Goal: Task Accomplishment & Management: Use online tool/utility

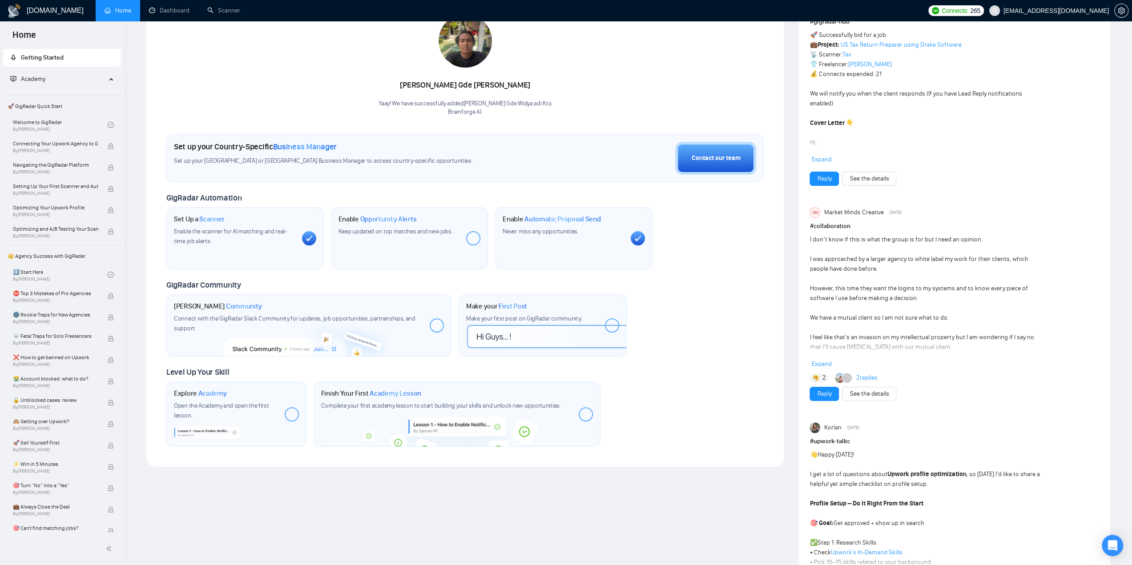
scroll to position [222, 0]
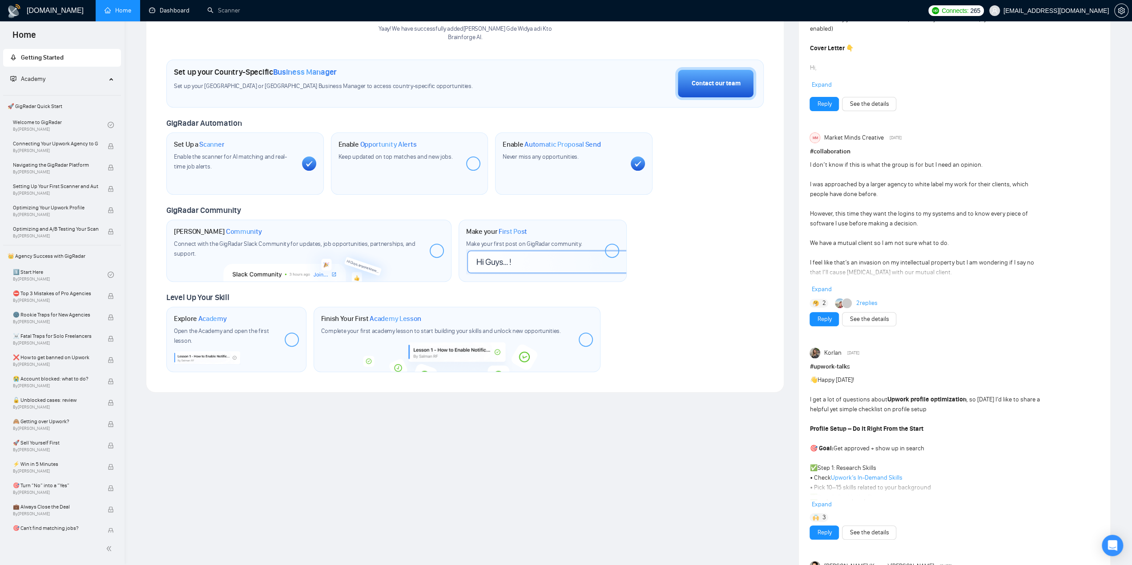
drag, startPoint x: 161, startPoint y: 11, endPoint x: 178, endPoint y: 24, distance: 22.2
click at [161, 11] on link "Dashboard" at bounding box center [169, 11] width 40 height 8
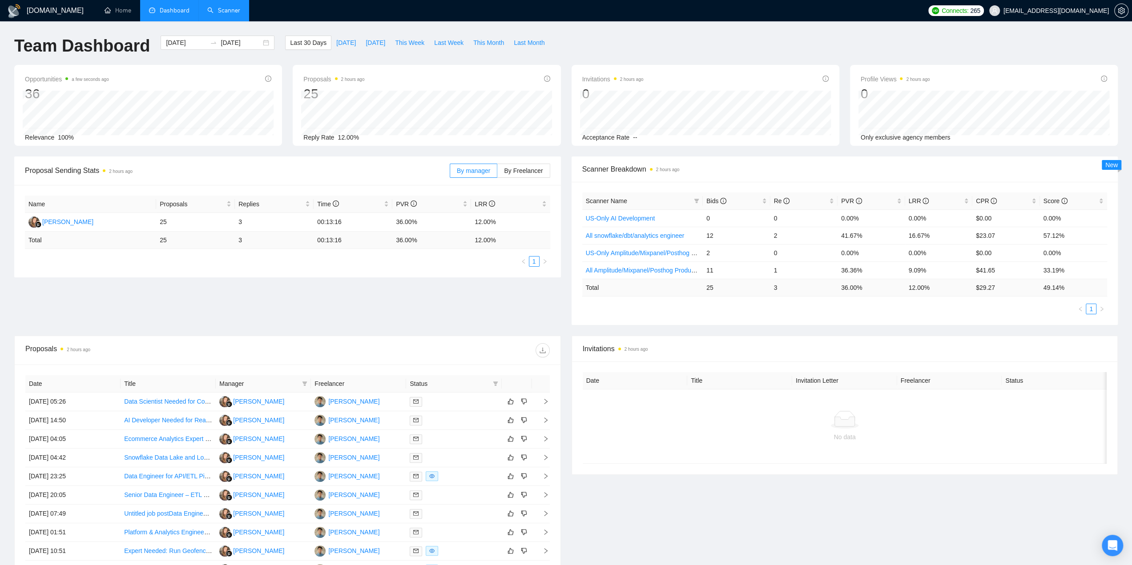
click at [234, 14] on link "Scanner" at bounding box center [223, 11] width 33 height 8
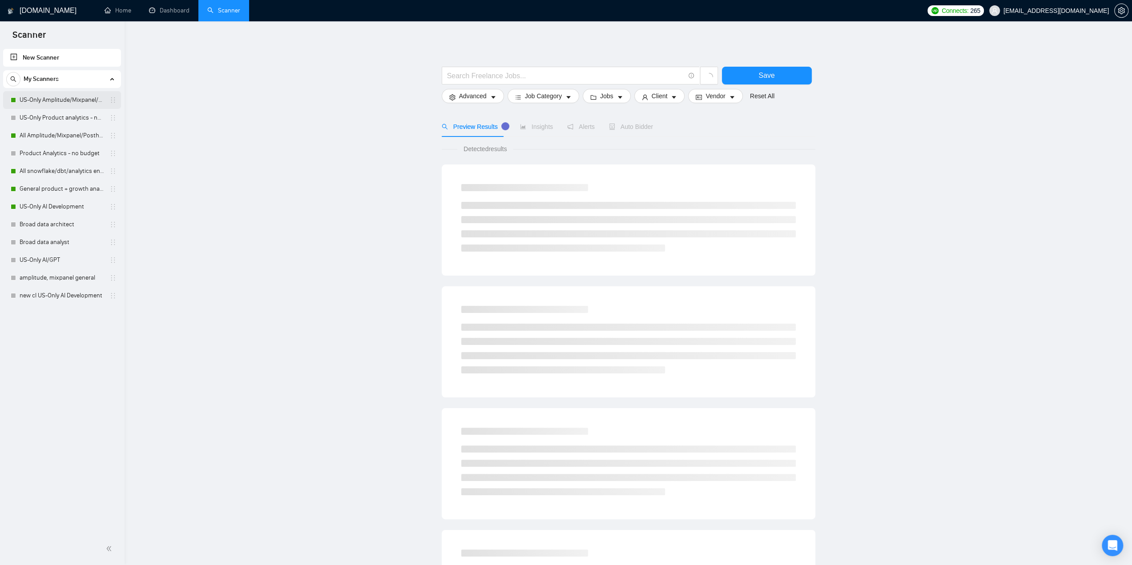
click at [53, 103] on link "US-Only Amplitude/Mixpanel/Posthog Product Analytics" at bounding box center [62, 100] width 85 height 18
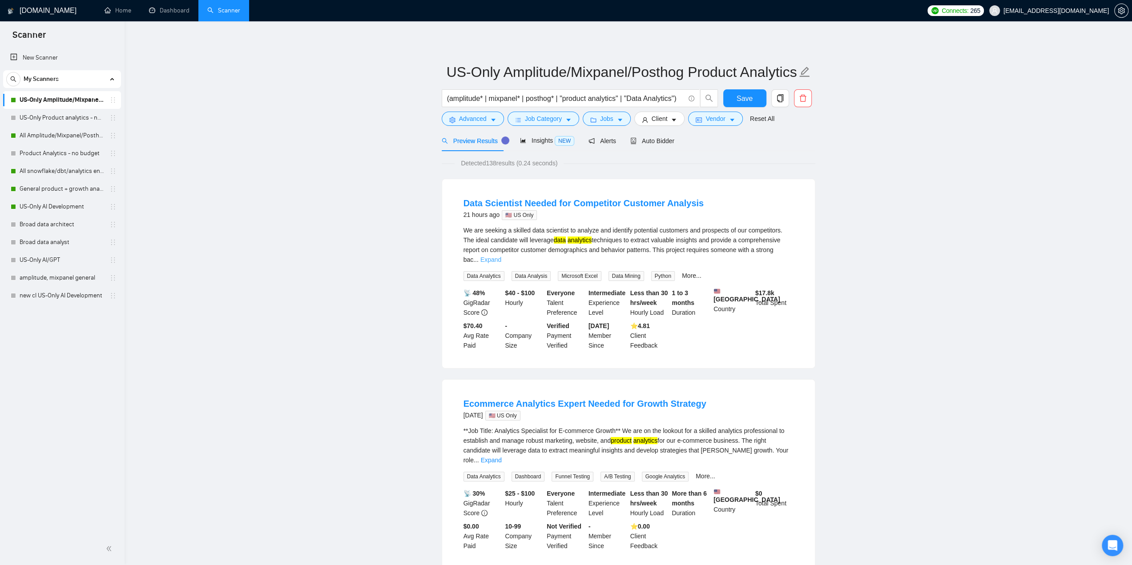
click at [501, 256] on link "Expand" at bounding box center [490, 259] width 21 height 7
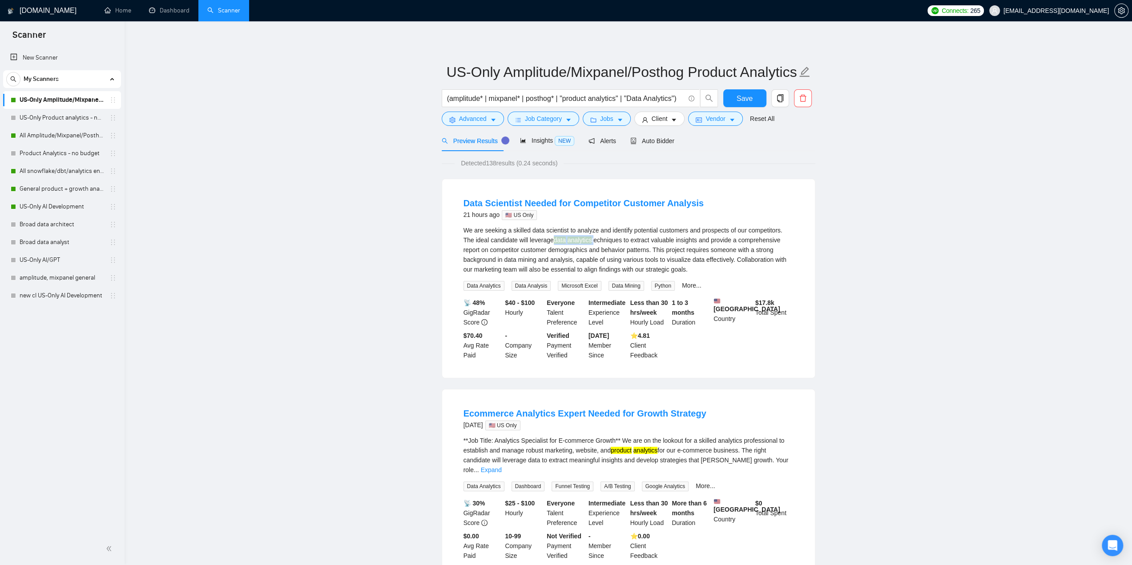
drag, startPoint x: 577, startPoint y: 242, endPoint x: 544, endPoint y: 243, distance: 33.8
click at [544, 243] on div "We are seeking a skilled data scientist to analyze and identify potential custo…" at bounding box center [629, 250] width 330 height 49
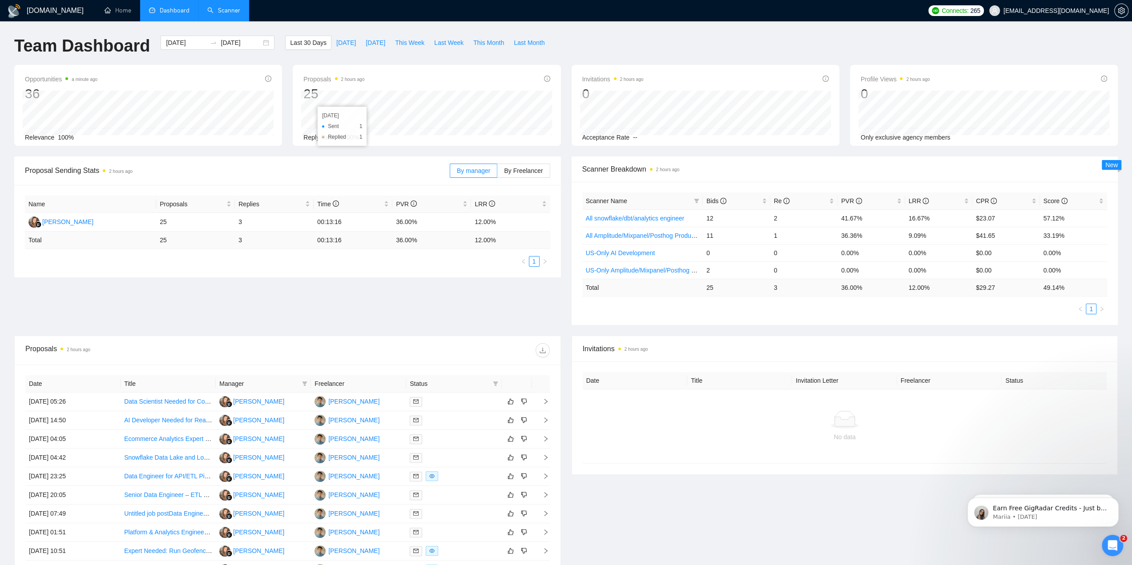
click at [224, 14] on link "Scanner" at bounding box center [223, 11] width 33 height 8
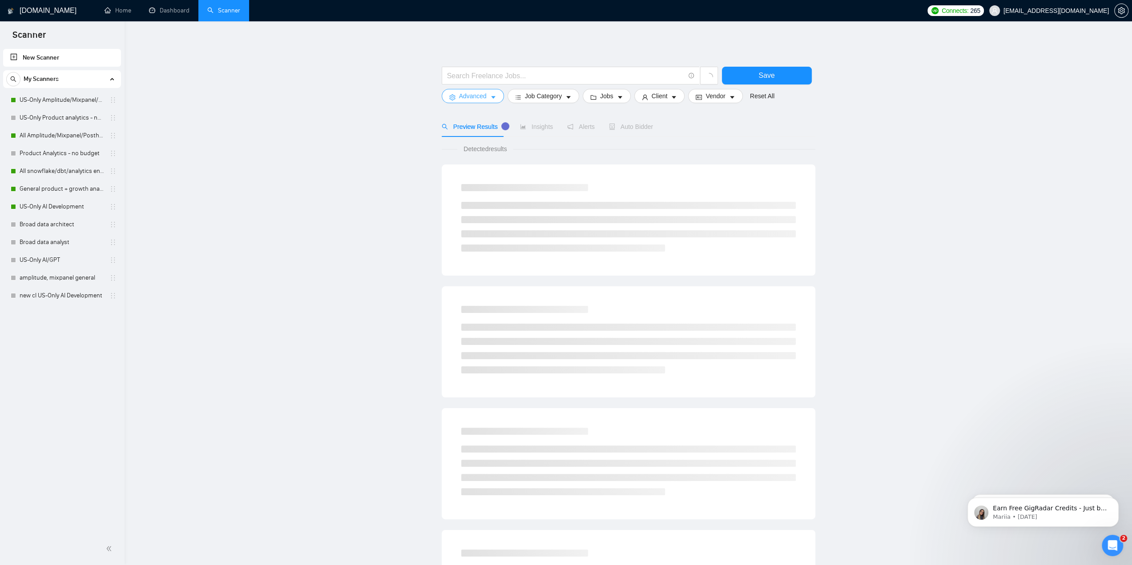
click at [491, 96] on icon "caret-down" at bounding box center [493, 97] width 6 height 6
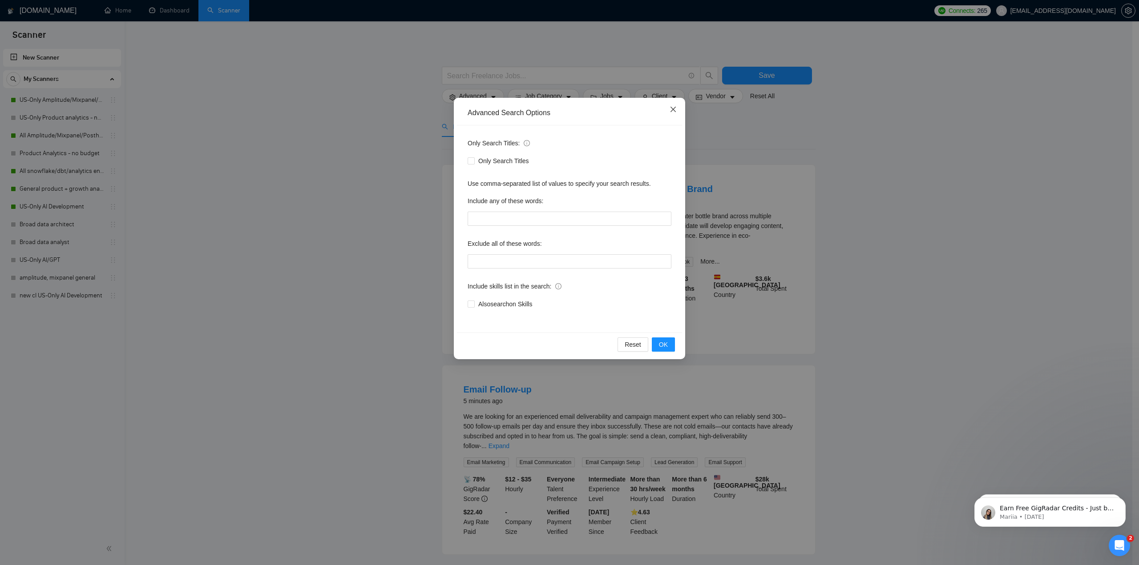
click at [682, 106] on span "Close" at bounding box center [673, 110] width 24 height 24
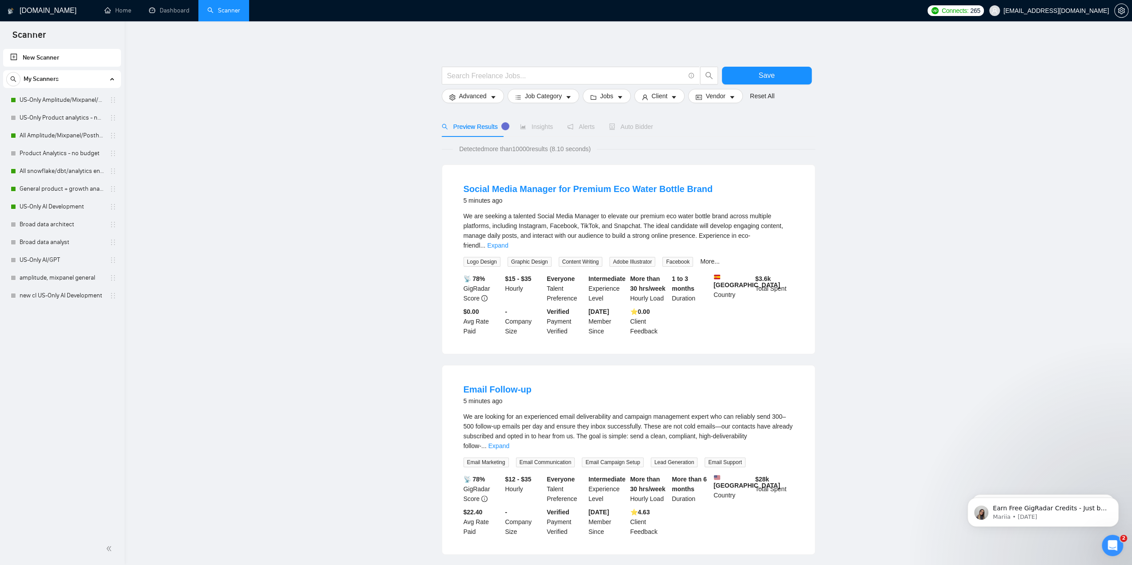
click at [555, 93] on span "Job Category" at bounding box center [543, 96] width 37 height 10
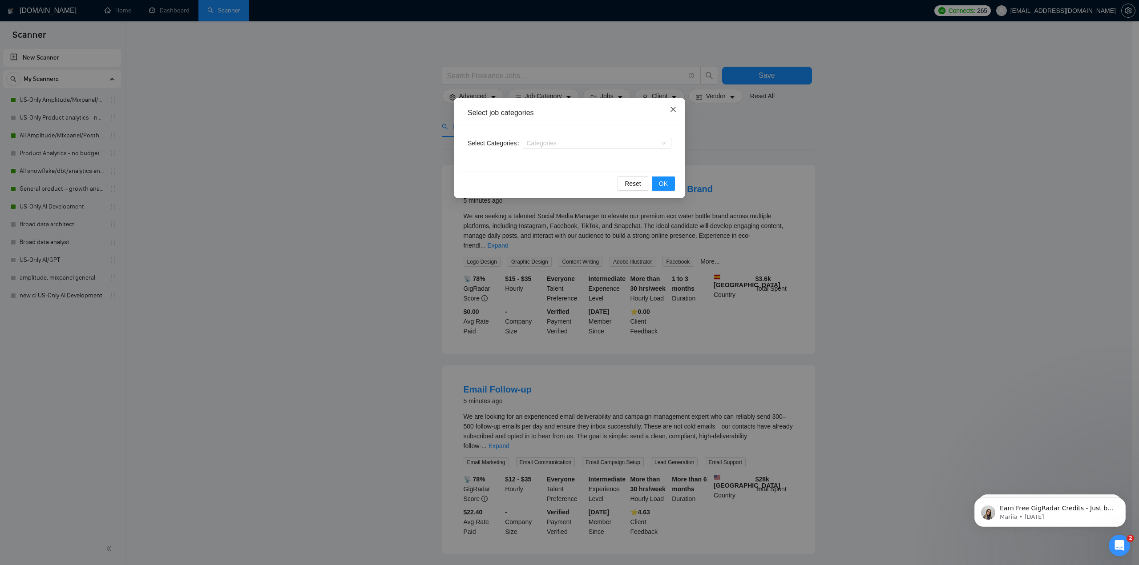
click at [676, 110] on icon "close" at bounding box center [673, 109] width 7 height 7
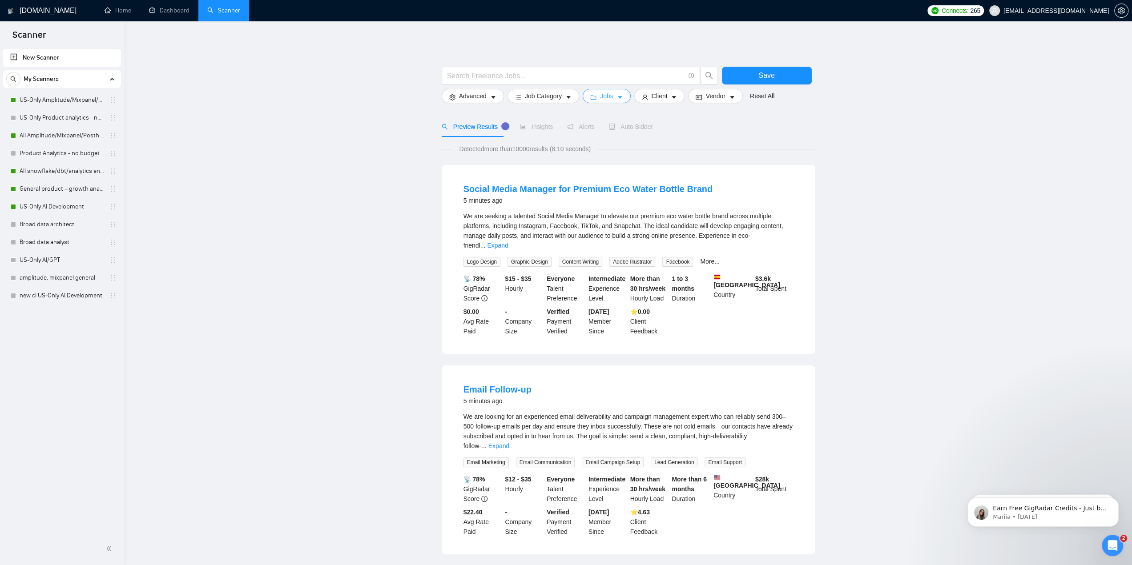
click at [621, 97] on button "Jobs" at bounding box center [607, 96] width 48 height 14
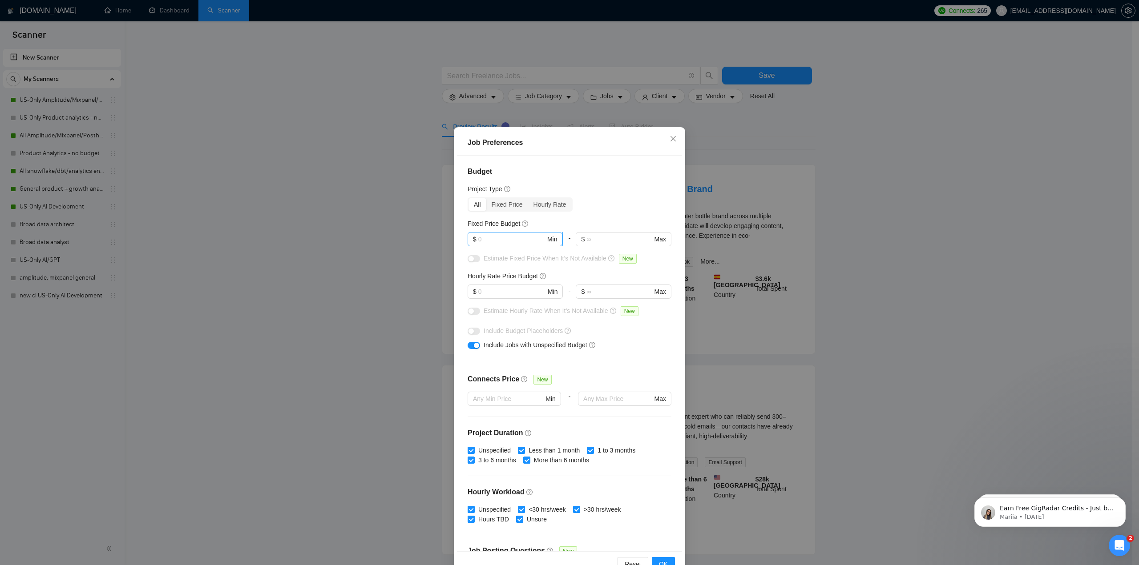
click at [520, 236] on input "text" at bounding box center [511, 239] width 67 height 10
click at [823, 133] on div "Job Preferences Budget Project Type All Fixed Price Hourly Rate Fixed Price Bud…" at bounding box center [569, 282] width 1139 height 565
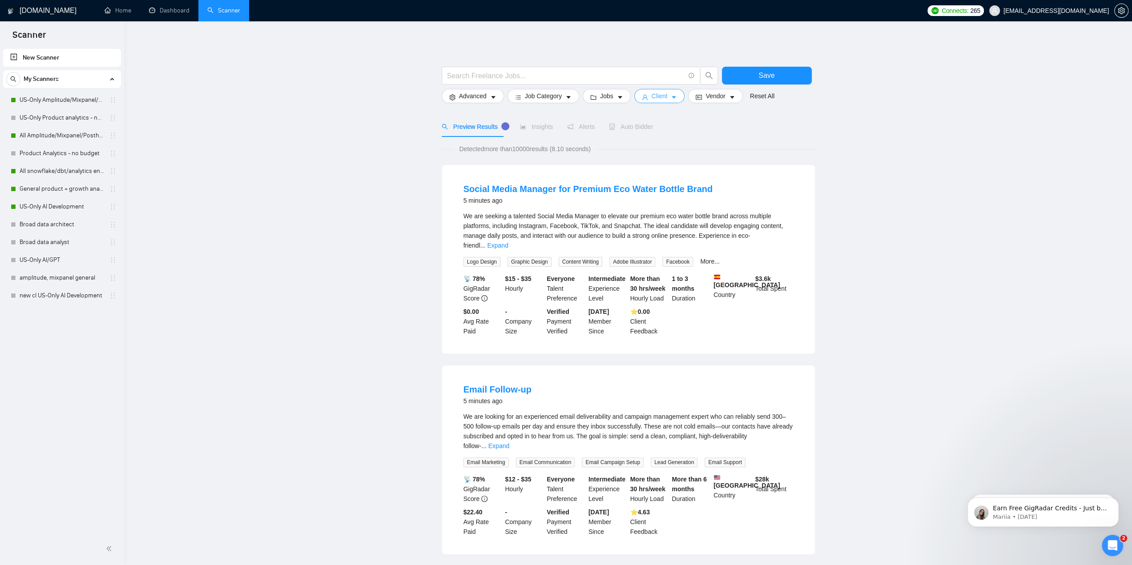
click at [666, 97] on button "Client" at bounding box center [659, 96] width 51 height 14
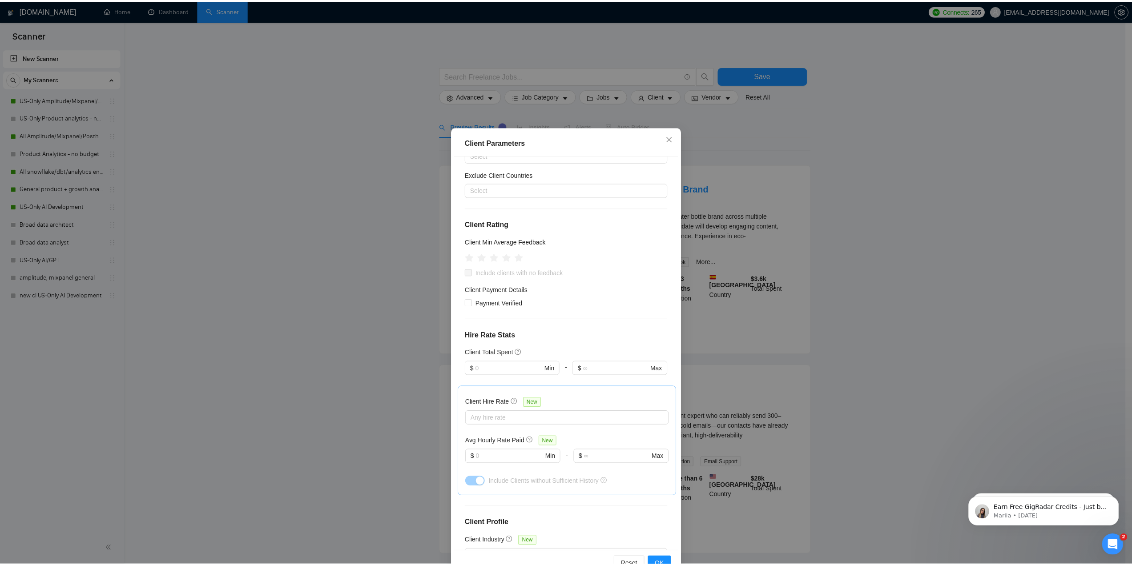
scroll to position [89, 0]
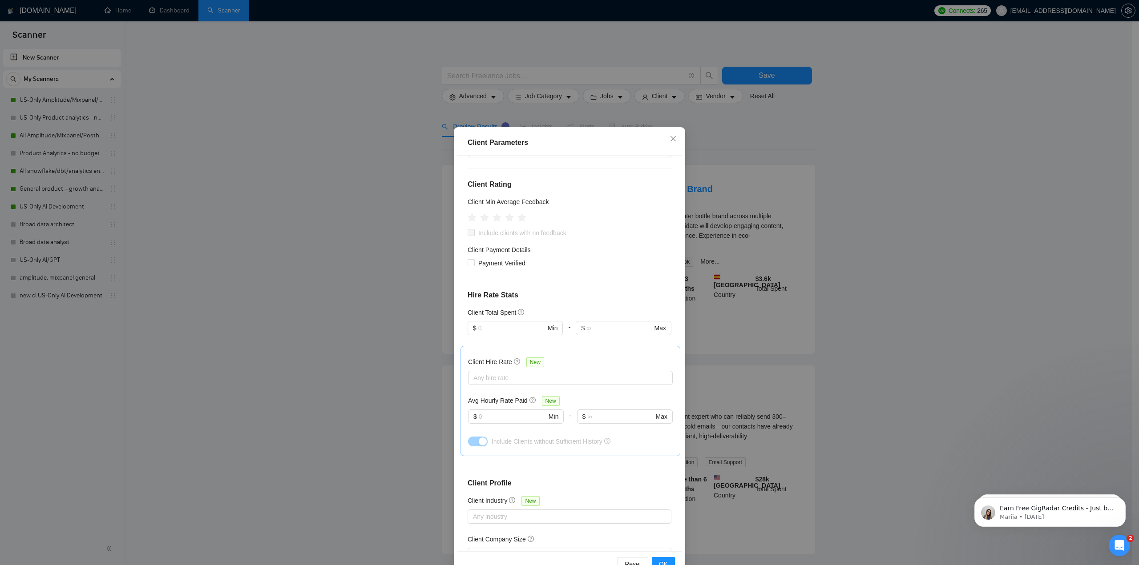
click at [847, 153] on div "Client Parameters Client Location Include Client Countries Select Exclude Clien…" at bounding box center [569, 282] width 1139 height 565
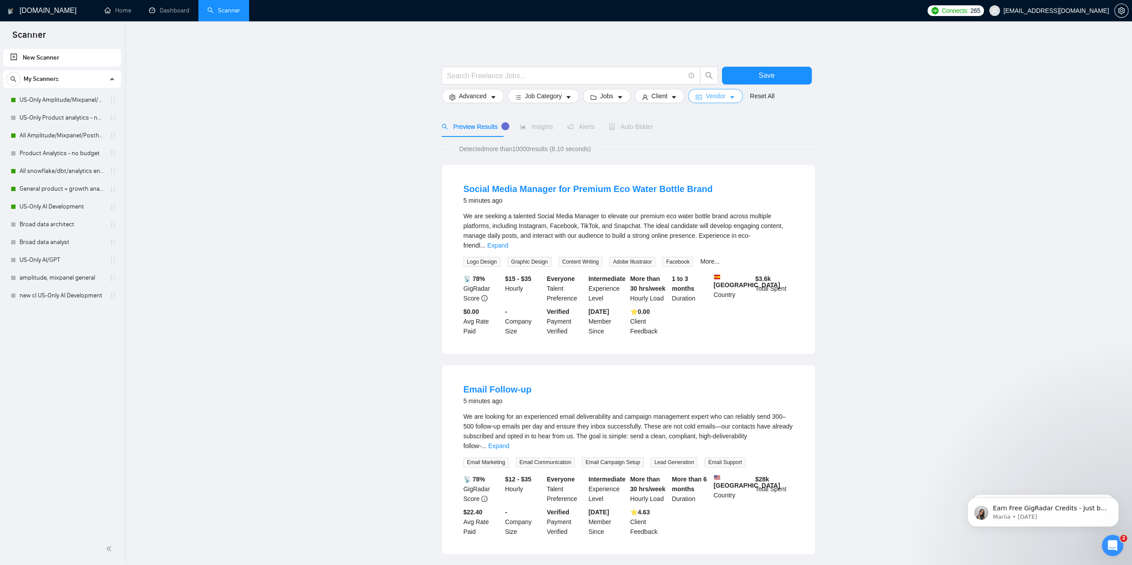
click at [711, 98] on span "Vendor" at bounding box center [716, 96] width 20 height 10
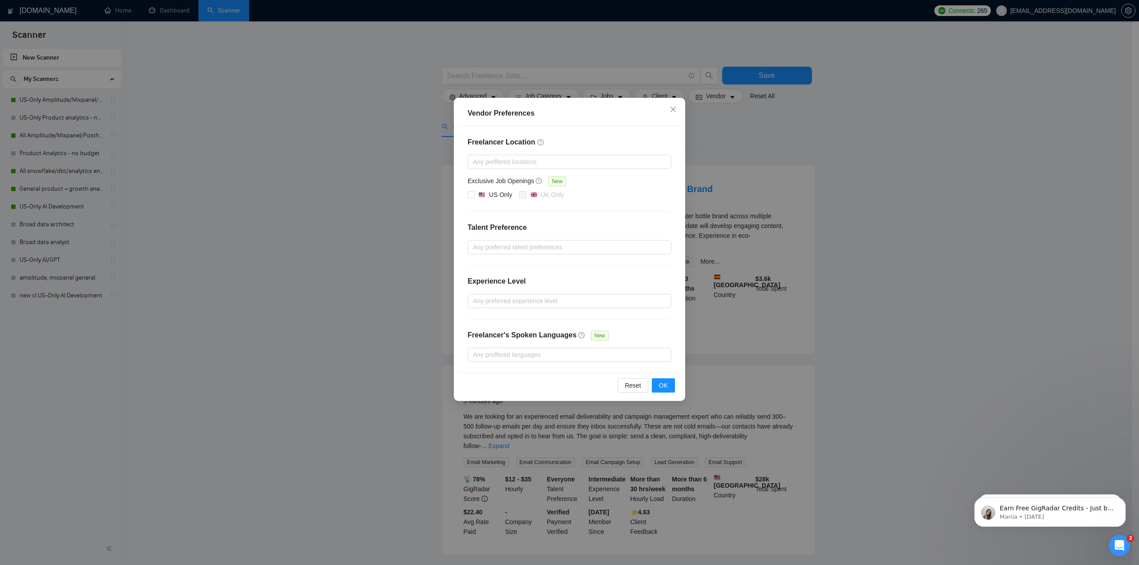
click at [801, 144] on div "Vendor Preferences Freelancer Location Any preffered locations Exclusive Job Op…" at bounding box center [569, 282] width 1139 height 565
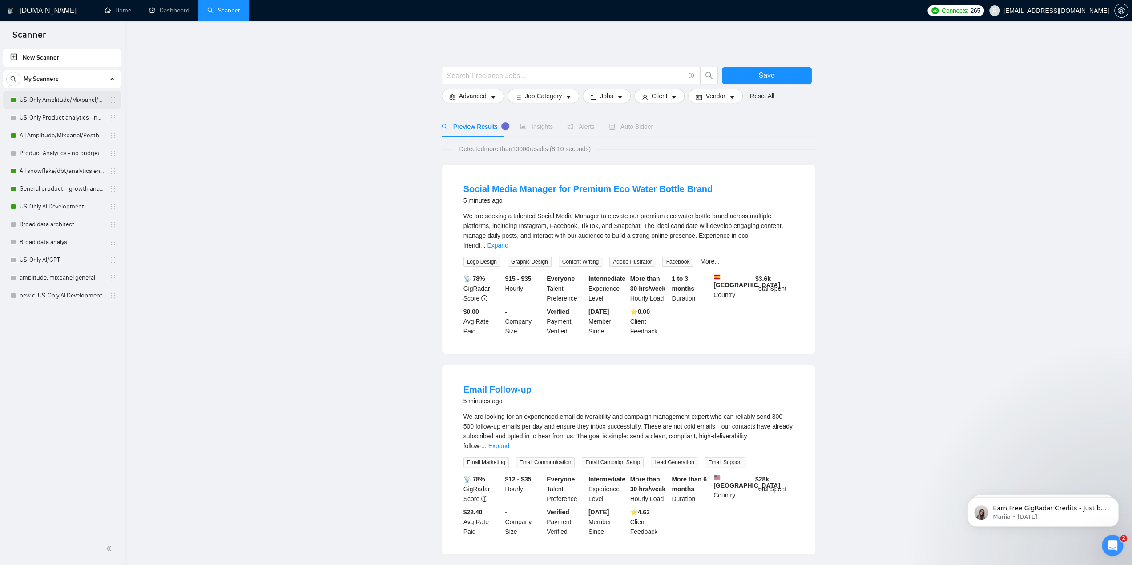
click at [63, 104] on link "US-Only Amplitude/Mixpanel/Posthog Product Analytics" at bounding box center [62, 100] width 85 height 18
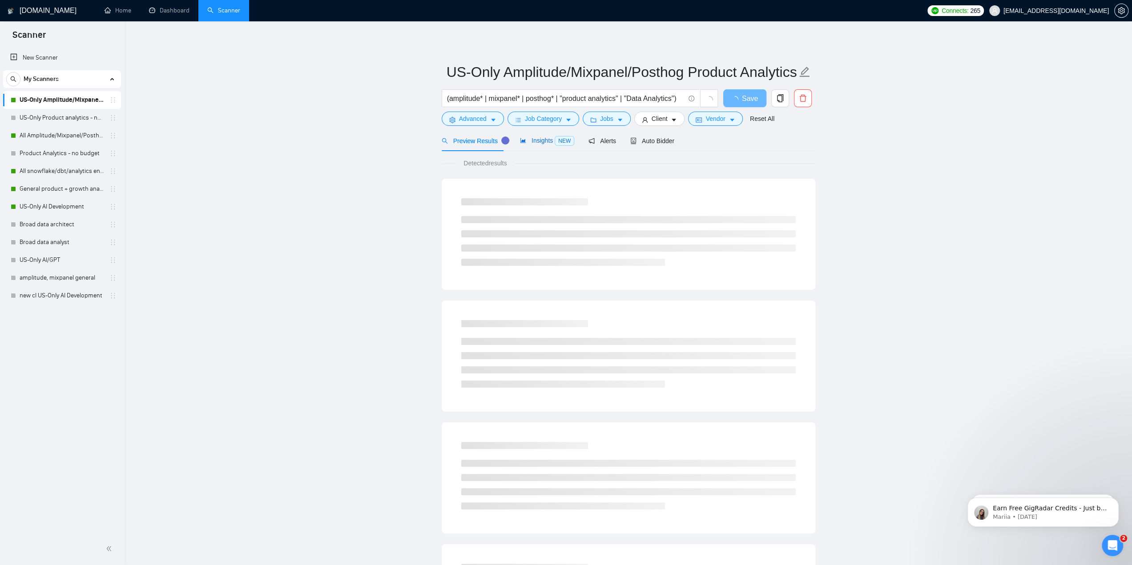
drag, startPoint x: 536, startPoint y: 142, endPoint x: 539, endPoint y: 146, distance: 5.7
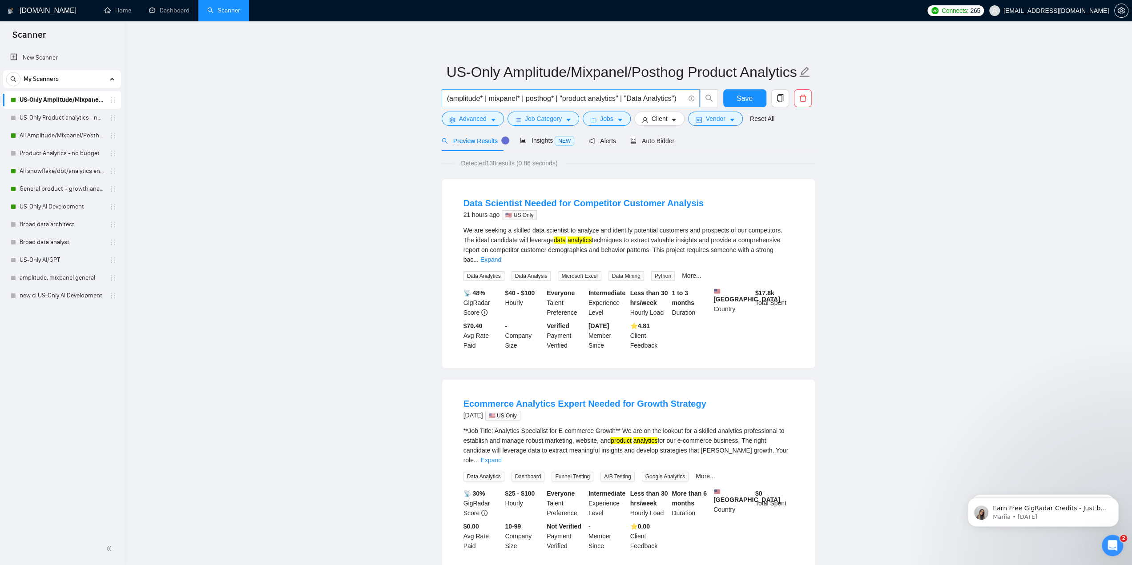
click at [657, 97] on input "(amplitude* | mixpanel* | posthog* | "product analytics" | "Data Analytics")" at bounding box center [566, 98] width 238 height 11
click at [630, 97] on input "(amplitude* | mixpanel* | posthog* | "product analytics" | "Data Analytics")" at bounding box center [566, 98] width 238 height 11
drag, startPoint x: 630, startPoint y: 97, endPoint x: 667, endPoint y: 100, distance: 37.5
click at [667, 100] on input "(amplitude* | mixpanel* | posthog* | "product analytics" | "Data Analytics")" at bounding box center [566, 98] width 238 height 11
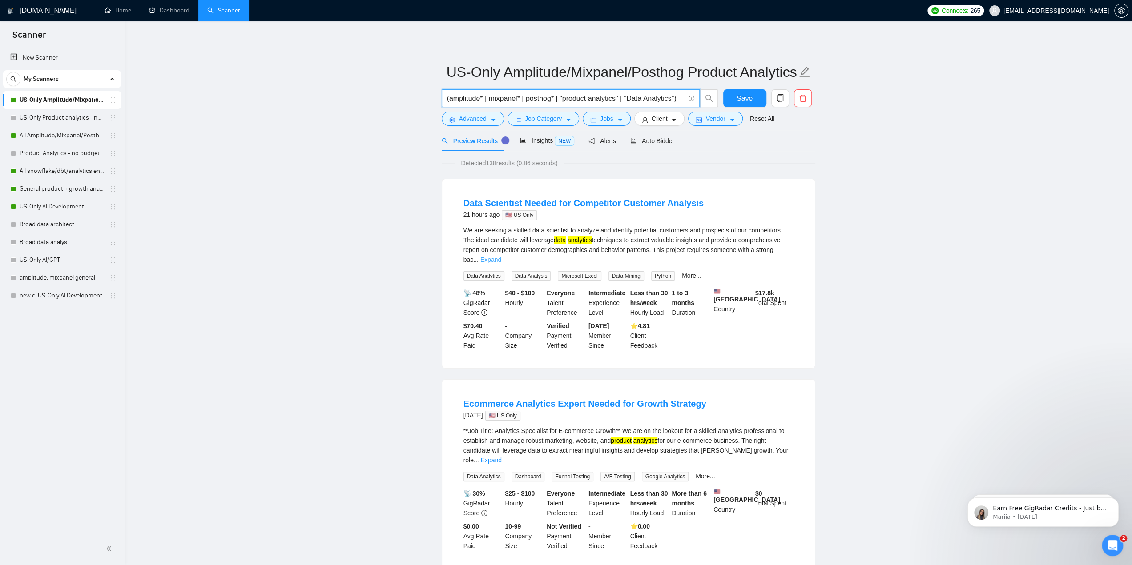
click at [501, 256] on link "Expand" at bounding box center [490, 259] width 21 height 7
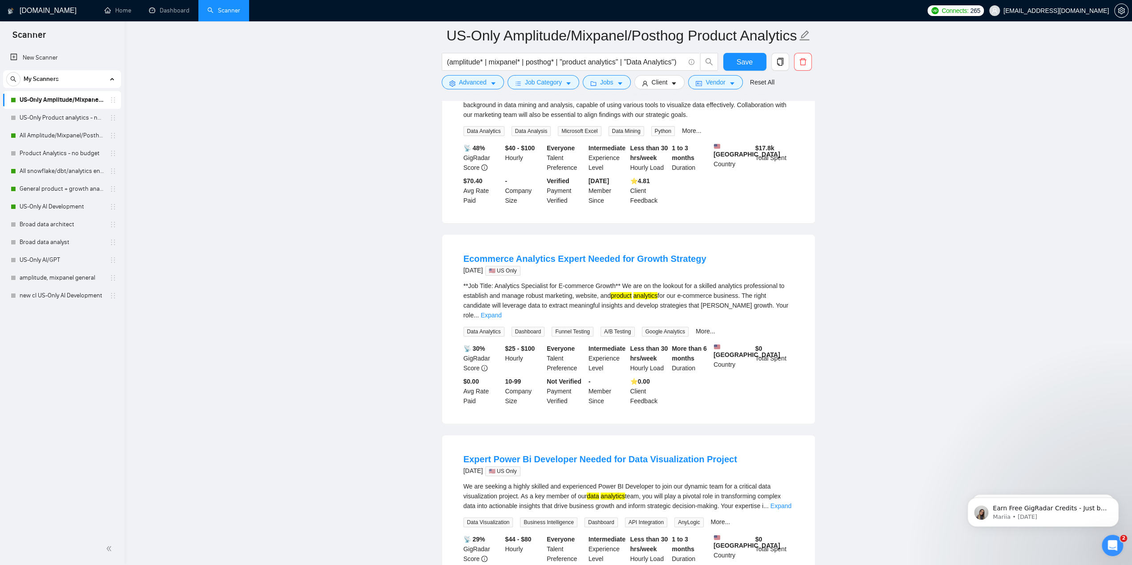
scroll to position [178, 0]
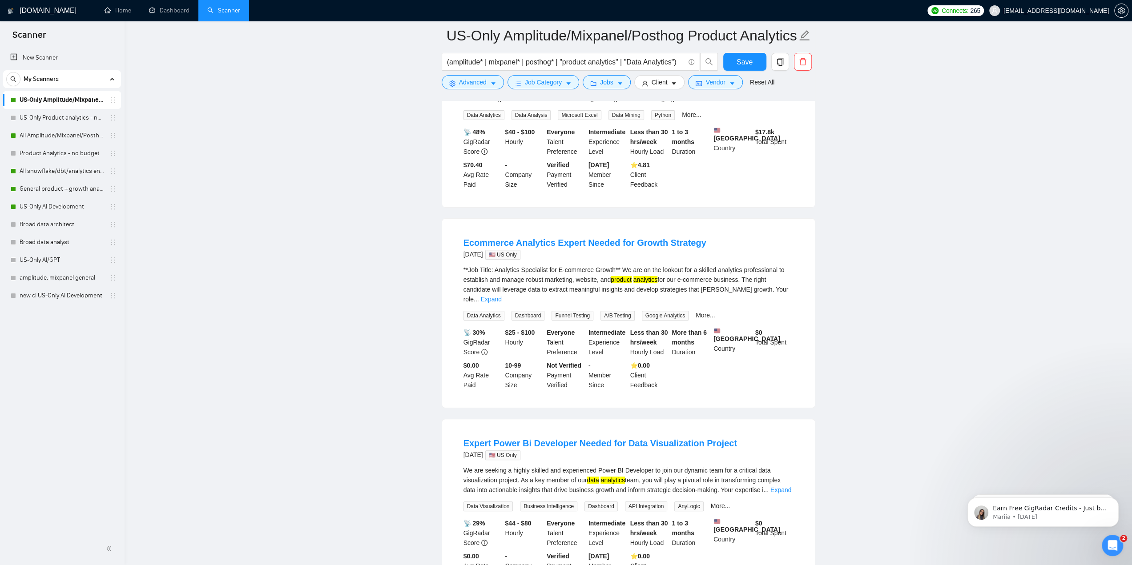
click at [782, 304] on div "**Job Title: Analytics Specialist for E-commerce Growth** We are on the lookout…" at bounding box center [629, 293] width 330 height 56
click at [783, 300] on div "**Job Title: Analytics Specialist for E-commerce Growth** We are on the lookout…" at bounding box center [629, 293] width 330 height 56
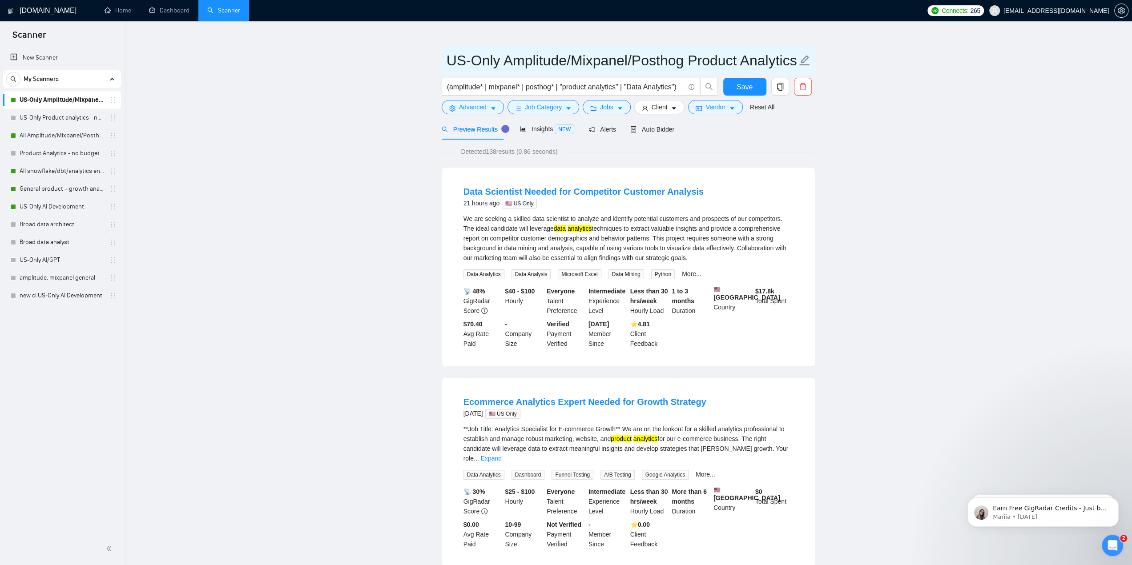
scroll to position [0, 0]
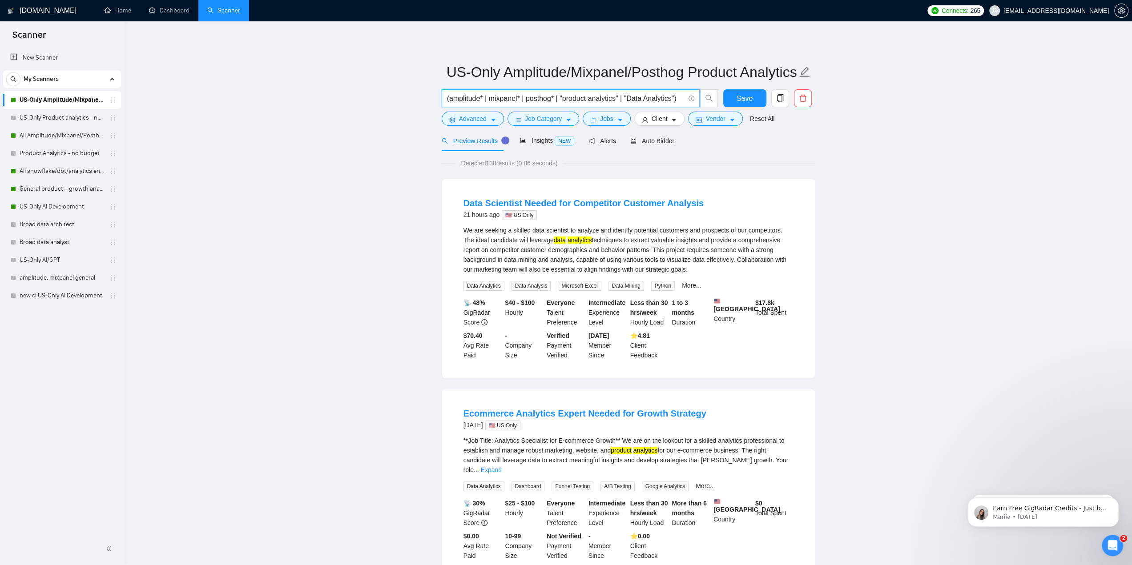
click at [468, 97] on input "(amplitude* | mixpanel* | posthog* | "product analytics" | "Data Analytics")" at bounding box center [566, 98] width 238 height 11
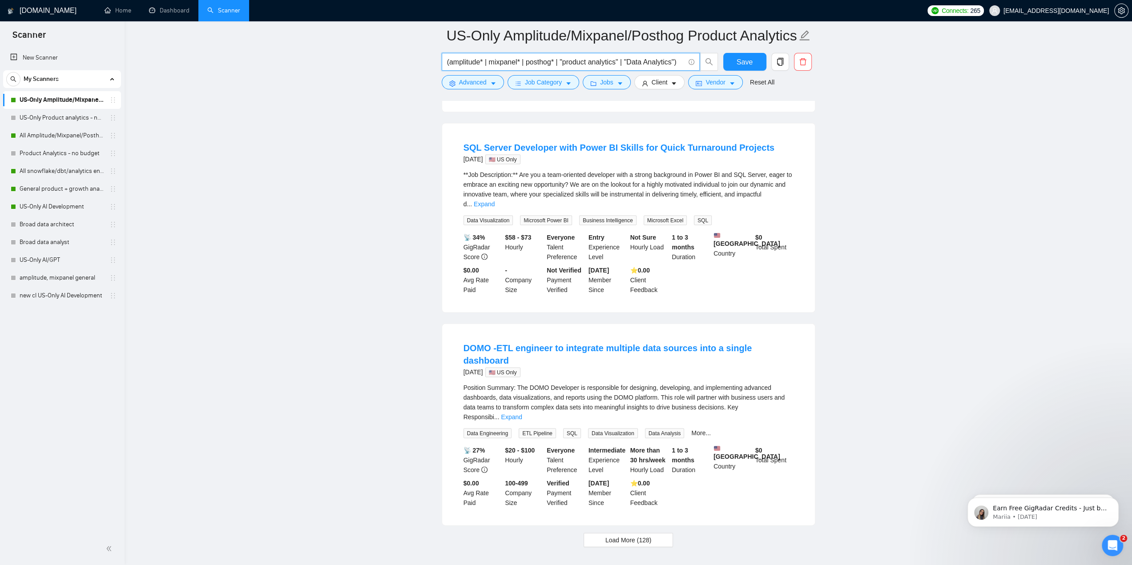
scroll to position [1695, 0]
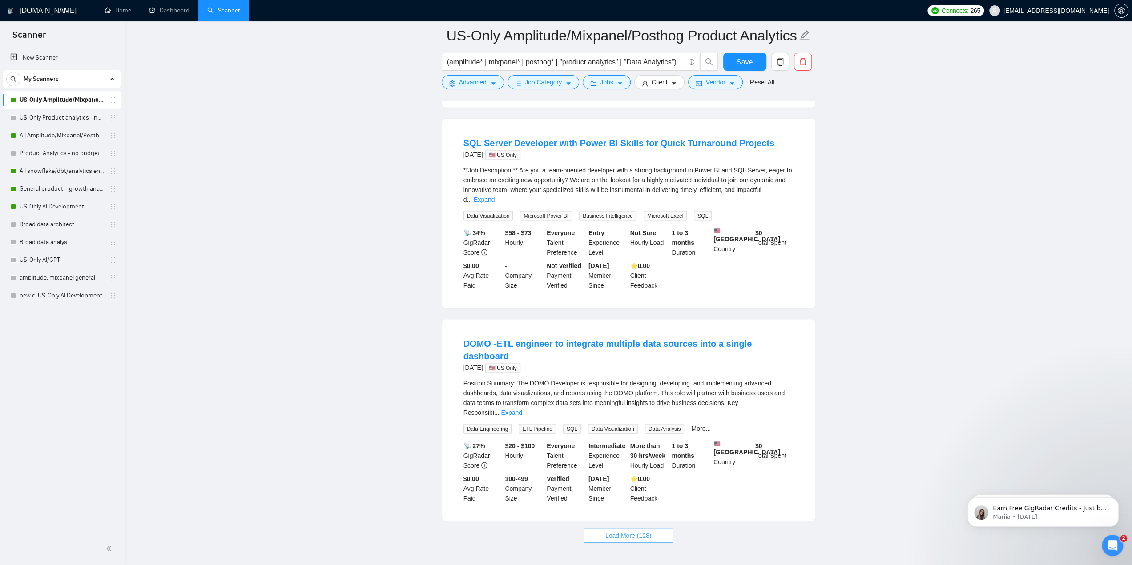
click at [633, 531] on span "Load More (128)" at bounding box center [629, 536] width 46 height 10
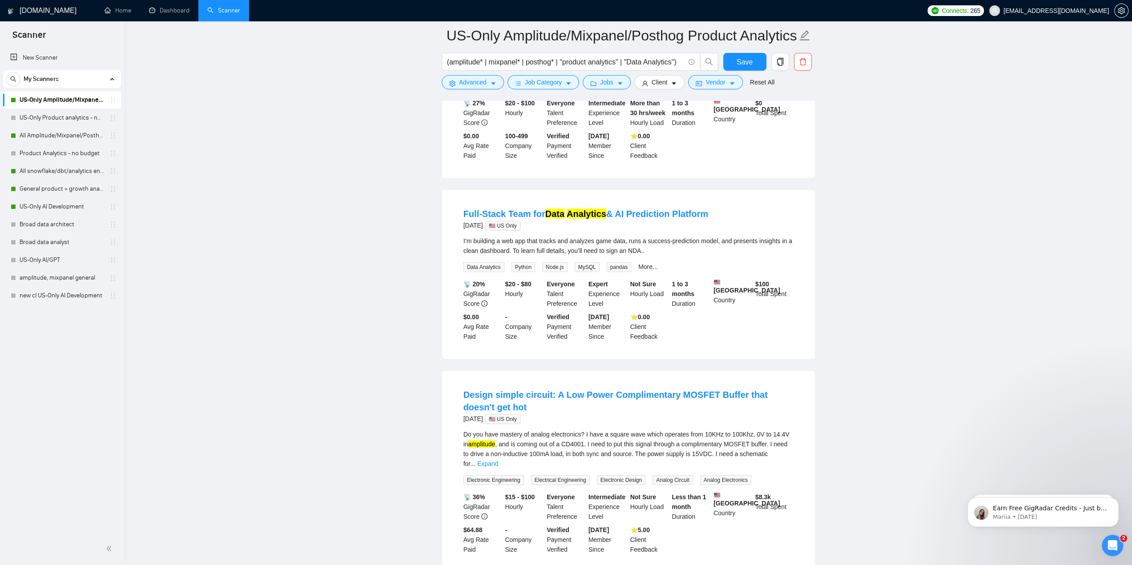
scroll to position [2051, 0]
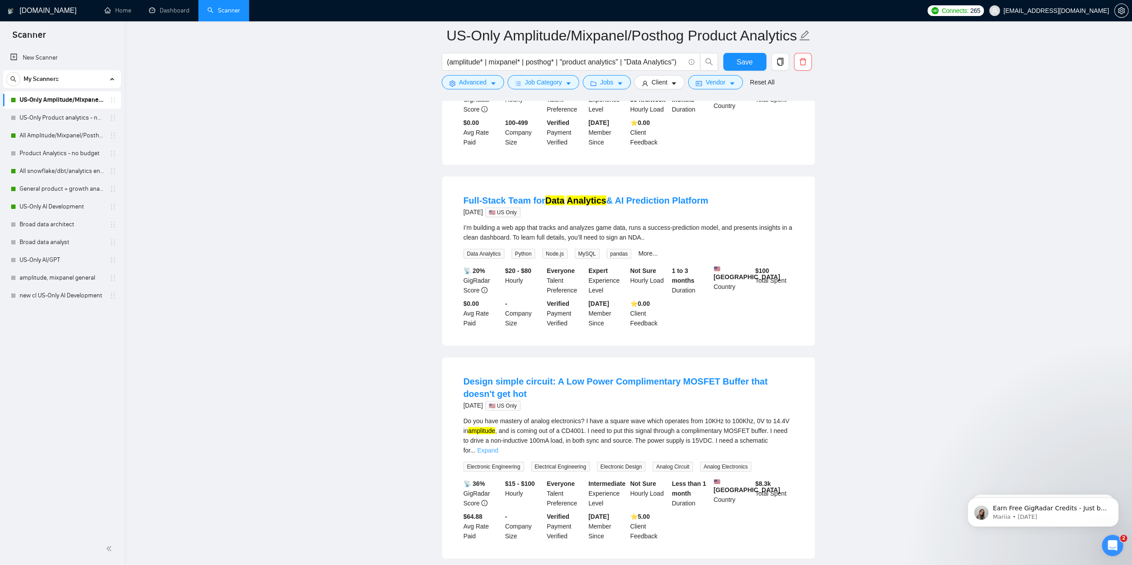
click at [498, 447] on link "Expand" at bounding box center [487, 450] width 21 height 7
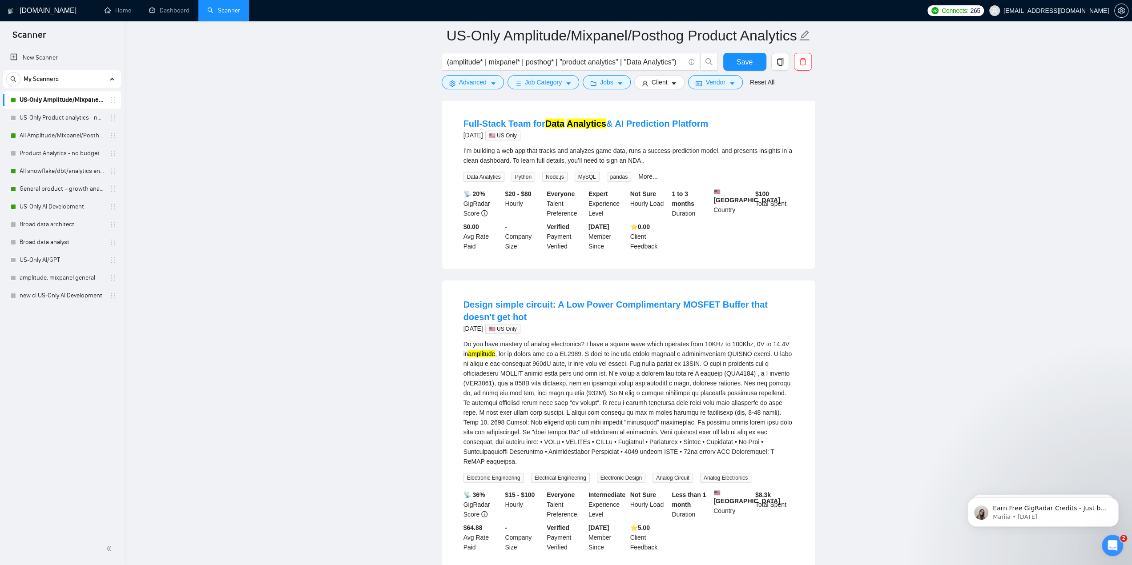
scroll to position [2140, 0]
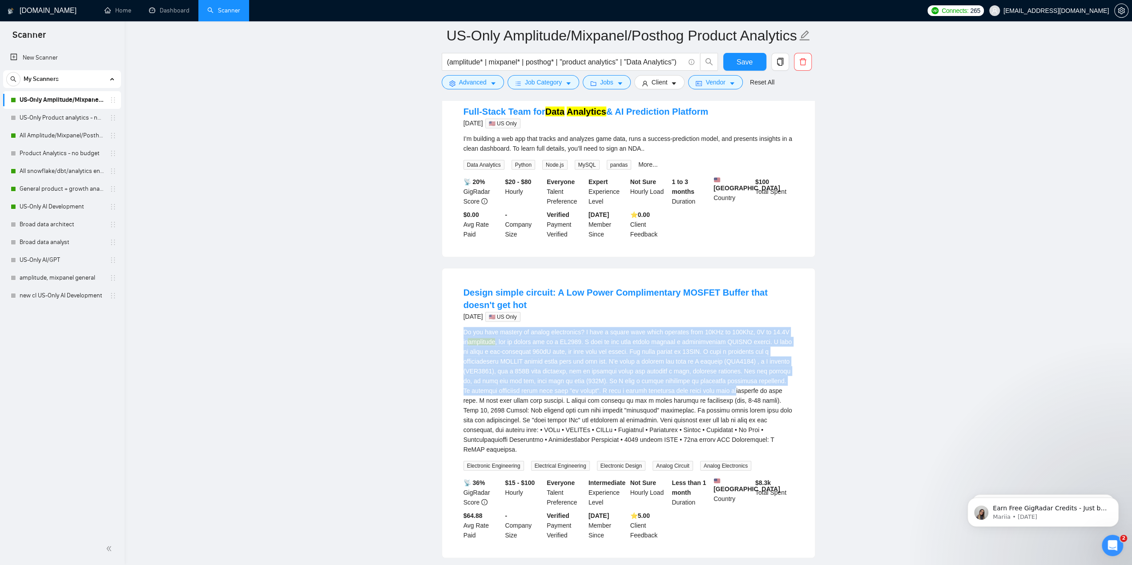
drag, startPoint x: 464, startPoint y: 289, endPoint x: 736, endPoint y: 351, distance: 278.5
click at [741, 352] on div "Do you have mastery of analog electronics? I have a square wave which operates …" at bounding box center [629, 390] width 330 height 127
click at [706, 349] on div "Do you have mastery of analog electronics? I have a square wave which operates …" at bounding box center [629, 390] width 330 height 127
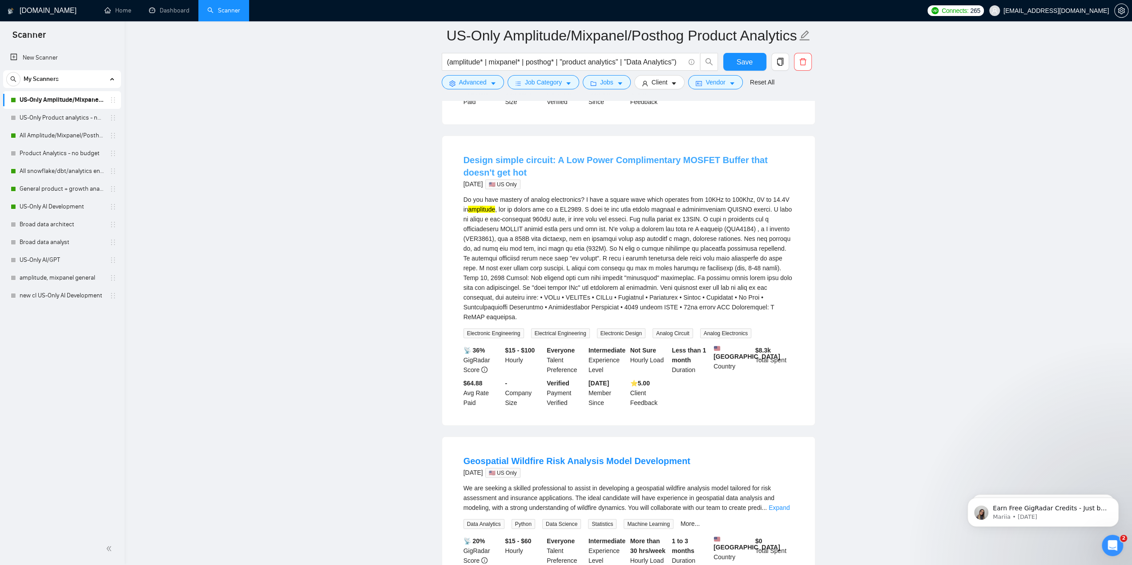
scroll to position [2229, 0]
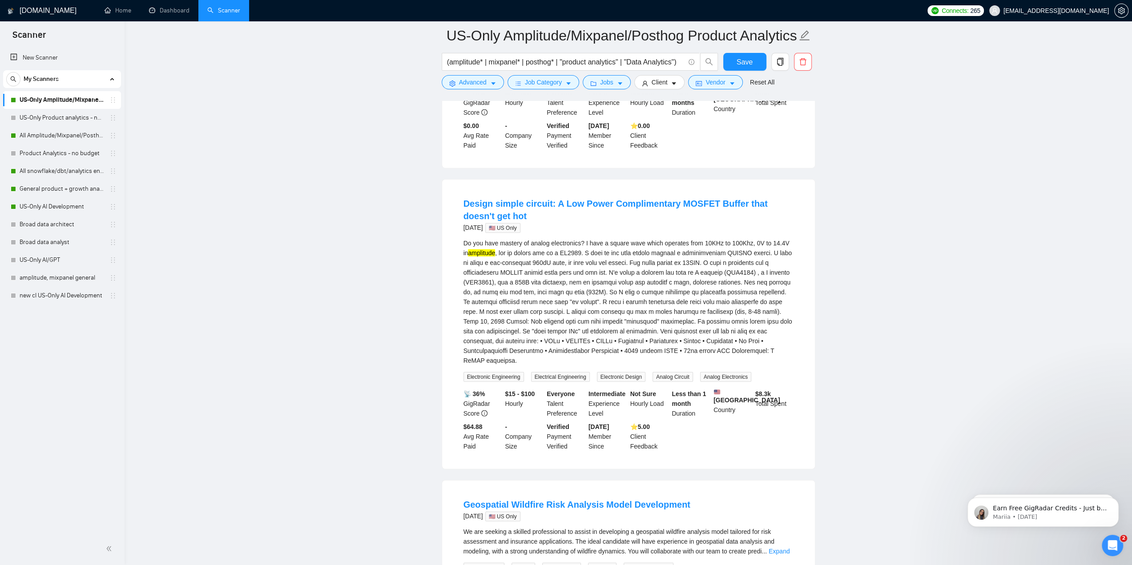
click at [587, 238] on div "Do you have mastery of analog electronics? I have a square wave which operates …" at bounding box center [629, 301] width 330 height 127
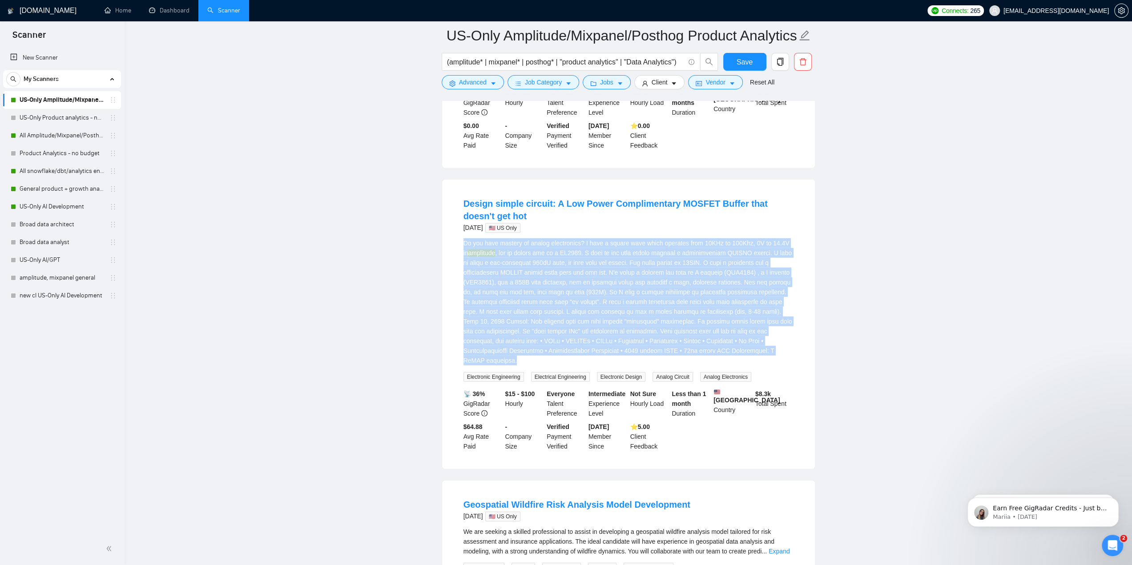
click at [587, 238] on div "Do you have mastery of analog electronics? I have a square wave which operates …" at bounding box center [629, 301] width 330 height 127
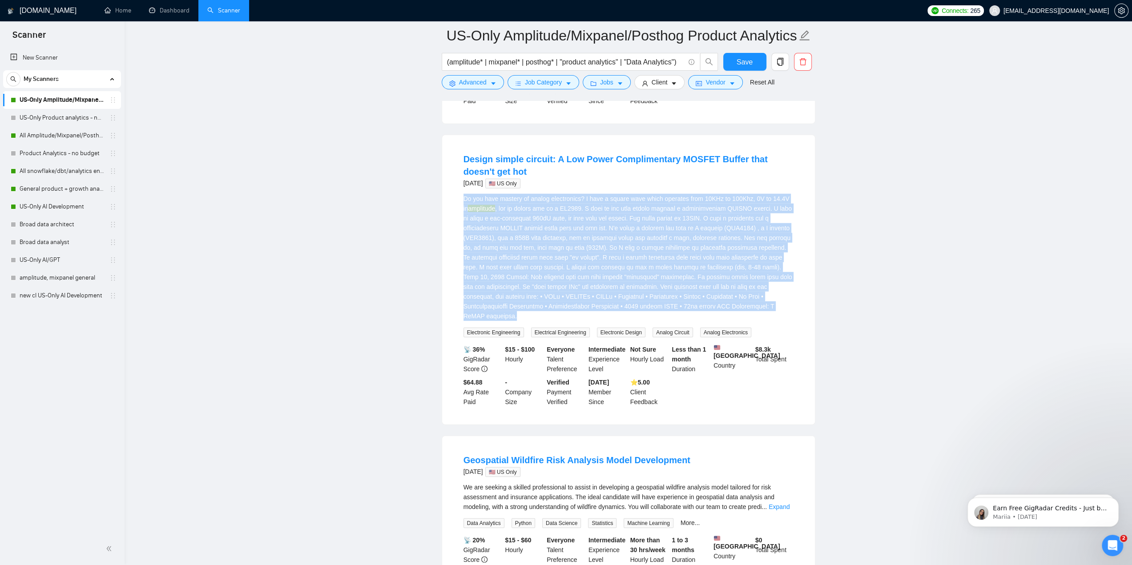
click at [732, 204] on div "Do you have mastery of analog electronics? I have a square wave which operates …" at bounding box center [629, 257] width 330 height 127
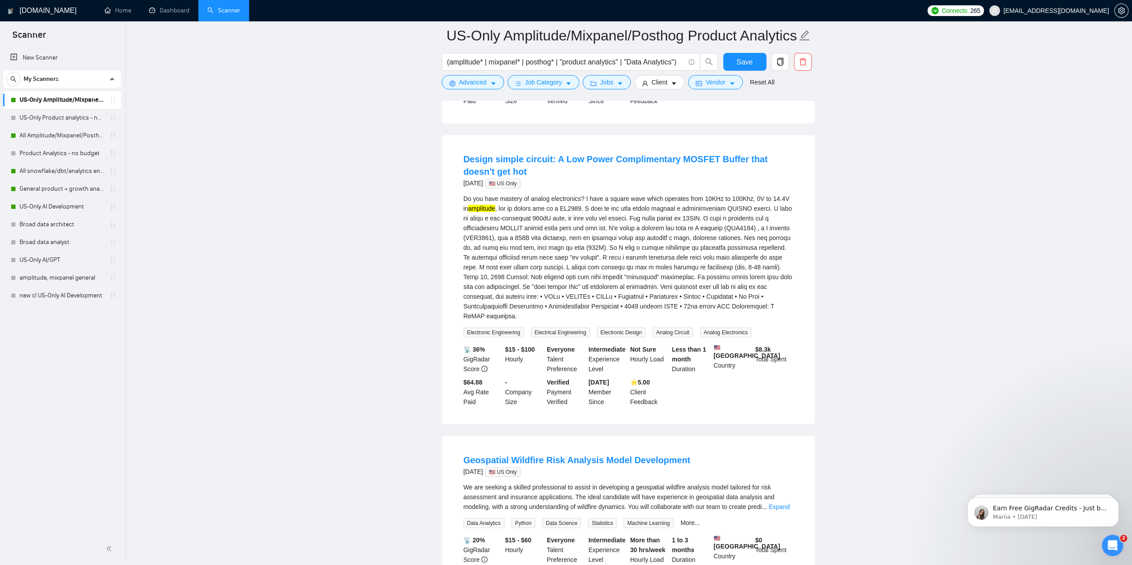
click at [486, 205] on mark "amplitude" at bounding box center [481, 208] width 27 height 7
click at [657, 208] on div "Do you have mastery of analog electronics? I have a square wave which operates …" at bounding box center [629, 257] width 330 height 127
click at [496, 83] on icon "caret-down" at bounding box center [493, 84] width 6 height 6
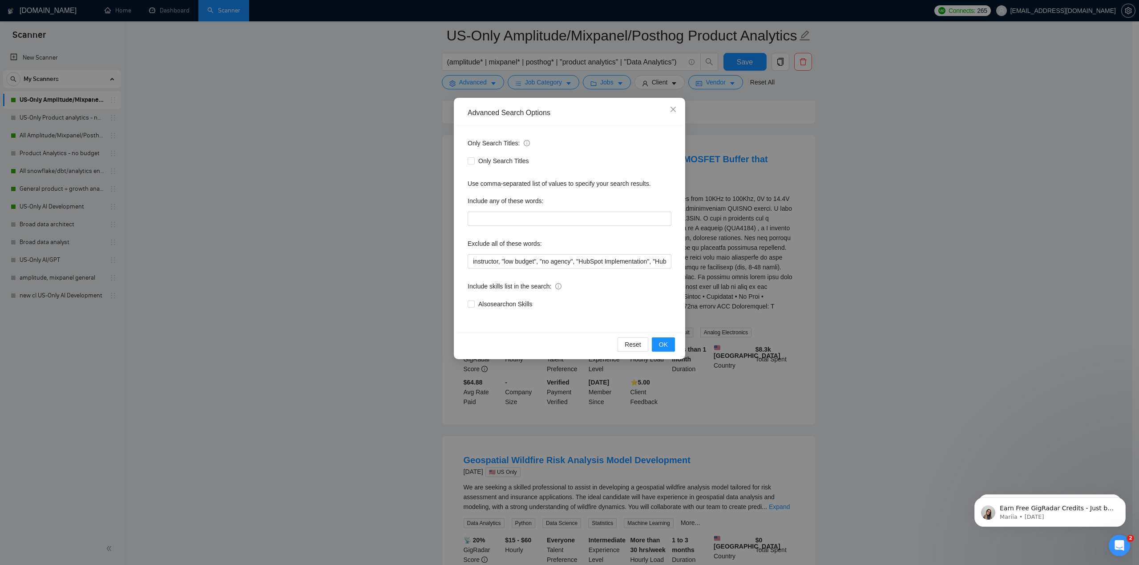
drag, startPoint x: 496, startPoint y: 83, endPoint x: 512, endPoint y: 81, distance: 16.2
click at [496, 83] on div "Advanced Search Options Only Search Titles: Only Search Titles Use comma-separa…" at bounding box center [569, 282] width 1139 height 565
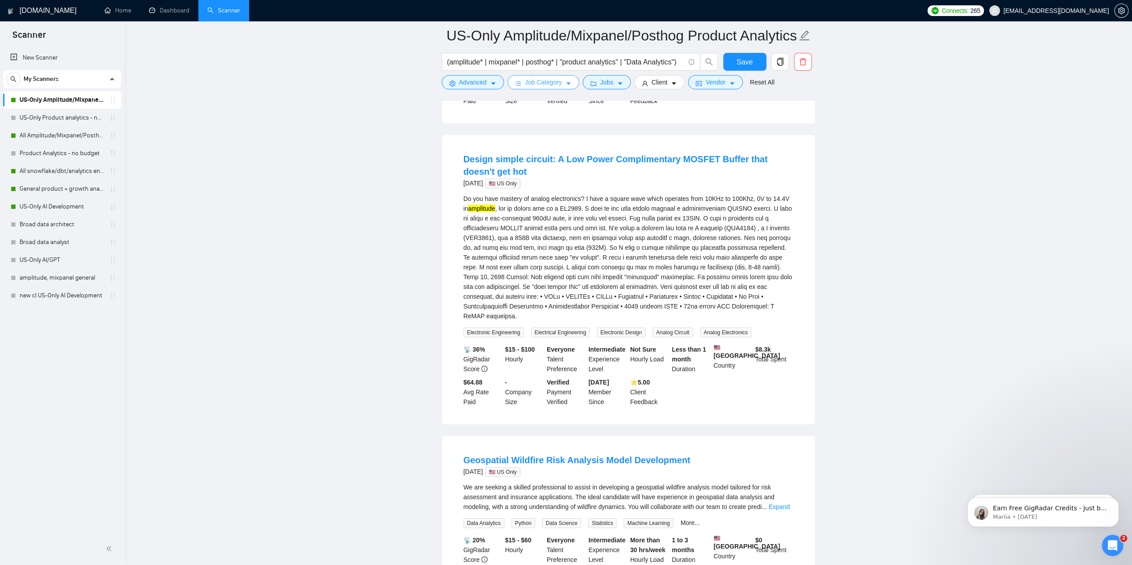
click at [553, 82] on span "Job Category" at bounding box center [543, 82] width 37 height 10
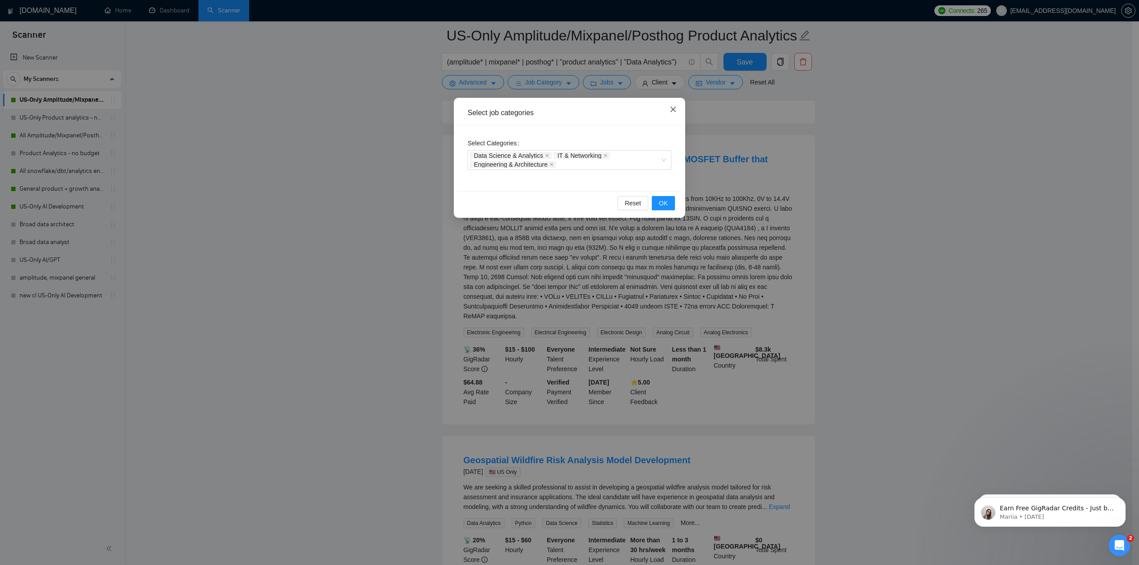
click at [677, 113] on span "Close" at bounding box center [673, 110] width 24 height 24
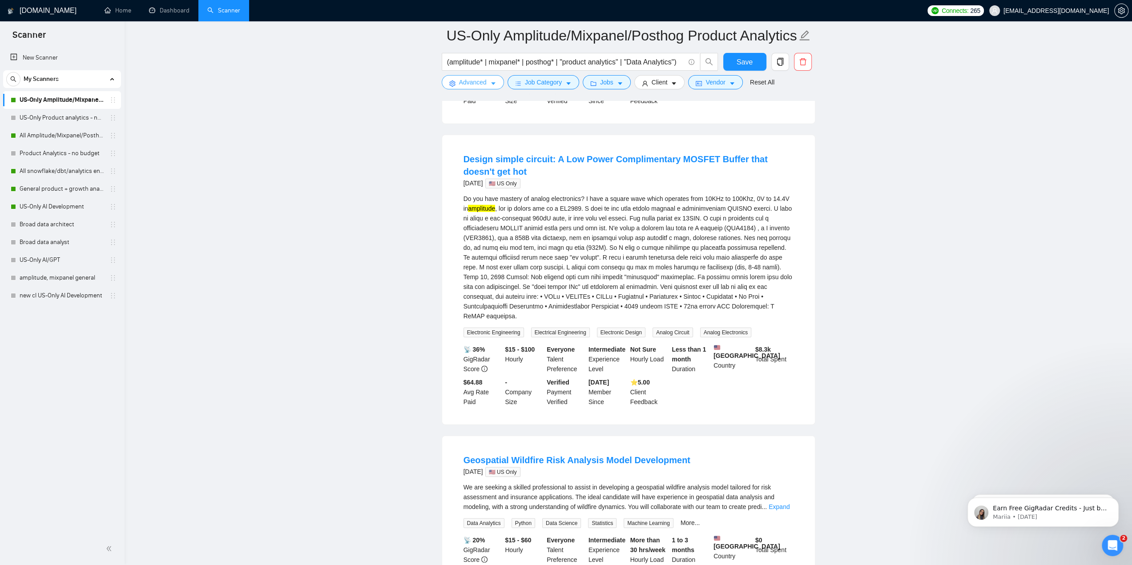
click at [488, 78] on button "Advanced" at bounding box center [473, 82] width 62 height 14
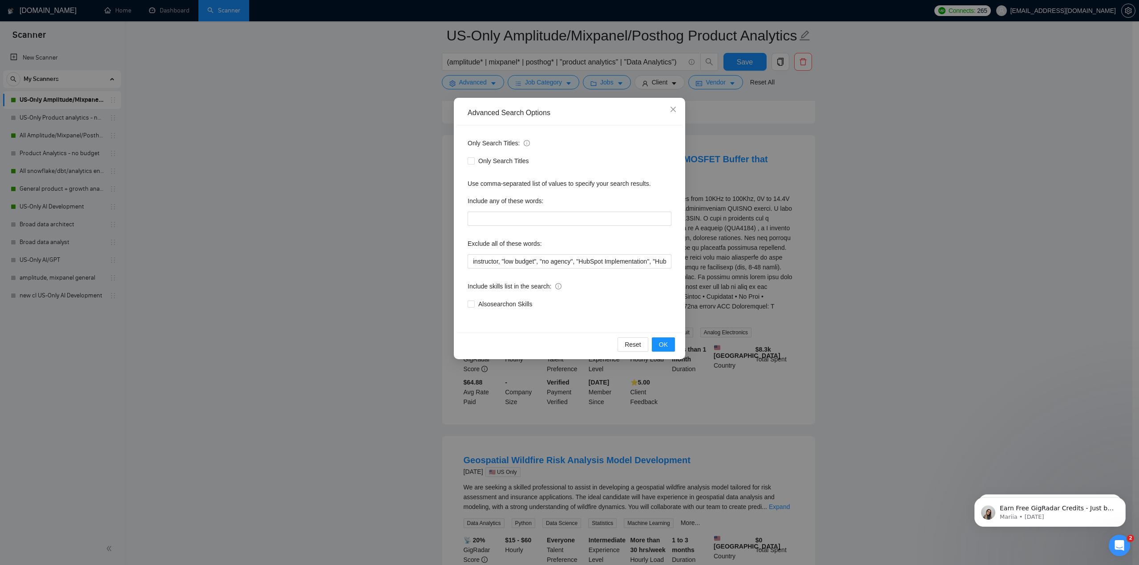
click at [765, 250] on div "Advanced Search Options Only Search Titles: Only Search Titles Use comma-separa…" at bounding box center [569, 282] width 1139 height 565
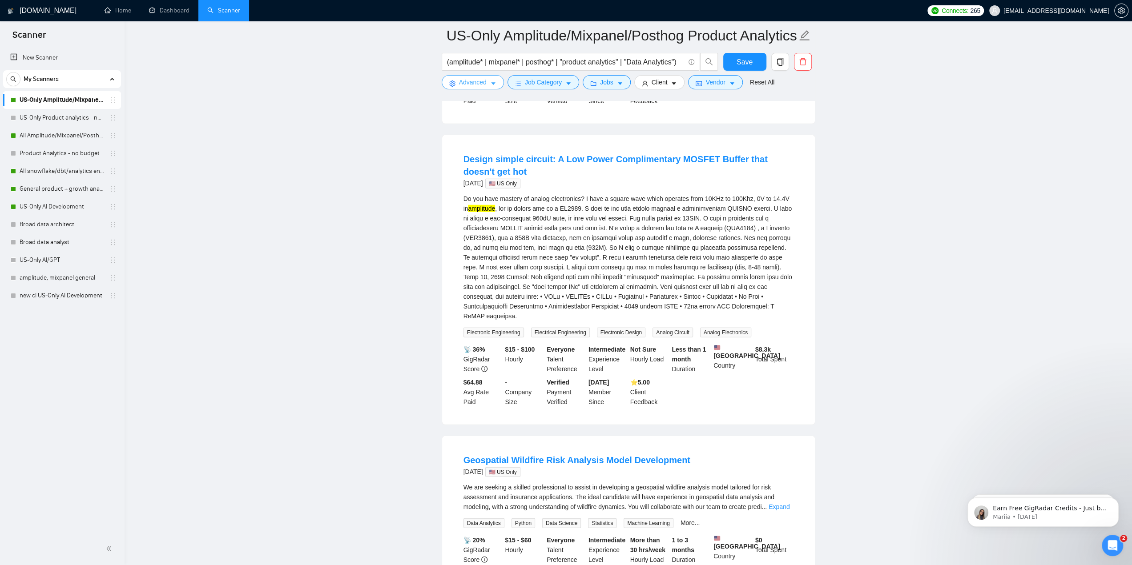
click at [473, 86] on span "Advanced" at bounding box center [473, 82] width 28 height 10
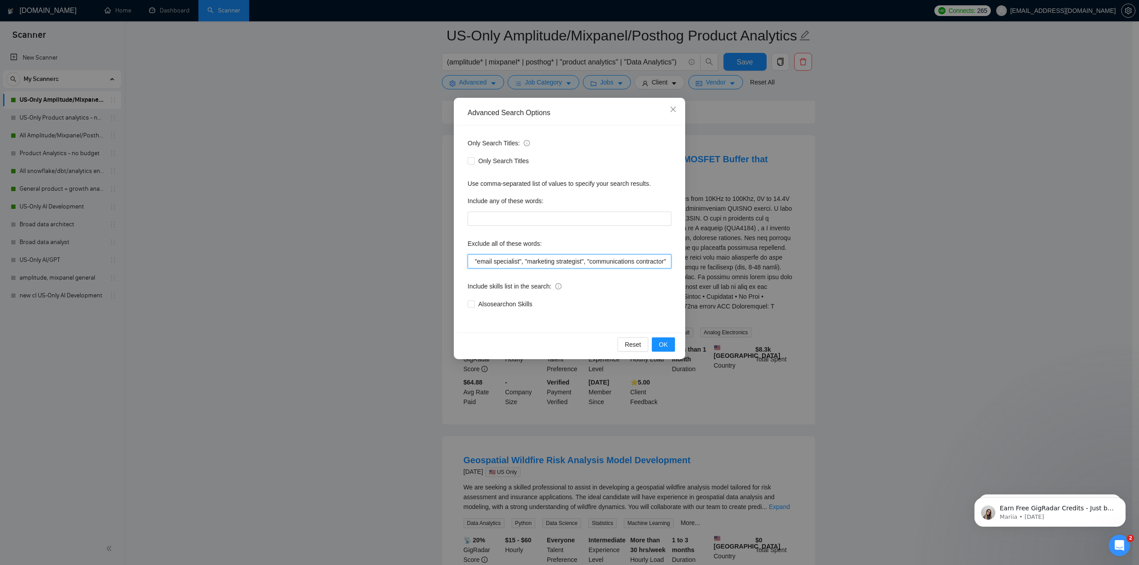
scroll to position [0, 0]
drag, startPoint x: 639, startPoint y: 262, endPoint x: 300, endPoint y: 299, distance: 341.5
click at [142, 304] on div "Advanced Search Options Only Search Titles: Only Search Titles Use comma-separa…" at bounding box center [569, 282] width 1139 height 565
click at [470, 262] on input "instructor, "low budget", "no agency", "HubSpot Implementation", "HubSpot integ…" at bounding box center [570, 261] width 204 height 14
click at [472, 262] on input "instructor, "low budget", "no agency", "HubSpot Implementation", "HubSpot integ…" at bounding box center [570, 261] width 204 height 14
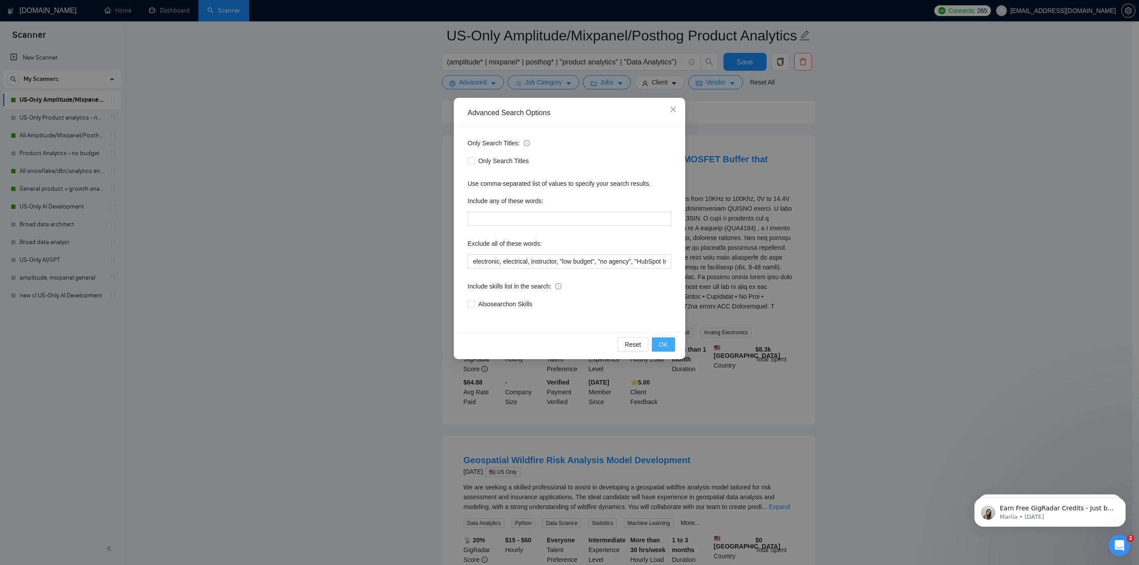
click at [665, 345] on span "OK" at bounding box center [663, 345] width 9 height 10
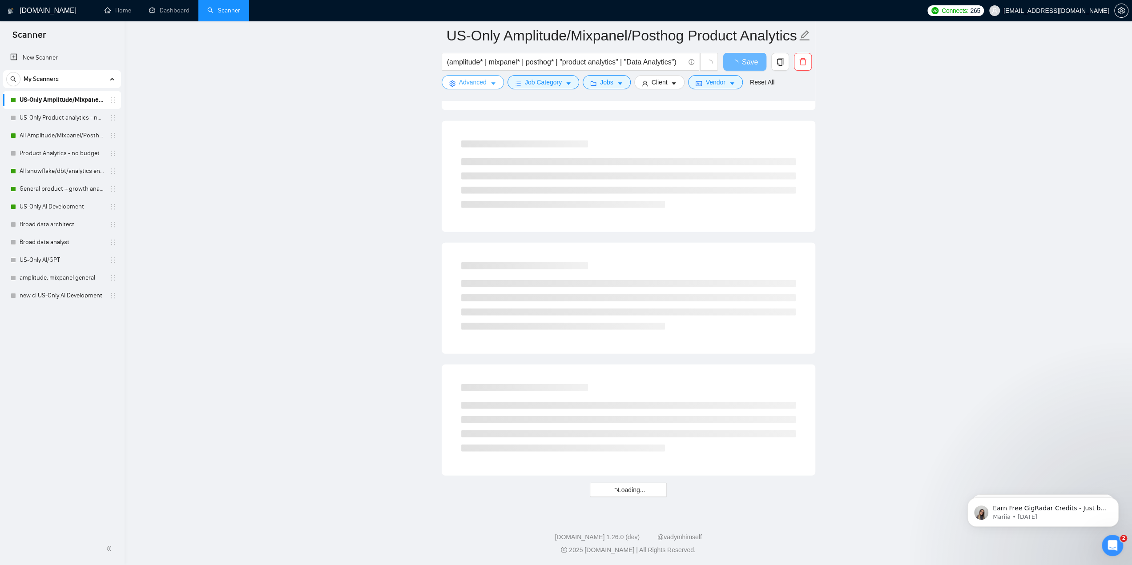
scroll to position [1676, 0]
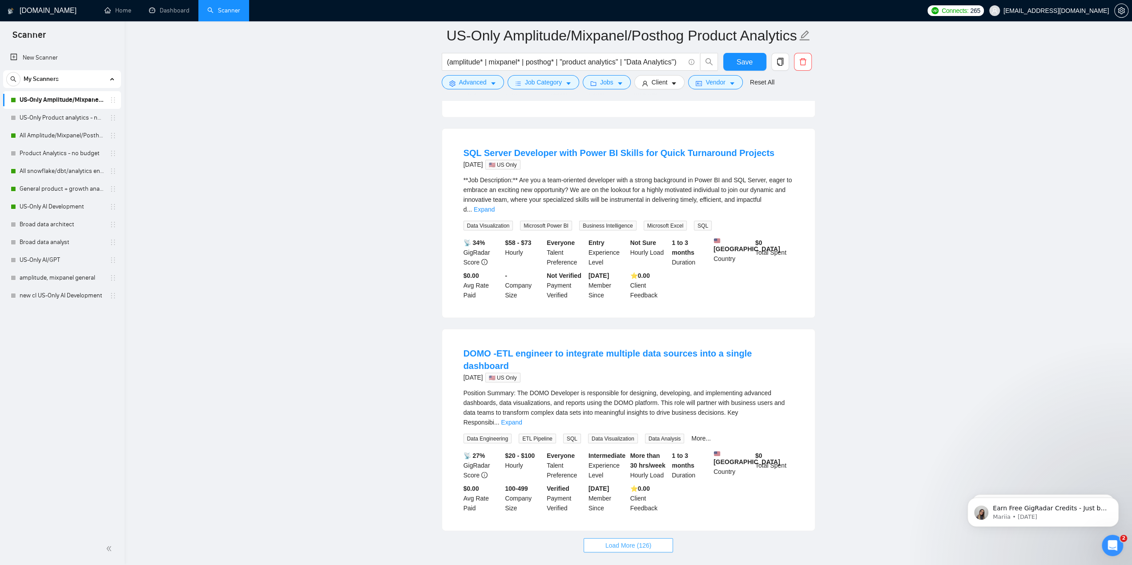
click at [635, 541] on span "Load More (126)" at bounding box center [629, 546] width 46 height 10
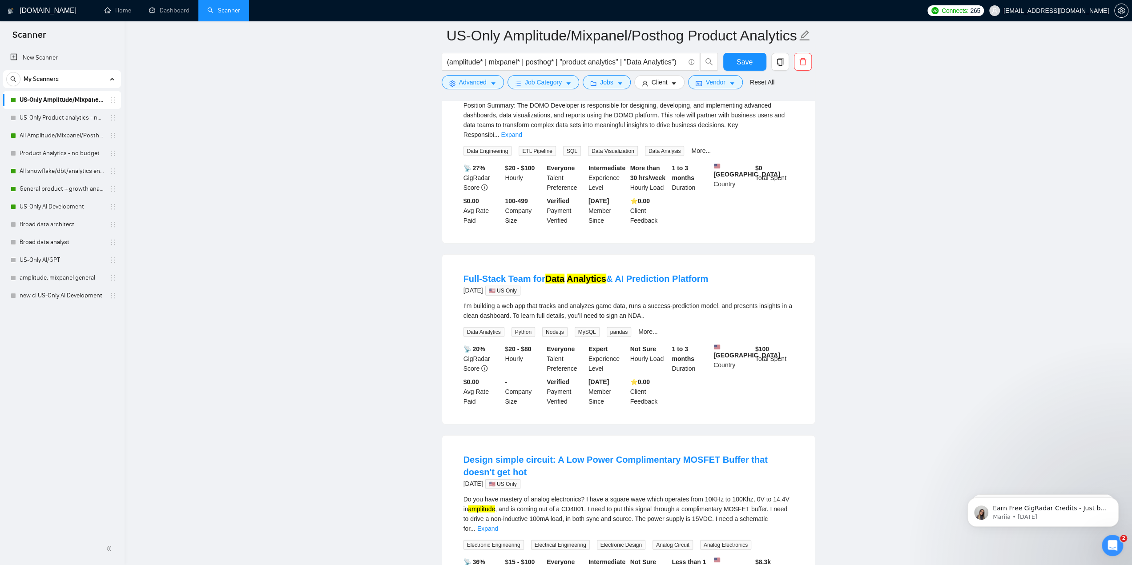
scroll to position [1987, 0]
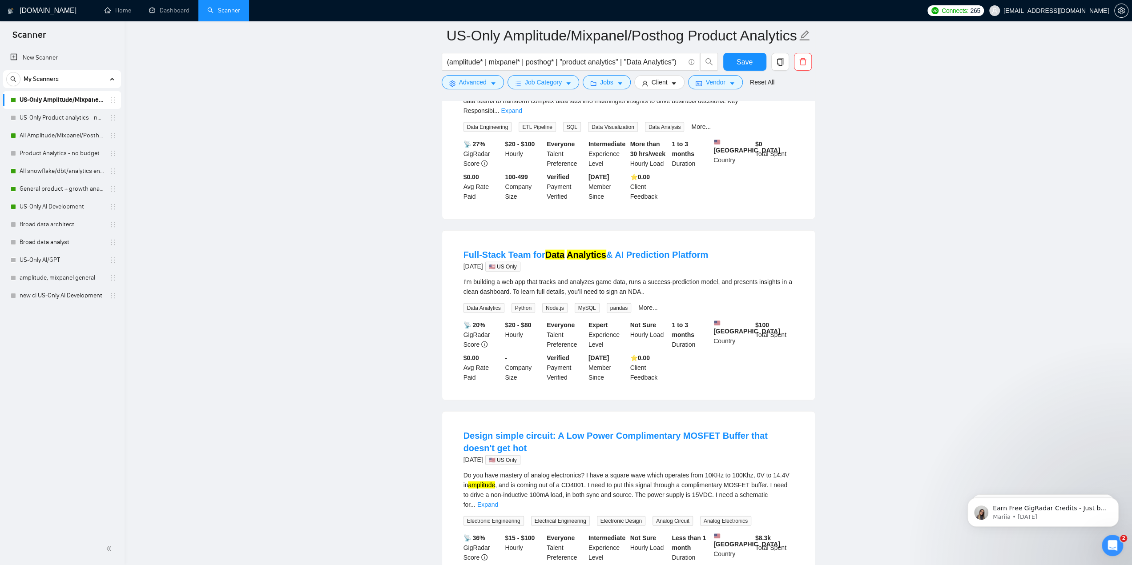
click at [489, 517] on span "Electronic Engineering" at bounding box center [494, 522] width 61 height 10
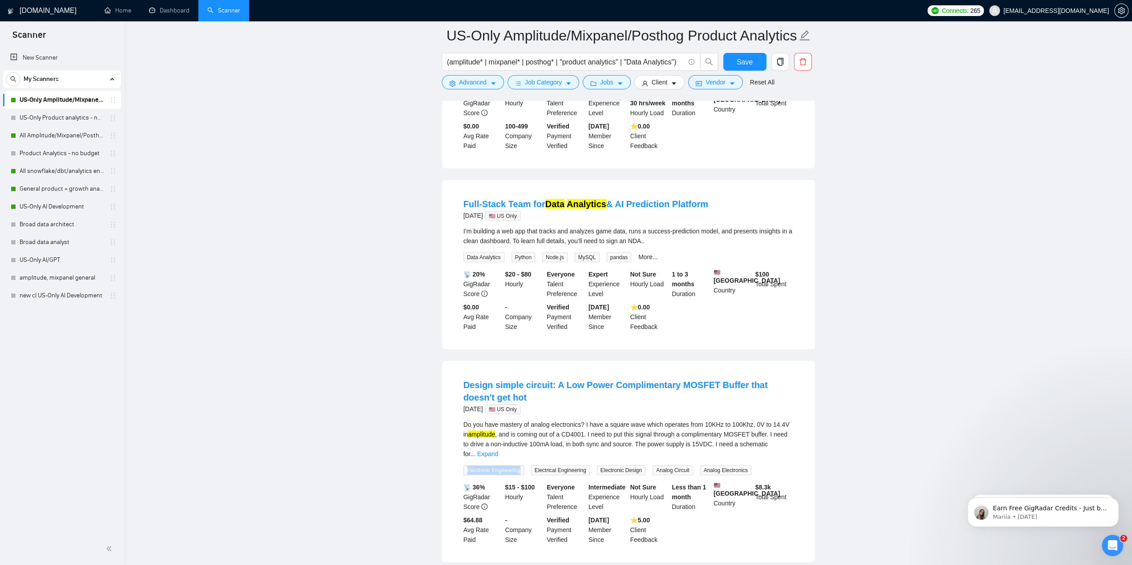
scroll to position [2076, 0]
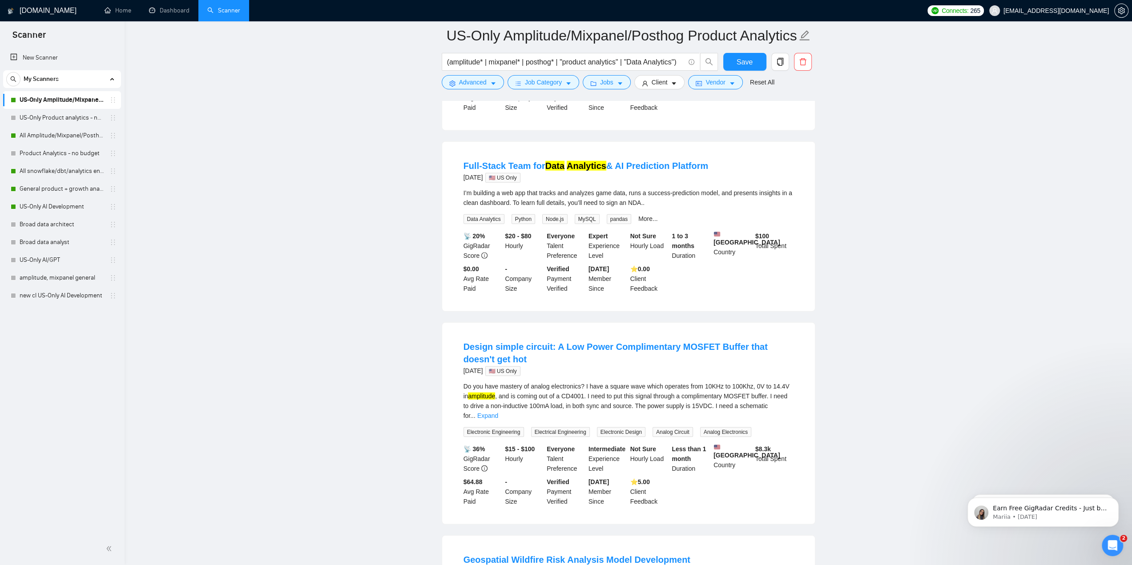
click at [562, 428] on span "Electrical Engineering" at bounding box center [560, 433] width 59 height 10
click at [618, 428] on span "Electronic Design" at bounding box center [621, 433] width 48 height 10
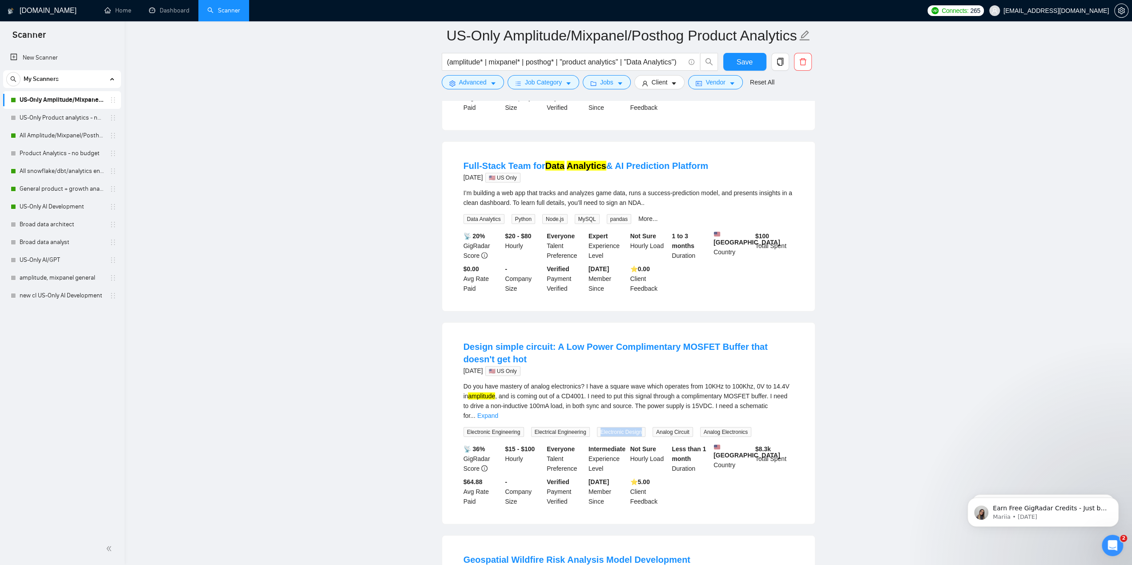
click at [618, 428] on span "Electronic Design" at bounding box center [621, 433] width 48 height 10
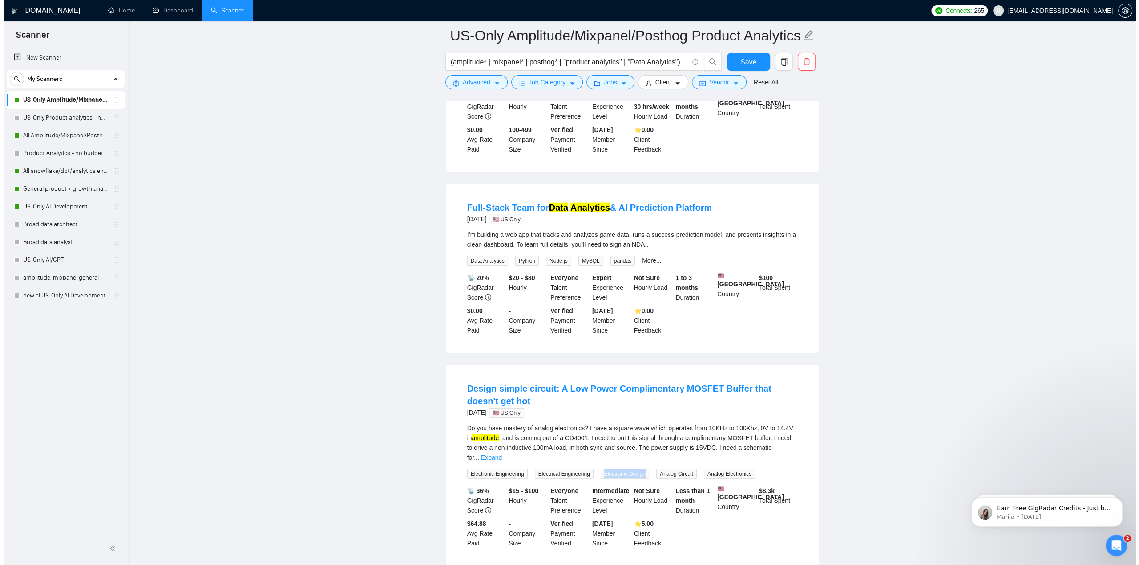
scroll to position [1987, 0]
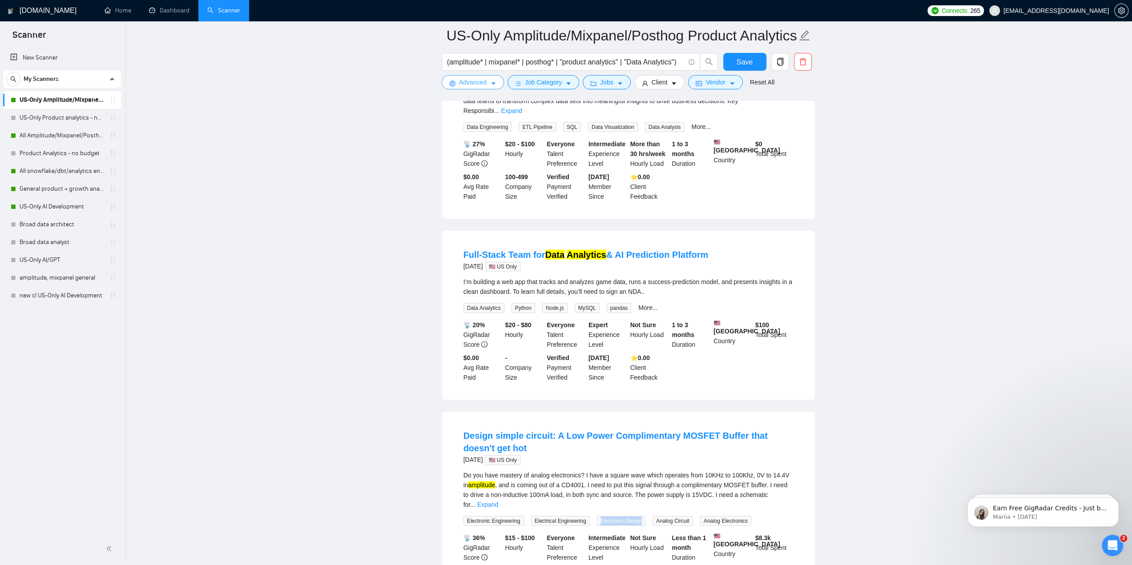
click at [495, 86] on icon "caret-down" at bounding box center [493, 84] width 6 height 6
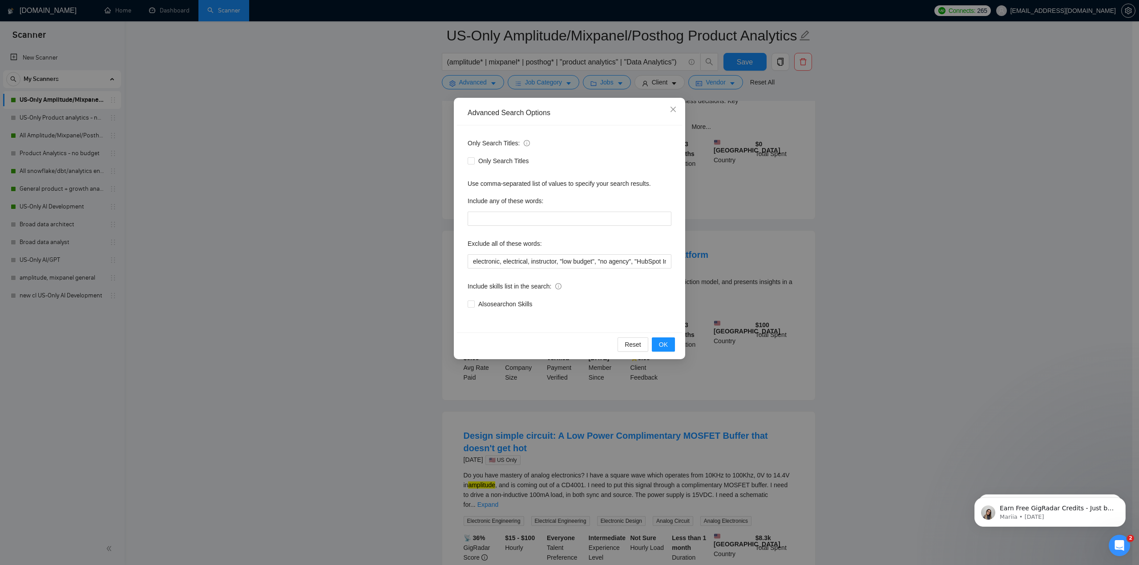
drag, startPoint x: 495, startPoint y: 85, endPoint x: 509, endPoint y: 85, distance: 14.7
click at [495, 85] on div "Advanced Search Options Only Search Titles: Only Search Titles Use comma-separa…" at bounding box center [569, 282] width 1139 height 565
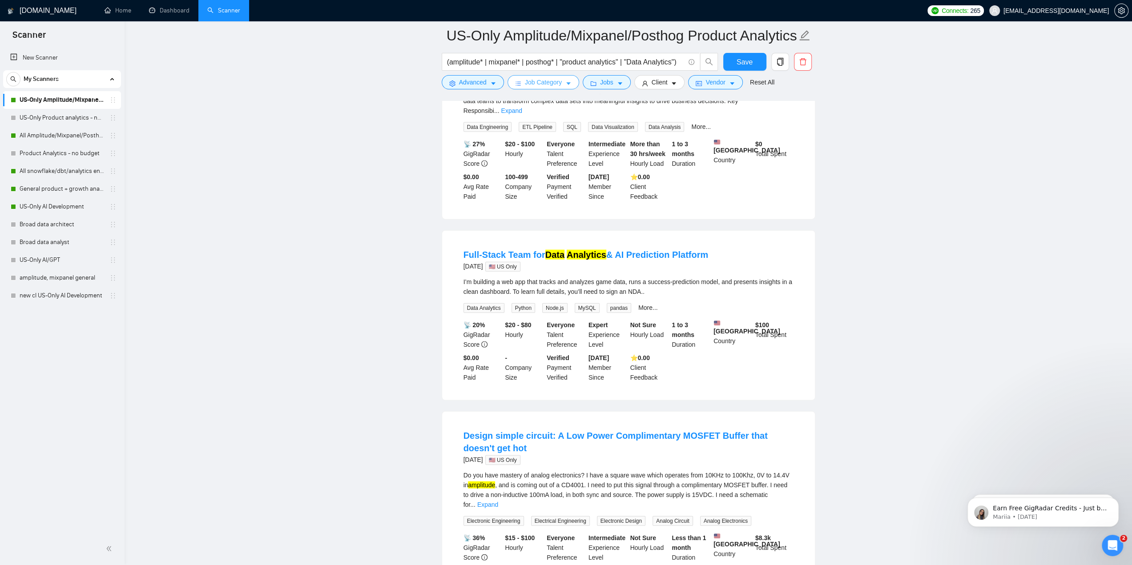
click at [542, 81] on span "Job Category" at bounding box center [543, 82] width 37 height 10
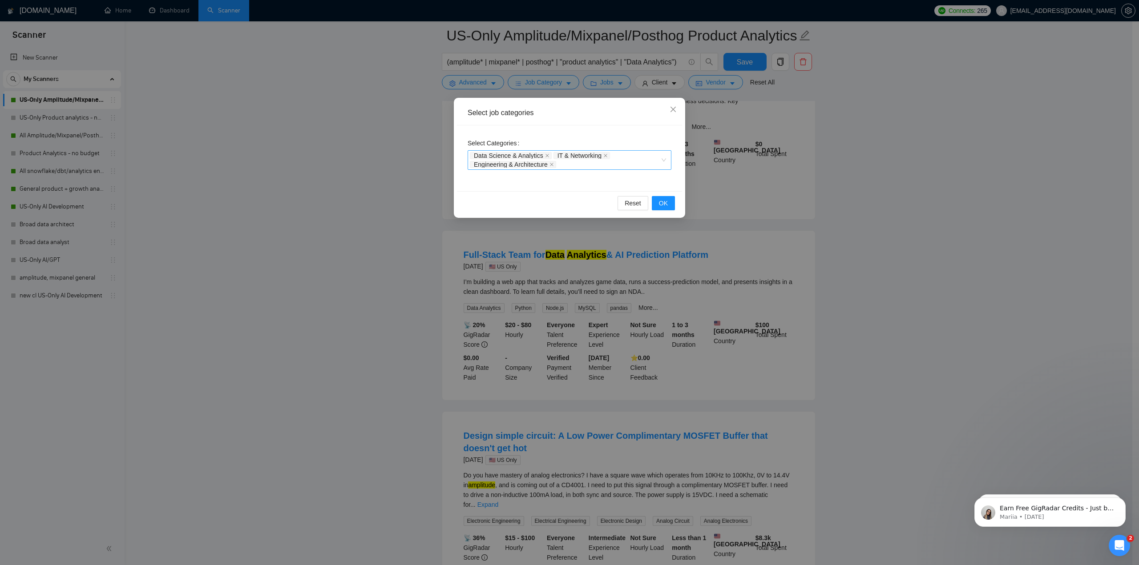
click at [580, 168] on div "Data Science & Analytics IT & Networking Engineering & Architecture" at bounding box center [565, 160] width 190 height 18
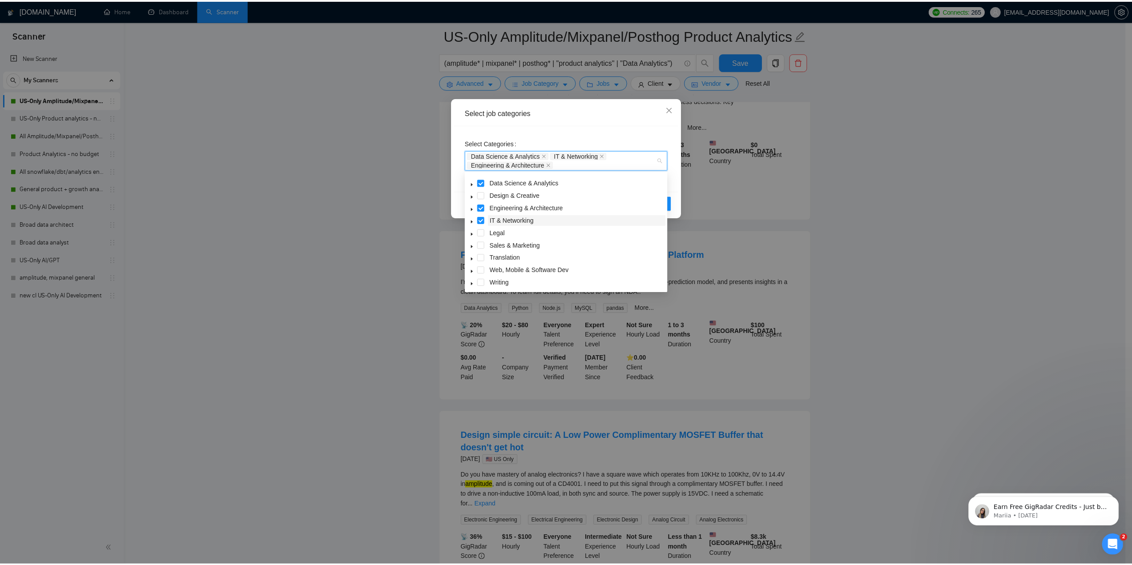
scroll to position [36, 0]
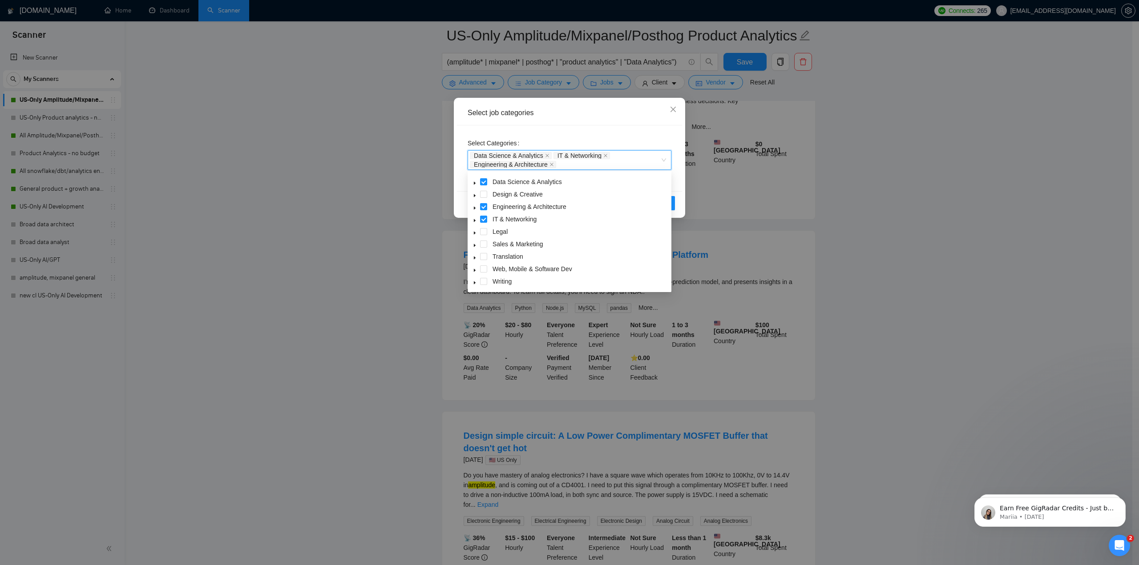
click at [905, 228] on div "Select job categories Select Categories Data Science & Analytics, IT & Networki…" at bounding box center [569, 282] width 1139 height 565
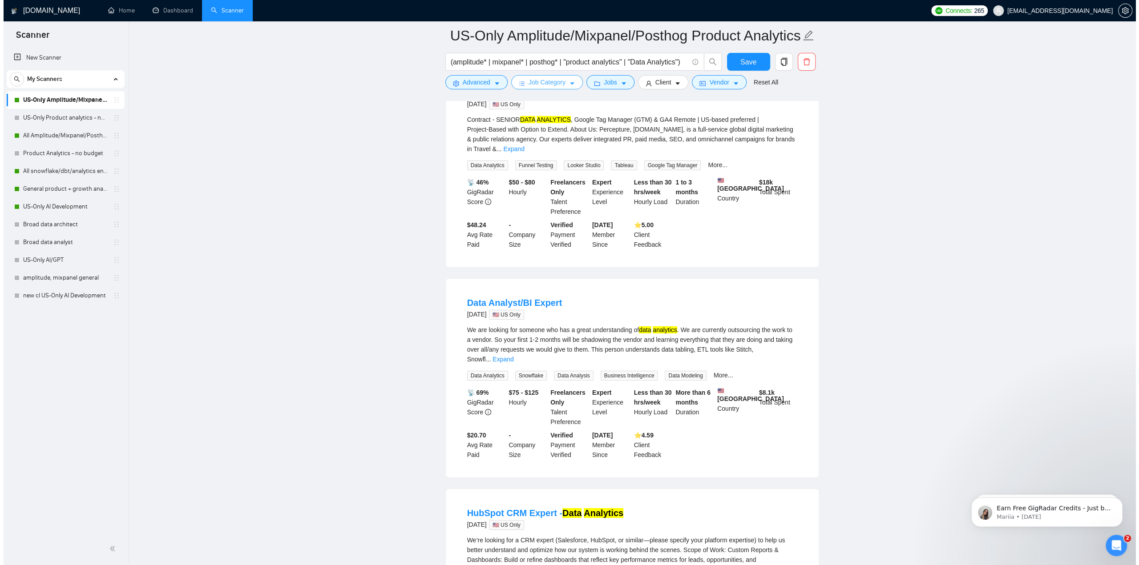
scroll to position [2877, 0]
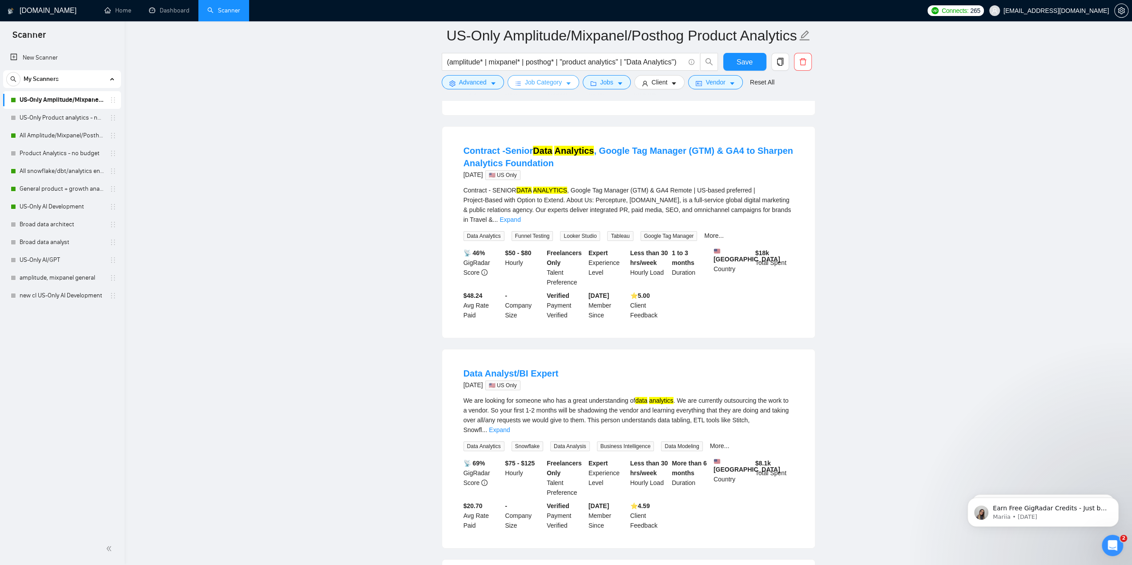
click at [561, 86] on button "Job Category" at bounding box center [544, 82] width 72 height 14
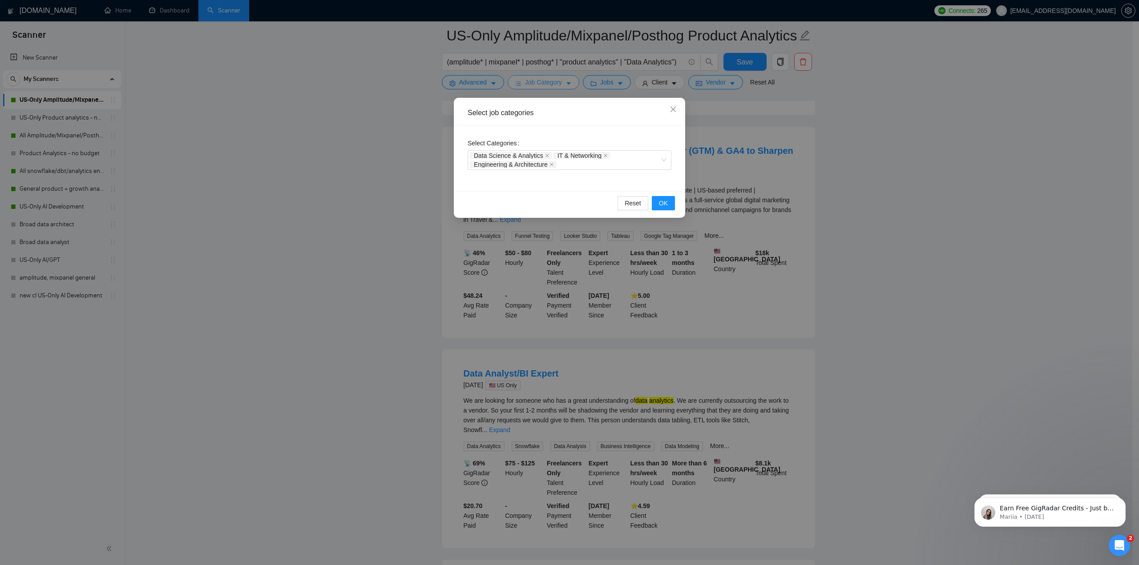
click at [561, 86] on div "Select job categories Select Categories Data Science & Analytics IT & Networkin…" at bounding box center [569, 282] width 1139 height 565
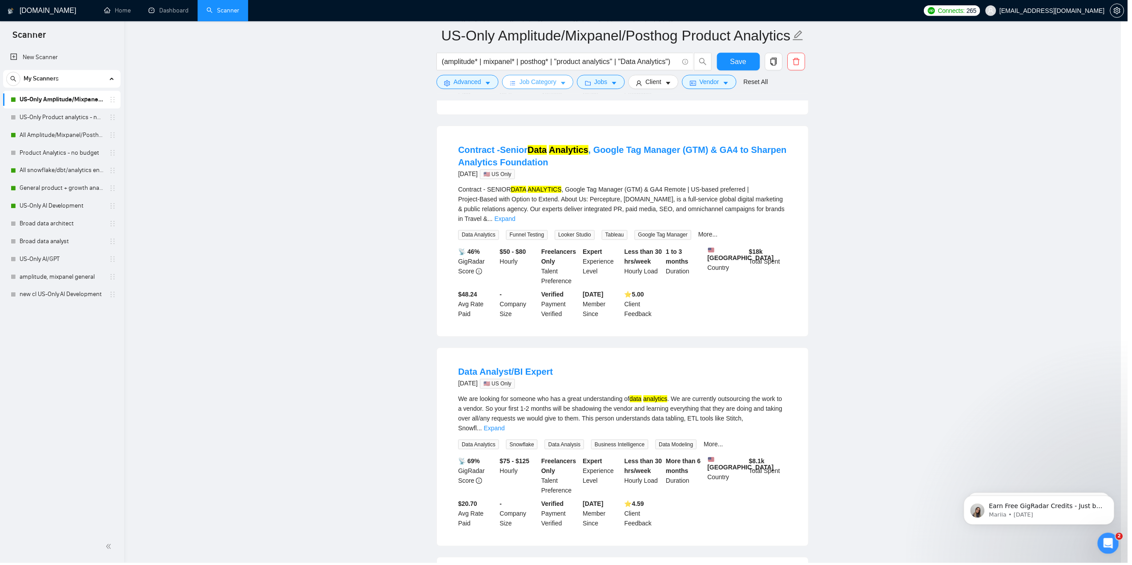
click at [561, 86] on button "Job Category" at bounding box center [540, 82] width 72 height 14
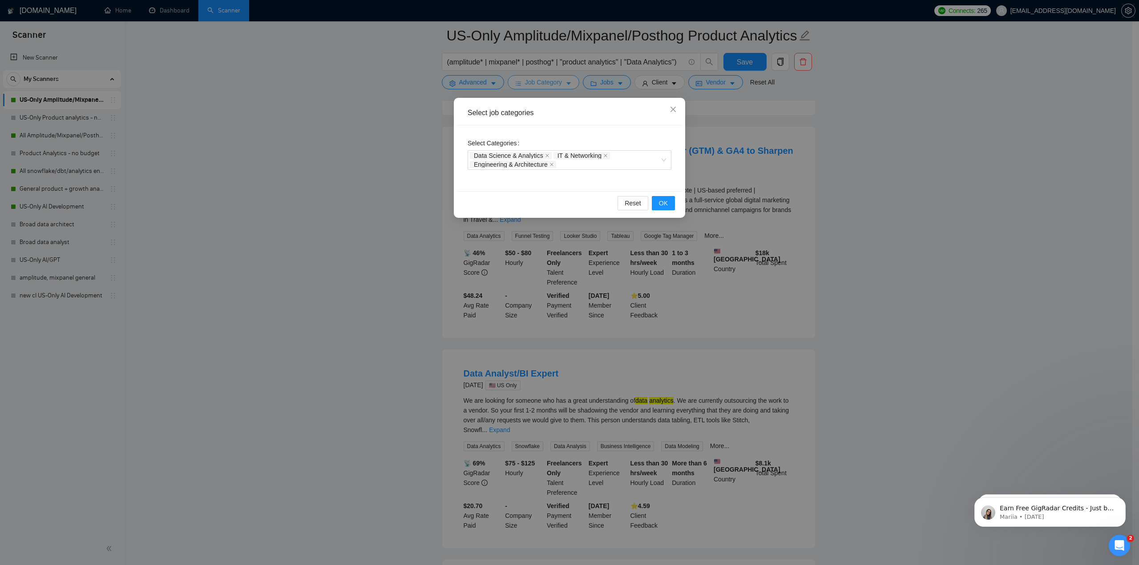
click at [561, 86] on div "Select job categories Select Categories Data Science & Analytics IT & Networkin…" at bounding box center [569, 282] width 1139 height 565
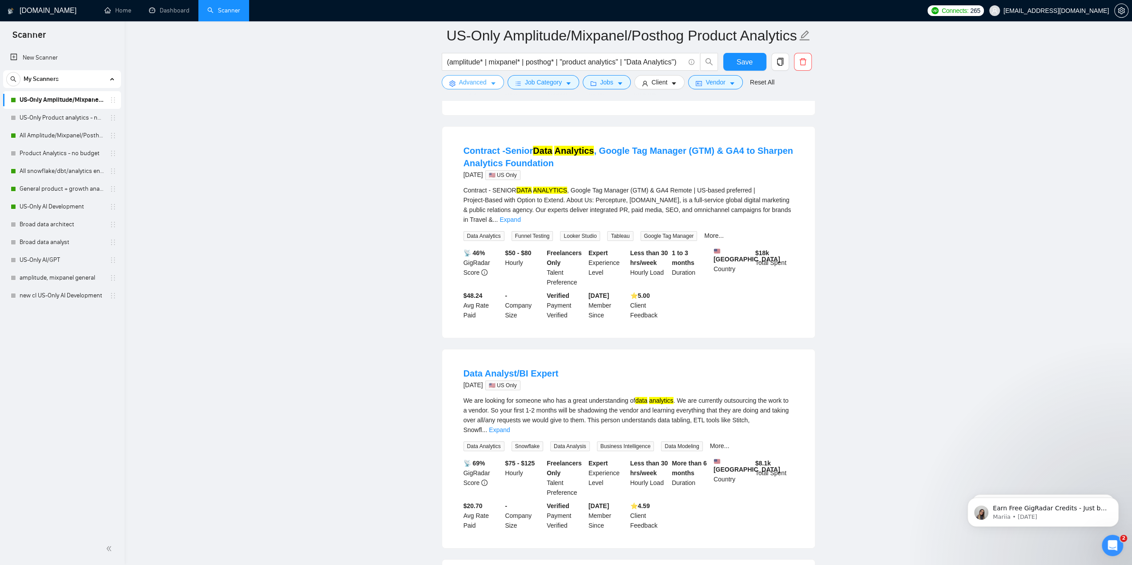
click at [487, 80] on button "Advanced" at bounding box center [473, 82] width 62 height 14
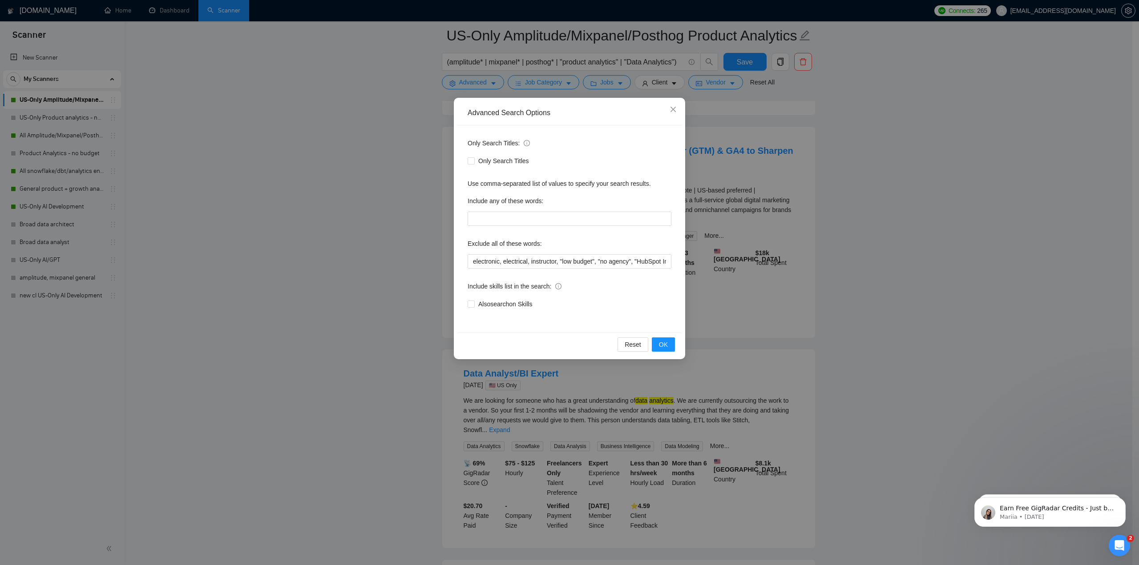
click at [838, 253] on div "Advanced Search Options Only Search Titles: Only Search Titles Use comma-separa…" at bounding box center [569, 282] width 1139 height 565
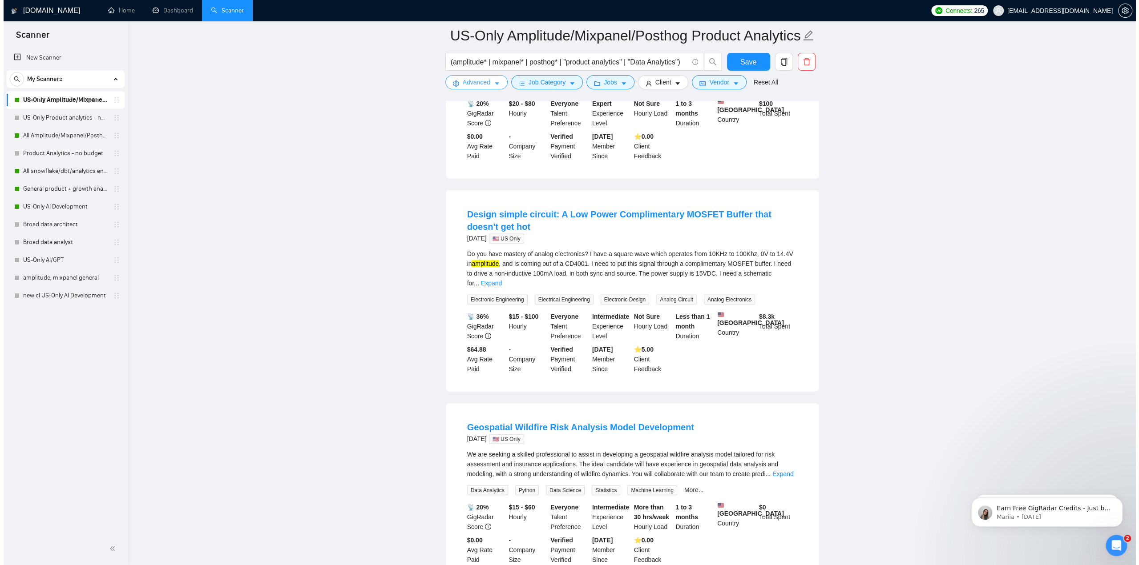
scroll to position [2196, 0]
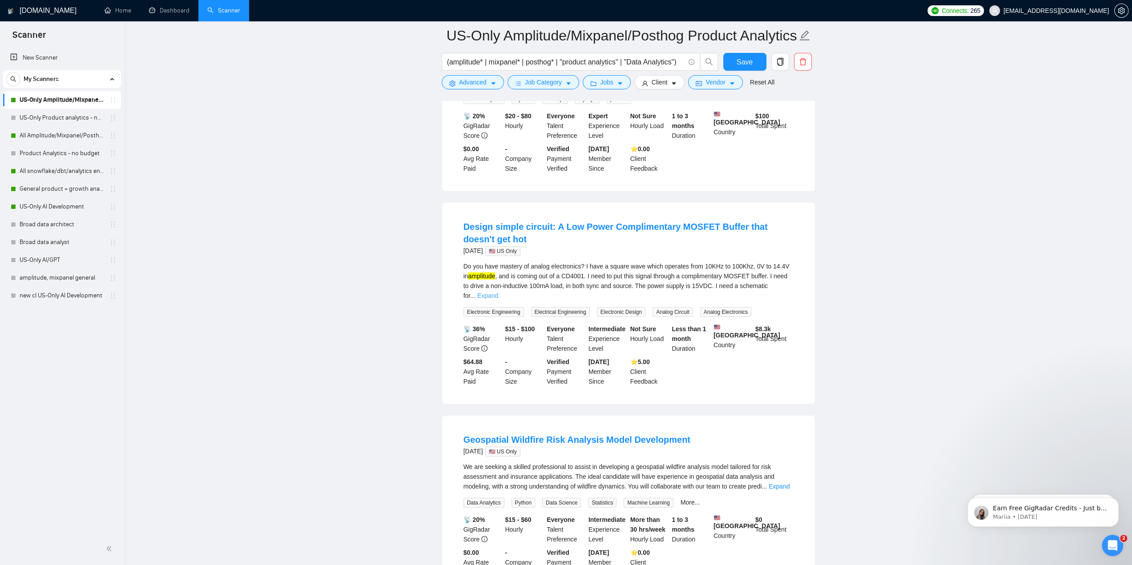
click at [498, 292] on link "Expand" at bounding box center [487, 295] width 21 height 7
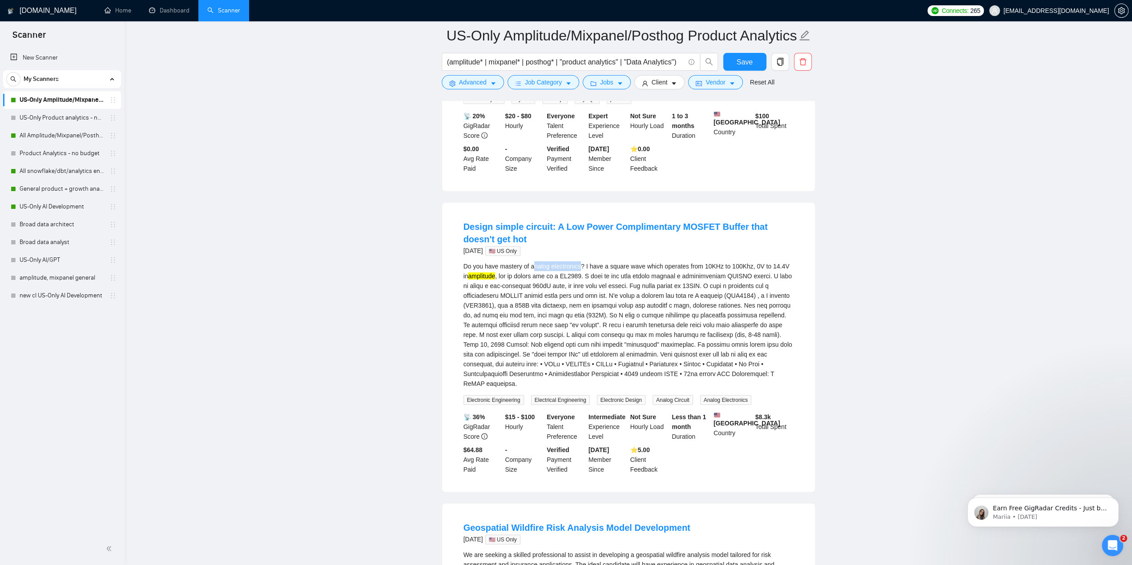
drag, startPoint x: 532, startPoint y: 220, endPoint x: 580, endPoint y: 219, distance: 48.5
click at [580, 262] on div "Do you have mastery of analog electronics? I have a square wave which operates …" at bounding box center [629, 325] width 330 height 127
click at [570, 262] on div "Do you have mastery of analog electronics? I have a square wave which operates …" at bounding box center [629, 325] width 330 height 127
drag, startPoint x: 574, startPoint y: 217, endPoint x: 531, endPoint y: 219, distance: 43.2
click at [531, 262] on div "Do you have mastery of analog electronics? I have a square wave which operates …" at bounding box center [629, 325] width 330 height 127
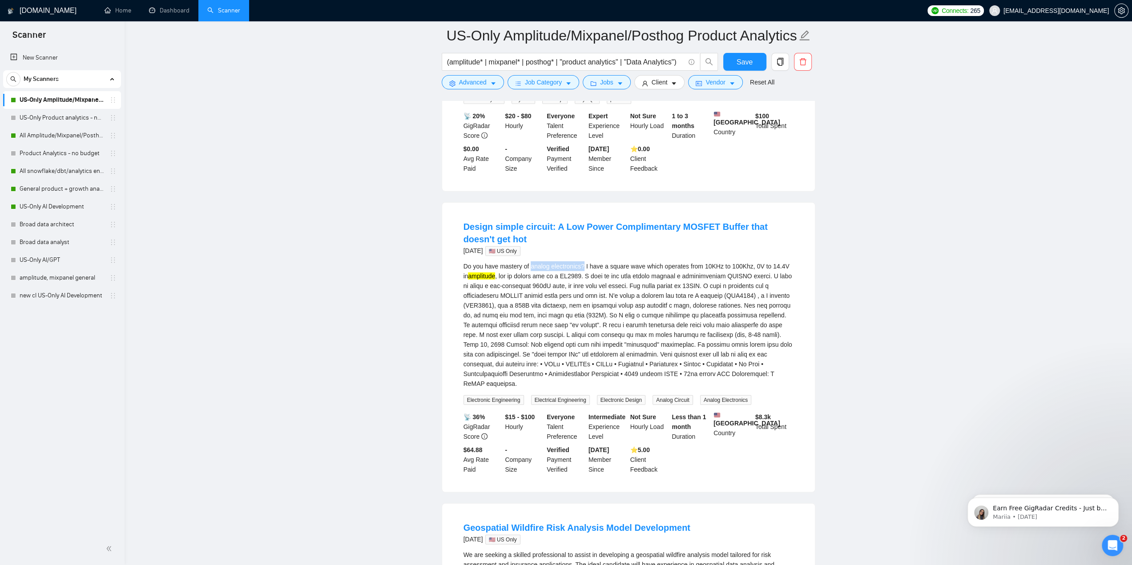
click at [540, 262] on div "Do you have mastery of analog electronics? I have a square wave which operates …" at bounding box center [629, 325] width 330 height 127
drag, startPoint x: 530, startPoint y: 218, endPoint x: 579, endPoint y: 218, distance: 48.9
click at [579, 262] on div "Do you have mastery of analog electronics? I have a square wave which operates …" at bounding box center [629, 325] width 330 height 127
copy div "analog electronics"
drag, startPoint x: 484, startPoint y: 84, endPoint x: 489, endPoint y: 97, distance: 14.6
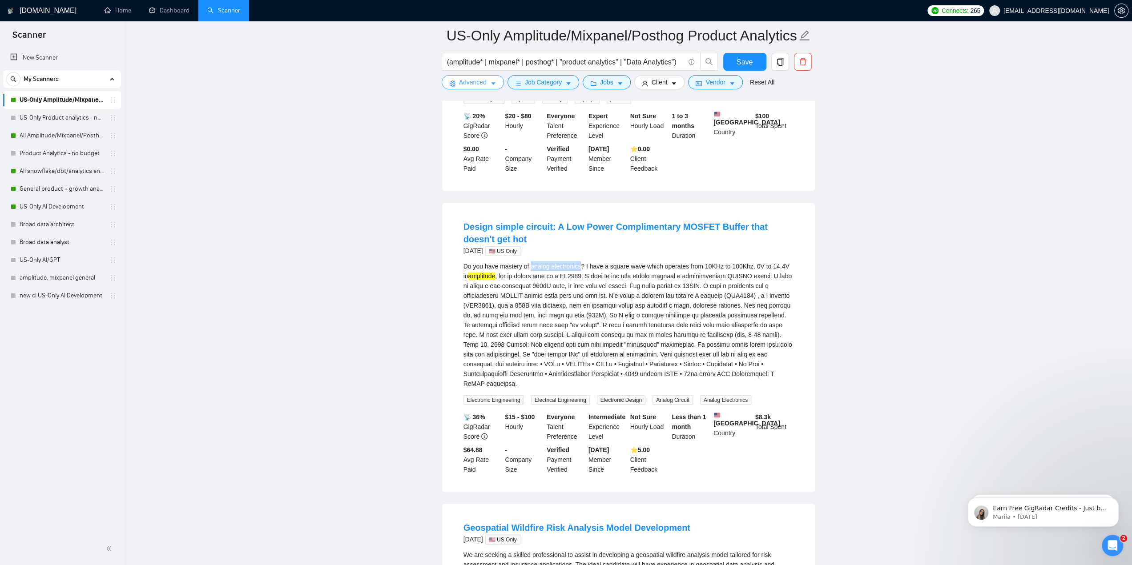
click at [484, 84] on span "Advanced" at bounding box center [473, 82] width 28 height 10
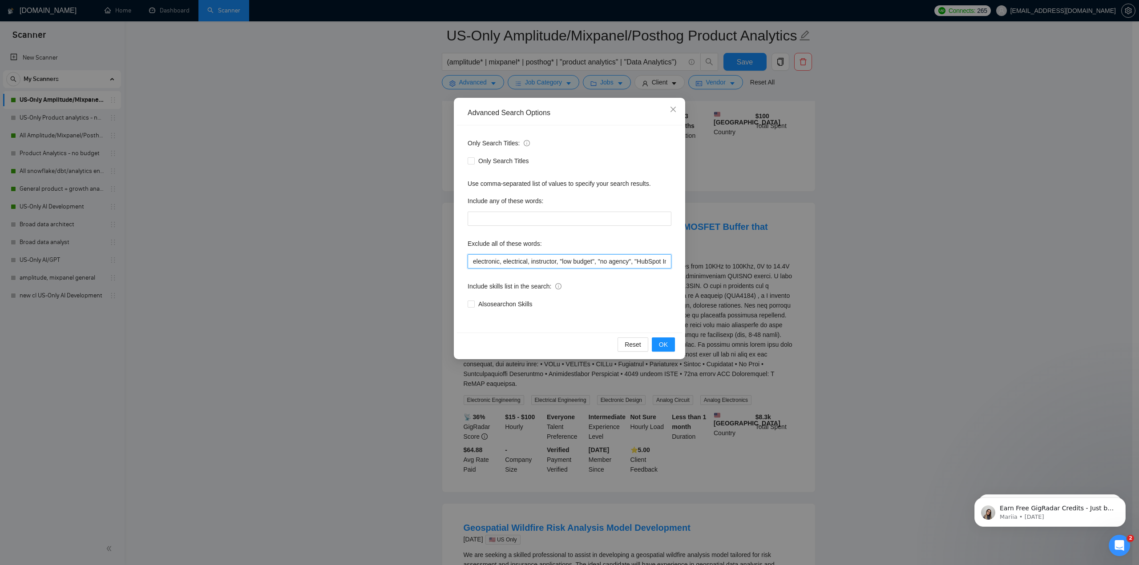
click at [472, 262] on input "electronic, electrical, instructor, "low budget", "no agency", "HubSpot Impleme…" at bounding box center [570, 261] width 204 height 14
paste input "analog electronics"
click at [593, 281] on div "Include skills list in the search:" at bounding box center [570, 288] width 204 height 18
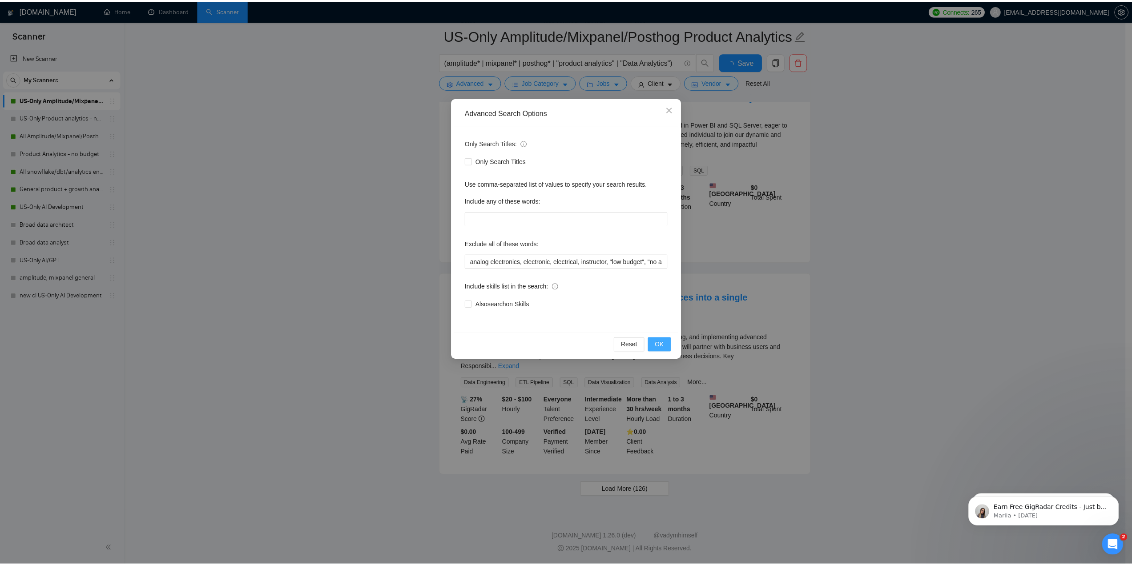
scroll to position [1676, 0]
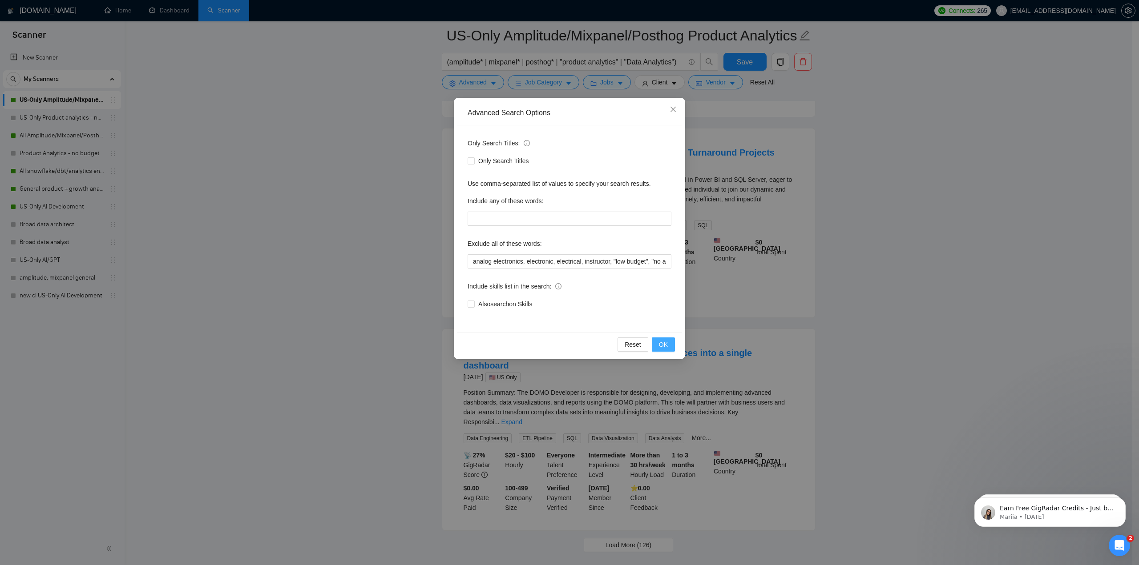
click at [667, 345] on span "OK" at bounding box center [663, 345] width 9 height 10
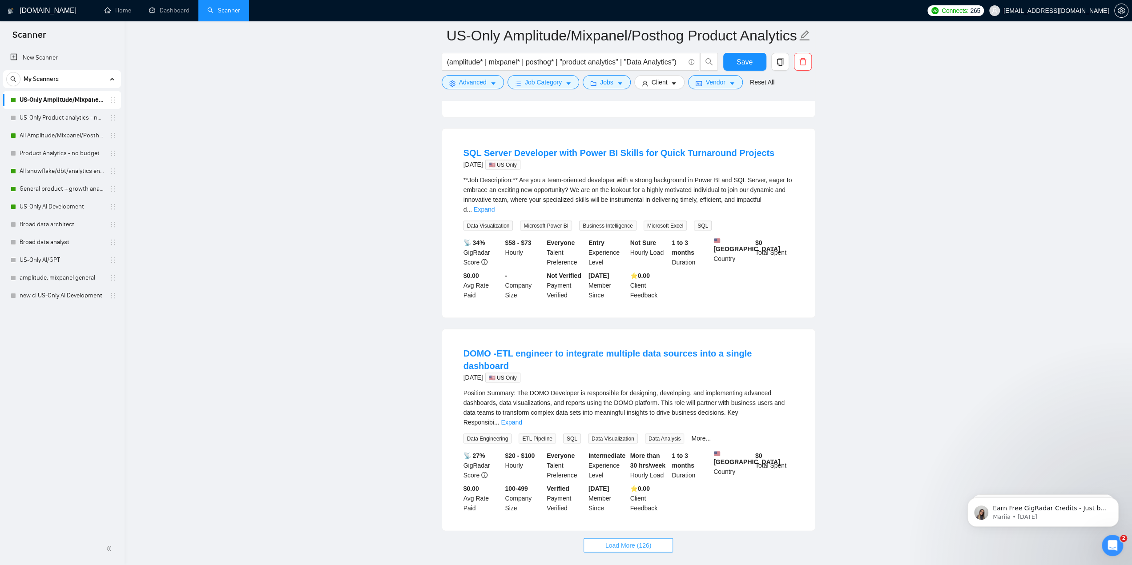
click at [634, 541] on span "Load More (126)" at bounding box center [629, 546] width 46 height 10
click at [755, 60] on button "Save" at bounding box center [744, 62] width 43 height 18
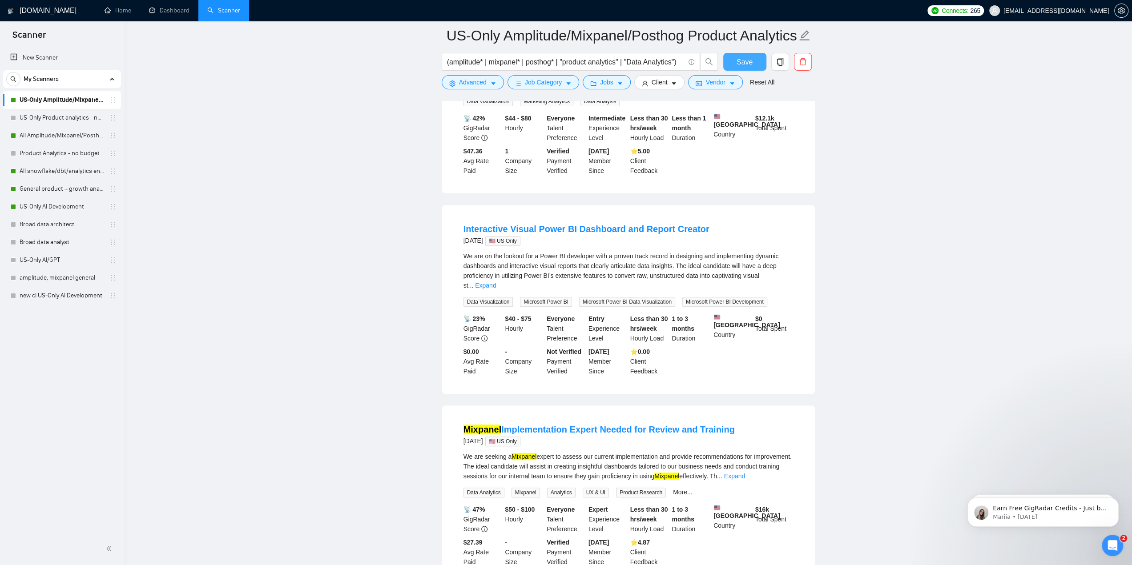
scroll to position [3664, 0]
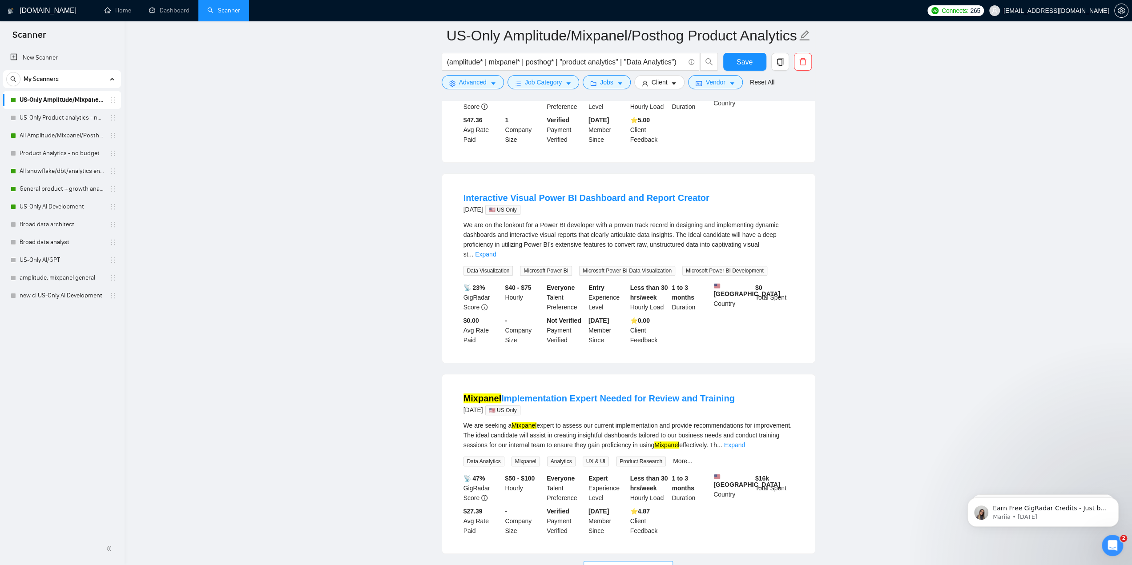
click at [648, 564] on span "Load More (116)" at bounding box center [629, 569] width 46 height 10
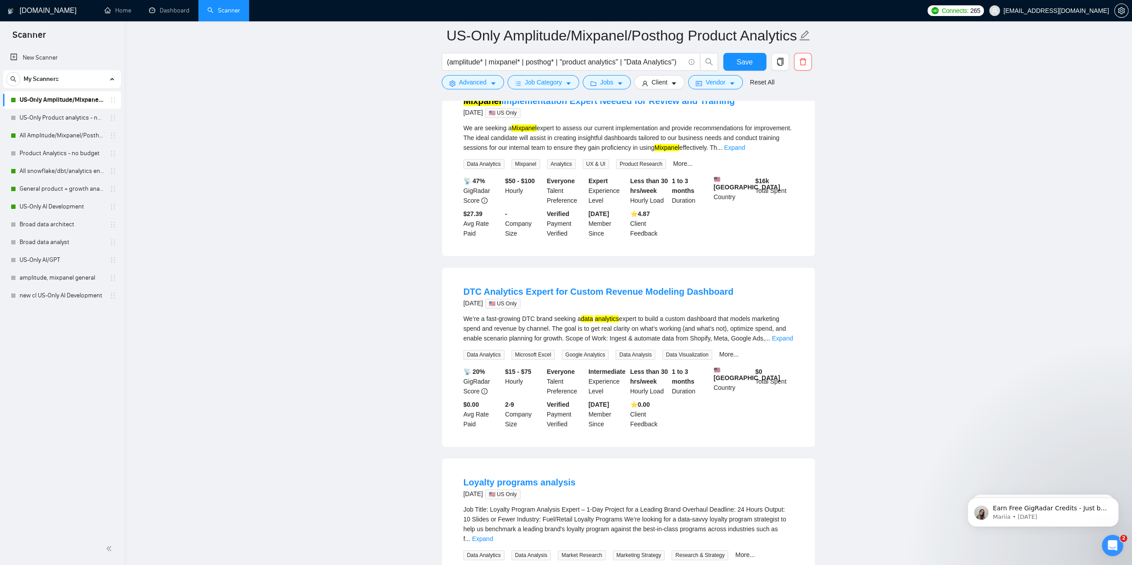
scroll to position [3976, 0]
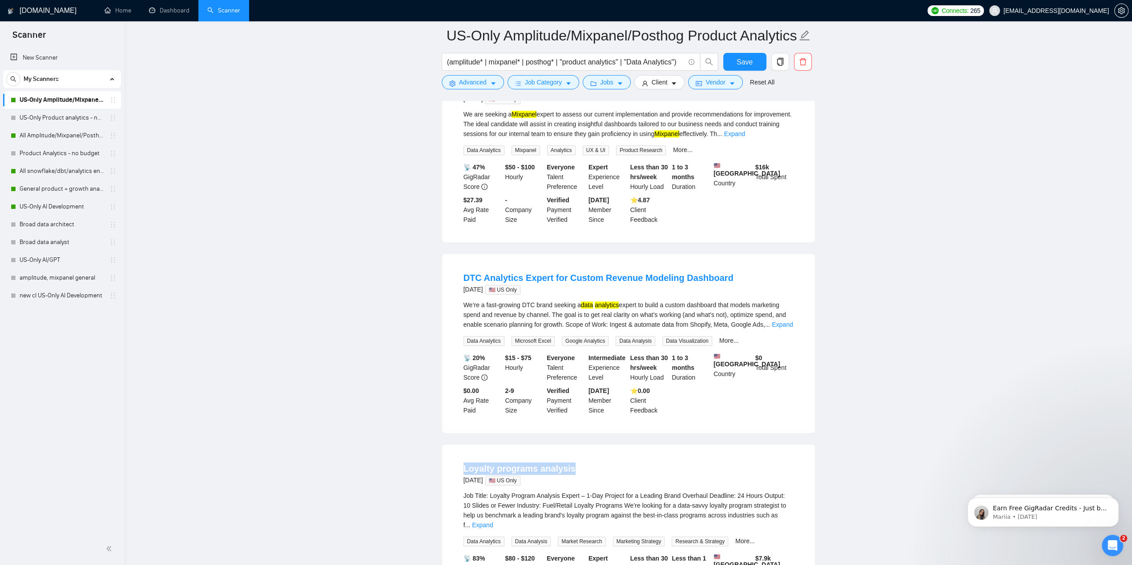
drag, startPoint x: 455, startPoint y: 395, endPoint x: 583, endPoint y: 393, distance: 128.1
click at [598, 456] on li "Loyalty programs analysis 4 months ago 🇺🇸 US Only Job Title: Loyalty Program An…" at bounding box center [628, 540] width 351 height 168
click at [493, 522] on link "Expand" at bounding box center [482, 525] width 21 height 7
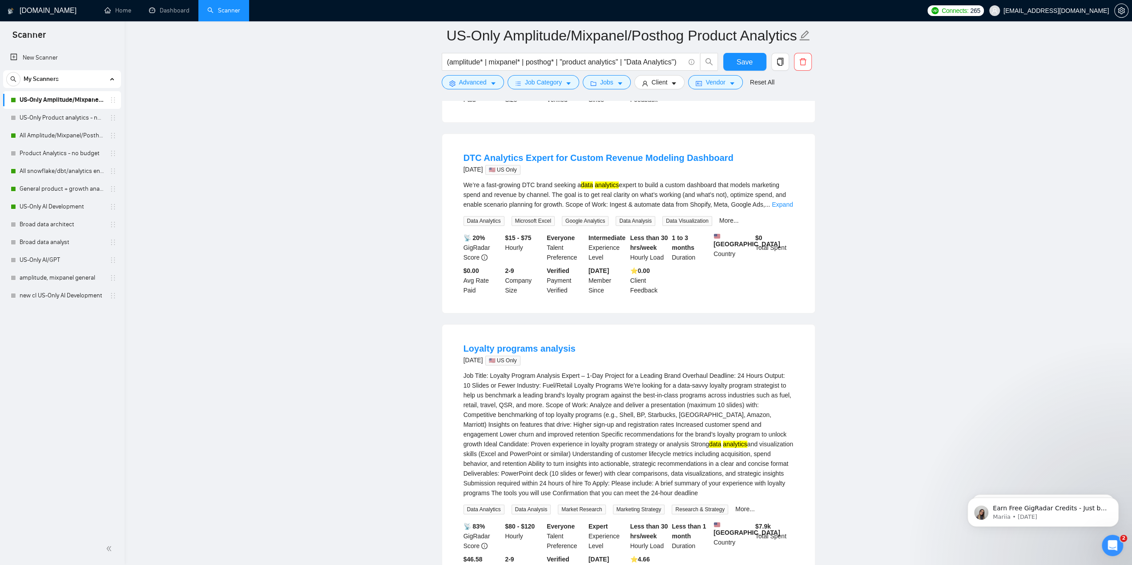
scroll to position [4109, 0]
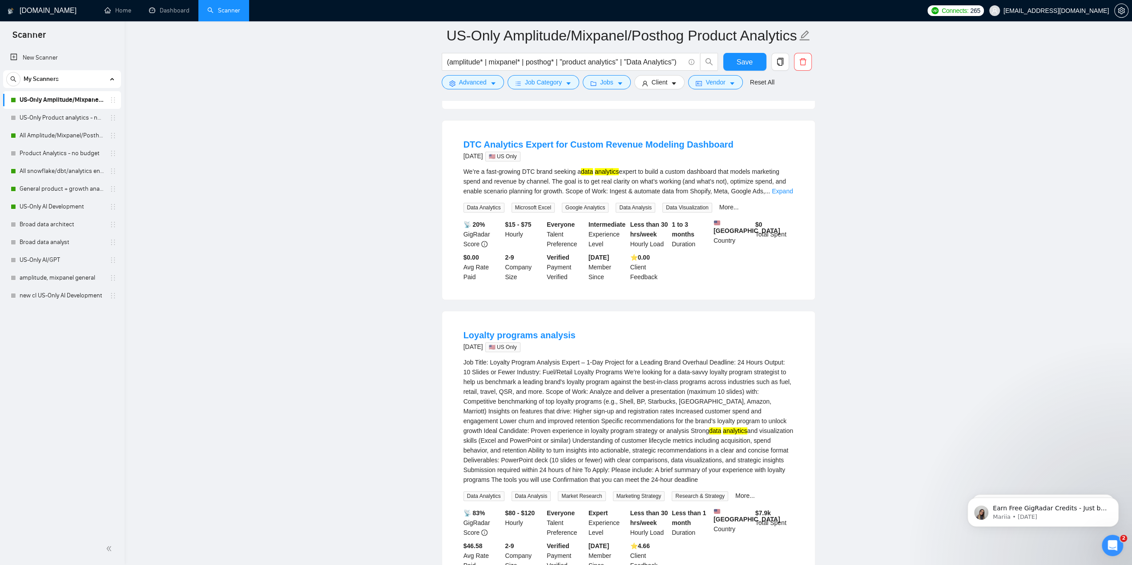
click at [608, 358] on div "Job Title: Loyalty Program Analysis Expert – 1-Day Project for a Leading Brand …" at bounding box center [629, 421] width 330 height 127
click at [802, 361] on li "Loyalty programs analysis 4 months ago 🇺🇸 US Only Job Title: Loyalty Program An…" at bounding box center [628, 450] width 351 height 256
drag, startPoint x: 758, startPoint y: 363, endPoint x: 752, endPoint y: 369, distance: 8.2
click at [752, 369] on div "Job Title: Loyalty Program Analysis Expert – 1-Day Project for a Leading Brand …" at bounding box center [629, 421] width 330 height 127
drag, startPoint x: 713, startPoint y: 352, endPoint x: 658, endPoint y: 428, distance: 94.0
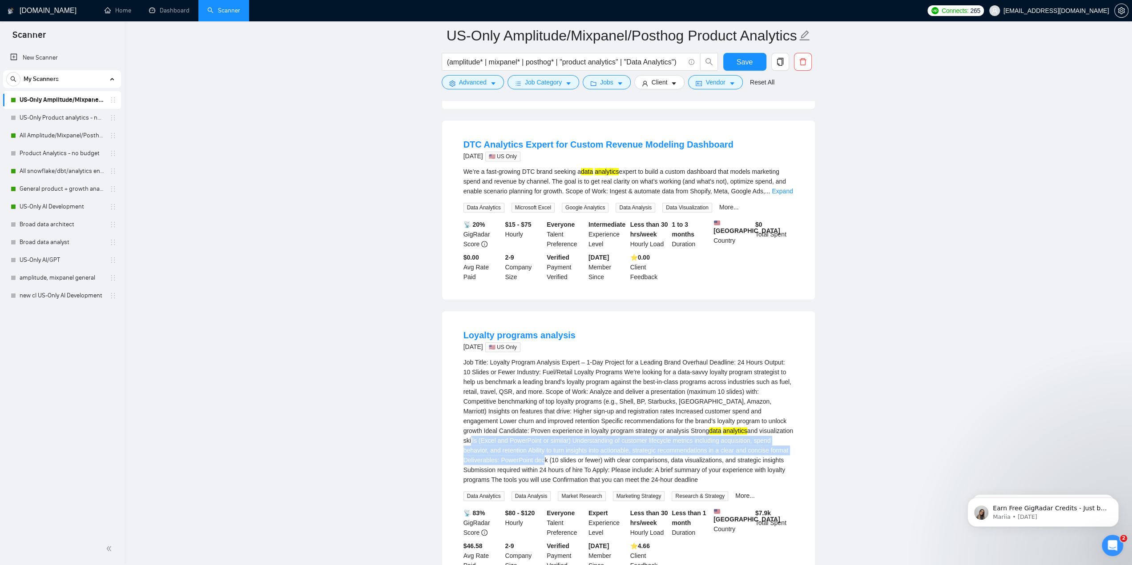
click at [762, 368] on div "Job Title: Loyalty Program Analysis Expert – 1-Day Project for a Leading Brand …" at bounding box center [629, 421] width 330 height 127
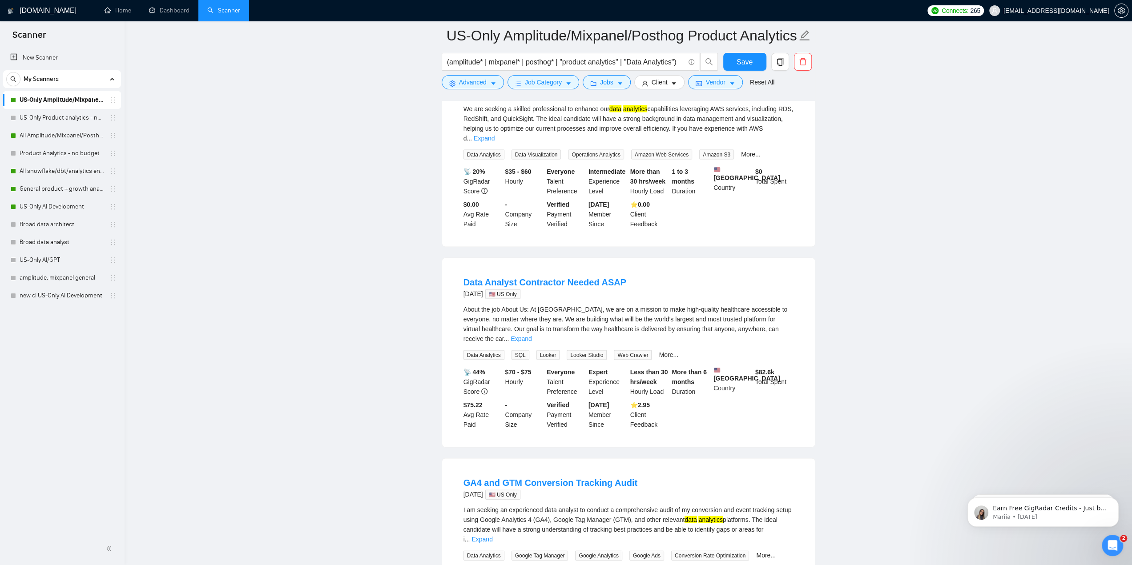
scroll to position [5088, 0]
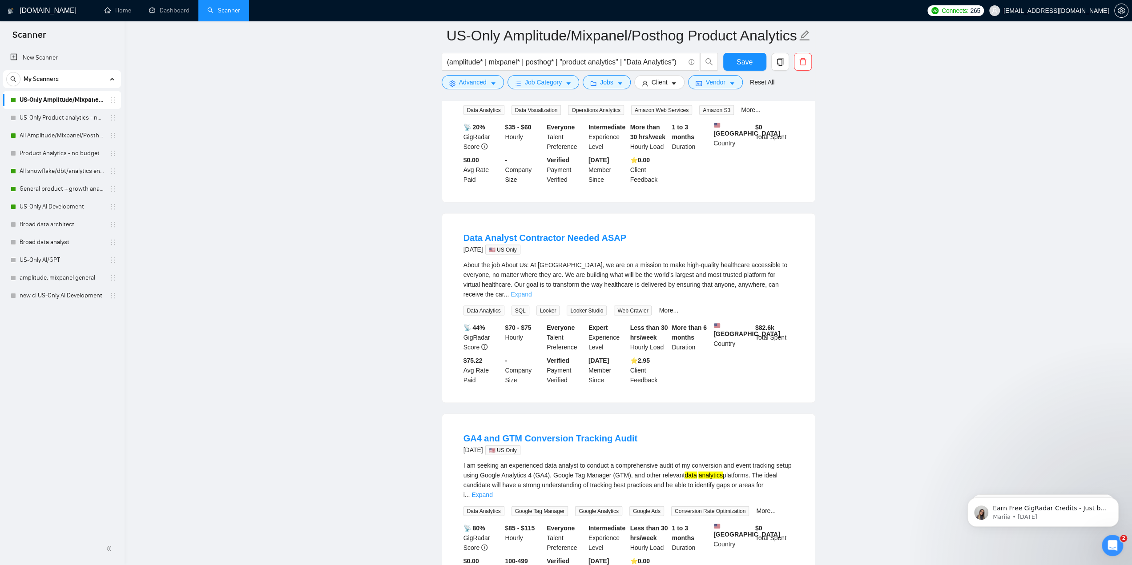
click at [532, 291] on link "Expand" at bounding box center [521, 294] width 21 height 7
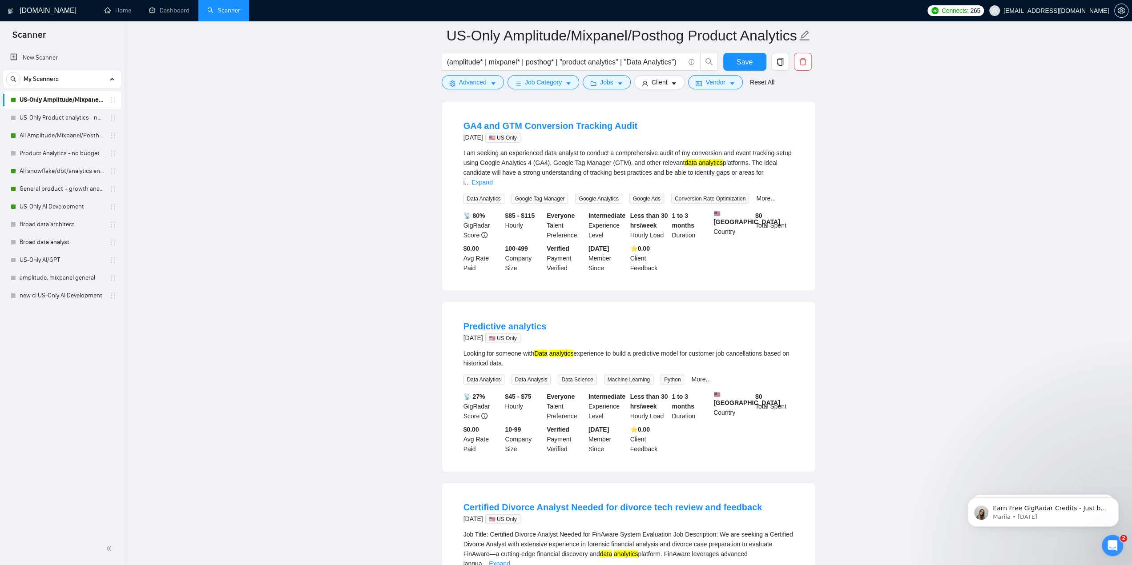
scroll to position [5622, 0]
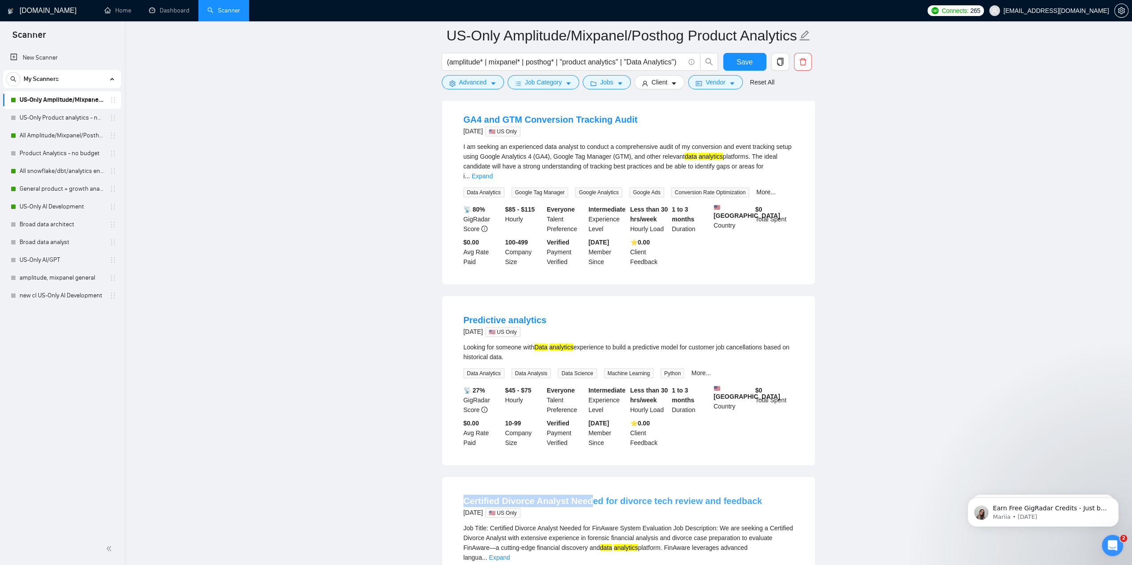
drag, startPoint x: 453, startPoint y: 414, endPoint x: 585, endPoint y: 412, distance: 132.2
click at [585, 488] on li "Certified Divorce Analyst Needed for divorce tech review and feedback 5 months …" at bounding box center [628, 572] width 351 height 168
click at [699, 495] on div "Certified Divorce Analyst Needed for divorce tech review and feedback 5 months …" at bounding box center [629, 508] width 330 height 26
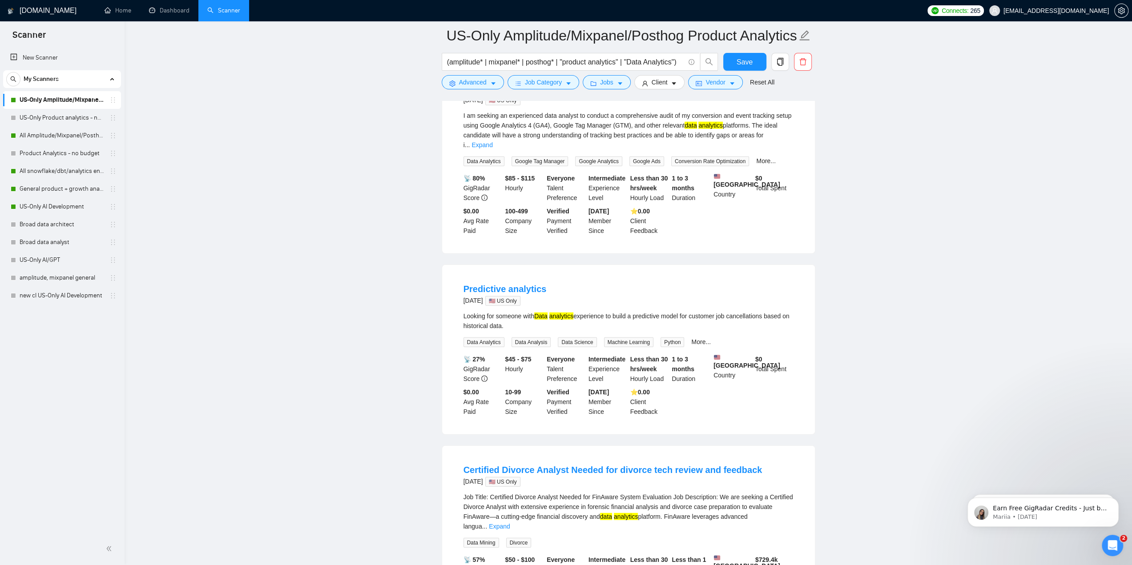
scroll to position [5666, 0]
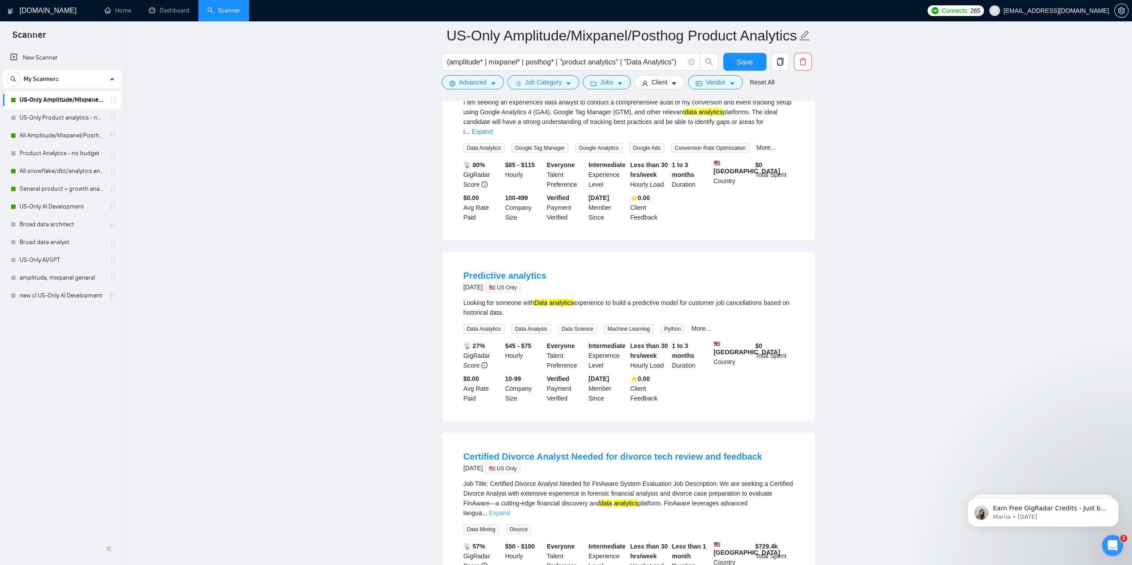
click at [510, 510] on link "Expand" at bounding box center [499, 513] width 21 height 7
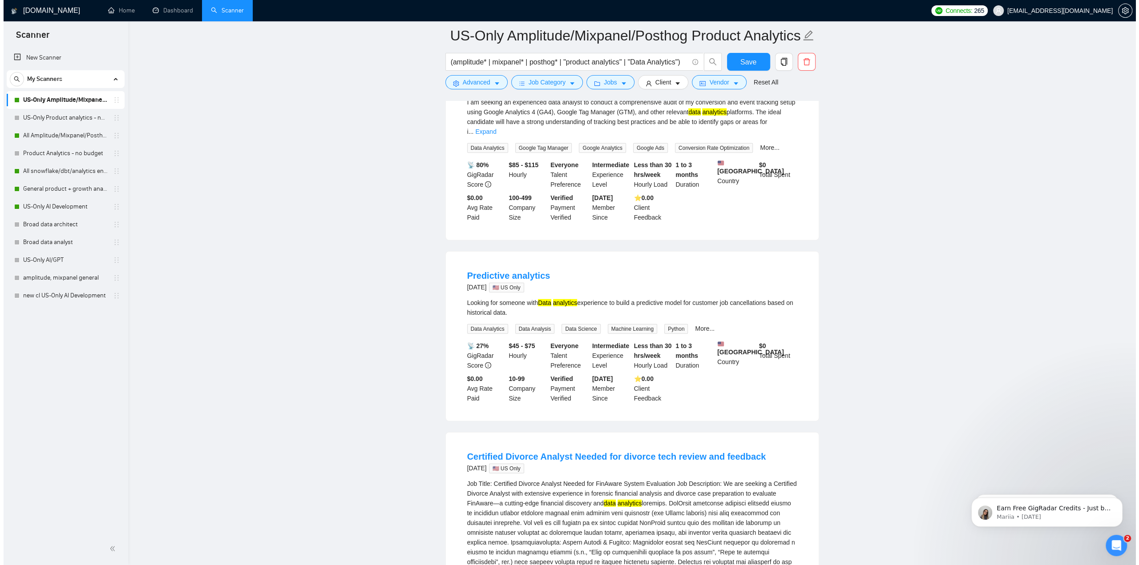
scroll to position [5711, 0]
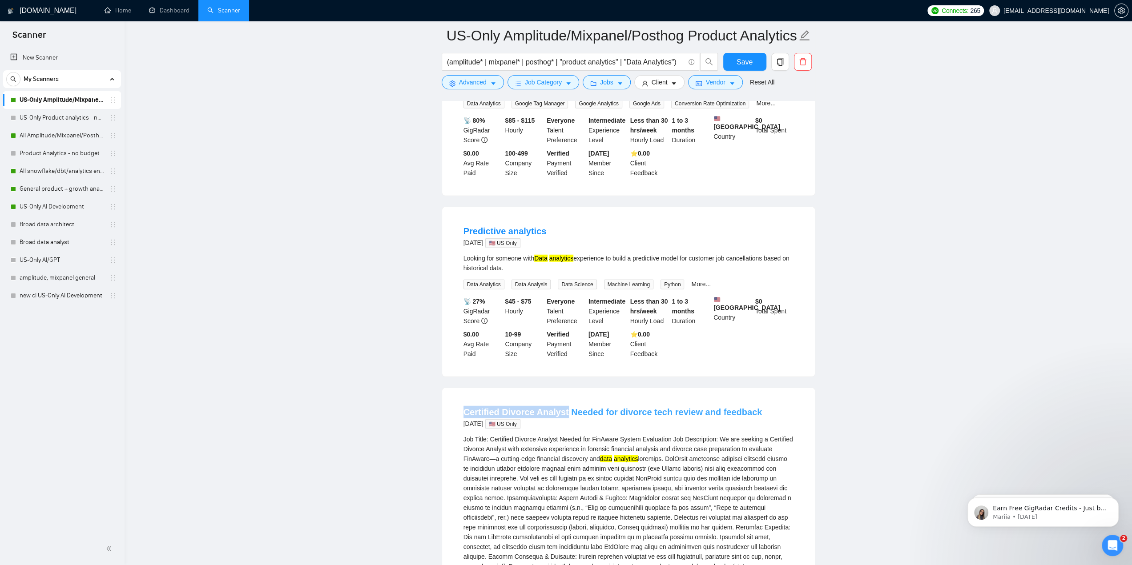
drag, startPoint x: 457, startPoint y: 321, endPoint x: 563, endPoint y: 321, distance: 105.9
copy link "Certified Divorce Analyst"
click at [491, 87] on icon "caret-down" at bounding box center [493, 84] width 6 height 6
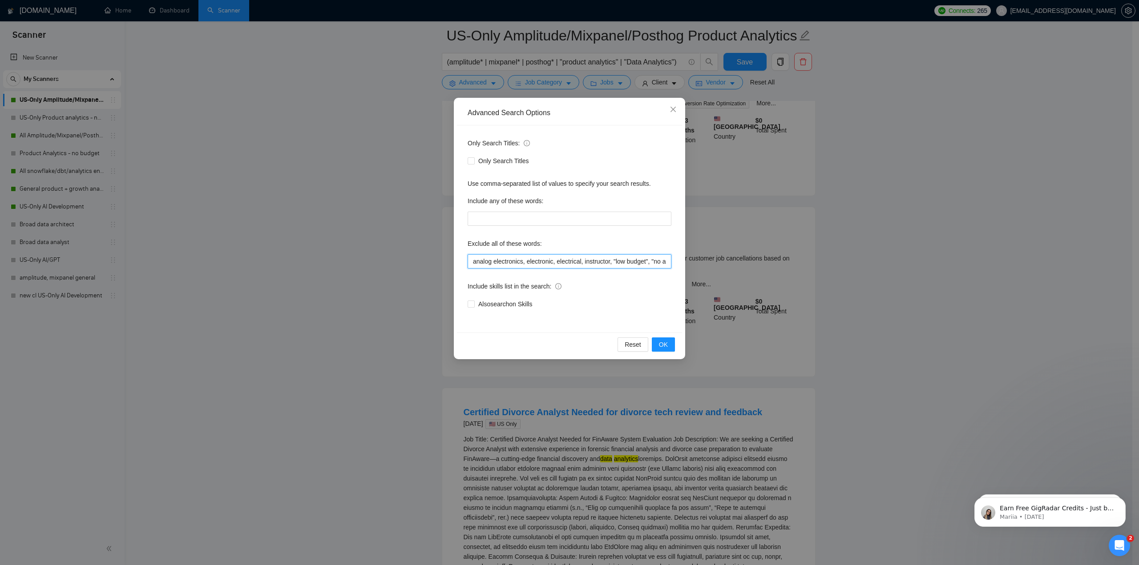
drag, startPoint x: 474, startPoint y: 261, endPoint x: 483, endPoint y: 263, distance: 9.2
click at [474, 261] on input "analog electronics, electronic, electrical, instructor, "low budget", "no agenc…" at bounding box center [570, 261] width 204 height 14
paste input "Certified Divorce Analyst"
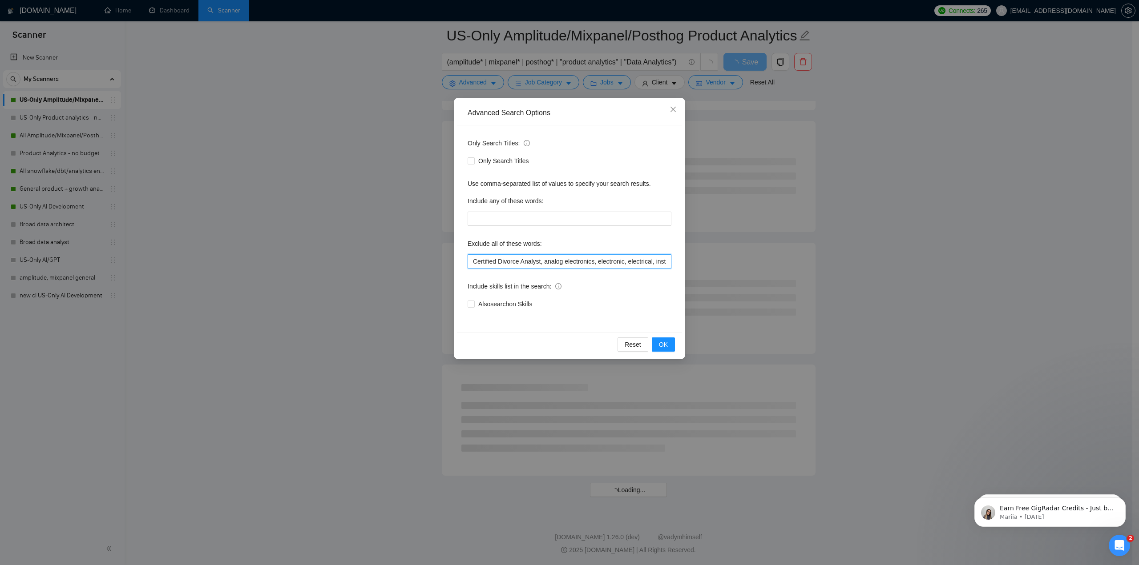
drag, startPoint x: 497, startPoint y: 262, endPoint x: 473, endPoint y: 264, distance: 24.1
click at [473, 264] on input "Certified Divorce Analyst, analog electronics, electronic, electrical, instruct…" at bounding box center [570, 261] width 204 height 14
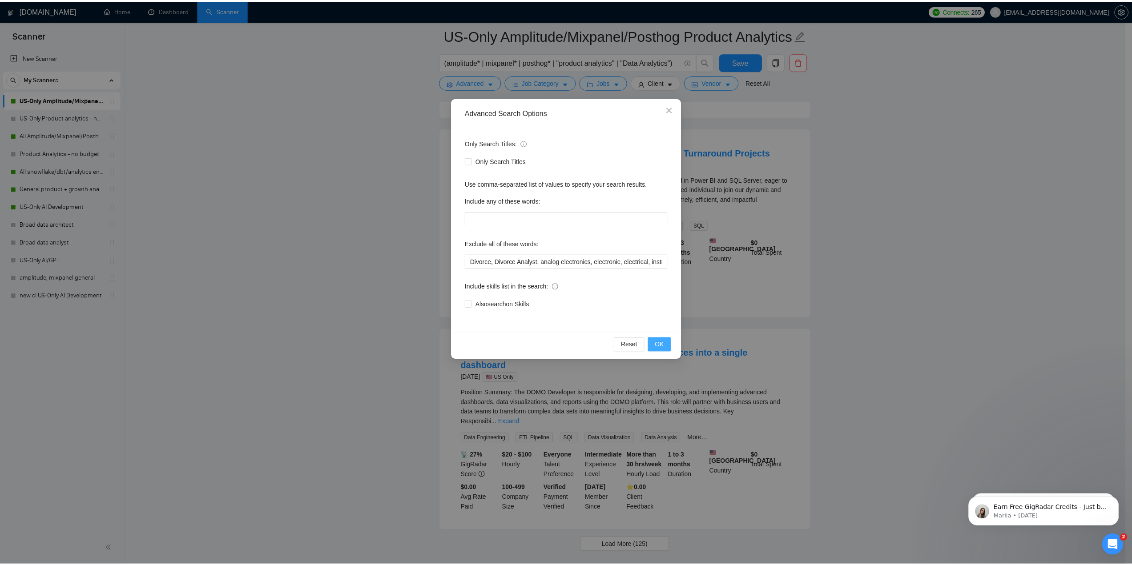
scroll to position [918, 0]
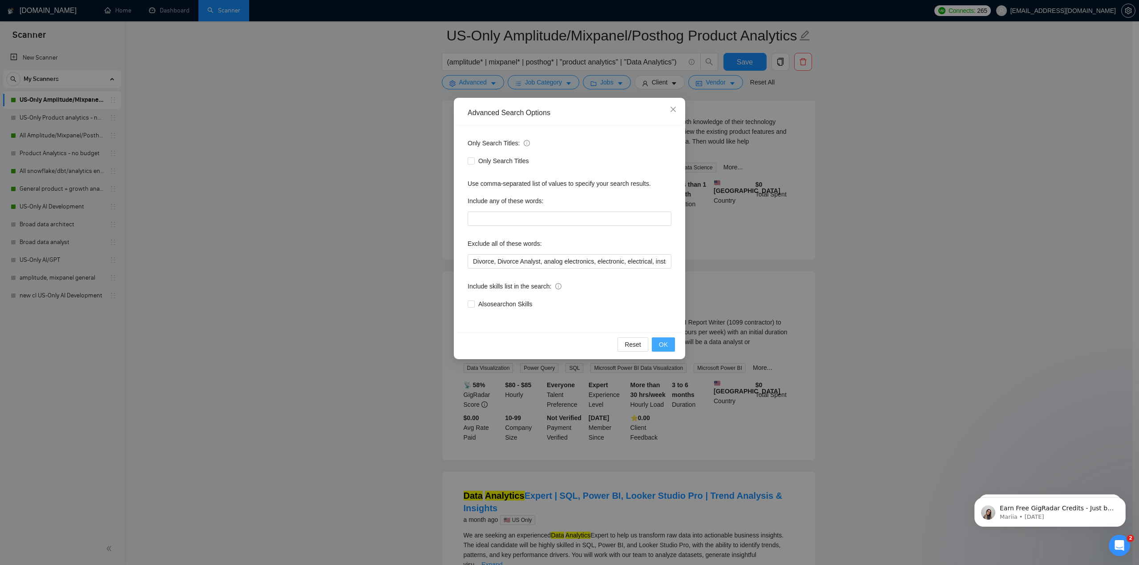
click at [668, 348] on button "OK" at bounding box center [663, 345] width 23 height 14
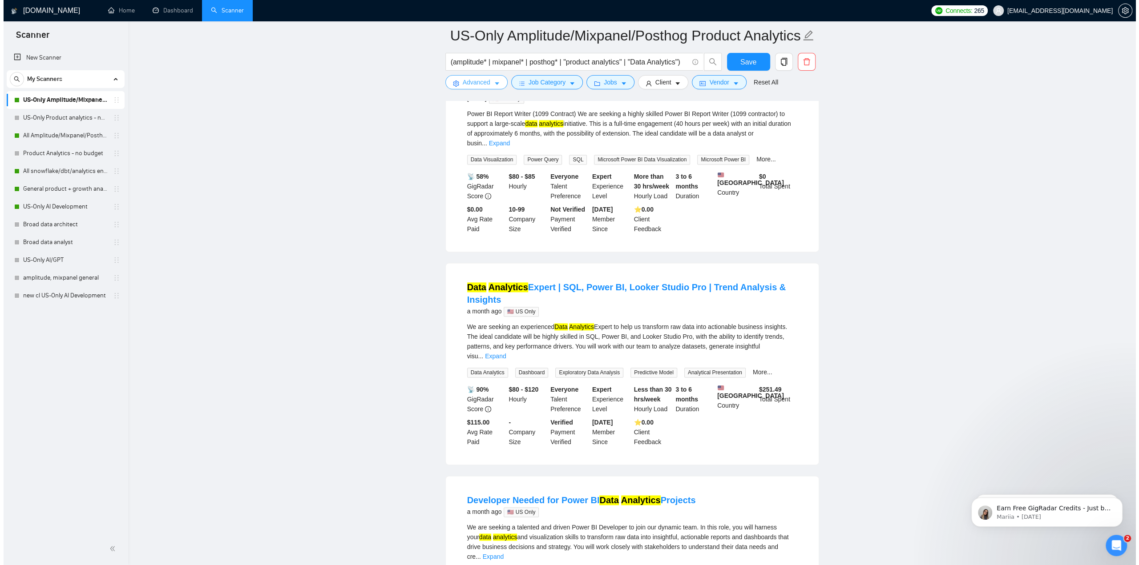
scroll to position [1141, 0]
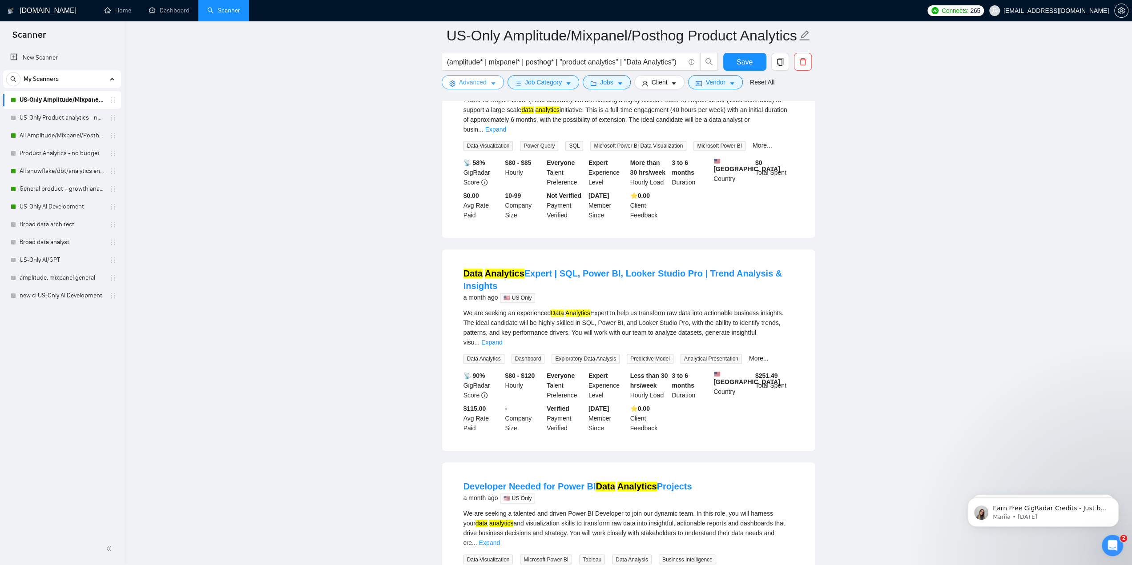
drag, startPoint x: 485, startPoint y: 84, endPoint x: 509, endPoint y: 112, distance: 36.9
click at [485, 84] on span "Advanced" at bounding box center [473, 82] width 28 height 10
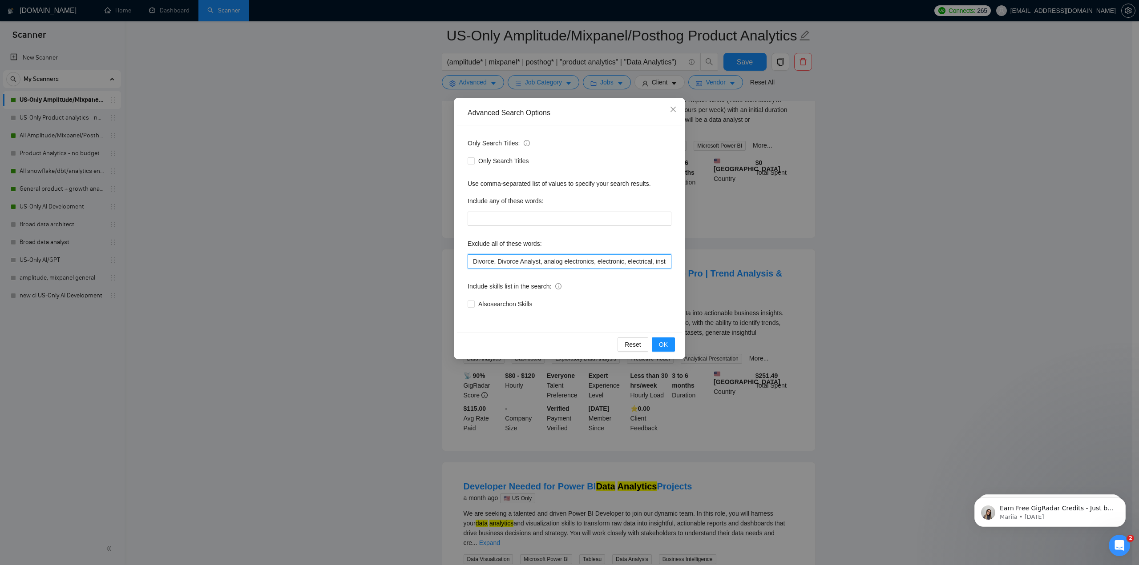
click at [494, 263] on input "Divorce, Divorce Analyst, analog electronics, electronic, electrical, instructo…" at bounding box center [570, 261] width 204 height 14
click at [537, 263] on input "Divorce, Divorce Analyst, analog electronics, electronic, electrical, instructo…" at bounding box center [570, 261] width 204 height 14
drag, startPoint x: 573, startPoint y: 263, endPoint x: 569, endPoint y: 264, distance: 4.5
click at [569, 264] on input "Divorce, Divorce Analyst, analog electronics, electronic, electrical, instructo…" at bounding box center [570, 261] width 204 height 14
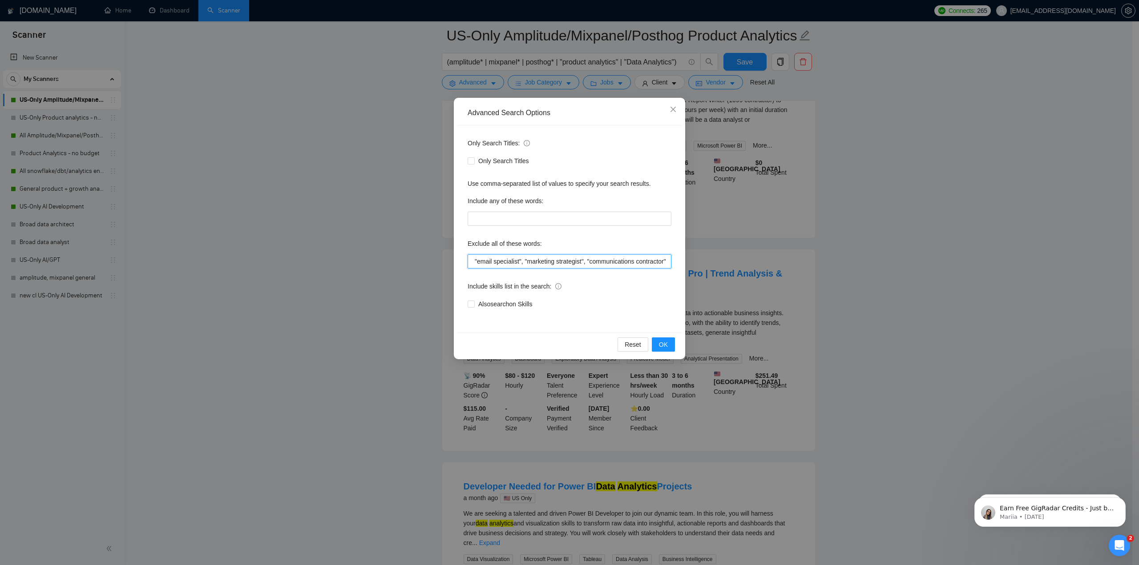
drag, startPoint x: 603, startPoint y: 264, endPoint x: 679, endPoint y: 262, distance: 75.7
click at [679, 262] on div "Only Search Titles: Only Search Titles Use comma-separated list of values to sp…" at bounding box center [569, 228] width 225 height 207
click at [616, 260] on input "Divorce, Divorce Analyst, analog electronics, electronic, electrical, instructo…" at bounding box center [570, 261] width 204 height 14
drag, startPoint x: 524, startPoint y: 261, endPoint x: 426, endPoint y: 256, distance: 98.4
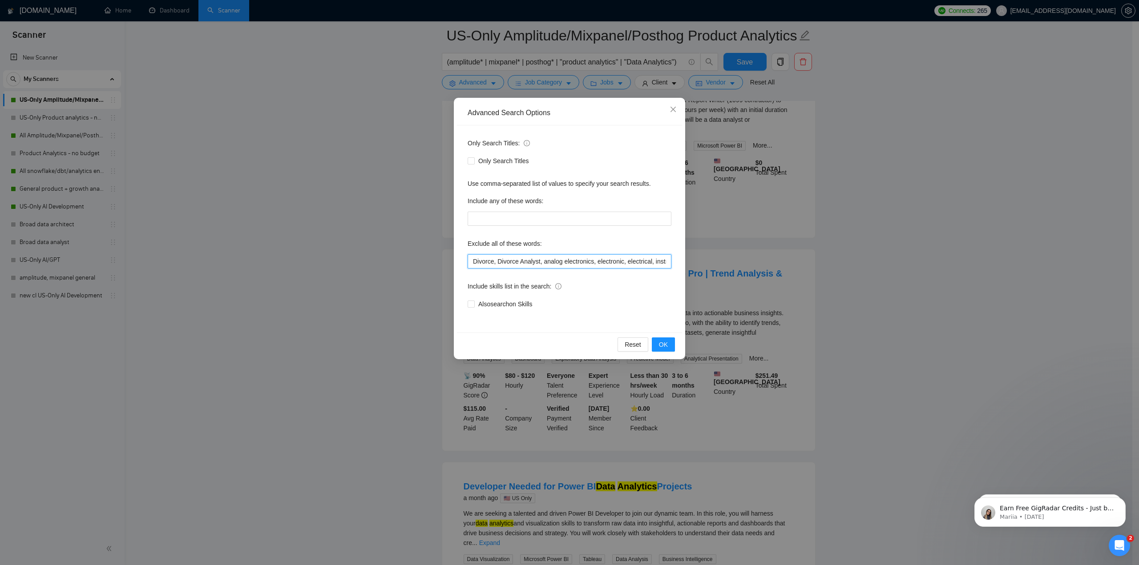
click at [426, 256] on div "Advanced Search Options Only Search Titles: Only Search Titles Use comma-separa…" at bounding box center [569, 282] width 1139 height 565
click at [517, 266] on input "Divorce, Divorce Analyst, analog electronics, electronic, electrical, instructo…" at bounding box center [570, 261] width 204 height 14
drag, startPoint x: 610, startPoint y: 262, endPoint x: 741, endPoint y: 266, distance: 131.8
click at [752, 268] on div "Advanced Search Options Only Search Titles: Only Search Titles Use comma-separa…" at bounding box center [569, 282] width 1139 height 565
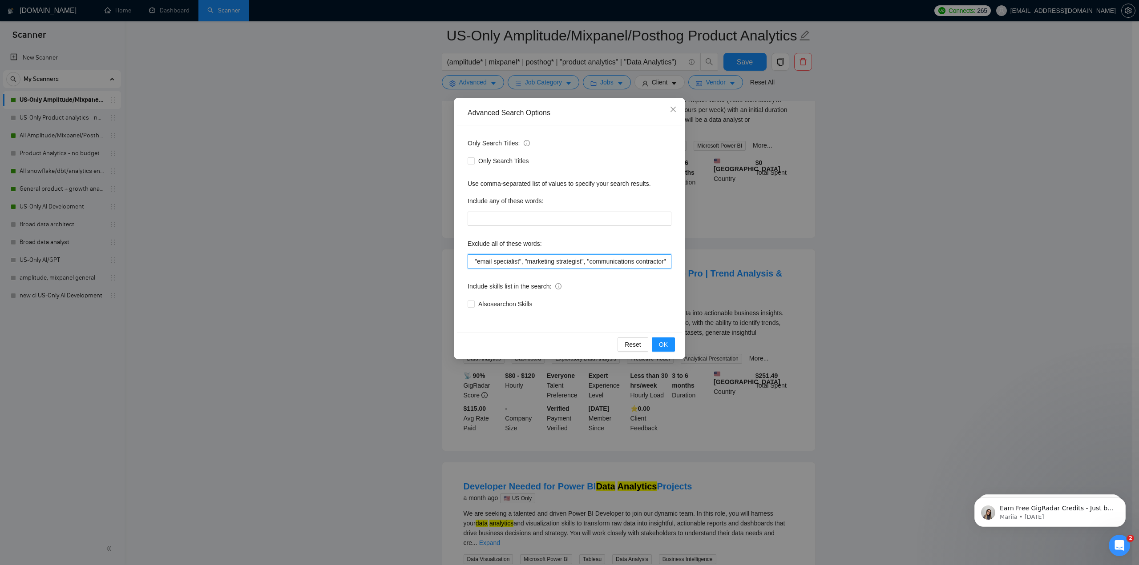
click at [626, 264] on input "Divorce, Divorce Analyst, analog electronics, electronic, electrical, instructo…" at bounding box center [570, 261] width 204 height 14
click at [650, 263] on input "Divorce, Divorce Analyst, analog electronics, electronic, electrical, instructo…" at bounding box center [570, 261] width 204 height 14
drag, startPoint x: 593, startPoint y: 266, endPoint x: 506, endPoint y: 269, distance: 86.8
click at [443, 265] on div "Advanced Search Options Only Search Titles: Only Search Titles Use comma-separa…" at bounding box center [569, 282] width 1139 height 565
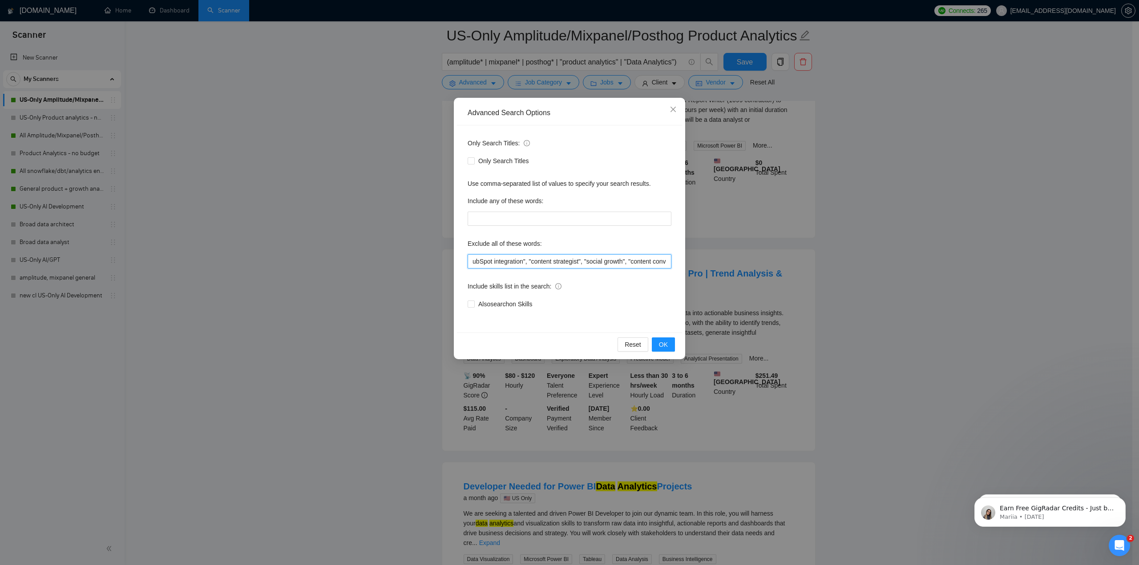
click at [507, 265] on input "Divorce, Divorce Analyst, analog electronics, electronic, electrical, instructo…" at bounding box center [570, 261] width 204 height 14
drag, startPoint x: 499, startPoint y: 260, endPoint x: 510, endPoint y: 263, distance: 11.6
click at [499, 260] on input "Divorce, Divorce Analyst, analog electronics, electronic, electrical, instructo…" at bounding box center [570, 261] width 204 height 14
click at [497, 261] on input "Divorce, Divorce Analyst, analog electronics, electronic, electrical, instructo…" at bounding box center [570, 261] width 204 height 14
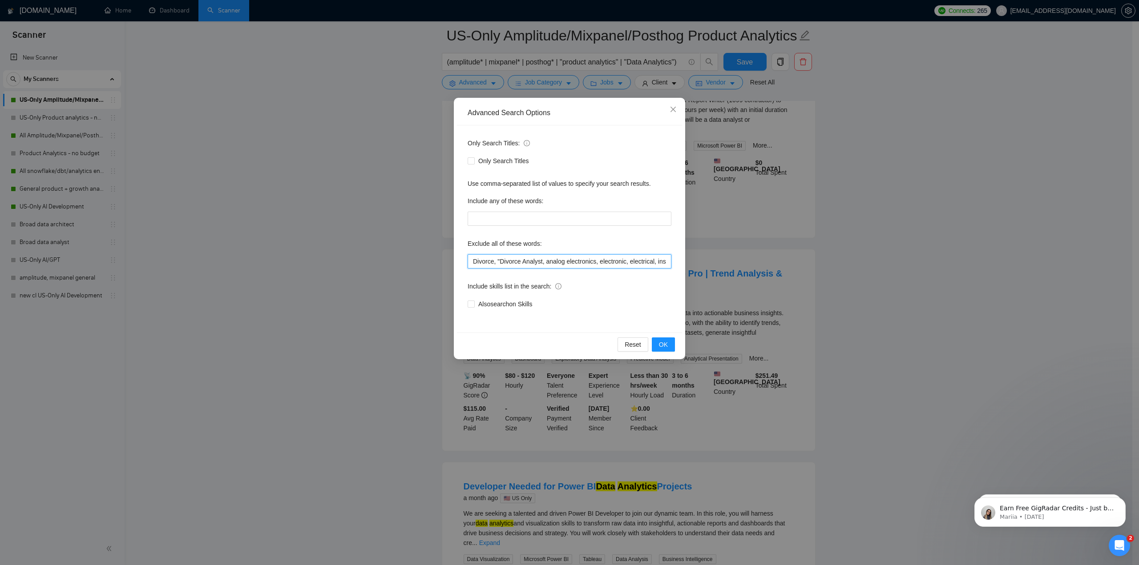
click at [542, 261] on input "Divorce, "Divorce Analyst, analog electronics, electronic, electrical, instruct…" at bounding box center [570, 261] width 204 height 14
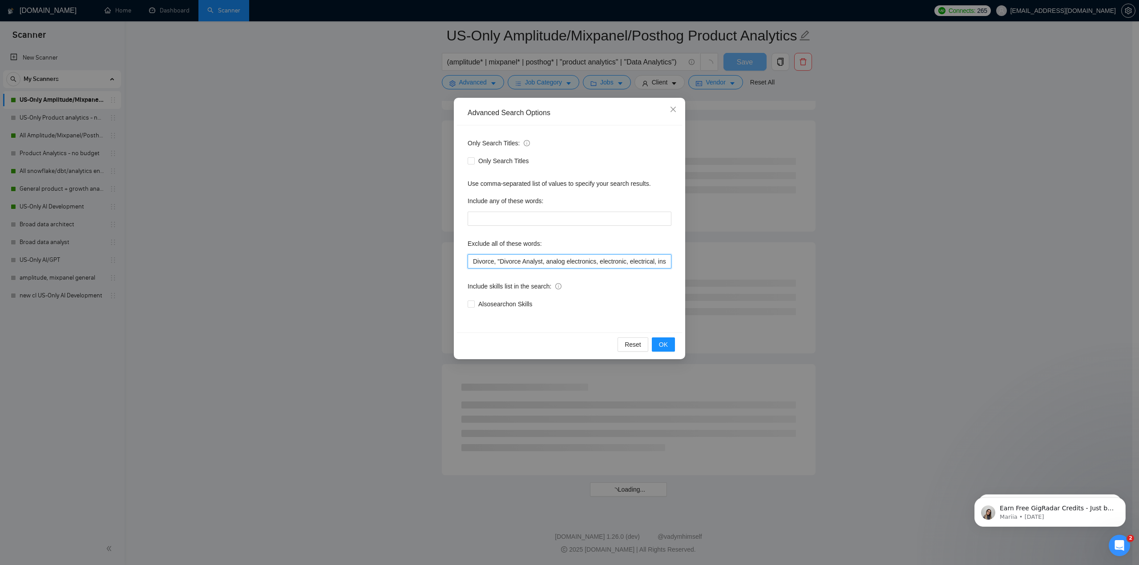
scroll to position [918, 0]
click at [474, 261] on input "Divorce, "Divorce Analyst", analog electronics, electronic, electrical, instruc…" at bounding box center [570, 261] width 204 height 14
click at [496, 261] on input ""Divorce, "Divorce Analyst", analog electronics, electronic, electrical, instru…" at bounding box center [570, 261] width 204 height 14
click at [552, 261] on input ""Divorce", "Divorce Analyst", analog electronics, electronic, electrical, instr…" at bounding box center [570, 261] width 204 height 14
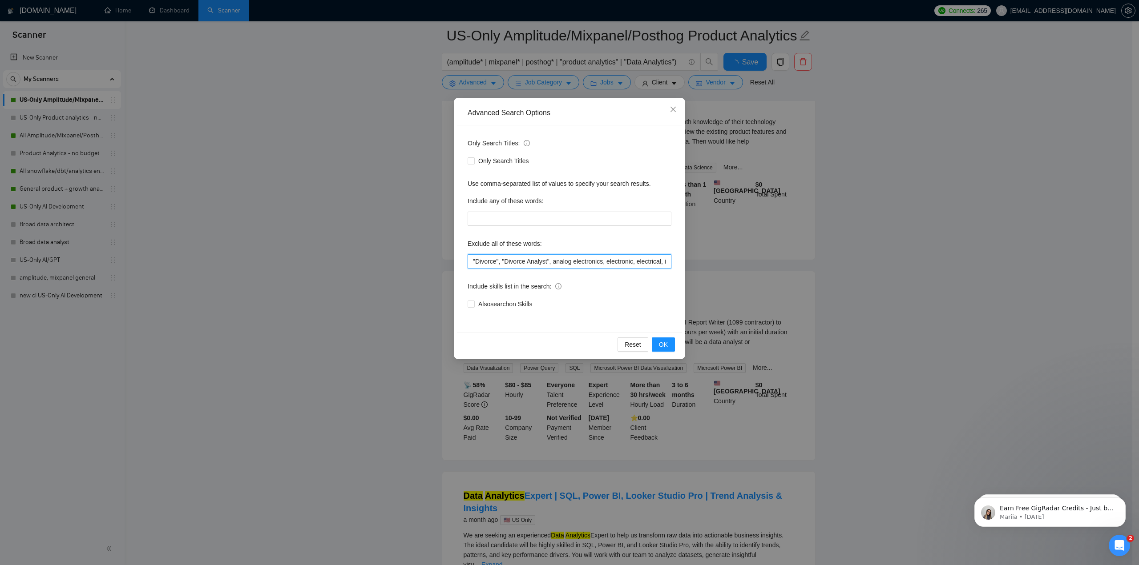
scroll to position [1141, 0]
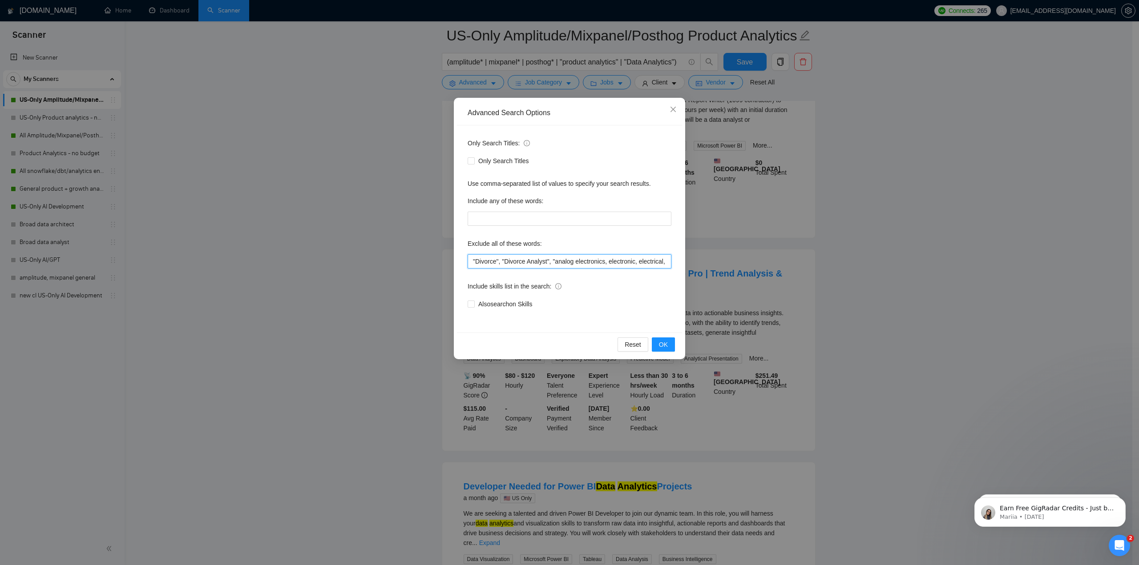
click at [604, 261] on input ""Divorce", "Divorce Analyst", "analog electronics, electronic, electrical, inst…" at bounding box center [570, 261] width 204 height 14
click at [612, 263] on input ""Divorce", "Divorce Analyst", "analog electronics", electronic, electrical, ins…" at bounding box center [570, 261] width 204 height 14
click at [610, 262] on input ""Divorce", "Divorce Analyst", "analog electronics", electronic, electrical, ins…" at bounding box center [570, 261] width 204 height 14
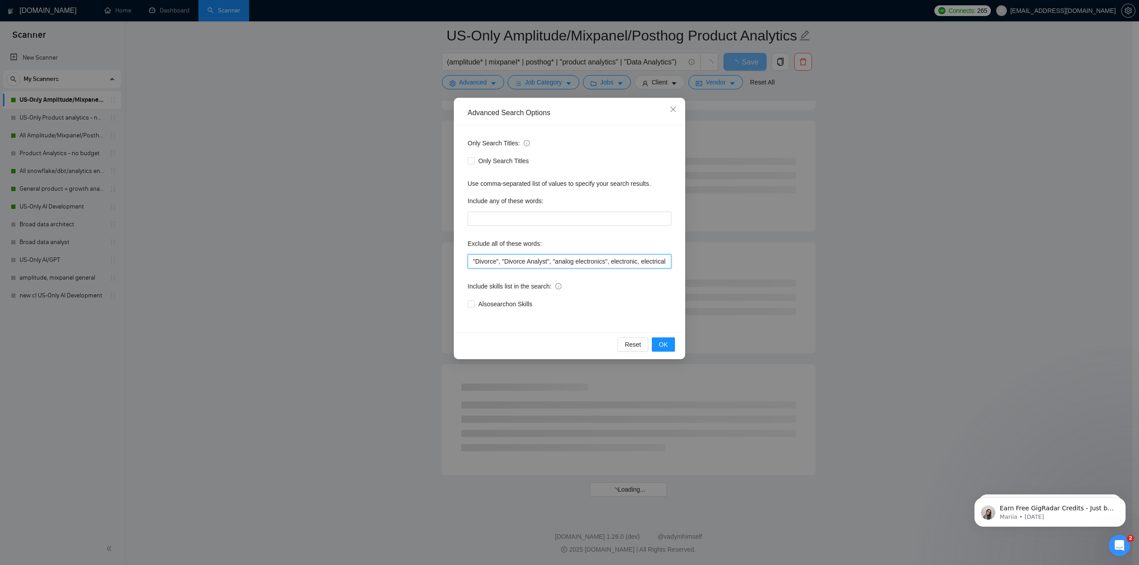
scroll to position [918, 0]
click at [666, 261] on input ""Divorce", "Divorce Analyst", "analog electronics", "electronic, electrical, in…" at bounding box center [570, 261] width 204 height 14
click at [661, 262] on input ""Divorce", "Divorce Analyst", "analog electronics", "electronic, electrical", i…" at bounding box center [570, 261] width 204 height 14
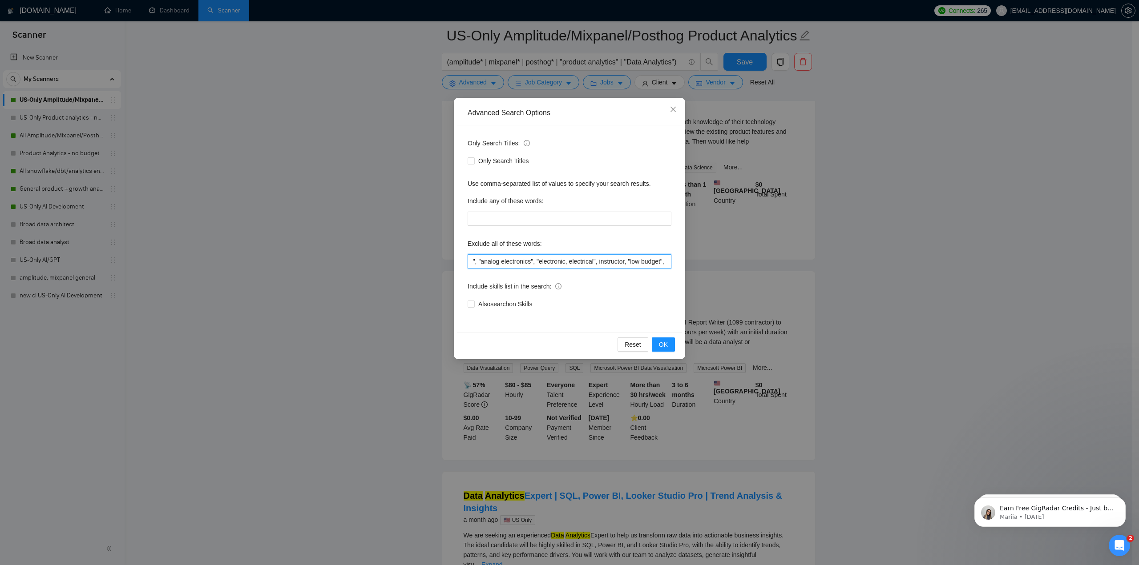
scroll to position [0, 80]
click at [542, 261] on input ""Divorce", "Divorce Analyst", "analog electronics", "electronic, electrical", i…" at bounding box center [570, 261] width 204 height 14
click at [557, 261] on input ""Divorce", "Divorce Analyst", "analog electronics", "electronic, electrical", i…" at bounding box center [570, 261] width 204 height 14
click at [559, 262] on input ""Divorce", "Divorce Analyst", "analog electronics", "electronic, electrical", i…" at bounding box center [570, 261] width 204 height 14
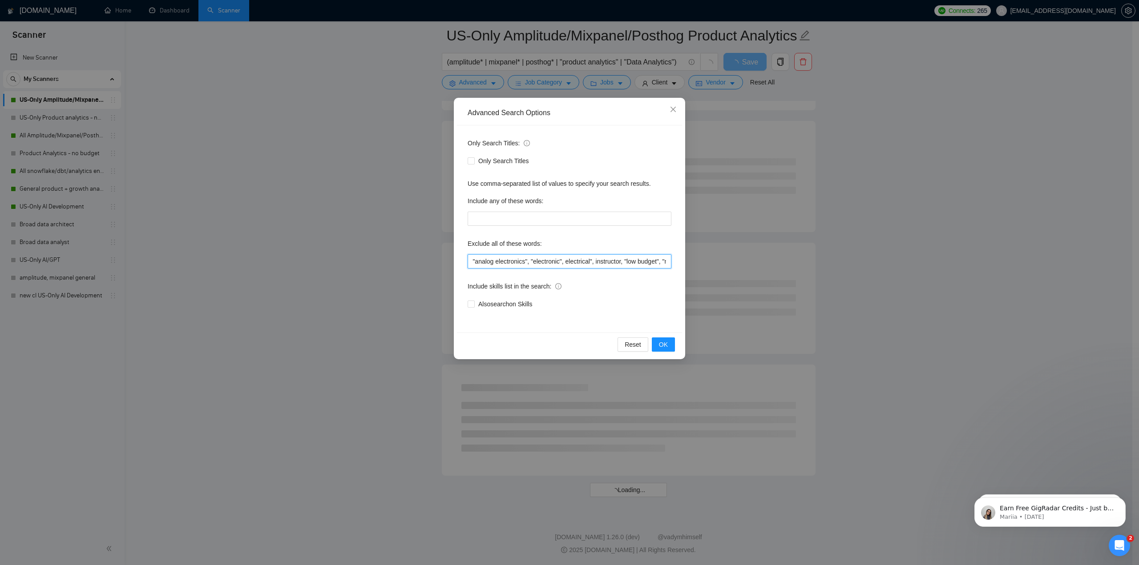
click at [565, 261] on input ""Divorce", "Divorce Analyst", "analog electronics", "electronic", electrical", …" at bounding box center [570, 261] width 204 height 14
click at [566, 262] on input ""Divorce", "Divorce Analyst", "analog electronics", "electronic", electrical", …" at bounding box center [570, 261] width 204 height 14
click at [565, 261] on input ""Divorce", "Divorce Analyst", "analog electronics", "electronic", electrical", …" at bounding box center [570, 261] width 204 height 14
type input ""Divorce", "Divorce Analyst", "analog electronics", "electronic", "electrical",…"
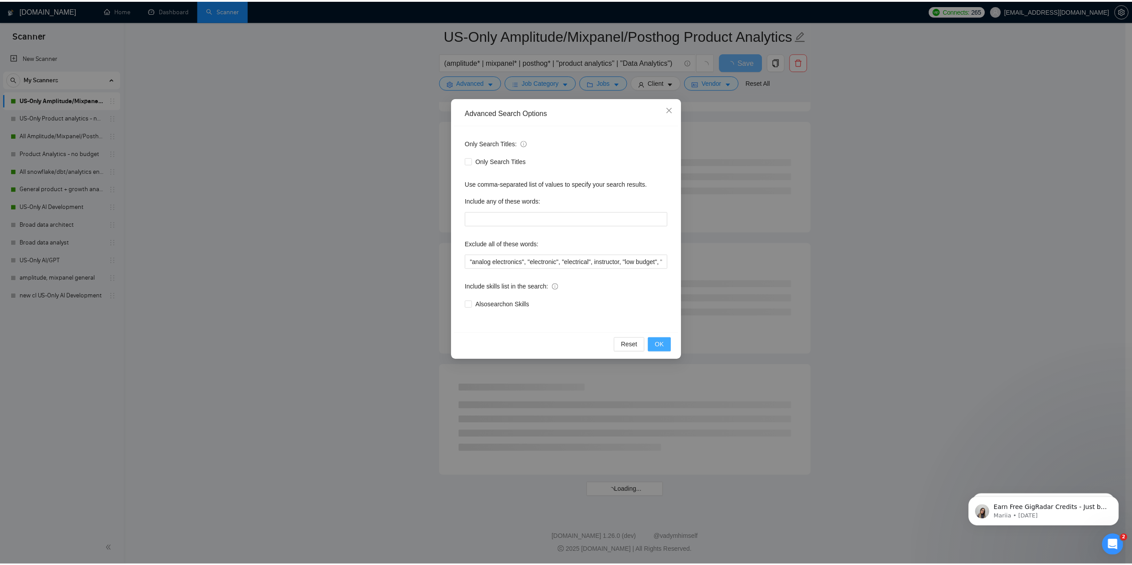
scroll to position [0, 0]
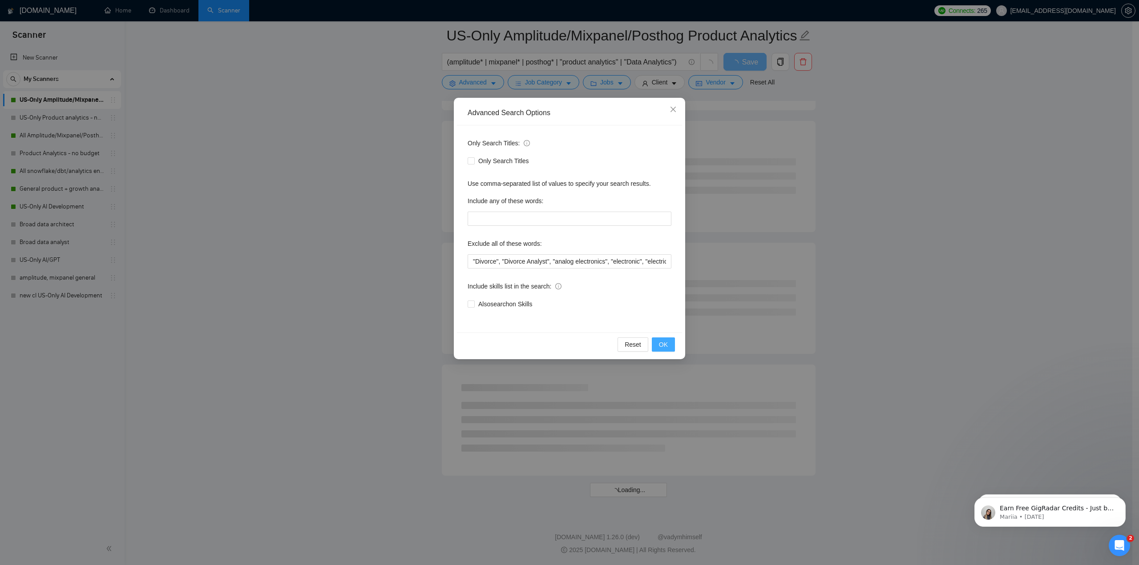
click at [660, 345] on span "OK" at bounding box center [663, 345] width 9 height 10
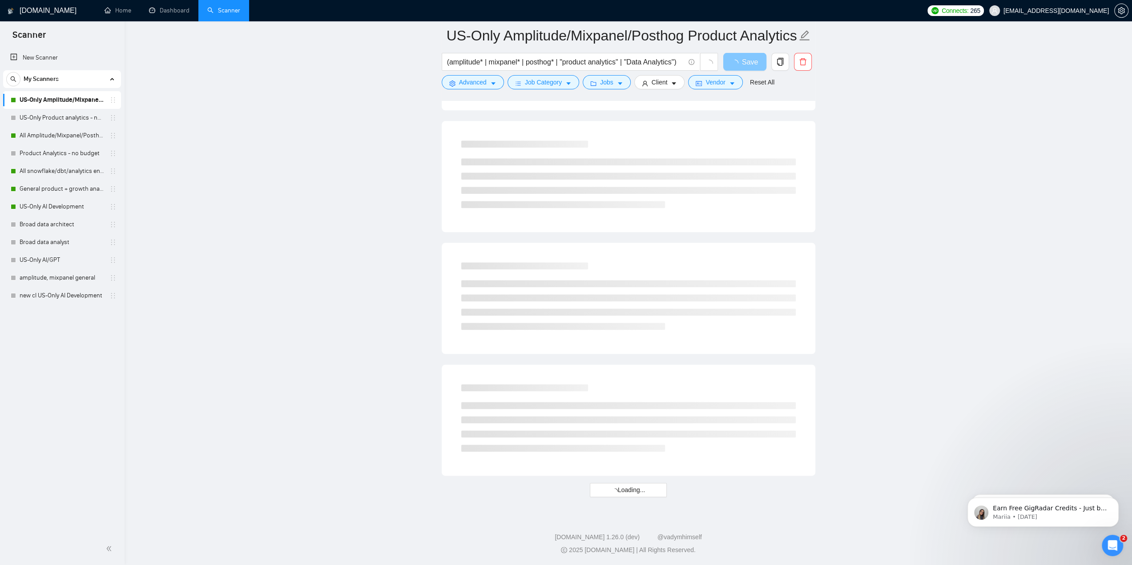
click at [741, 60] on span "loading" at bounding box center [736, 63] width 11 height 7
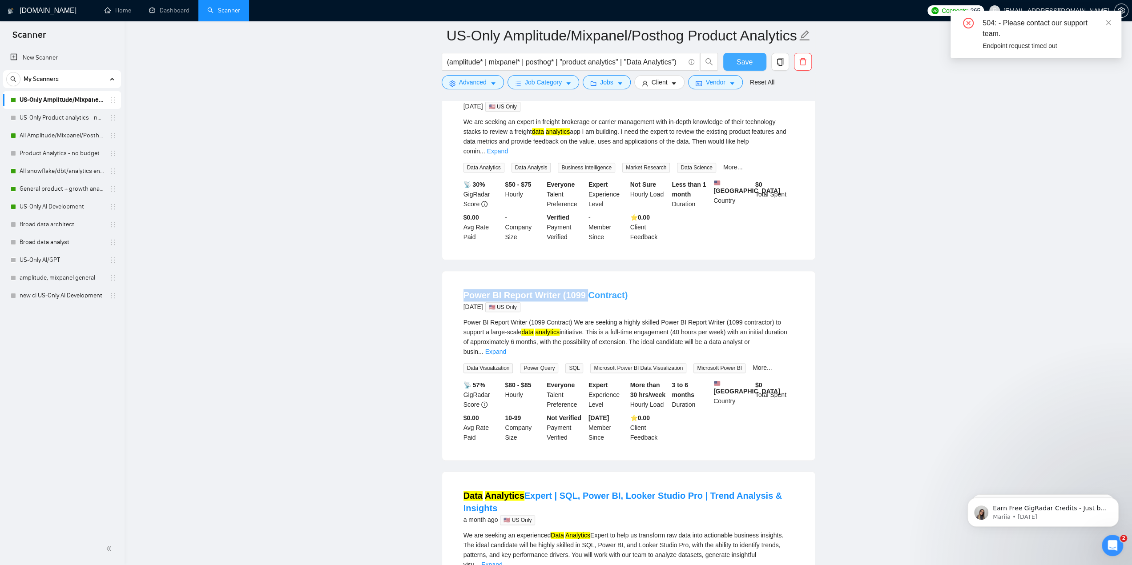
drag, startPoint x: 460, startPoint y: 281, endPoint x: 583, endPoint y: 283, distance: 122.8
click at [583, 283] on li "Power BI Report Writer (1099 Contract) 22 days ago 🇺🇸 US Only Power BI Report W…" at bounding box center [628, 366] width 351 height 168
click at [831, 283] on main "US-Only Amplitude/Mixpanel/Posthog Product Analytics (amplitude* | mixpanel* | …" at bounding box center [628, 213] width 979 height 2192
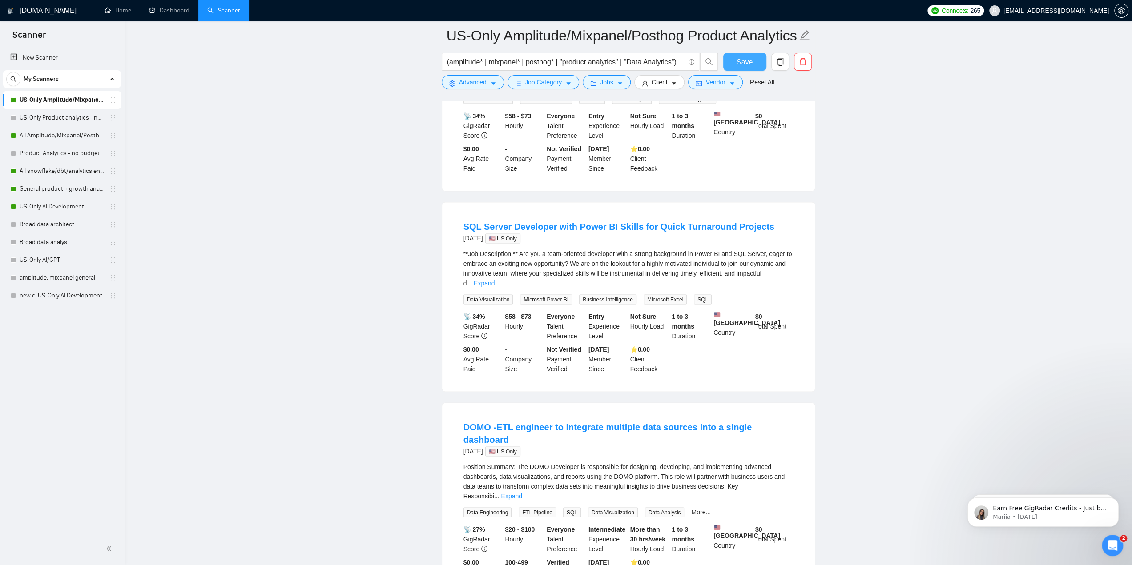
scroll to position [1676, 0]
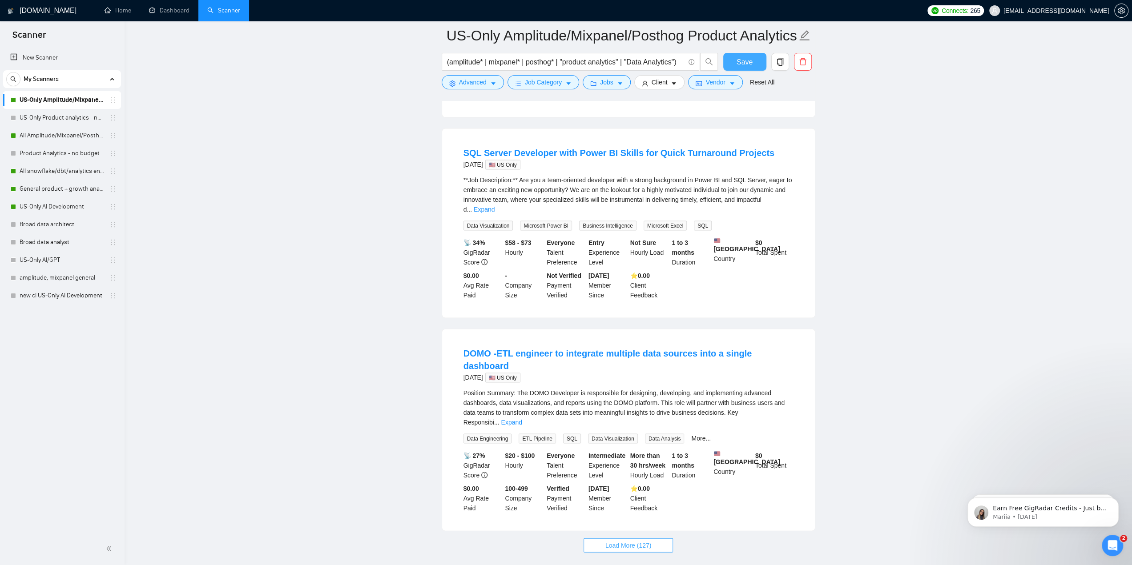
click at [626, 541] on span "Load More (127)" at bounding box center [629, 546] width 46 height 10
drag, startPoint x: 779, startPoint y: 362, endPoint x: 790, endPoint y: 346, distance: 19.2
click at [790, 388] on div "Position Summary: The DOMO Developer is responsible for designing, developing, …" at bounding box center [629, 407] width 330 height 39
click at [811, 344] on div "DOMO -ETL engineer to integrate multiple data sources into a single dashboard 2…" at bounding box center [628, 430] width 373 height 202
click at [747, 388] on div "Position Summary: The DOMO Developer is responsible for designing, developing, …" at bounding box center [629, 407] width 330 height 39
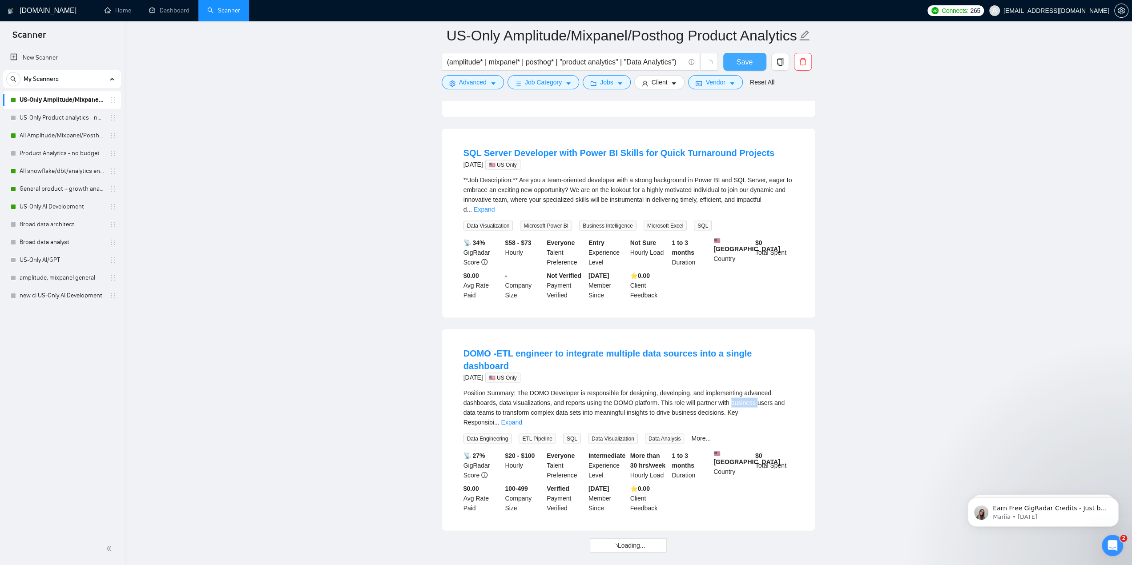
click at [747, 388] on div "Position Summary: The DOMO Developer is responsible for designing, developing, …" at bounding box center [629, 407] width 330 height 39
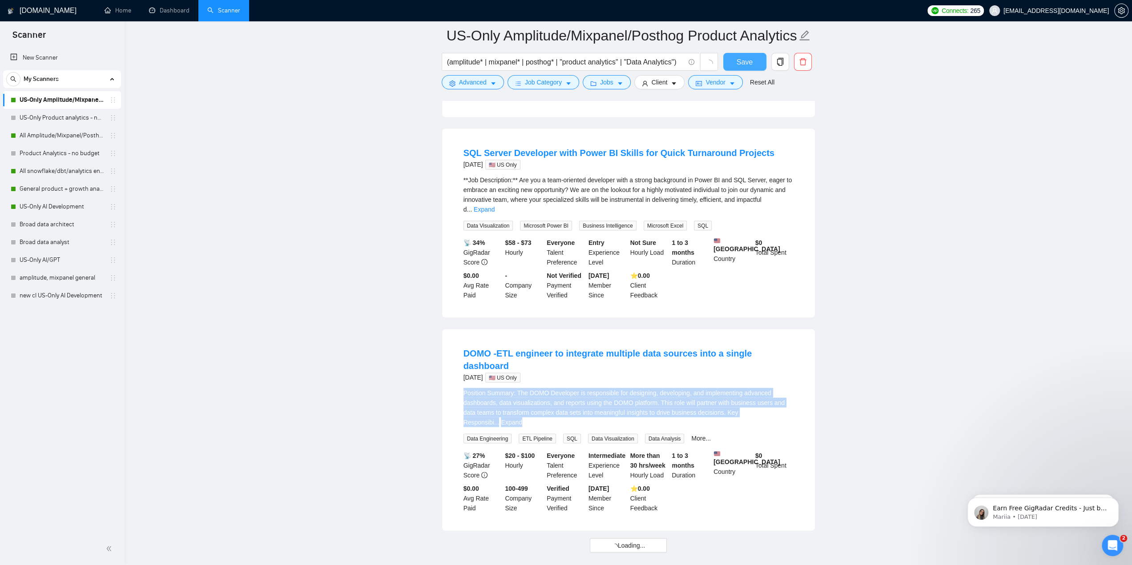
click at [748, 388] on div "Position Summary: The DOMO Developer is responsible for designing, developing, …" at bounding box center [629, 407] width 330 height 39
click at [746, 388] on div "Position Summary: The DOMO Developer is responsible for designing, developing, …" at bounding box center [629, 407] width 330 height 39
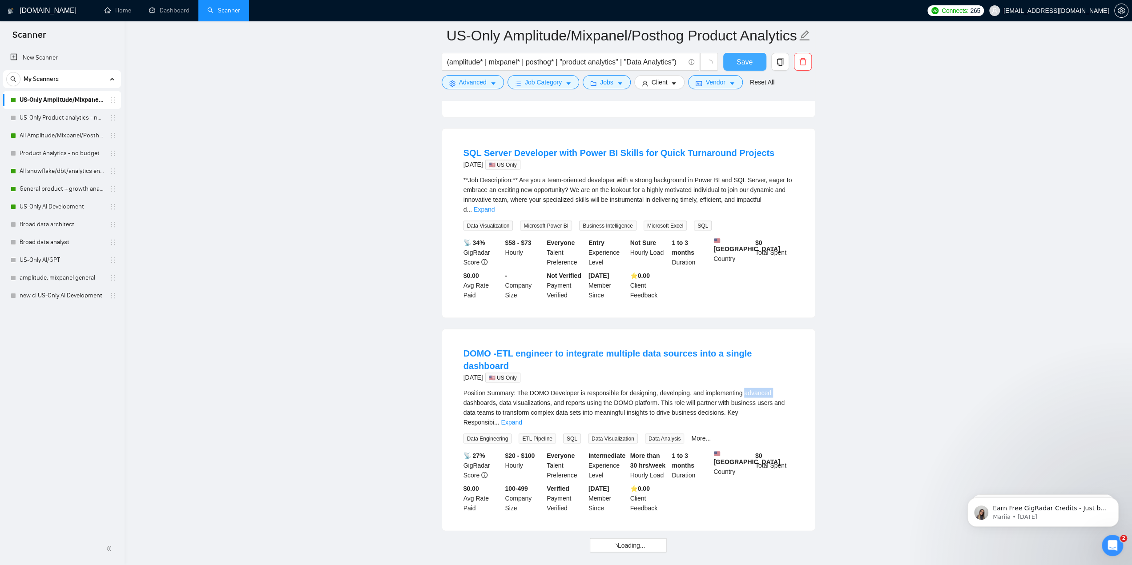
click at [746, 388] on div "Position Summary: The DOMO Developer is responsible for designing, developing, …" at bounding box center [629, 407] width 330 height 39
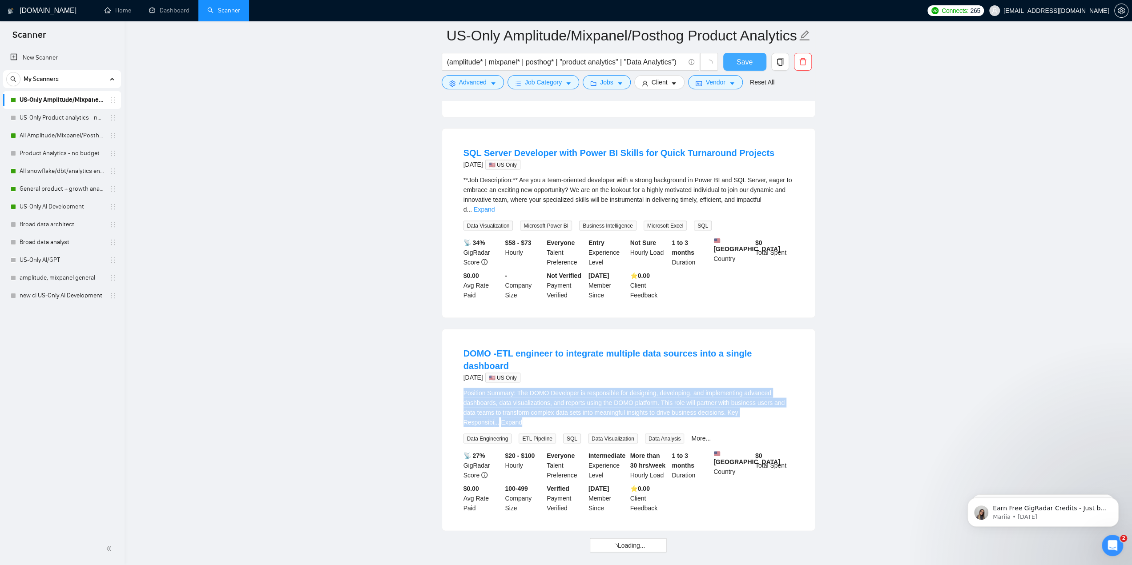
click at [746, 388] on div "Position Summary: The DOMO Developer is responsible for designing, developing, …" at bounding box center [629, 407] width 330 height 39
click at [494, 82] on icon "caret-down" at bounding box center [493, 84] width 6 height 6
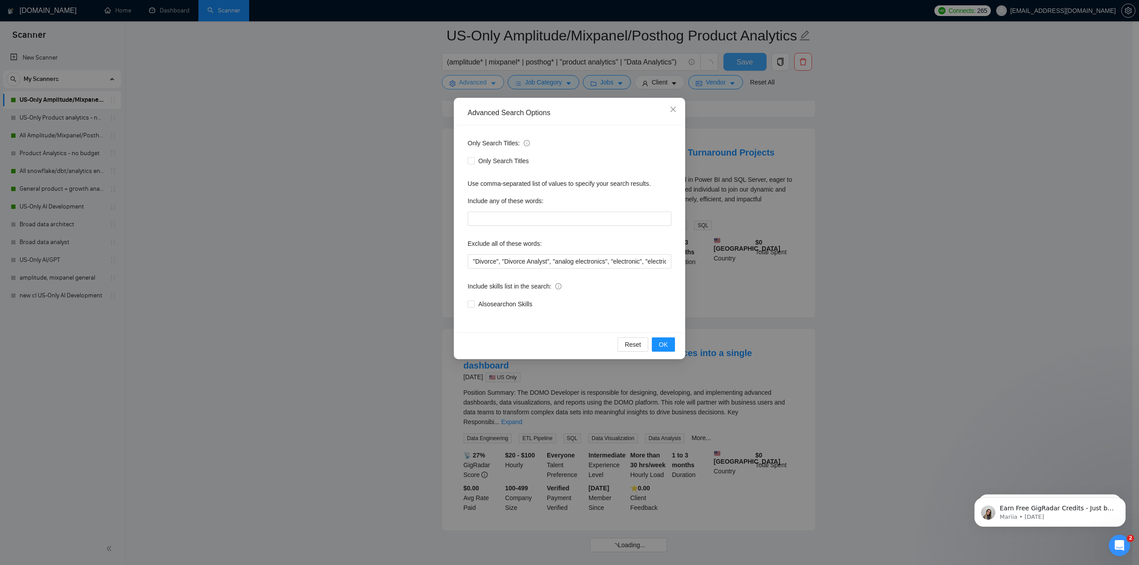
click at [494, 82] on div "Advanced Search Options Only Search Titles: Only Search Titles Use comma-separa…" at bounding box center [569, 282] width 1139 height 565
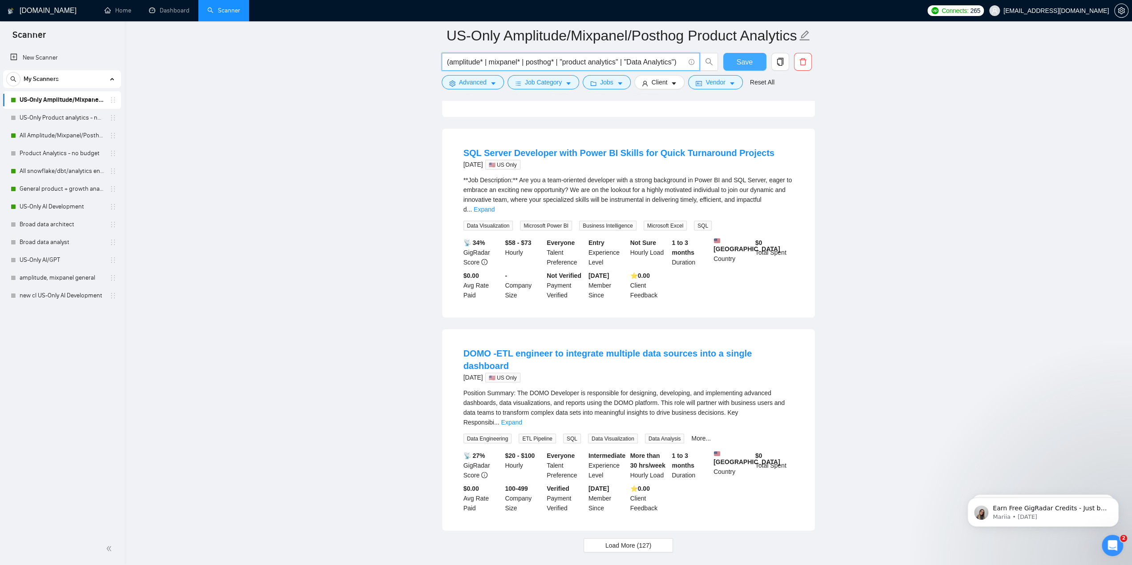
drag, startPoint x: 525, startPoint y: 63, endPoint x: 485, endPoint y: 66, distance: 40.2
click at [485, 66] on input "(amplitude* | mixpanel* | posthog* | "product analytics" | "Data Analytics")" at bounding box center [566, 62] width 238 height 11
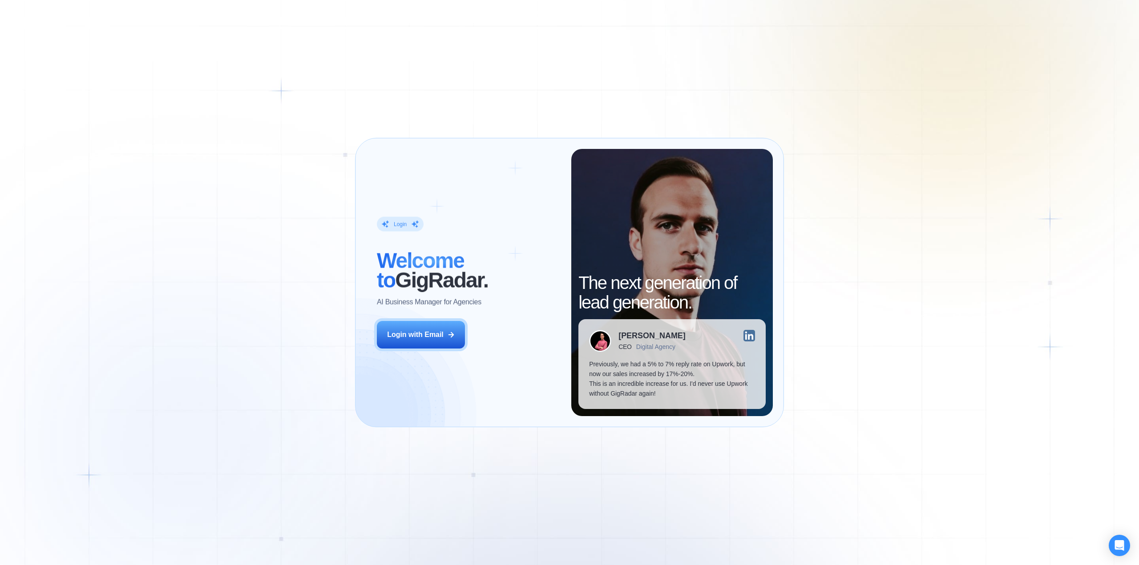
drag, startPoint x: 429, startPoint y: 336, endPoint x: 541, endPoint y: 336, distance: 111.7
click at [429, 336] on div "Login with Email" at bounding box center [415, 335] width 57 height 10
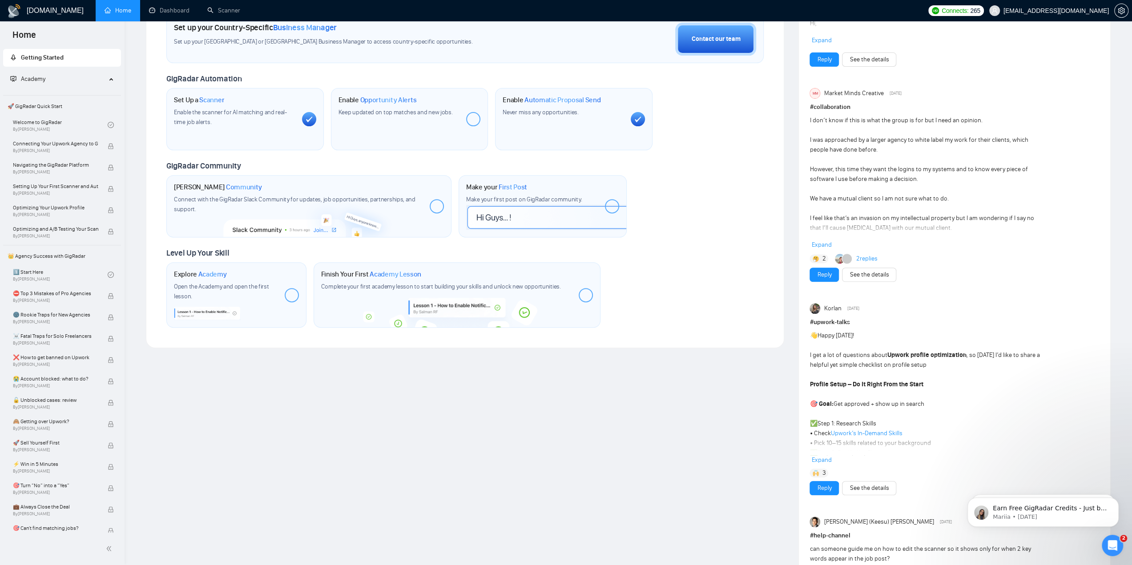
scroll to position [356, 0]
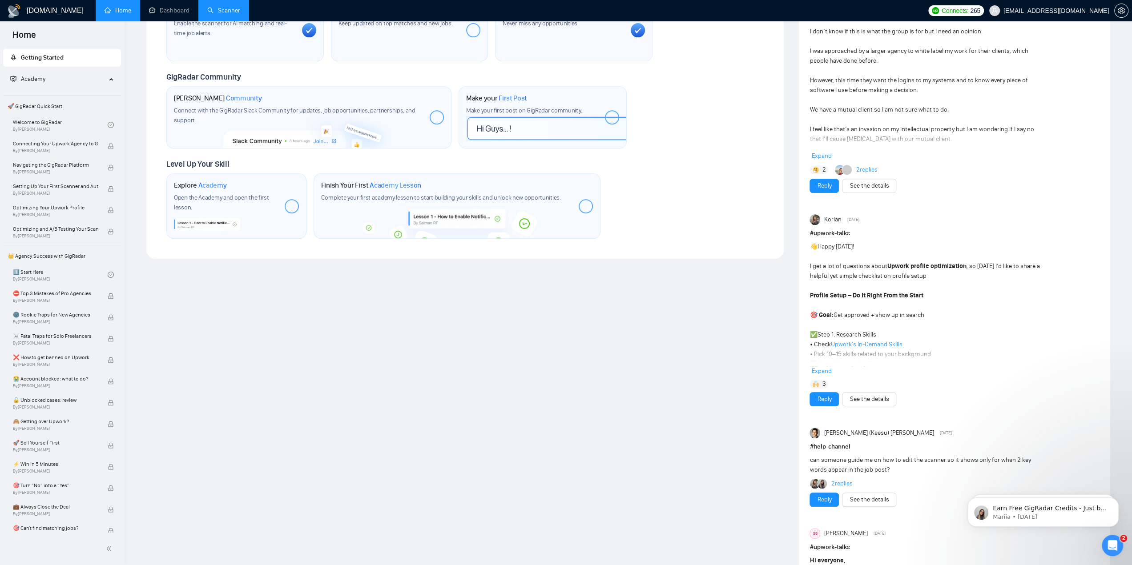
click at [234, 14] on link "Scanner" at bounding box center [223, 11] width 33 height 8
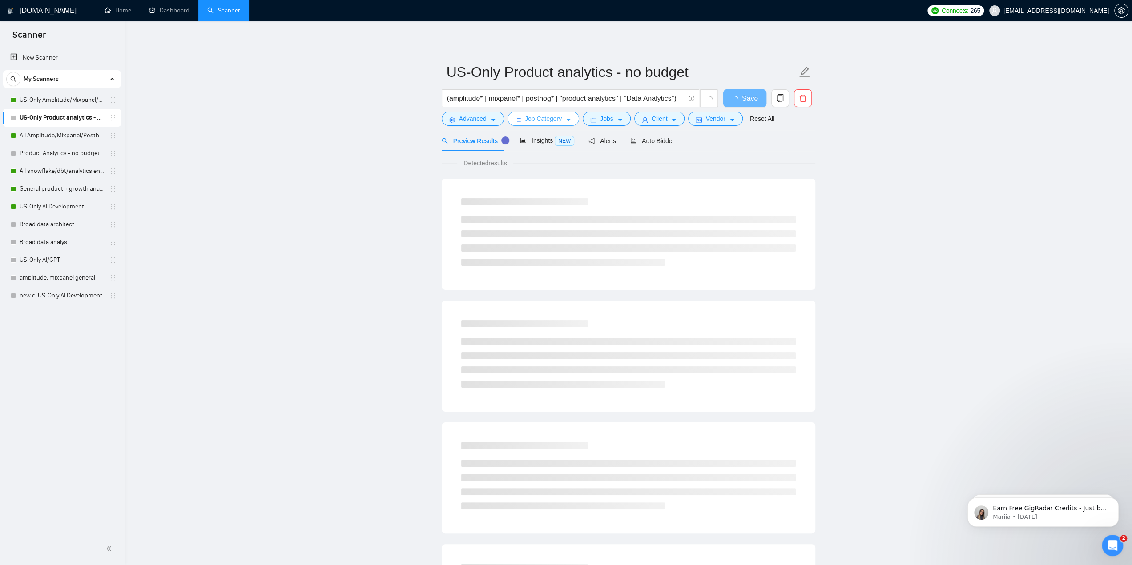
click at [557, 117] on span "Job Category" at bounding box center [543, 119] width 37 height 10
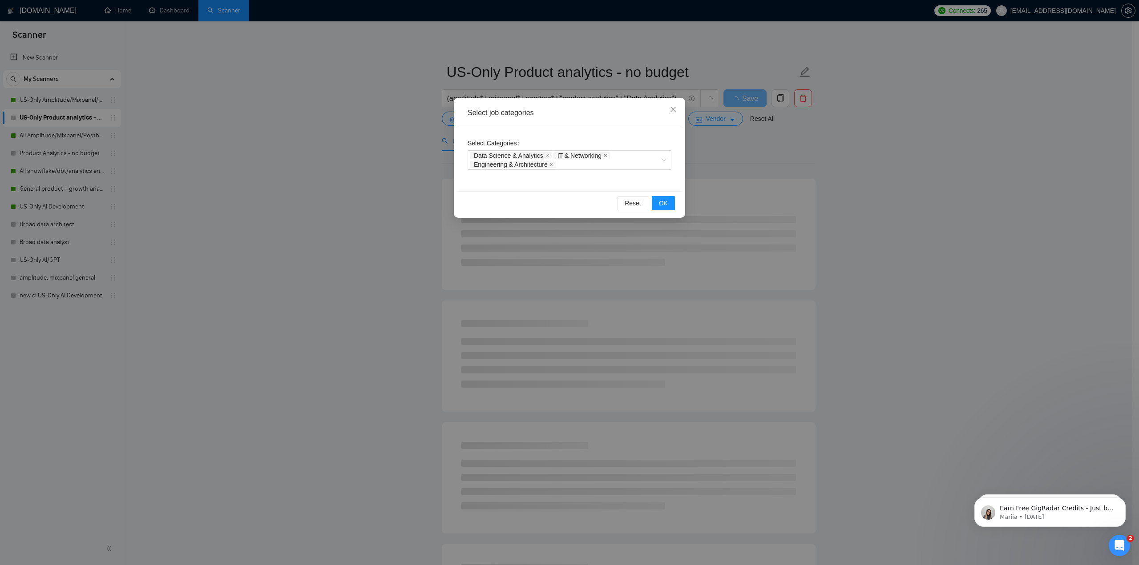
click at [590, 55] on div "Select job categories Select Categories Data Science & Analytics IT & Networkin…" at bounding box center [569, 282] width 1139 height 565
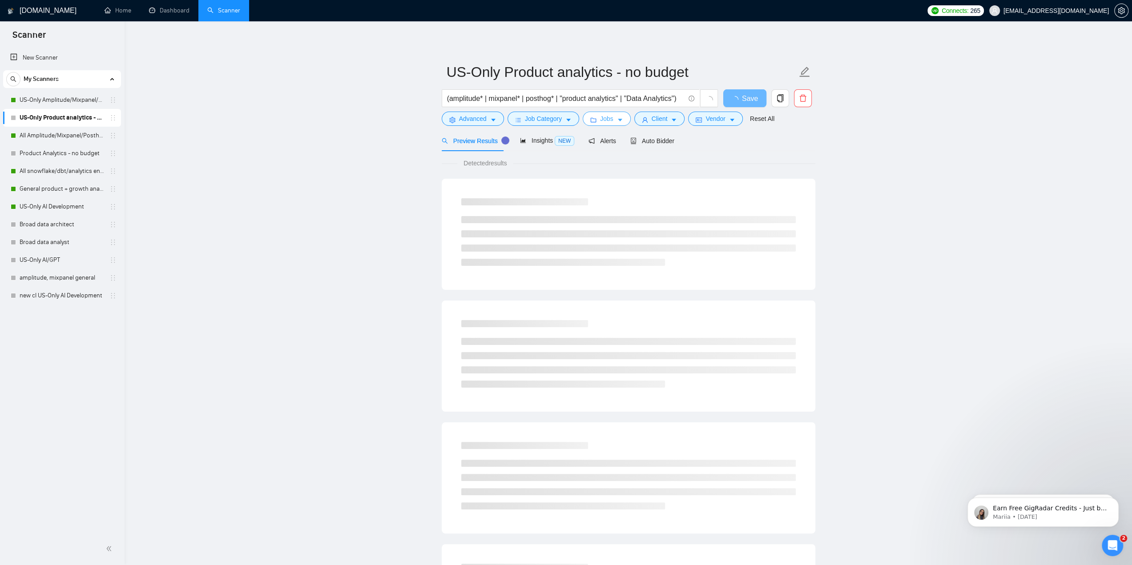
click at [600, 120] on span "Jobs" at bounding box center [606, 119] width 13 height 10
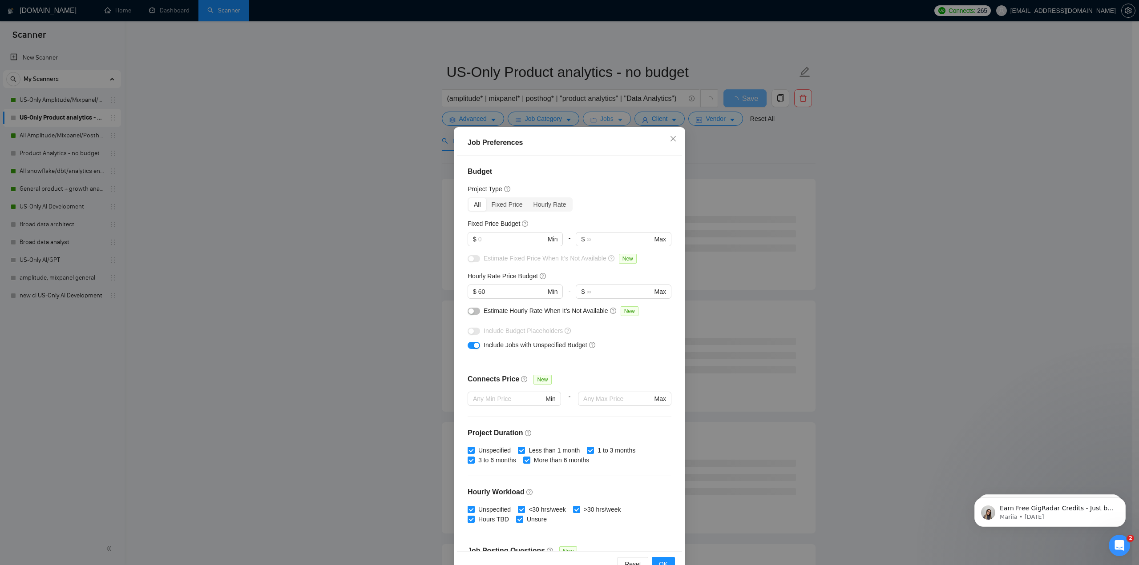
click at [598, 120] on div "Job Preferences Budget Project Type All Fixed Price Hourly Rate Fixed Price Bud…" at bounding box center [569, 282] width 1139 height 565
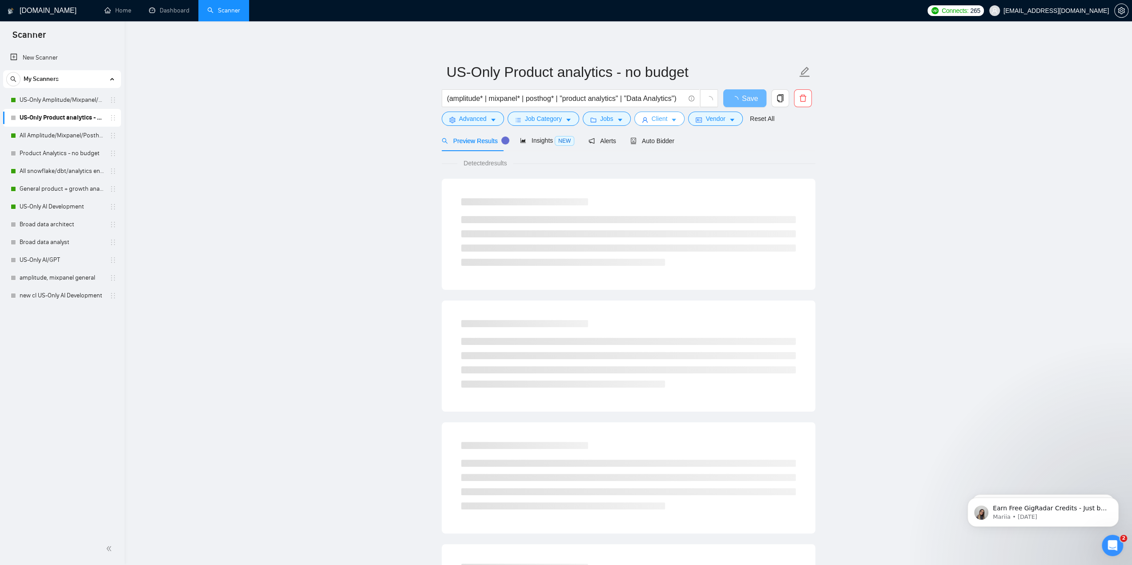
click at [652, 117] on span "Client" at bounding box center [660, 119] width 16 height 10
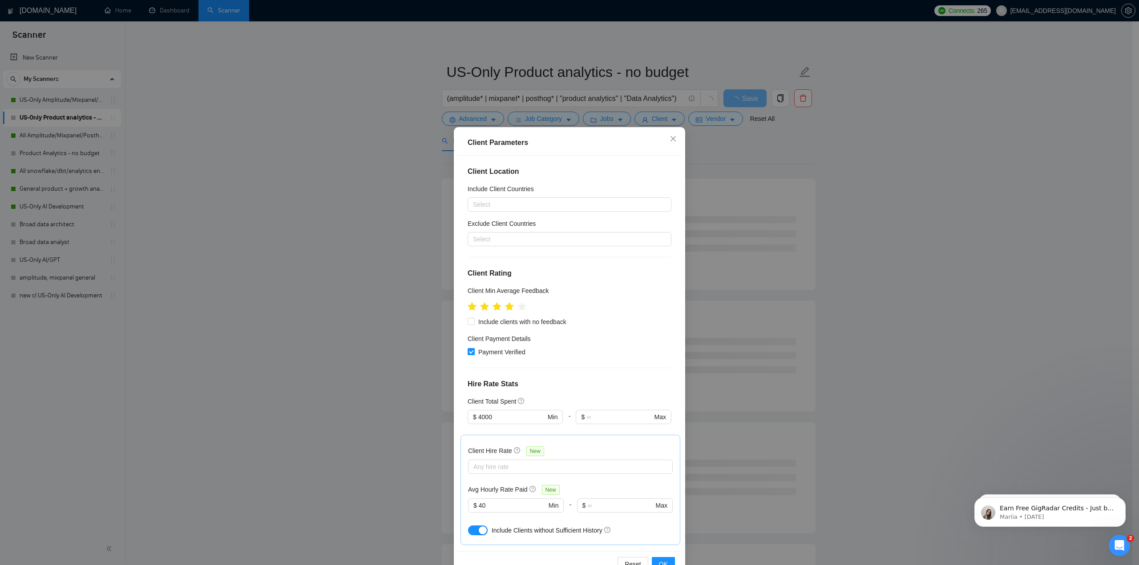
click at [685, 47] on div "Client Parameters Client Location Include Client Countries Select Exclude Clien…" at bounding box center [569, 282] width 1139 height 565
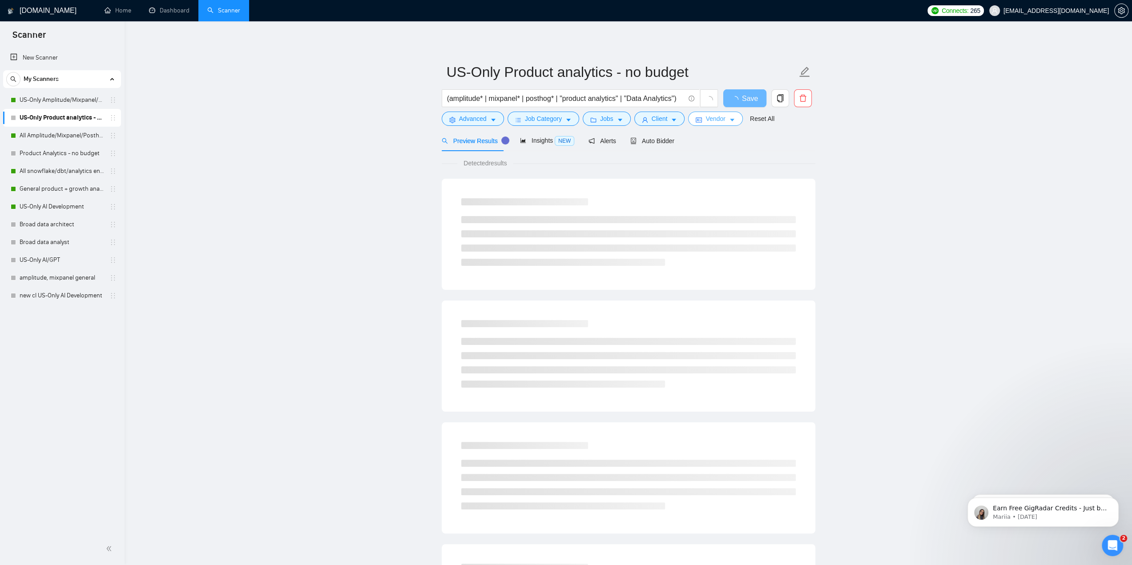
click at [718, 117] on span "Vendor" at bounding box center [716, 119] width 20 height 10
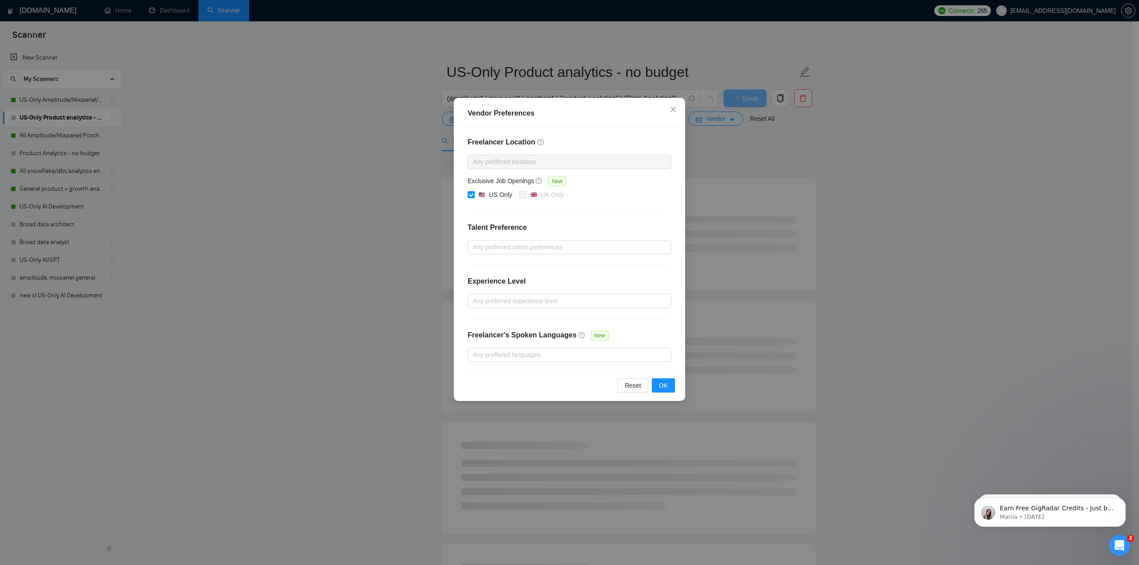
click at [725, 18] on div "Vendor Preferences Freelancer Location Any preffered locations Exclusive Job Op…" at bounding box center [569, 282] width 1139 height 565
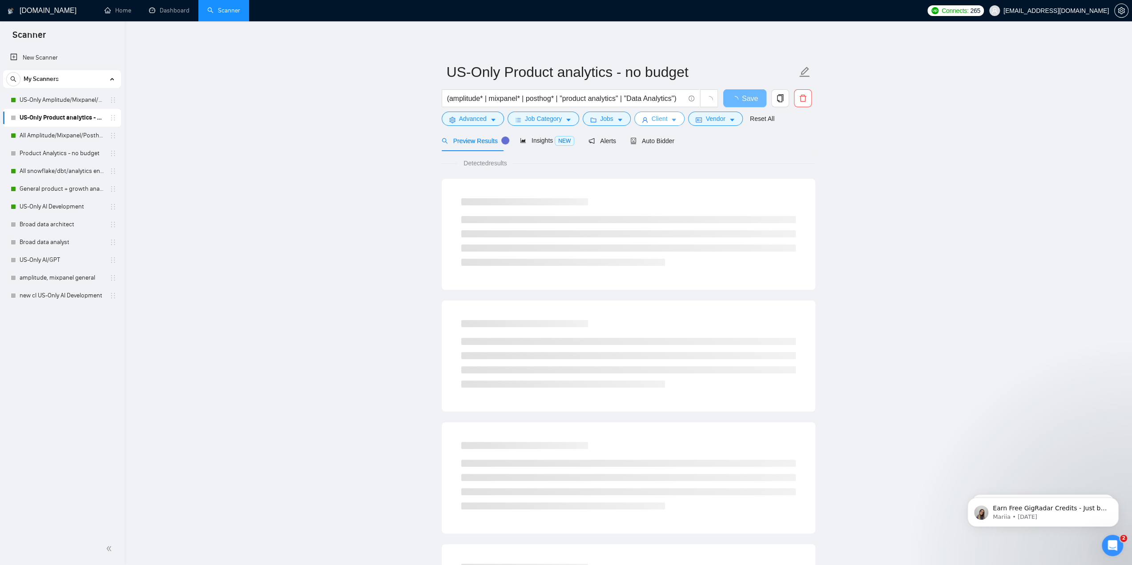
click at [658, 122] on span "Client" at bounding box center [660, 119] width 16 height 10
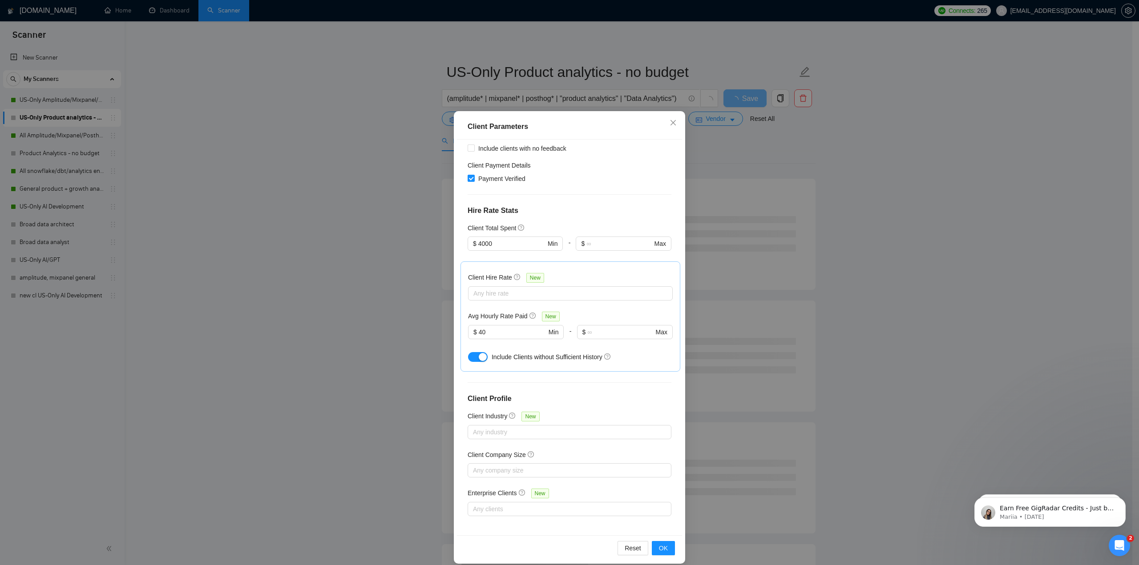
scroll to position [25, 0]
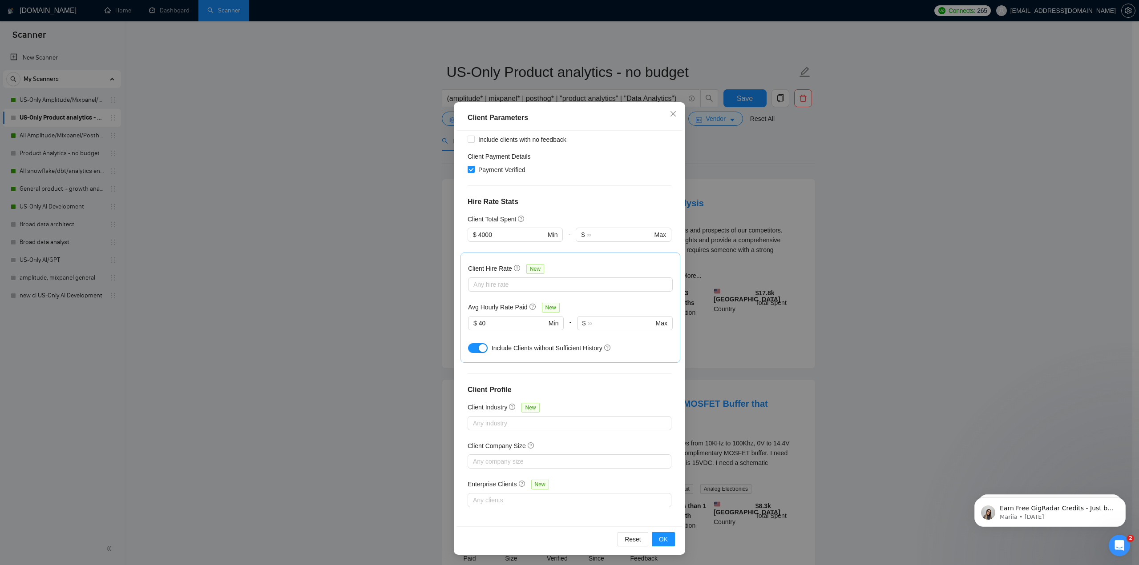
click at [590, 36] on div "Client Parameters Client Location Include Client Countries Select Exclude Clien…" at bounding box center [569, 282] width 1139 height 565
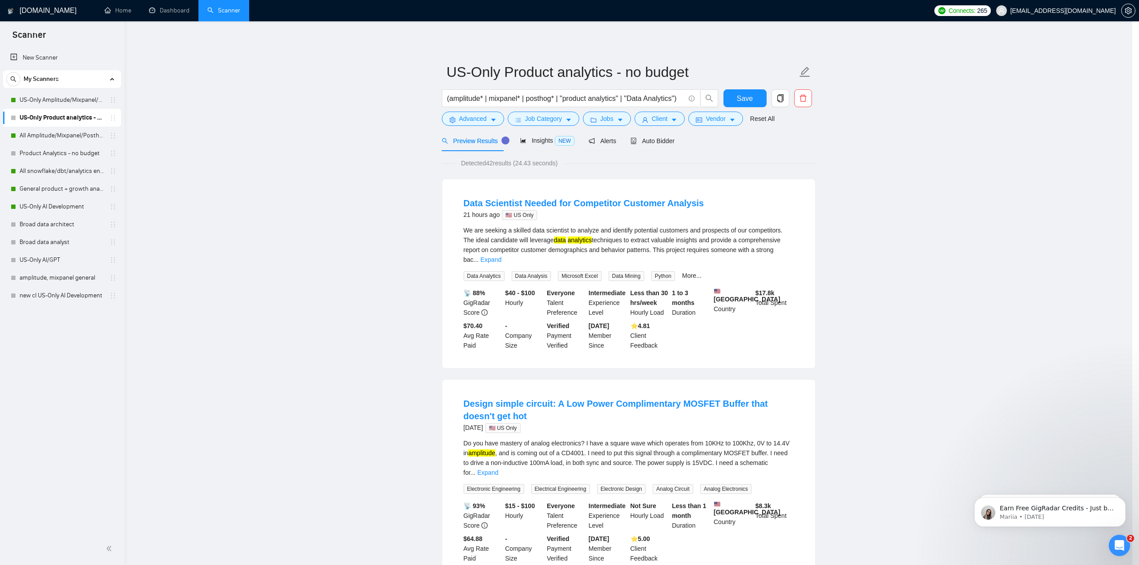
scroll to position [0, 0]
click at [617, 121] on icon "caret-down" at bounding box center [620, 120] width 6 height 6
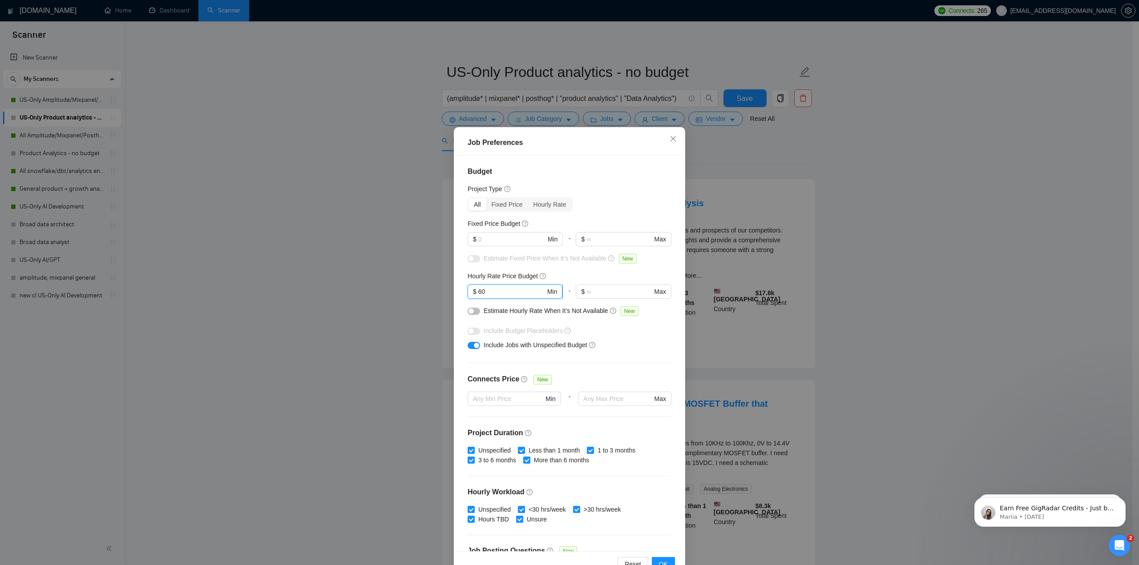
drag, startPoint x: 487, startPoint y: 290, endPoint x: 467, endPoint y: 291, distance: 20.1
click at [462, 291] on div "Budget Project Type All Fixed Price Hourly Rate Fixed Price Budget $ Min - $ Ma…" at bounding box center [569, 354] width 225 height 396
type input "120"
click at [640, 343] on div "Include Jobs with Unspecified Budget" at bounding box center [573, 345] width 178 height 10
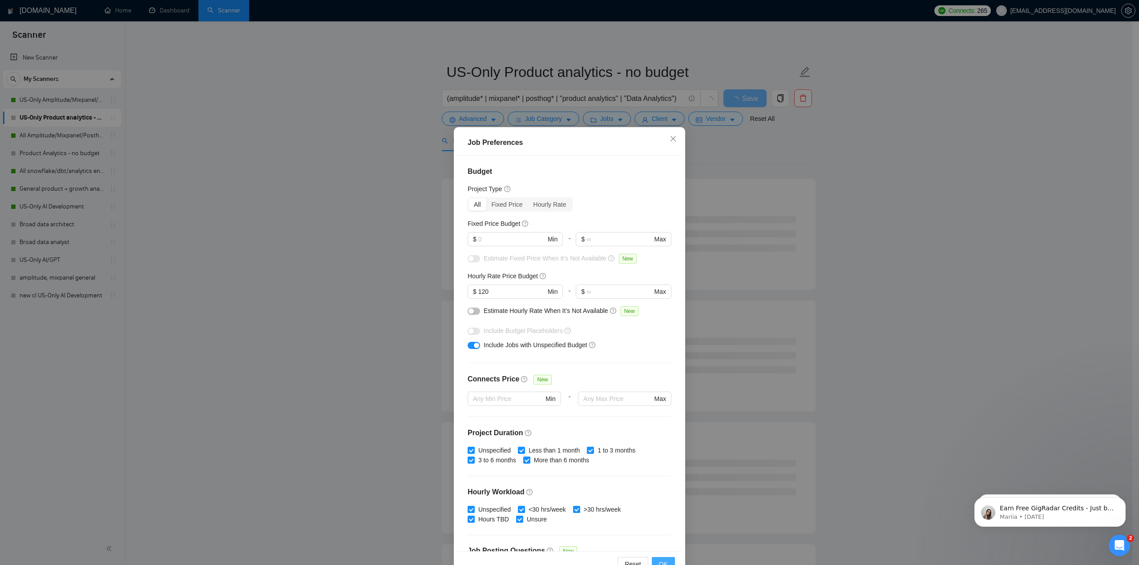
click at [663, 560] on span "OK" at bounding box center [663, 565] width 9 height 10
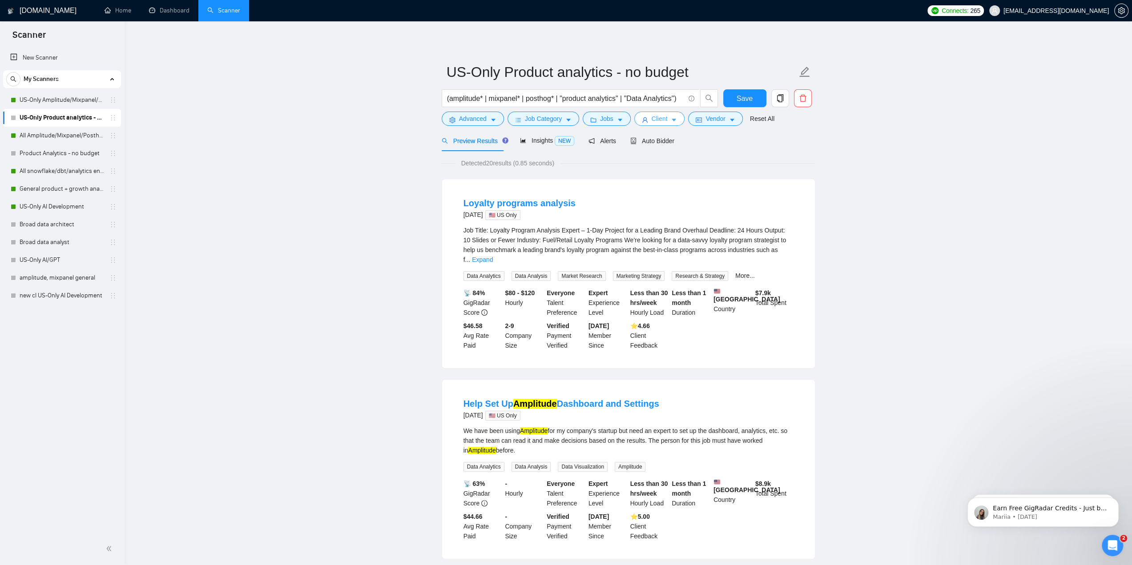
click at [652, 122] on span "Client" at bounding box center [660, 119] width 16 height 10
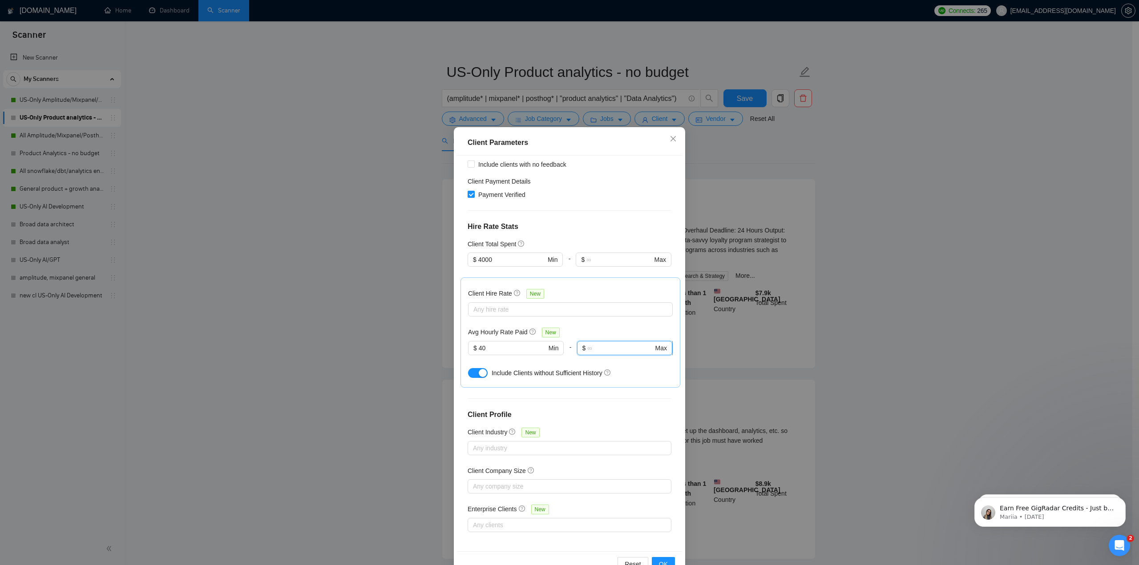
click at [605, 347] on input "text" at bounding box center [620, 348] width 66 height 10
click at [495, 349] on input "40" at bounding box center [513, 348] width 68 height 10
click at [497, 348] on input "40" at bounding box center [513, 348] width 68 height 10
type input "120"
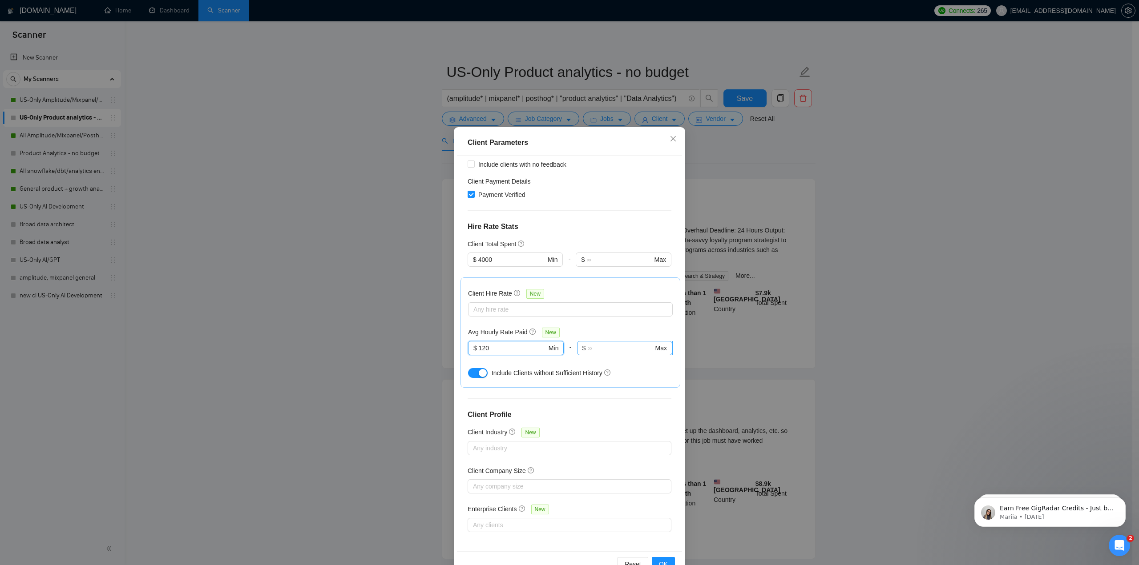
click at [590, 349] on input "text" at bounding box center [620, 348] width 66 height 10
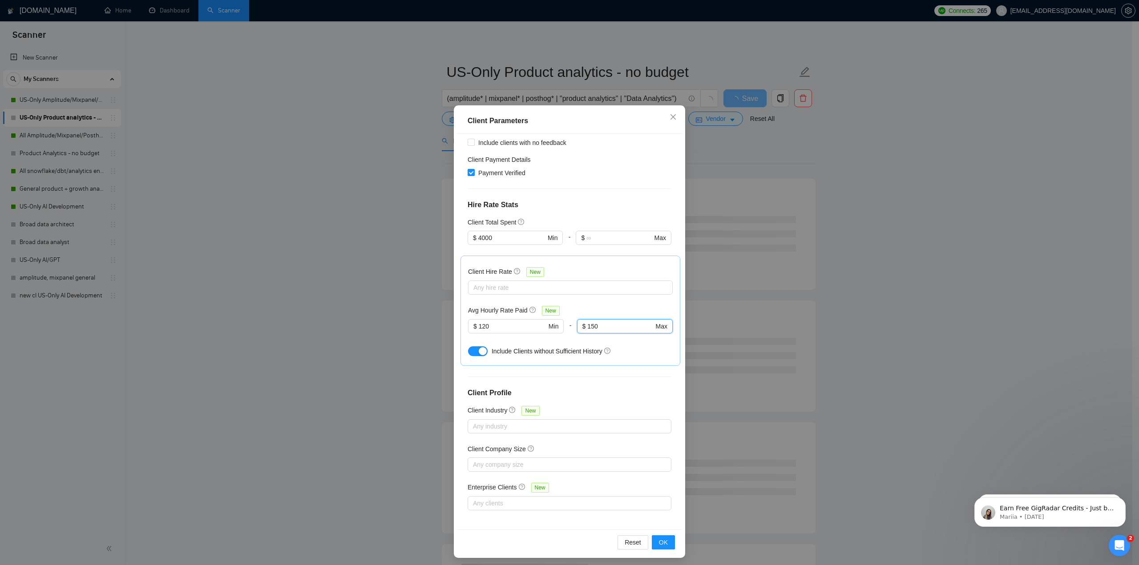
scroll to position [25, 0]
type input "150"
click at [662, 538] on span "OK" at bounding box center [663, 540] width 9 height 10
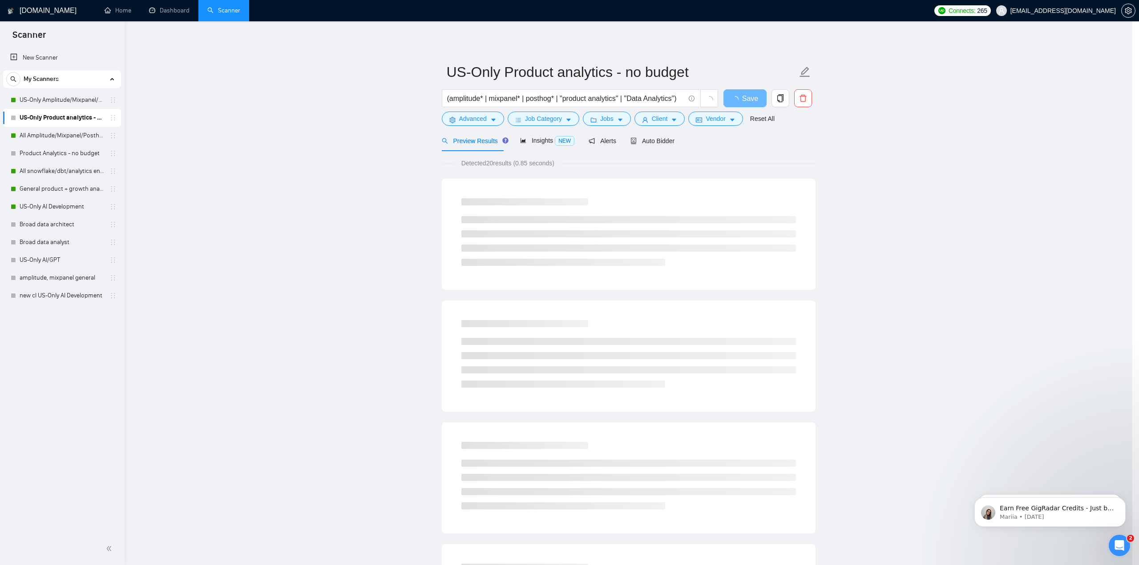
scroll to position [0, 0]
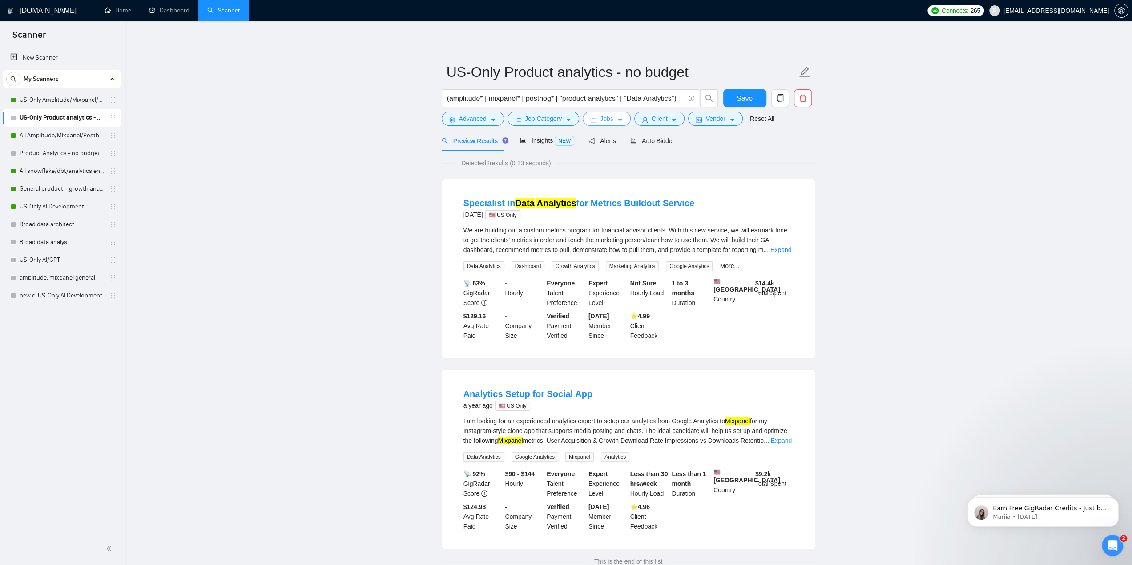
click at [618, 121] on icon "caret-down" at bounding box center [620, 120] width 4 height 3
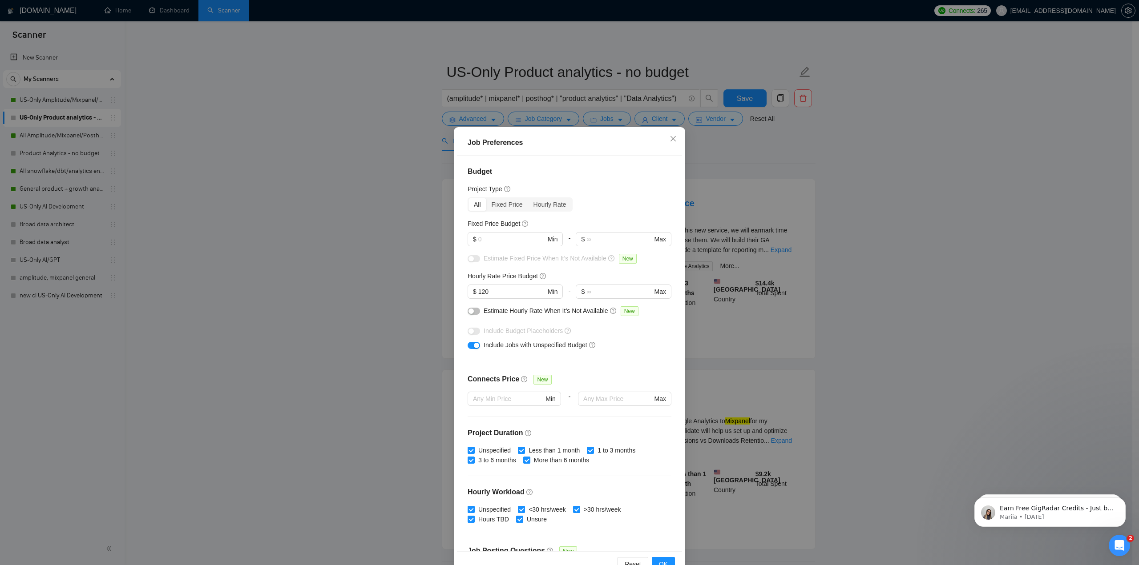
click at [635, 93] on div "Job Preferences Budget Project Type All Fixed Price Hourly Rate Fixed Price Bud…" at bounding box center [569, 282] width 1139 height 565
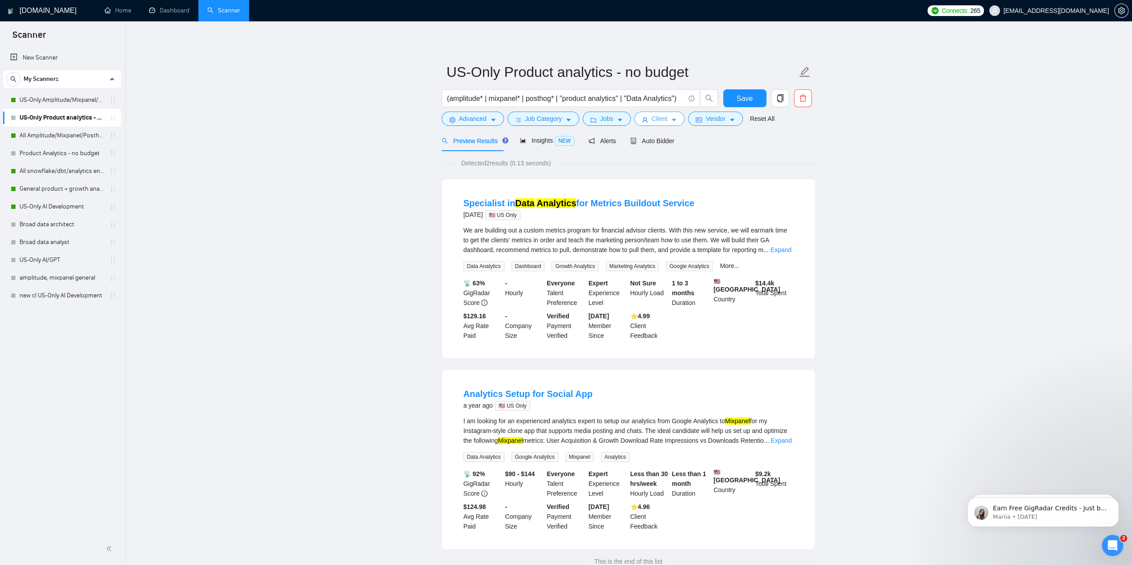
click at [649, 112] on button "Client" at bounding box center [659, 119] width 51 height 14
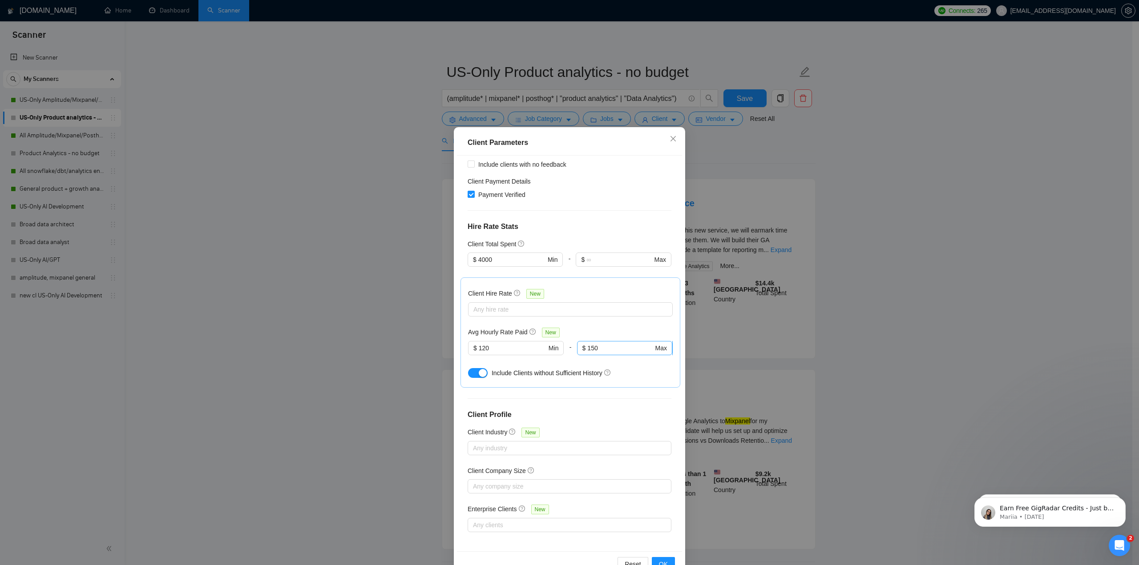
click at [602, 350] on input "150" at bounding box center [620, 348] width 66 height 10
click at [602, 349] on input "150" at bounding box center [620, 348] width 66 height 10
click at [497, 346] on input "120" at bounding box center [513, 348] width 68 height 10
click at [498, 346] on input "120" at bounding box center [513, 348] width 68 height 10
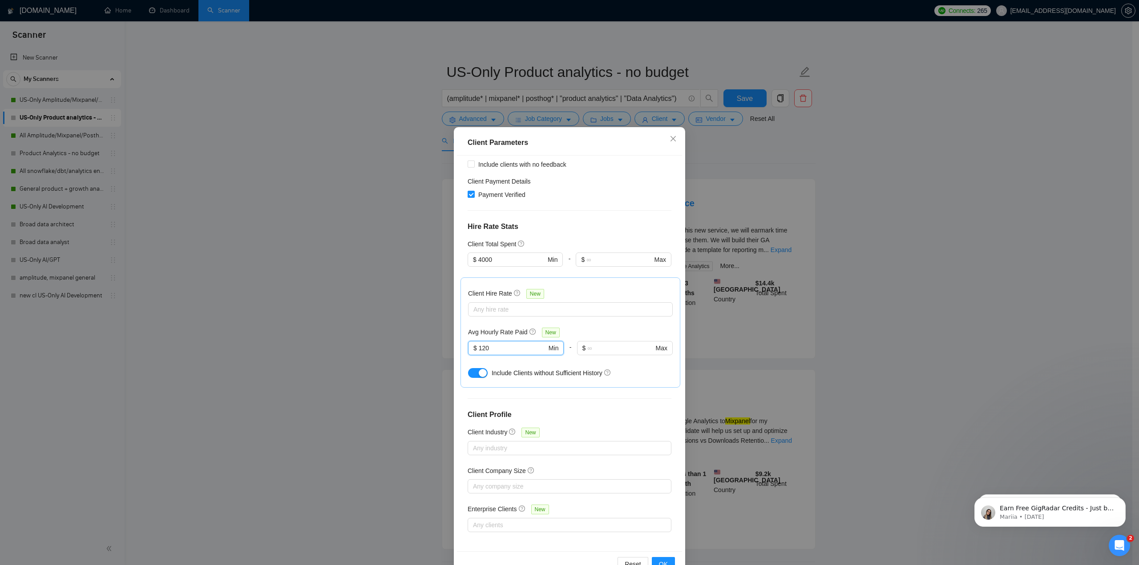
drag, startPoint x: 498, startPoint y: 346, endPoint x: 558, endPoint y: 403, distance: 82.5
click at [498, 346] on input "120" at bounding box center [513, 348] width 68 height 10
click at [659, 562] on span "OK" at bounding box center [663, 565] width 9 height 10
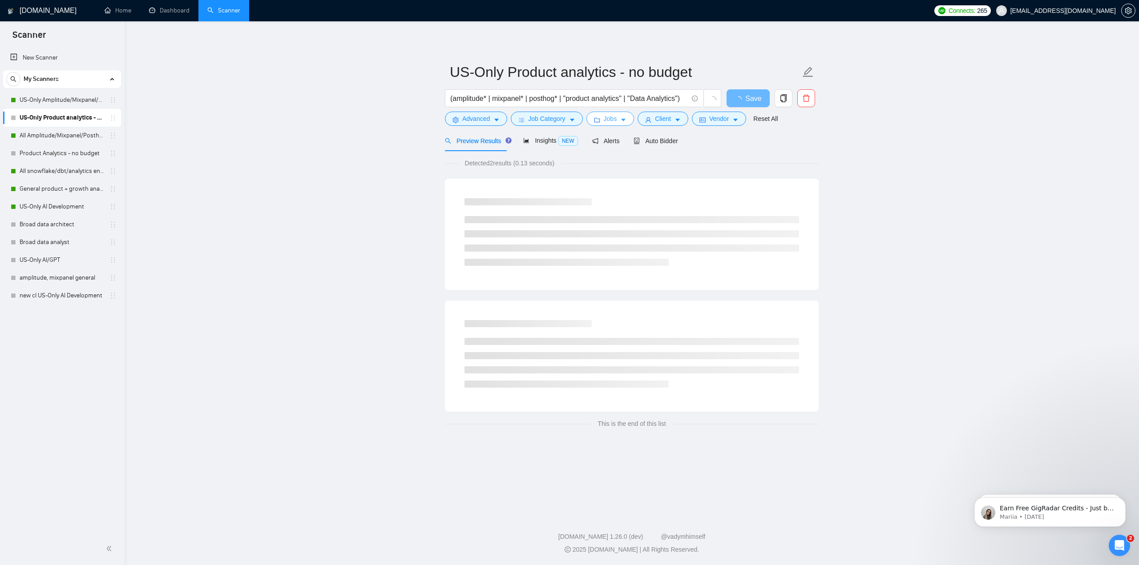
click at [604, 121] on span "Jobs" at bounding box center [610, 119] width 13 height 10
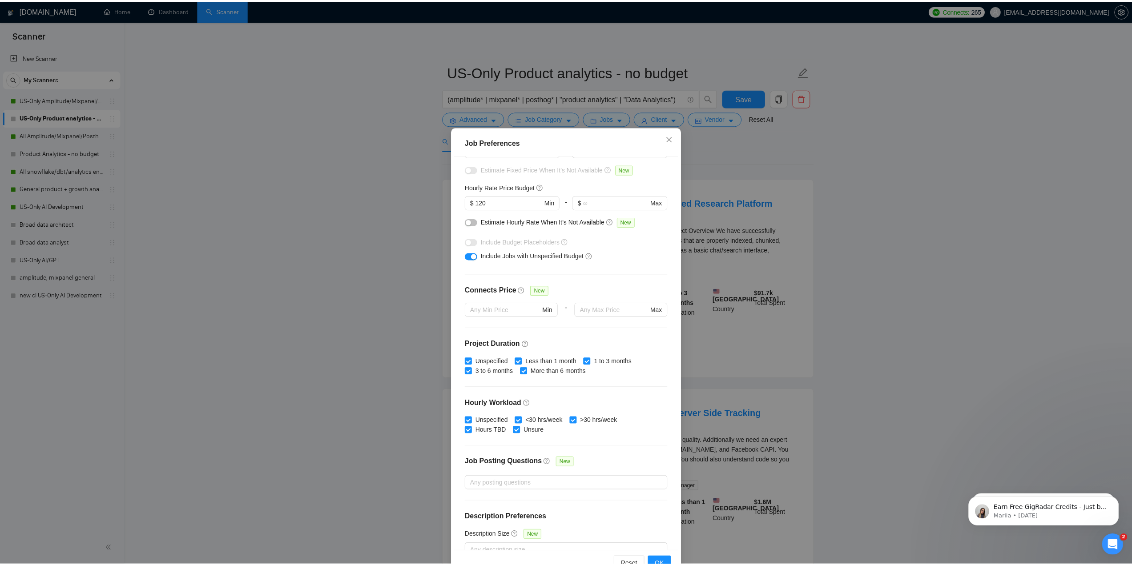
scroll to position [105, 0]
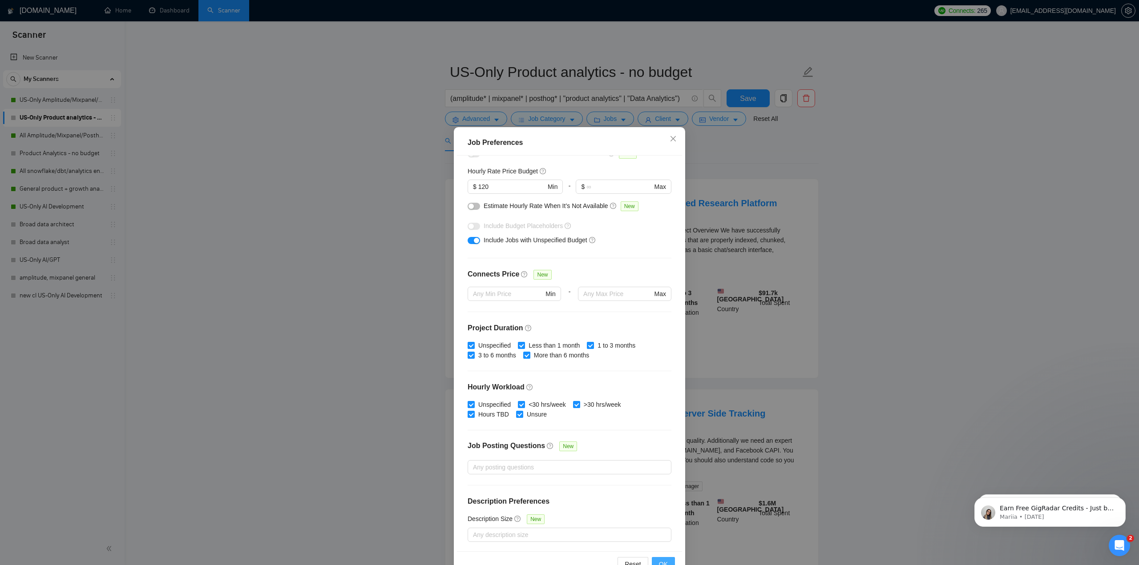
drag, startPoint x: 666, startPoint y: 565, endPoint x: 698, endPoint y: 502, distance: 69.8
click at [697, 509] on div "Job Preferences Budget Project Type All Fixed Price Hourly Rate Fixed Price Bud…" at bounding box center [569, 282] width 1139 height 565
click at [662, 562] on span "OK" at bounding box center [663, 565] width 9 height 10
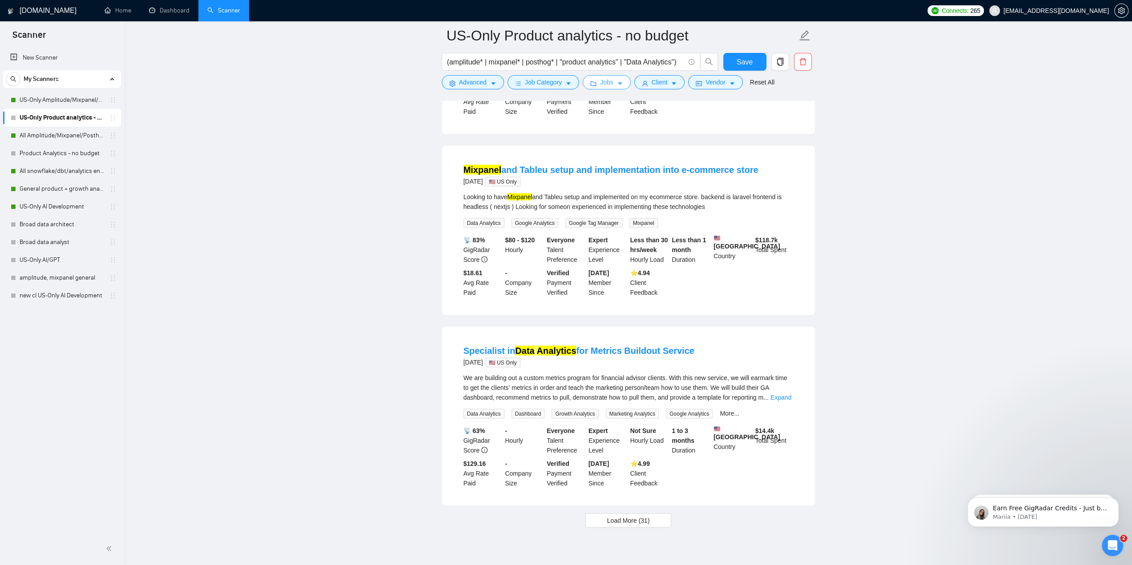
scroll to position [1651, 0]
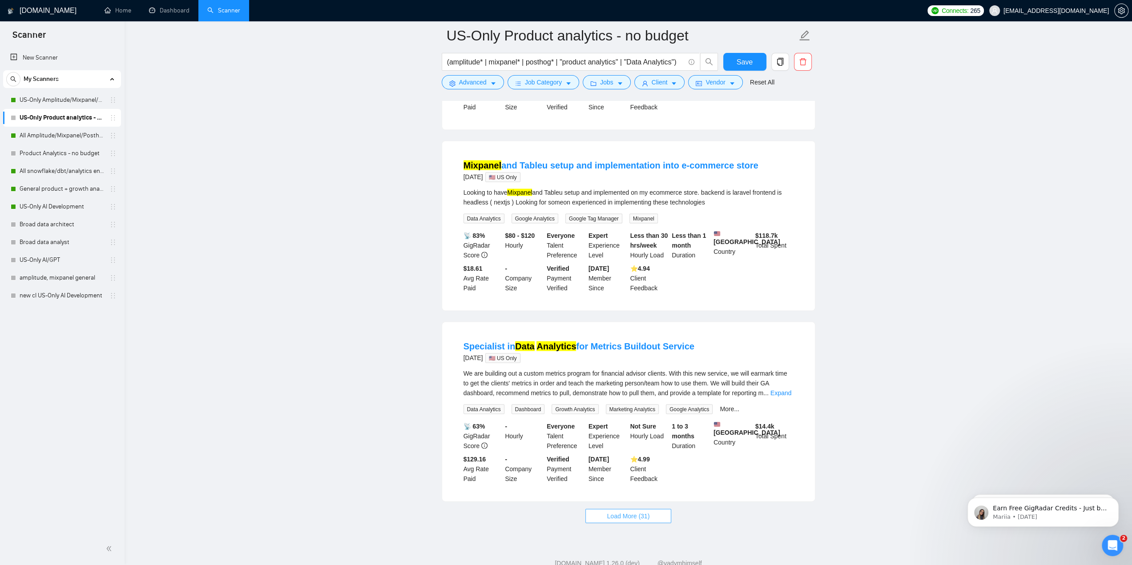
click at [638, 511] on span "Load More (31)" at bounding box center [628, 516] width 43 height 10
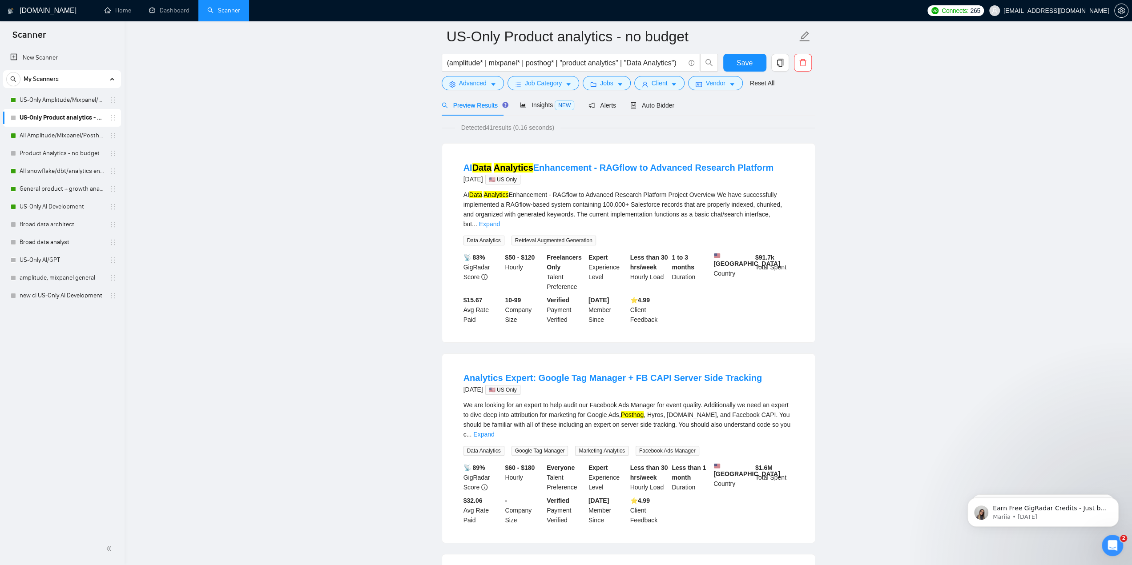
scroll to position [0, 0]
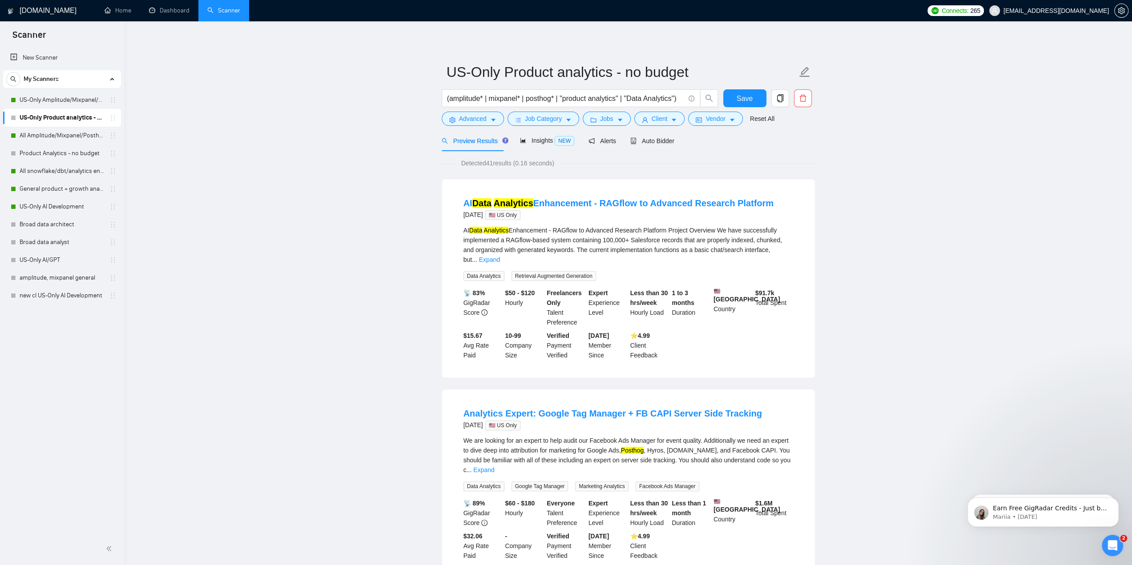
click at [672, 141] on div "Preview Results Insights NEW Alerts Auto Bidder" at bounding box center [629, 140] width 374 height 21
click at [660, 143] on span "Auto Bidder" at bounding box center [652, 140] width 44 height 7
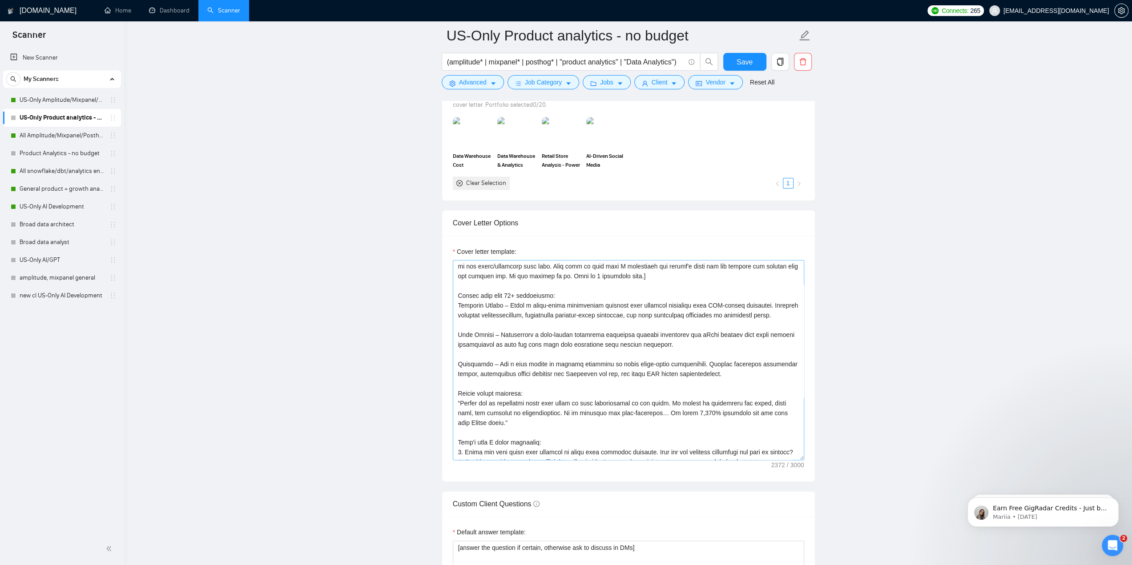
scroll to position [44, 0]
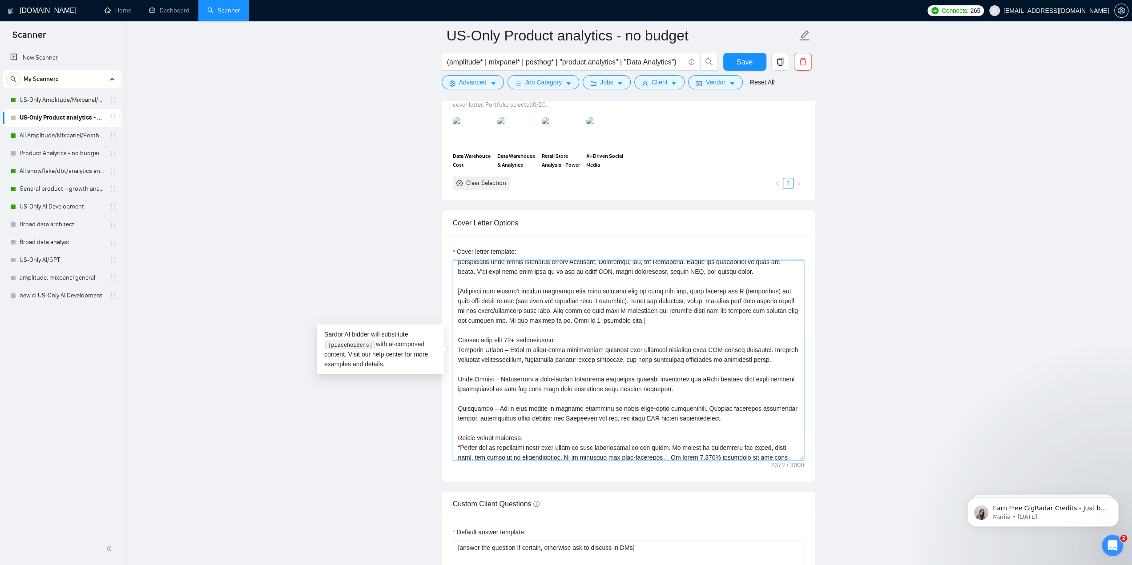
drag, startPoint x: 661, startPoint y: 390, endPoint x: 458, endPoint y: 347, distance: 207.9
click at [458, 347] on textarea "Cover letter template:" at bounding box center [628, 360] width 351 height 200
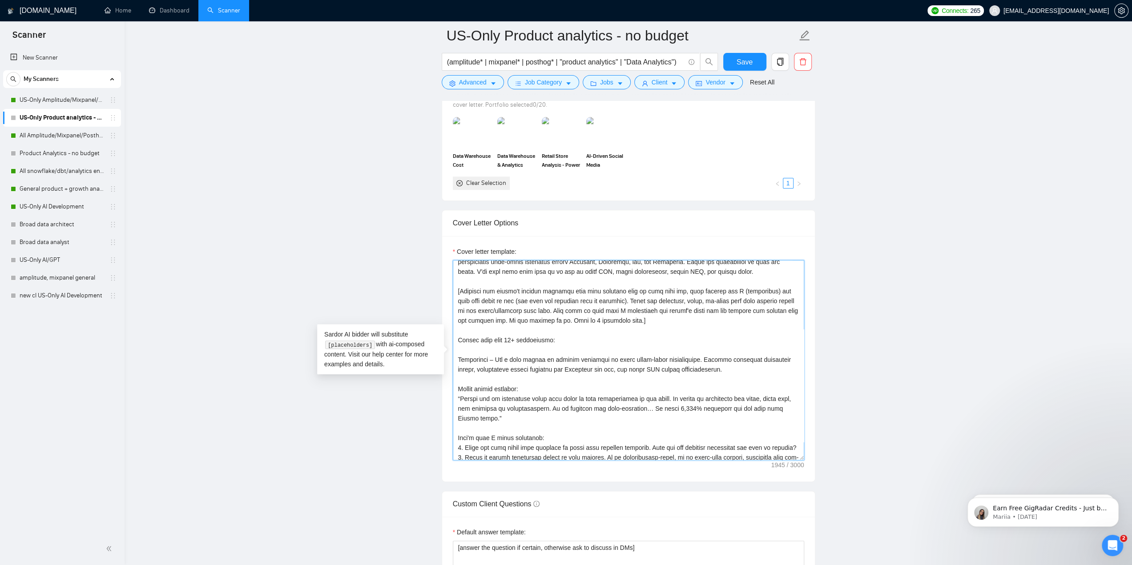
click at [524, 344] on textarea "Cover letter template:" at bounding box center [628, 360] width 351 height 200
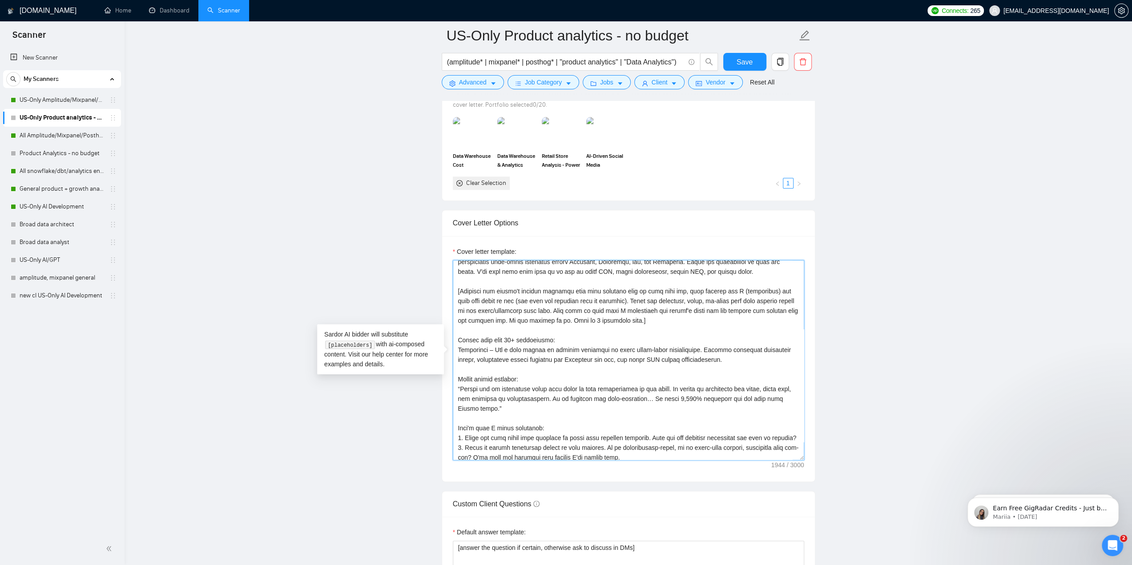
click at [490, 339] on textarea "Cover letter template:" at bounding box center [628, 360] width 351 height 200
click at [492, 337] on textarea "Cover letter template:" at bounding box center [628, 360] width 351 height 200
click at [609, 378] on textarea "Cover letter template:" at bounding box center [628, 360] width 351 height 200
click at [578, 337] on textarea "Cover letter template:" at bounding box center [628, 360] width 351 height 200
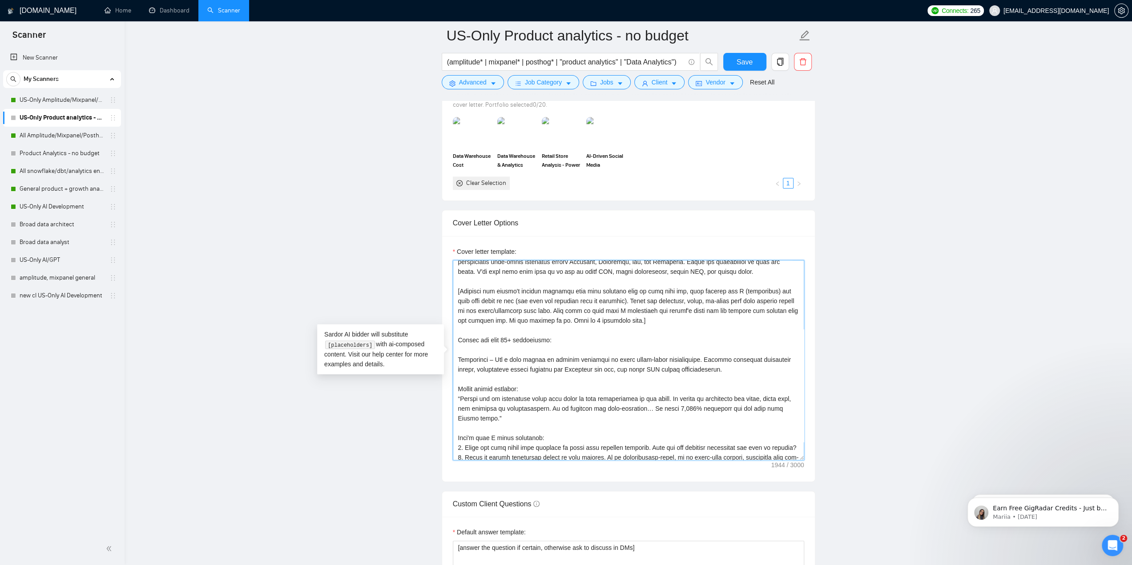
click at [582, 384] on textarea "Cover letter template:" at bounding box center [628, 360] width 351 height 200
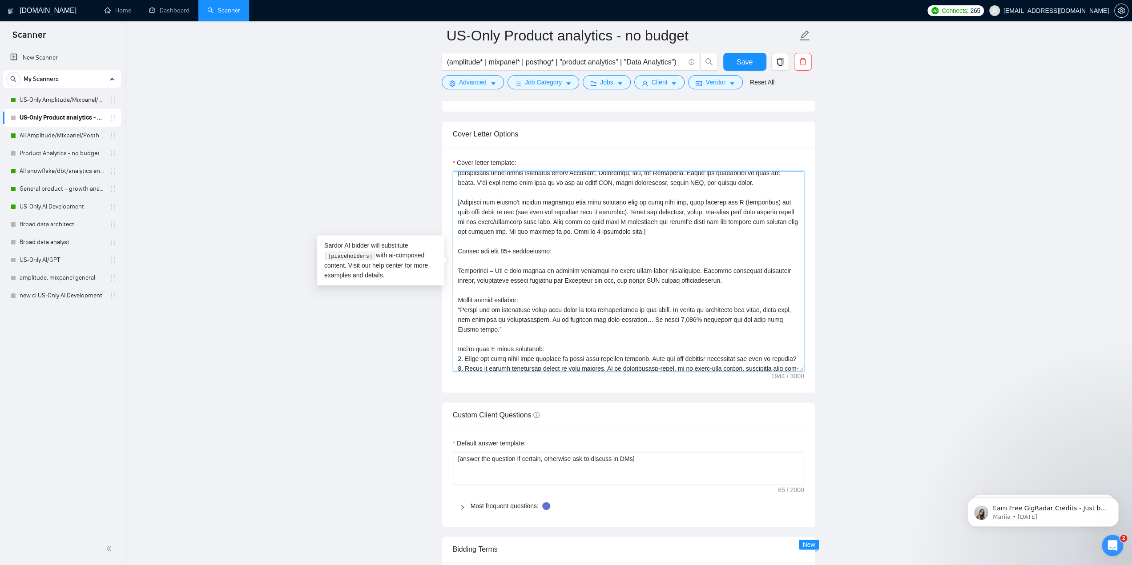
drag, startPoint x: 517, startPoint y: 326, endPoint x: 451, endPoint y: 296, distance: 72.9
click at [451, 296] on div "Cover letter template:" at bounding box center [628, 270] width 373 height 246
click at [577, 328] on textarea "Cover letter template:" at bounding box center [628, 271] width 351 height 200
drag, startPoint x: 561, startPoint y: 329, endPoint x: 451, endPoint y: 298, distance: 114.8
click at [451, 298] on div "Cover letter template:" at bounding box center [628, 270] width 373 height 246
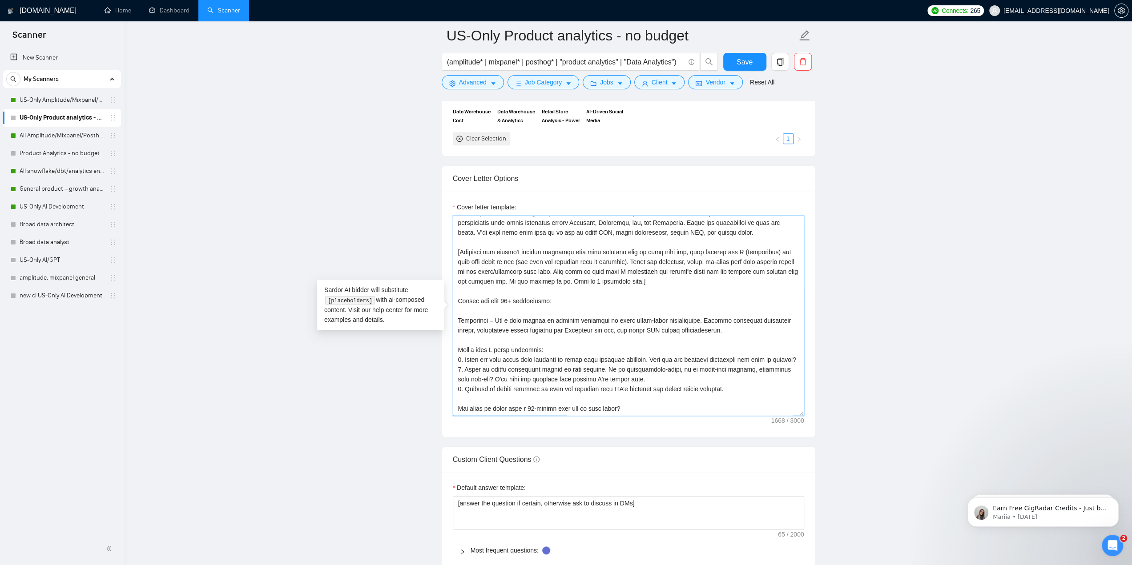
click at [578, 272] on textarea "Cover letter template:" at bounding box center [628, 316] width 351 height 200
click at [598, 281] on textarea "Cover letter template:" at bounding box center [628, 316] width 351 height 200
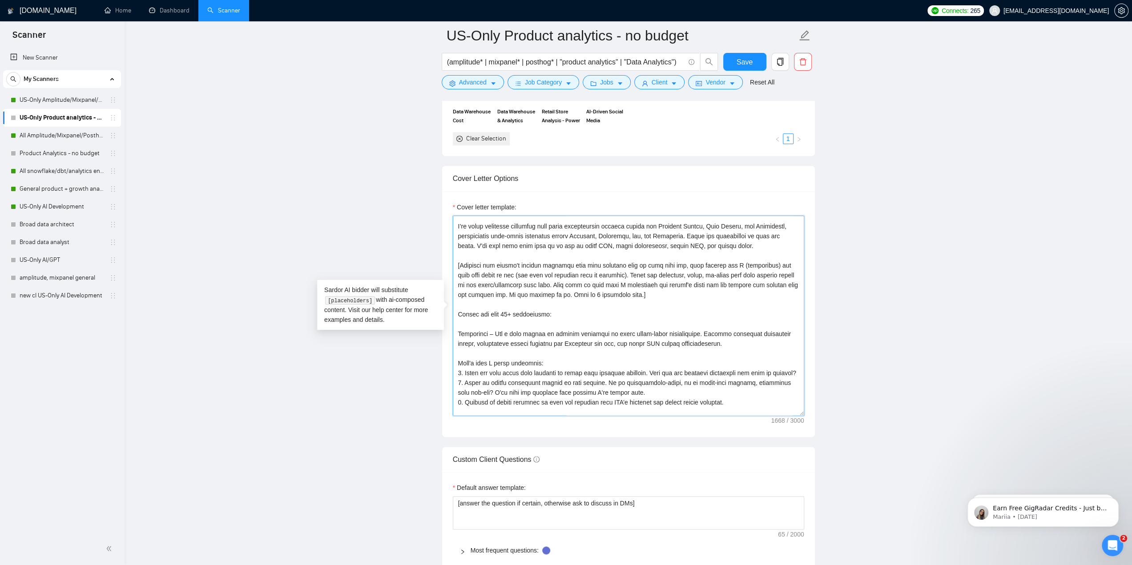
scroll to position [0, 0]
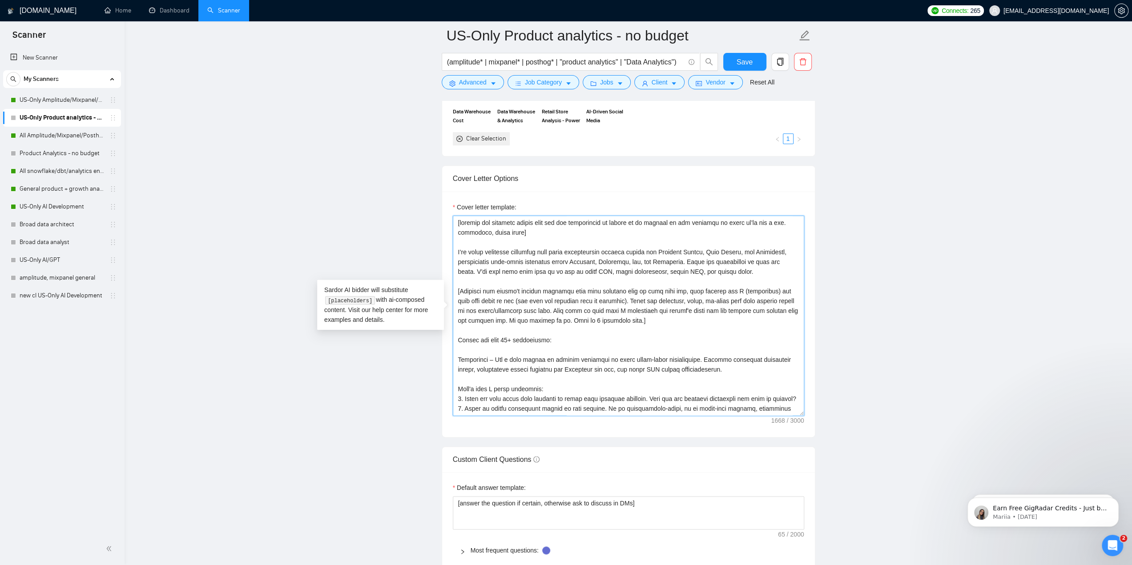
drag, startPoint x: 684, startPoint y: 261, endPoint x: 458, endPoint y: 259, distance: 226.0
click at [458, 259] on textarea "Cover letter template:" at bounding box center [628, 316] width 351 height 200
drag, startPoint x: 653, startPoint y: 249, endPoint x: 659, endPoint y: 264, distance: 16.2
click at [771, 251] on textarea "Cover letter template:" at bounding box center [628, 316] width 351 height 200
drag, startPoint x: 458, startPoint y: 260, endPoint x: 683, endPoint y: 260, distance: 224.7
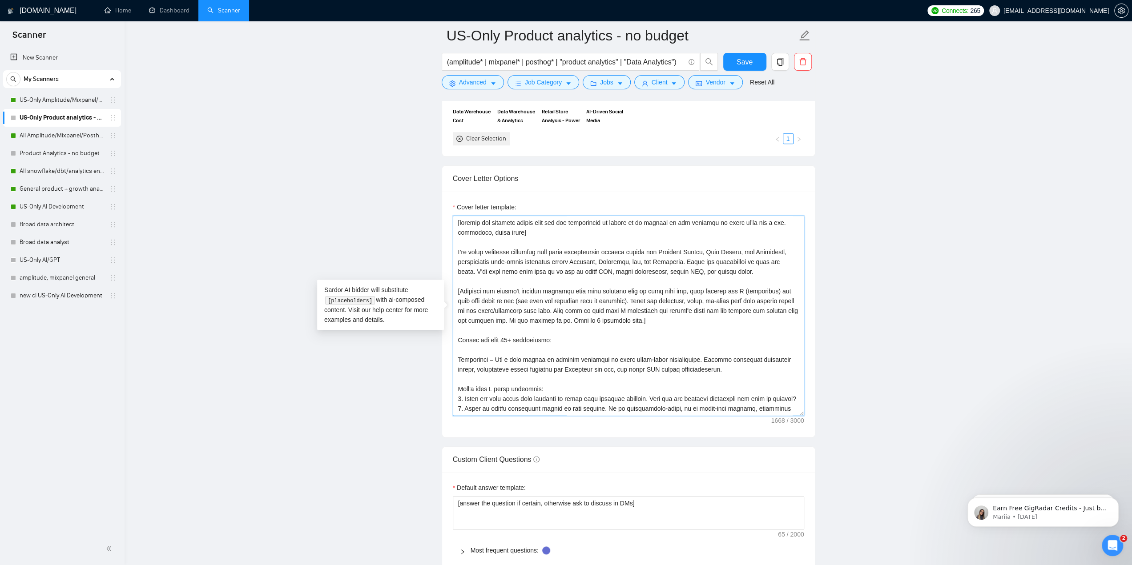
click at [683, 260] on textarea "Cover letter template:" at bounding box center [628, 316] width 351 height 200
click at [596, 257] on textarea "Cover letter template:" at bounding box center [628, 316] width 351 height 200
click at [585, 258] on textarea "Cover letter template:" at bounding box center [628, 316] width 351 height 200
click at [618, 258] on textarea "Cover letter template:" at bounding box center [628, 316] width 351 height 200
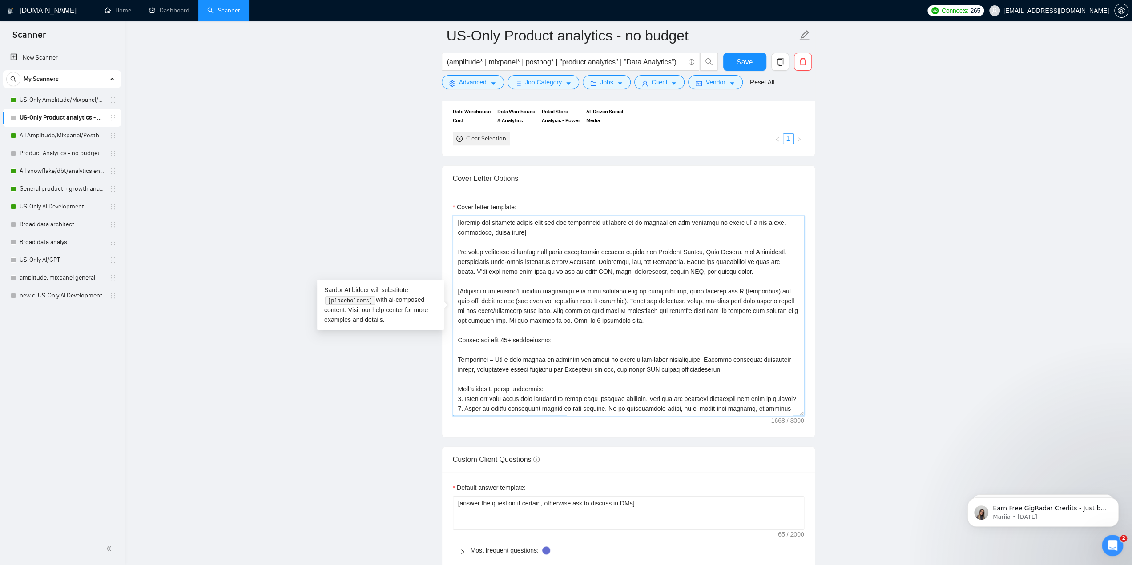
click at [656, 258] on textarea "Cover letter template:" at bounding box center [628, 316] width 351 height 200
click at [633, 260] on textarea "Cover letter template:" at bounding box center [628, 316] width 351 height 200
click at [678, 259] on textarea "Cover letter template:" at bounding box center [628, 316] width 351 height 200
drag, startPoint x: 684, startPoint y: 259, endPoint x: 456, endPoint y: 260, distance: 228.2
click at [456, 260] on textarea "Cover letter template:" at bounding box center [628, 316] width 351 height 200
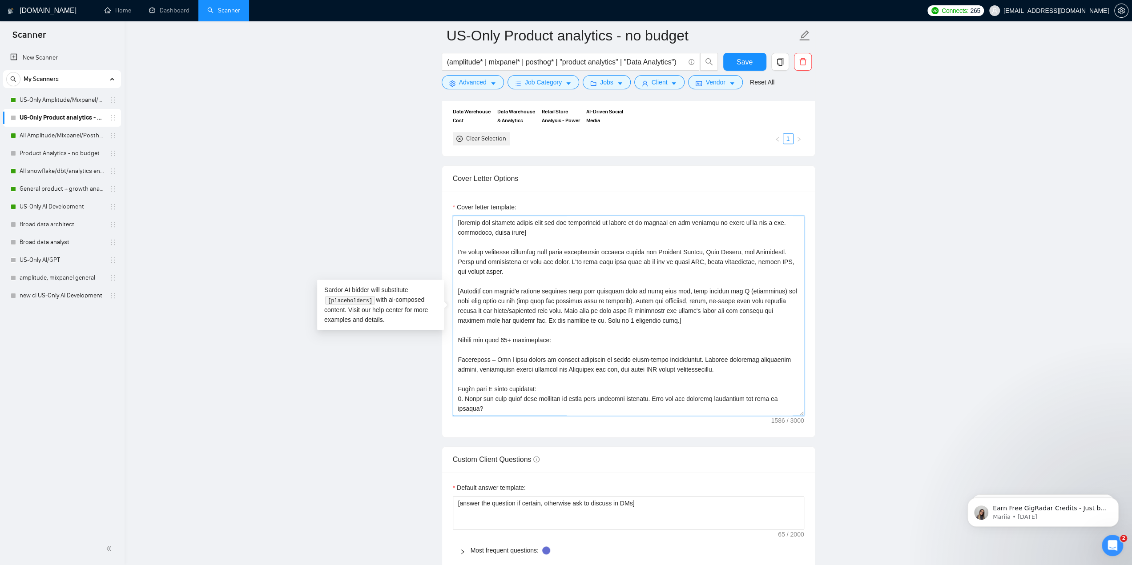
click at [635, 276] on textarea "Cover letter template:" at bounding box center [628, 316] width 351 height 200
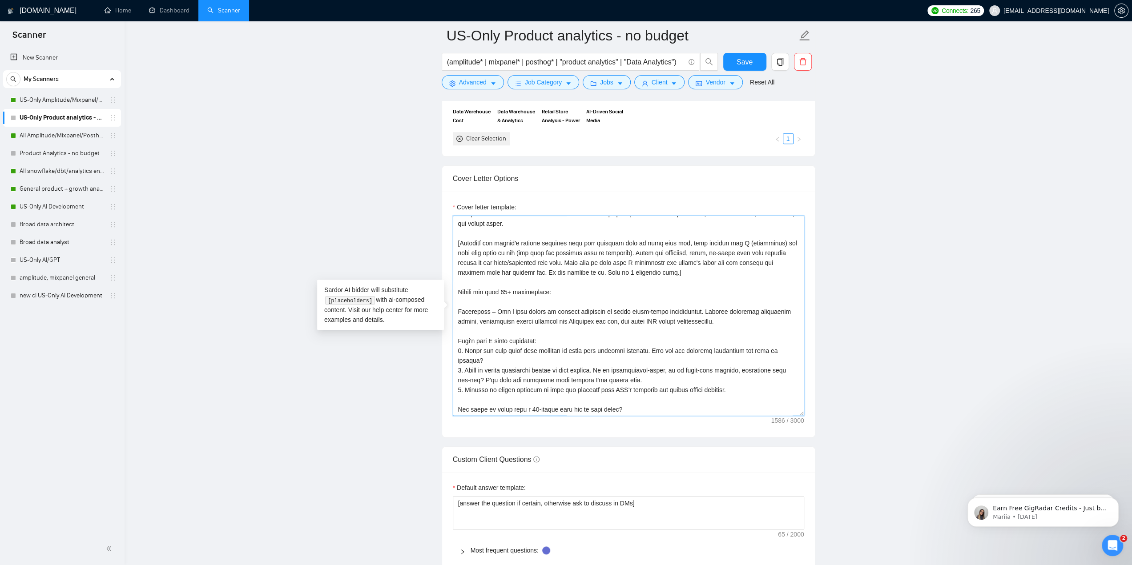
scroll to position [49, 0]
drag, startPoint x: 472, startPoint y: 294, endPoint x: 521, endPoint y: 293, distance: 49.8
click at [472, 295] on textarea "Cover letter template:" at bounding box center [628, 316] width 351 height 200
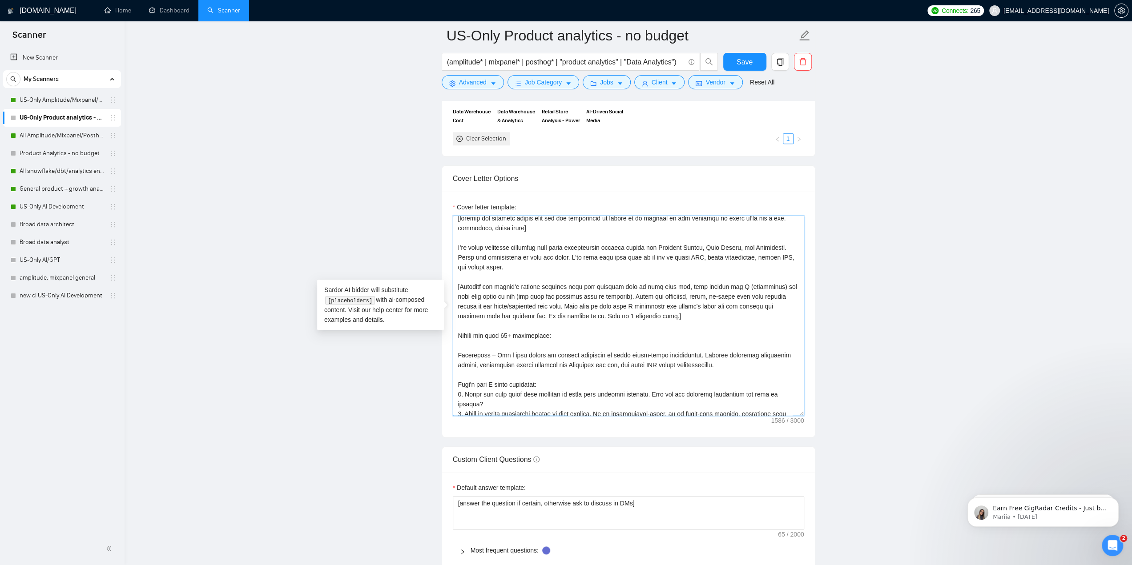
scroll to position [0, 0]
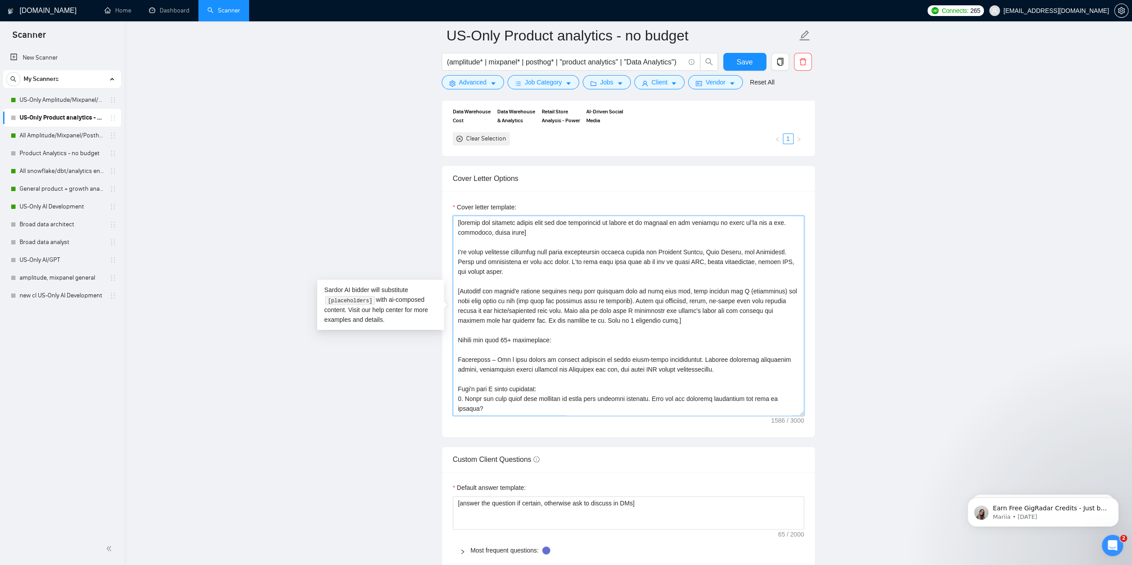
click at [497, 252] on textarea "Cover letter template:" at bounding box center [628, 316] width 351 height 200
click at [517, 251] on textarea "Cover letter template:" at bounding box center [628, 316] width 351 height 200
drag, startPoint x: 482, startPoint y: 249, endPoint x: 534, endPoint y: 248, distance: 52.1
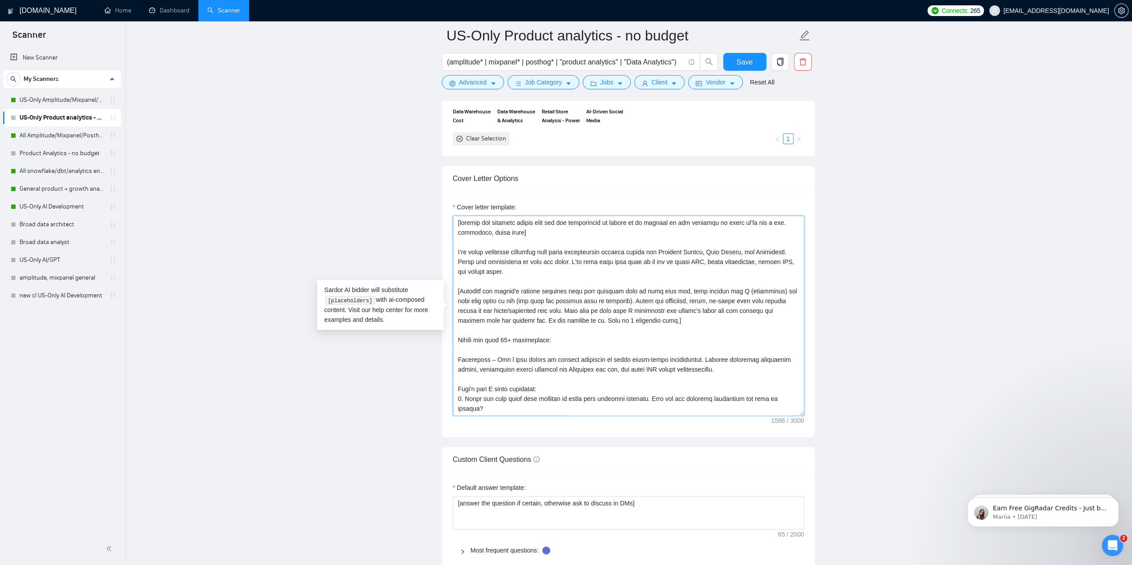
click at [534, 248] on textarea "Cover letter template:" at bounding box center [628, 316] width 351 height 200
click at [636, 257] on textarea "Cover letter template:" at bounding box center [628, 316] width 351 height 200
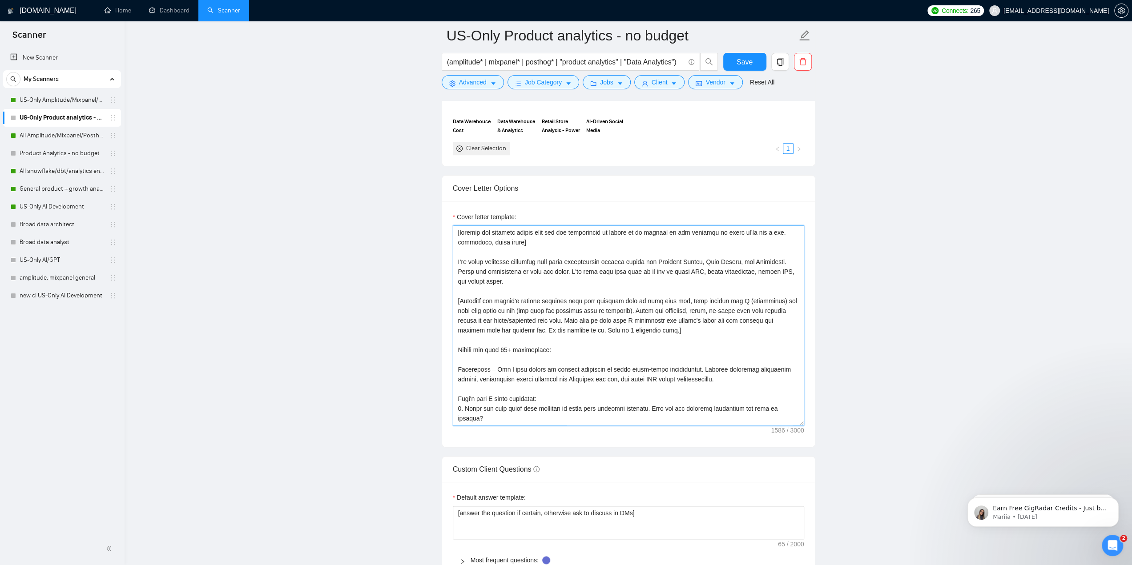
scroll to position [845, 0]
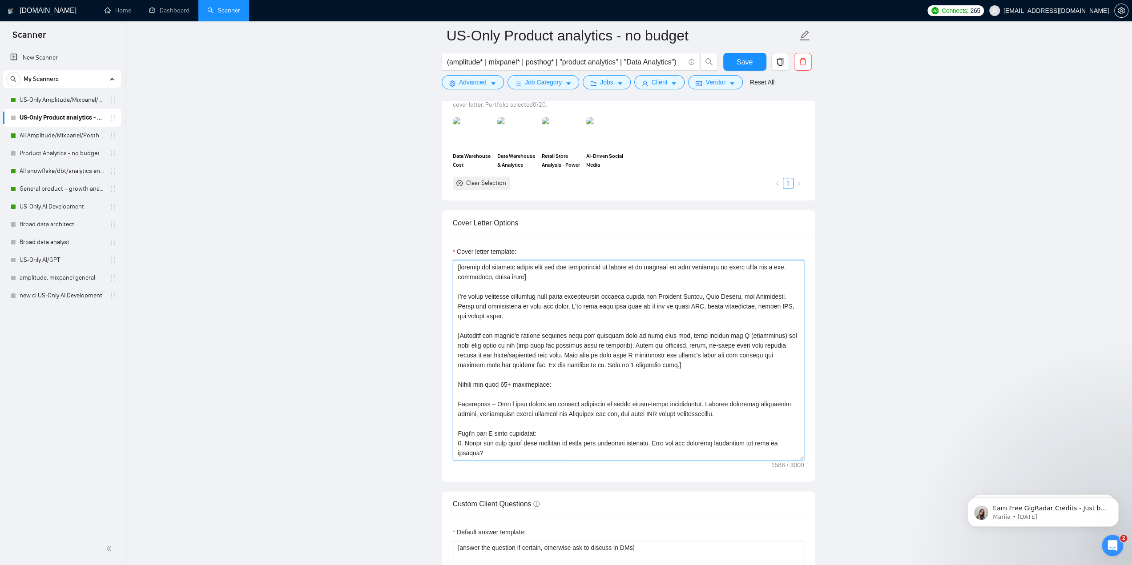
click at [650, 327] on textarea "Cover letter template:" at bounding box center [628, 360] width 351 height 200
type textarea "[include any specific phrase that the job description is asking us to include i…"
click at [745, 60] on span "Save" at bounding box center [745, 62] width 16 height 11
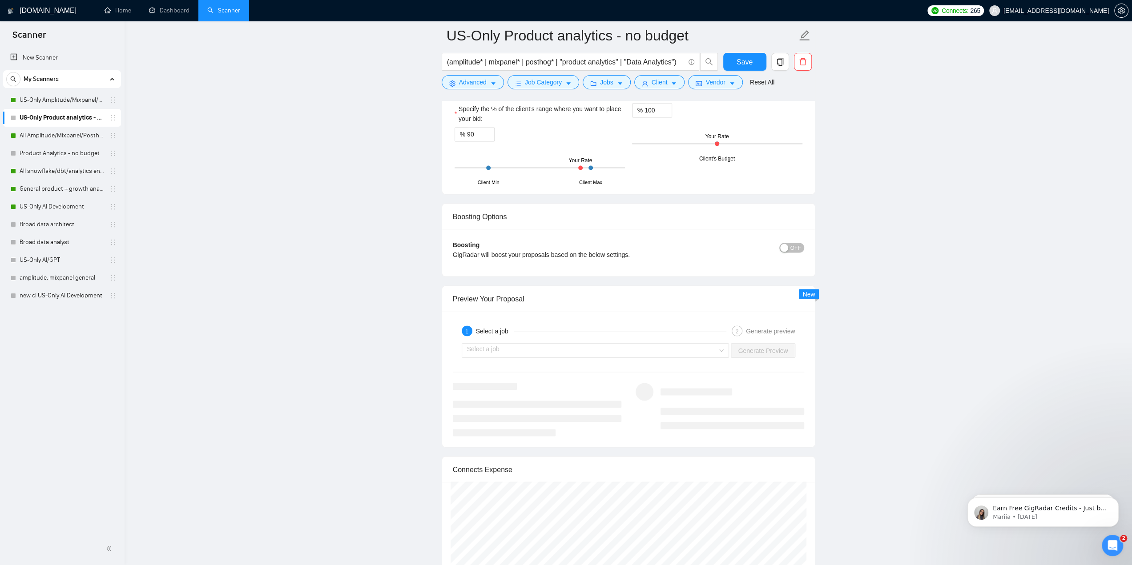
scroll to position [1513, 0]
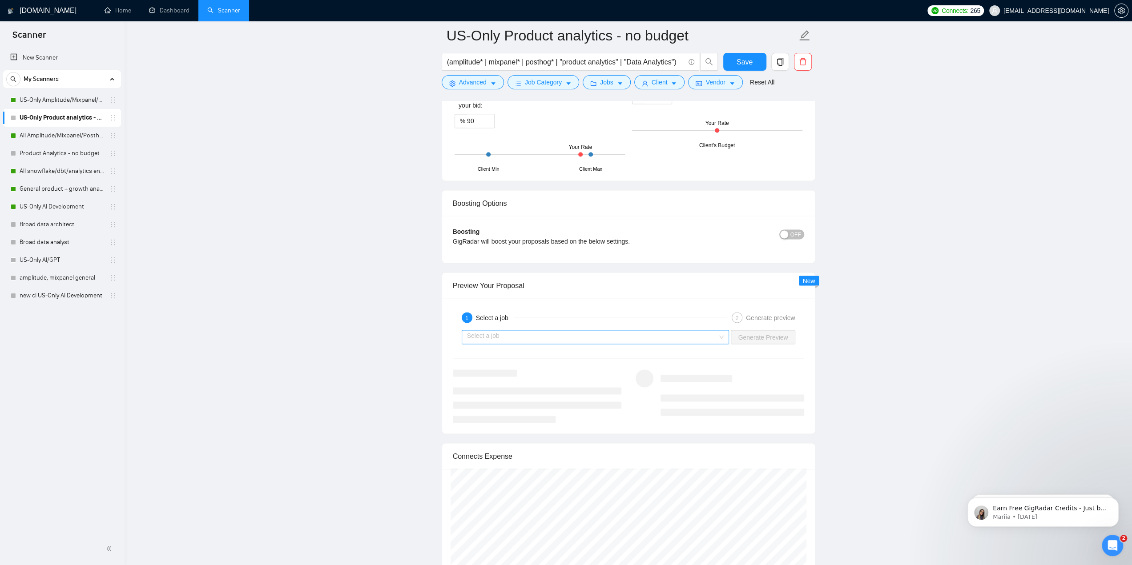
click at [663, 333] on input "search" at bounding box center [592, 337] width 251 height 13
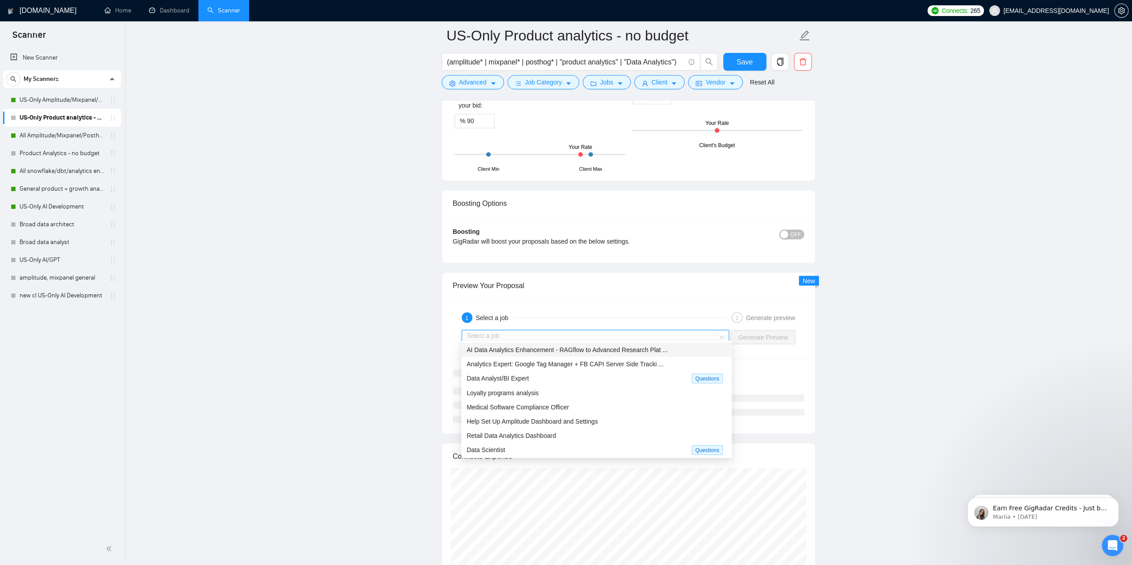
click at [677, 312] on div "1 Select a job" at bounding box center [594, 317] width 265 height 11
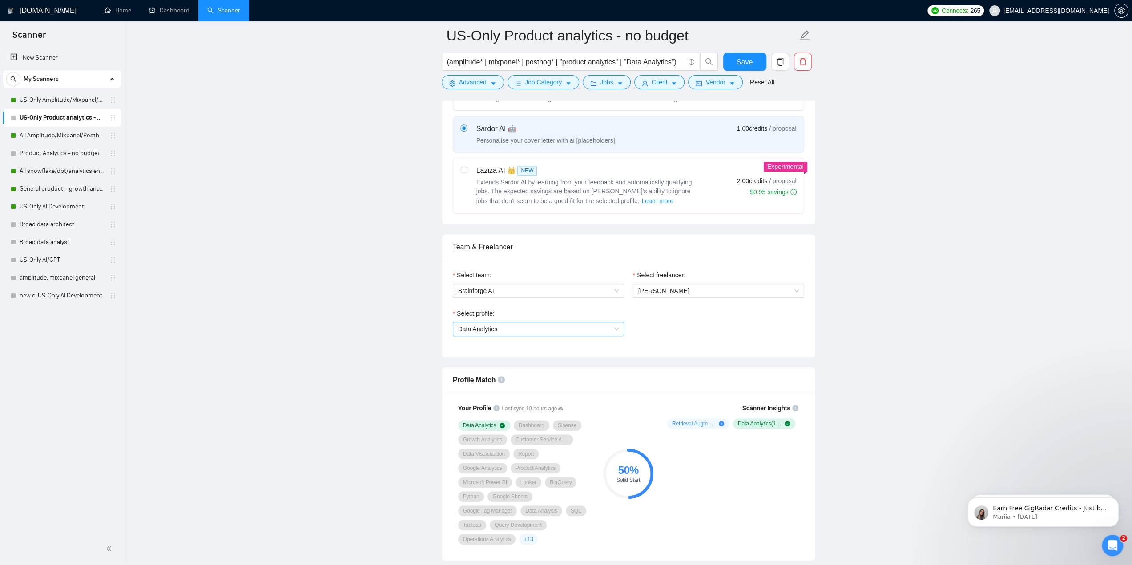
scroll to position [300, 0]
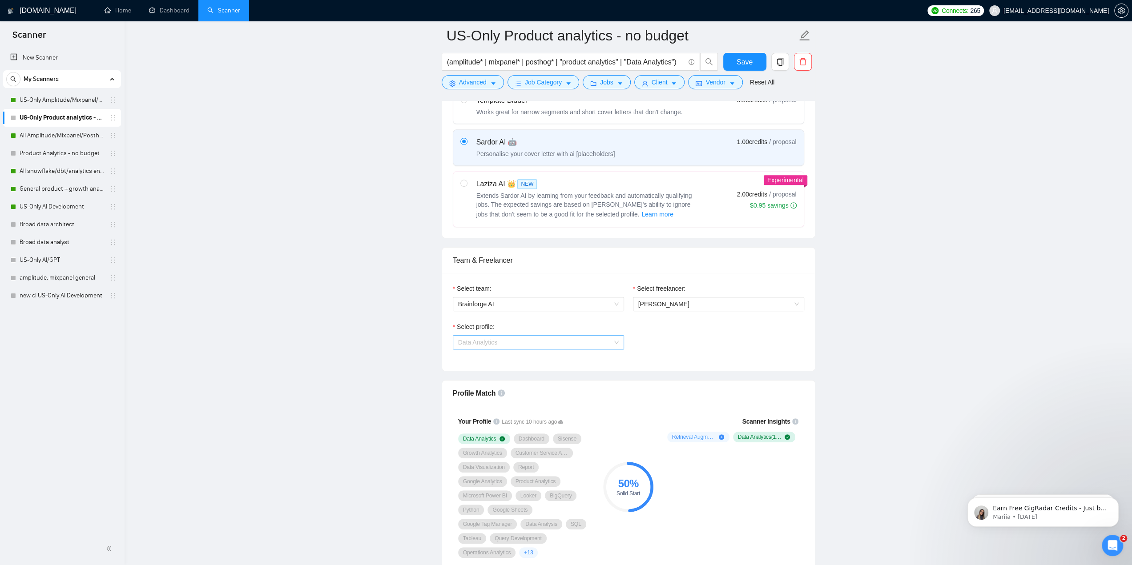
click at [579, 339] on span "Data Analytics" at bounding box center [538, 342] width 161 height 13
click at [707, 339] on div "Select profile: 1110580752008335360 Data Analytics" at bounding box center [628, 341] width 360 height 38
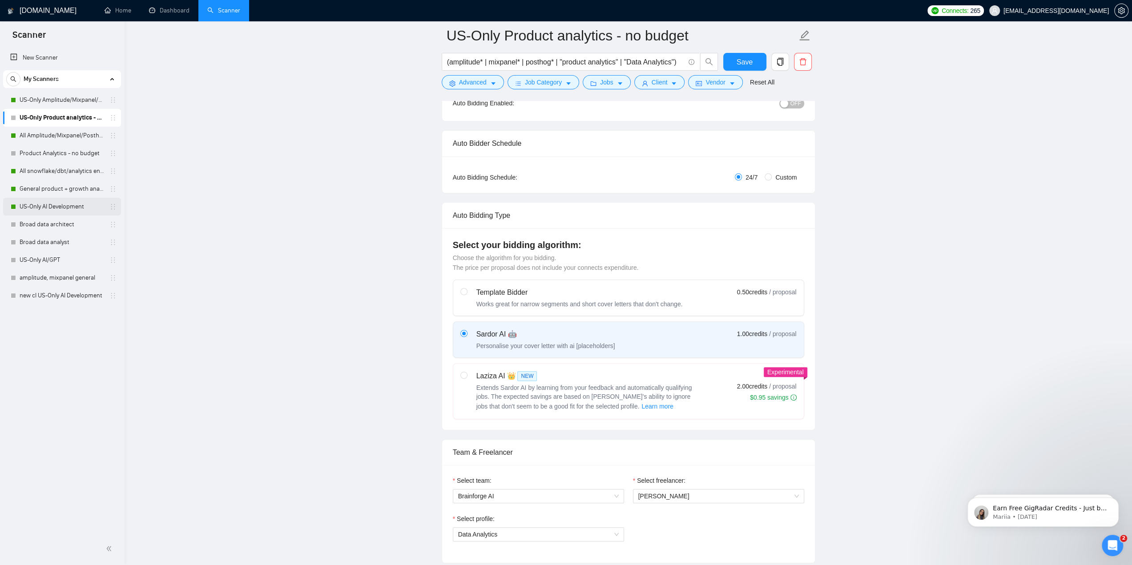
scroll to position [122, 0]
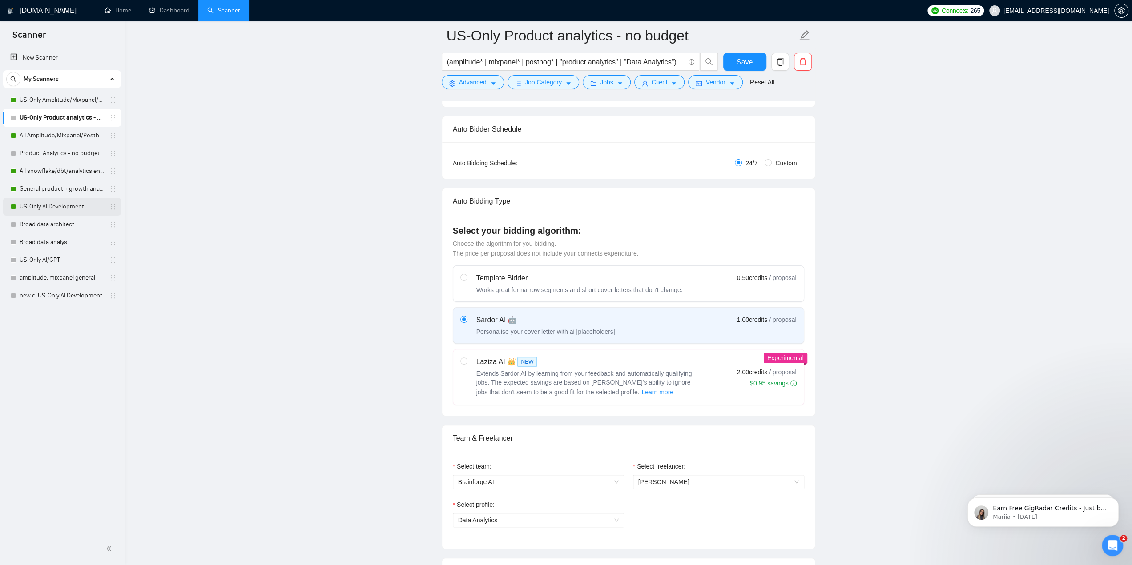
click at [44, 206] on link "US-Only AI Development" at bounding box center [62, 207] width 85 height 18
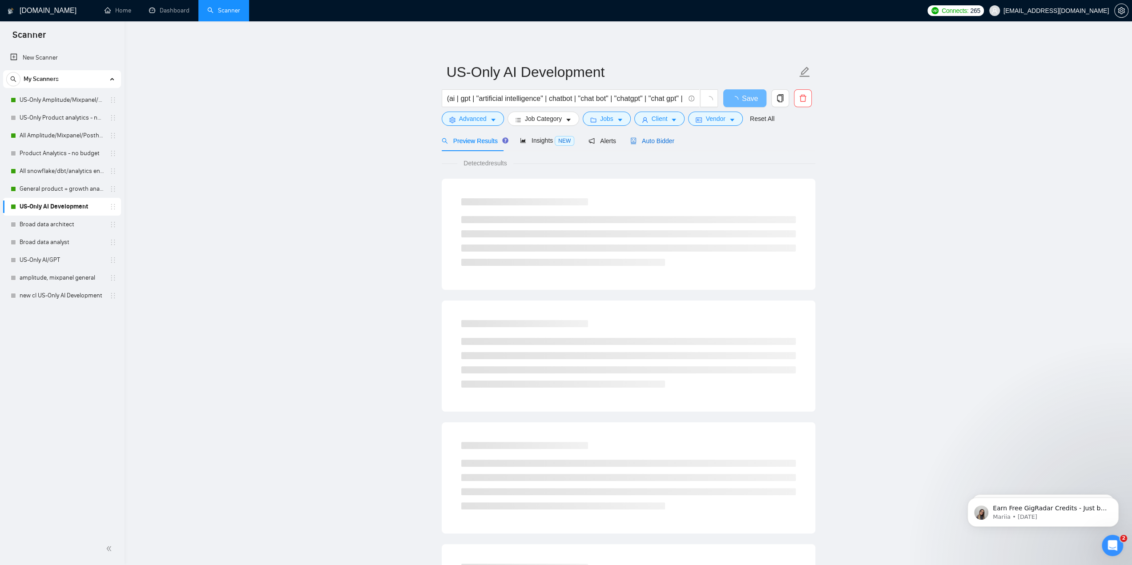
click at [645, 143] on span "Auto Bidder" at bounding box center [652, 140] width 44 height 7
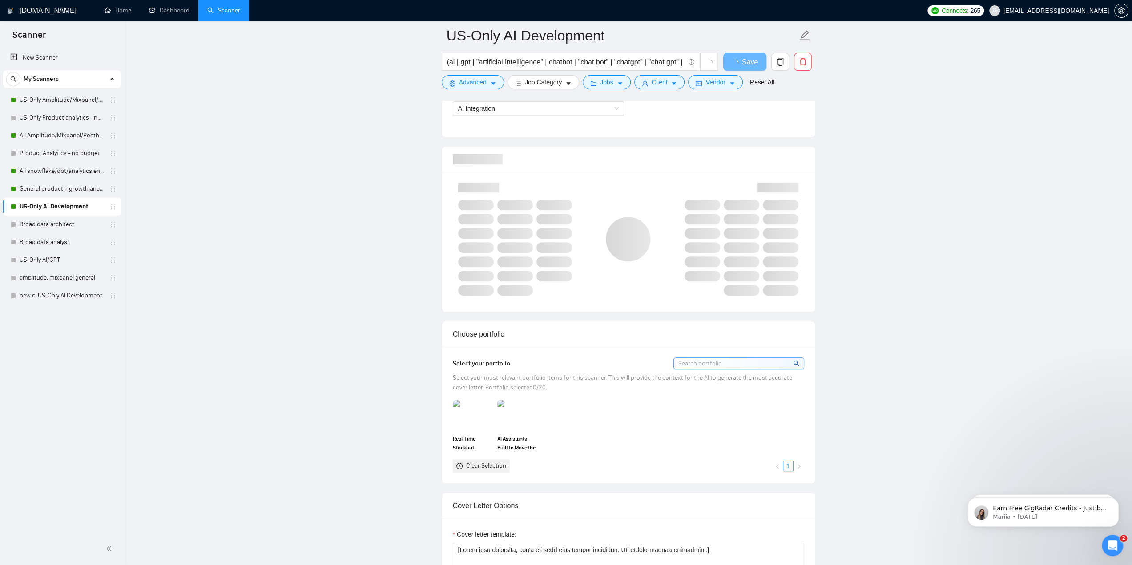
scroll to position [489, 0]
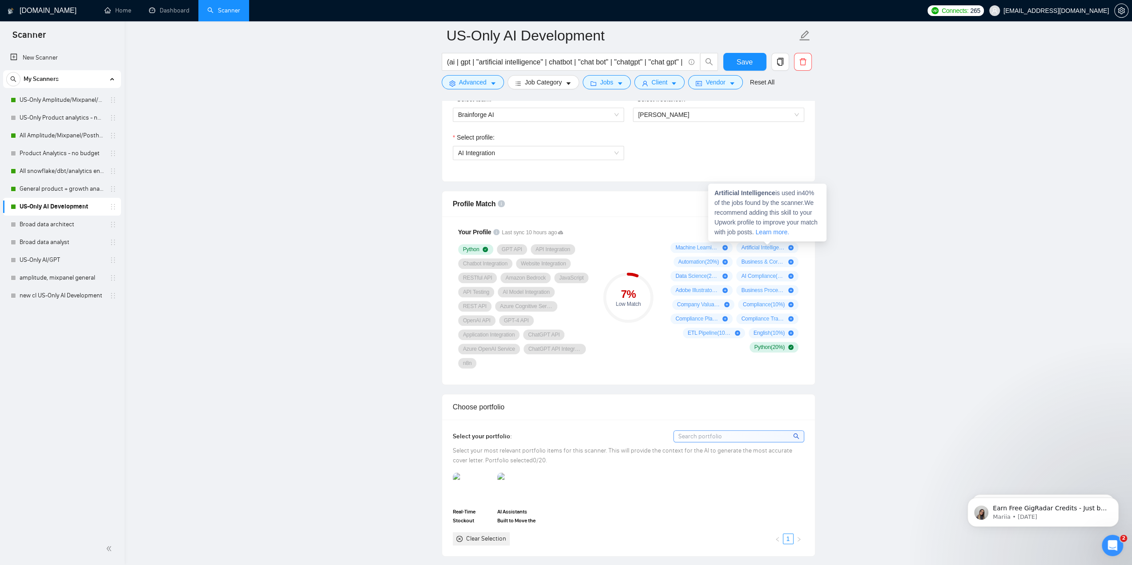
click at [779, 246] on span "Artificial Intelligence ( 40 %)" at bounding box center [763, 247] width 44 height 7
click at [767, 244] on span "Artificial Intelligence ( 40 %)" at bounding box center [763, 247] width 44 height 7
click at [683, 117] on span "[PERSON_NAME]" at bounding box center [718, 114] width 161 height 13
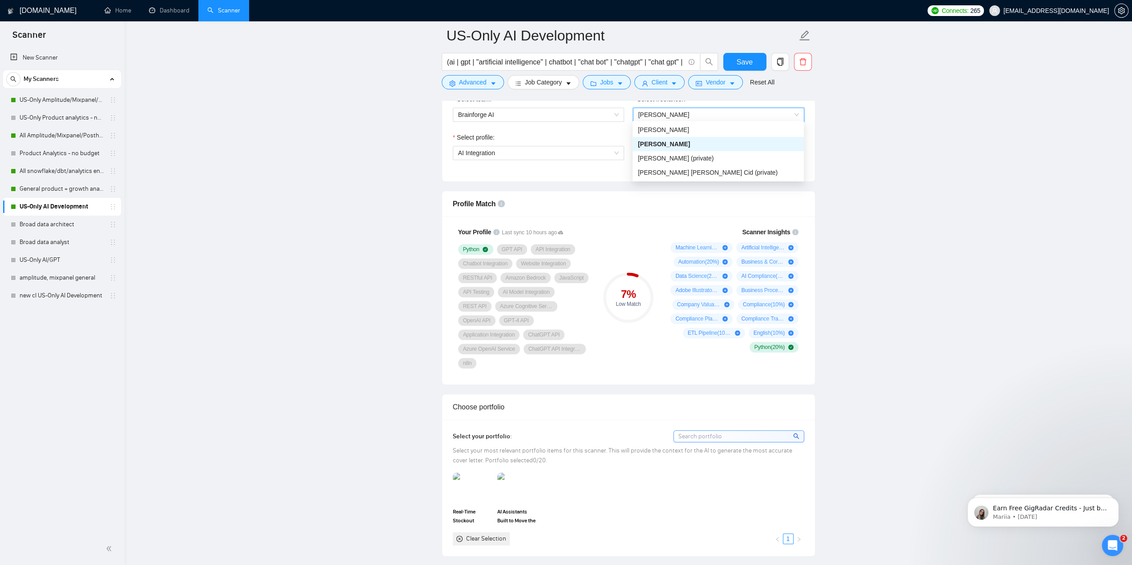
click at [686, 114] on span "[PERSON_NAME]" at bounding box center [718, 114] width 161 height 13
click at [666, 222] on div "Scanner Insights Machine Learning ( 50 %) Artificial Intelligence ( 40 %) Autom…" at bounding box center [733, 290] width 142 height 136
click at [710, 229] on div "Scanner Insights" at bounding box center [733, 232] width 132 height 6
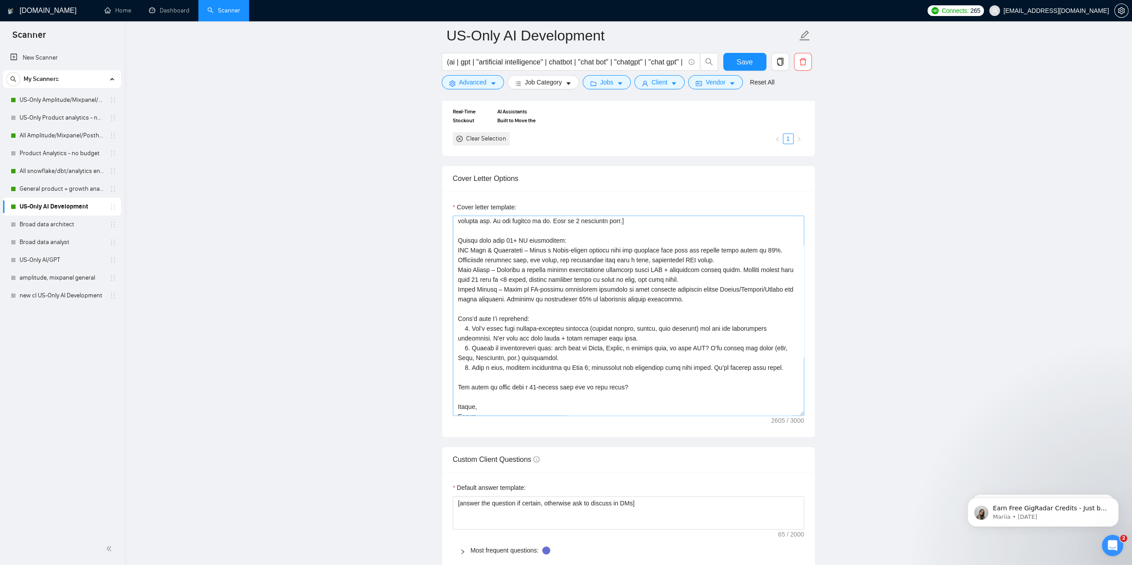
scroll to position [206, 0]
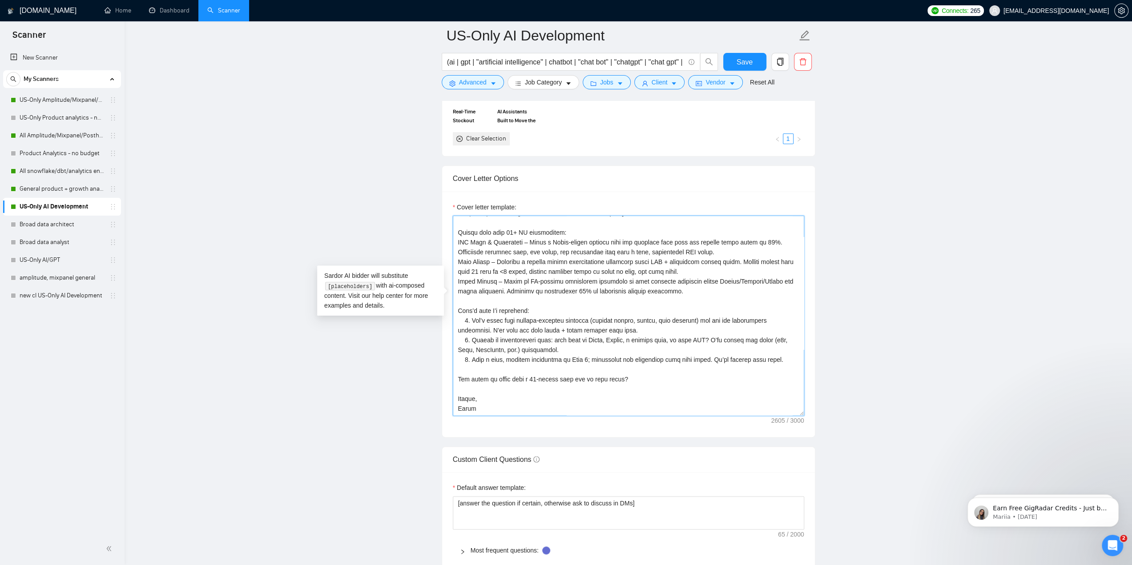
drag, startPoint x: 695, startPoint y: 277, endPoint x: 455, endPoint y: 246, distance: 242.7
click at [455, 246] on textarea "Cover letter template:" at bounding box center [628, 316] width 351 height 200
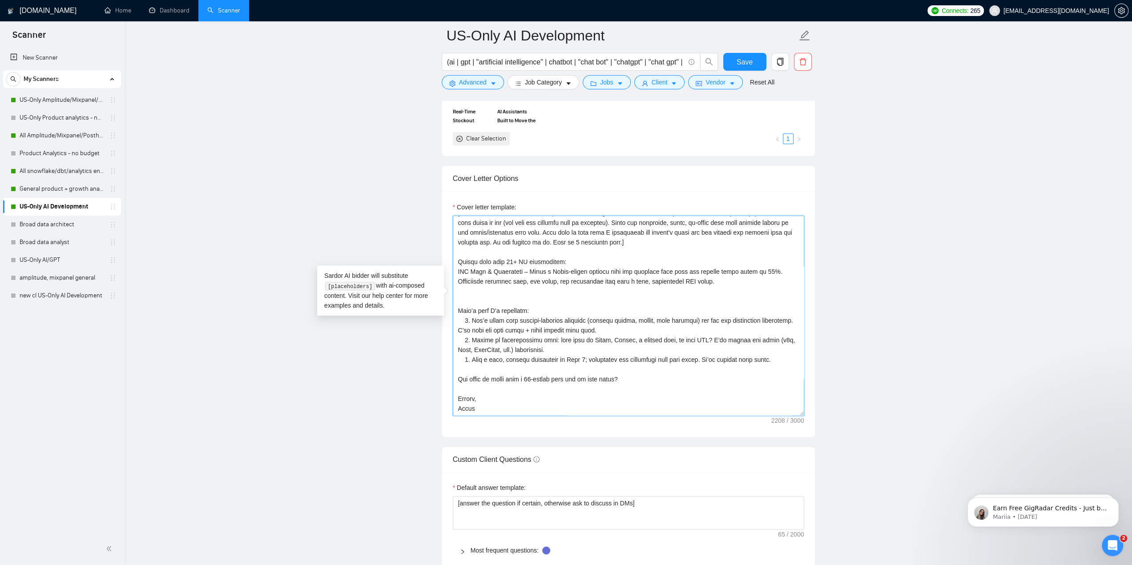
click at [580, 245] on textarea "Cover letter template:" at bounding box center [628, 316] width 351 height 200
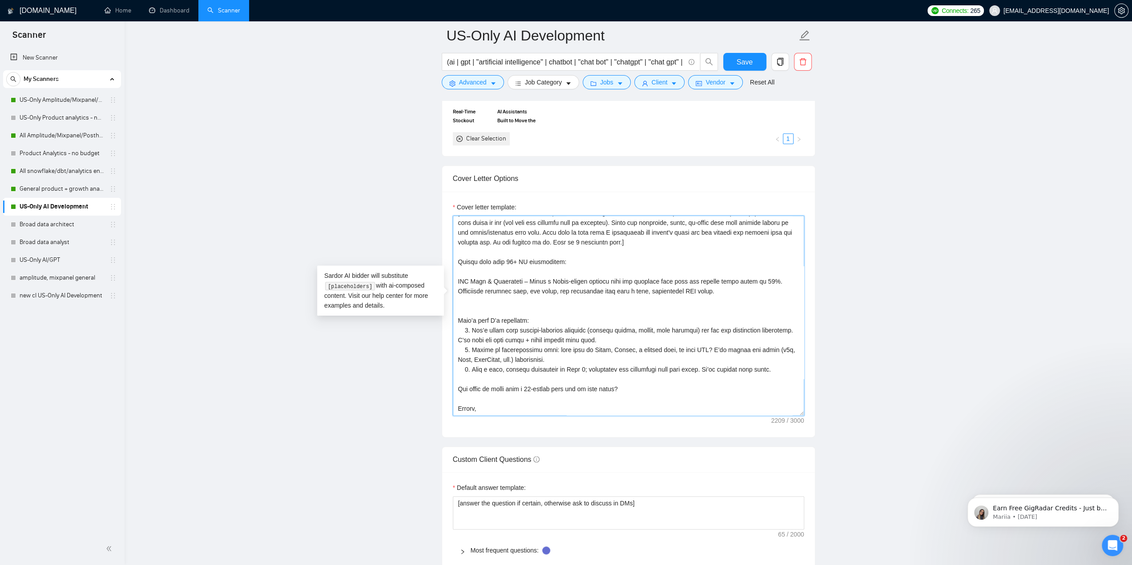
scroll to position [186, 0]
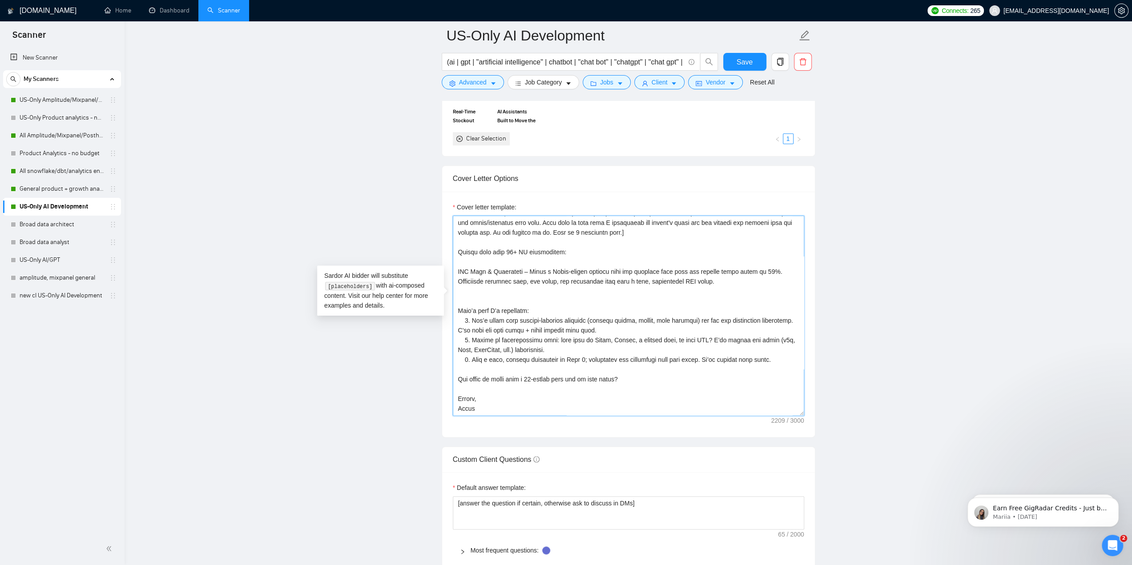
drag, startPoint x: 581, startPoint y: 292, endPoint x: 577, endPoint y: 284, distance: 9.0
click at [580, 292] on textarea "Cover letter template:" at bounding box center [628, 316] width 351 height 200
click at [573, 276] on textarea "Cover letter template:" at bounding box center [628, 316] width 351 height 200
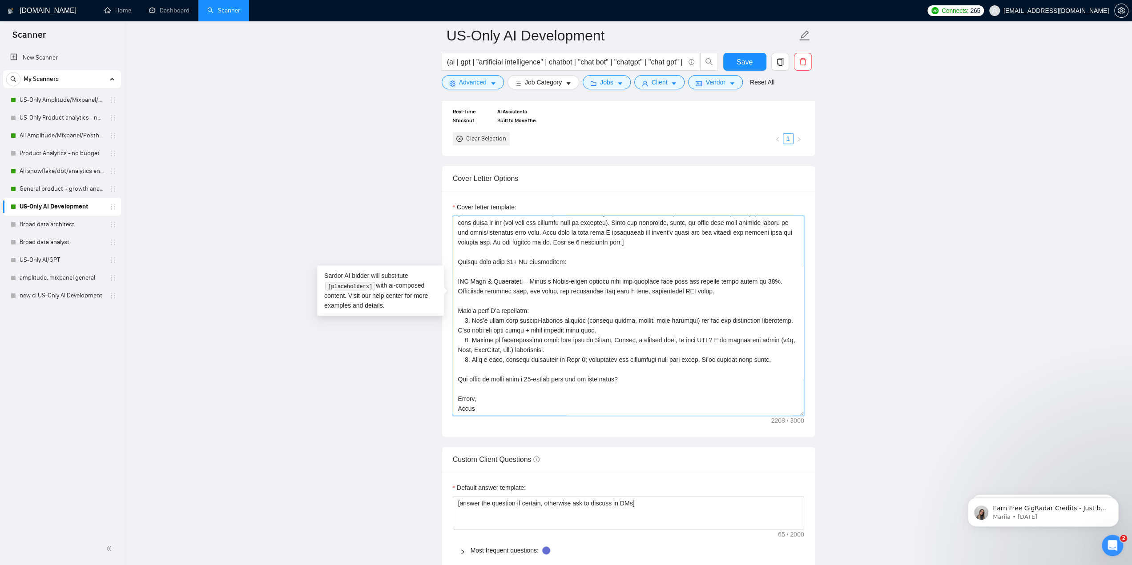
scroll to position [132, 0]
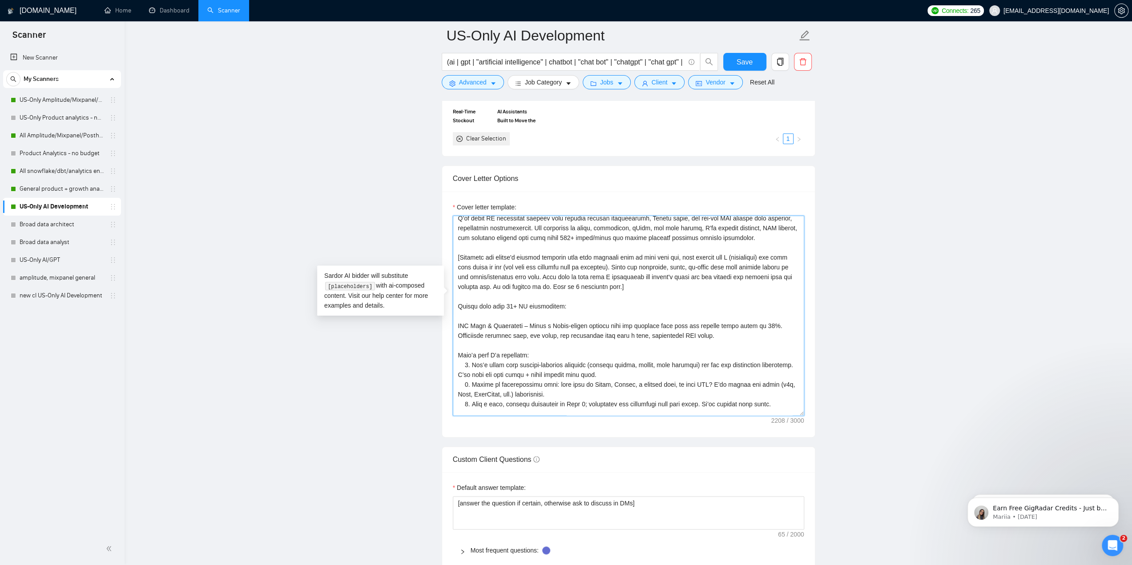
click at [491, 288] on textarea "Cover letter template:" at bounding box center [628, 316] width 351 height 200
click at [606, 287] on textarea "Cover letter template:" at bounding box center [628, 316] width 351 height 200
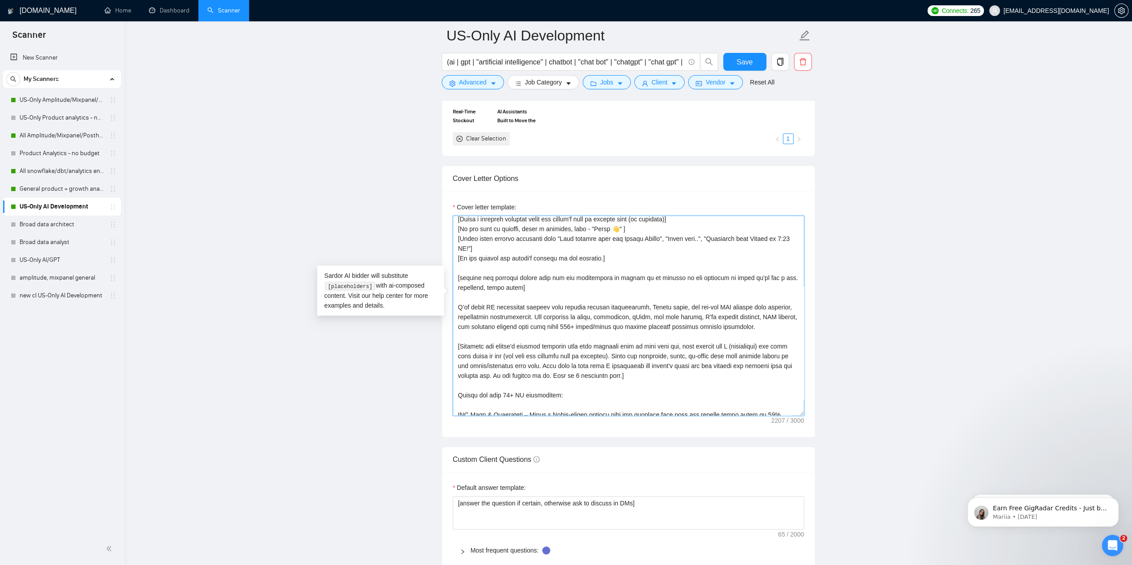
scroll to position [87, 0]
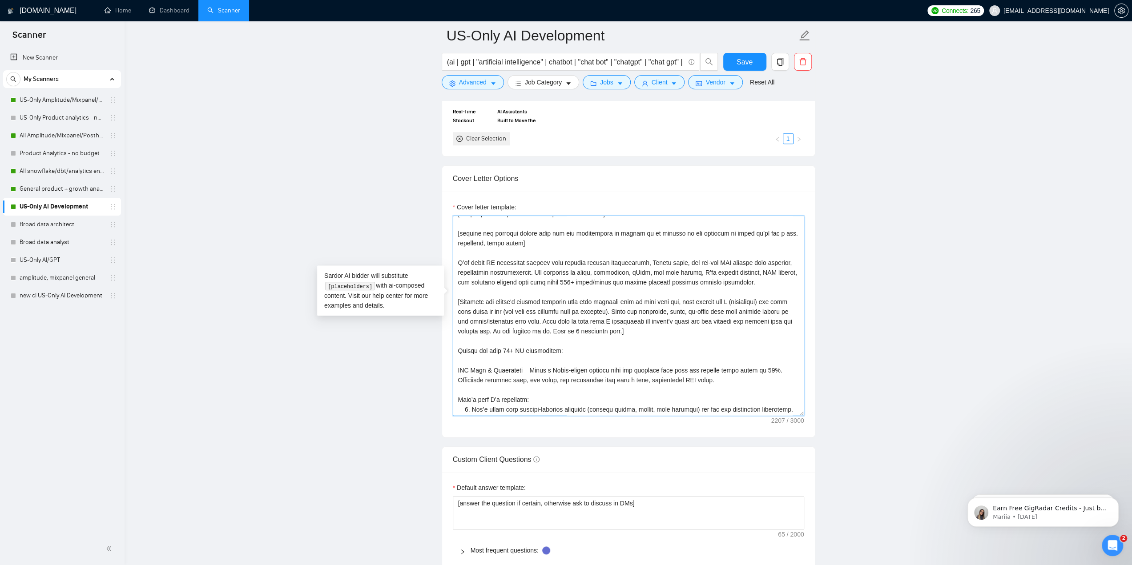
click at [575, 314] on textarea "Cover letter template:" at bounding box center [628, 316] width 351 height 200
click at [666, 291] on textarea "Cover letter template:" at bounding box center [628, 316] width 351 height 200
drag, startPoint x: 694, startPoint y: 255, endPoint x: 765, endPoint y: 273, distance: 72.9
click at [765, 273] on textarea "Cover letter template:" at bounding box center [628, 316] width 351 height 200
click at [728, 295] on textarea "Cover letter template:" at bounding box center [628, 316] width 351 height 200
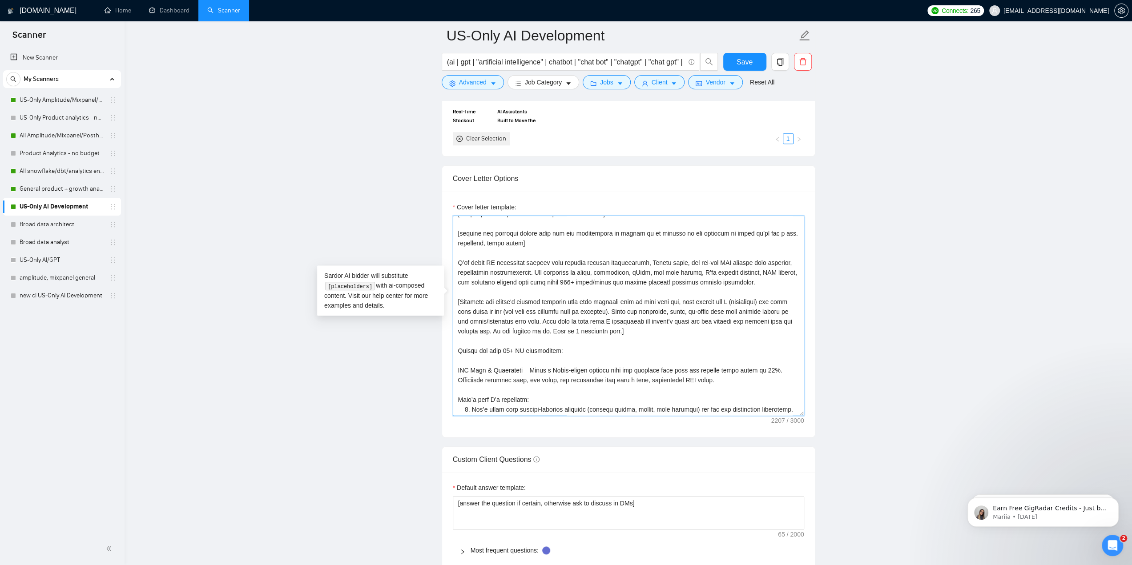
drag, startPoint x: 705, startPoint y: 255, endPoint x: 524, endPoint y: 267, distance: 181.0
click at [524, 267] on textarea "Cover letter template:" at bounding box center [628, 316] width 351 height 200
click at [717, 254] on textarea "Cover letter template:" at bounding box center [628, 316] width 351 height 200
click at [720, 270] on textarea "Cover letter template:" at bounding box center [628, 316] width 351 height 200
click at [698, 310] on textarea "Cover letter template:" at bounding box center [628, 316] width 351 height 200
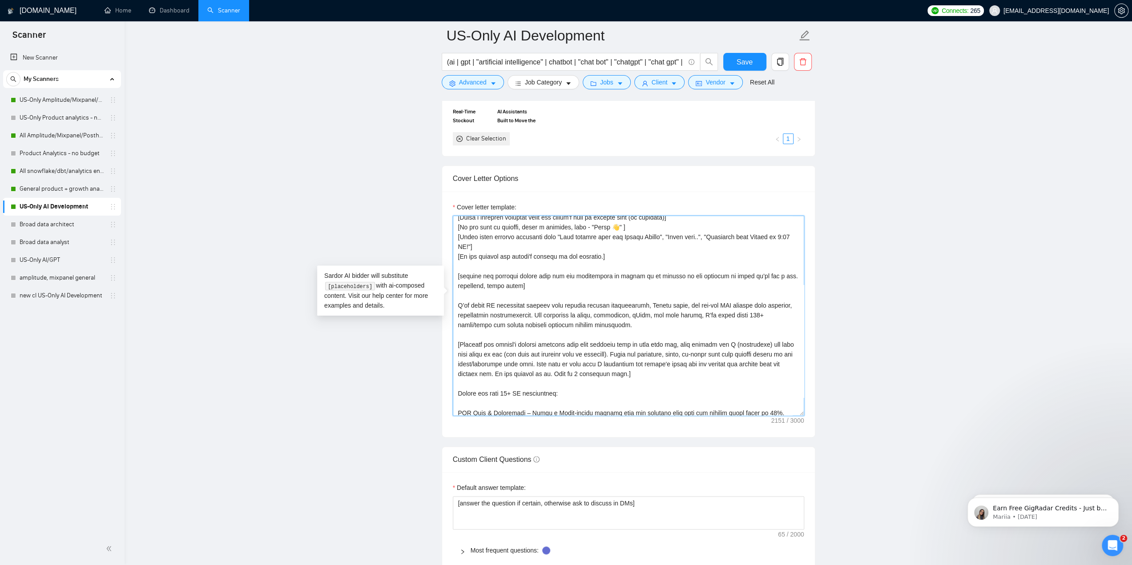
scroll to position [89, 0]
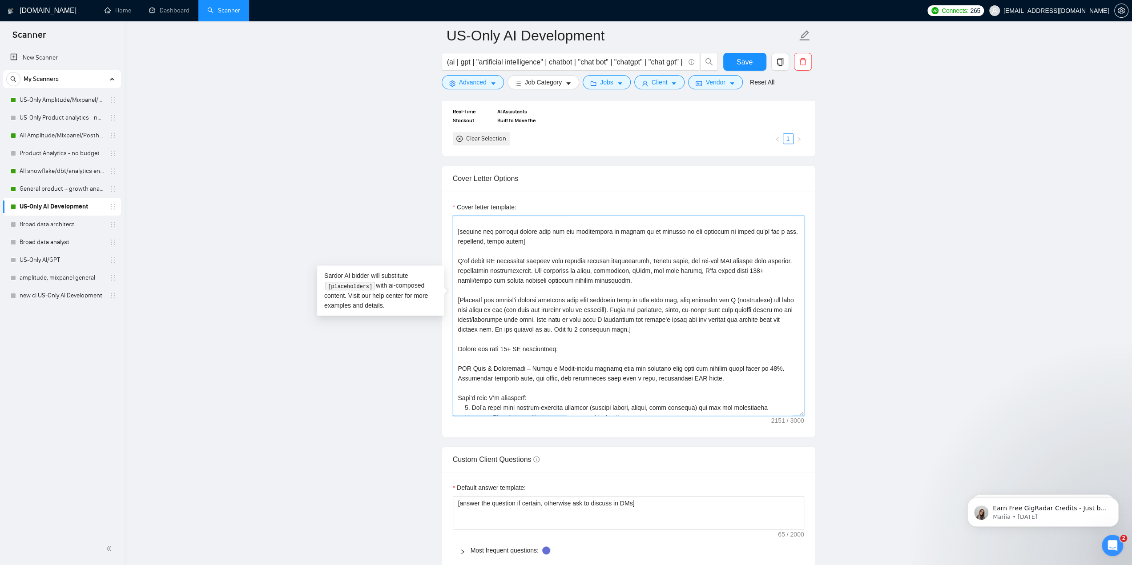
click at [525, 262] on textarea "Cover letter template:" at bounding box center [628, 316] width 351 height 200
click at [620, 270] on textarea "Cover letter template:" at bounding box center [628, 316] width 351 height 200
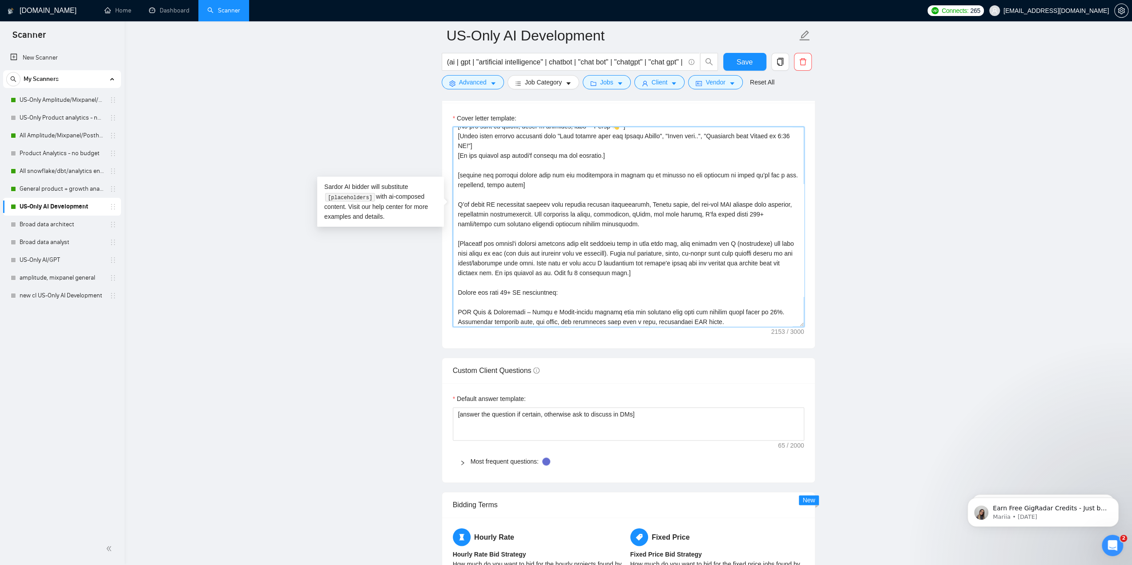
scroll to position [43, 0]
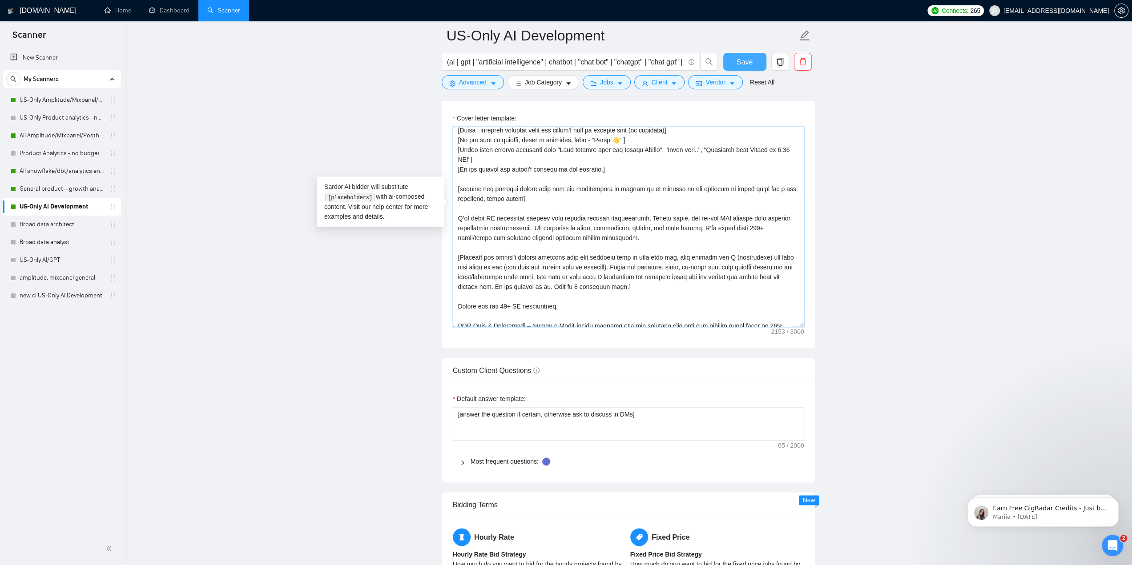
type textarea "[Sound more humanlike, don't use very long formal sentences. Use middle-school …"
click at [745, 54] on button "Save" at bounding box center [744, 62] width 43 height 18
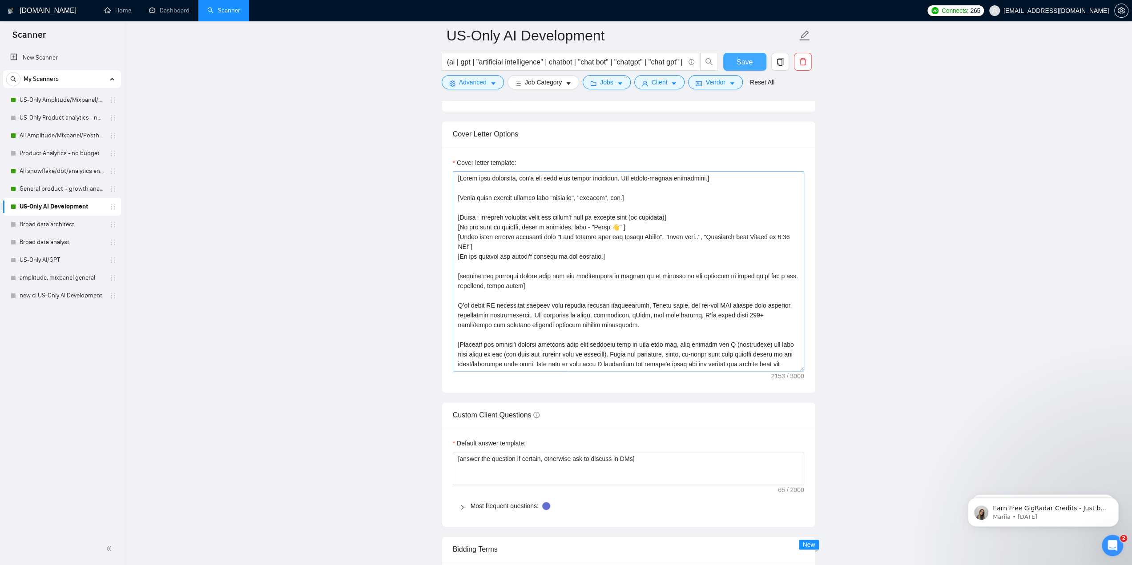
scroll to position [44, 0]
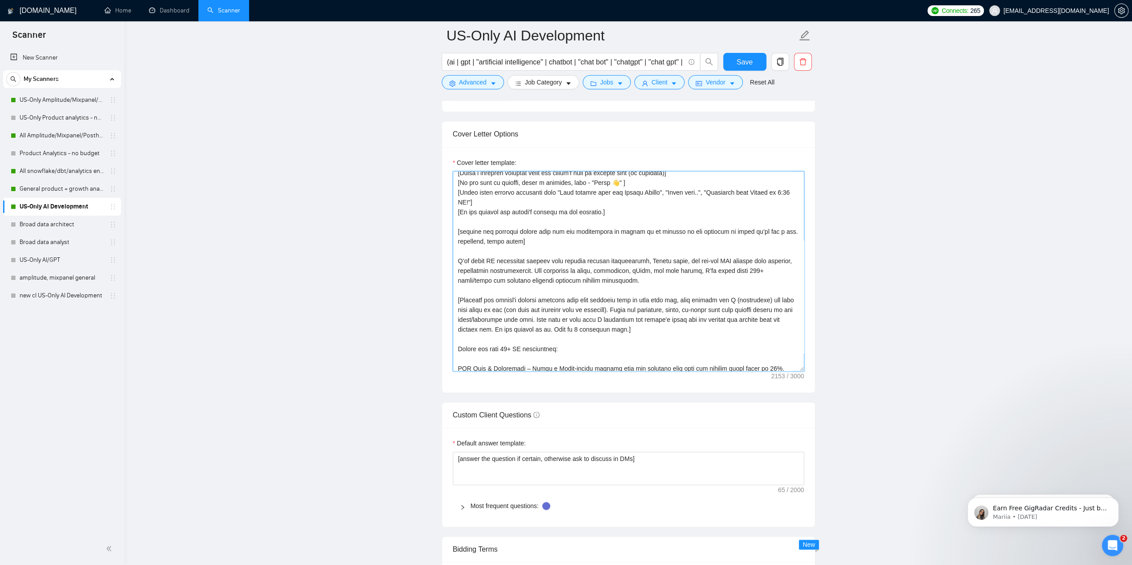
click at [670, 250] on textarea "Cover letter template:" at bounding box center [628, 271] width 351 height 200
click at [658, 288] on textarea "Cover letter template:" at bounding box center [628, 271] width 351 height 200
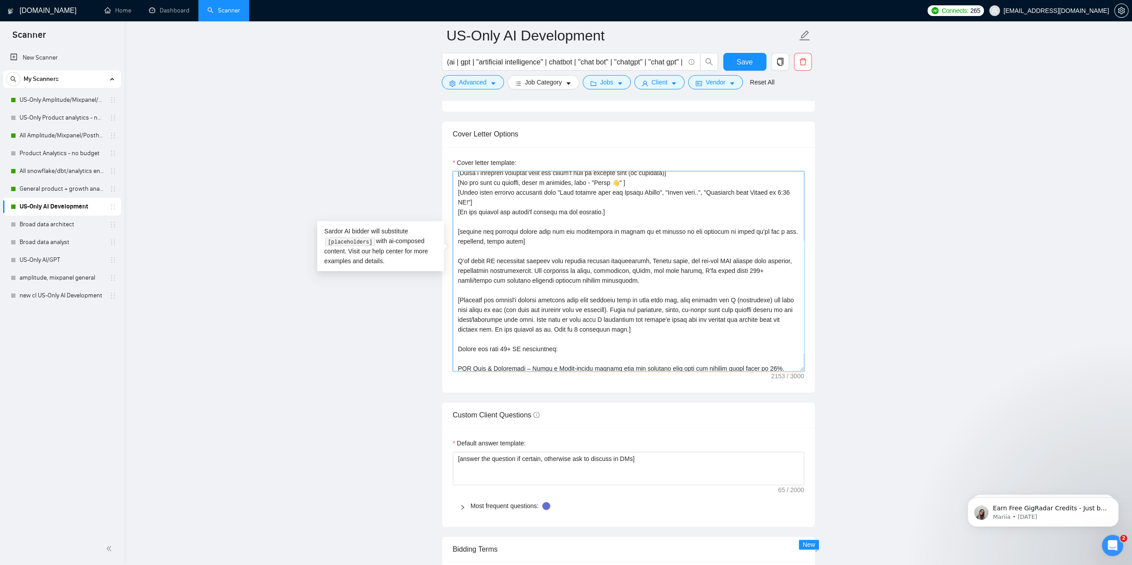
click at [658, 288] on textarea "Cover letter template:" at bounding box center [628, 271] width 351 height 200
click at [656, 250] on textarea "Cover letter template:" at bounding box center [628, 271] width 351 height 200
click at [653, 288] on textarea "Cover letter template:" at bounding box center [628, 271] width 351 height 200
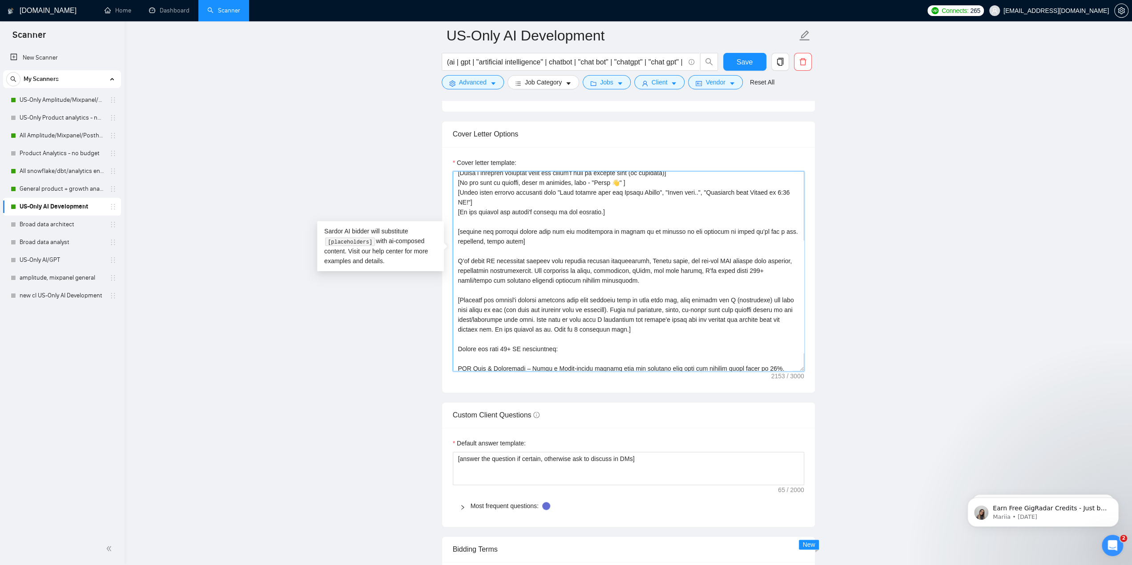
click at [653, 288] on textarea "Cover letter template:" at bounding box center [628, 271] width 351 height 200
click at [567, 319] on textarea "Cover letter template:" at bounding box center [628, 271] width 351 height 200
click at [579, 310] on textarea "Cover letter template:" at bounding box center [628, 271] width 351 height 200
click at [717, 296] on textarea "Cover letter template:" at bounding box center [628, 271] width 351 height 200
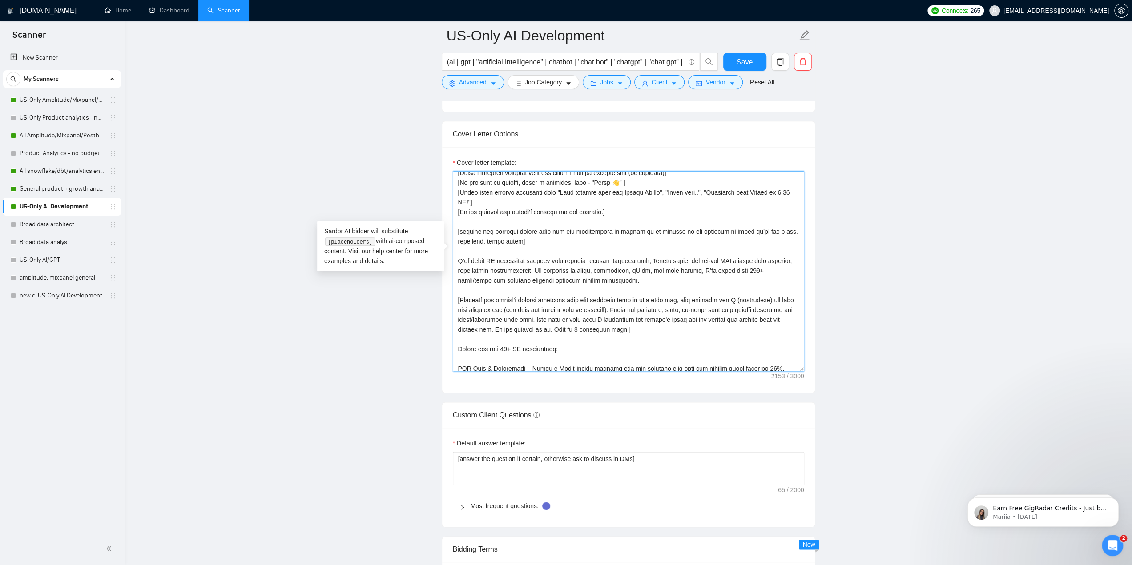
drag, startPoint x: 712, startPoint y: 319, endPoint x: 681, endPoint y: 322, distance: 31.3
click at [712, 319] on textarea "Cover letter template:" at bounding box center [628, 271] width 351 height 200
click at [581, 309] on textarea "Cover letter template:" at bounding box center [628, 271] width 351 height 200
click at [673, 302] on textarea "Cover letter template:" at bounding box center [628, 271] width 351 height 200
click at [701, 312] on textarea "Cover letter template:" at bounding box center [628, 271] width 351 height 200
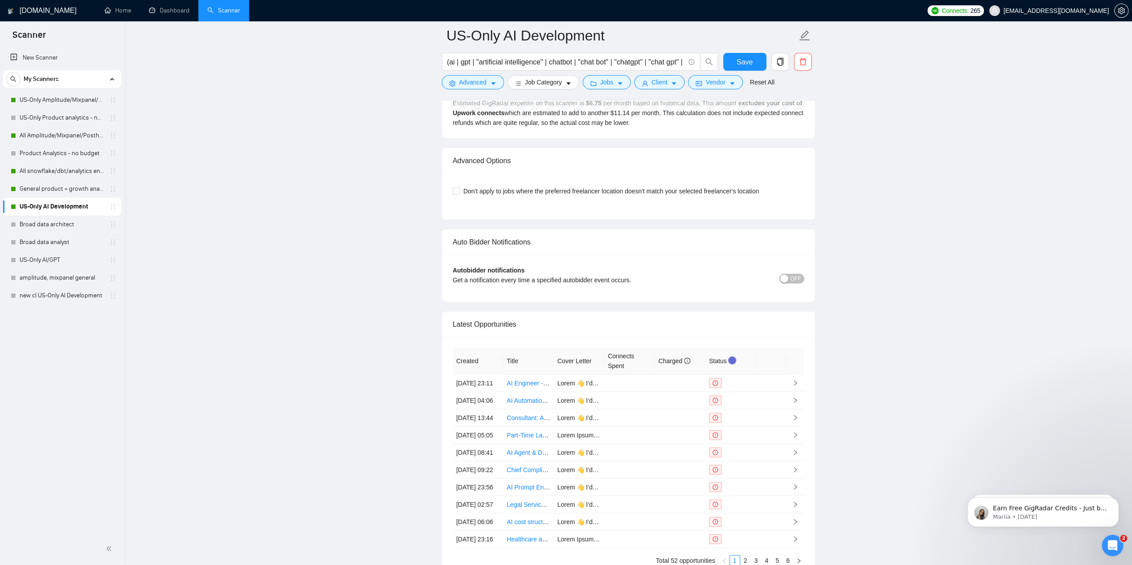
scroll to position [1913, 0]
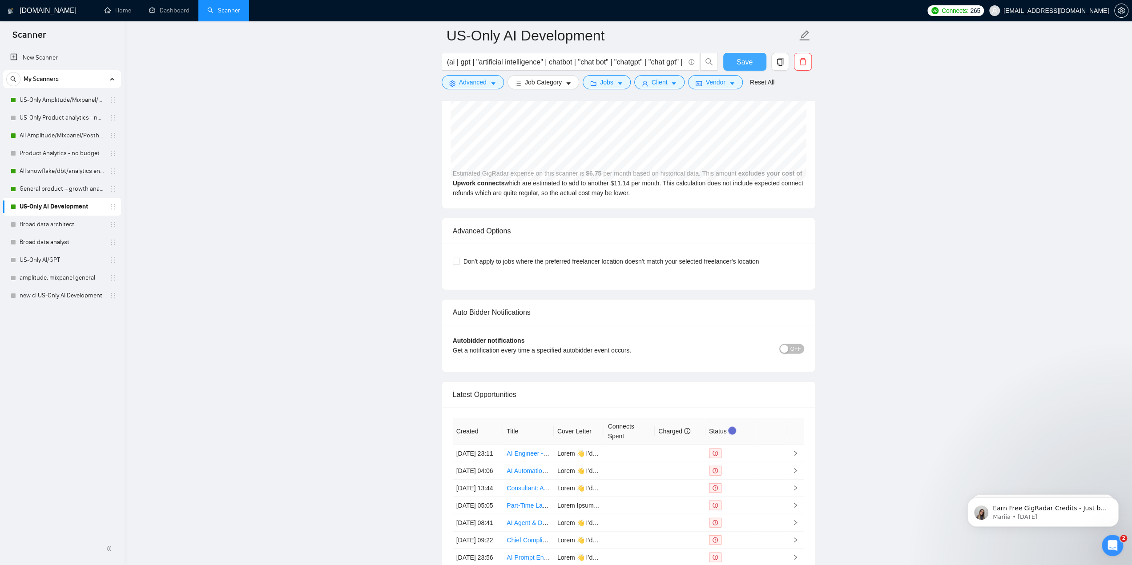
click at [738, 62] on span "Save" at bounding box center [745, 62] width 16 height 11
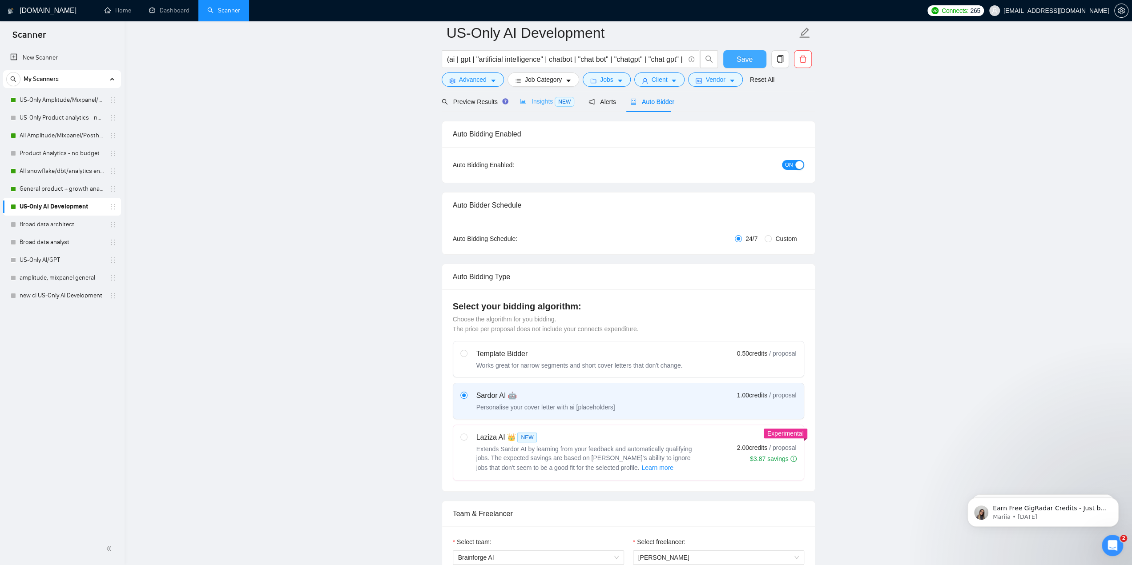
scroll to position [0, 0]
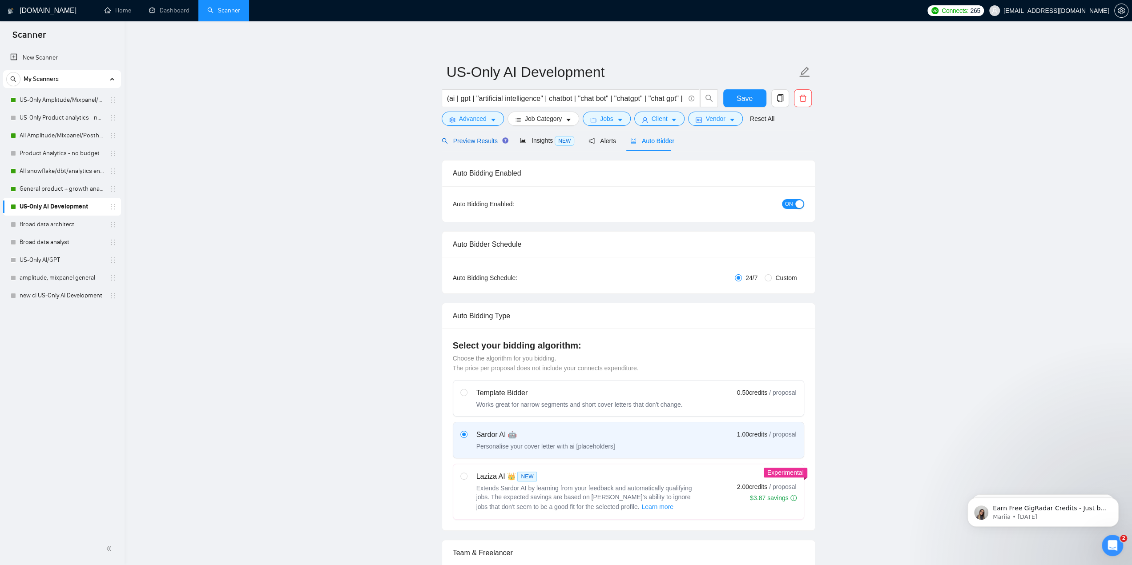
click at [464, 137] on span "Preview Results" at bounding box center [474, 140] width 64 height 7
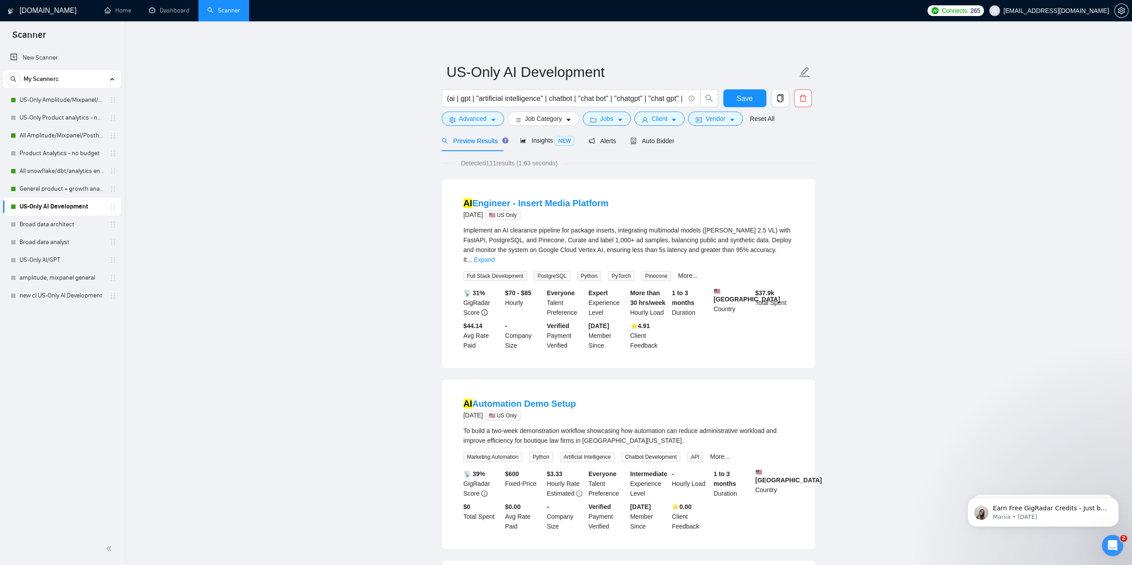
click at [491, 165] on span "Detected 111 results (1.63 seconds)" at bounding box center [509, 163] width 109 height 10
click at [646, 144] on span "Auto Bidder" at bounding box center [652, 140] width 44 height 7
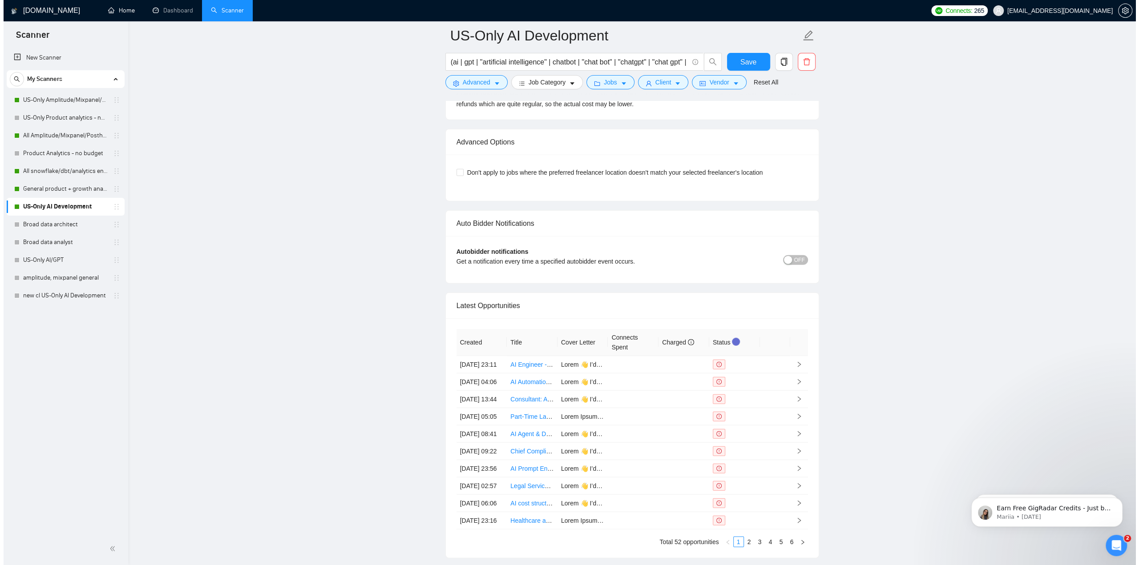
scroll to position [2138, 0]
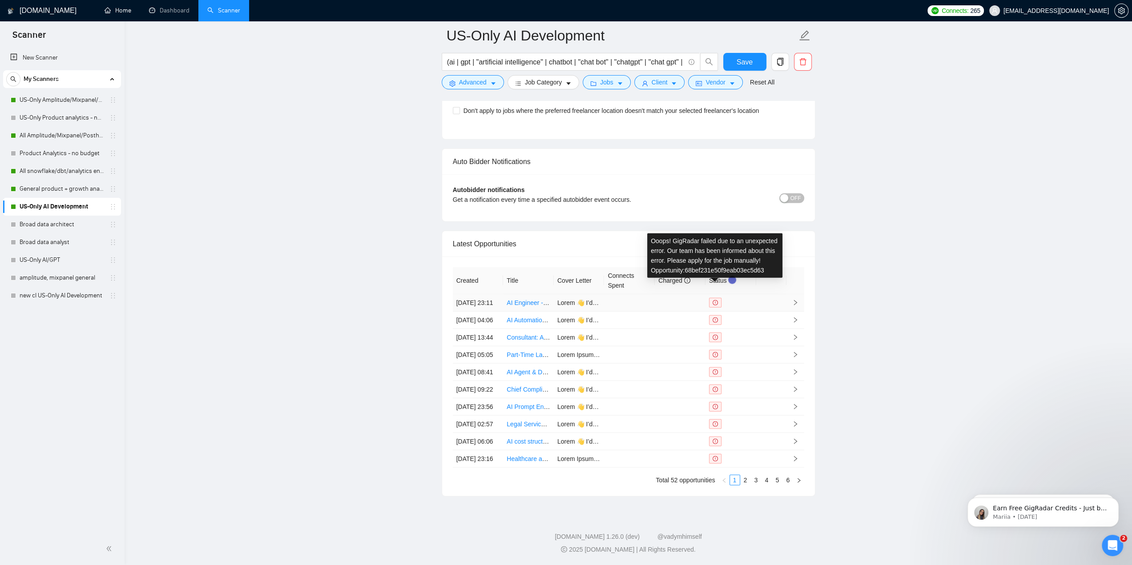
click at [715, 300] on icon "exclamation-circle" at bounding box center [715, 302] width 5 height 5
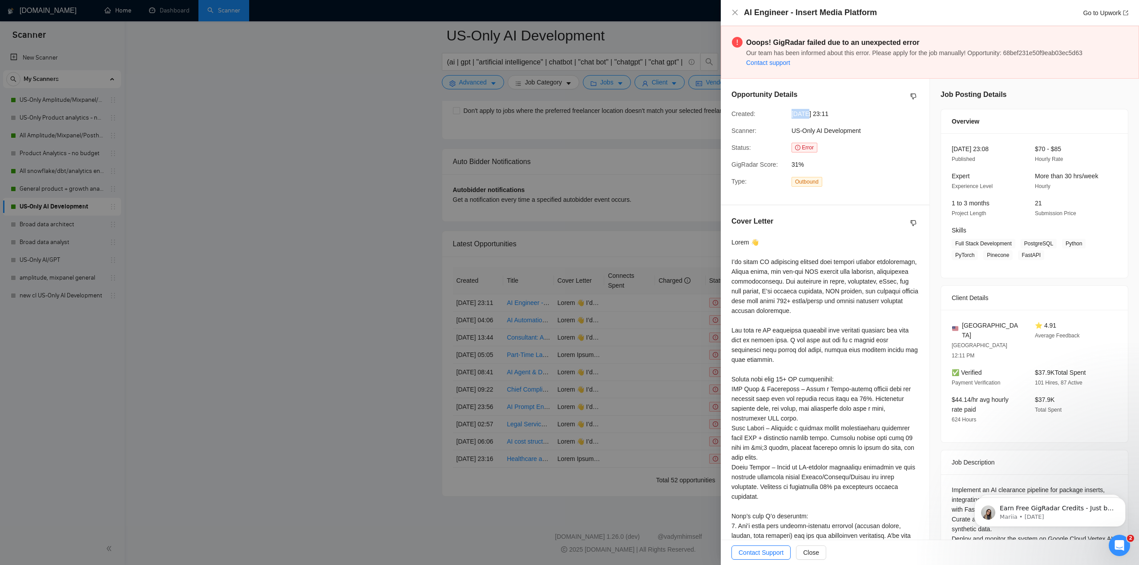
drag, startPoint x: 793, startPoint y: 110, endPoint x: 805, endPoint y: 113, distance: 12.7
click at [805, 113] on div "08 Sep, 2025 23:11" at bounding box center [833, 114] width 90 height 10
click at [799, 120] on div "Opportunity Details Created: 08 Sep, 2025 23:11 Scanner: US-Only AI Development…" at bounding box center [825, 142] width 209 height 126
click at [803, 150] on span "Error" at bounding box center [804, 148] width 26 height 10
click at [675, 228] on div at bounding box center [569, 282] width 1139 height 565
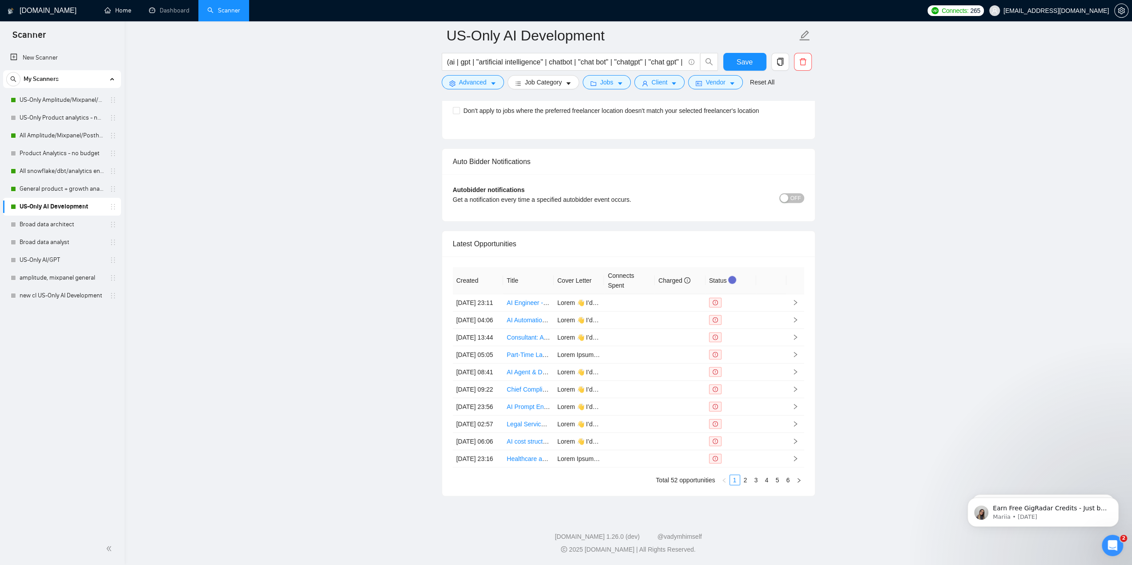
click at [472, 267] on th "Created" at bounding box center [478, 280] width 51 height 27
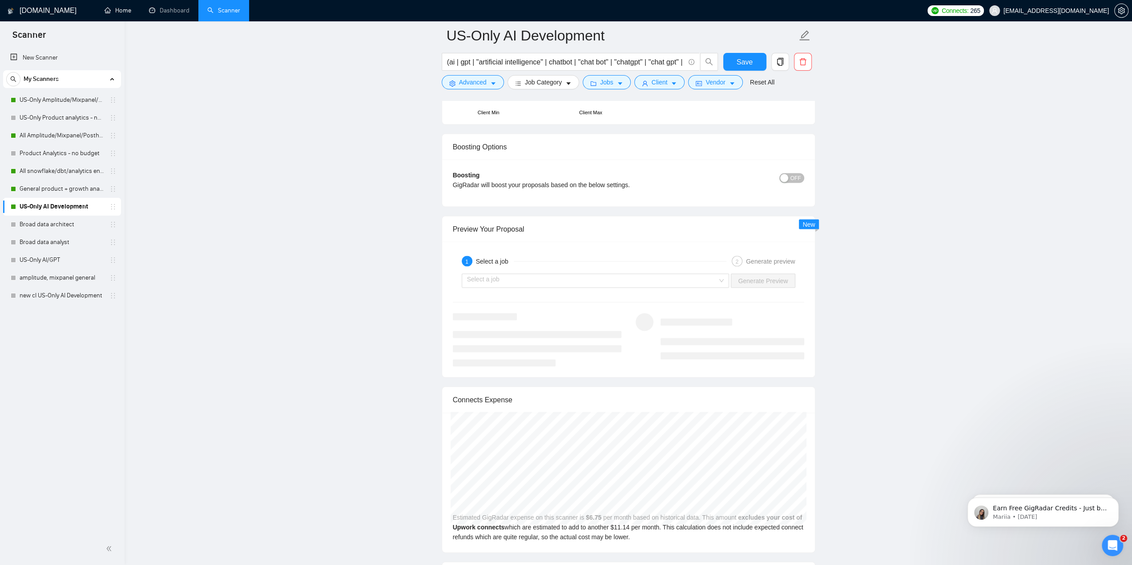
scroll to position [1560, 0]
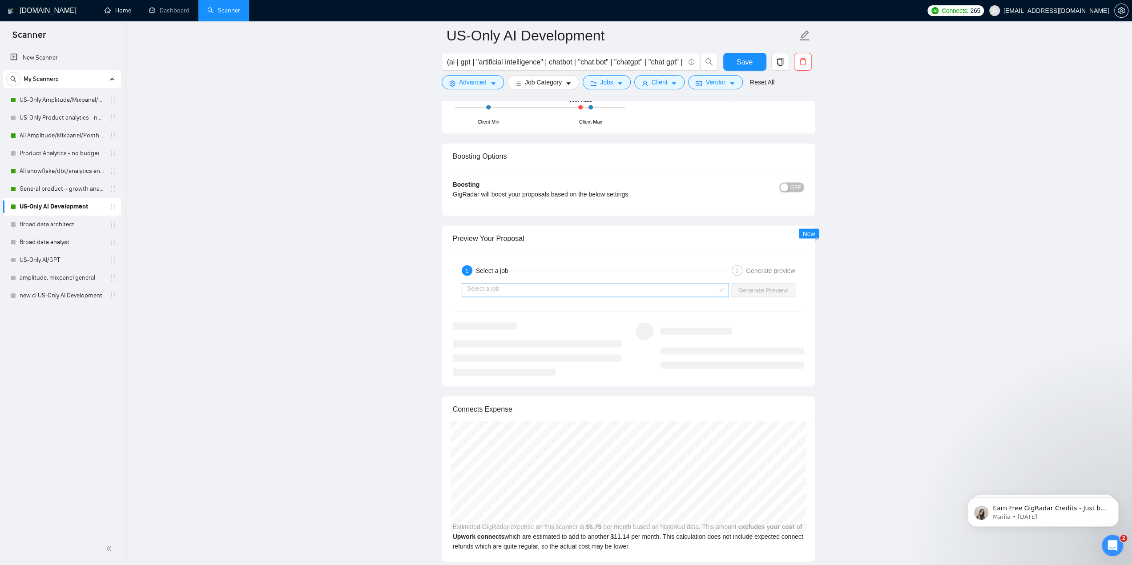
click at [613, 283] on input "search" at bounding box center [592, 289] width 251 height 13
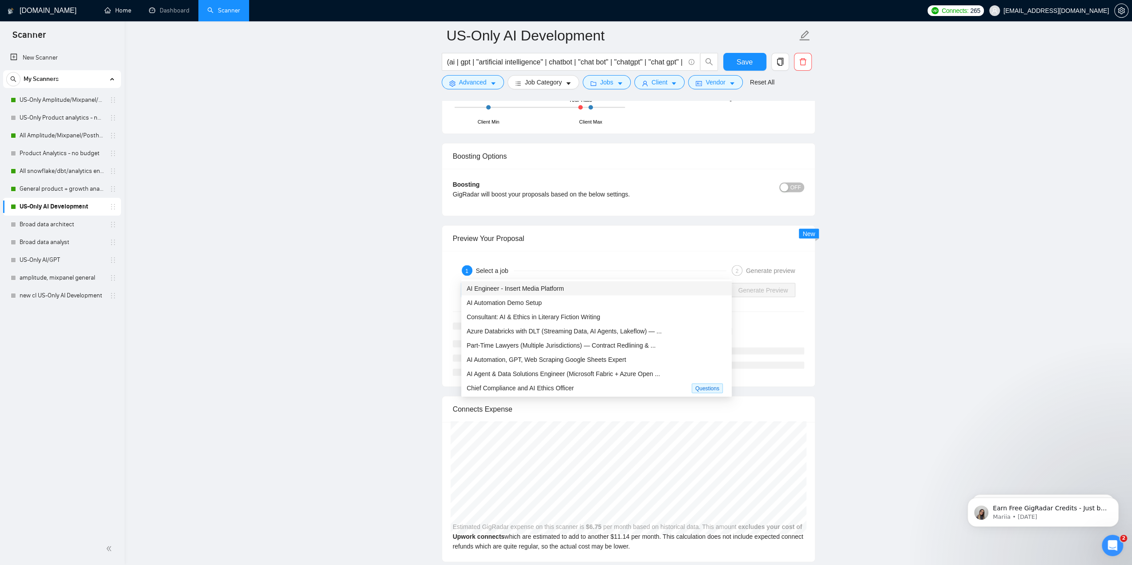
click at [613, 283] on input "search" at bounding box center [592, 289] width 251 height 13
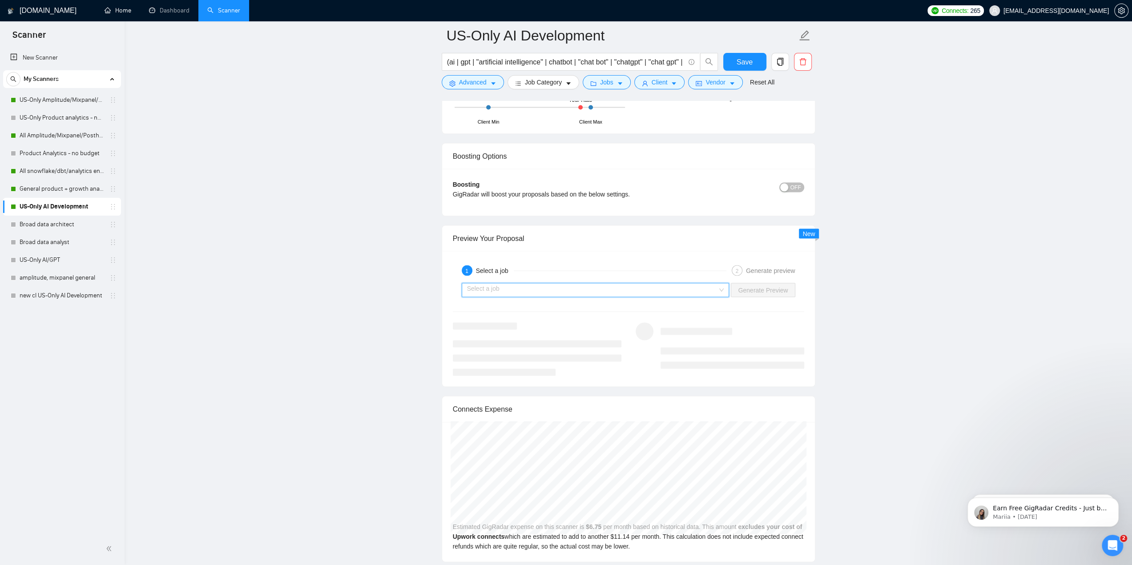
click at [619, 283] on div "Select a job" at bounding box center [596, 290] width 268 height 14
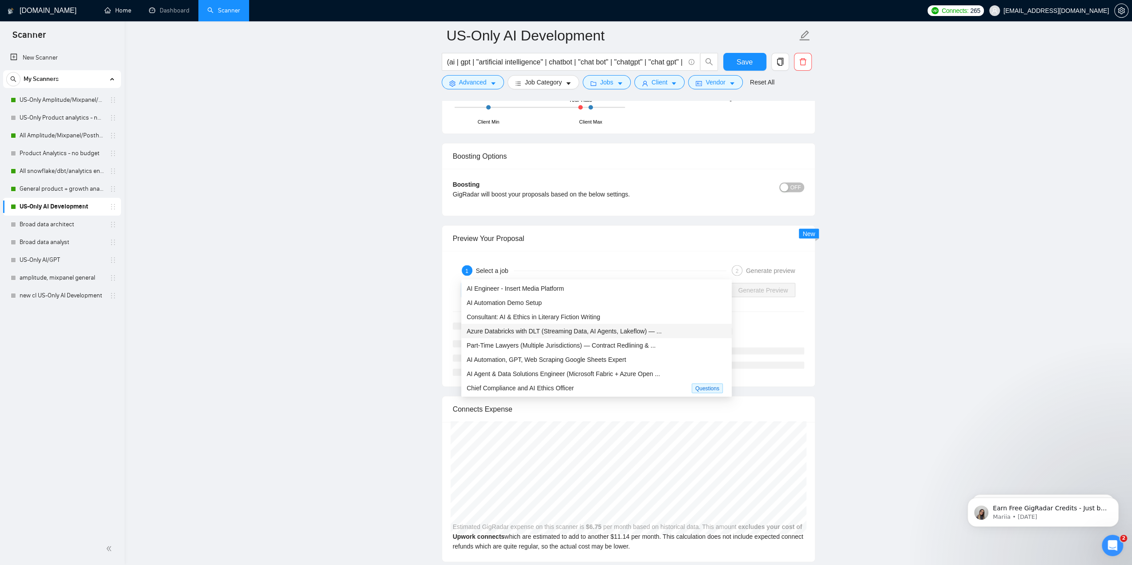
click at [585, 336] on div "Azure Databricks with DLT (Streaming Data, AI Agents, Lakeflow) — ..." at bounding box center [596, 331] width 271 height 14
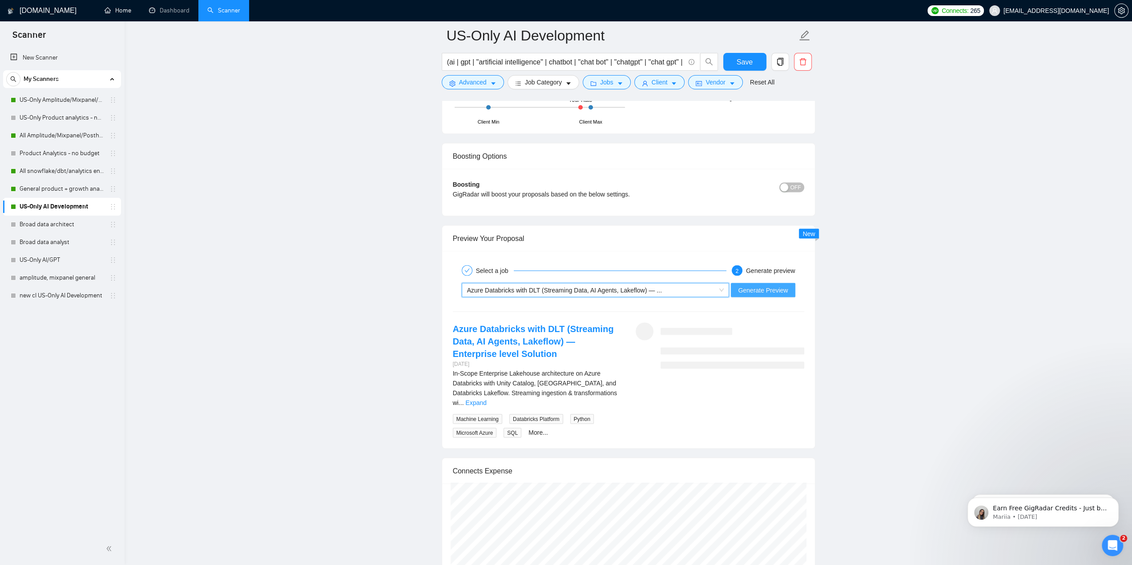
click at [770, 285] on span "Generate Preview" at bounding box center [763, 290] width 50 height 10
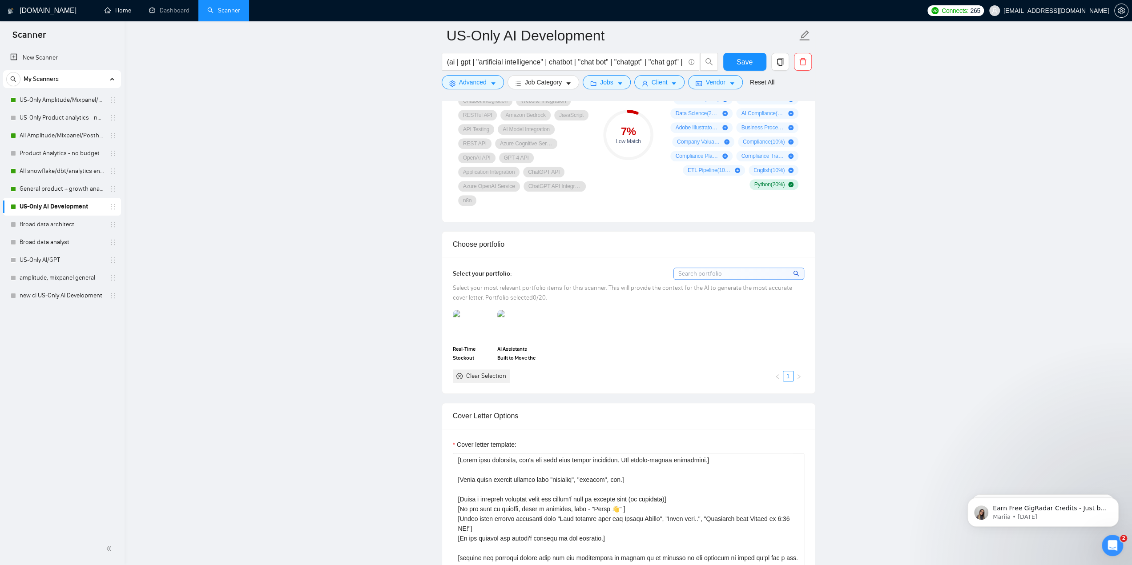
scroll to position [581, 0]
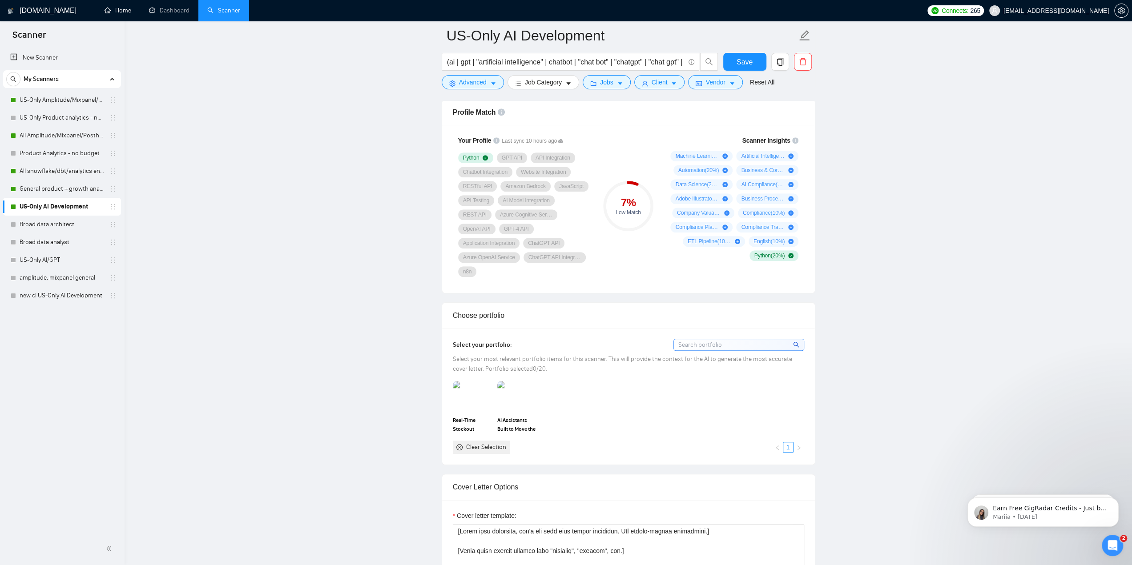
click at [717, 339] on input at bounding box center [739, 344] width 130 height 11
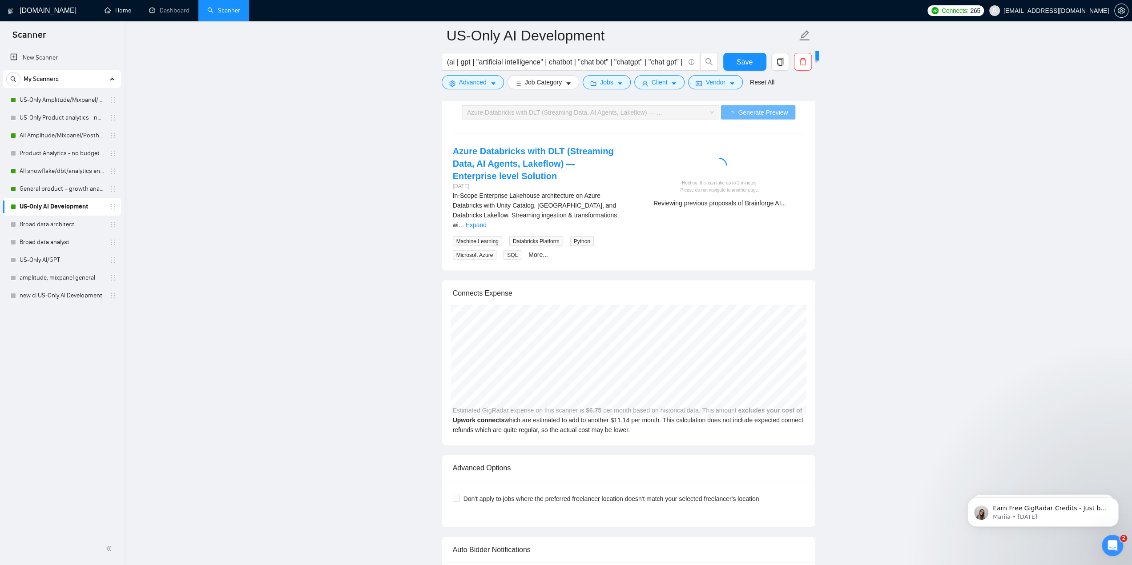
scroll to position [1693, 0]
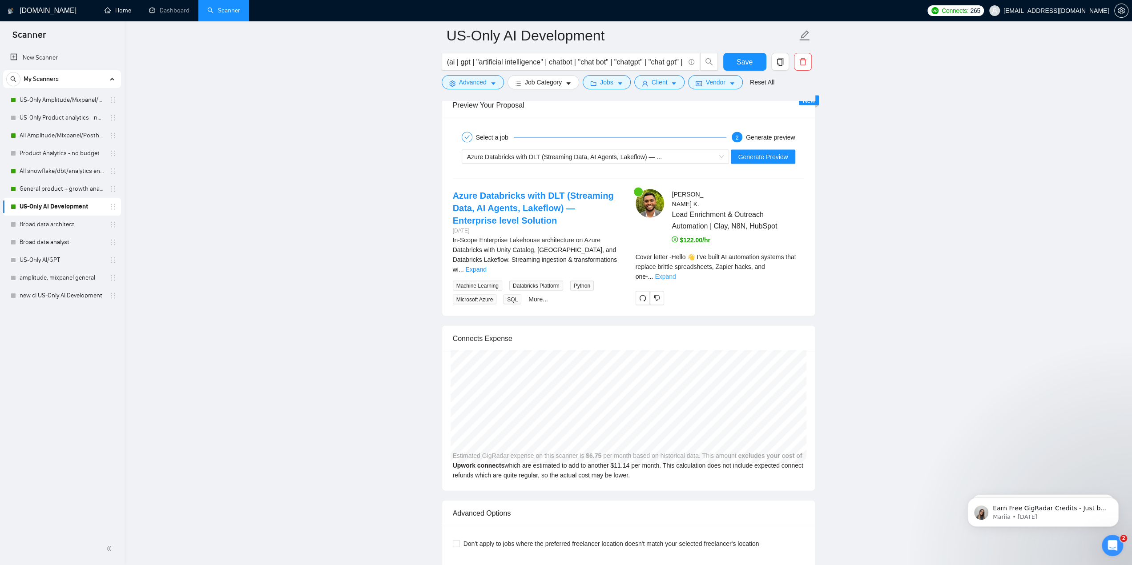
click at [676, 273] on link "Expand" at bounding box center [665, 276] width 21 height 7
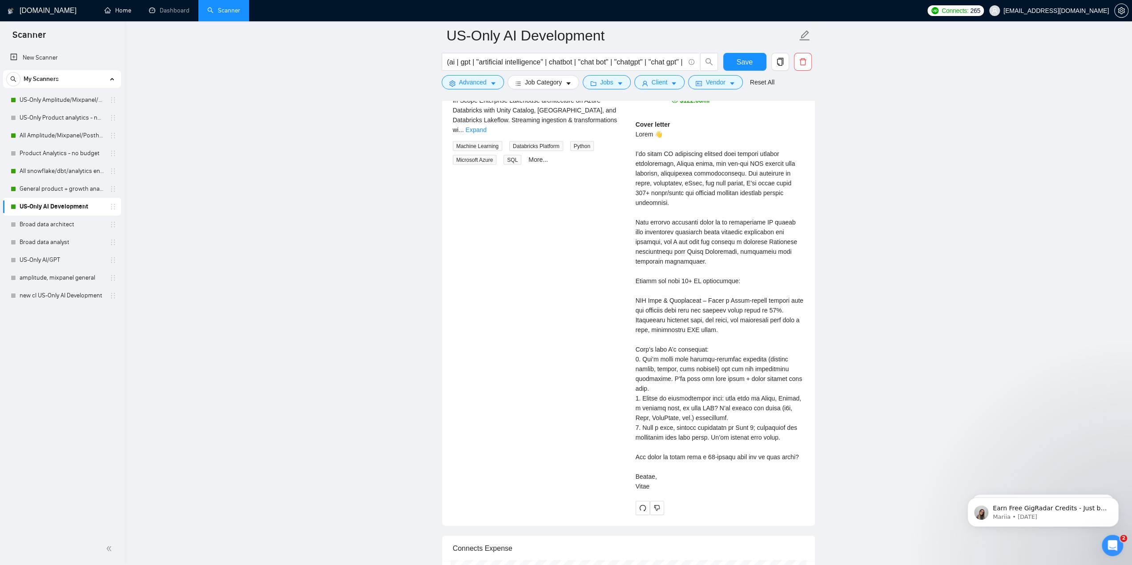
scroll to position [1871, 0]
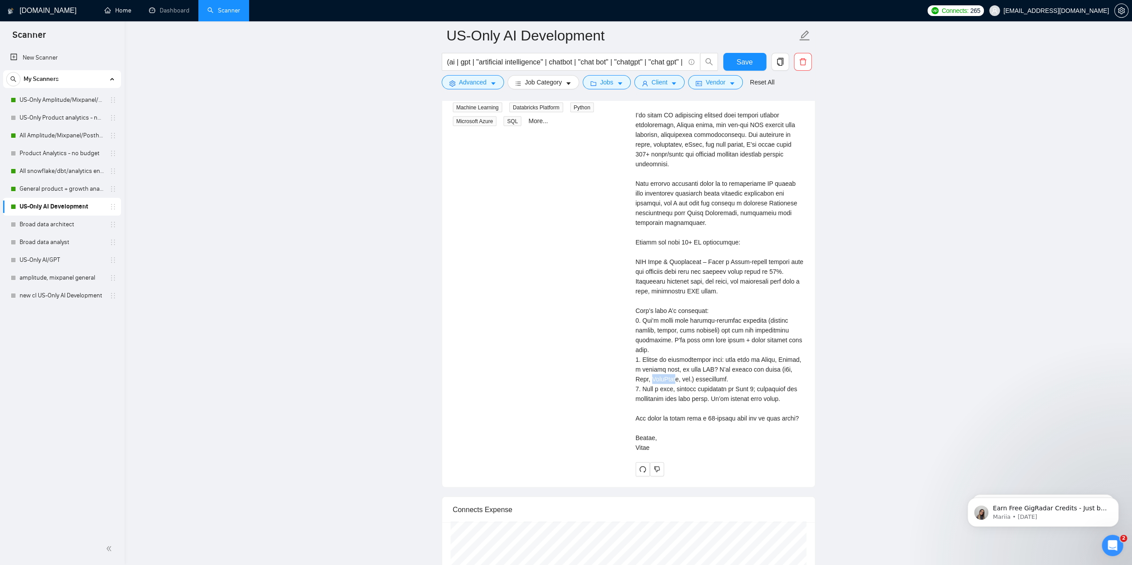
drag, startPoint x: 636, startPoint y: 353, endPoint x: 662, endPoint y: 351, distance: 25.4
click at [662, 351] on div "Cover letter" at bounding box center [720, 267] width 169 height 372
drag, startPoint x: 661, startPoint y: 352, endPoint x: 648, endPoint y: 352, distance: 13.3
click at [633, 354] on div "Uttam K . Lead Enrichment & Outreach Automation | Clay, N8N, HubSpot $122.00/hr…" at bounding box center [720, 243] width 183 height 465
copy div "angChain,"
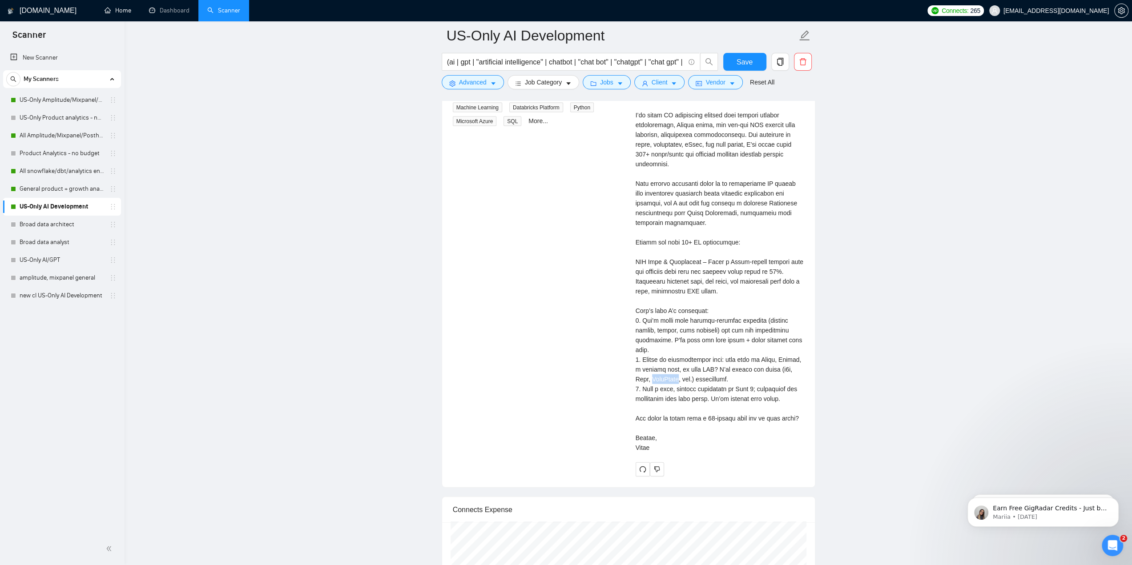
copy div "angChain,"
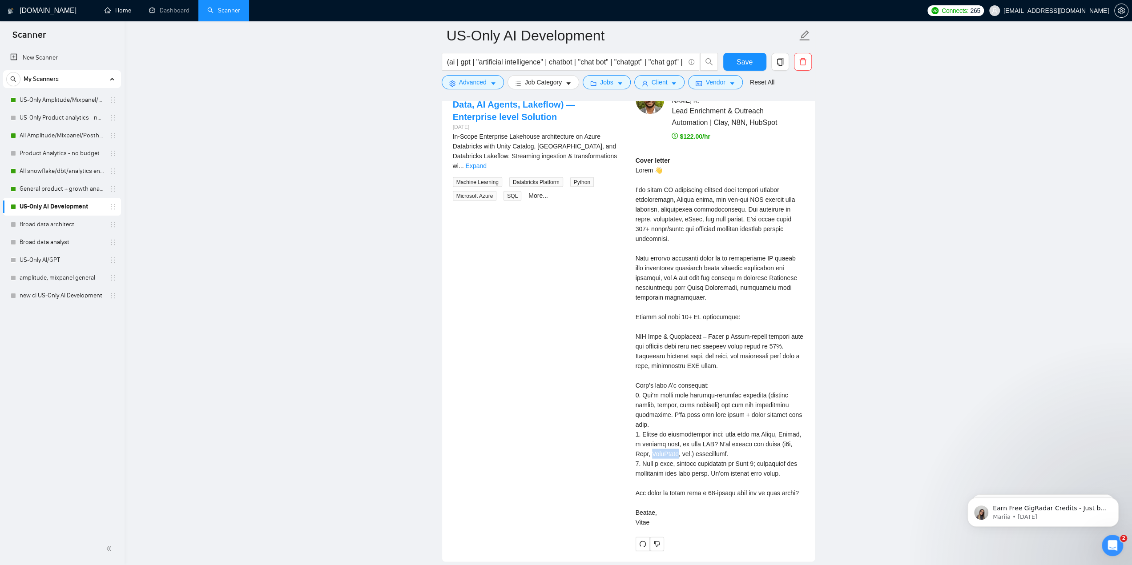
scroll to position [1782, 0]
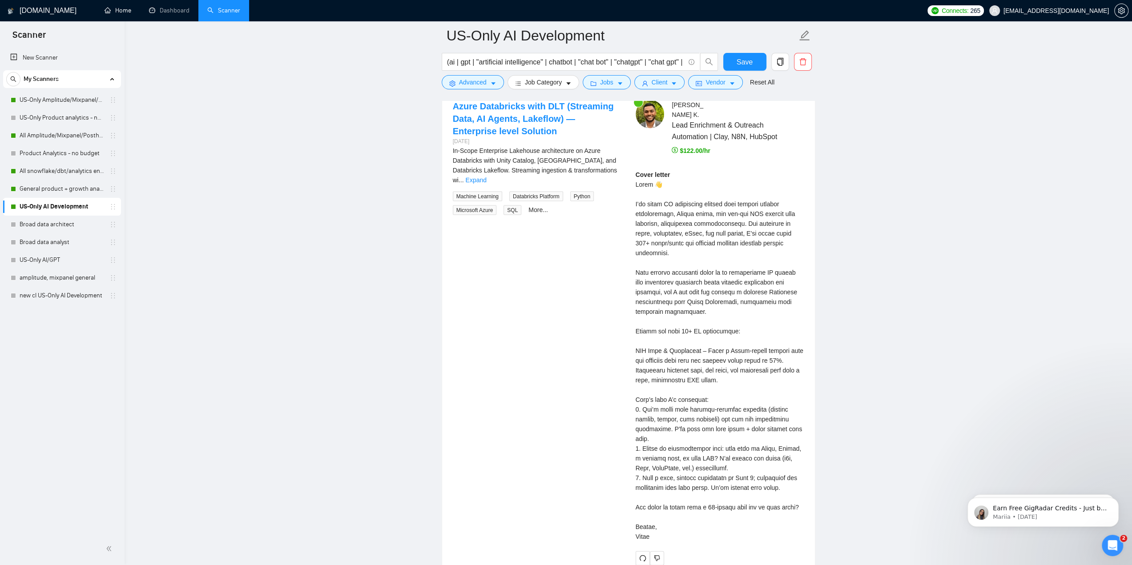
click at [690, 265] on div "Cover letter" at bounding box center [720, 356] width 169 height 372
click at [771, 260] on div "Cover letter" at bounding box center [720, 356] width 169 height 372
click at [736, 271] on div "Cover letter" at bounding box center [720, 356] width 169 height 372
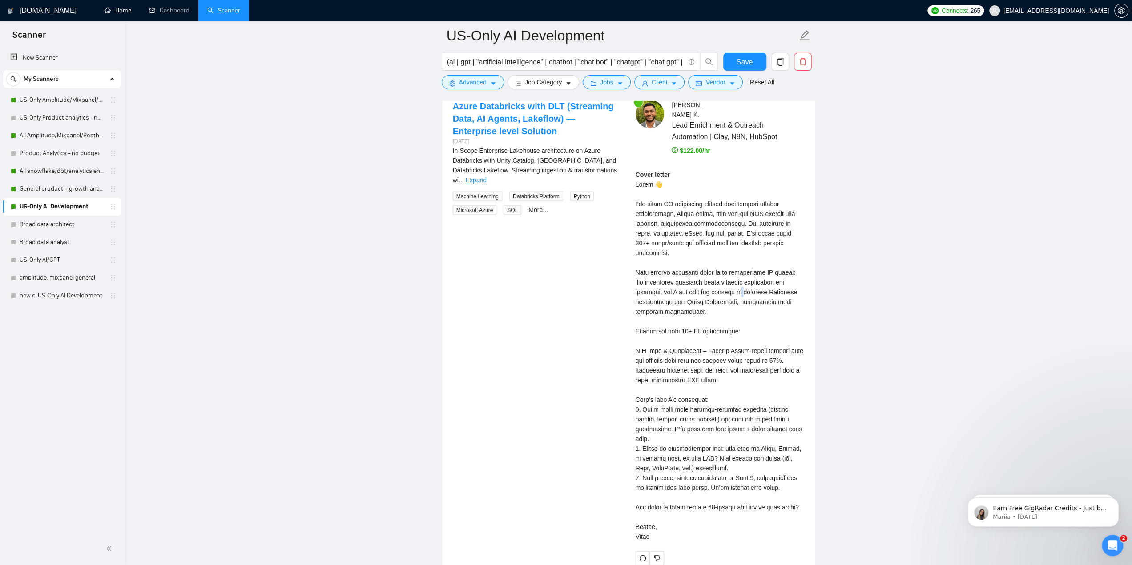
click at [736, 271] on div "Cover letter" at bounding box center [720, 356] width 169 height 372
click at [779, 283] on div "Cover letter" at bounding box center [720, 356] width 169 height 372
click at [63, 217] on link "Broad data architect" at bounding box center [62, 225] width 85 height 18
click at [64, 211] on link "US-Only AI Development" at bounding box center [62, 207] width 85 height 18
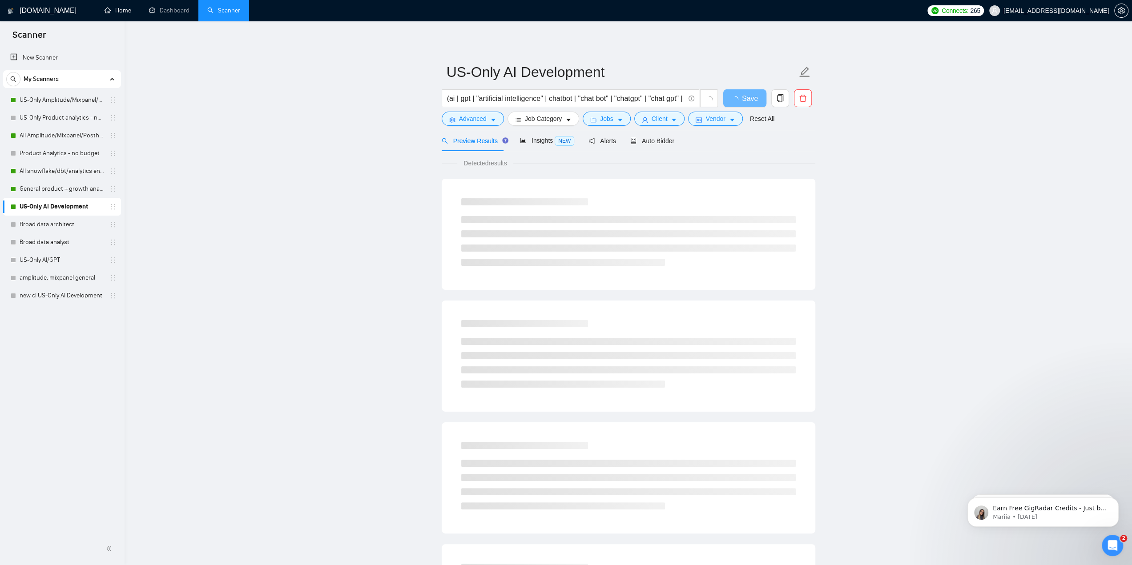
click at [64, 211] on link "US-Only AI Development" at bounding box center [62, 207] width 85 height 18
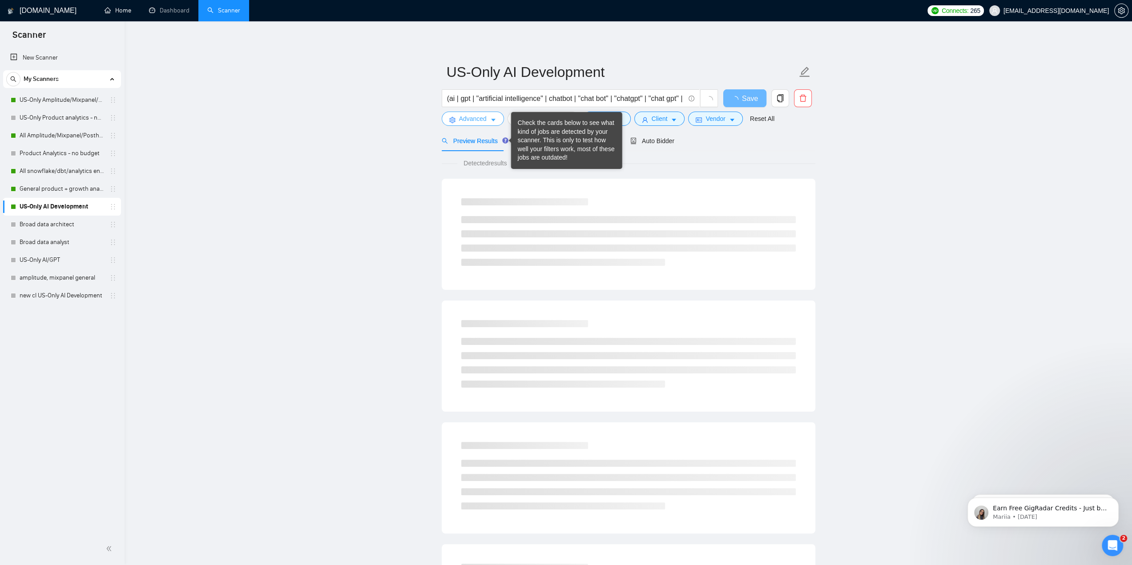
click at [480, 118] on span "Advanced" at bounding box center [473, 119] width 28 height 10
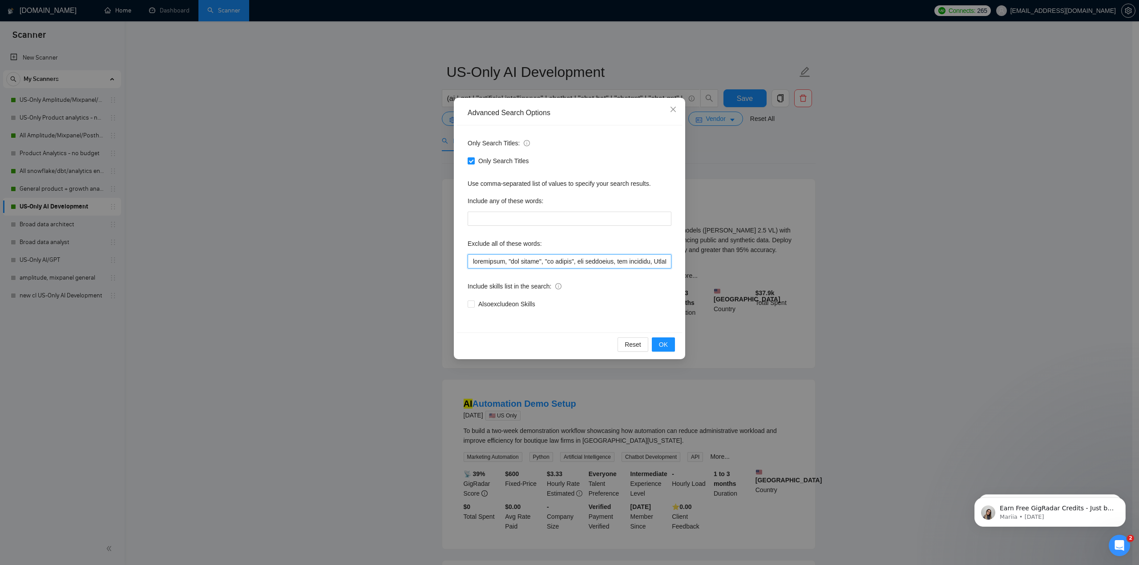
drag, startPoint x: 576, startPoint y: 261, endPoint x: 445, endPoint y: 263, distance: 130.8
click at [445, 263] on div "Advanced Search Options Only Search Titles: Only Search Titles Use comma-separa…" at bounding box center [569, 282] width 1139 height 565
click at [674, 109] on icon "close" at bounding box center [672, 109] width 5 height 5
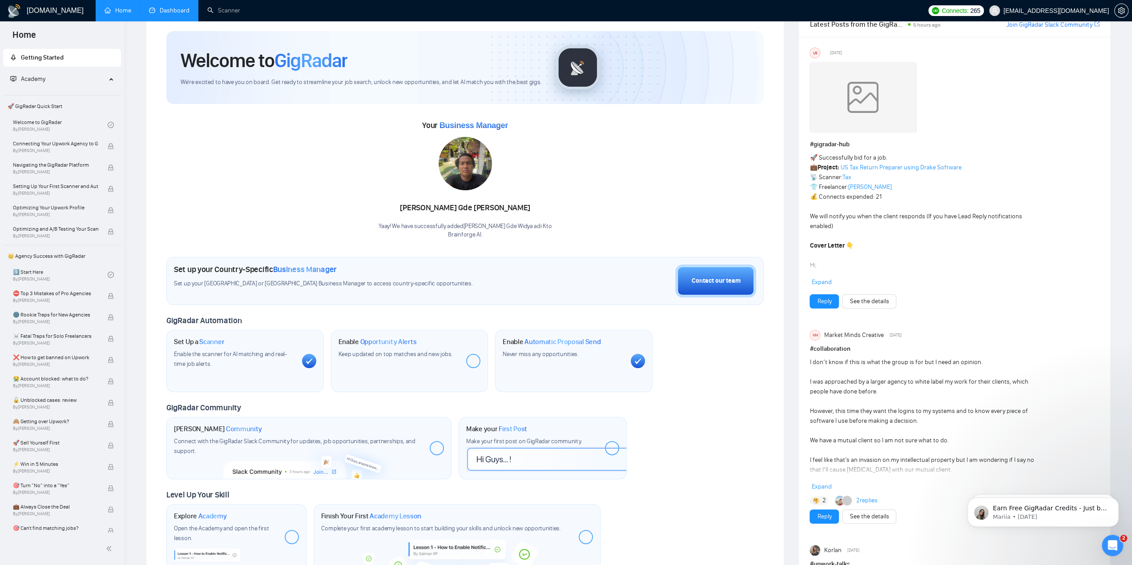
click at [175, 14] on link "Dashboard" at bounding box center [169, 11] width 40 height 8
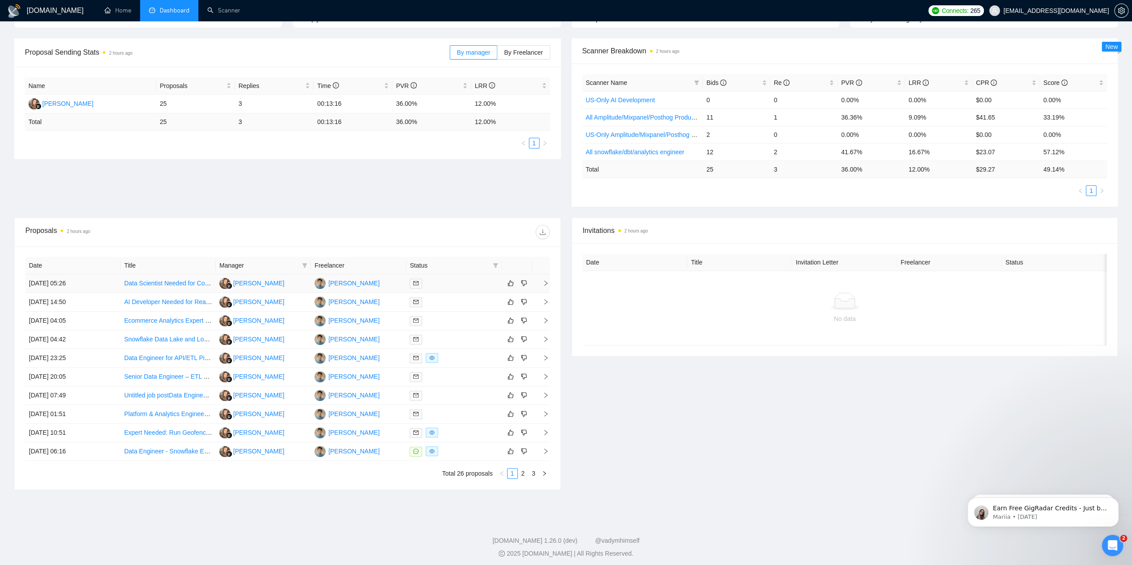
scroll to position [122, 0]
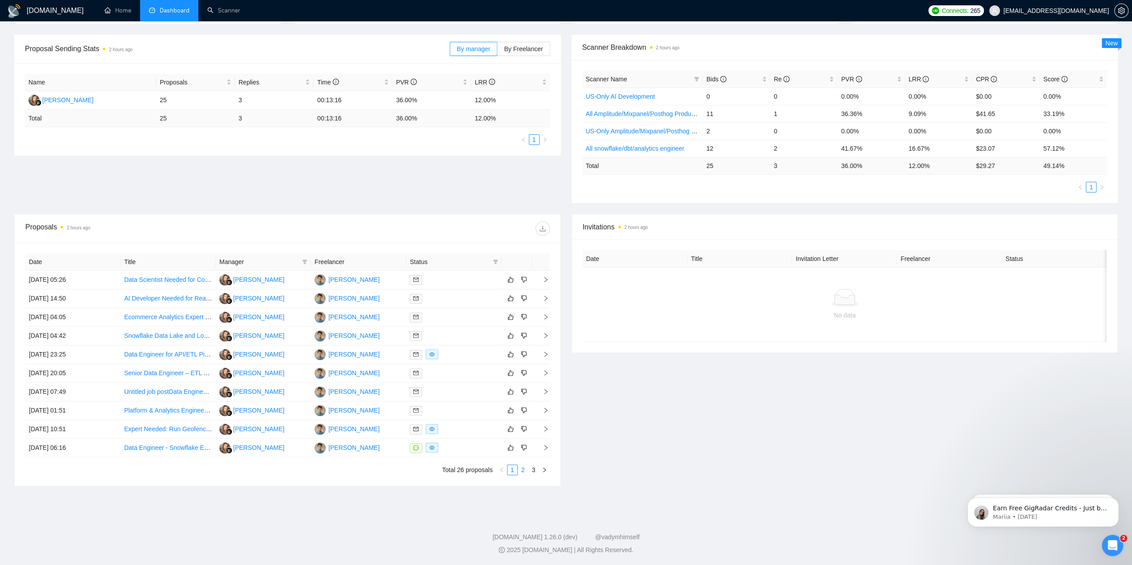
click at [524, 471] on link "2" at bounding box center [523, 470] width 10 height 10
click at [512, 471] on link "1" at bounding box center [513, 470] width 10 height 10
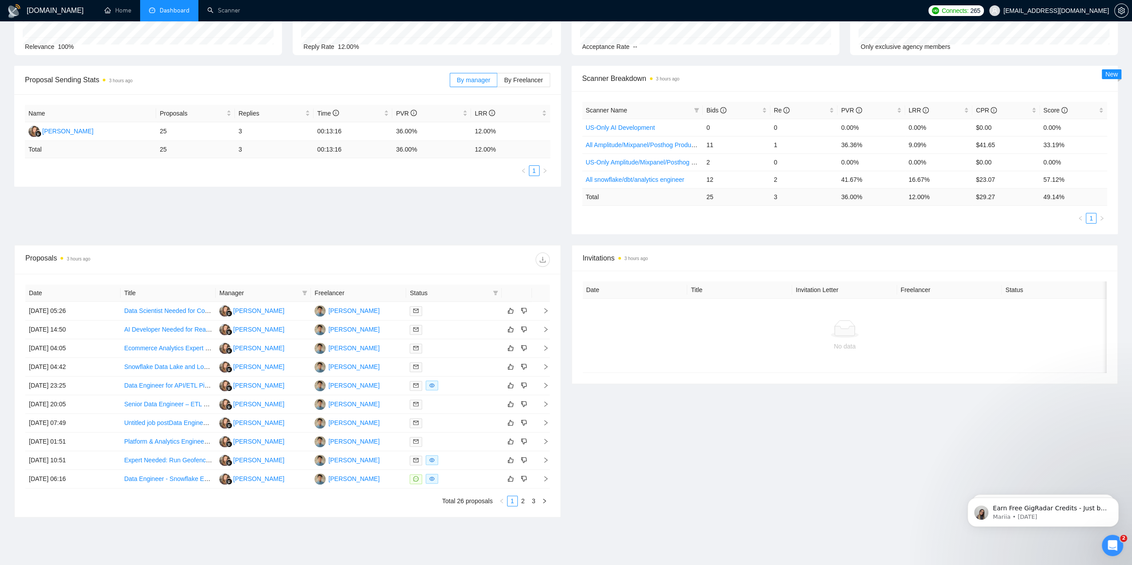
scroll to position [77, 0]
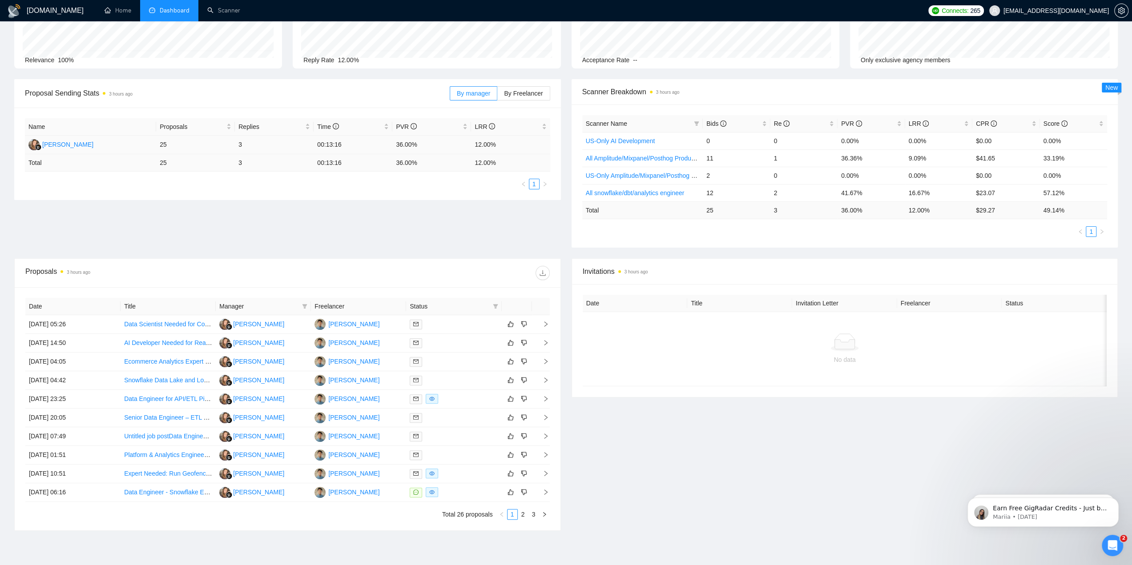
click at [399, 145] on td "36.00%" at bounding box center [431, 145] width 79 height 19
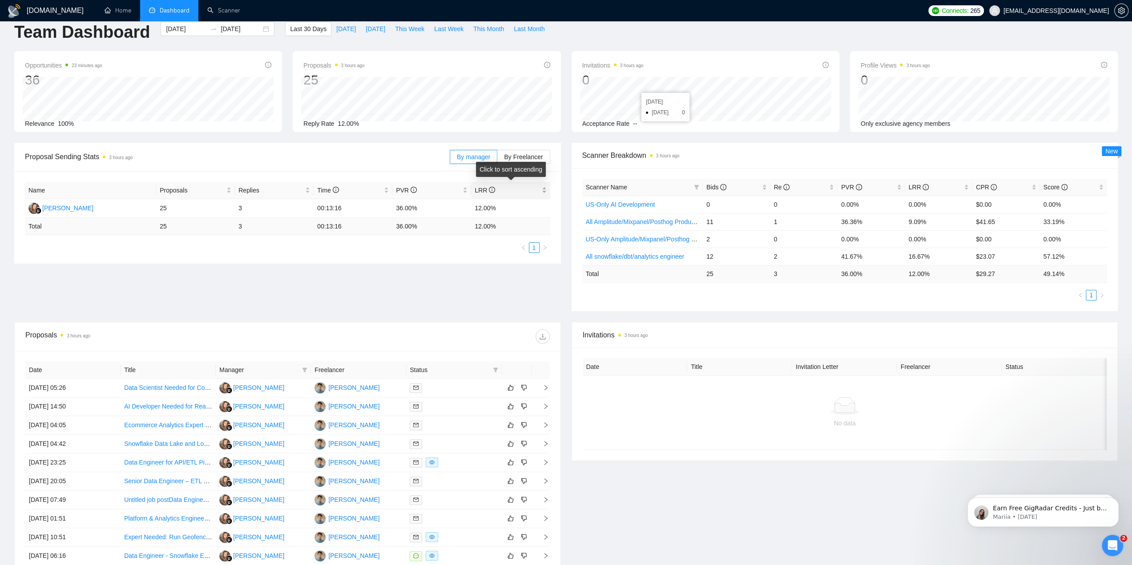
scroll to position [0, 0]
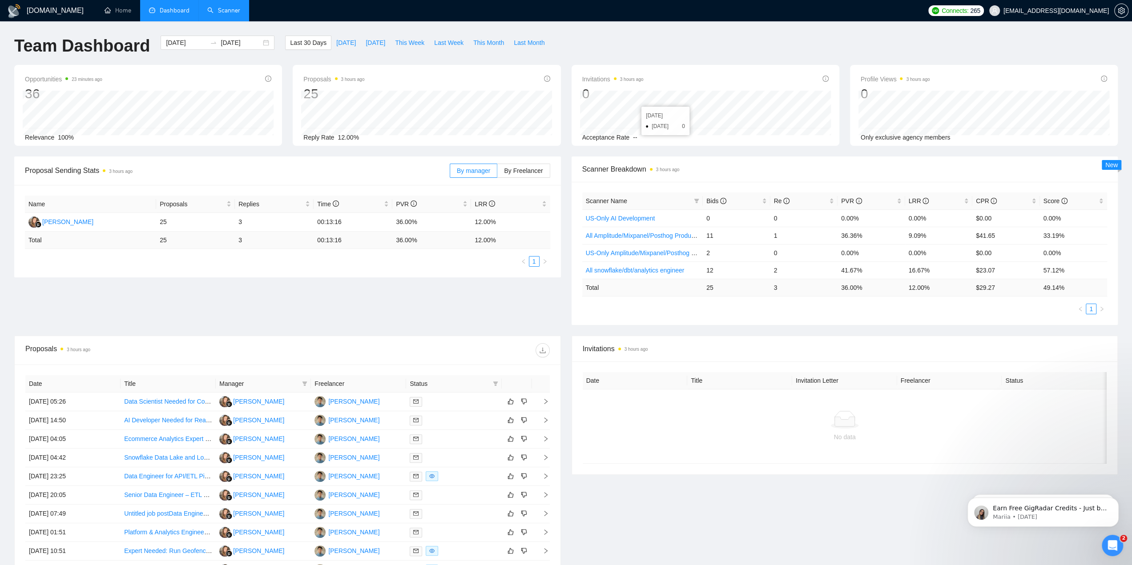
click at [213, 12] on link "Scanner" at bounding box center [223, 11] width 33 height 8
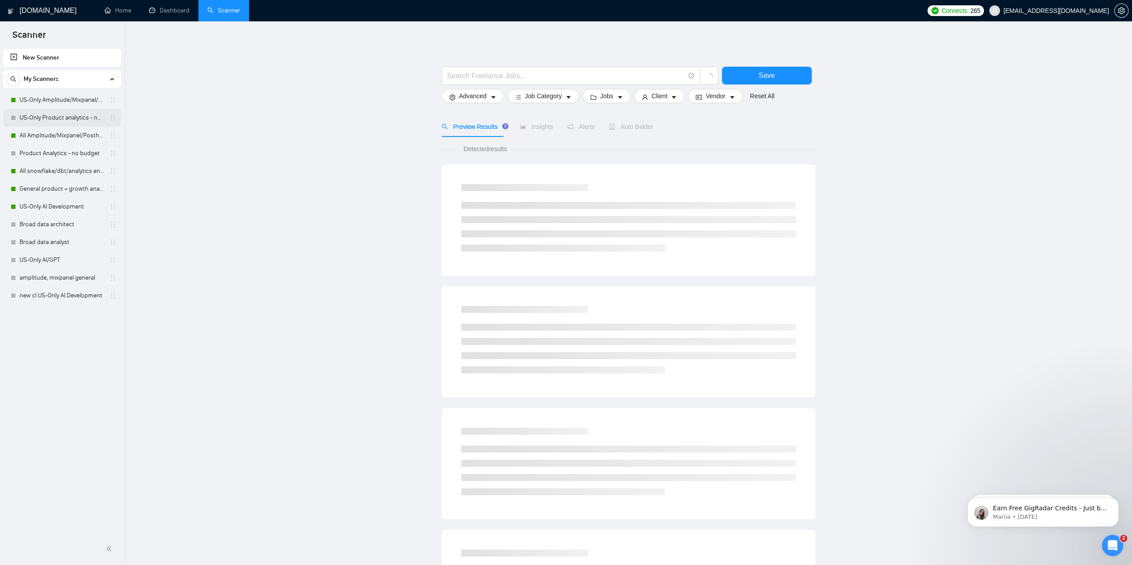
click at [64, 117] on link "US-Only Product analytics - no budget" at bounding box center [62, 118] width 85 height 18
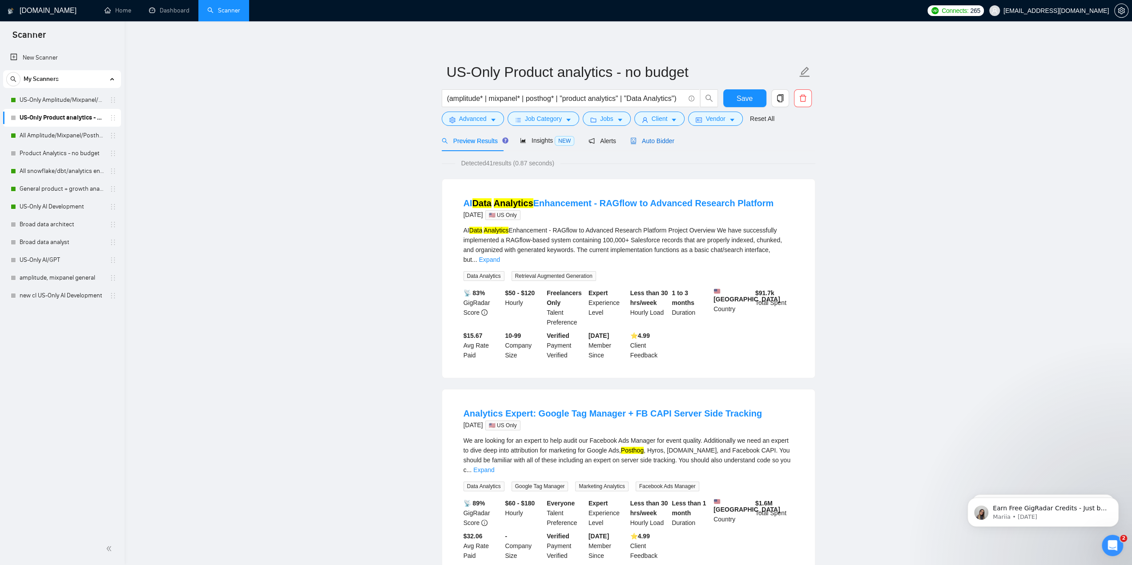
click at [647, 145] on span "Auto Bidder" at bounding box center [652, 140] width 44 height 7
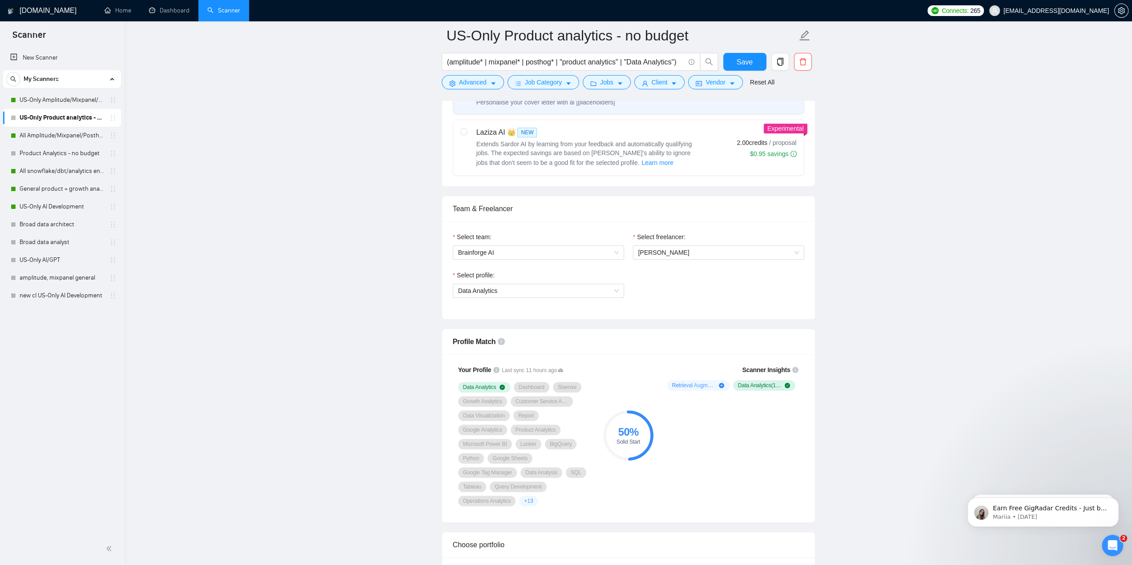
scroll to position [356, 0]
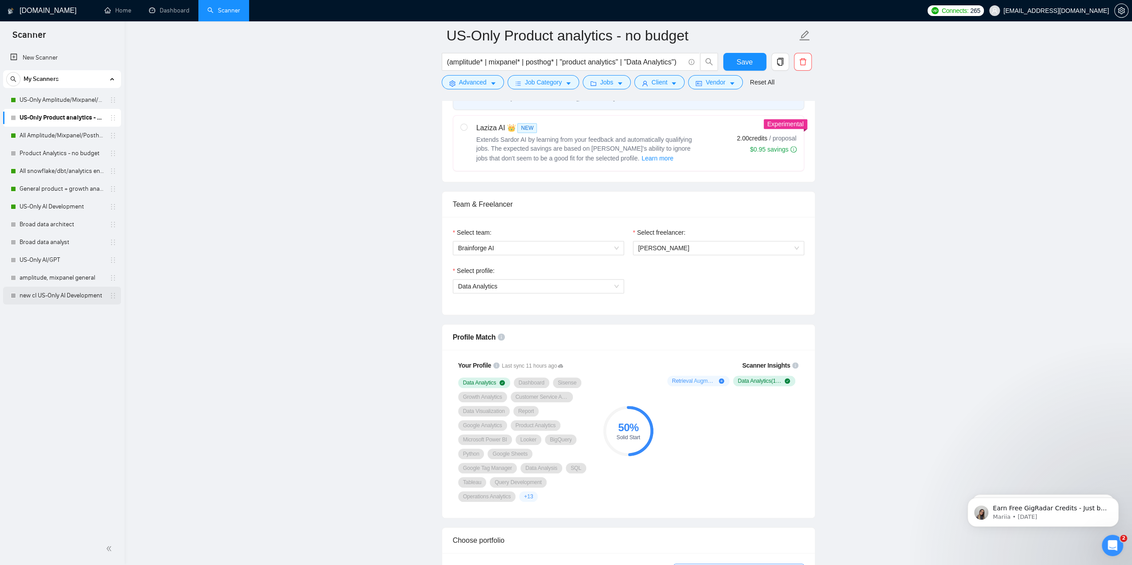
click at [56, 296] on link "new cl US-Only AI Development" at bounding box center [62, 296] width 85 height 18
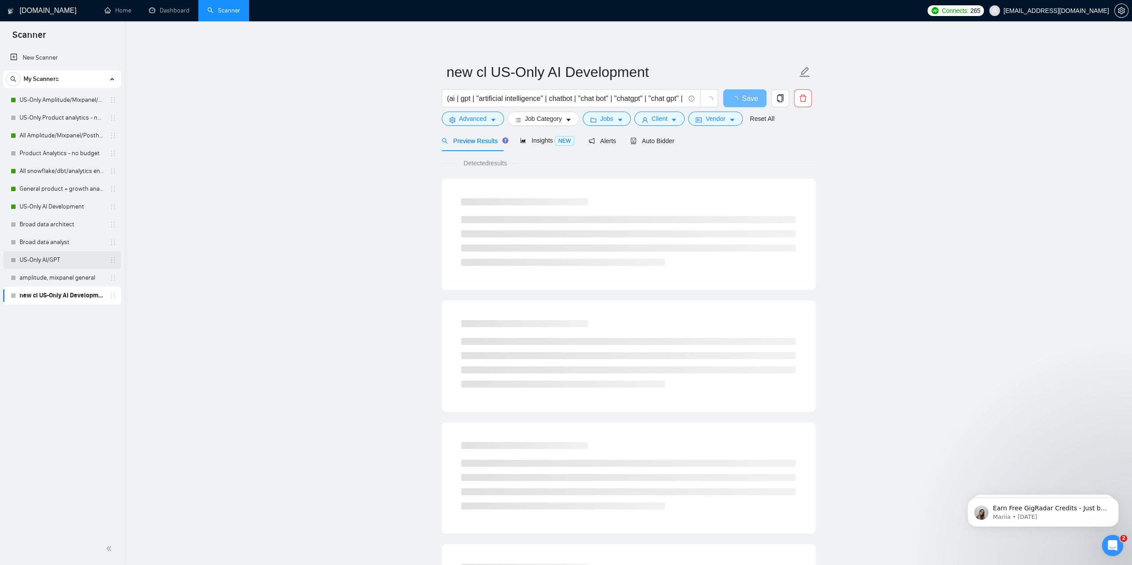
click at [61, 265] on link "US-Only AI/GPT" at bounding box center [62, 260] width 85 height 18
drag, startPoint x: 670, startPoint y: 97, endPoint x: 825, endPoint y: 98, distance: 154.8
click at [827, 98] on main "US-Only AI Development (ai | gpt | "artificial intelligence" | chatbot | "chat …" at bounding box center [628, 407] width 979 height 742
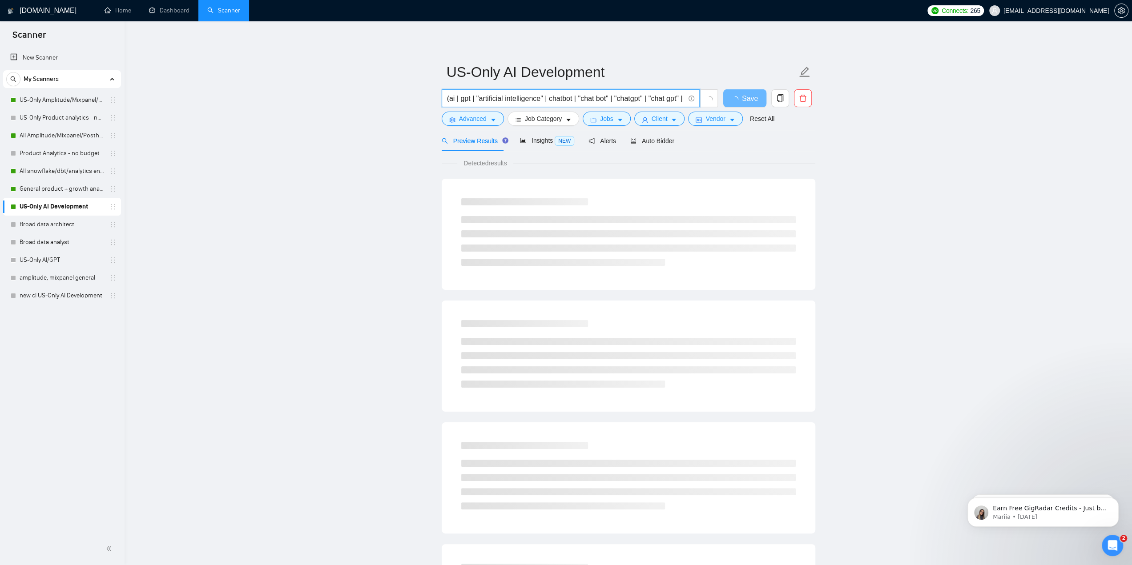
drag, startPoint x: 541, startPoint y: 101, endPoint x: 193, endPoint y: 104, distance: 348.8
click at [193, 104] on main "US-Only AI Development (ai | gpt | "artificial intelligence" | chatbot | "chat …" at bounding box center [628, 407] width 979 height 742
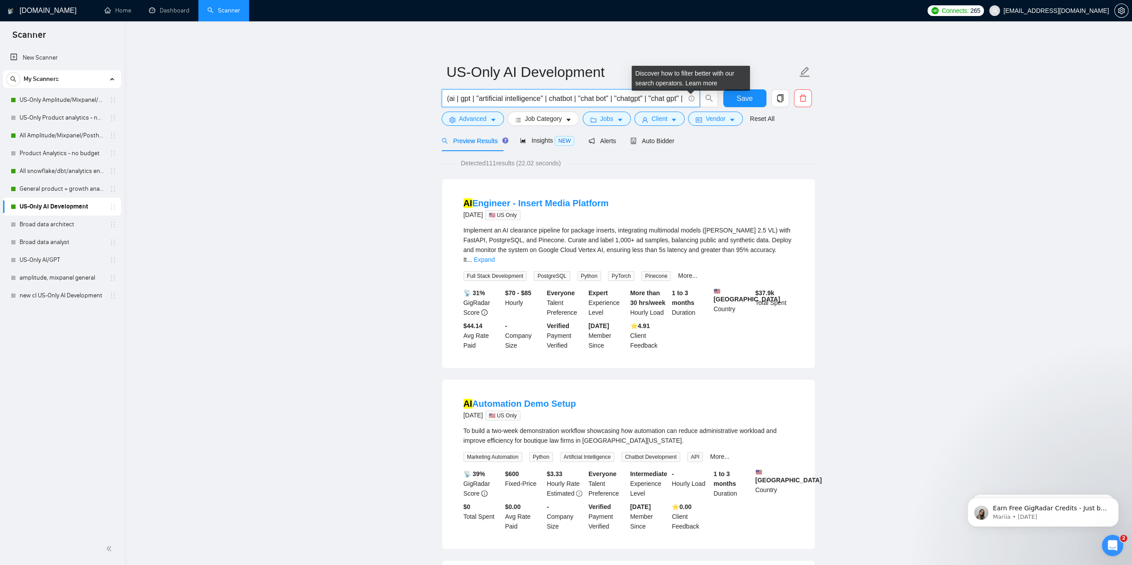
drag, startPoint x: 683, startPoint y: 100, endPoint x: 774, endPoint y: 47, distance: 104.7
paste input "| mixpanel* |"
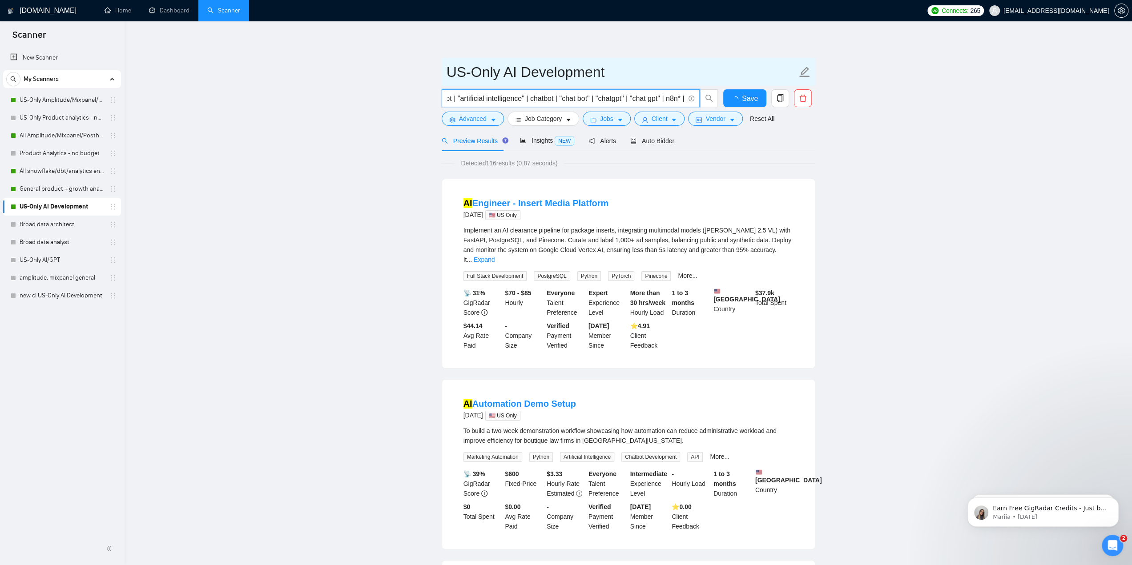
scroll to position [0, 26]
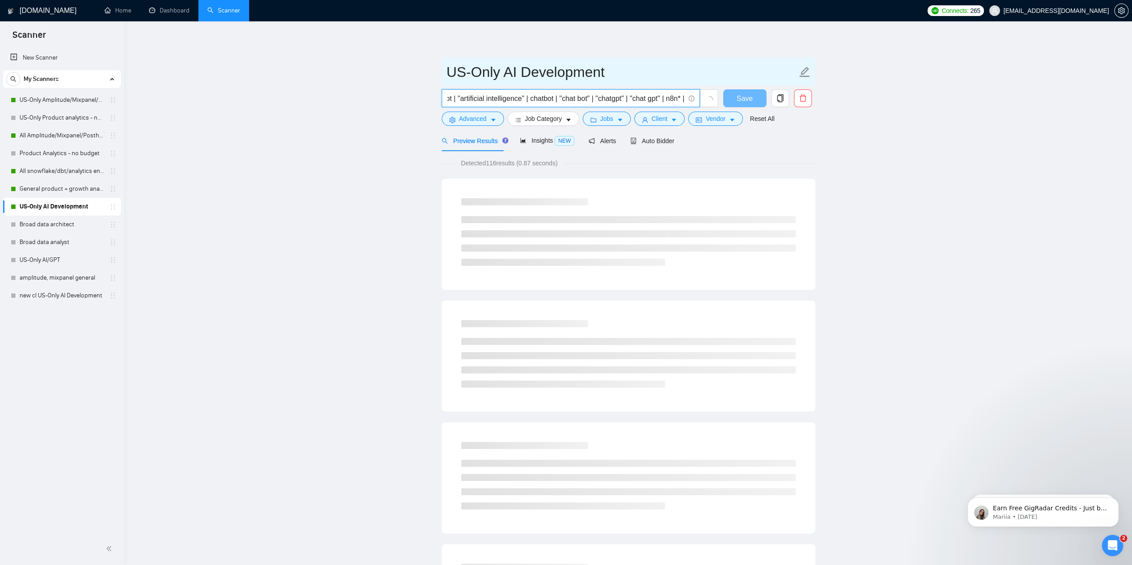
paste input "| mixpanel* |"
click at [646, 101] on input "(ai | gpt | "artificial intelligence" | chatbot | "chat bot" | "chatgpt" | "cha…" at bounding box center [566, 98] width 238 height 11
click at [654, 100] on input "(ai | gpt | "artificial intelligence" | chatbot | "chat bot" | "chatgpt" | "cha…" at bounding box center [566, 98] width 238 height 11
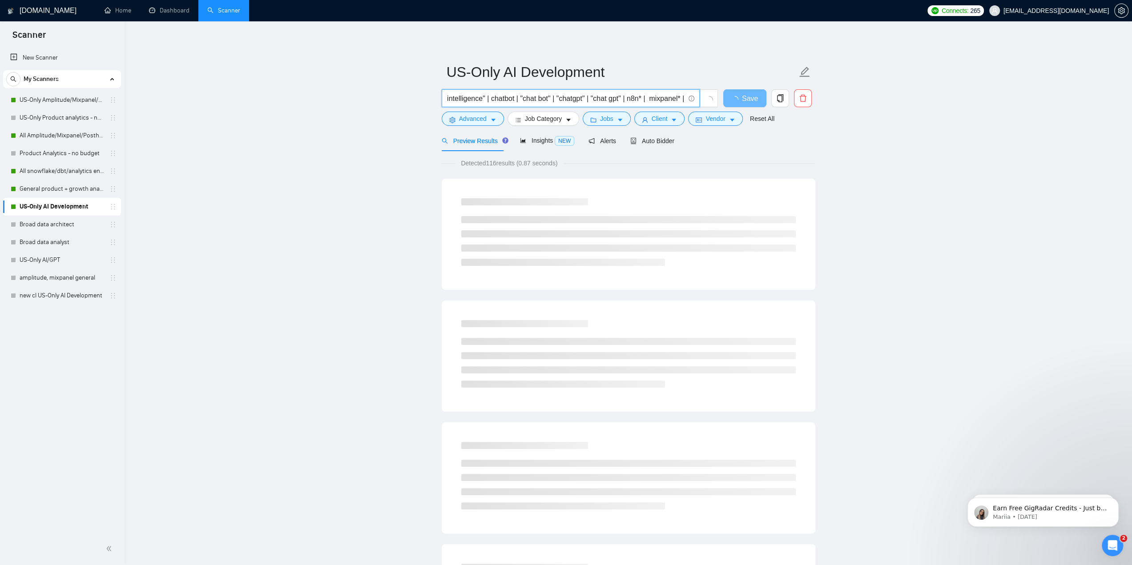
click at [654, 100] on input "(ai | gpt | "artificial intelligence" | chatbot | "chat bot" | "chatgpt" | "cha…" at bounding box center [566, 98] width 238 height 11
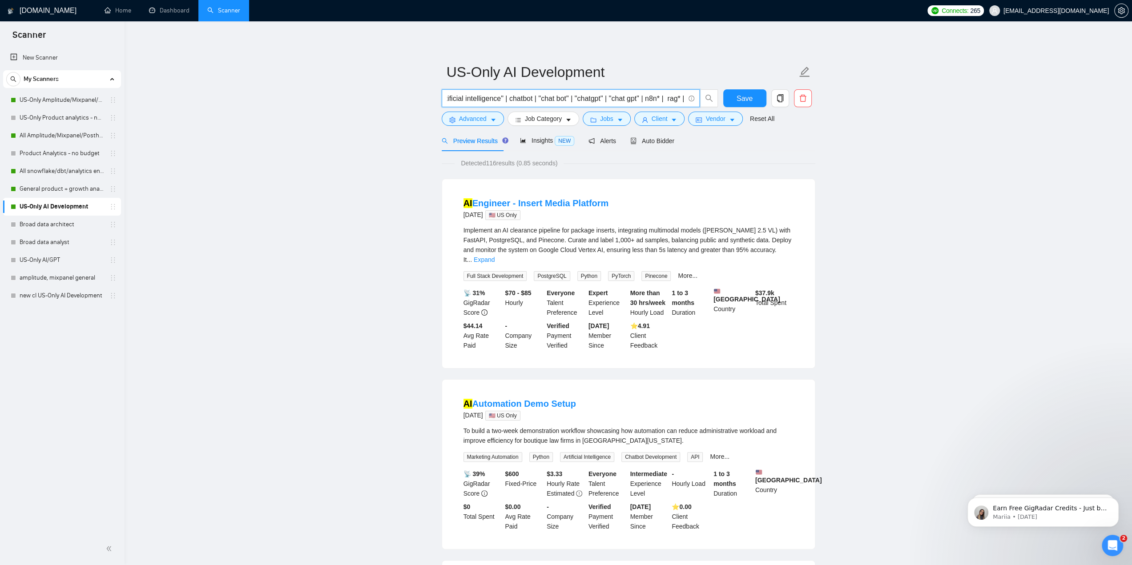
scroll to position [0, 48]
click at [489, 165] on span "Detected 116 results (0.85 seconds)" at bounding box center [509, 163] width 109 height 10
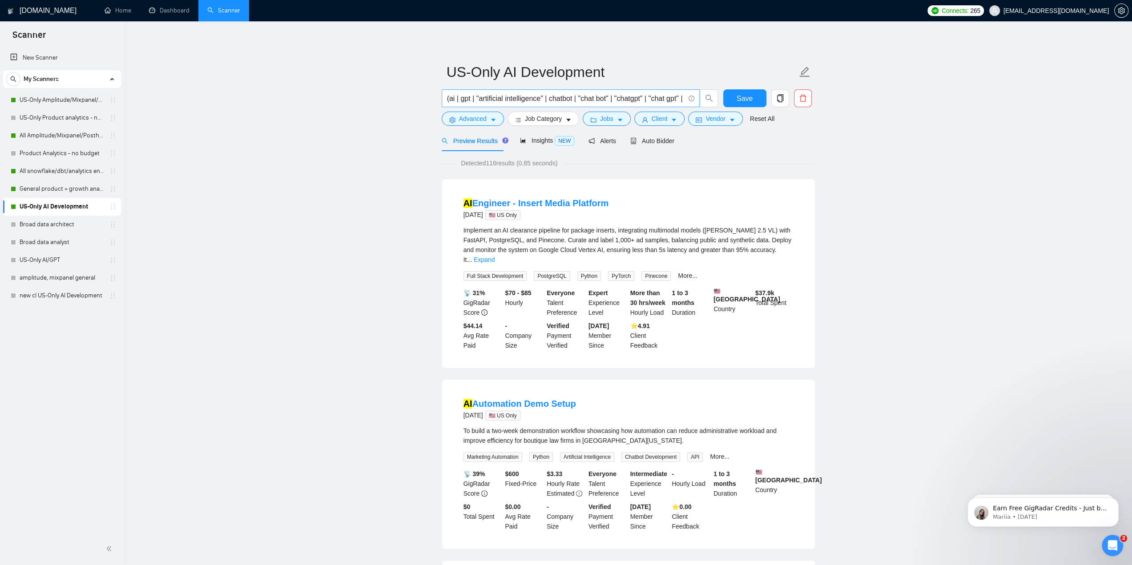
click at [686, 104] on span at bounding box center [690, 98] width 8 height 11
drag, startPoint x: 724, startPoint y: 97, endPoint x: 778, endPoint y: 93, distance: 54.4
click at [778, 93] on div "(ai | gpt | "artificial intelligence" | chatbot | "chat bot" | "chatgpt" | "cha…" at bounding box center [627, 100] width 374 height 22
click at [680, 99] on input "(ai | gpt | "artificial intelligence" | chatbot | "chat bot" | "chatgpt" | "cha…" at bounding box center [566, 98] width 238 height 11
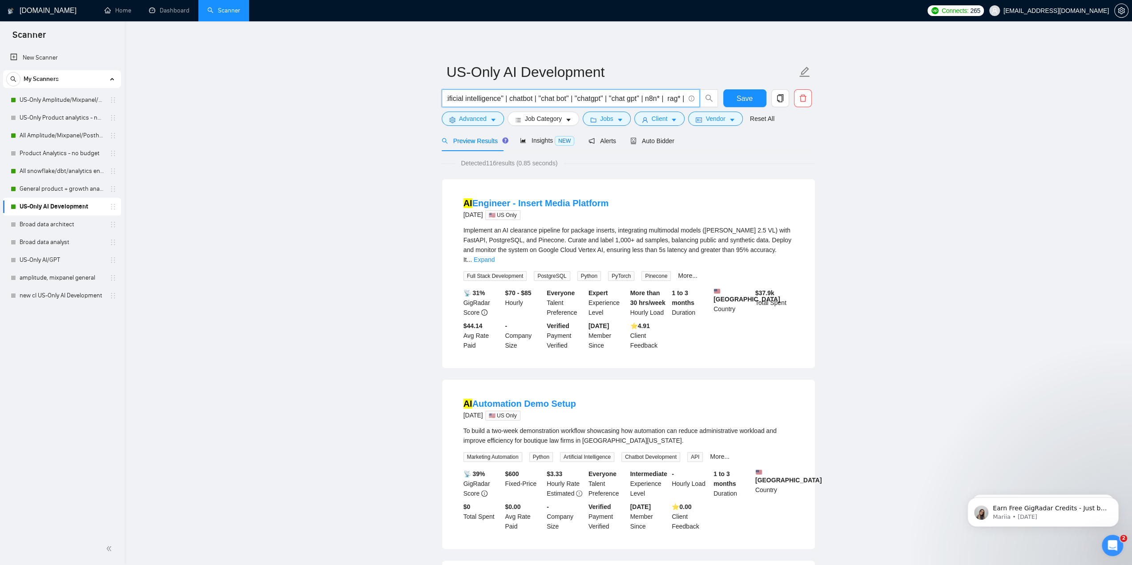
drag, startPoint x: 682, startPoint y: 98, endPoint x: 664, endPoint y: 101, distance: 18.5
click at [664, 101] on input "(ai | gpt | "artificial intelligence" | chatbot | "chat bot" | "chatgpt" | "cha…" at bounding box center [566, 98] width 238 height 11
click at [683, 98] on input "(ai | gpt | "artificial intelligence" | chatbot | "chat bot" | "chatgpt" | "cha…" at bounding box center [566, 98] width 238 height 11
paste input "rag* |"
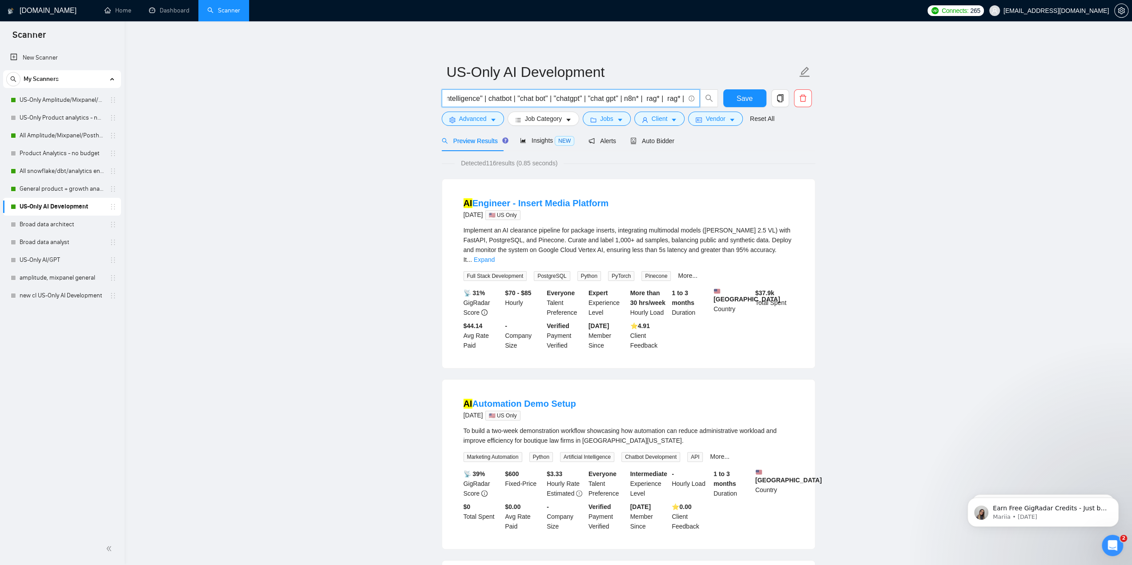
click at [669, 99] on input "(ai | gpt | "artificial intelligence" | chatbot | "chat bot" | "chatgpt" | "cha…" at bounding box center [566, 98] width 238 height 11
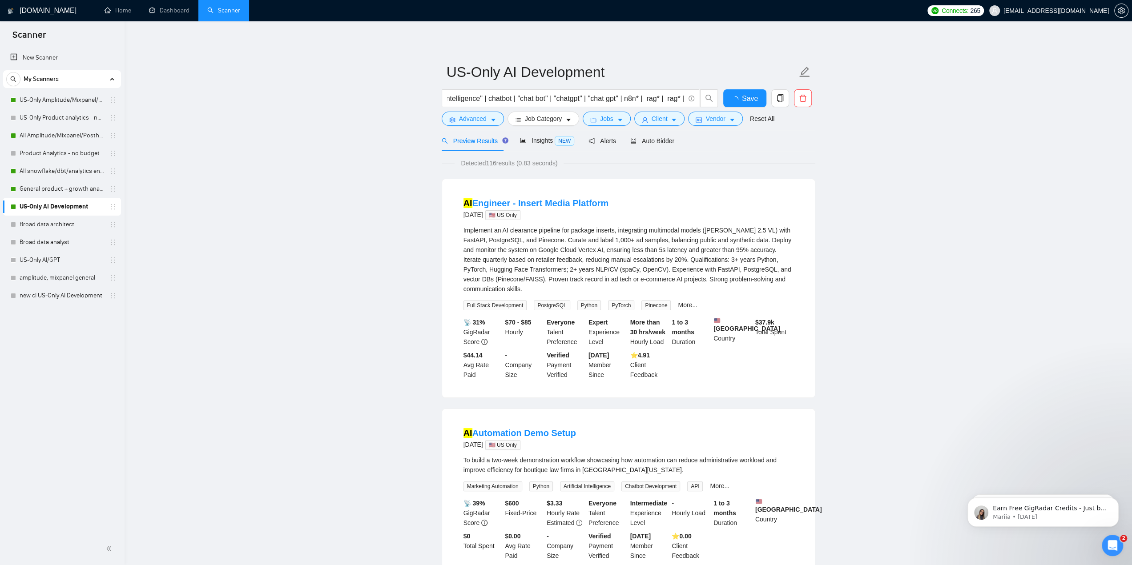
scroll to position [0, 0]
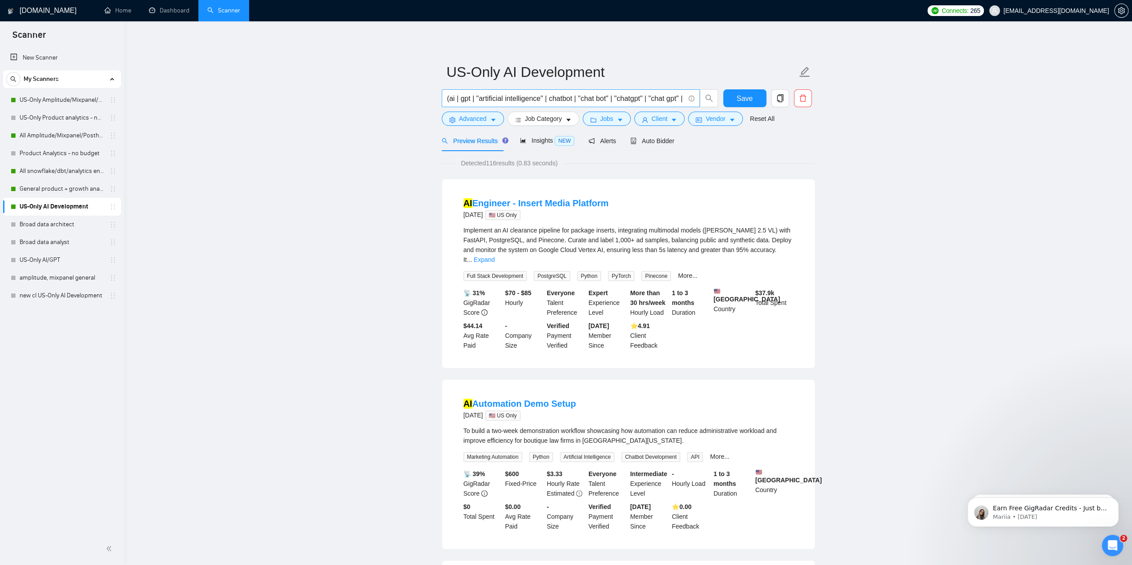
drag, startPoint x: 688, startPoint y: 96, endPoint x: 661, endPoint y: 97, distance: 26.7
click at [706, 96] on span "(ai | gpt | "artificial intelligence" | chatbot | "chat bot" | "chatgpt" | "cha…" at bounding box center [580, 98] width 277 height 18
drag, startPoint x: 656, startPoint y: 97, endPoint x: 674, endPoint y: 104, distance: 18.9
click at [805, 98] on div "(ai | gpt | "artificial intelligence" | chatbot | "chat bot" | "chatgpt" | "cha…" at bounding box center [627, 100] width 374 height 22
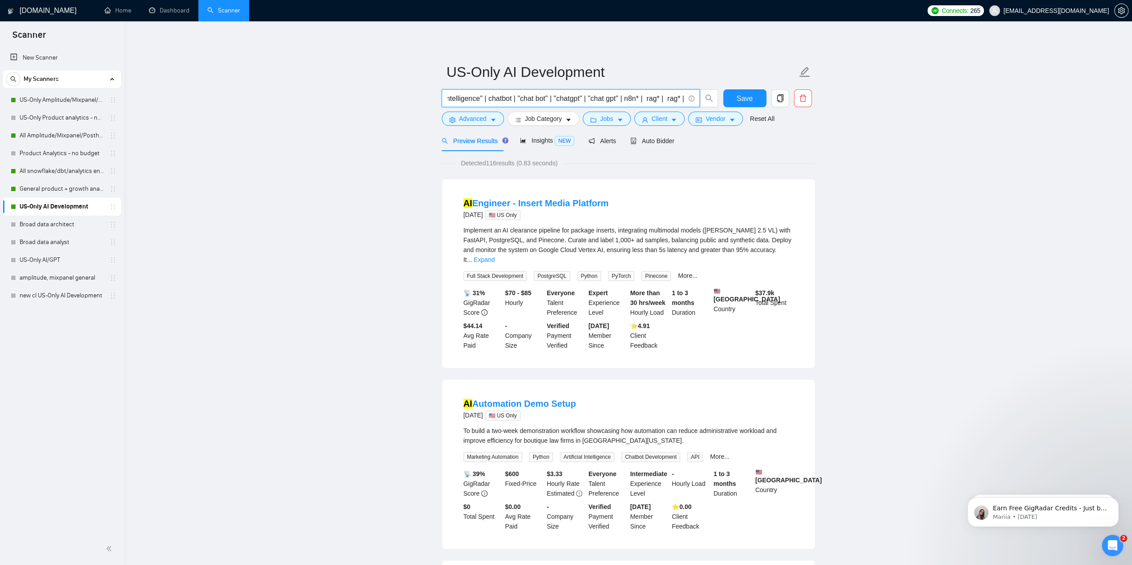
click at [670, 102] on input "(ai | gpt | "artificial intelligence" | chatbot | "chat bot" | "chatgpt" | "cha…" at bounding box center [566, 98] width 238 height 11
paste input "LangChain"
click at [687, 159] on div "Detected 116 results (0.83 seconds)" at bounding box center [629, 163] width 374 height 10
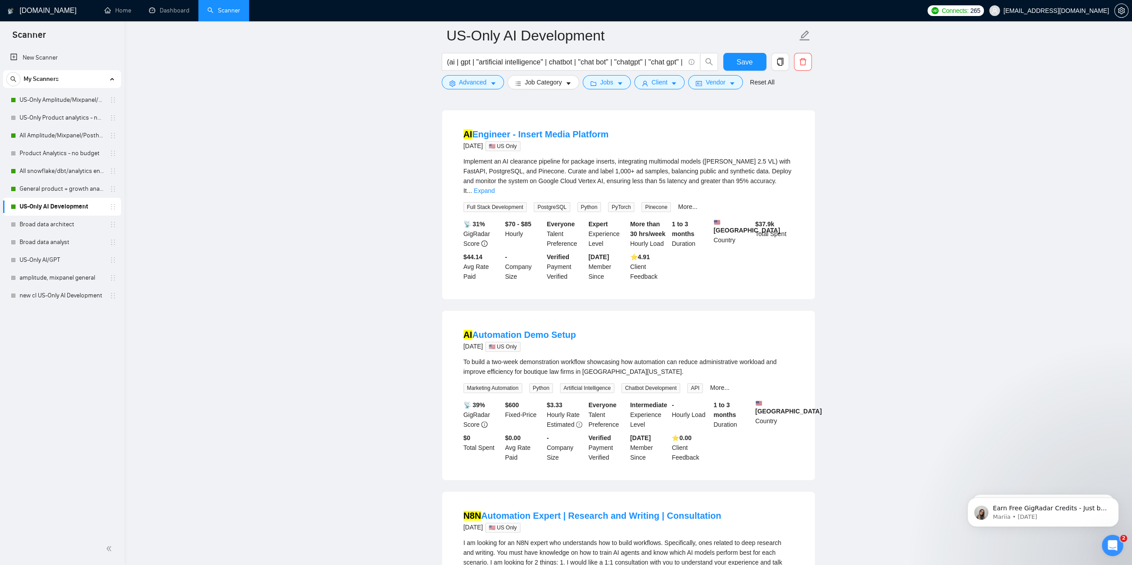
scroll to position [0, 0]
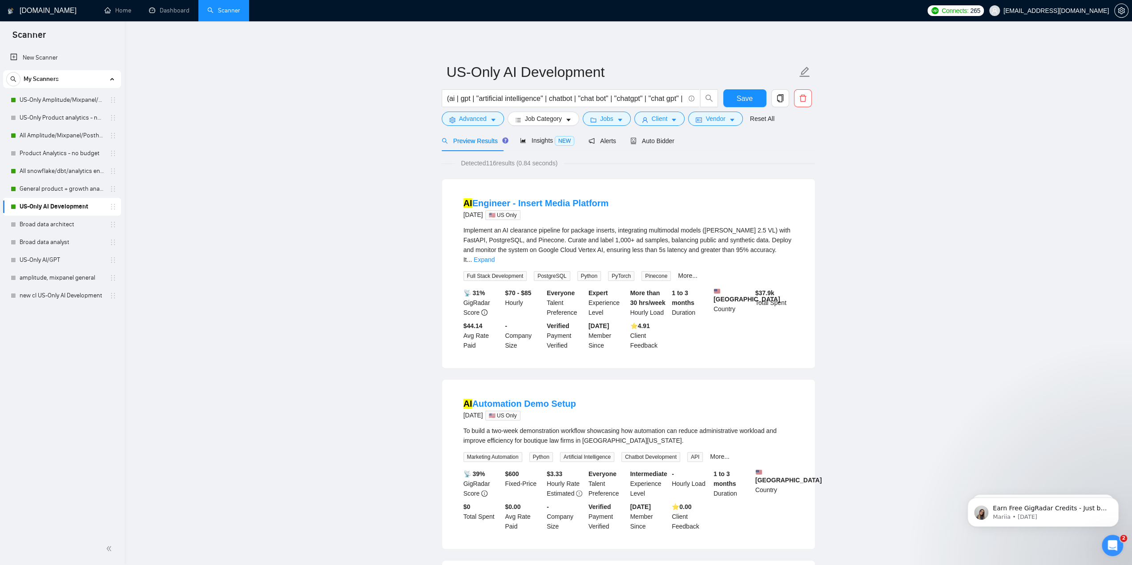
click at [482, 165] on span "Detected 116 results (0.84 seconds)" at bounding box center [509, 163] width 109 height 10
click at [505, 163] on span "Detected 116 results (0.84 seconds)" at bounding box center [509, 163] width 109 height 10
click at [746, 96] on span "Save" at bounding box center [745, 98] width 16 height 11
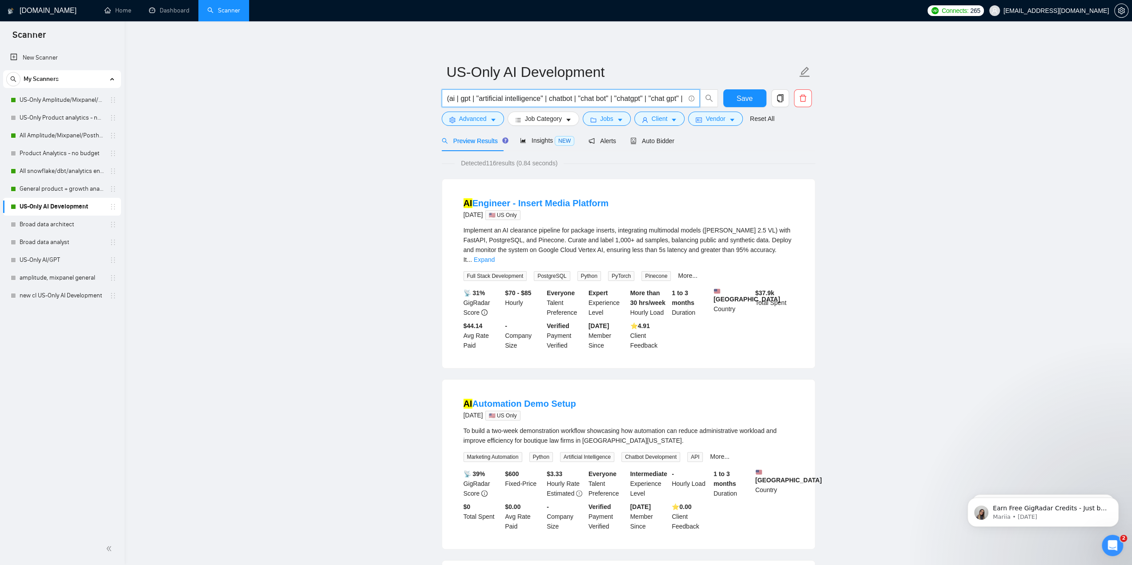
scroll to position [0, 89]
drag, startPoint x: 507, startPoint y: 99, endPoint x: 735, endPoint y: 94, distance: 227.9
click at [747, 95] on div "(ai | gpt | "artificial intelligence" | chatbot | "chat bot" | "chatgpt" | "cha…" at bounding box center [627, 100] width 374 height 22
click at [688, 60] on span "US-Only AI Development" at bounding box center [629, 72] width 374 height 28
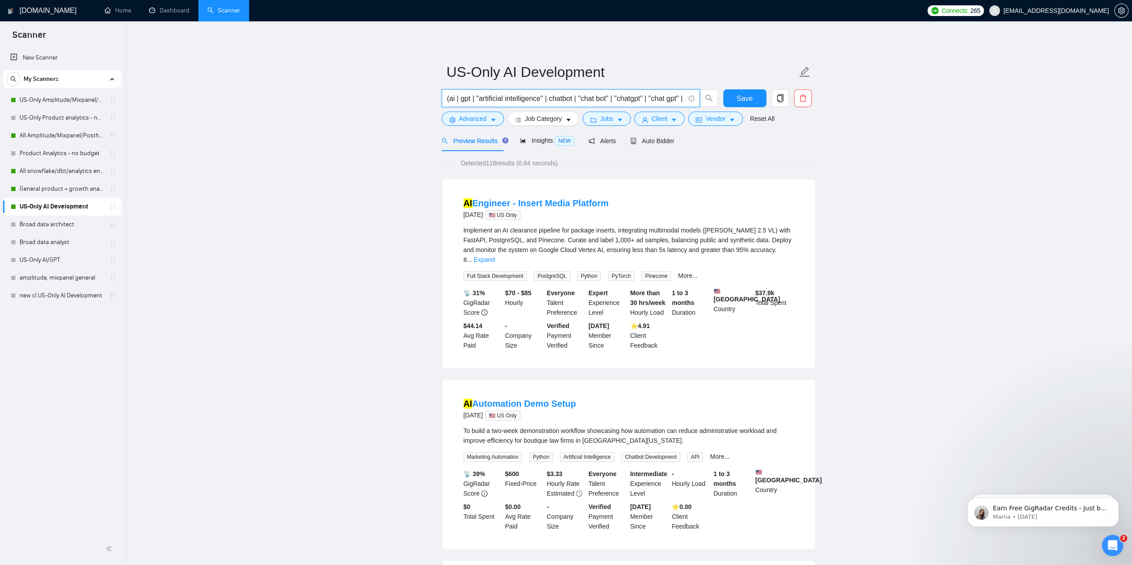
drag, startPoint x: 581, startPoint y: 97, endPoint x: 412, endPoint y: 97, distance: 169.5
click at [449, 97] on input "(ai | gpt | "artificial intelligence" | chatbot | "chat bot" | "chatgpt" | "cha…" at bounding box center [566, 98] width 238 height 11
drag, startPoint x: 647, startPoint y: 95, endPoint x: 1074, endPoint y: 88, distance: 426.7
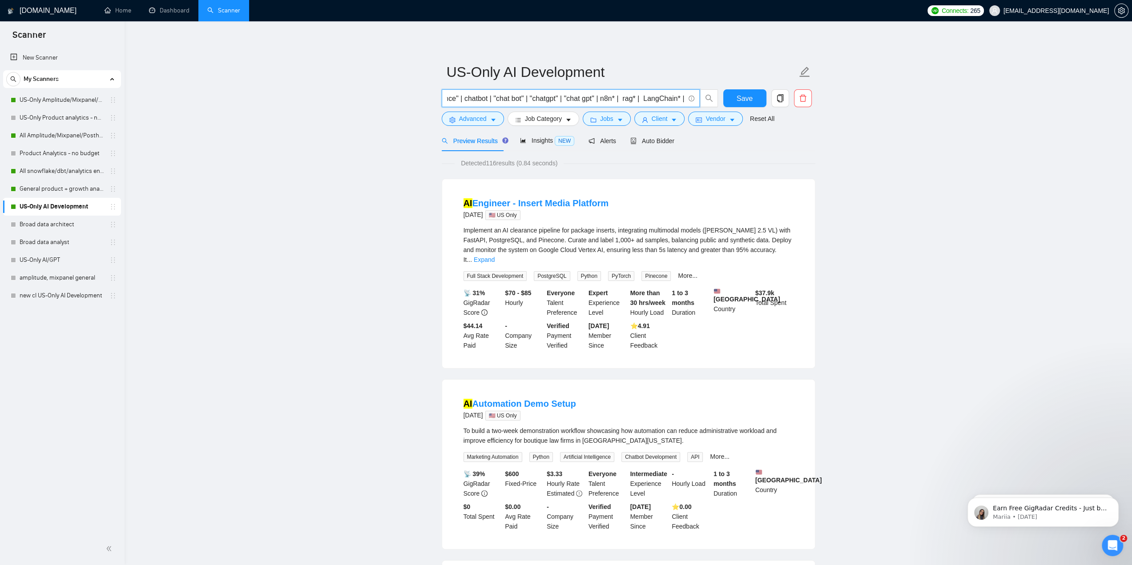
drag, startPoint x: 671, startPoint y: 95, endPoint x: 981, endPoint y: 108, distance: 309.9
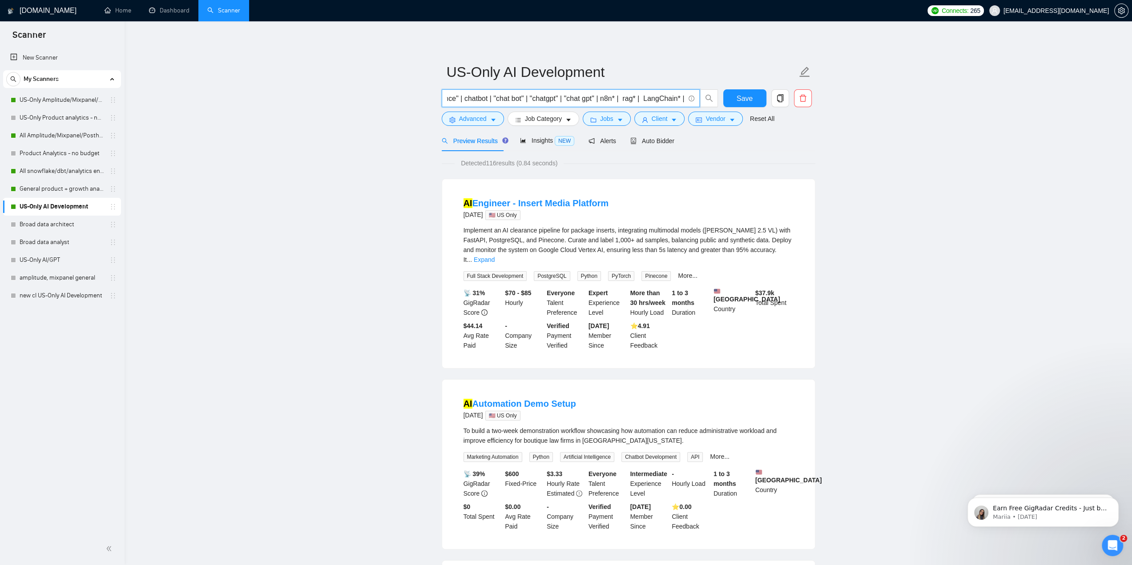
click at [685, 100] on span "(ai | gpt | "artificial intelligence" | chatbot | "chat bot" | "chatgpt" | "cha…" at bounding box center [571, 98] width 258 height 18
click at [681, 96] on input "(ai | gpt | "artificial intelligence" | chatbot | "chat bot" | "chatgpt" | "cha…" at bounding box center [566, 98] width 238 height 11
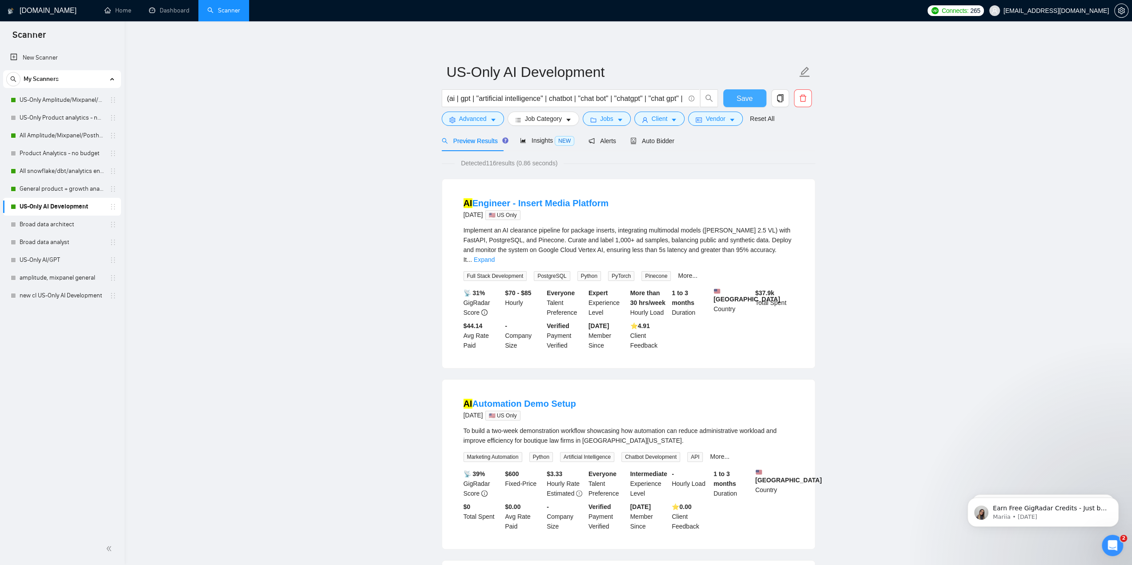
click at [745, 98] on span "Save" at bounding box center [745, 98] width 16 height 11
click at [498, 163] on span "Detected 116 results (0.86 seconds)" at bounding box center [509, 163] width 109 height 10
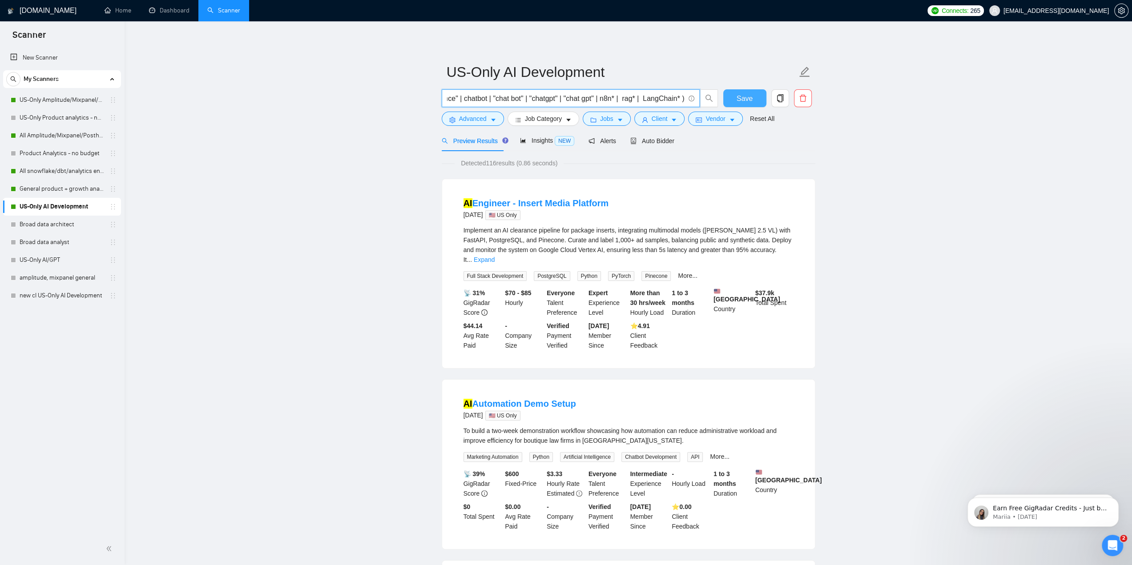
drag, startPoint x: 682, startPoint y: 98, endPoint x: 762, endPoint y: 98, distance: 80.5
click at [762, 98] on div "(ai | gpt | "artificial intelligence" | chatbot | "chat bot" | "chatgpt" | "cha…" at bounding box center [627, 100] width 374 height 22
click at [451, 73] on input "US-Only AI Development" at bounding box center [622, 72] width 351 height 22
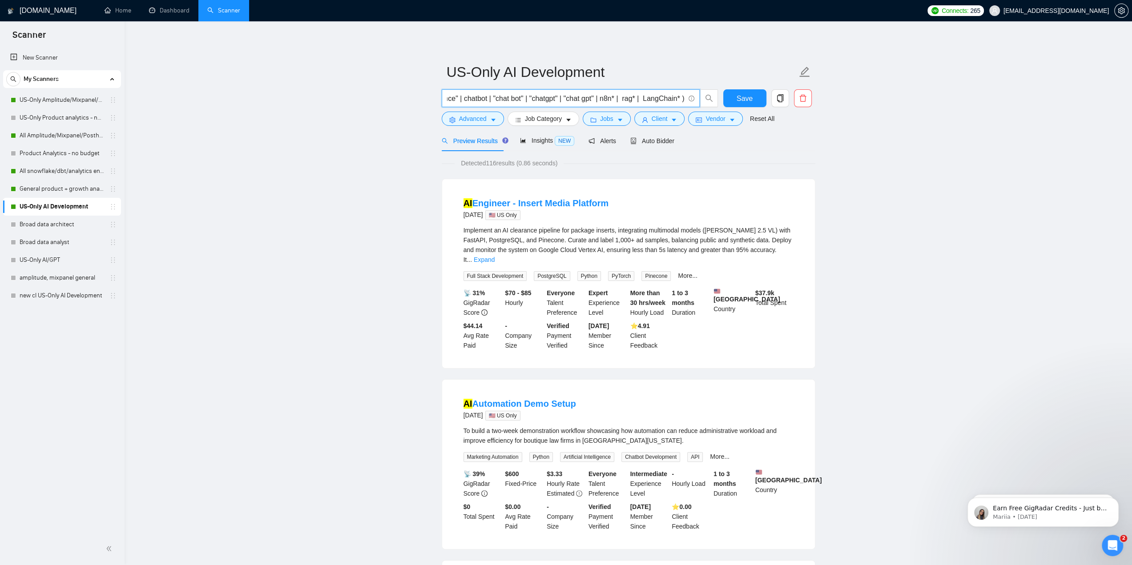
drag, startPoint x: 629, startPoint y: 101, endPoint x: 847, endPoint y: 101, distance: 217.6
click at [610, 98] on input "(ai | gpt | "artificial intelligence" | chatbot | "chat bot" | "chatgpt" | "cha…" at bounding box center [566, 98] width 238 height 11
drag, startPoint x: 604, startPoint y: 97, endPoint x: 682, endPoint y: 102, distance: 78.0
click at [682, 102] on input "(ai | gpt | "artificial intelligence" | chatbot | "chat bot" | "chatgpt" | "cha…" at bounding box center [566, 98] width 238 height 11
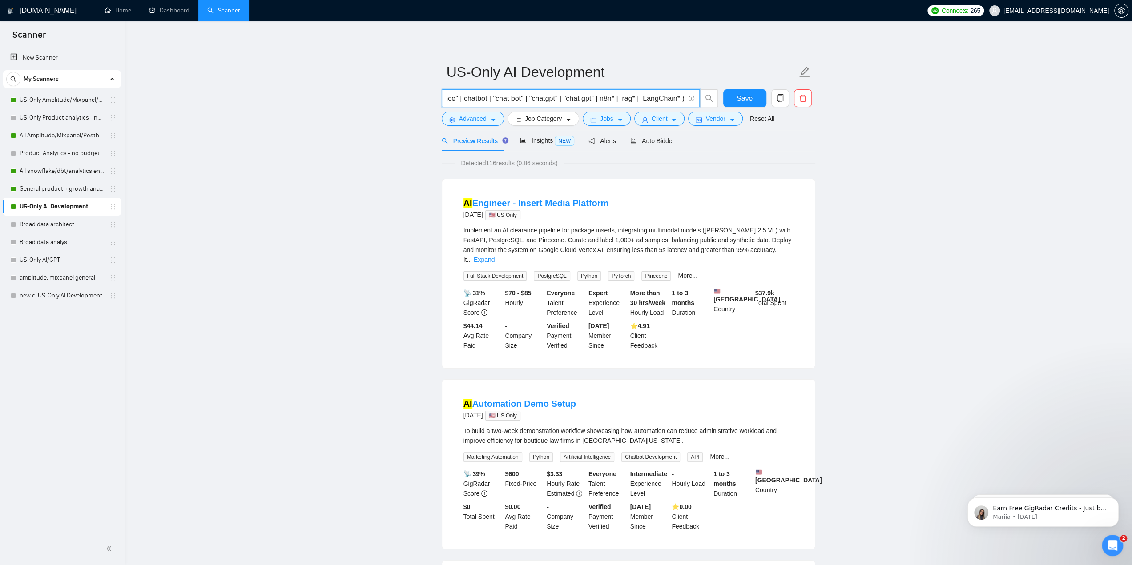
click at [609, 97] on input "(ai | gpt | "artificial intelligence" | chatbot | "chat bot" | "chatgpt" | "cha…" at bounding box center [566, 98] width 238 height 11
drag, startPoint x: 601, startPoint y: 97, endPoint x: 619, endPoint y: 98, distance: 18.3
click at [619, 98] on input "(ai | gpt | "artificial intelligence" | chatbot | "chat bot" | "chatgpt" | "cha…" at bounding box center [566, 98] width 238 height 11
click at [628, 97] on input "(ai | gpt | "artificial intelligence" | chatbot | "chat bot" | "chatgpt" | "cha…" at bounding box center [566, 98] width 238 height 11
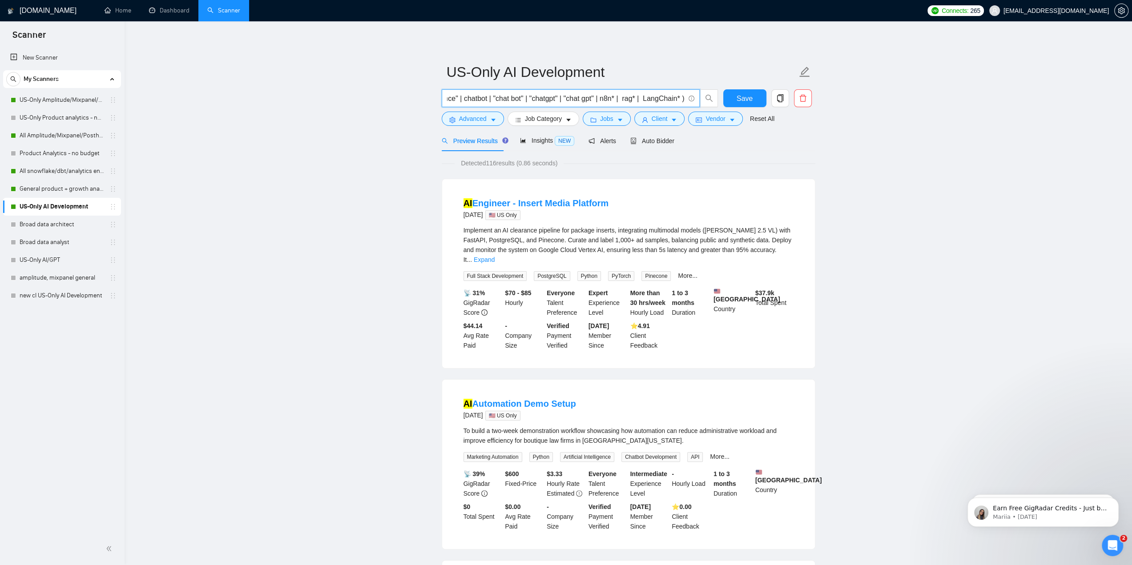
click at [602, 99] on input "(ai | gpt | "artificial intelligence" | chatbot | "chat bot" | "chatgpt" | "cha…" at bounding box center [566, 98] width 238 height 11
click at [603, 99] on input "(ai | gpt | "artificial intelligence" | chatbot | "chat bot" | "chatgpt" | "cha…" at bounding box center [566, 98] width 238 height 11
click at [669, 97] on input "(ai | gpt | "artificial intelligence" | chatbot | "chat bot" | "chatgpt" | "cha…" at bounding box center [566, 98] width 238 height 11
click at [678, 96] on input "(ai | gpt | "artificial intelligence" | chatbot | "chat bot" | "chatgpt" | "cha…" at bounding box center [566, 98] width 238 height 11
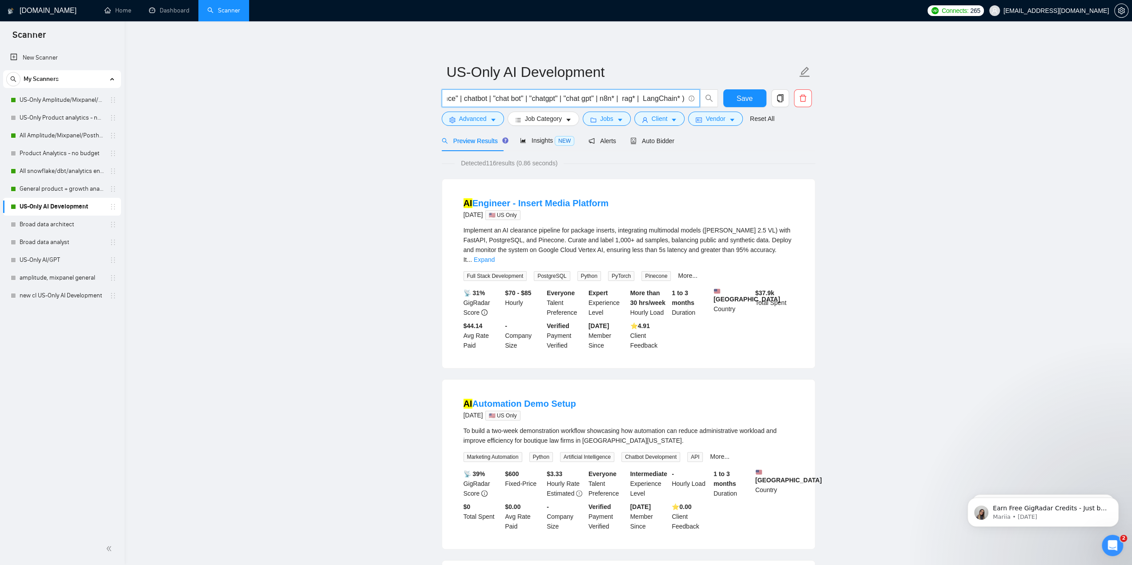
click at [681, 96] on input "(ai | gpt | "artificial intelligence" | chatbot | "chat bot" | "chatgpt" | "cha…" at bounding box center [566, 98] width 238 height 11
drag, startPoint x: 682, startPoint y: 98, endPoint x: 638, endPoint y: 97, distance: 43.6
click at [638, 97] on input "(ai | gpt | "artificial intelligence" | chatbot | "chat bot" | "chatgpt" | "cha…" at bounding box center [566, 98] width 238 height 11
click at [682, 98] on input "(ai | gpt | "artificial intelligence" | chatbot | "chat bot" | "chatgpt" | "cha…" at bounding box center [566, 98] width 238 height 11
paste input "| LangChain*"
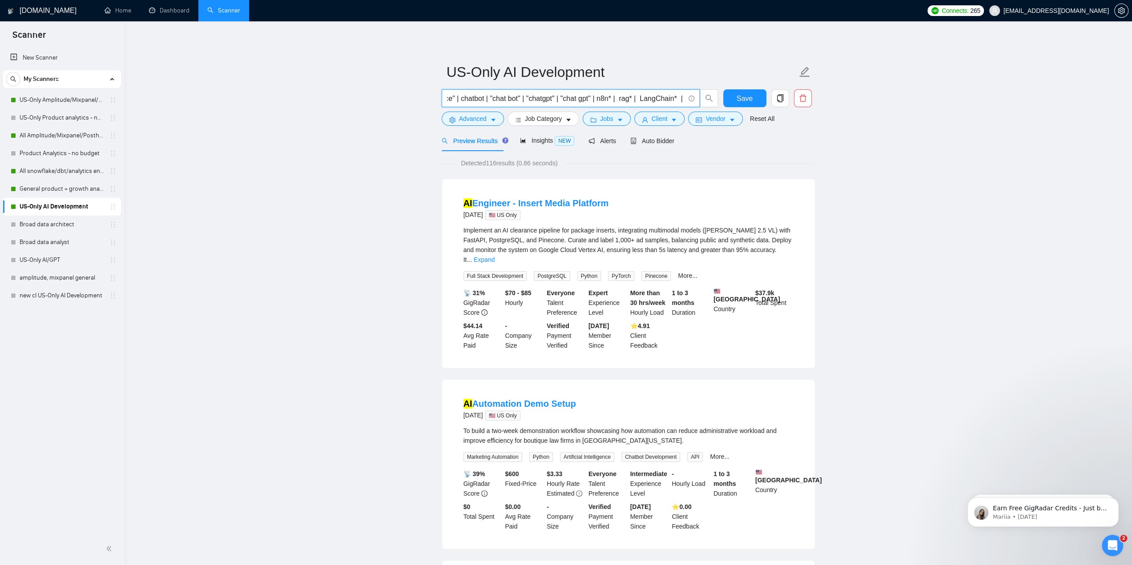
scroll to position [0, 132]
click at [666, 99] on input "(ai | gpt | "artificial intelligence" | chatbot | "chat bot" | "chatgpt" | "cha…" at bounding box center [566, 98] width 238 height 11
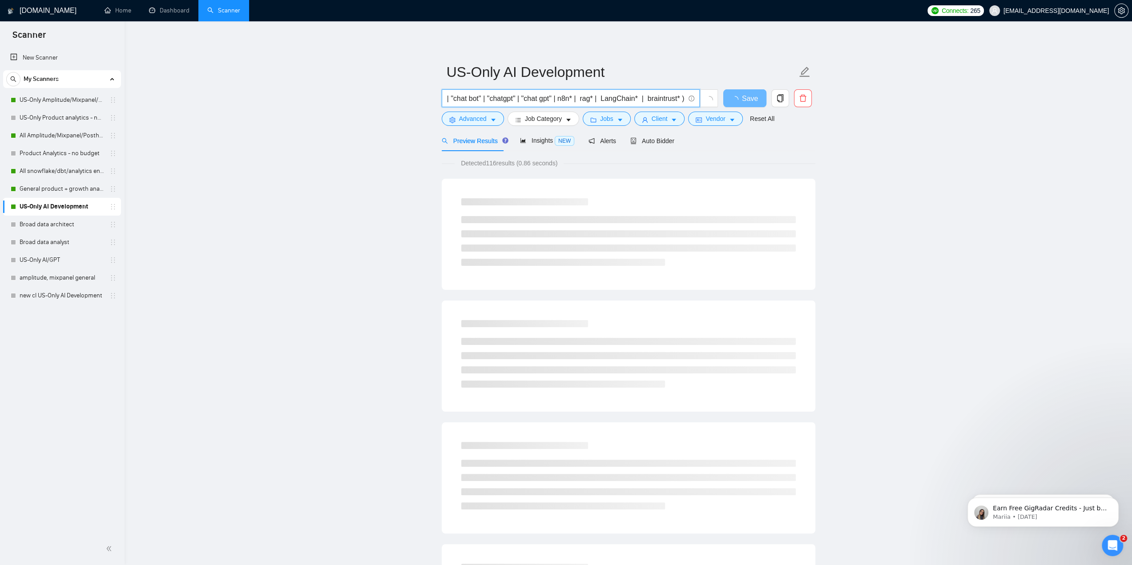
scroll to position [0, 131]
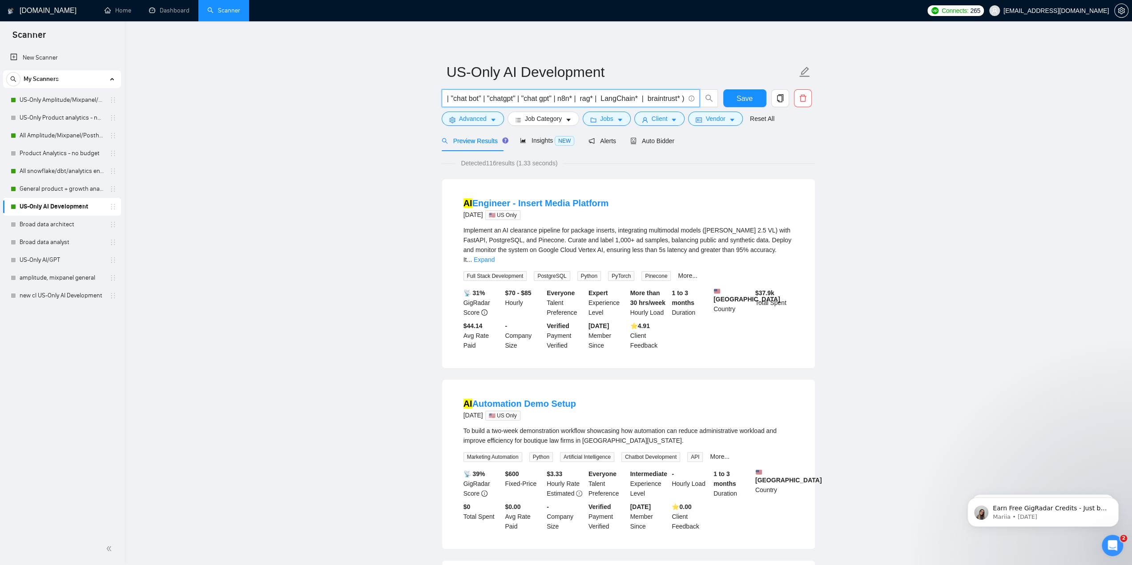
paste input "| braintrust*"
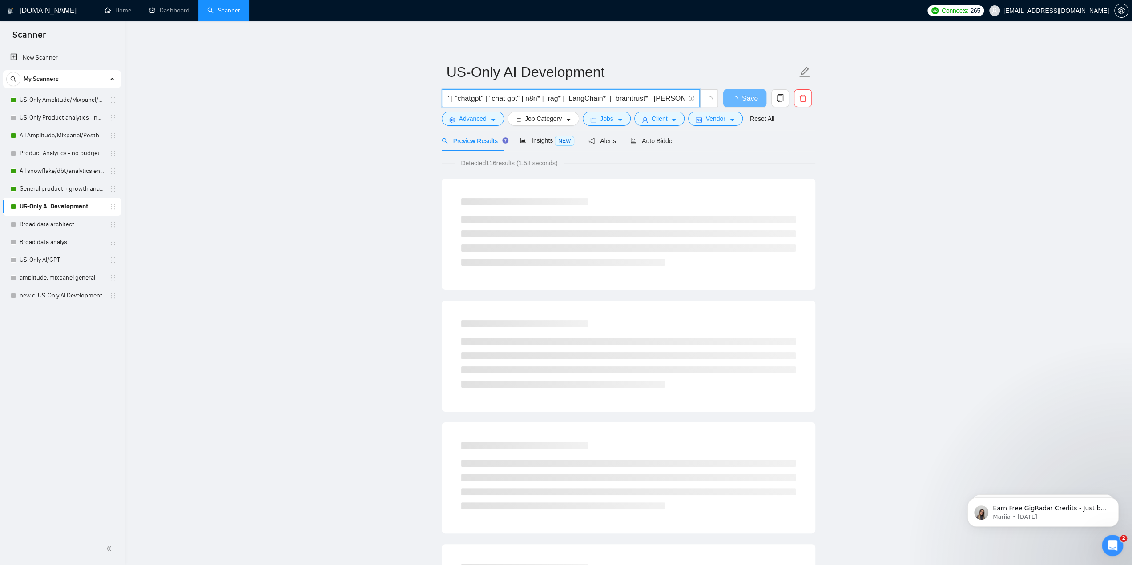
scroll to position [0, 161]
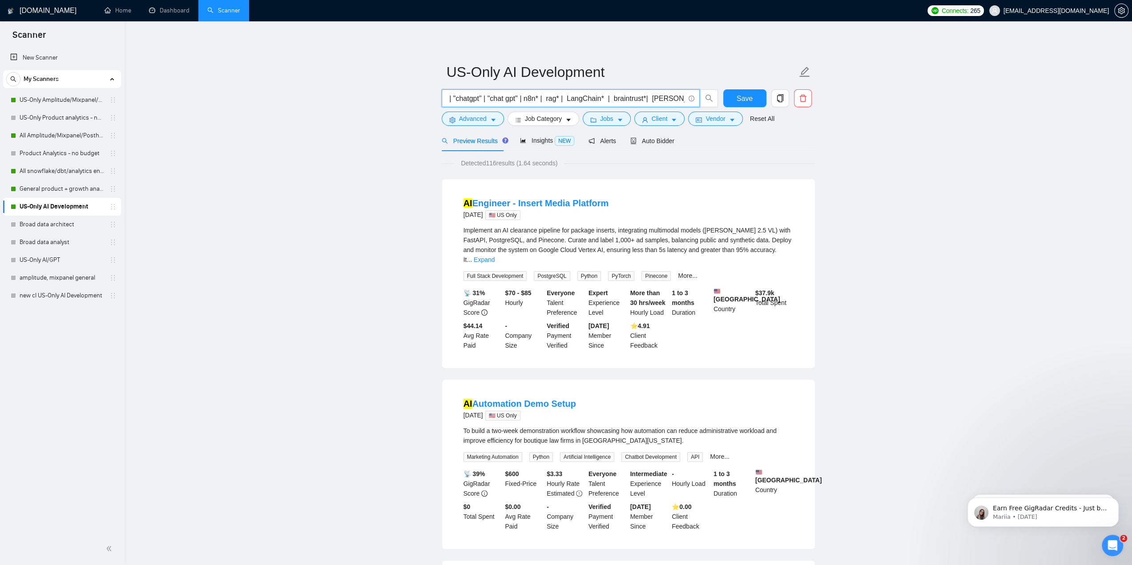
type input "(ai | gpt | "artificial intelligence" | chatbot | "chat bot" | "chatgpt" | "cha…"
click at [537, 161] on span "Detected 116 results (1.64 seconds)" at bounding box center [509, 163] width 109 height 10
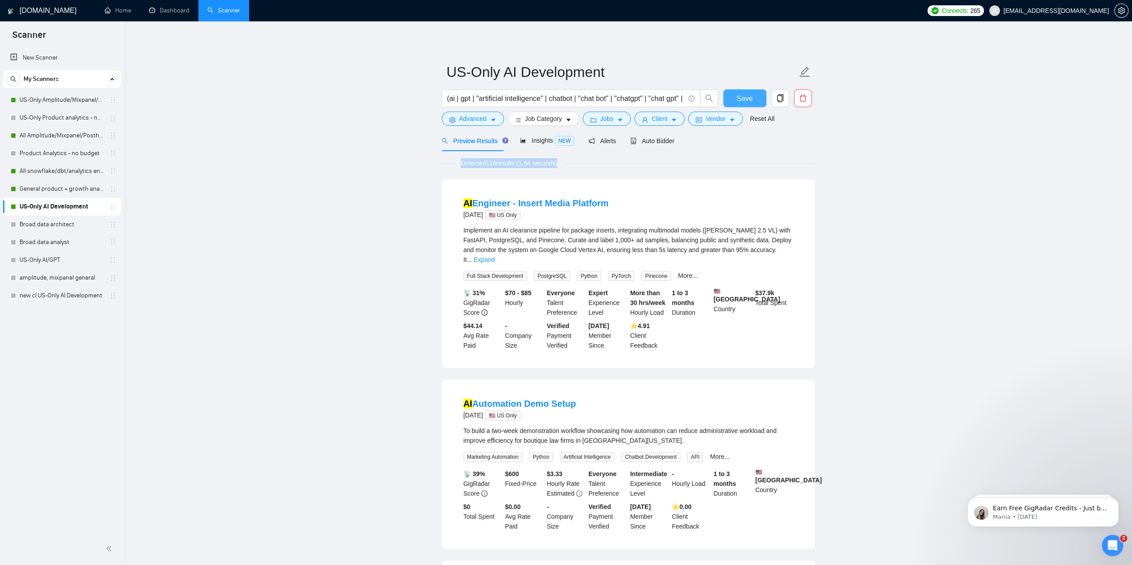
click at [757, 97] on button "Save" at bounding box center [744, 98] width 43 height 18
click at [783, 98] on icon "copy" at bounding box center [780, 98] width 8 height 8
click at [779, 145] on button "Yes" at bounding box center [774, 143] width 17 height 11
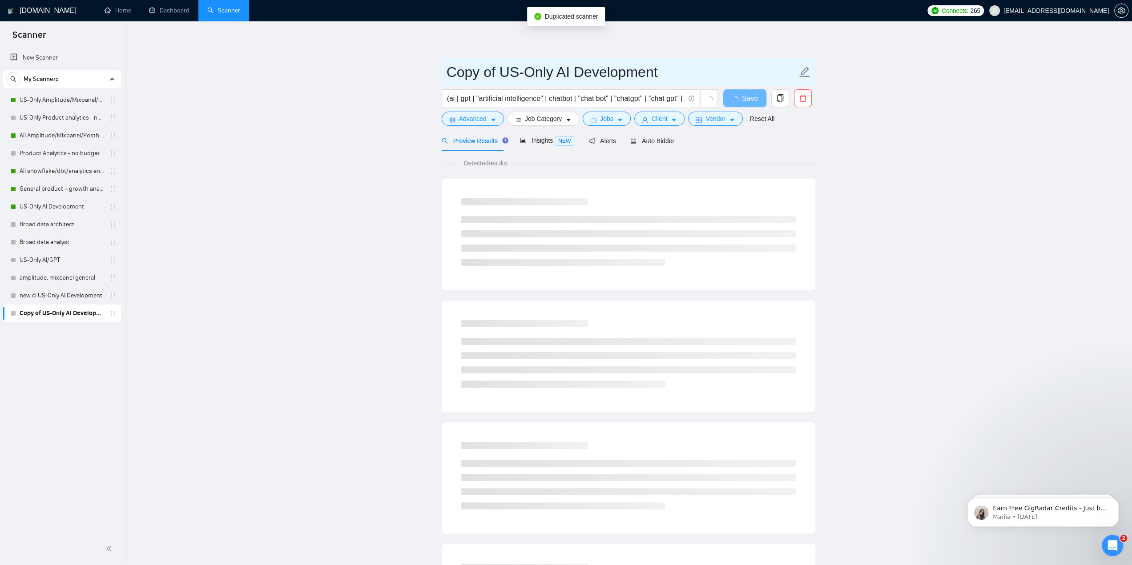
drag, startPoint x: 499, startPoint y: 73, endPoint x: 433, endPoint y: 77, distance: 66.0
click at [433, 77] on main "Copy of US-Only AI Development (ai | gpt | "artificial intelligence" | chatbot …" at bounding box center [628, 407] width 979 height 742
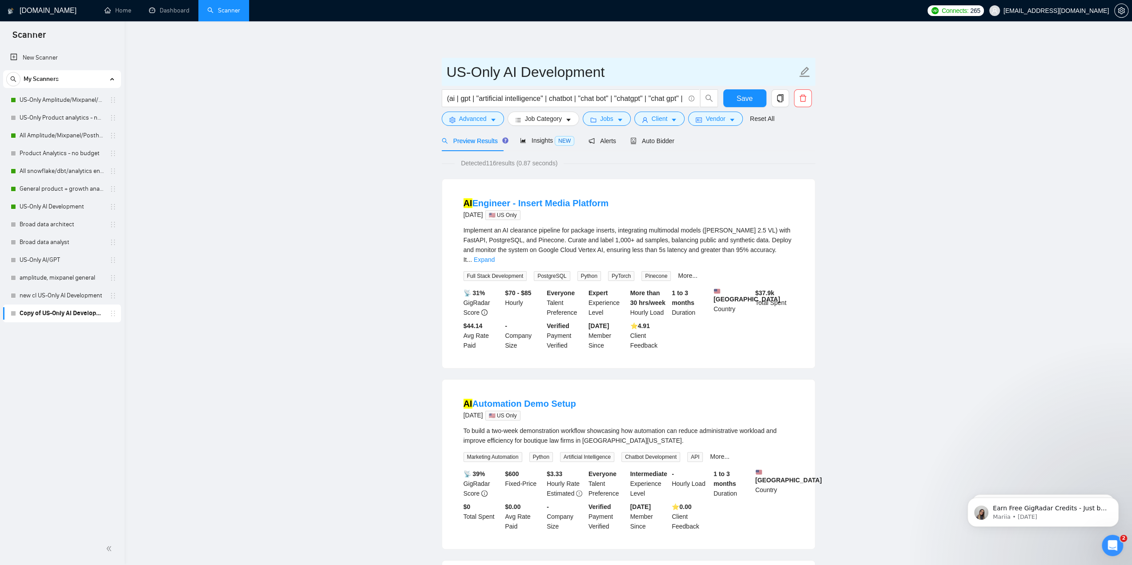
click at [608, 72] on input "US-Only AI Development" at bounding box center [622, 72] width 351 height 22
type input "US-Only AI Development - No budget"
click at [618, 119] on icon "caret-down" at bounding box center [620, 120] width 4 height 3
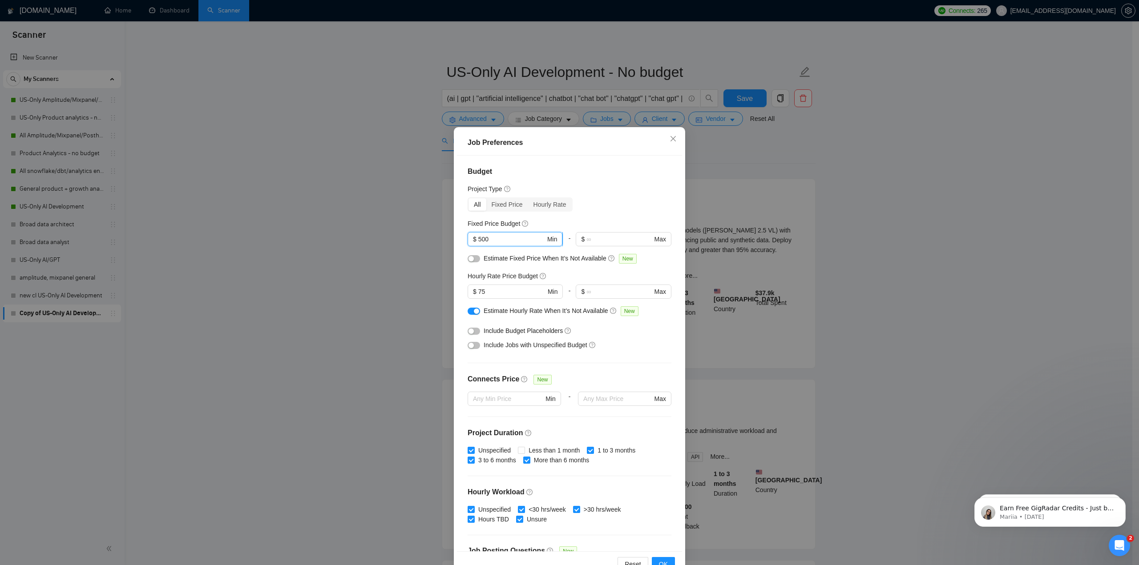
click at [498, 240] on input "500" at bounding box center [511, 239] width 67 height 10
click at [495, 295] on input "75" at bounding box center [511, 292] width 67 height 10
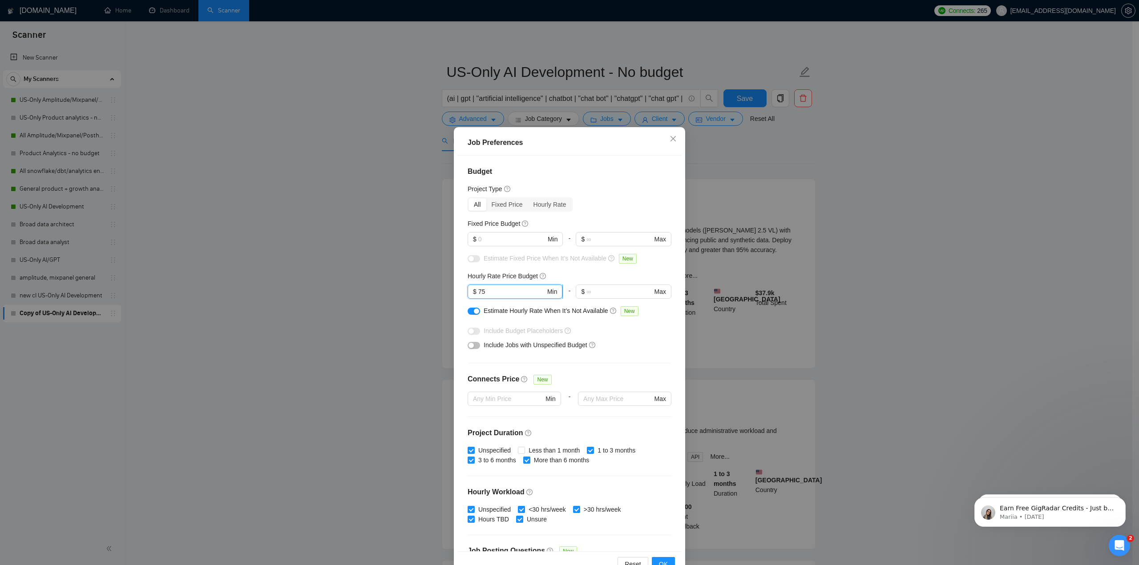
click at [495, 295] on input "75" at bounding box center [511, 292] width 67 height 10
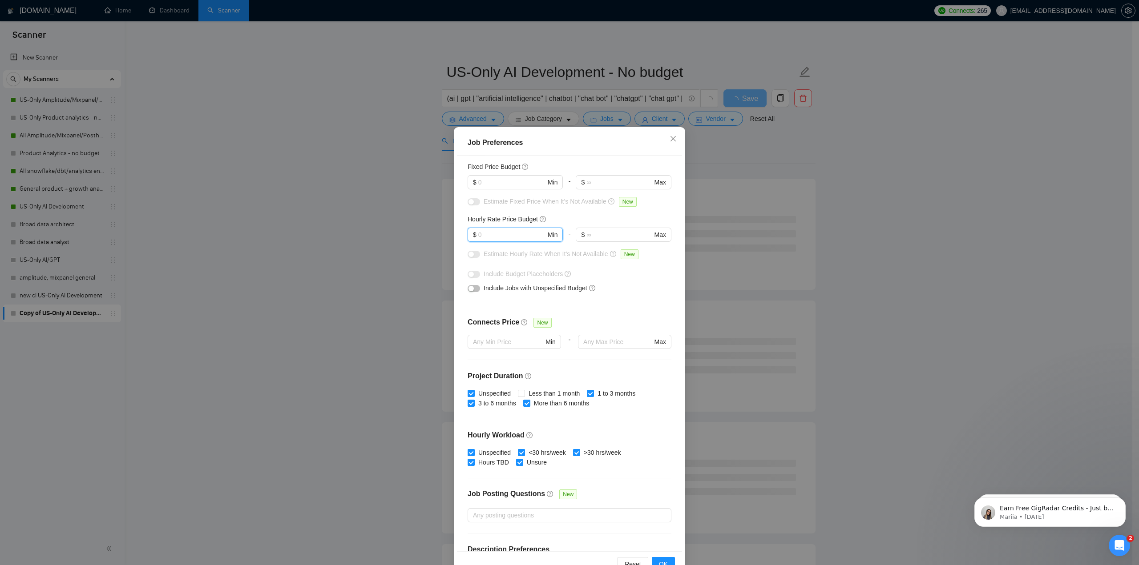
scroll to position [44, 0]
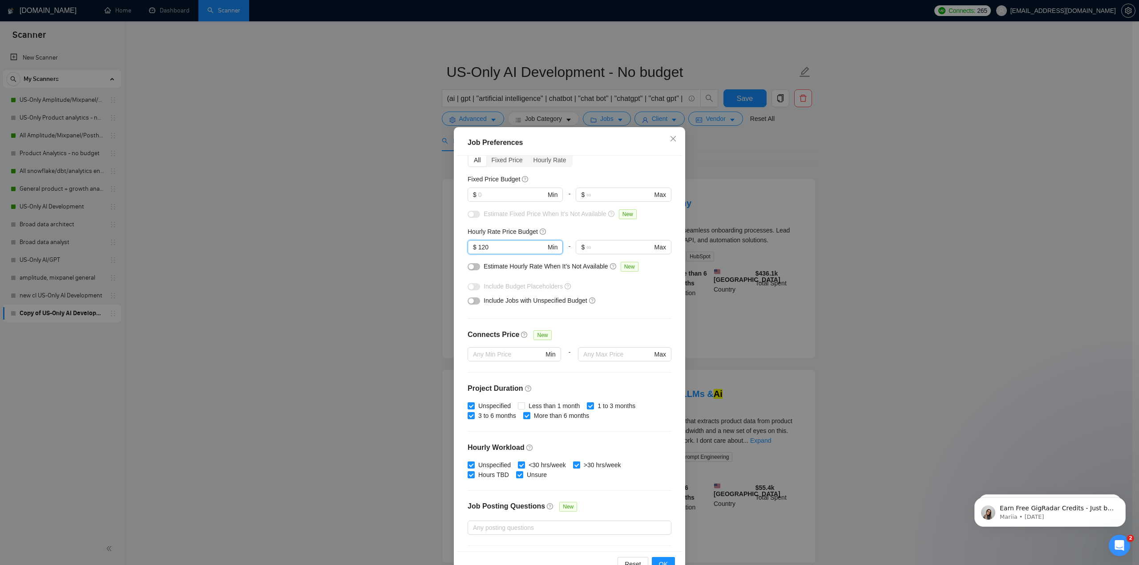
type input "120"
click at [644, 293] on div "Include Budget Placeholders" at bounding box center [570, 286] width 204 height 14
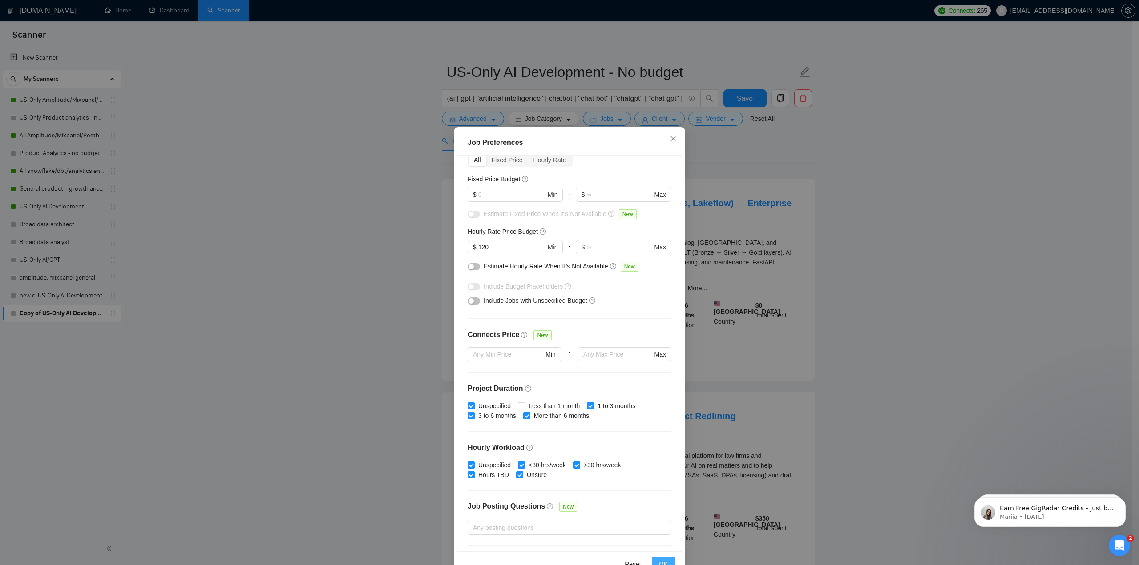
click at [660, 564] on span "OK" at bounding box center [663, 565] width 9 height 10
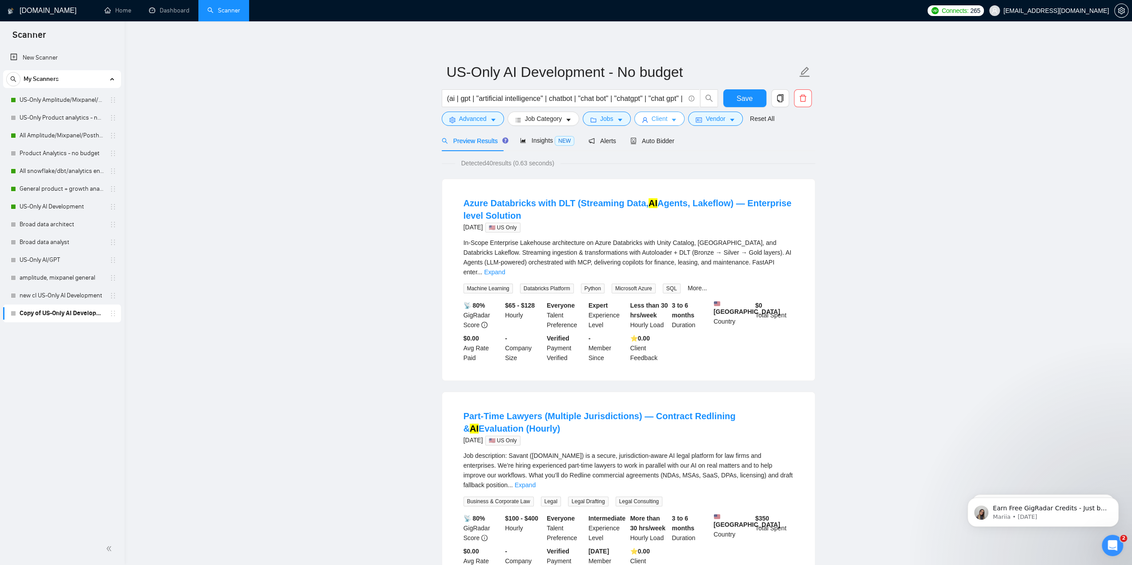
click at [659, 121] on span "Client" at bounding box center [660, 119] width 16 height 10
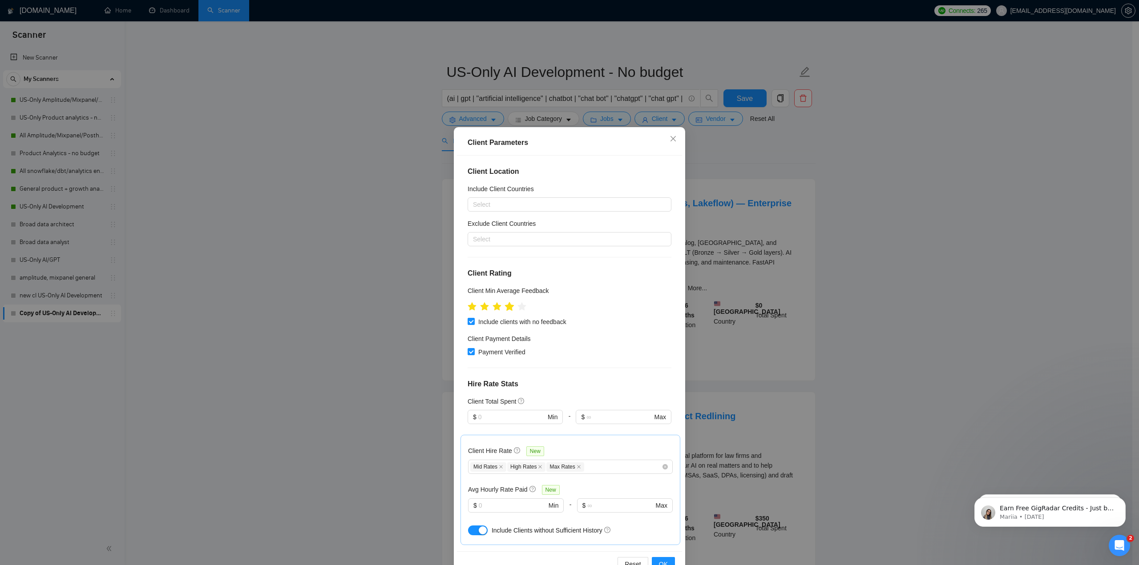
click at [508, 310] on icon "star" at bounding box center [509, 306] width 9 height 9
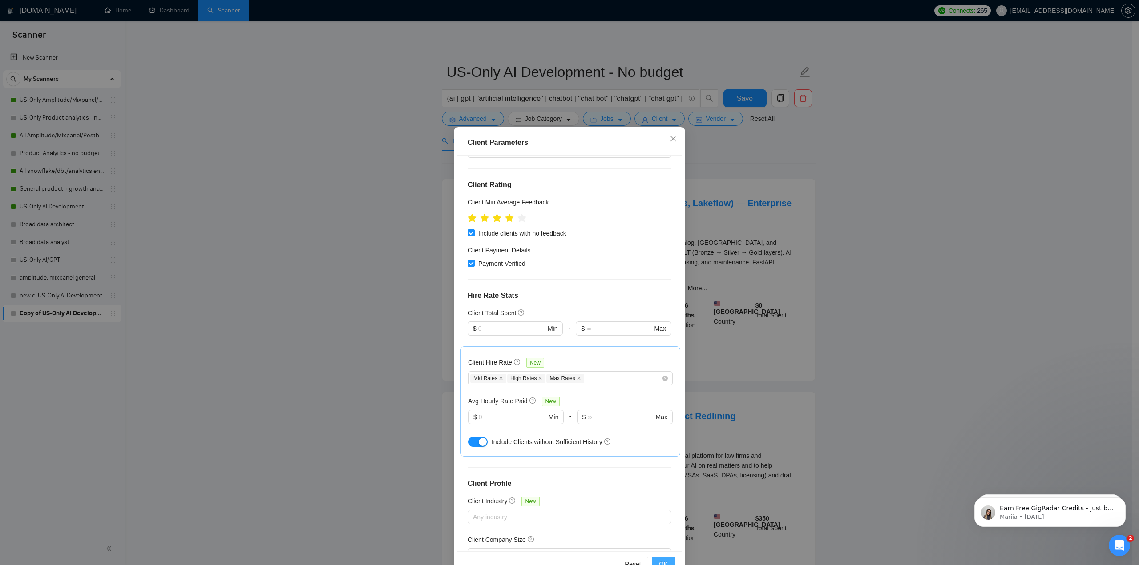
scroll to position [89, 0]
click at [661, 562] on span "OK" at bounding box center [663, 565] width 9 height 10
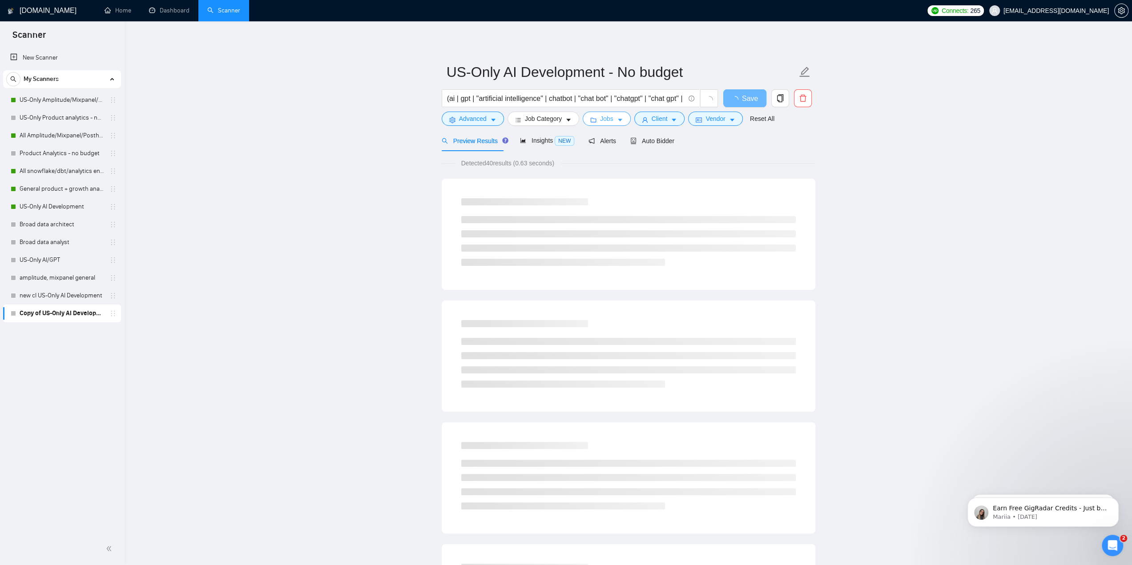
click at [605, 121] on span "Jobs" at bounding box center [606, 119] width 13 height 10
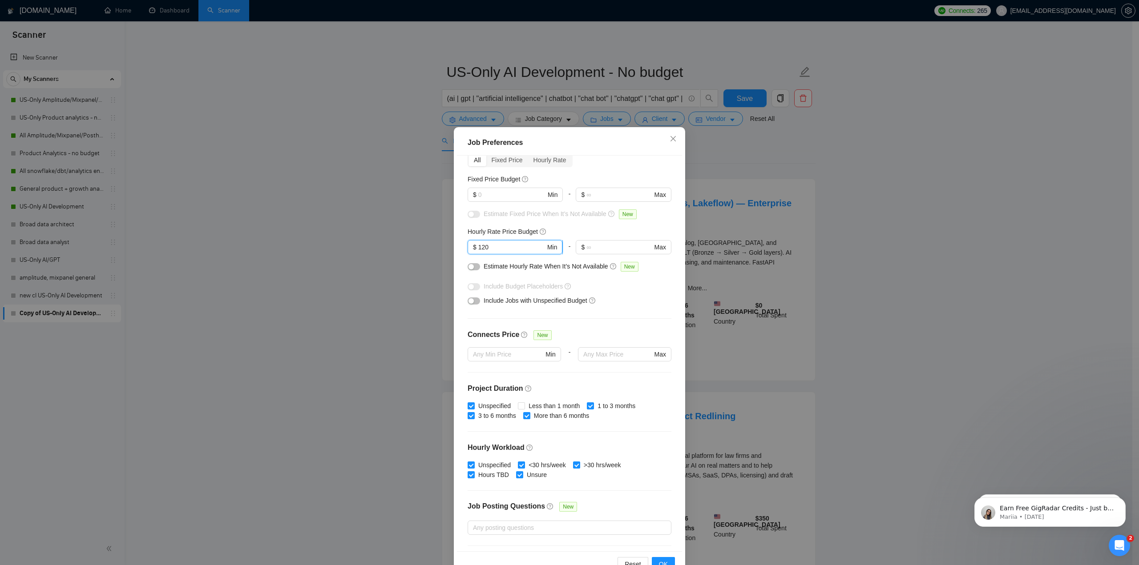
click at [512, 246] on input "120" at bounding box center [511, 247] width 67 height 10
click at [665, 559] on button "OK" at bounding box center [663, 564] width 23 height 14
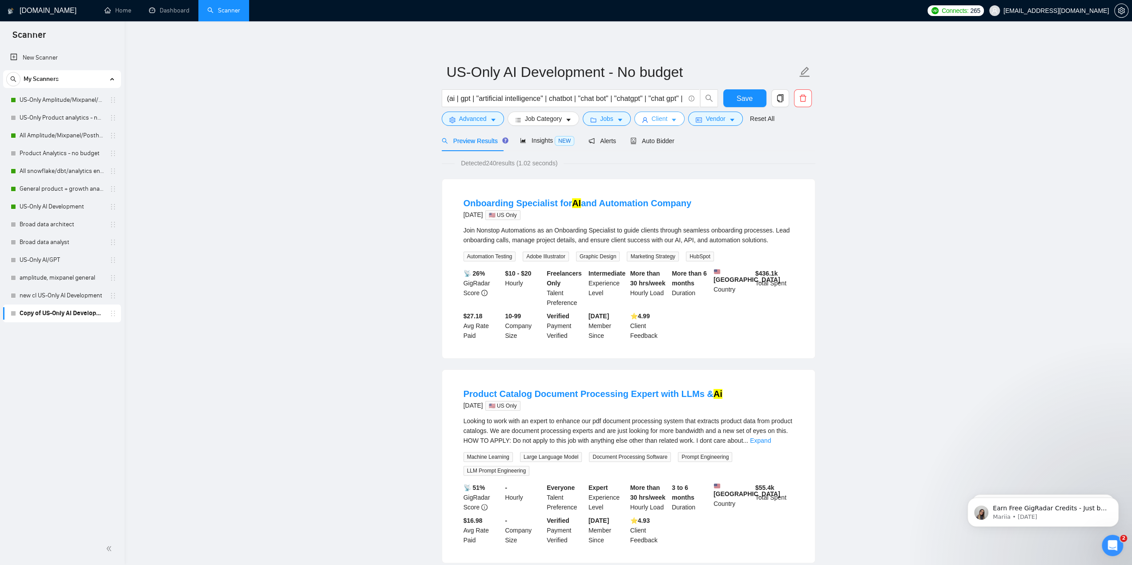
click at [663, 121] on span "Client" at bounding box center [660, 119] width 16 height 10
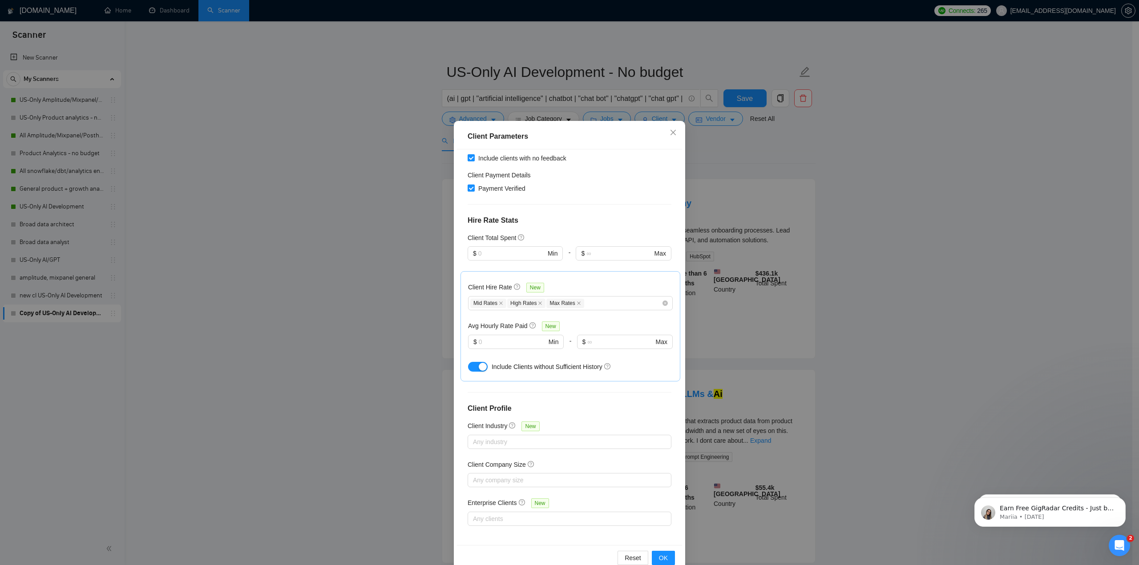
scroll to position [25, 0]
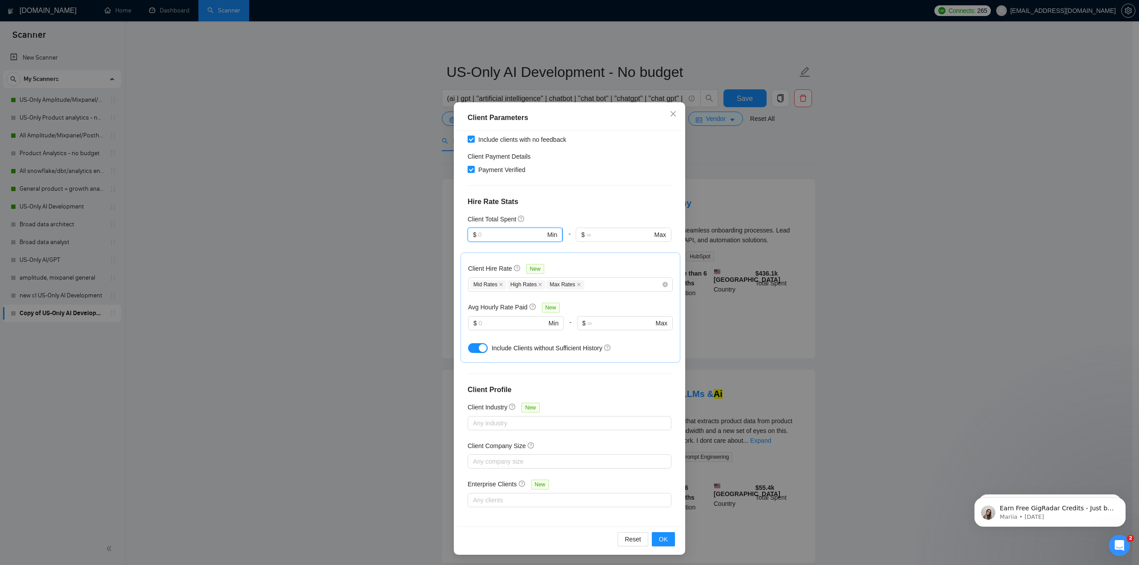
click at [515, 232] on input "text" at bounding box center [511, 235] width 67 height 10
paste input "4000"
type input "4000"
click at [581, 211] on div "Client Location Include Client Countries Select Exclude Client Countries Select…" at bounding box center [569, 329] width 225 height 396
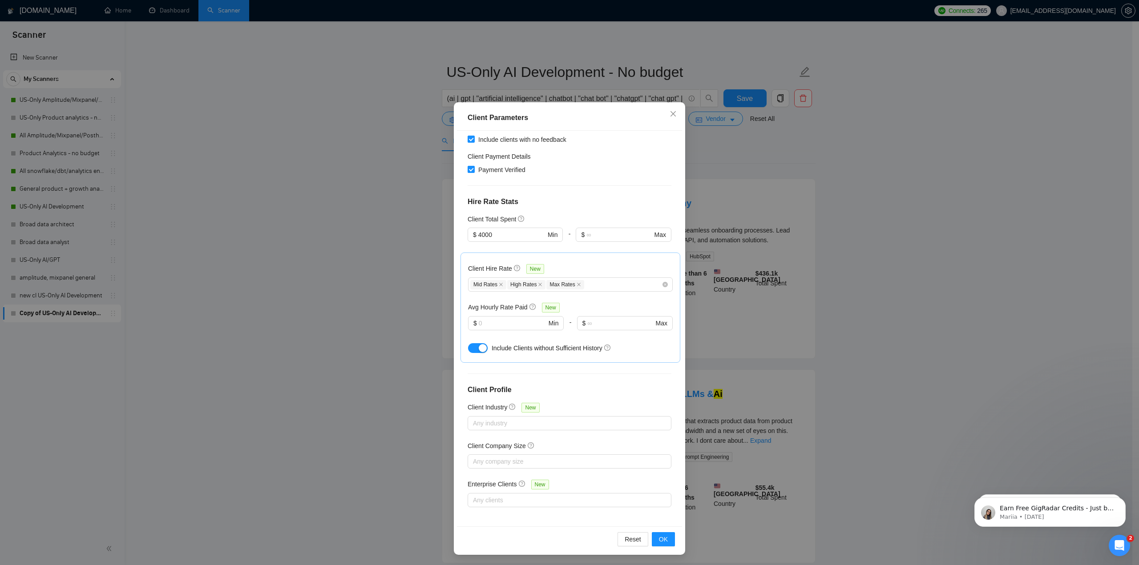
scroll to position [113, 0]
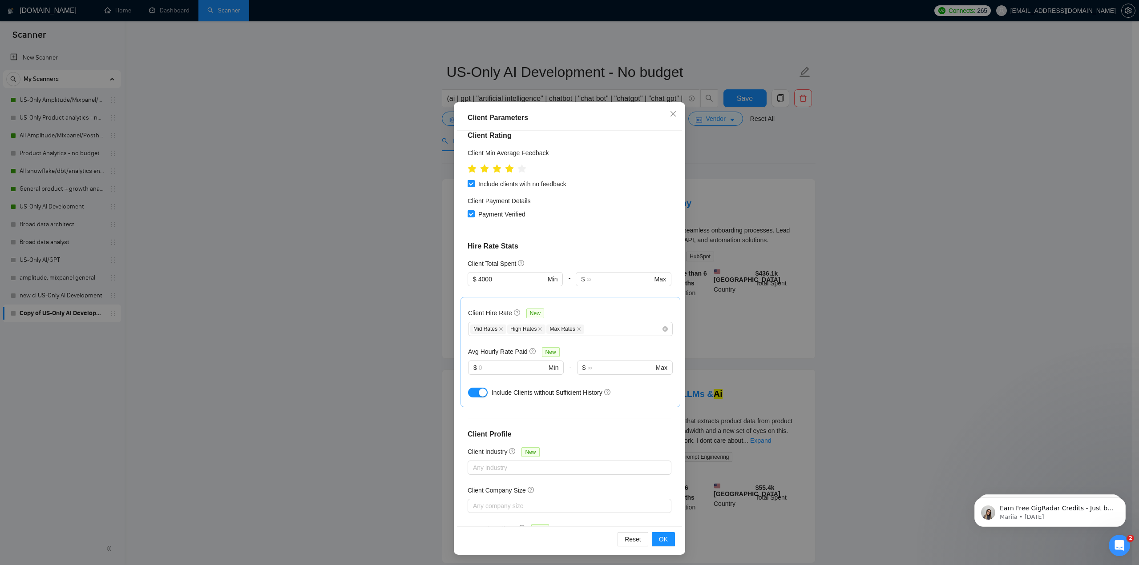
click at [468, 185] on input "Include clients with no feedback" at bounding box center [471, 183] width 6 height 6
click at [468, 186] on span at bounding box center [471, 183] width 7 height 7
click at [468, 186] on input "Include clients with no feedback" at bounding box center [471, 183] width 6 height 6
checkbox input "true"
click at [662, 541] on span "OK" at bounding box center [663, 540] width 9 height 10
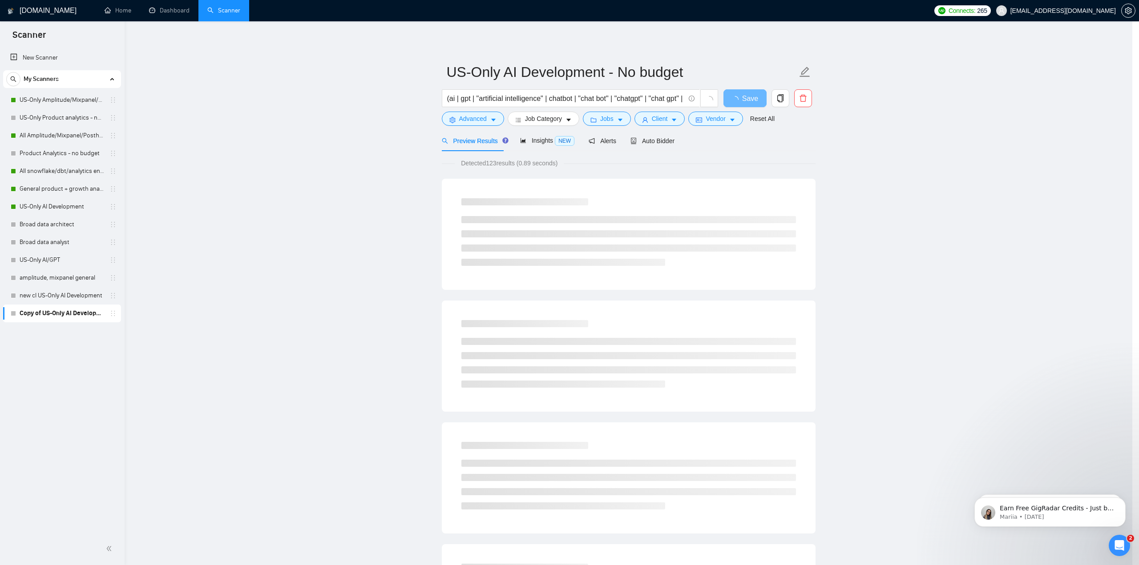
scroll to position [0, 0]
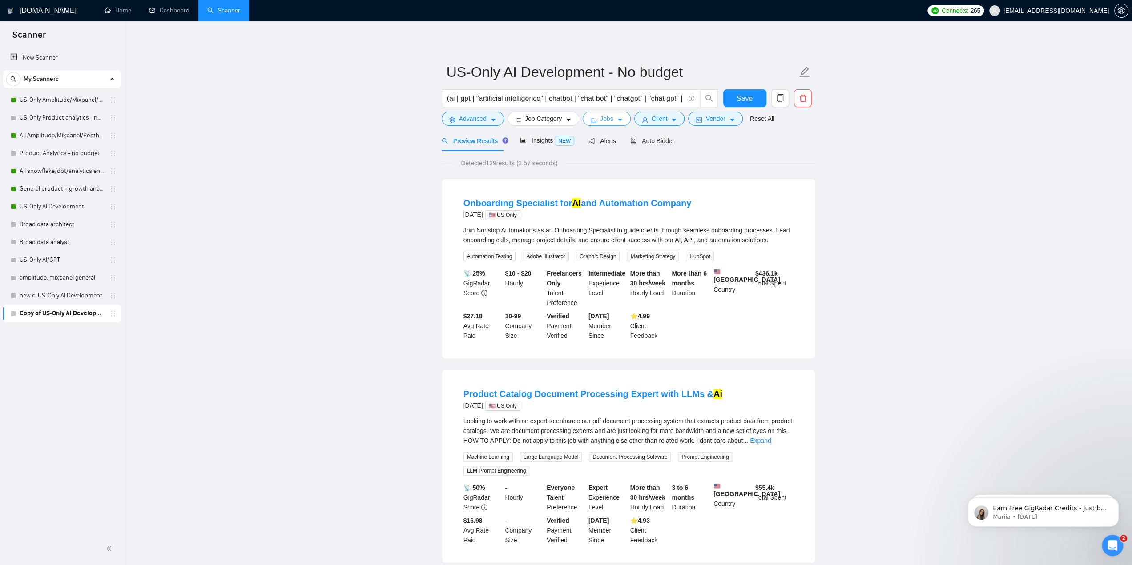
click at [603, 121] on span "Jobs" at bounding box center [606, 119] width 13 height 10
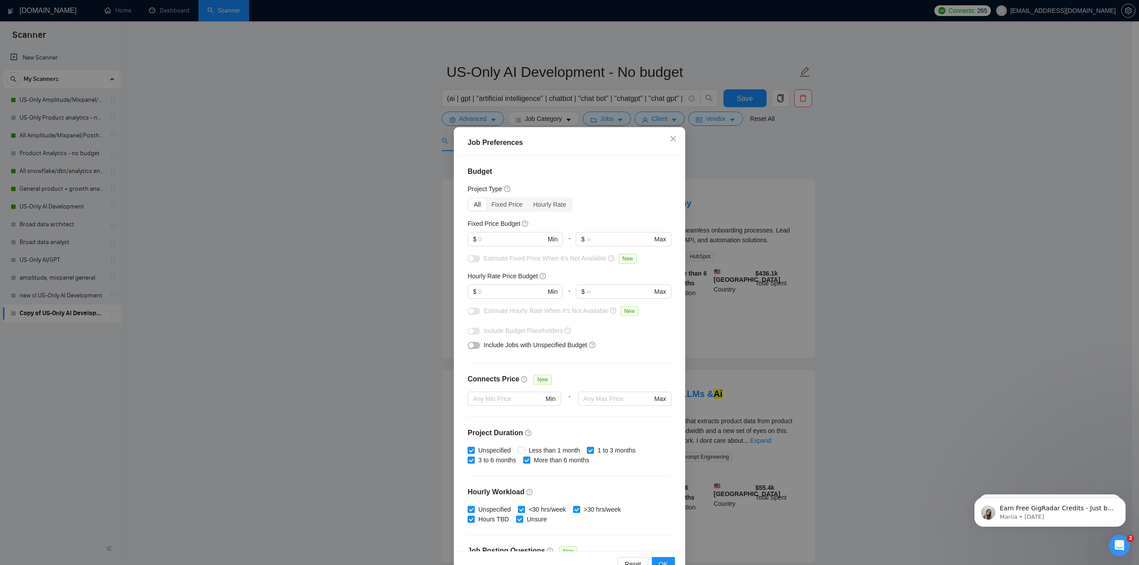
click at [755, 189] on div "Job Preferences Budget Project Type All Fixed Price Hourly Rate Fixed Price Bud…" at bounding box center [569, 282] width 1139 height 565
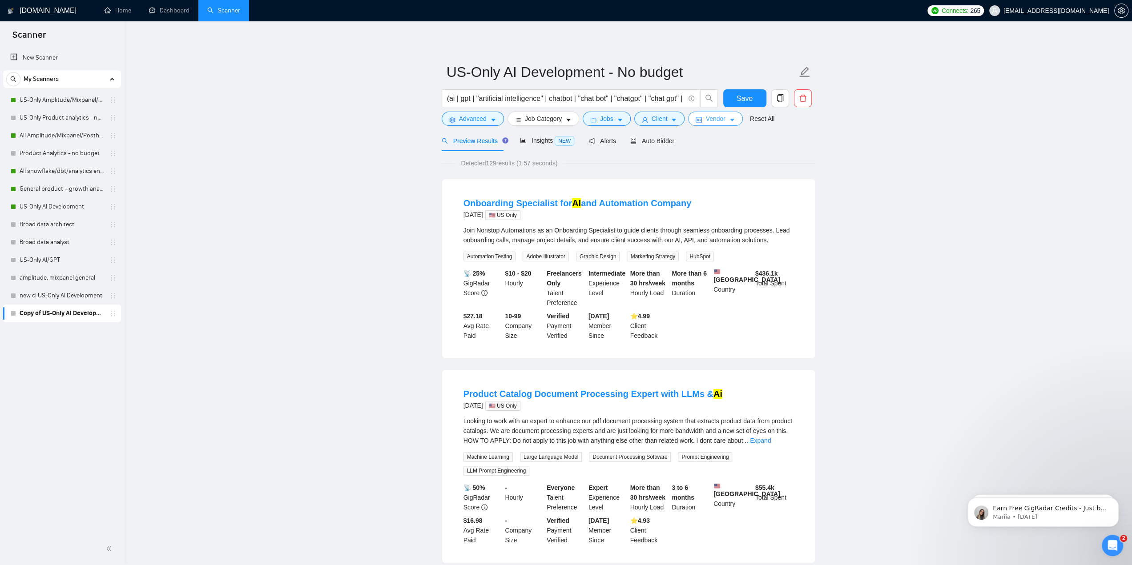
click at [722, 120] on button "Vendor" at bounding box center [715, 119] width 54 height 14
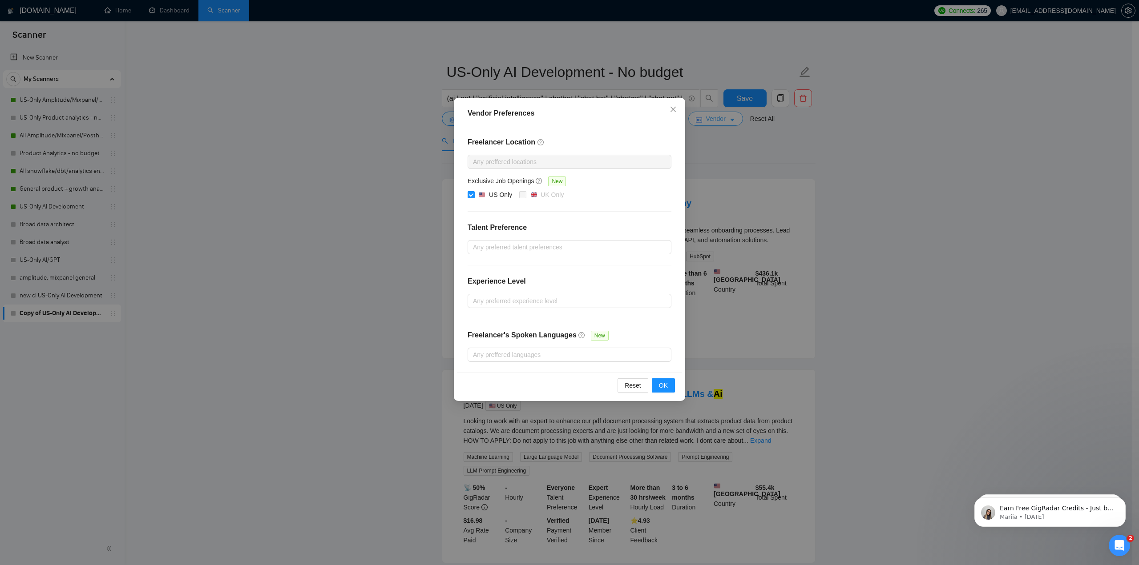
click at [722, 120] on div "Vendor Preferences Freelancer Location Any preffered locations Exclusive Job Op…" at bounding box center [569, 282] width 1139 height 565
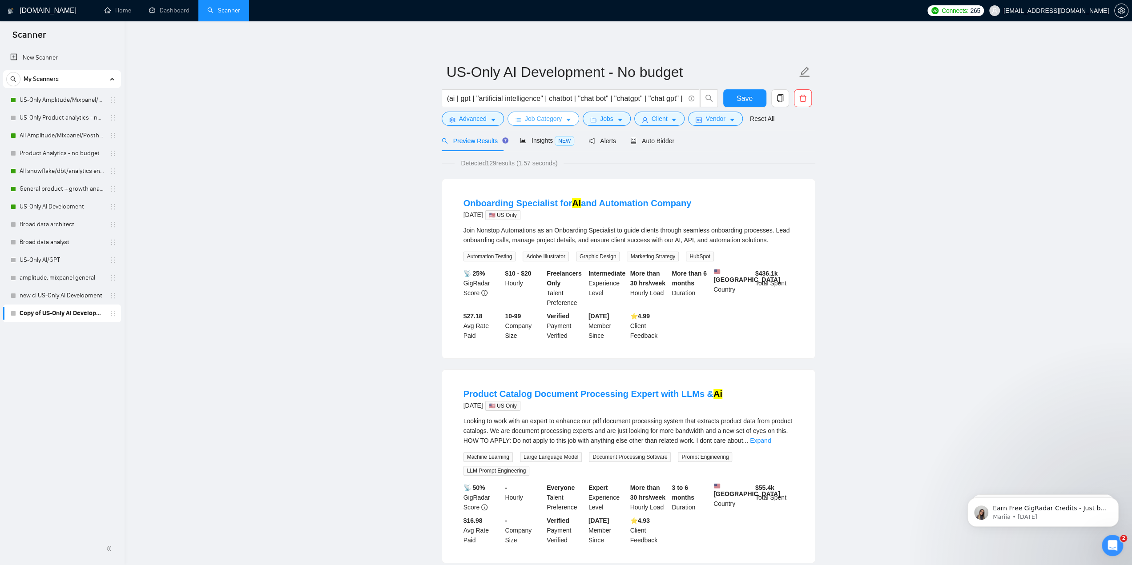
click at [554, 119] on span "Job Category" at bounding box center [543, 119] width 37 height 10
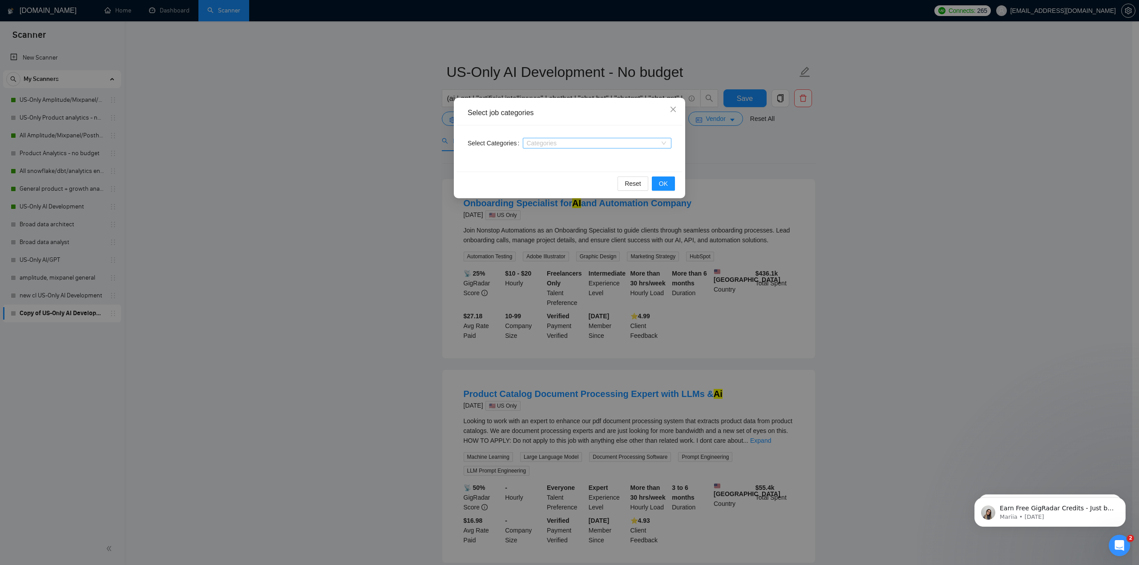
click at [573, 143] on div at bounding box center [592, 143] width 135 height 7
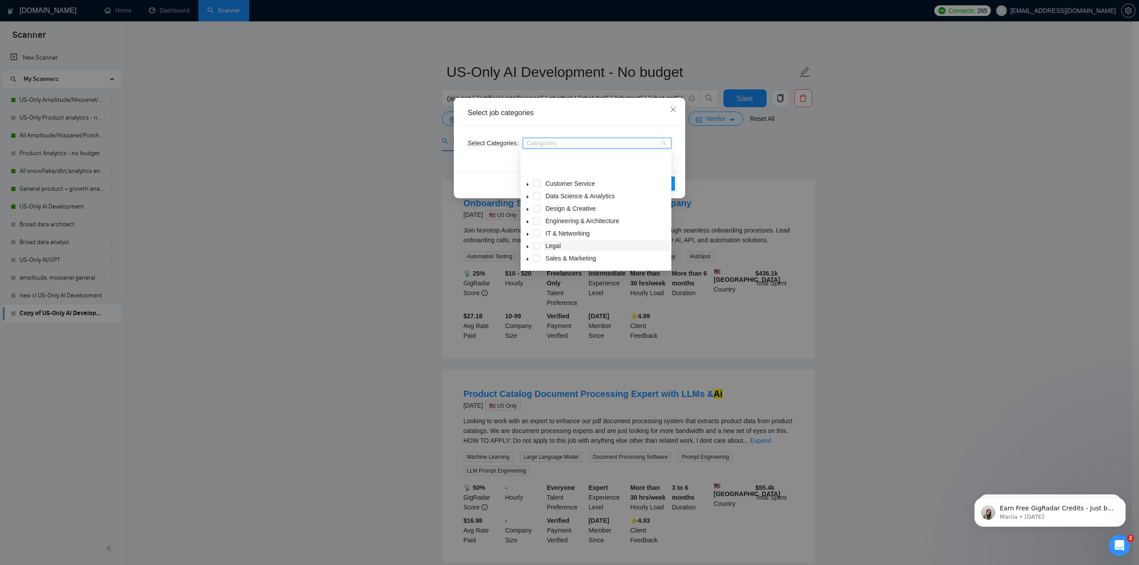
scroll to position [36, 0]
type input "AI"
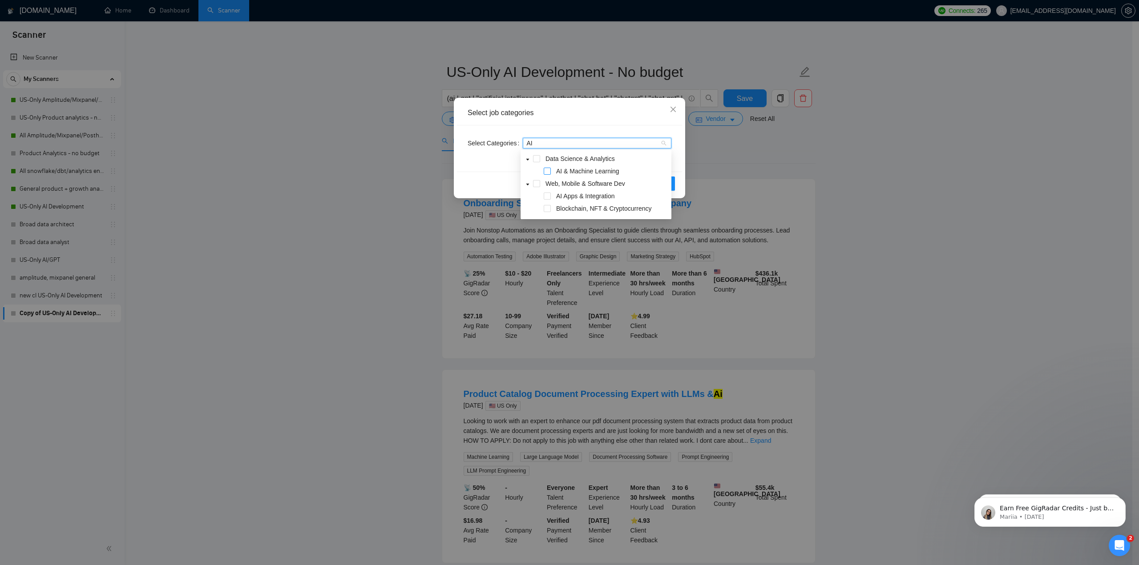
click at [549, 169] on span at bounding box center [547, 171] width 7 height 7
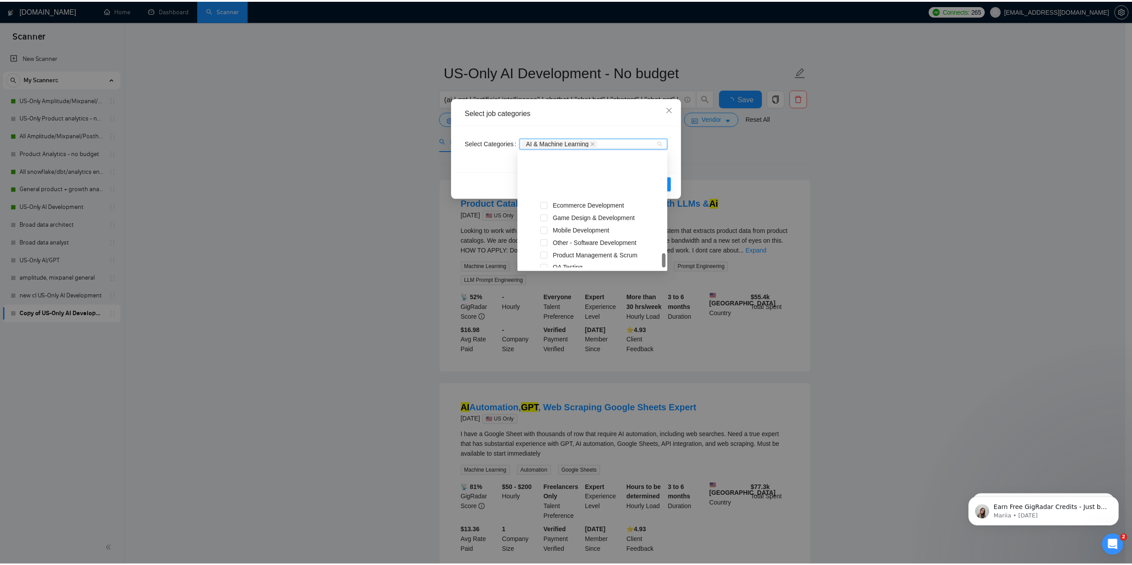
scroll to position [235, 0]
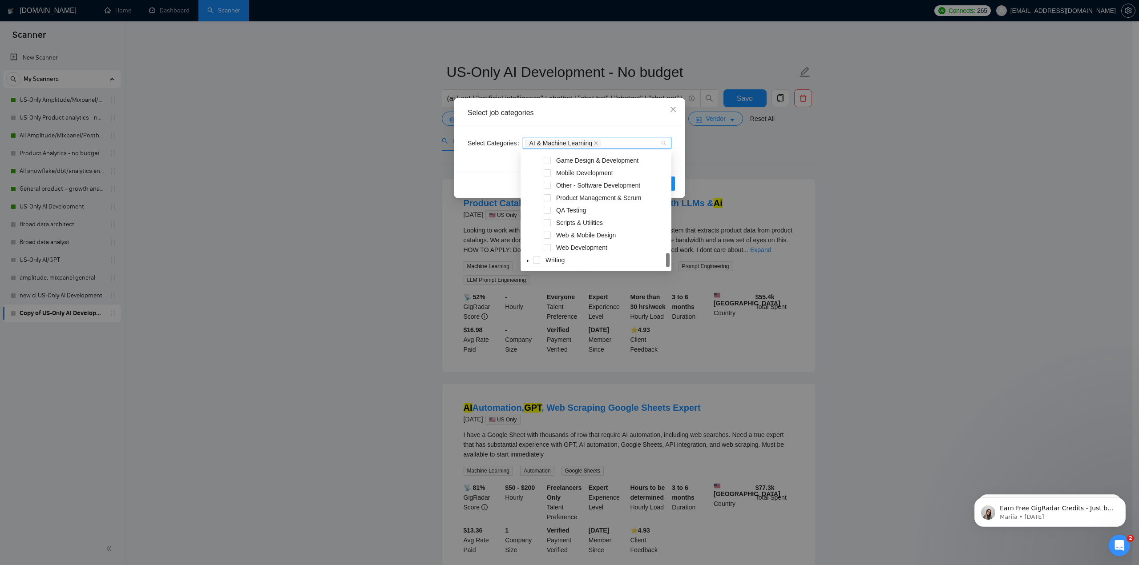
click at [790, 145] on div "Select job categories Select Categories AI & Machine Learning Reset OK" at bounding box center [569, 282] width 1139 height 565
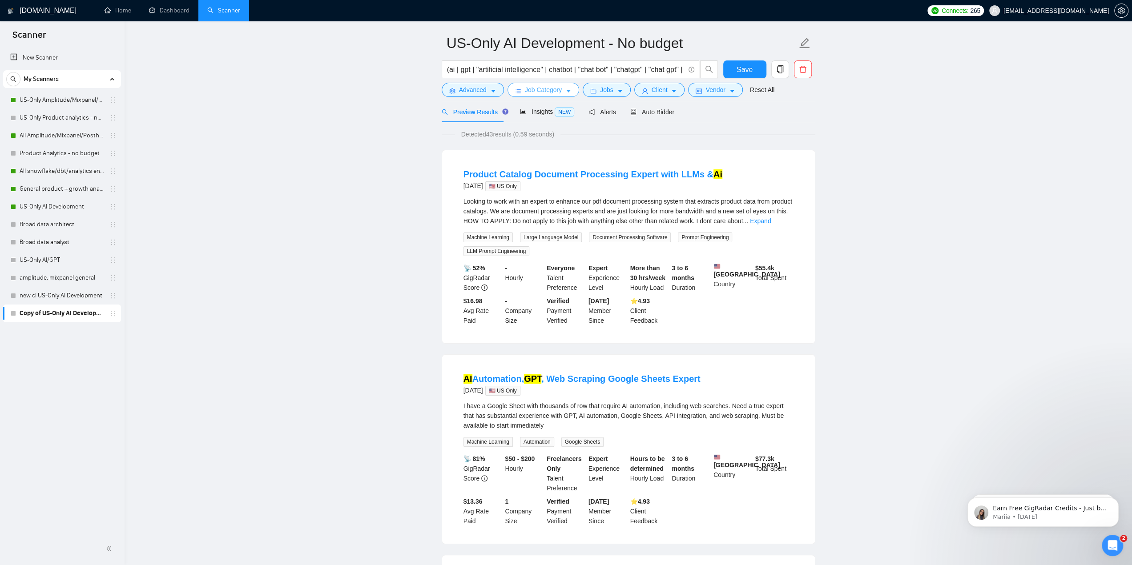
scroll to position [0, 0]
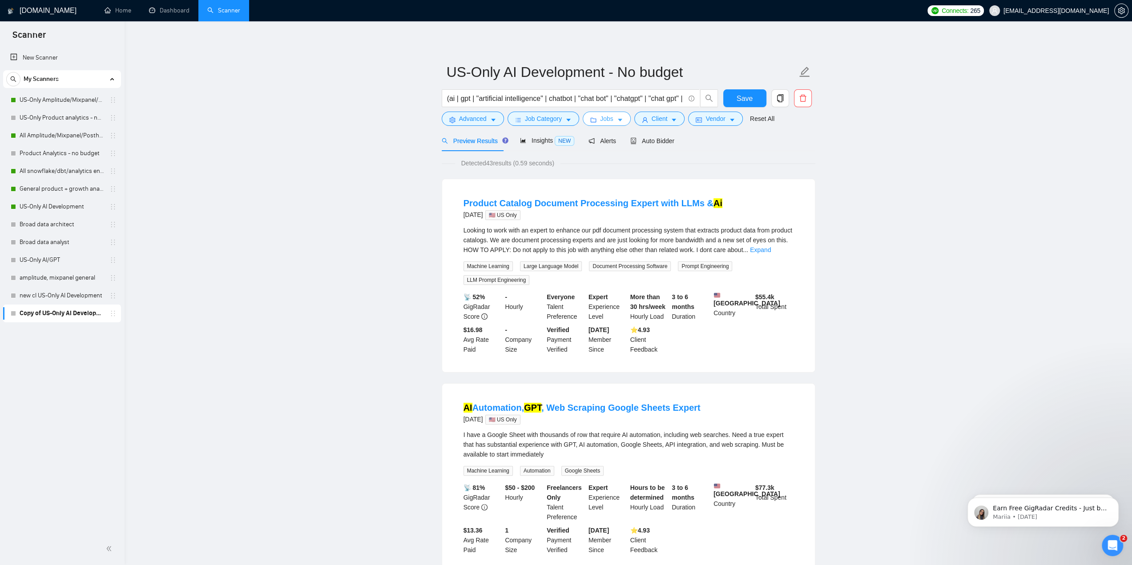
click at [617, 122] on icon "caret-down" at bounding box center [620, 120] width 6 height 6
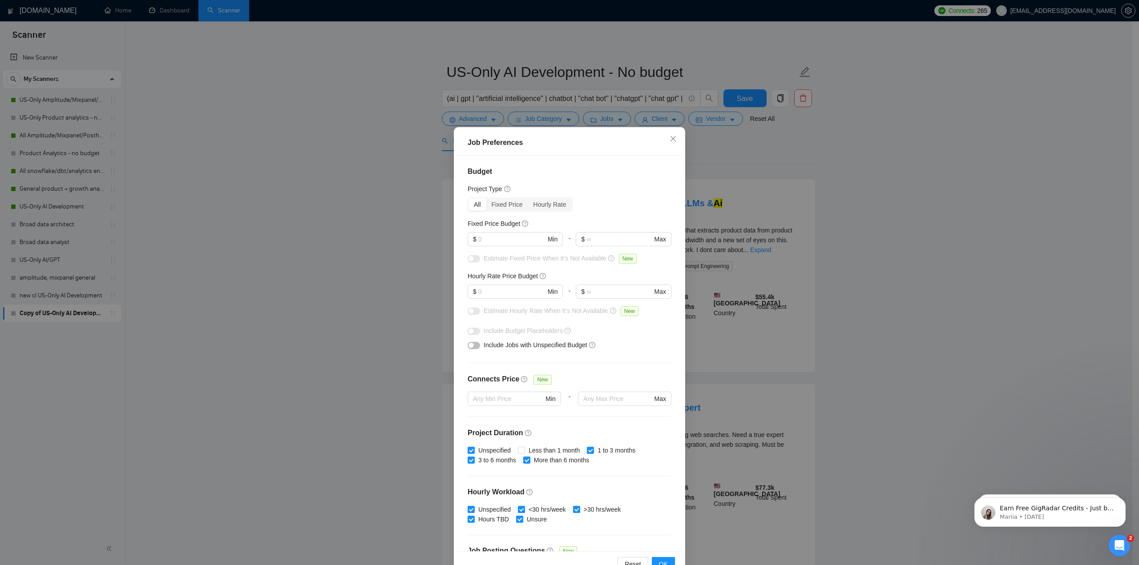
click at [614, 121] on div "Job Preferences Budget Project Type All Fixed Price Hourly Rate Fixed Price Bud…" at bounding box center [569, 282] width 1139 height 565
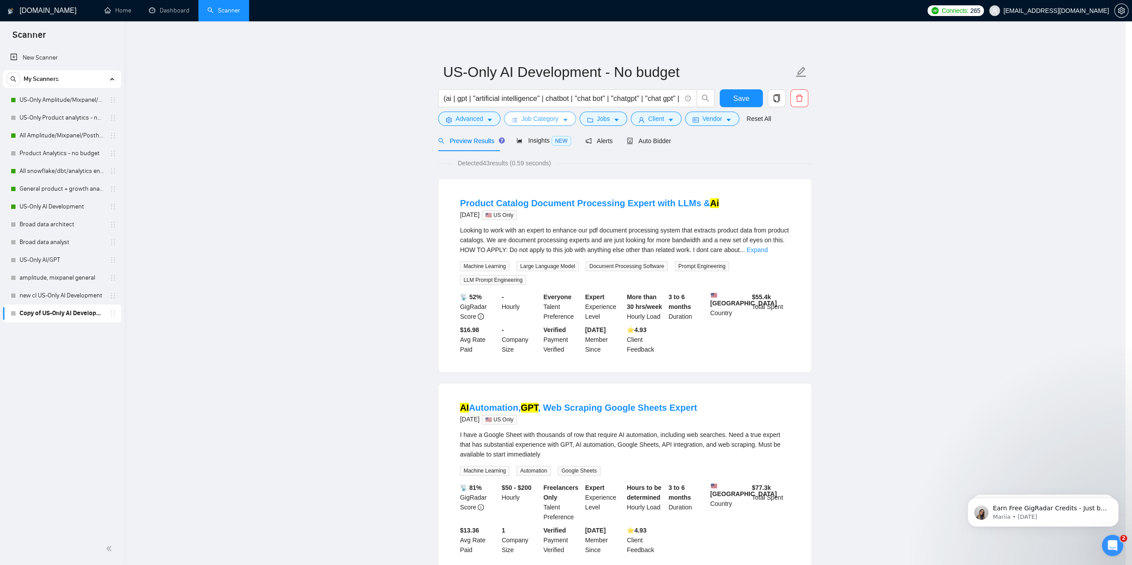
click at [567, 119] on icon "caret-down" at bounding box center [565, 120] width 4 height 3
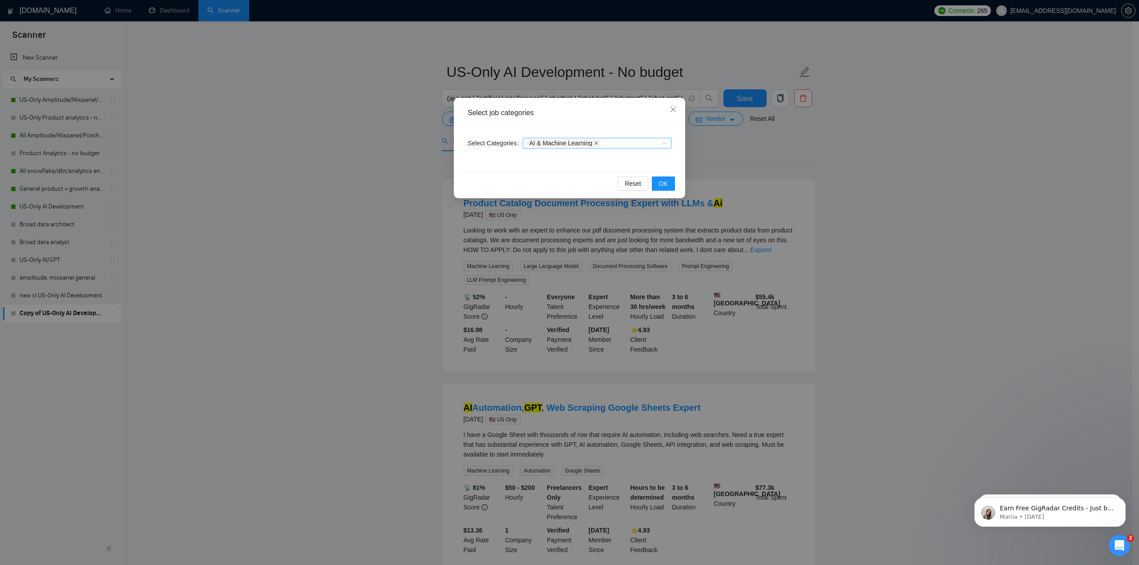
click at [594, 141] on icon "close" at bounding box center [596, 143] width 4 height 4
click at [675, 111] on icon "close" at bounding box center [673, 109] width 7 height 7
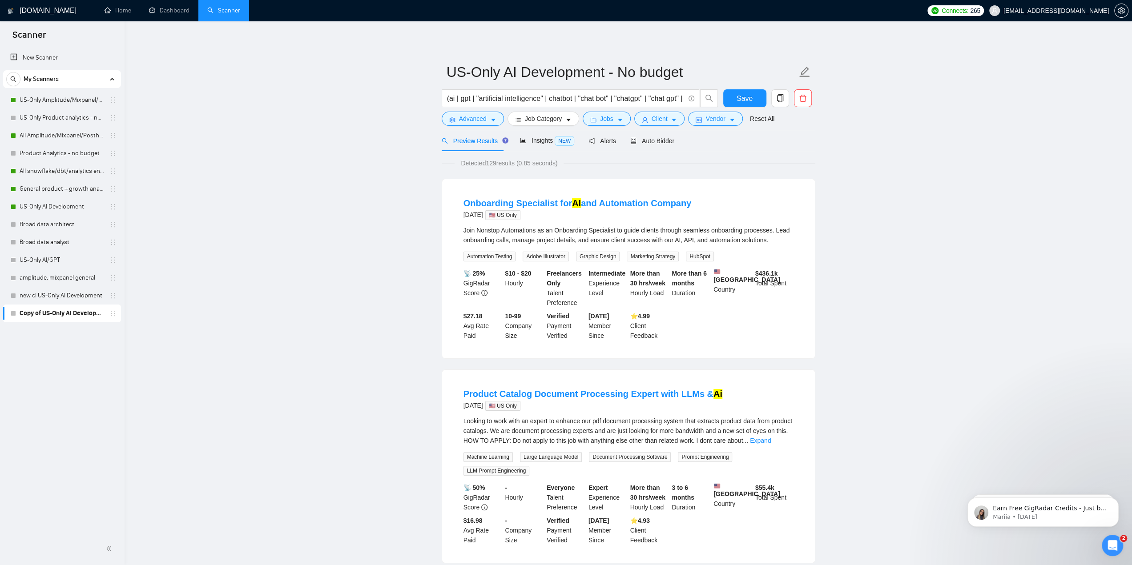
click at [489, 163] on span "Detected 129 results (0.85 seconds)" at bounding box center [509, 163] width 109 height 10
click at [490, 163] on span "Detected 129 results (0.85 seconds)" at bounding box center [509, 163] width 109 height 10
drag, startPoint x: 491, startPoint y: 163, endPoint x: 514, endPoint y: 170, distance: 24.4
click at [491, 164] on span "Detected 129 results (0.85 seconds)" at bounding box center [509, 163] width 109 height 10
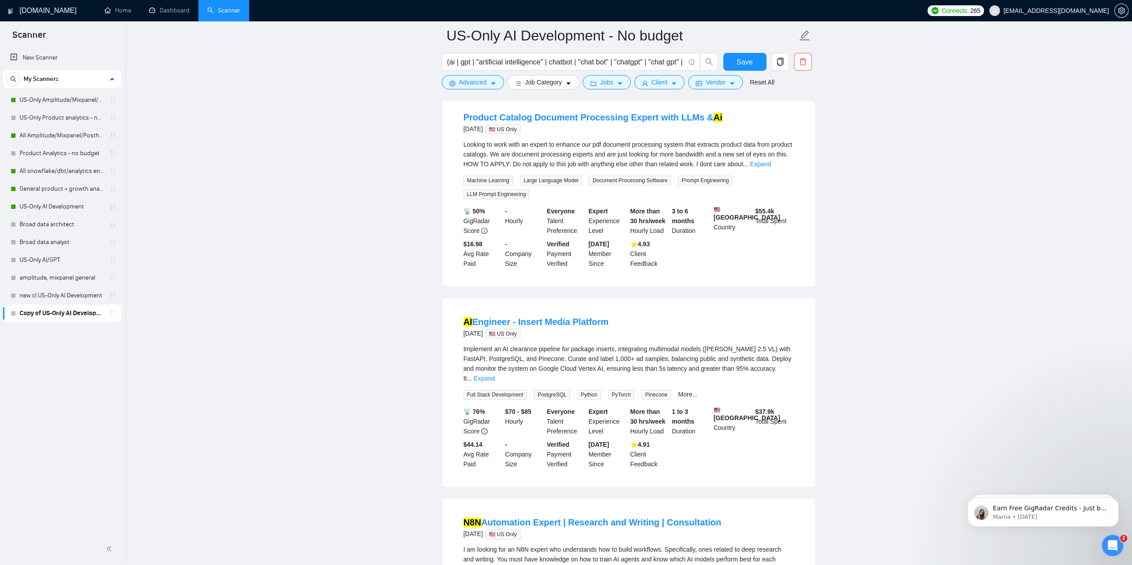
scroll to position [311, 0]
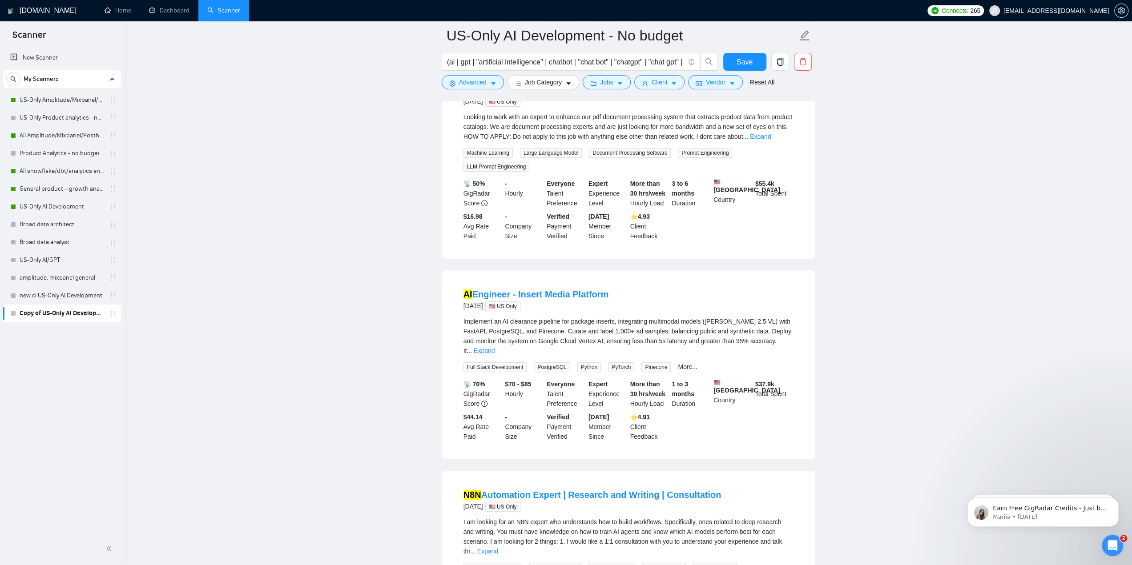
click at [476, 417] on b "$44.14" at bounding box center [473, 417] width 19 height 7
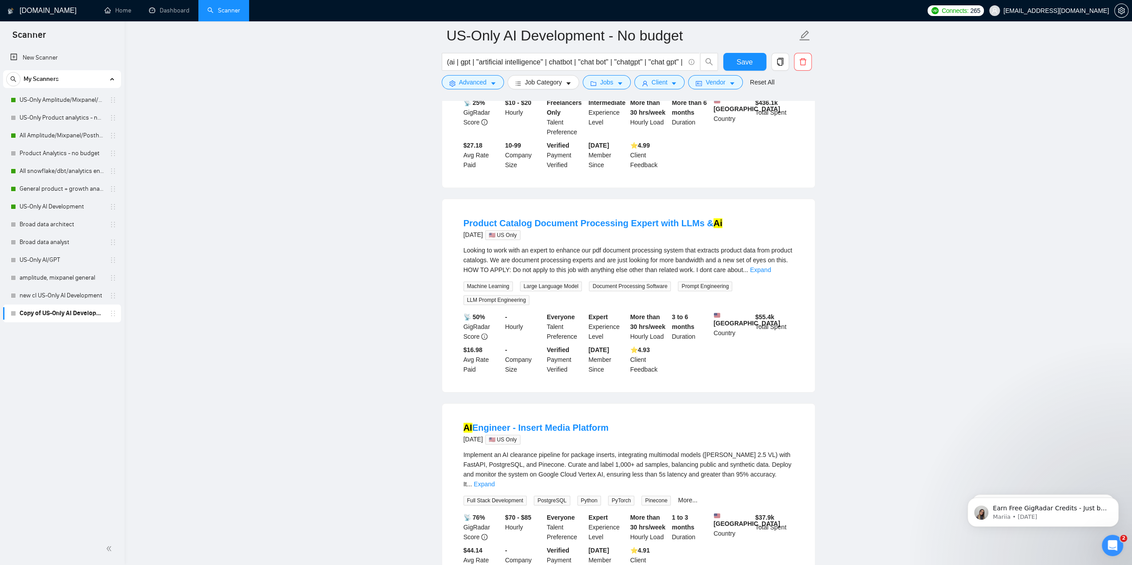
click at [477, 354] on b "$16.98" at bounding box center [473, 350] width 19 height 7
drag, startPoint x: 481, startPoint y: 355, endPoint x: 452, endPoint y: 358, distance: 29.9
click at [452, 358] on div "Product Catalog Document Processing Expert with LLMs & Ai 2 days ago 🇺🇸 US Only…" at bounding box center [628, 295] width 373 height 193
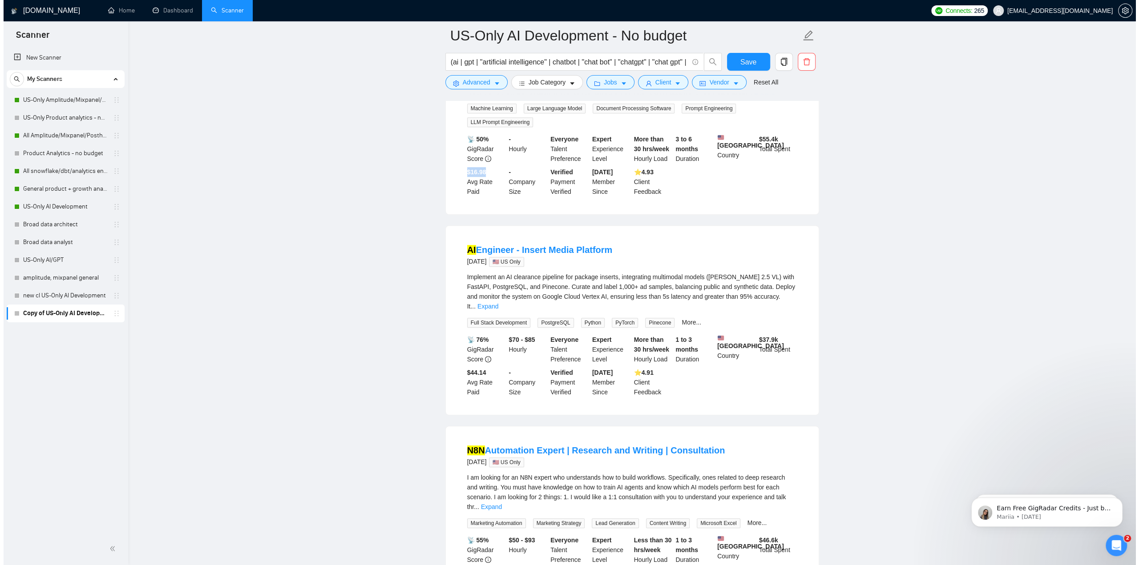
scroll to position [489, 0]
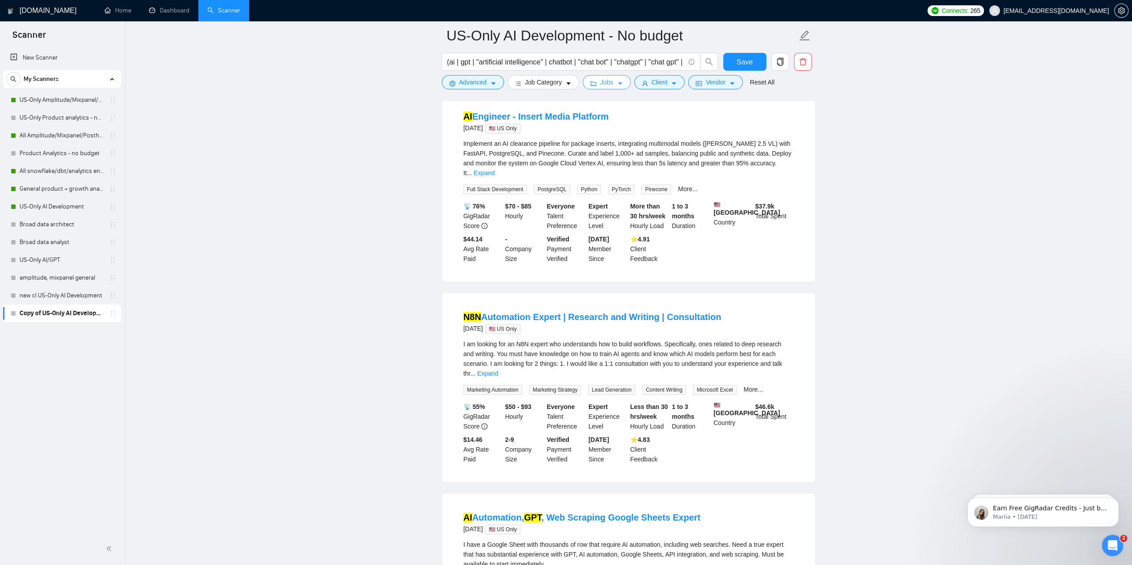
click at [602, 83] on span "Jobs" at bounding box center [606, 82] width 13 height 10
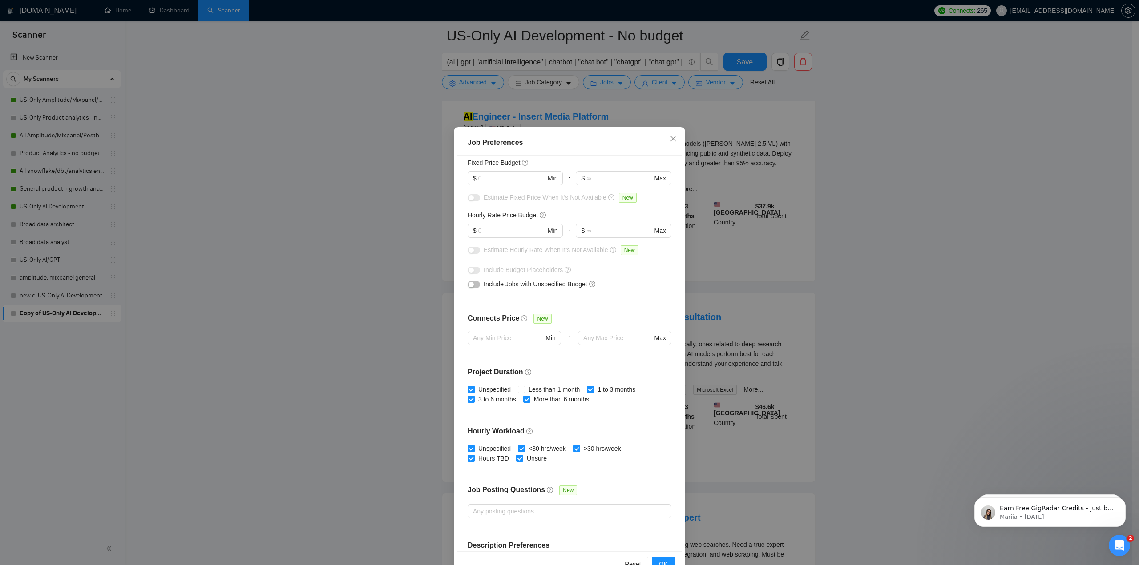
scroll to position [0, 0]
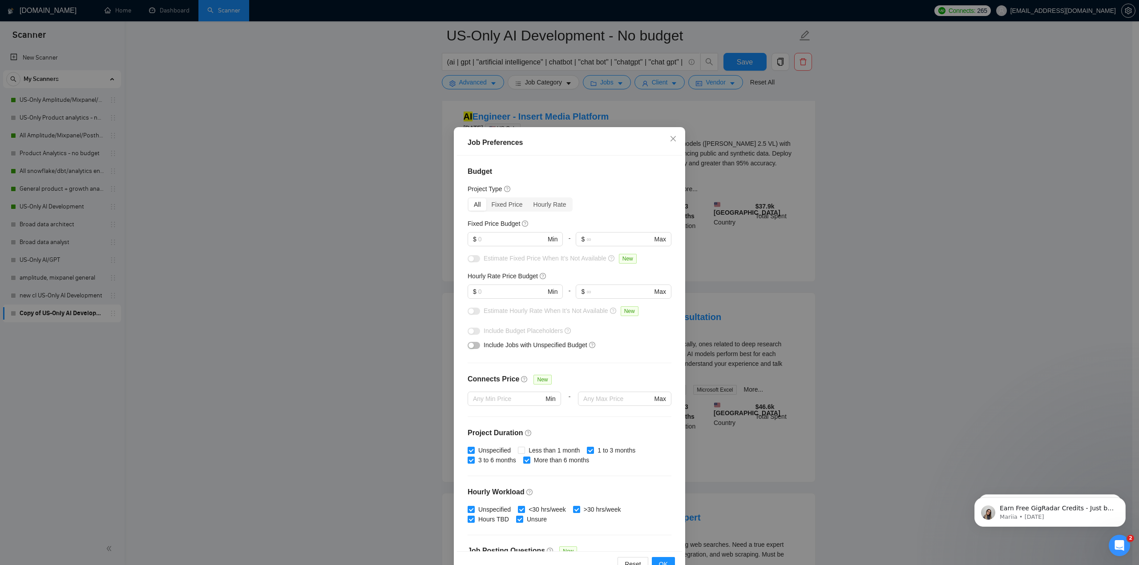
drag, startPoint x: 714, startPoint y: 163, endPoint x: 698, endPoint y: 178, distance: 21.8
click at [715, 163] on div "Job Preferences Budget Project Type All Fixed Price Hourly Rate Fixed Price Bud…" at bounding box center [569, 282] width 1139 height 565
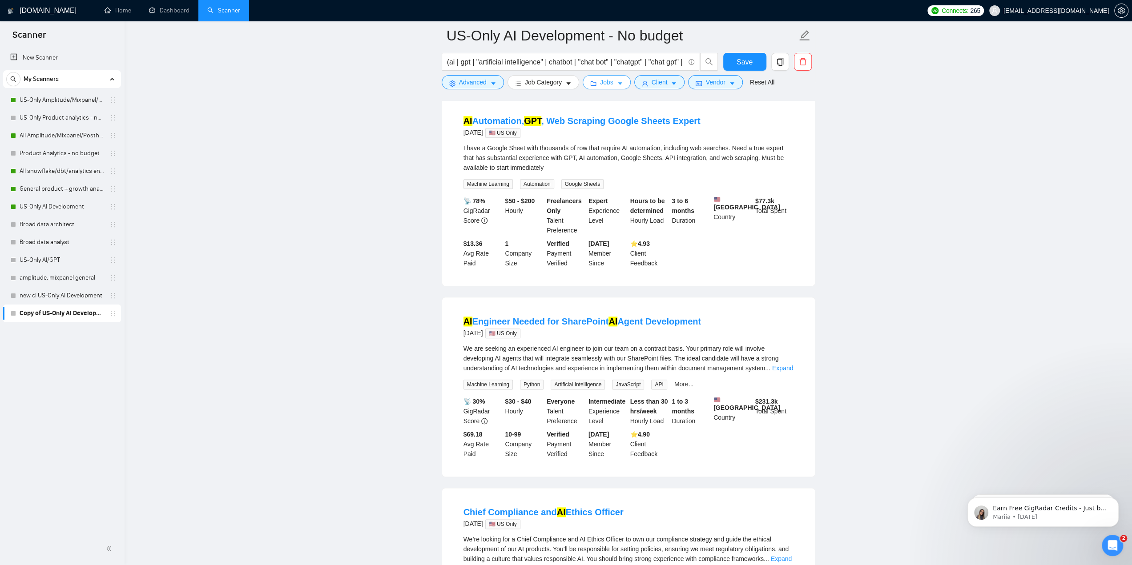
scroll to position [890, 0]
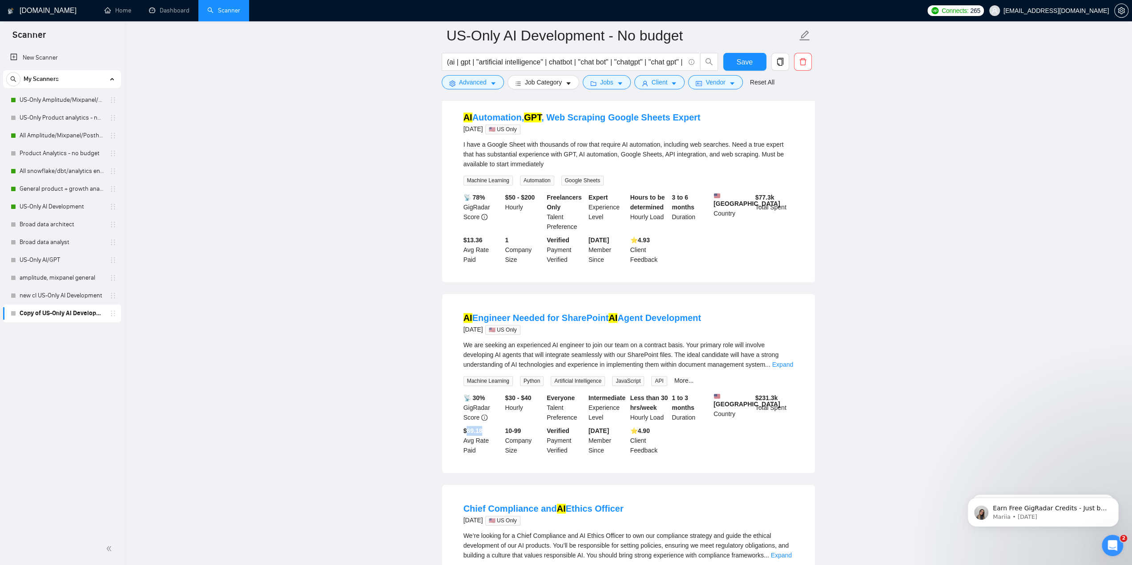
drag, startPoint x: 465, startPoint y: 434, endPoint x: 483, endPoint y: 436, distance: 18.3
click at [483, 436] on div "$69.18 Avg Rate Paid" at bounding box center [483, 440] width 42 height 29
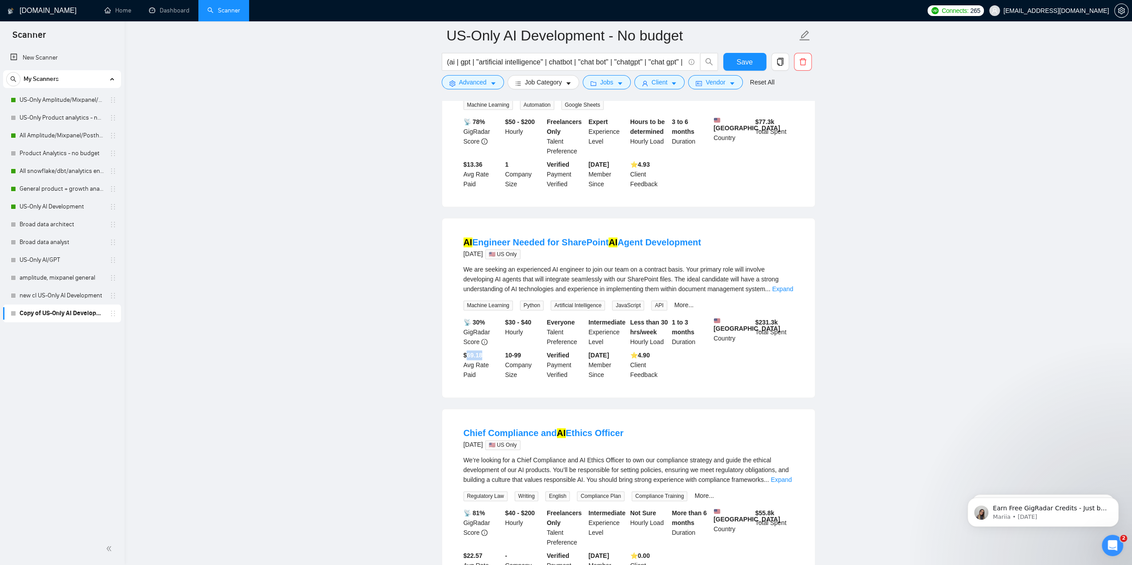
scroll to position [979, 0]
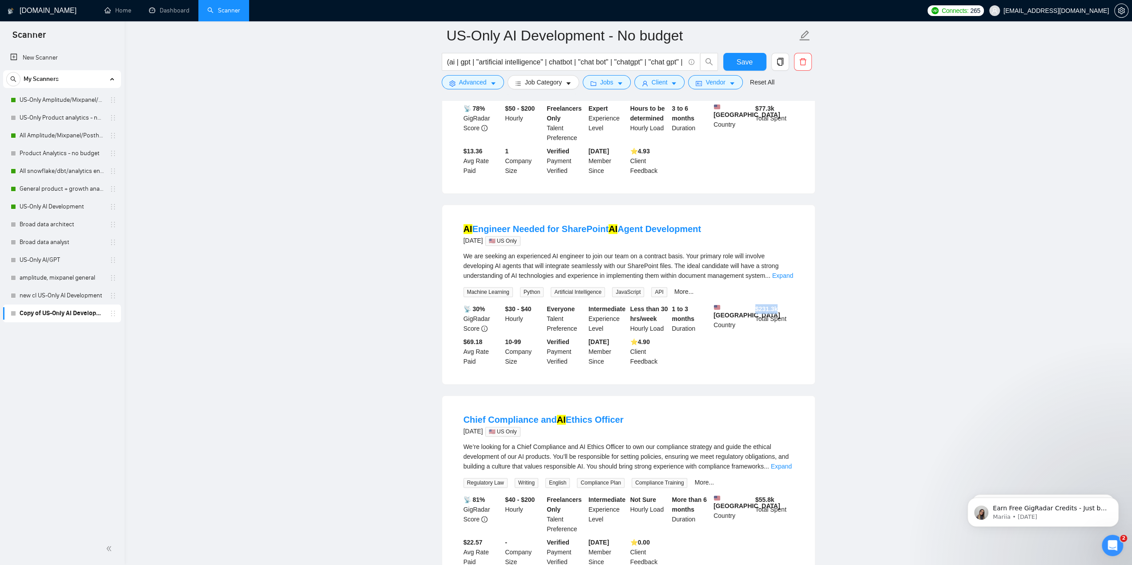
drag, startPoint x: 755, startPoint y: 306, endPoint x: 781, endPoint y: 308, distance: 26.3
click at [781, 308] on div "$ 231.3k Total Spent" at bounding box center [775, 318] width 42 height 29
click at [770, 307] on b "$ 231.3k" at bounding box center [766, 309] width 23 height 7
click at [758, 308] on b "$ 231.3k" at bounding box center [766, 309] width 23 height 7
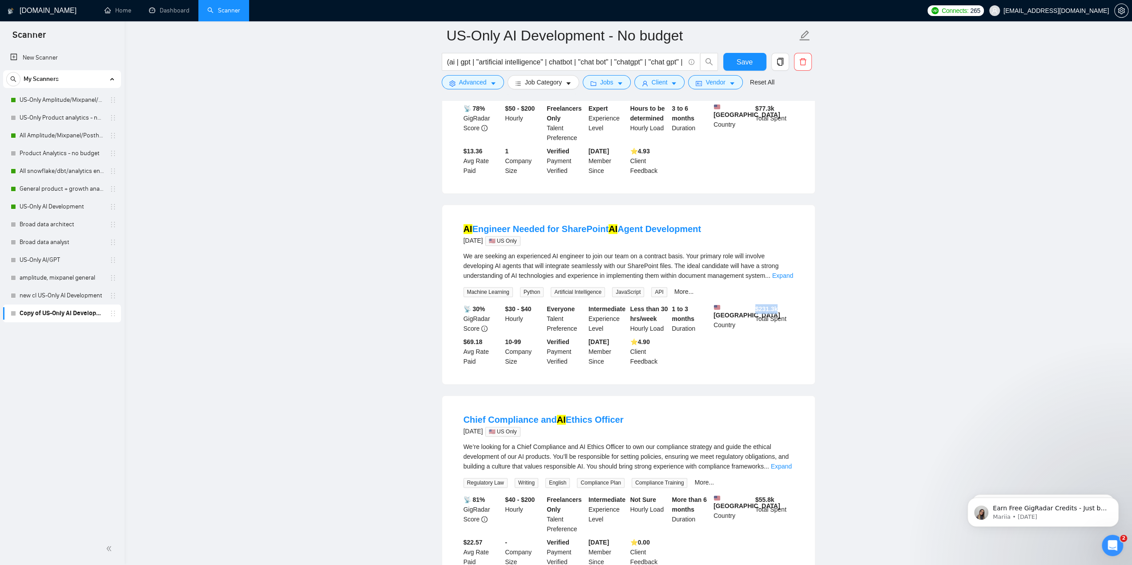
drag, startPoint x: 756, startPoint y: 307, endPoint x: 790, endPoint y: 305, distance: 34.3
click at [790, 305] on div "$ 231.3k Total Spent" at bounding box center [775, 318] width 42 height 29
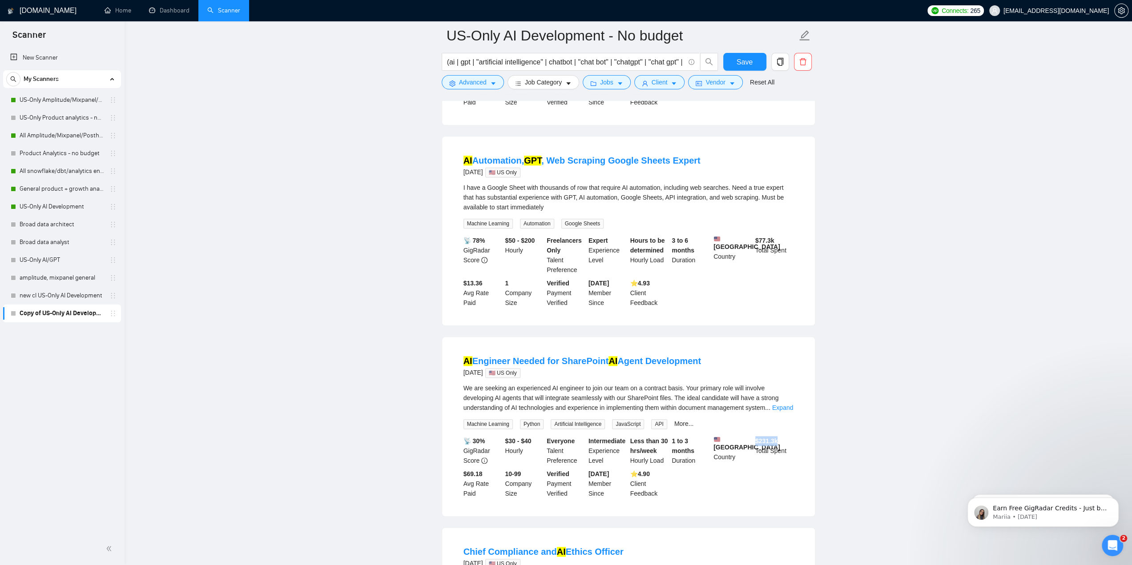
scroll to position [845, 0]
drag, startPoint x: 462, startPoint y: 282, endPoint x: 489, endPoint y: 283, distance: 27.2
click at [489, 283] on div "$13.36 Avg Rate Paid" at bounding box center [483, 294] width 42 height 29
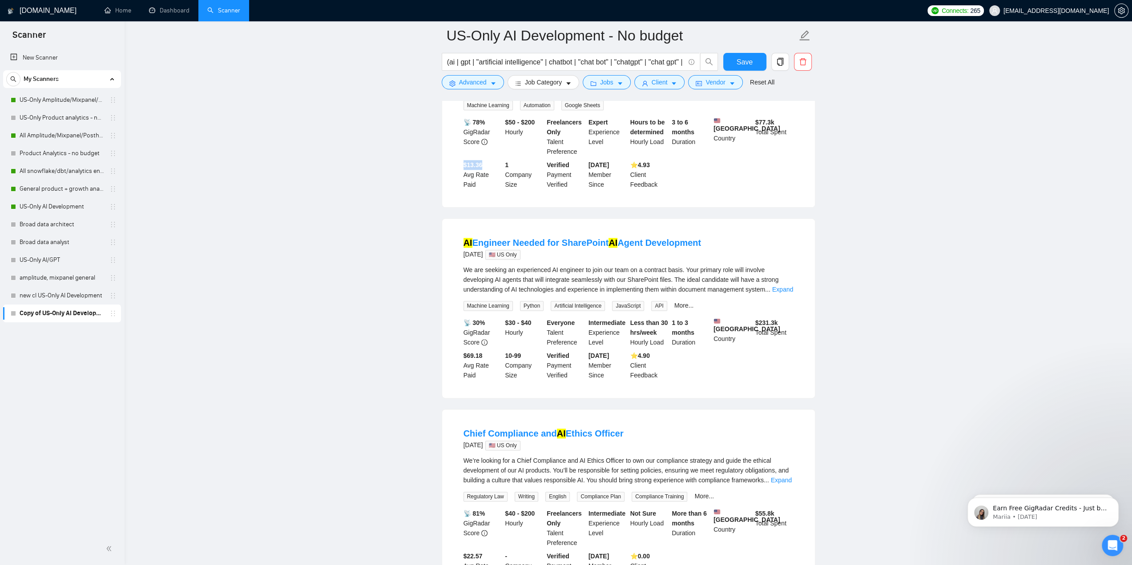
scroll to position [979, 0]
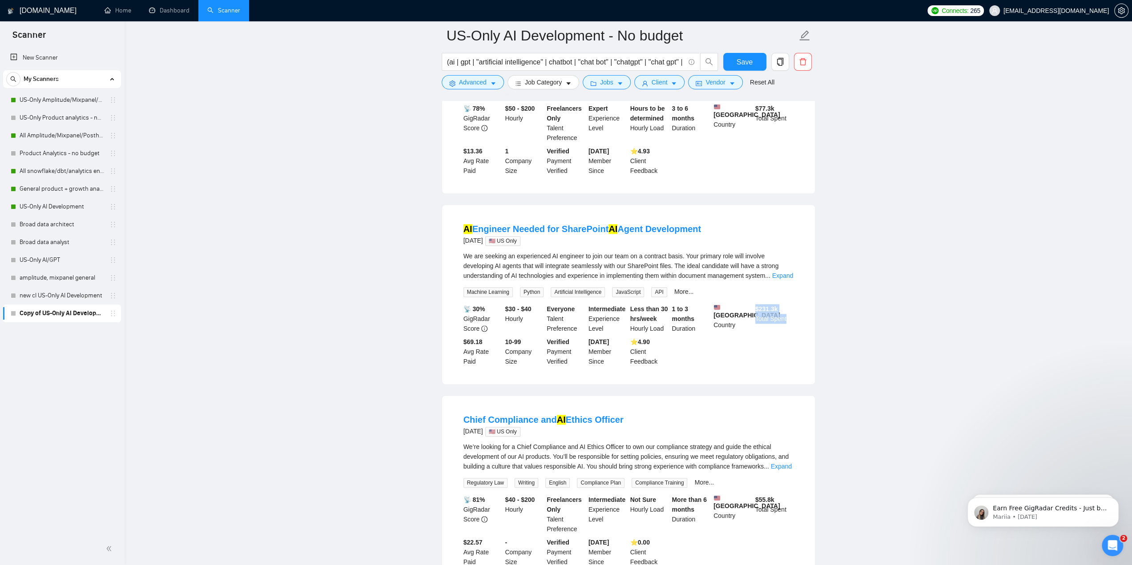
drag, startPoint x: 753, startPoint y: 305, endPoint x: 790, endPoint y: 323, distance: 41.0
click at [790, 323] on div "$ 231.3k Total Spent" at bounding box center [775, 318] width 42 height 29
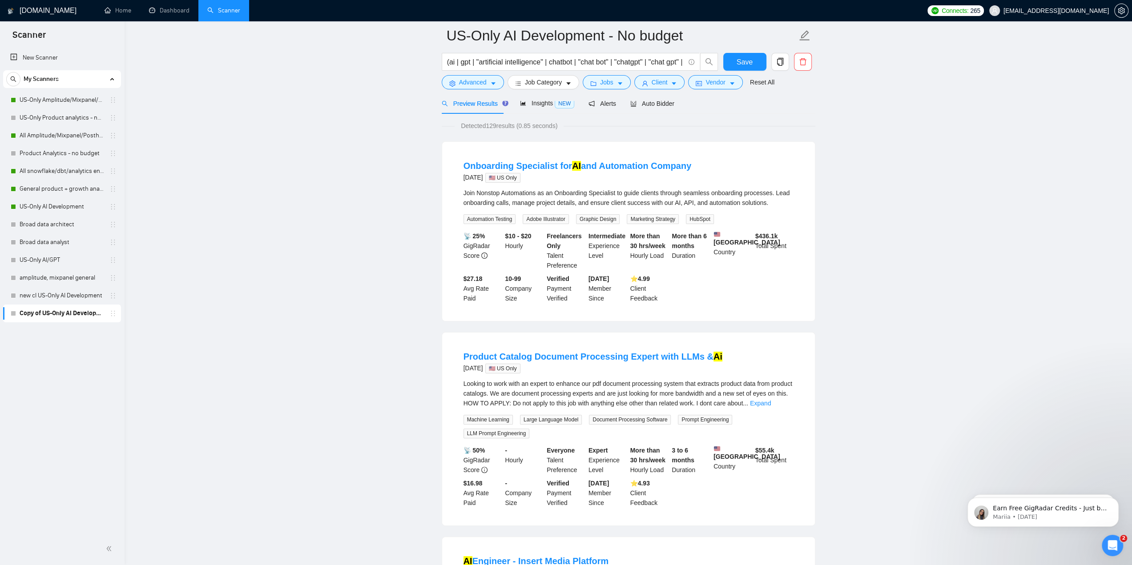
scroll to position [0, 0]
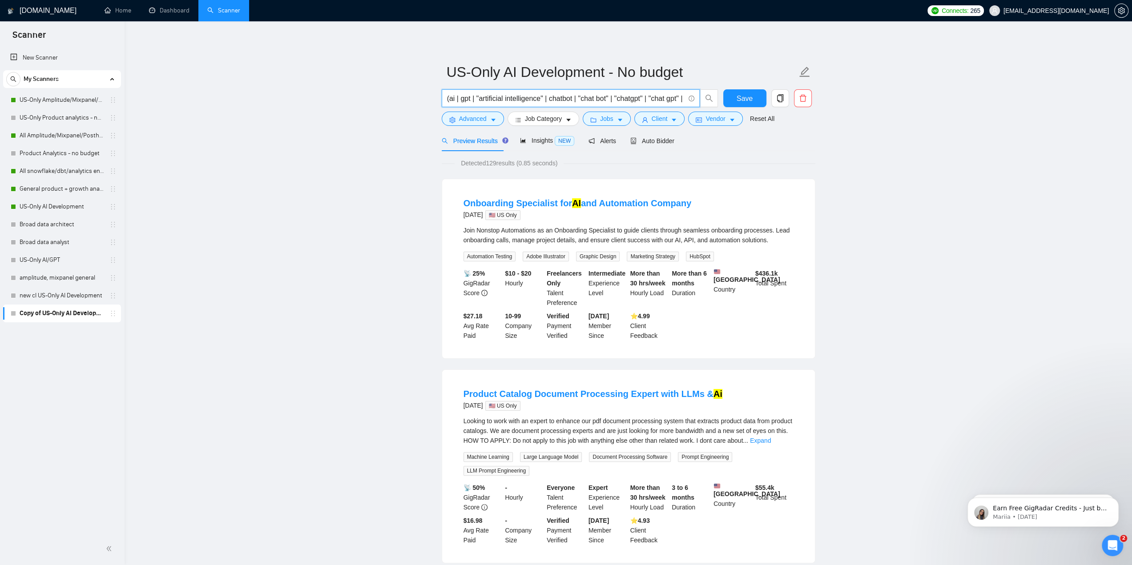
click at [639, 98] on input "(ai | gpt | "artificial intelligence" | chatbot | "chat bot" | "chatgpt" | "cha…" at bounding box center [566, 98] width 238 height 11
click at [662, 118] on span "Client" at bounding box center [660, 119] width 16 height 10
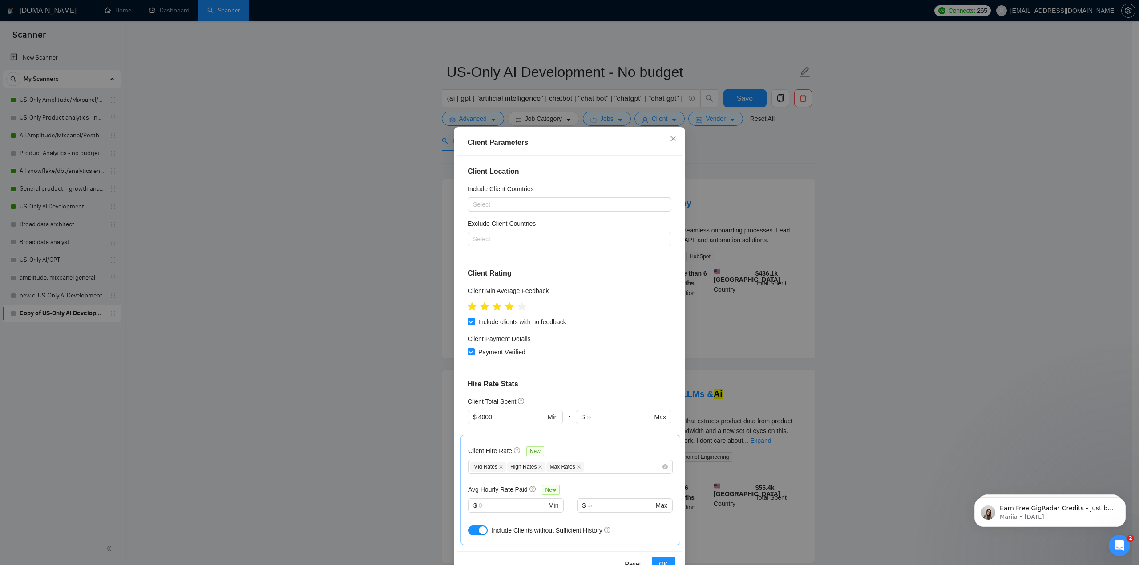
click at [468, 323] on input "Include clients with no feedback" at bounding box center [471, 321] width 6 height 6
click at [470, 323] on input "Include clients with no feedback" at bounding box center [471, 321] width 6 height 6
click at [468, 323] on input "Include clients with no feedback" at bounding box center [471, 321] width 6 height 6
checkbox input "false"
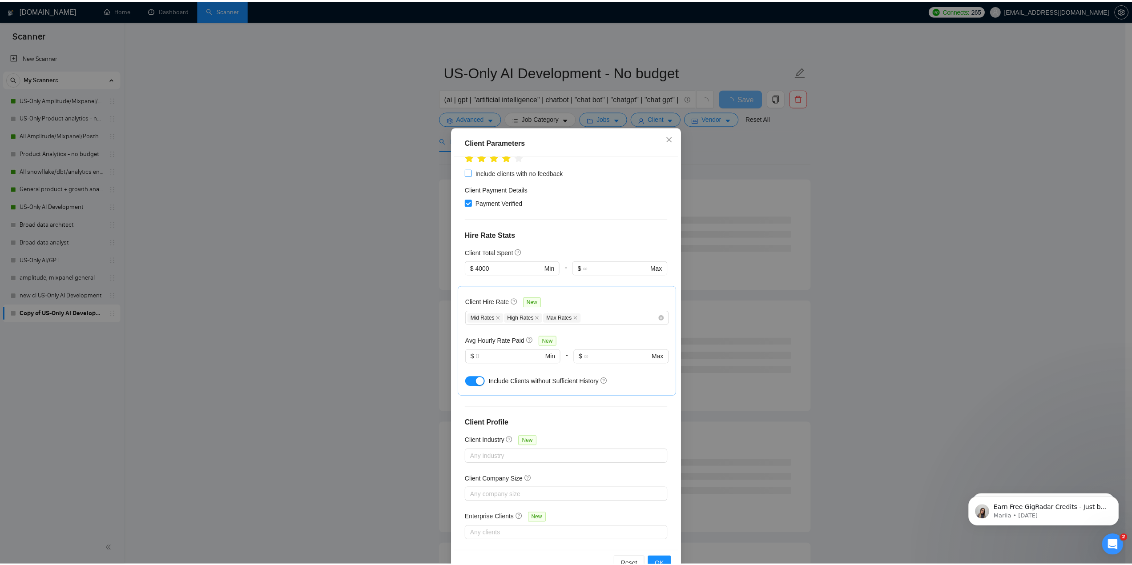
scroll to position [157, 0]
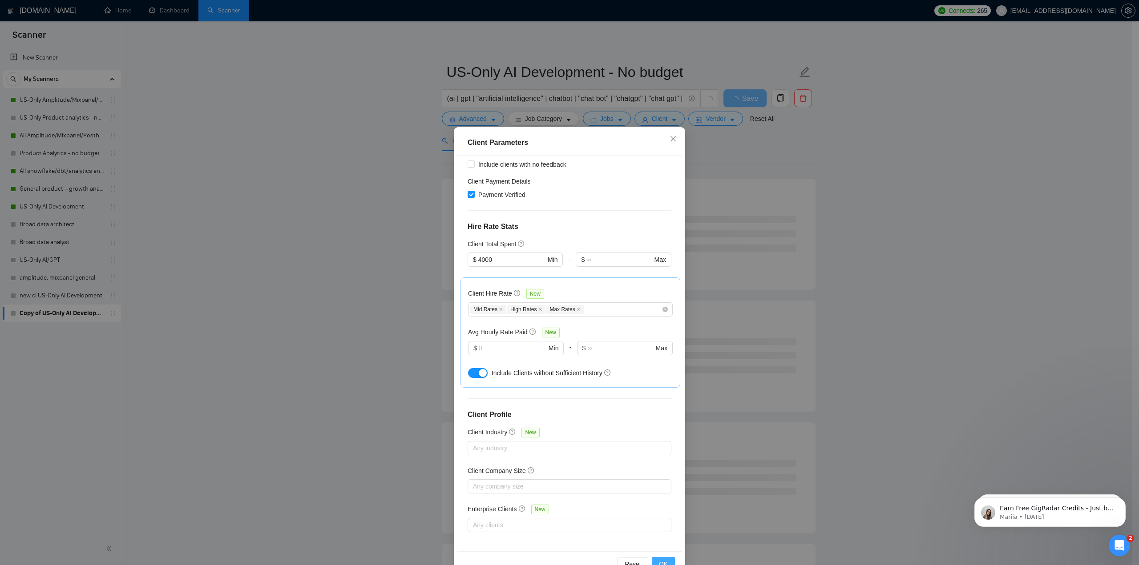
click at [658, 559] on button "OK" at bounding box center [663, 564] width 23 height 14
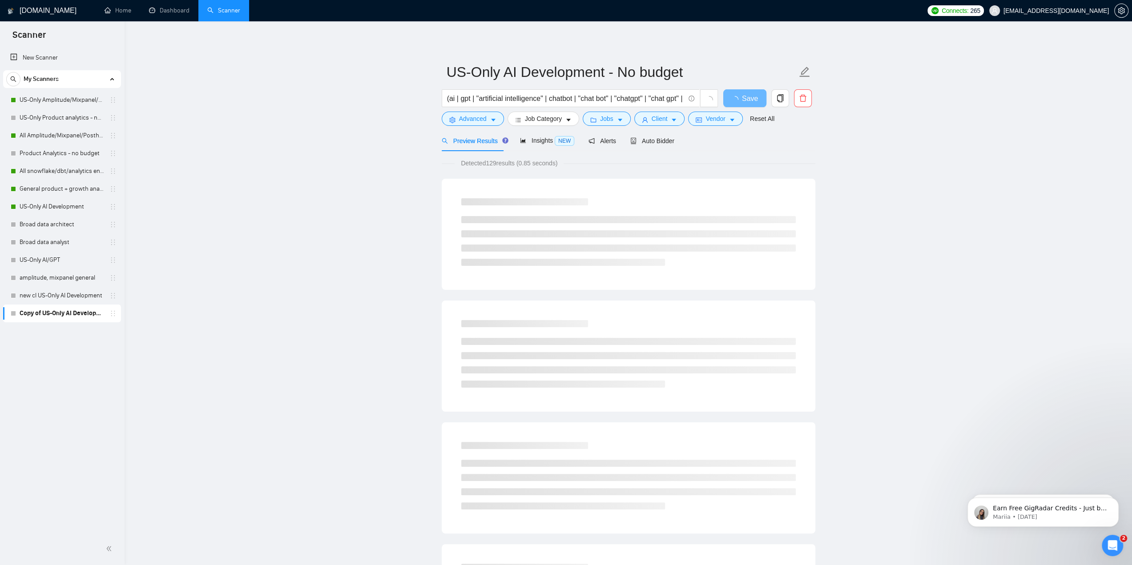
click at [493, 164] on span "Detected 129 results (0.85 seconds)" at bounding box center [509, 163] width 109 height 10
click at [682, 163] on div "Detected 129 results (0.85 seconds)" at bounding box center [629, 163] width 374 height 10
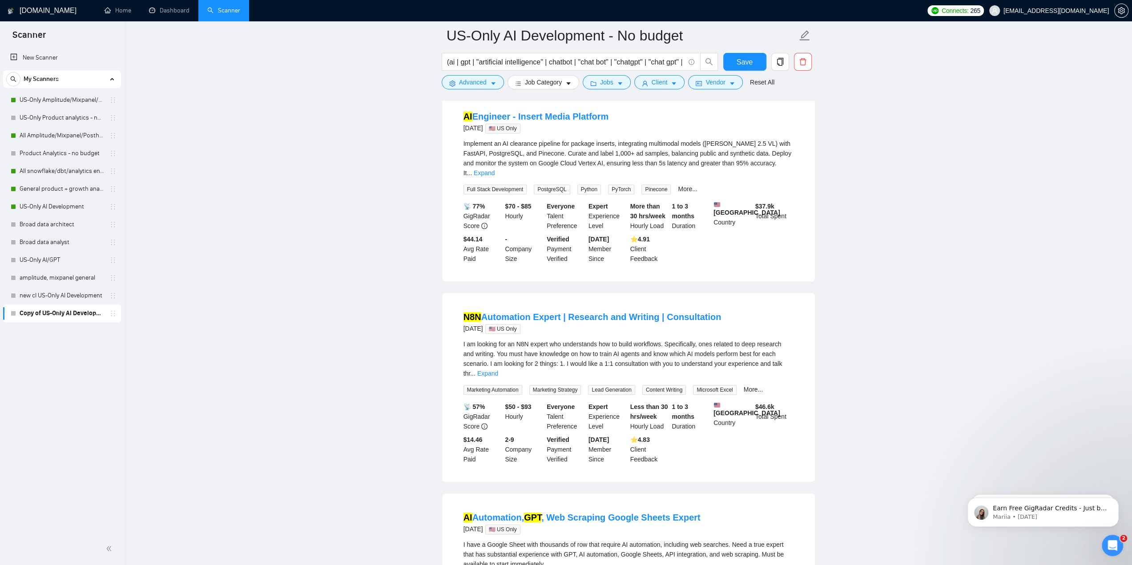
scroll to position [578, 0]
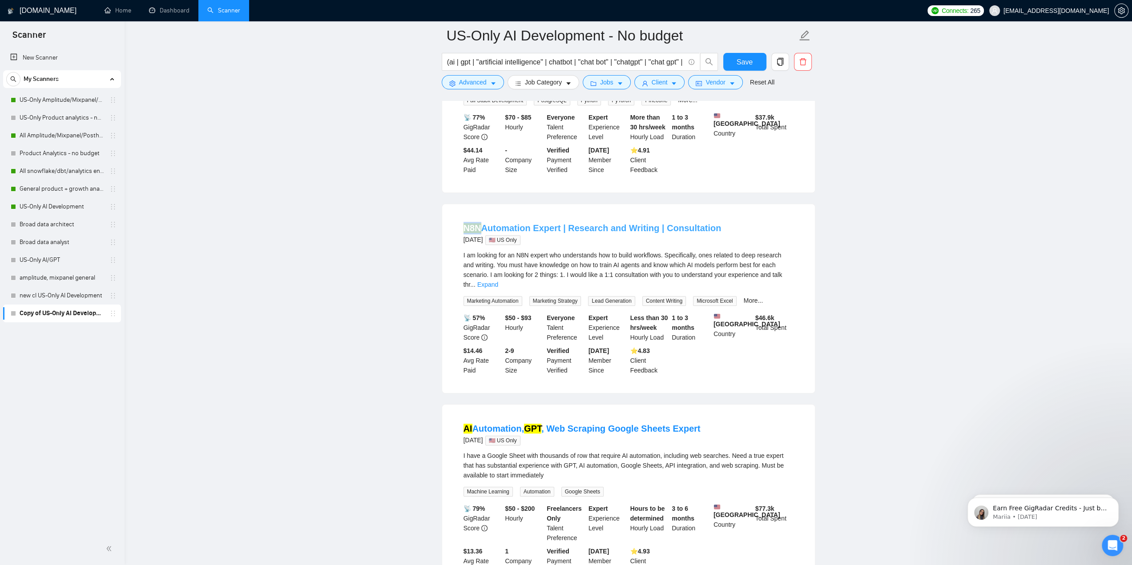
drag, startPoint x: 460, startPoint y: 230, endPoint x: 479, endPoint y: 231, distance: 19.2
click at [479, 231] on li "N8N Automation Expert | Research and Writing | Consultation 8 days ago 🇺🇸 US On…" at bounding box center [628, 299] width 351 height 168
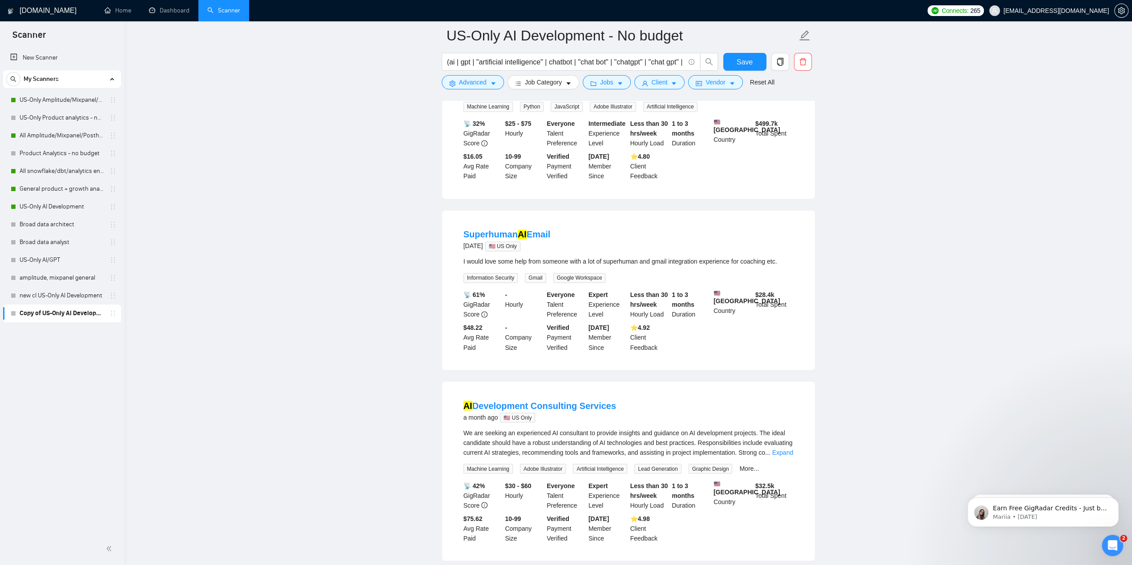
scroll to position [1379, 0]
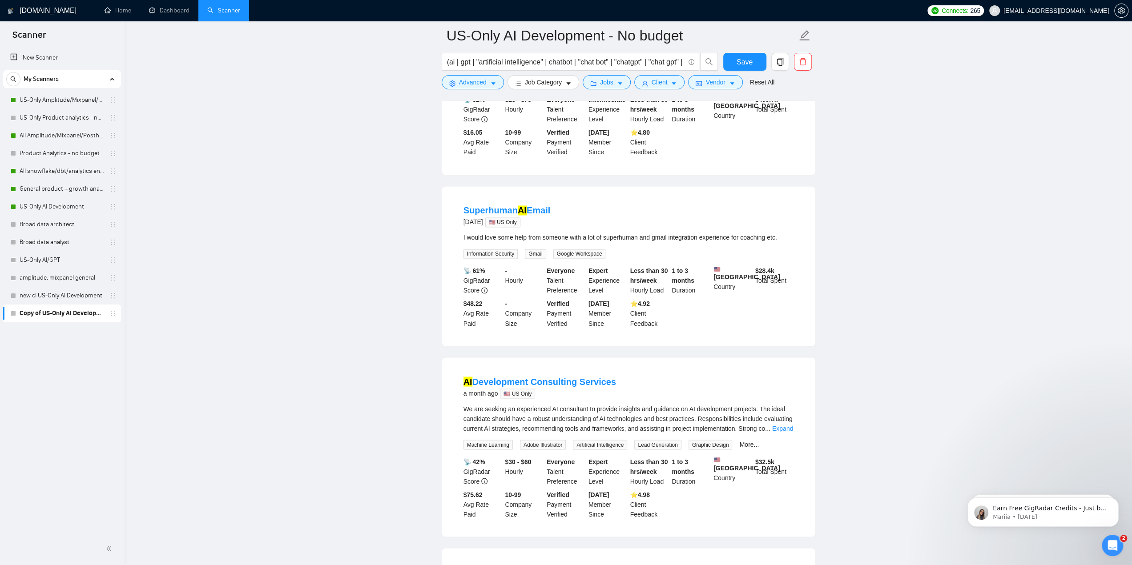
drag, startPoint x: 453, startPoint y: 218, endPoint x: 596, endPoint y: 221, distance: 143.3
click at [596, 221] on li "Superhuman AI Email 24 days ago 🇺🇸 US Only I would love some help from someone …" at bounding box center [628, 266] width 351 height 138
click at [650, 208] on li "Superhuman AI Email 24 days ago 🇺🇸 US Only I would love some help from someone …" at bounding box center [628, 266] width 351 height 138
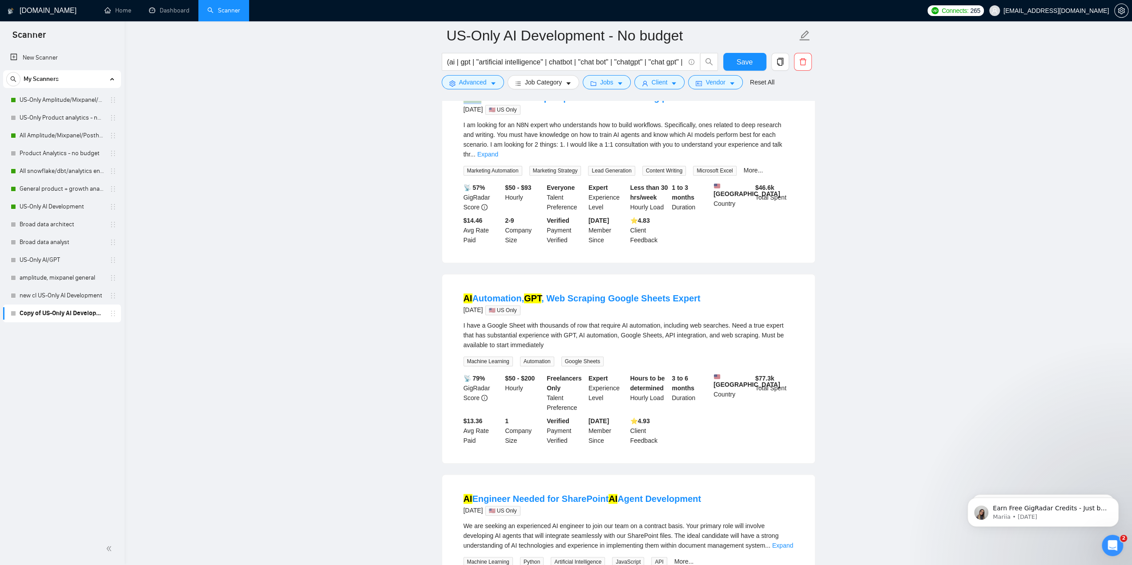
scroll to position [489, 0]
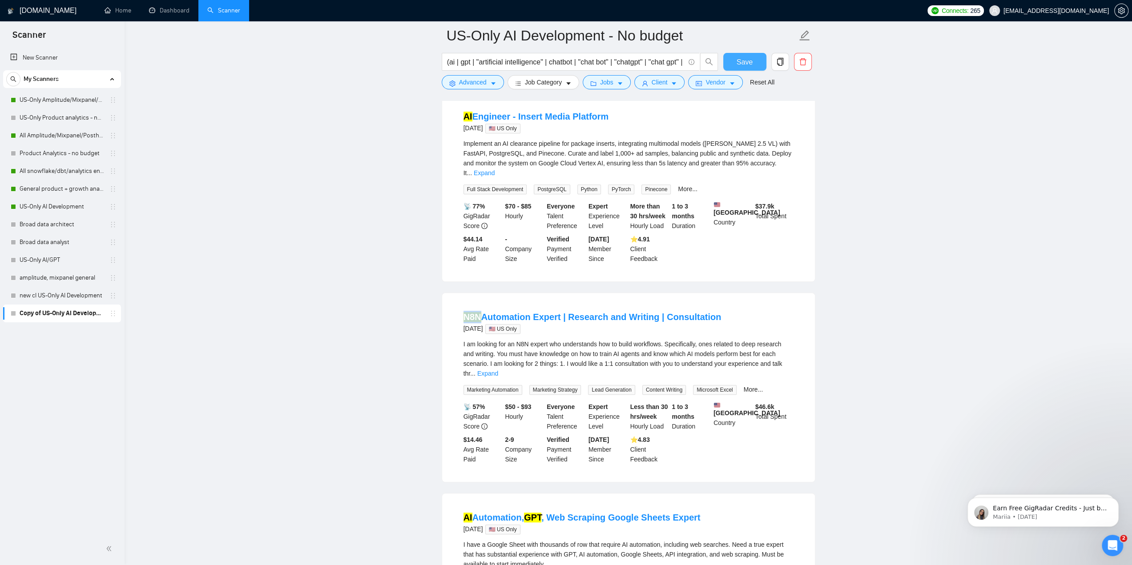
click at [750, 60] on span "Save" at bounding box center [745, 62] width 16 height 11
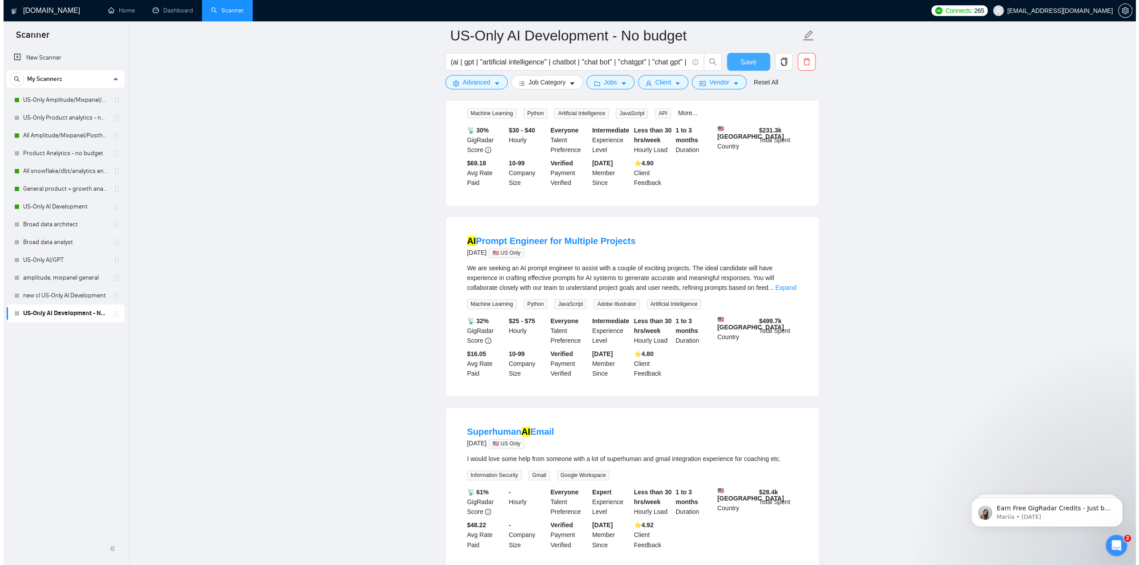
scroll to position [936, 0]
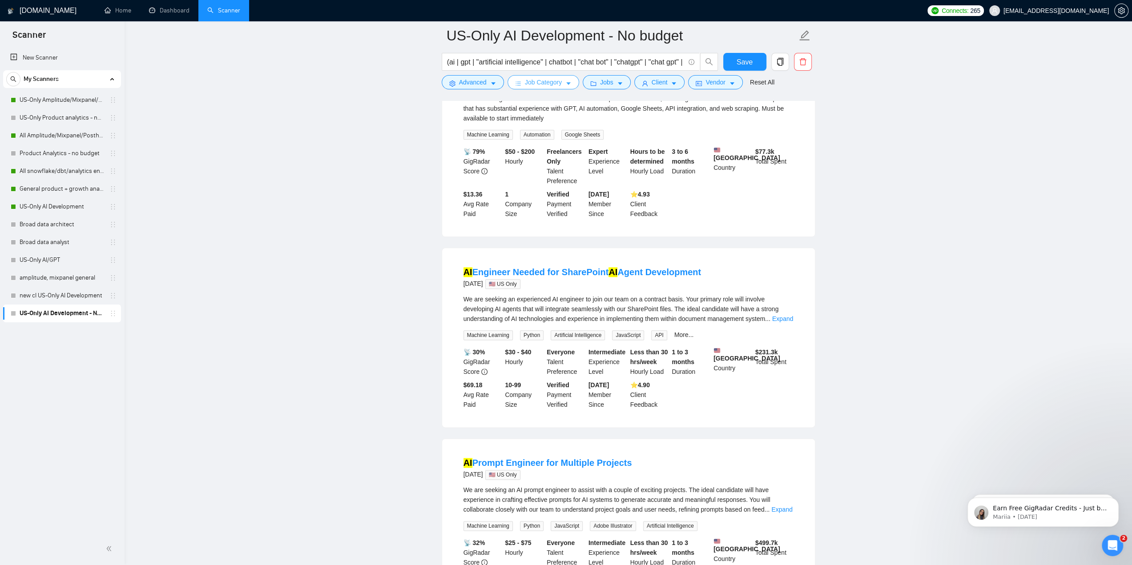
click at [565, 86] on icon "caret-down" at bounding box center [568, 84] width 6 height 6
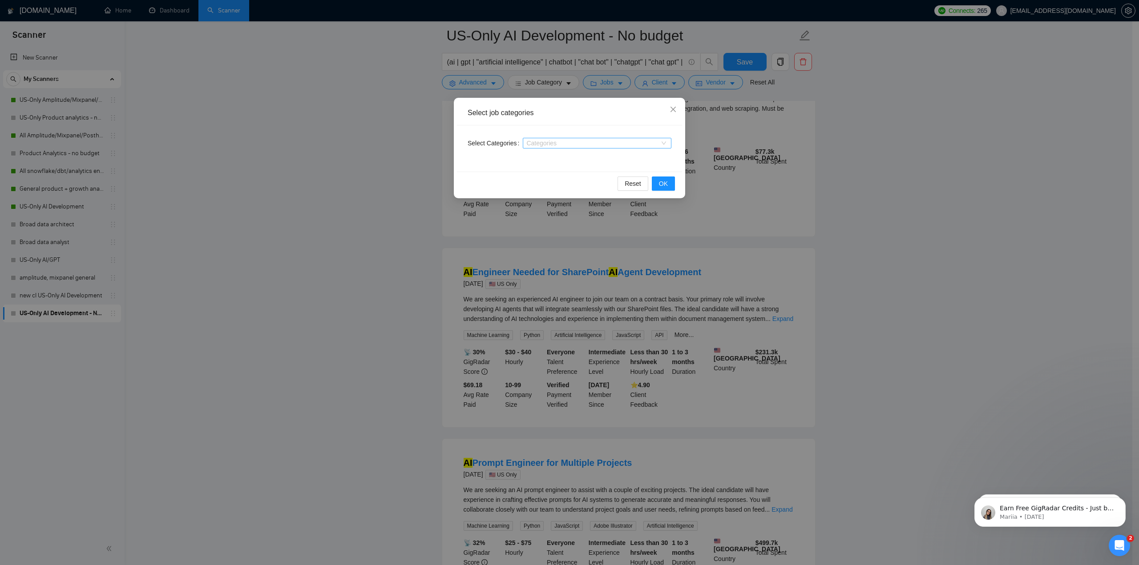
click at [565, 86] on div "Select job categories Select Categories Categories Reset OK" at bounding box center [569, 282] width 1139 height 565
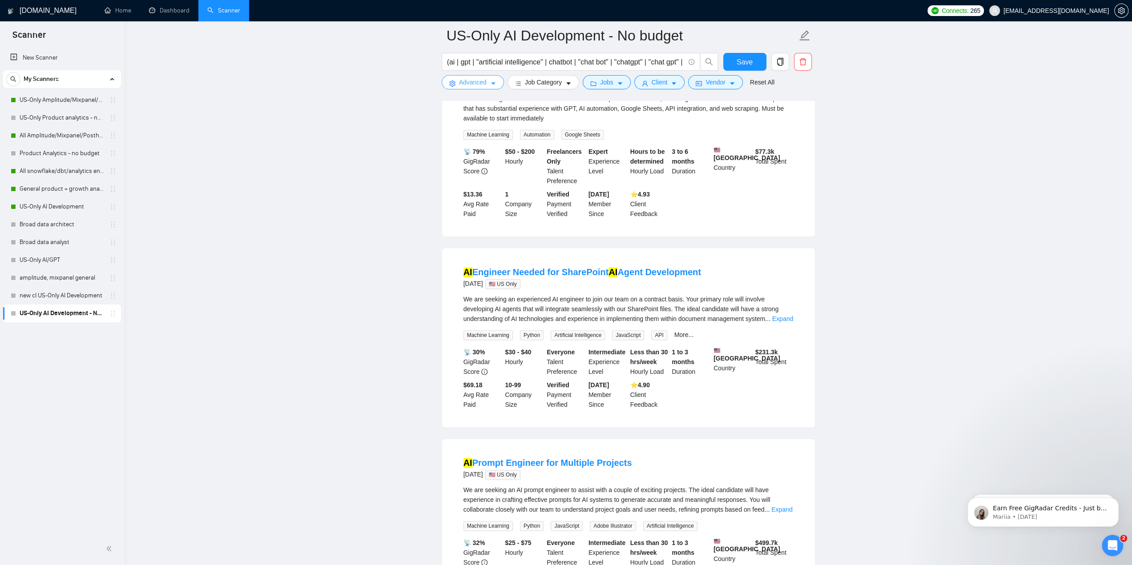
click at [495, 85] on icon "caret-down" at bounding box center [493, 84] width 6 height 6
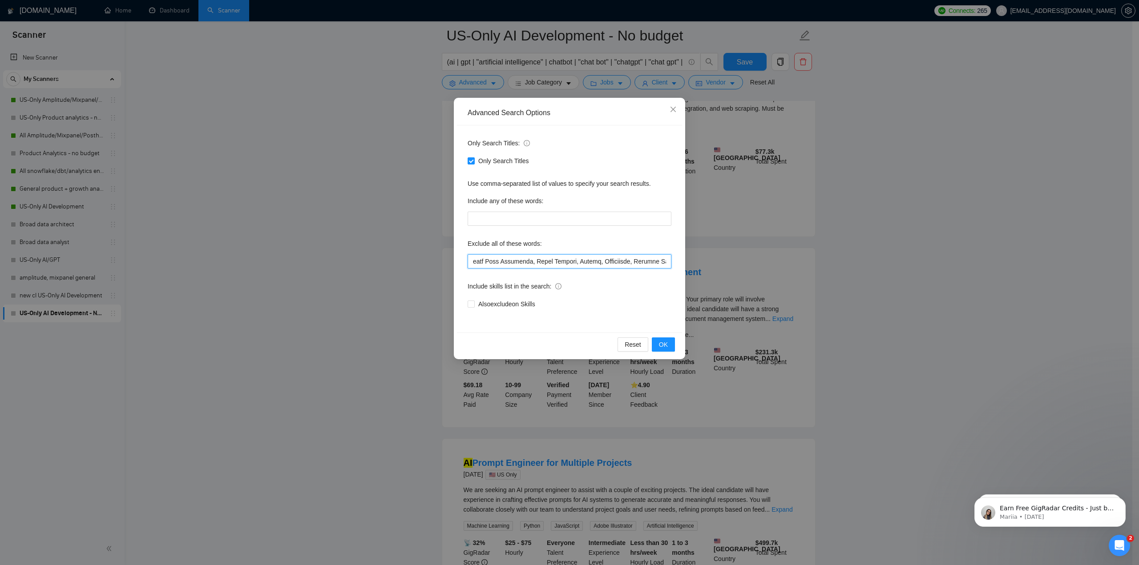
drag, startPoint x: 580, startPoint y: 260, endPoint x: 792, endPoint y: 249, distance: 212.1
click at [792, 249] on div "Advanced Search Options Only Search Titles: Only Search Titles Use comma-separa…" at bounding box center [569, 282] width 1139 height 565
click at [884, 198] on div "Advanced Search Options Only Search Titles: Only Search Titles Use comma-separa…" at bounding box center [569, 282] width 1139 height 565
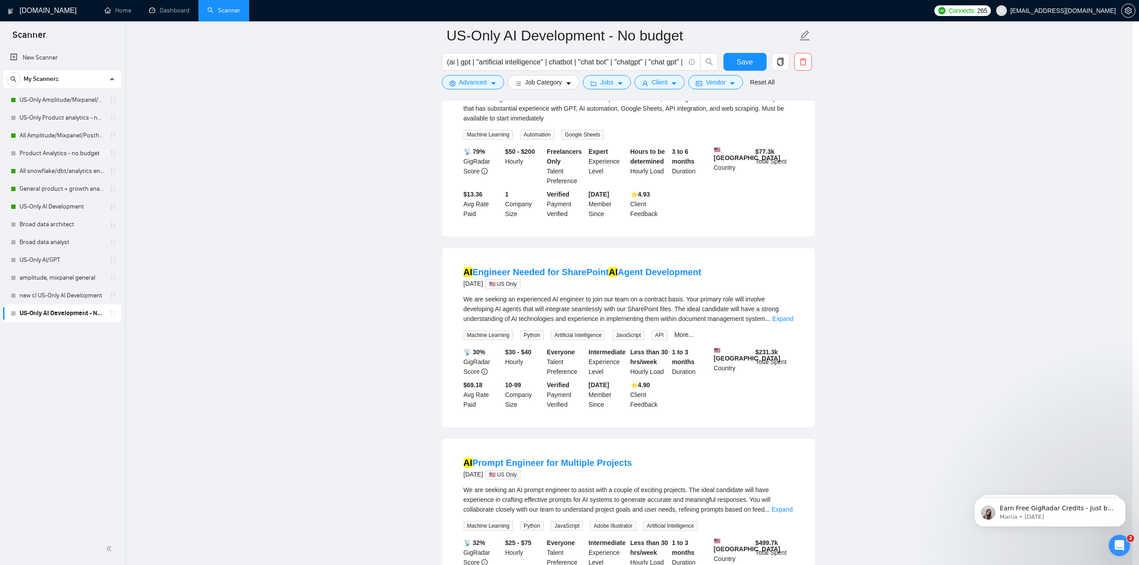
scroll to position [0, 0]
drag, startPoint x: 474, startPoint y: 83, endPoint x: 526, endPoint y: 127, distance: 67.8
click at [475, 83] on span "Advanced" at bounding box center [473, 82] width 28 height 10
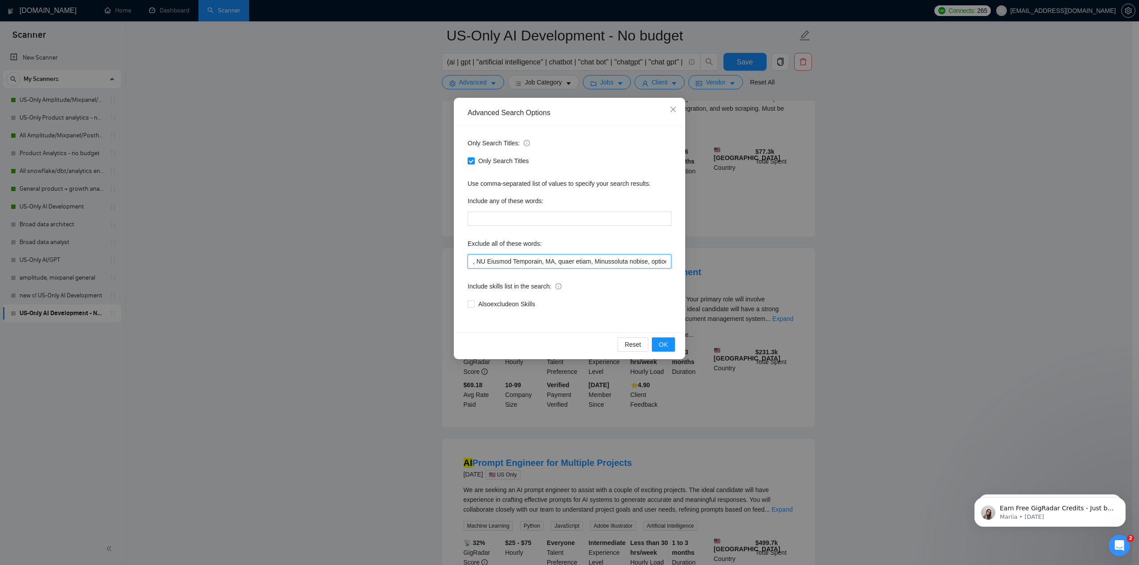
scroll to position [0, 11307]
drag, startPoint x: 559, startPoint y: 263, endPoint x: 918, endPoint y: 263, distance: 359.0
click at [918, 263] on div "Advanced Search Options Only Search Titles: Only Search Titles Use comma-separa…" at bounding box center [569, 282] width 1139 height 565
click at [614, 262] on input "text" at bounding box center [570, 261] width 204 height 14
drag, startPoint x: 574, startPoint y: 263, endPoint x: 897, endPoint y: 273, distance: 322.7
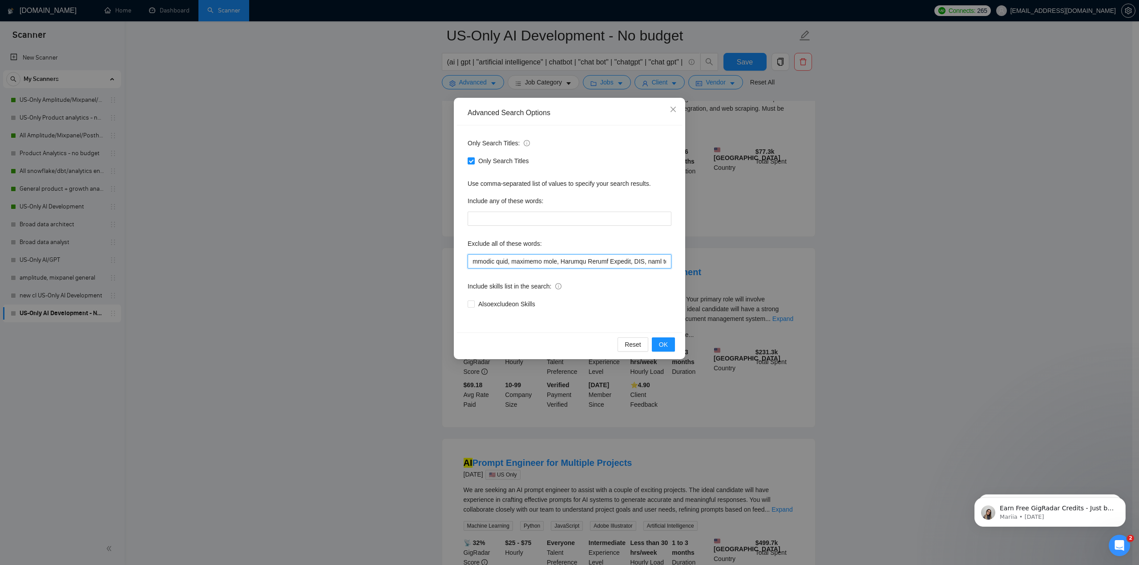
click at [917, 271] on div "Advanced Search Options Only Search Titles: Only Search Titles Use comma-separa…" at bounding box center [569, 282] width 1139 height 565
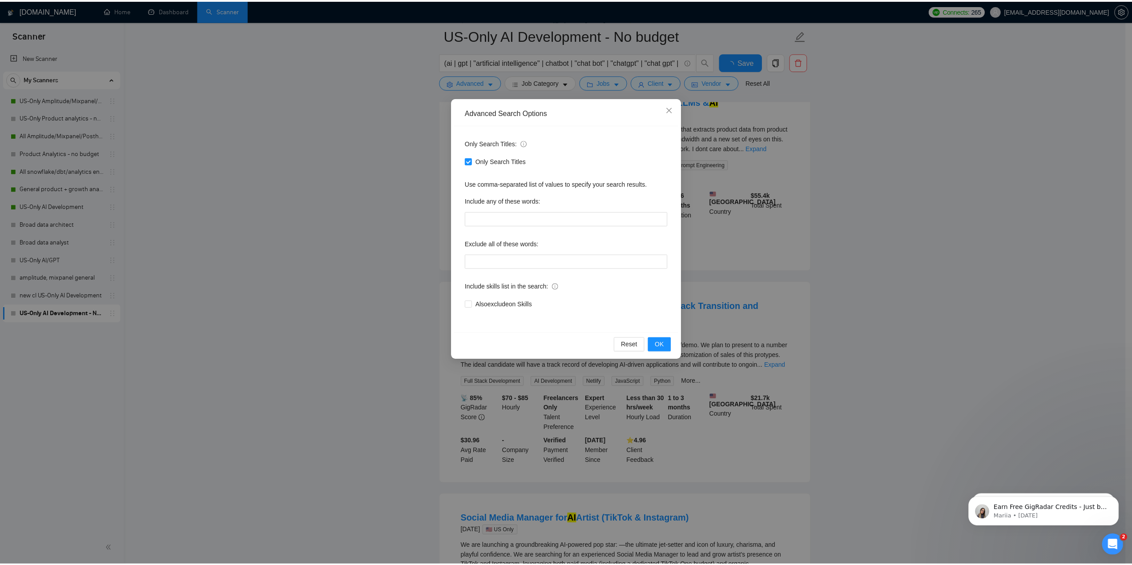
scroll to position [936, 0]
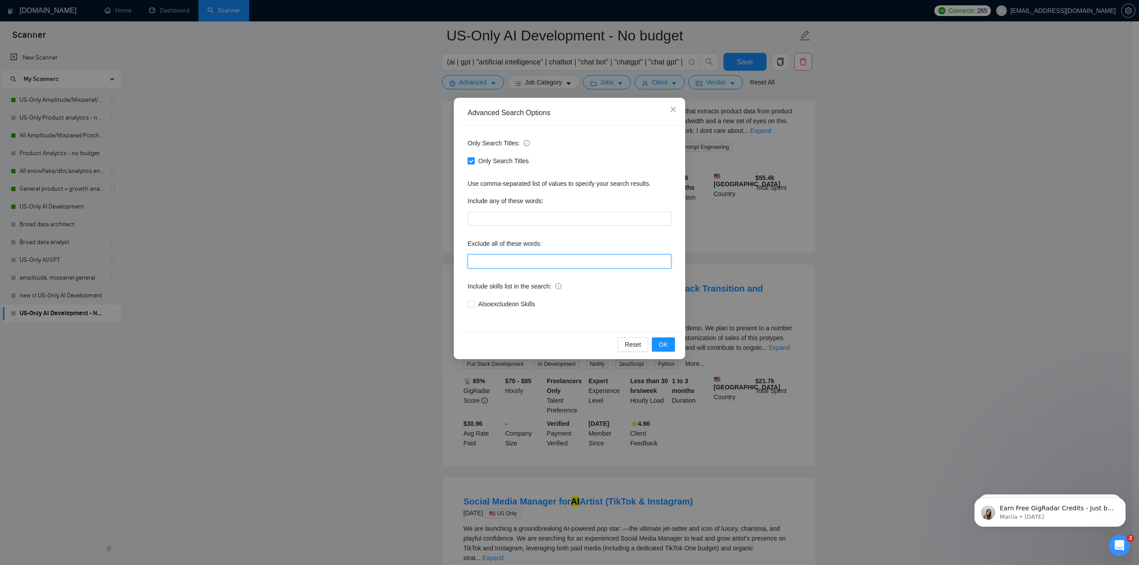
paste input "instructor, "low budget", "no agency","
type input "instructor, "low budget", "no agency","
click at [658, 342] on button "OK" at bounding box center [663, 345] width 23 height 14
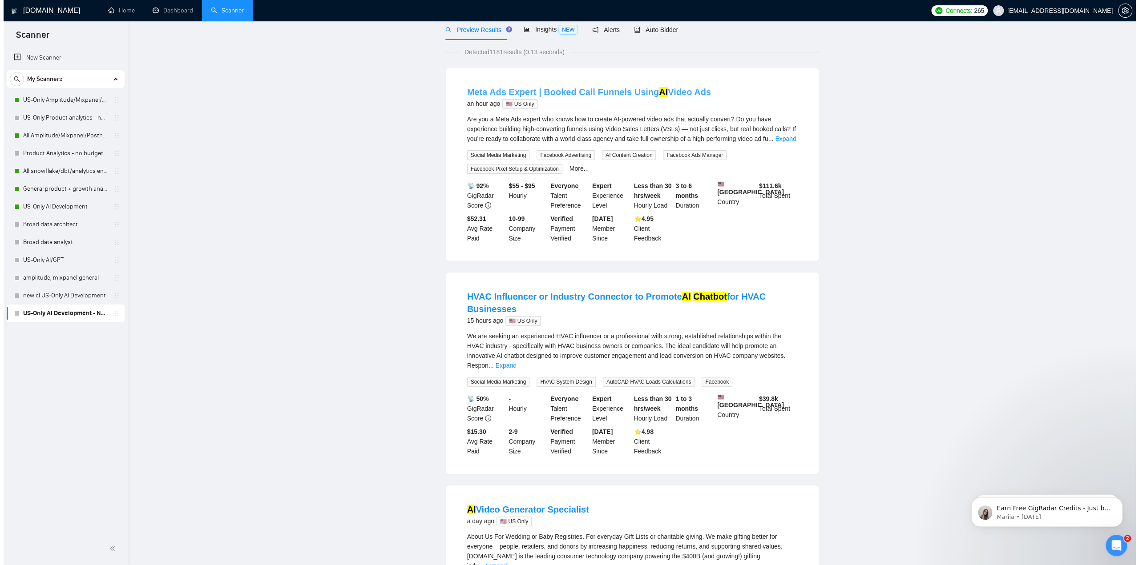
scroll to position [0, 0]
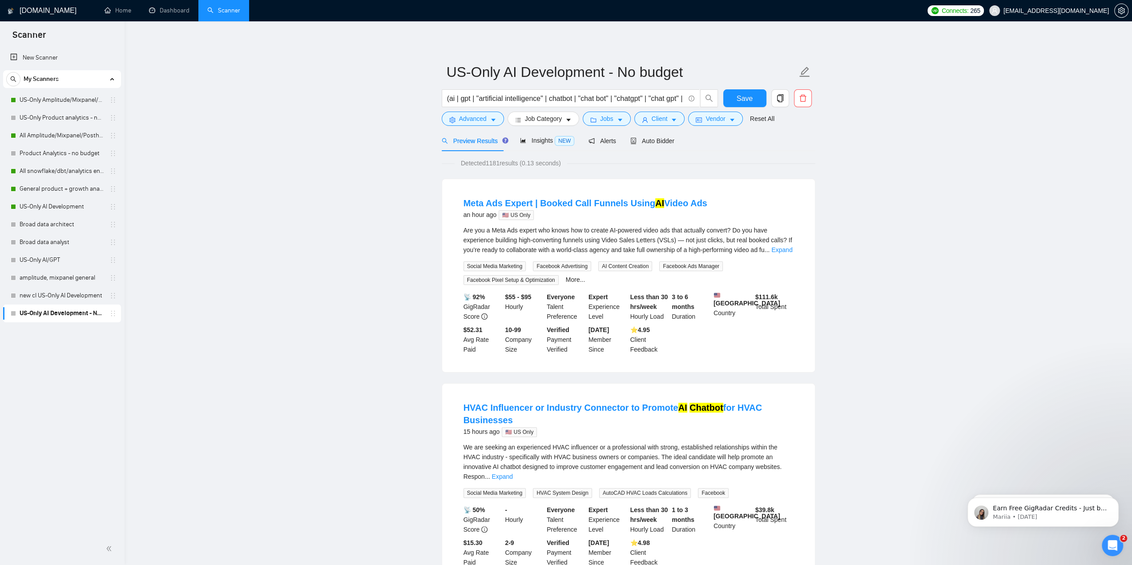
click at [495, 164] on span "Detected 1181 results (0.13 seconds)" at bounding box center [511, 163] width 113 height 10
drag, startPoint x: 555, startPoint y: 121, endPoint x: 639, endPoint y: 196, distance: 112.8
click at [540, 125] on button "Job Category" at bounding box center [544, 119] width 72 height 14
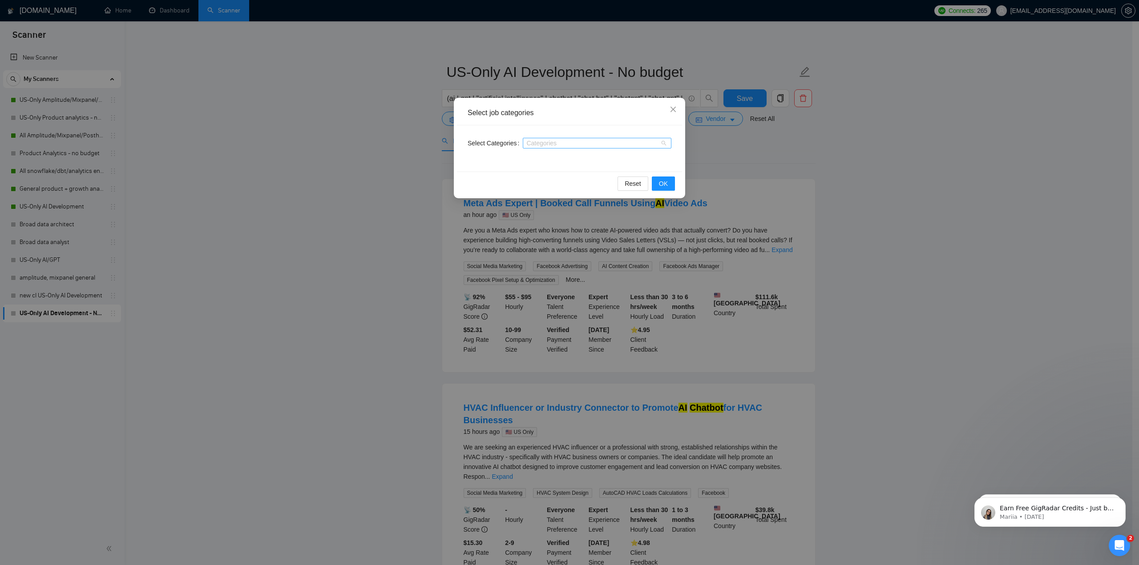
click at [626, 148] on div "Categories" at bounding box center [597, 143] width 149 height 11
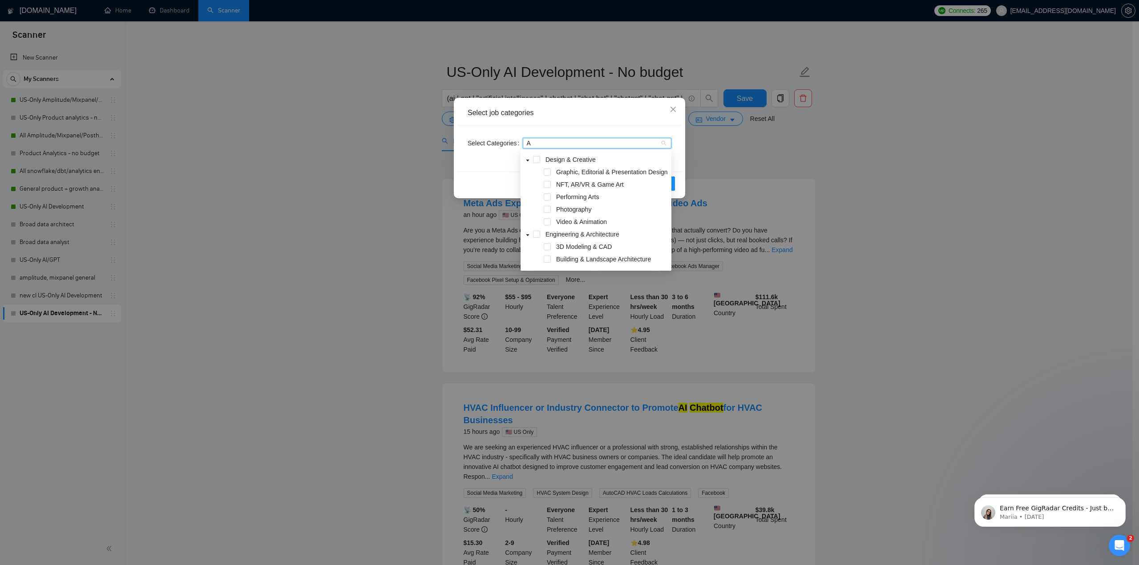
type input "AI"
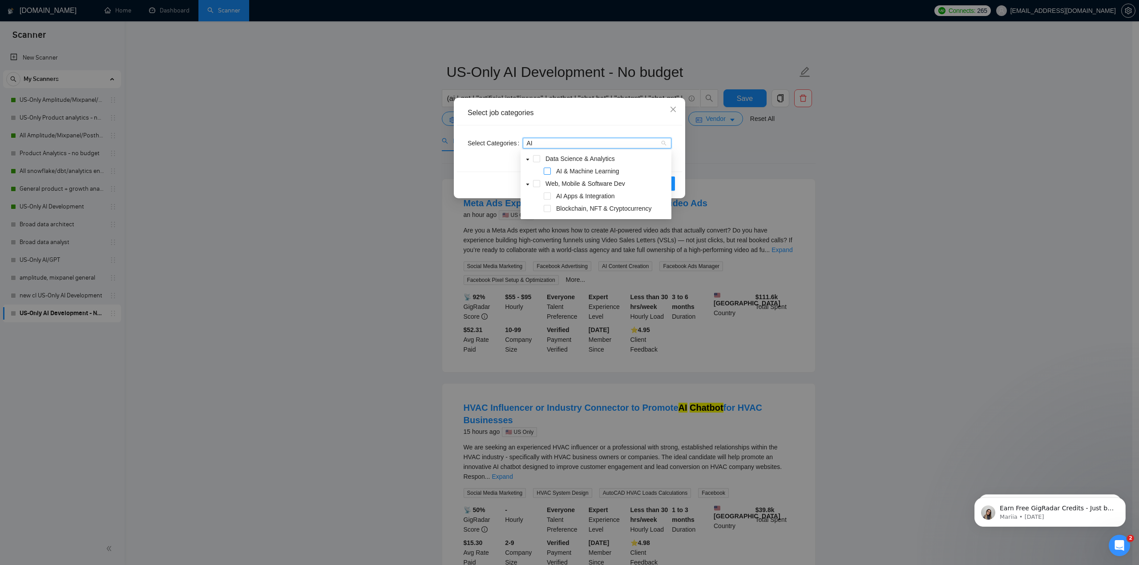
click at [549, 169] on span at bounding box center [547, 171] width 7 height 7
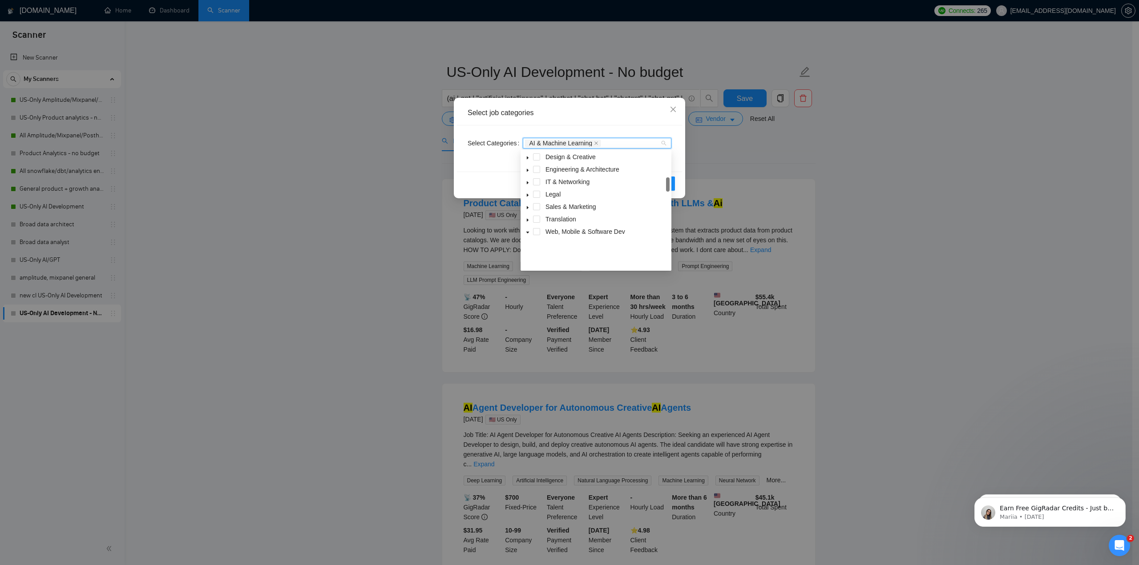
scroll to position [57, 0]
type input "AI"
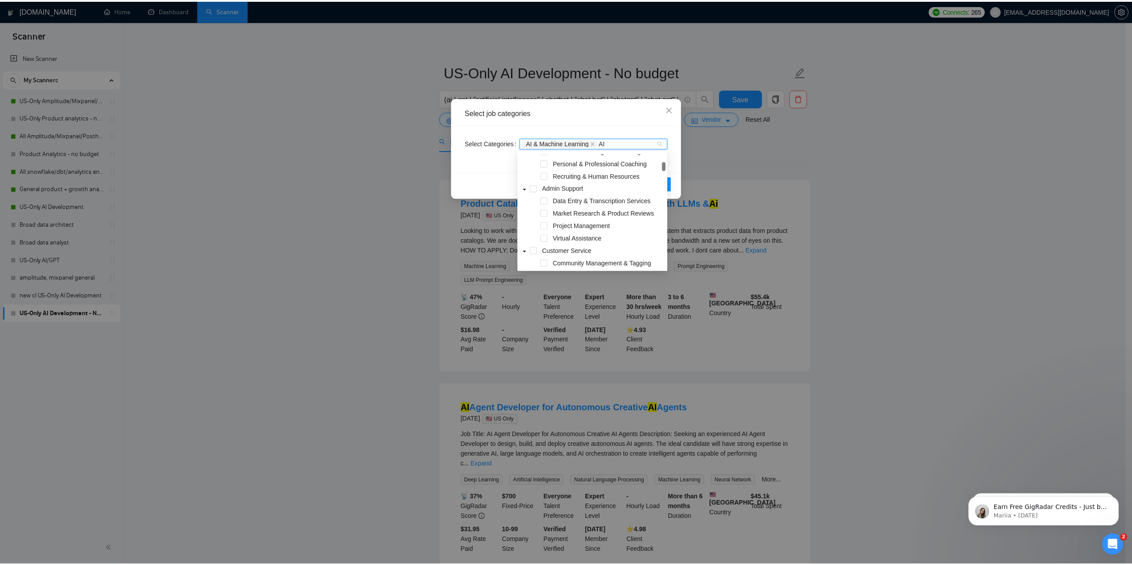
scroll to position [0, 0]
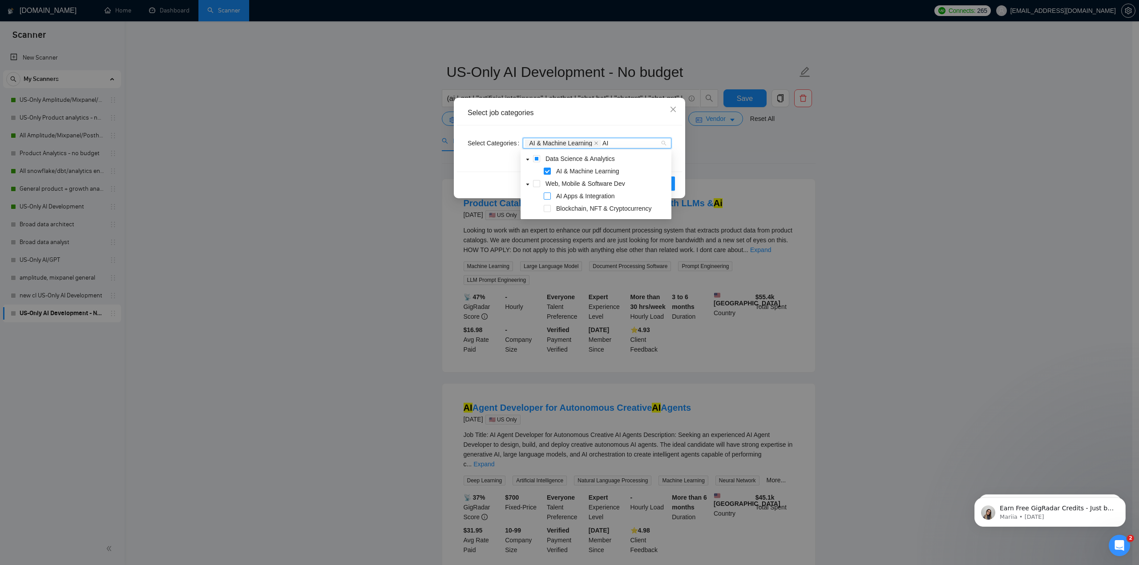
click at [549, 198] on span at bounding box center [547, 196] width 7 height 7
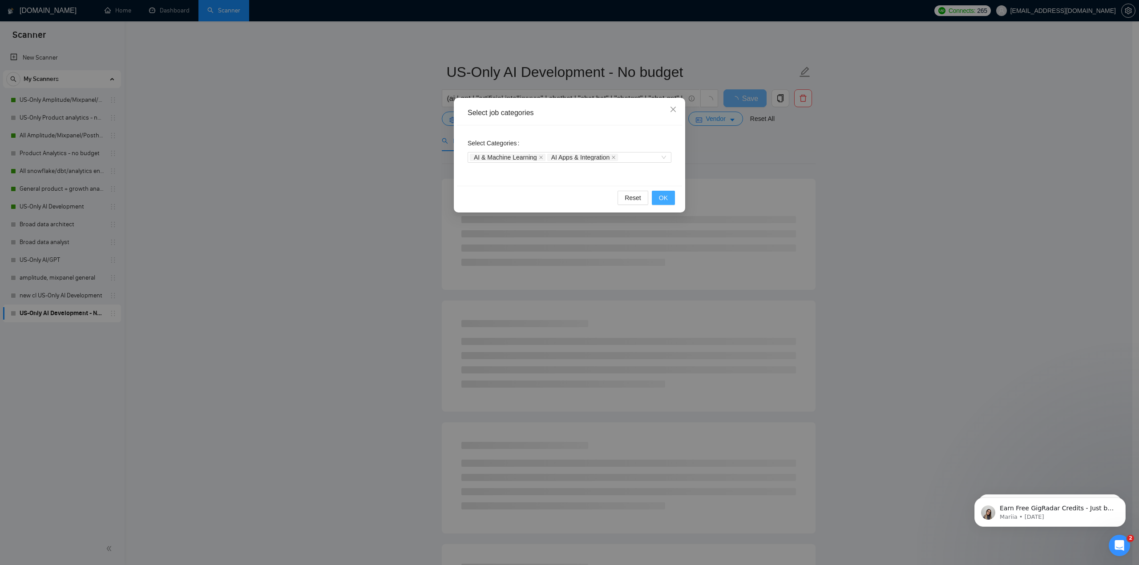
click at [663, 201] on span "OK" at bounding box center [663, 198] width 9 height 10
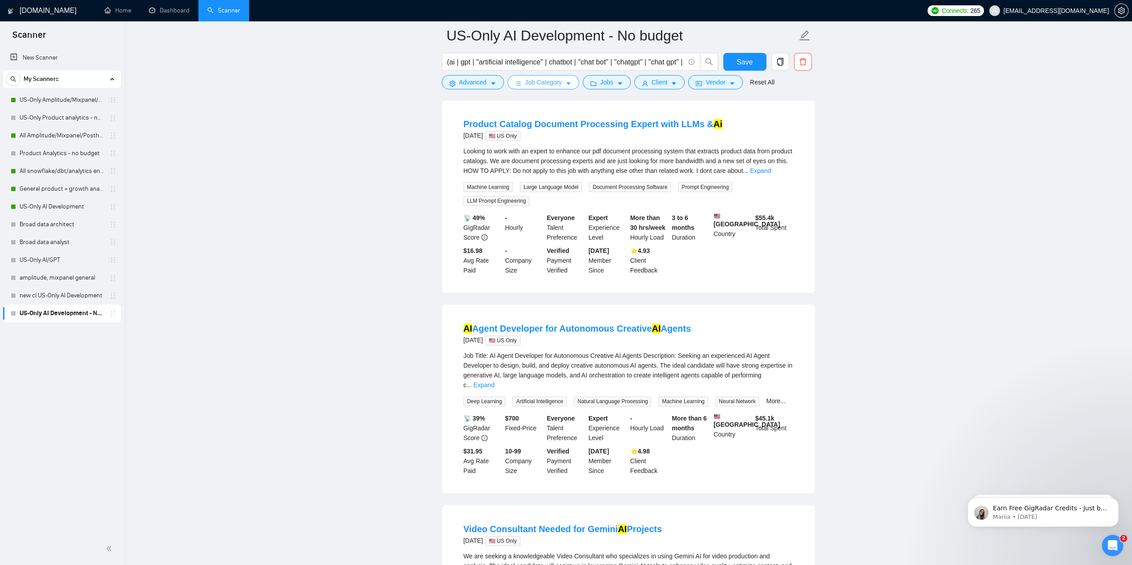
scroll to position [89, 0]
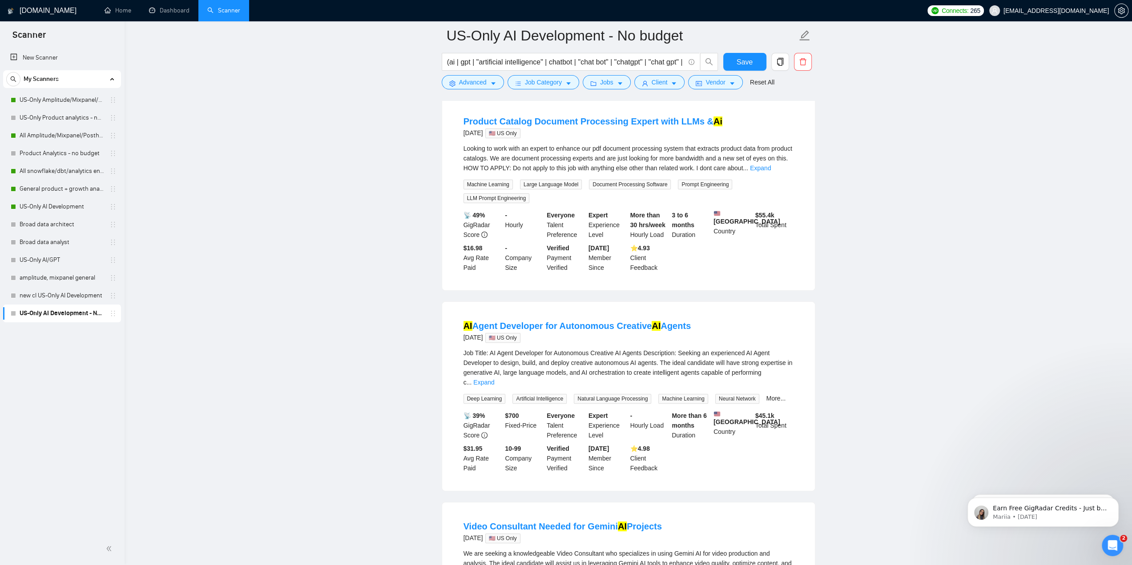
drag, startPoint x: 873, startPoint y: 37, endPoint x: 722, endPoint y: 148, distance: 187.5
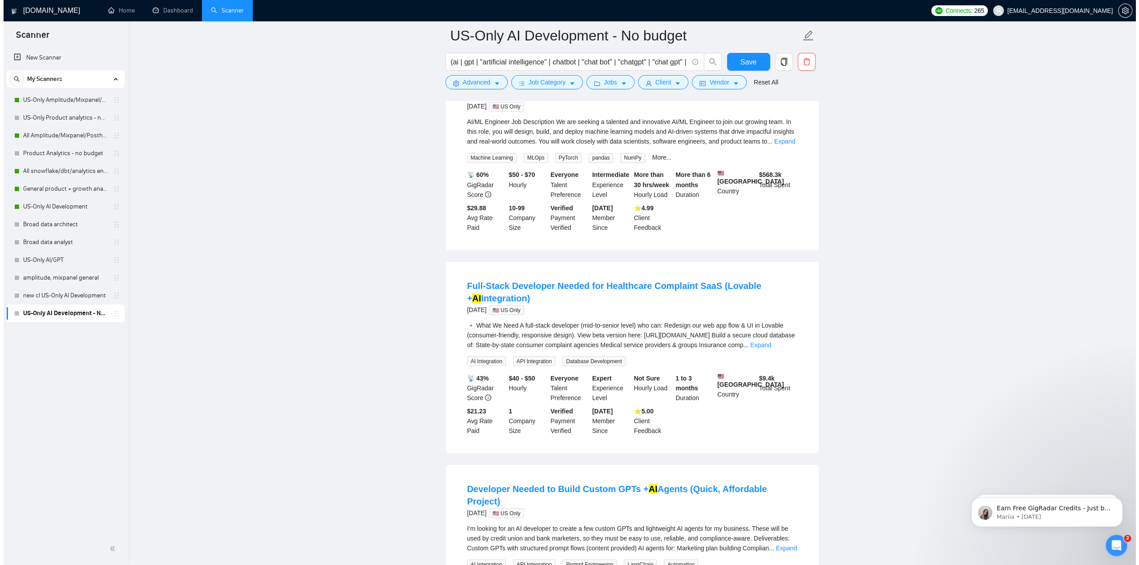
scroll to position [1557, 0]
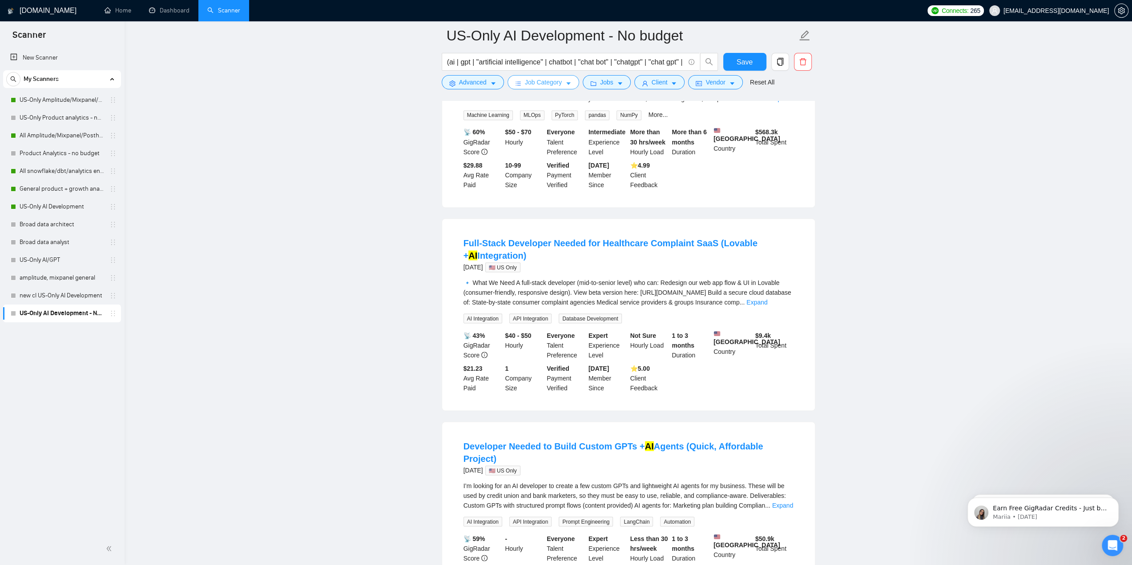
click at [549, 86] on span "Job Category" at bounding box center [543, 82] width 37 height 10
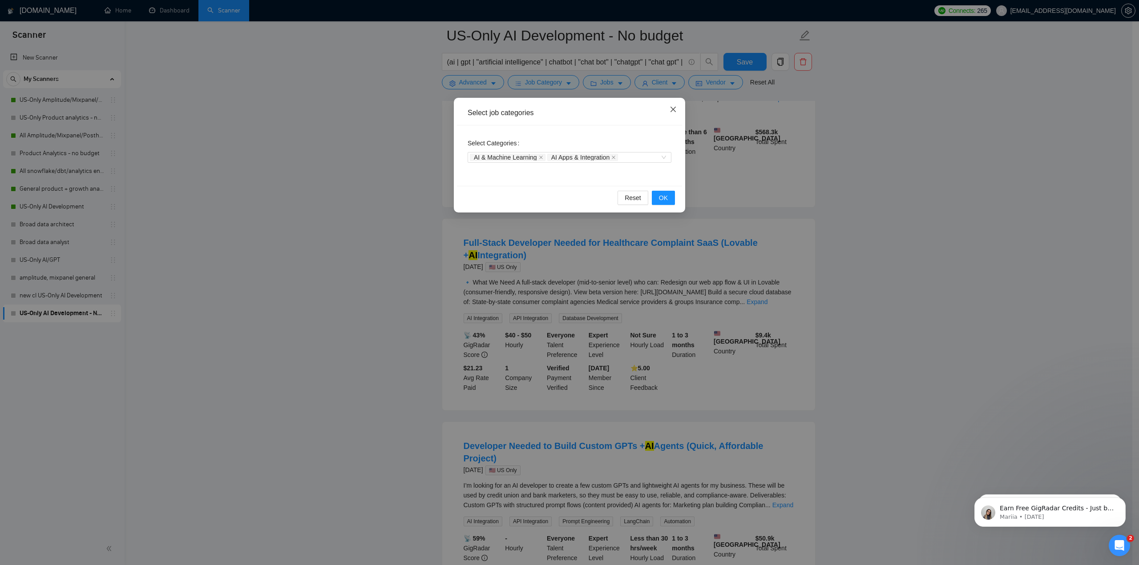
click at [674, 106] on icon "close" at bounding box center [673, 109] width 7 height 7
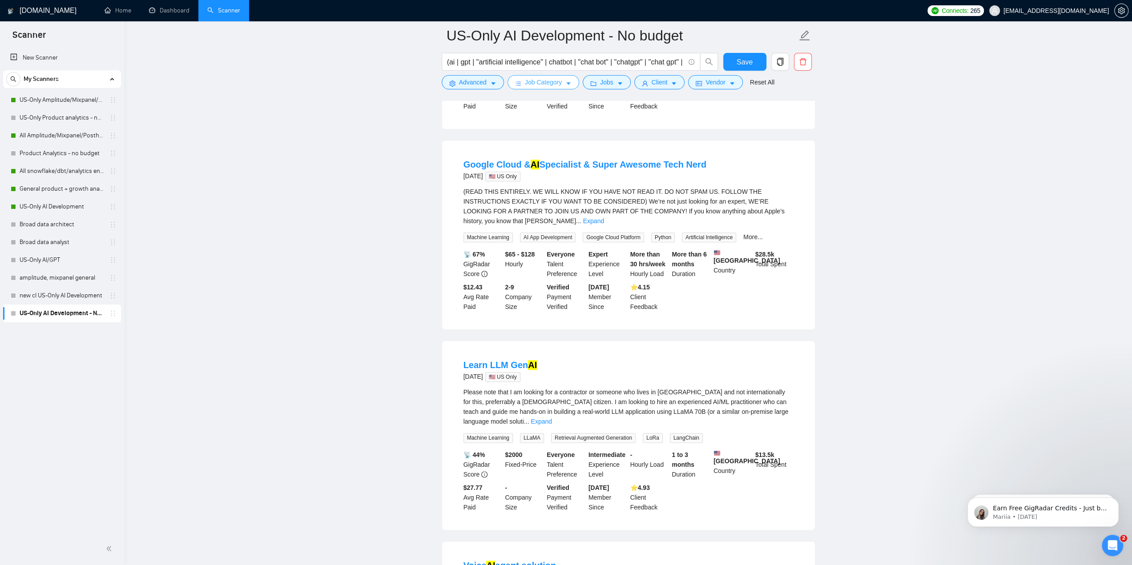
scroll to position [840, 0]
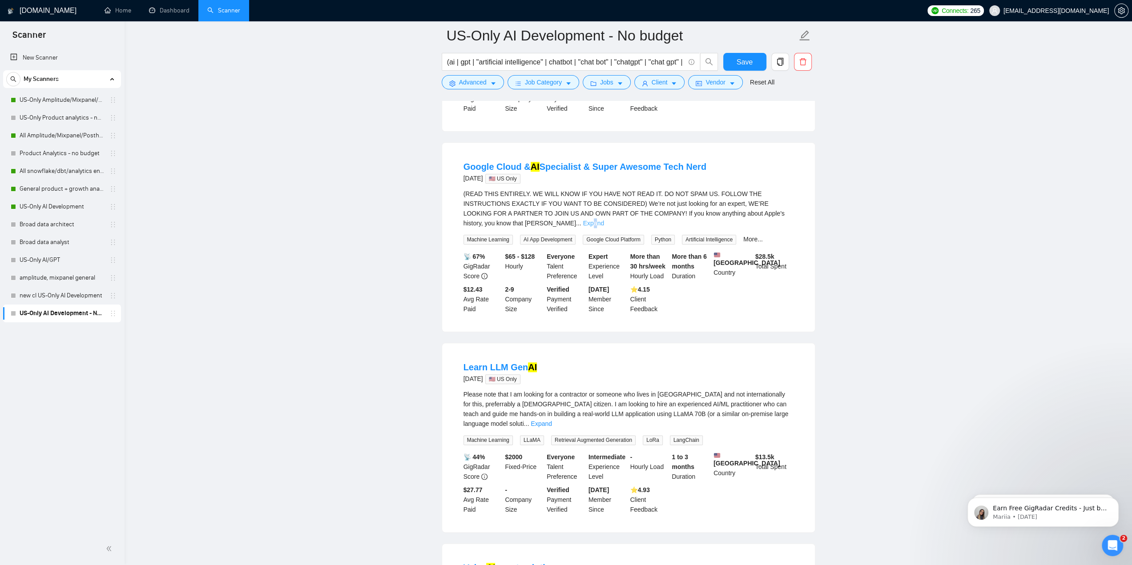
click at [604, 220] on link "Expand" at bounding box center [593, 223] width 21 height 7
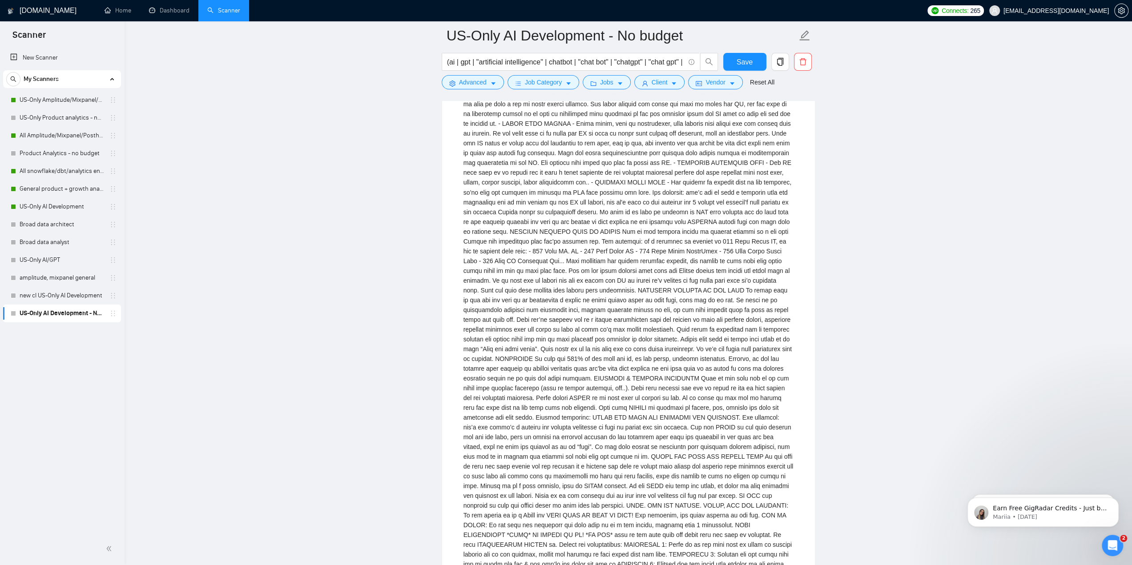
scroll to position [1775, 0]
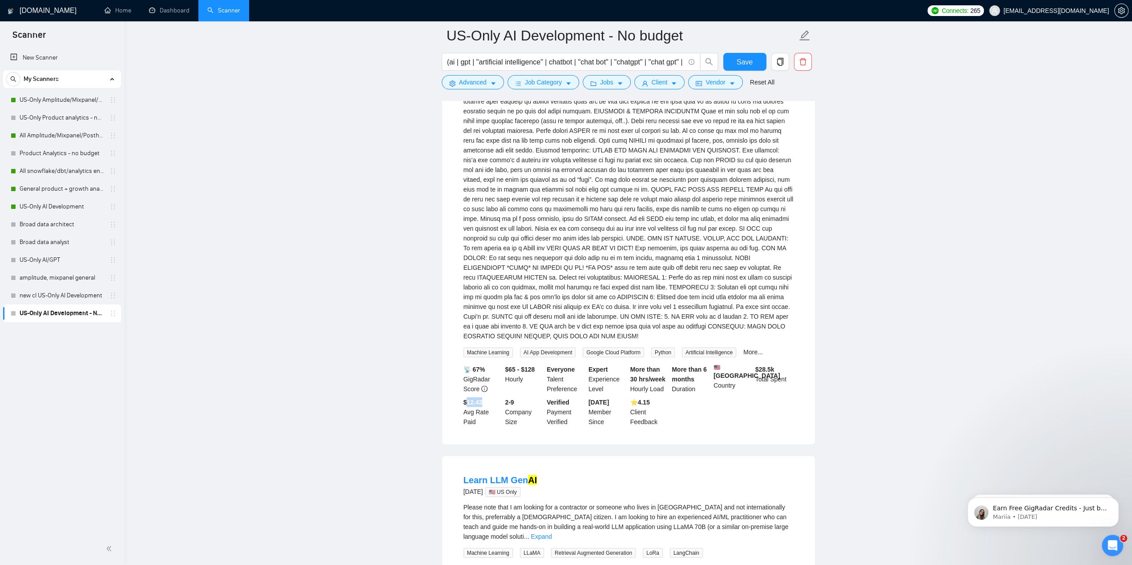
drag, startPoint x: 467, startPoint y: 388, endPoint x: 484, endPoint y: 388, distance: 16.9
click at [484, 398] on div "$12.43 Avg Rate Paid" at bounding box center [483, 412] width 42 height 29
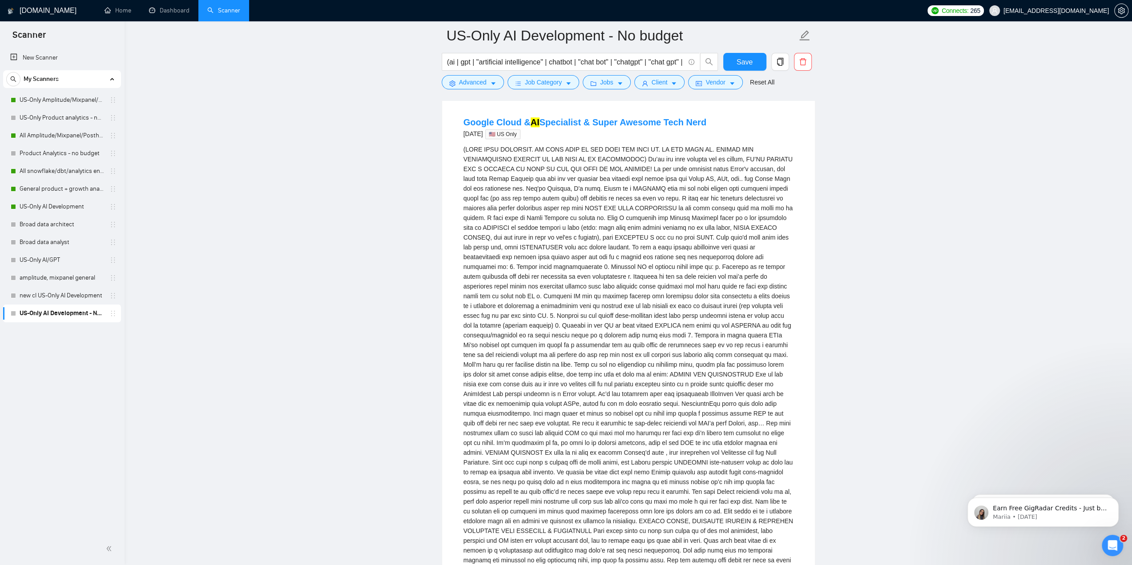
scroll to position [751, 0]
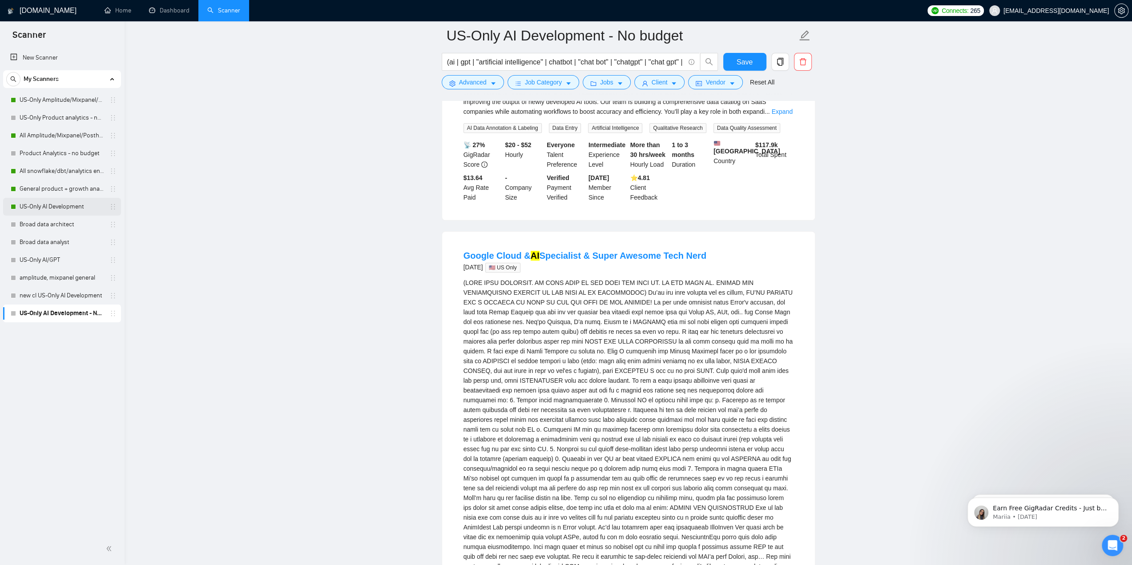
click at [66, 209] on link "US-Only AI Development" at bounding box center [62, 207] width 85 height 18
click at [743, 64] on span "Save" at bounding box center [745, 62] width 16 height 11
click at [741, 57] on span "Save" at bounding box center [745, 62] width 16 height 11
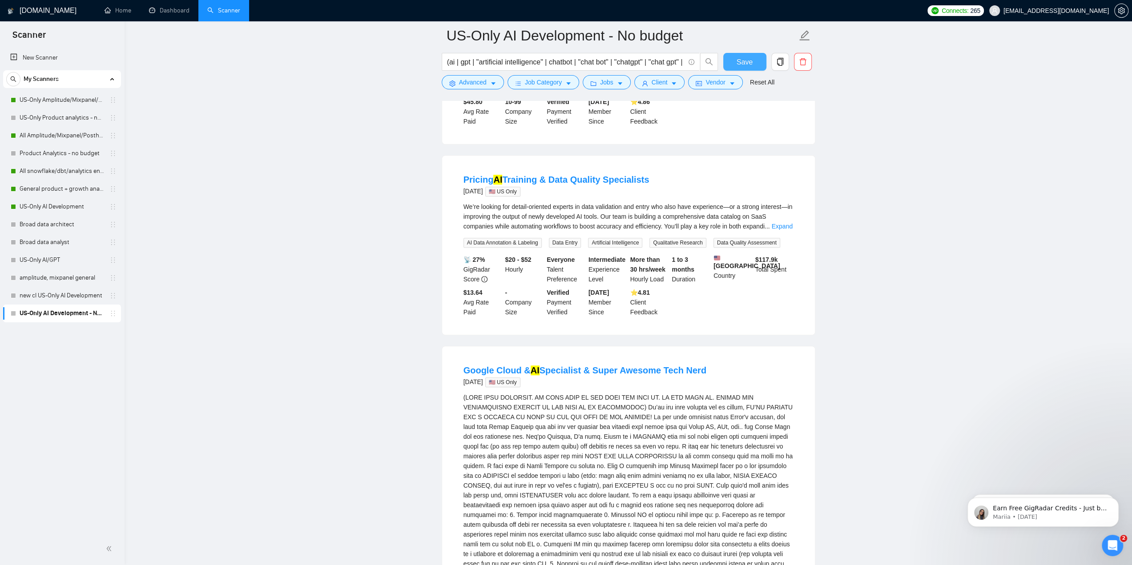
scroll to position [573, 0]
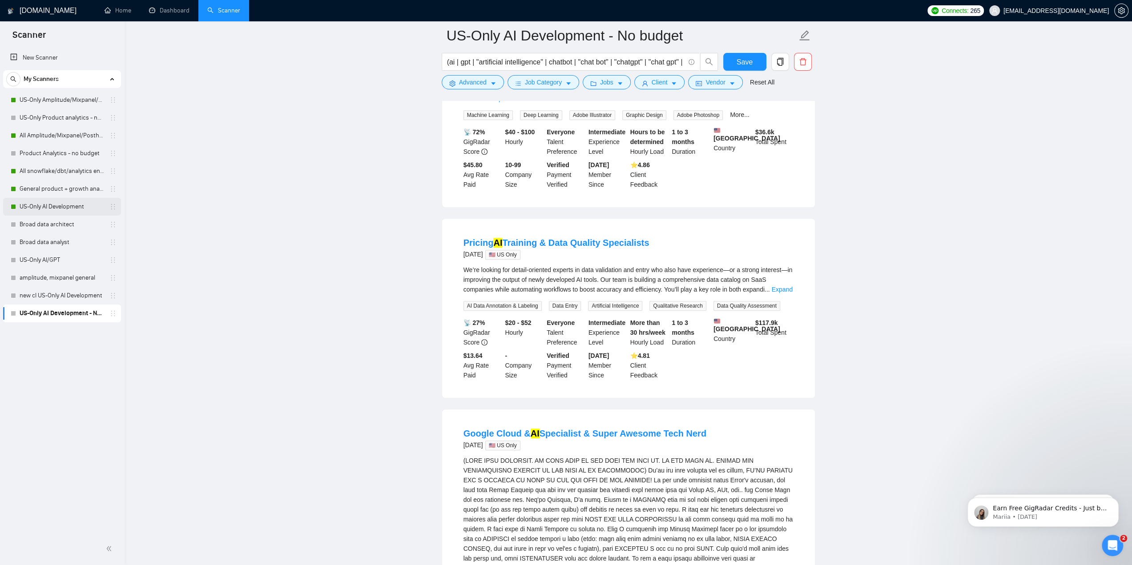
click at [38, 204] on link "US-Only AI Development" at bounding box center [62, 207] width 85 height 18
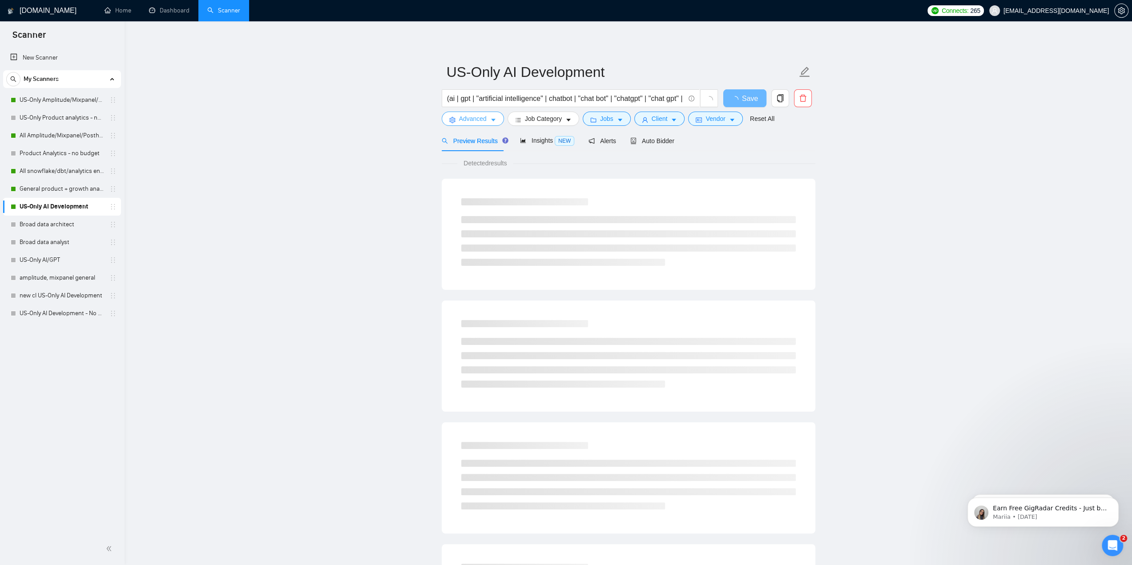
click at [484, 120] on span "Advanced" at bounding box center [473, 119] width 28 height 10
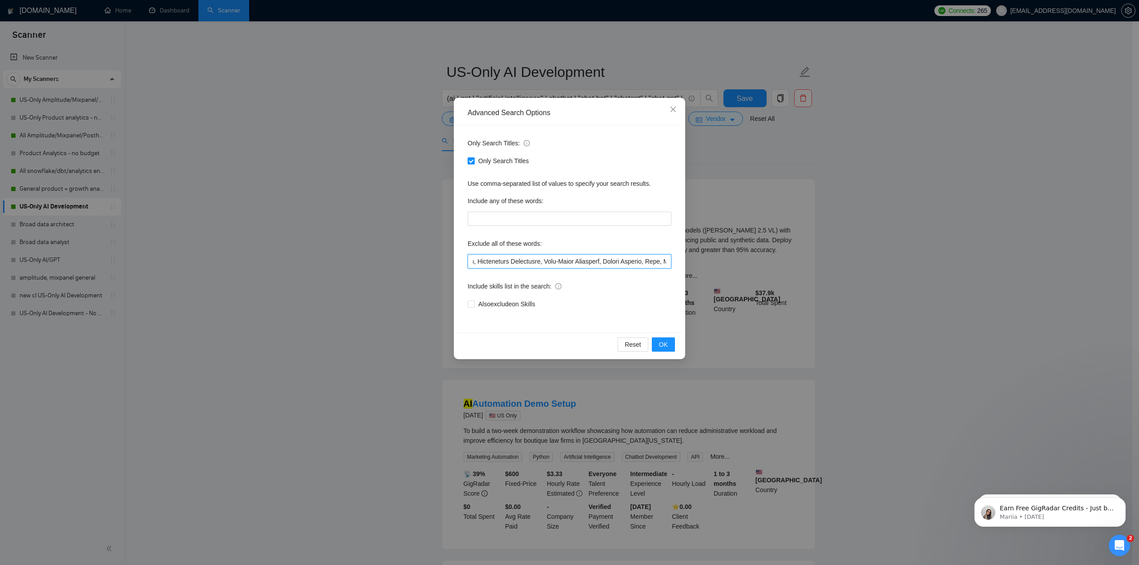
scroll to position [0, 11307]
drag, startPoint x: 1539, startPoint y: 741, endPoint x: 1134, endPoint y: 539, distance: 453.0
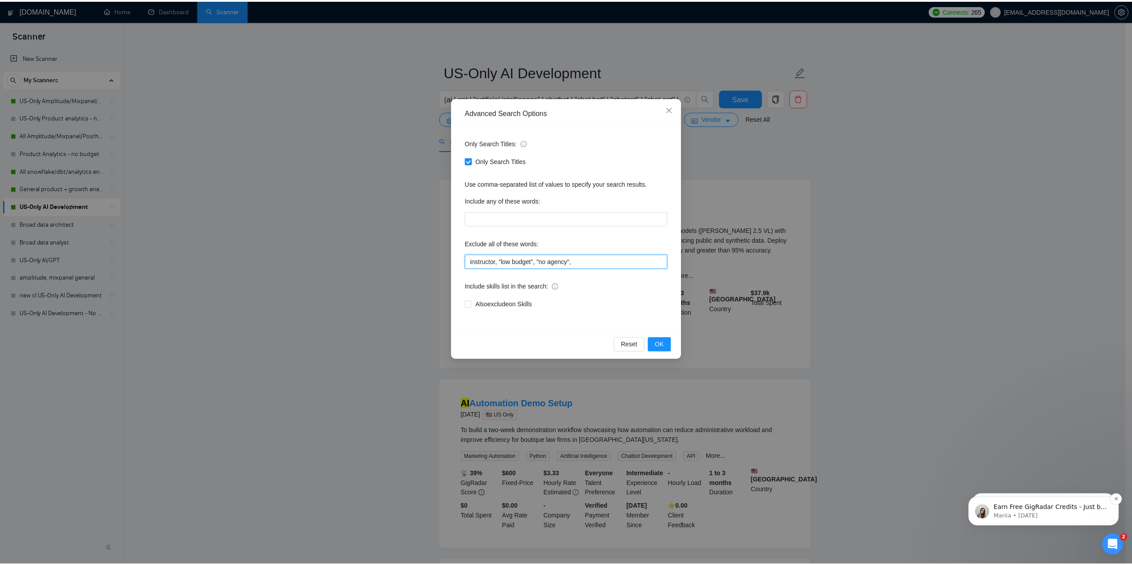
scroll to position [0, 0]
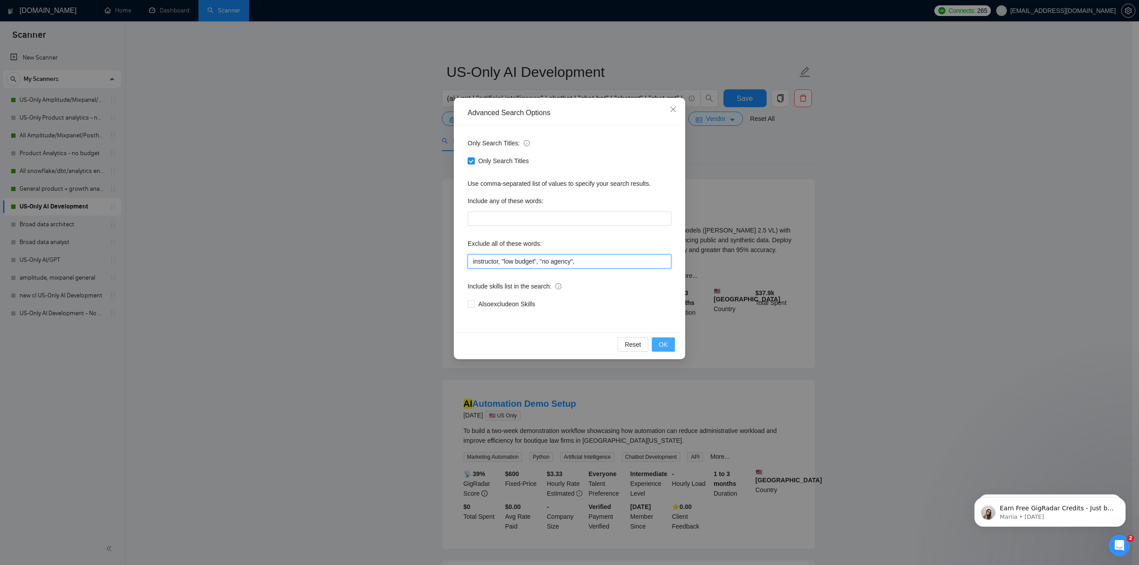
type input "instructor, "low budget", "no agency","
click at [663, 343] on span "OK" at bounding box center [663, 345] width 9 height 10
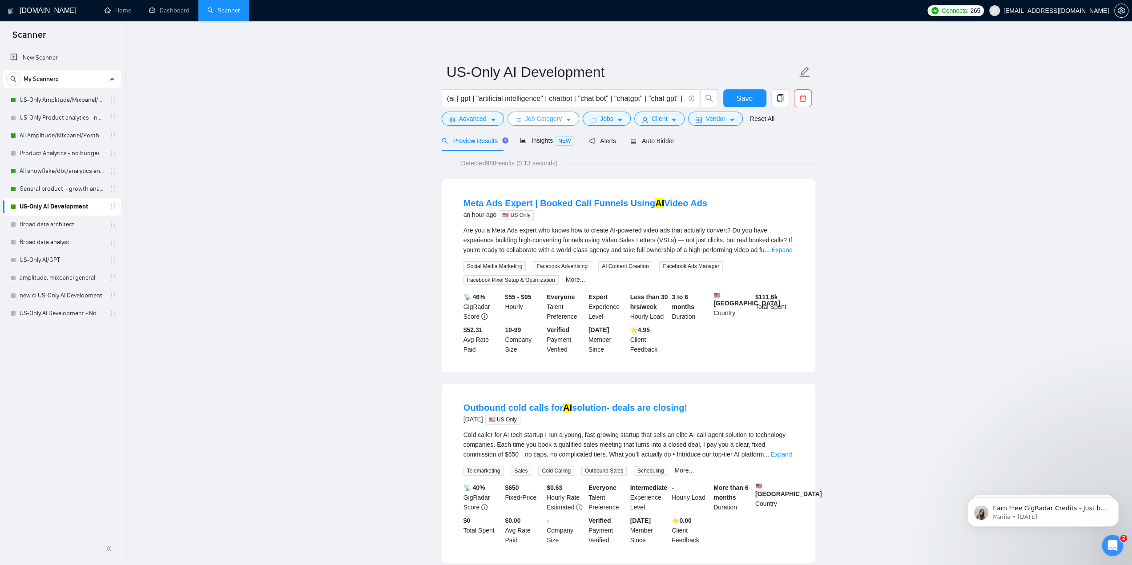
click at [558, 120] on span "Job Category" at bounding box center [543, 119] width 37 height 10
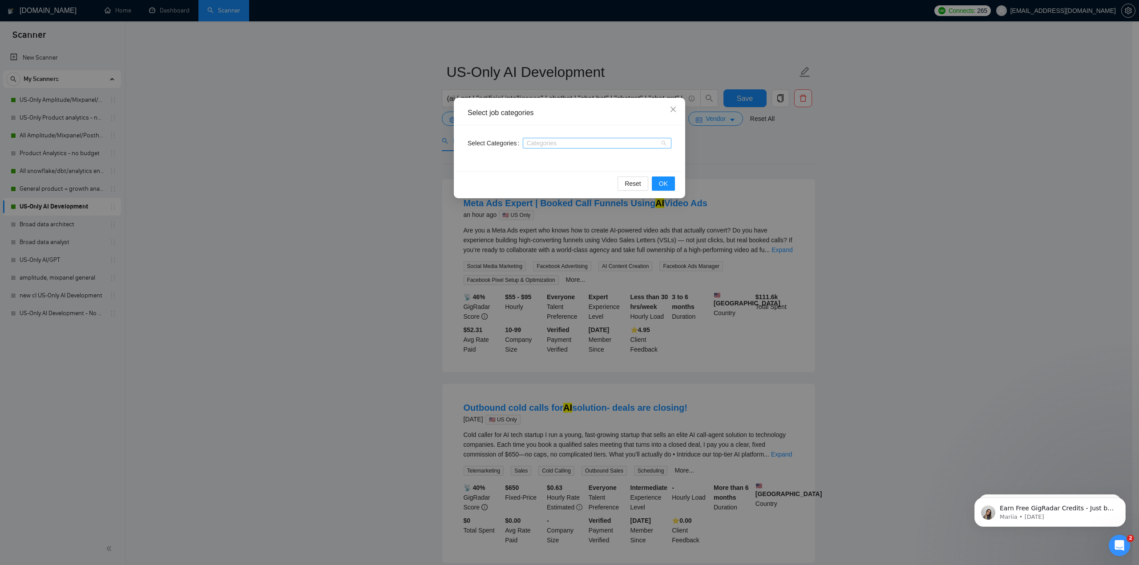
click at [571, 140] on div at bounding box center [592, 143] width 135 height 7
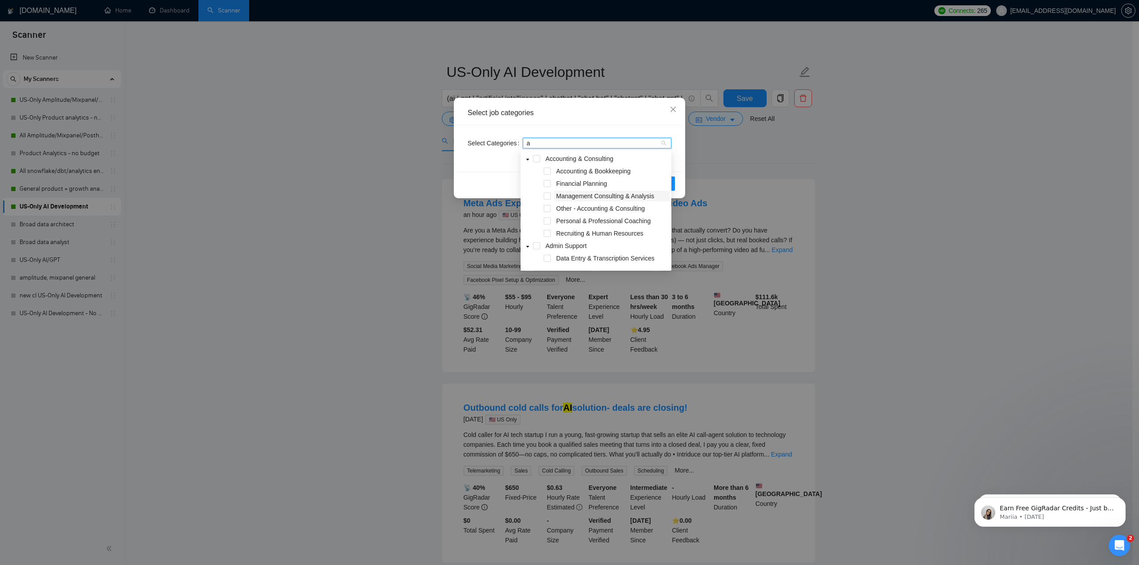
type input "ai"
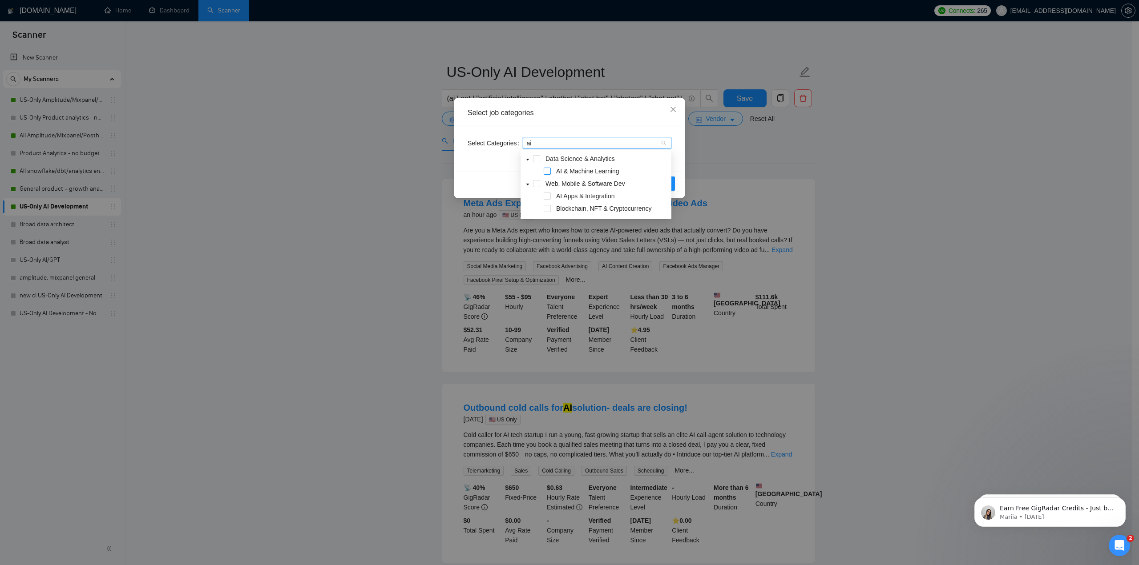
click at [549, 171] on span at bounding box center [547, 171] width 7 height 7
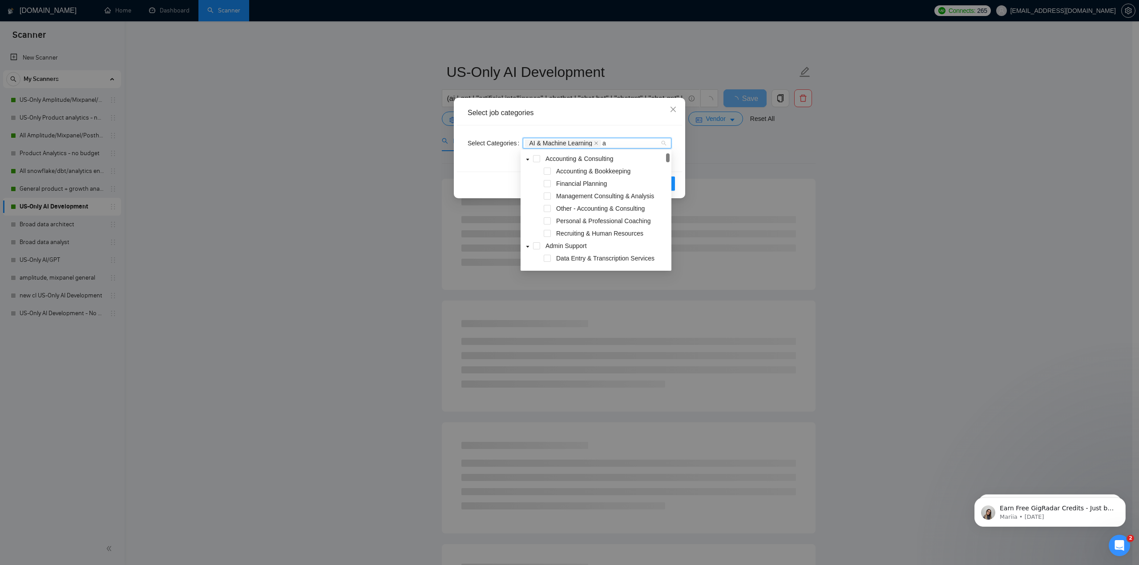
type input "ai"
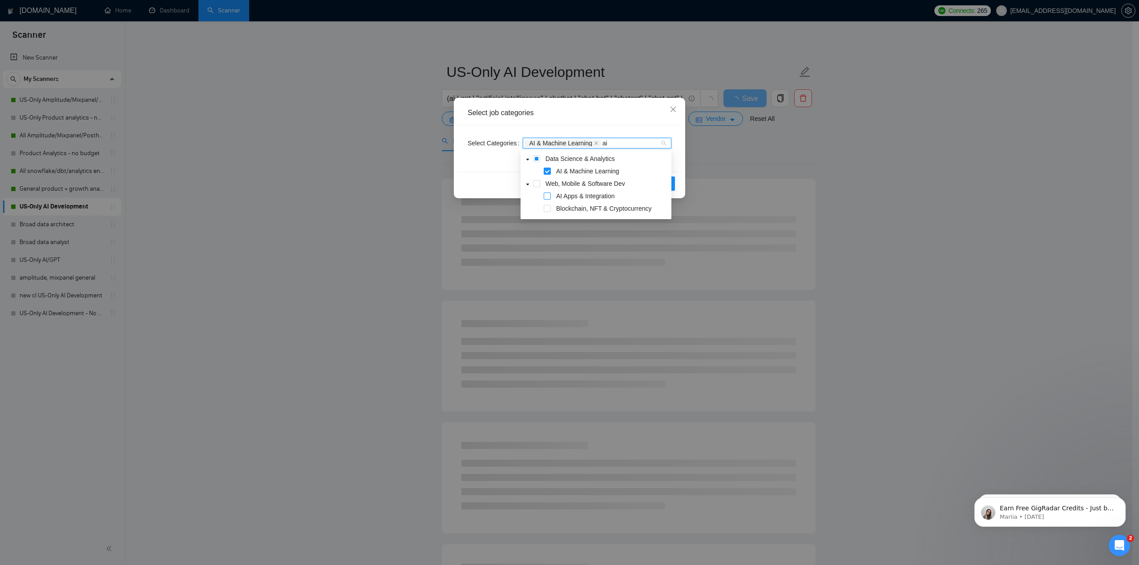
click at [548, 197] on span at bounding box center [547, 196] width 7 height 7
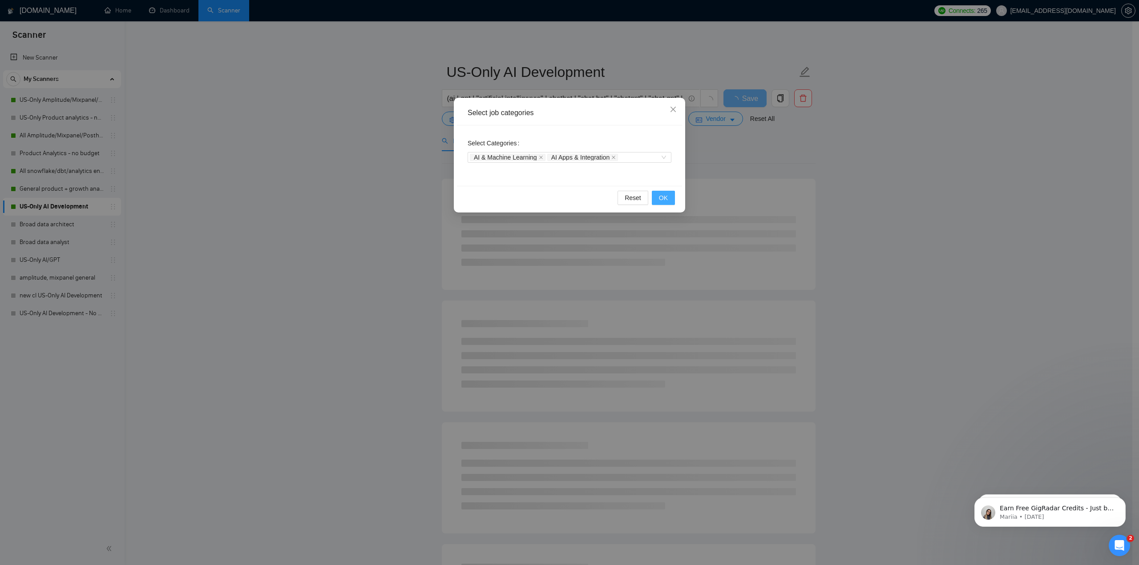
click at [666, 198] on span "OK" at bounding box center [663, 198] width 9 height 10
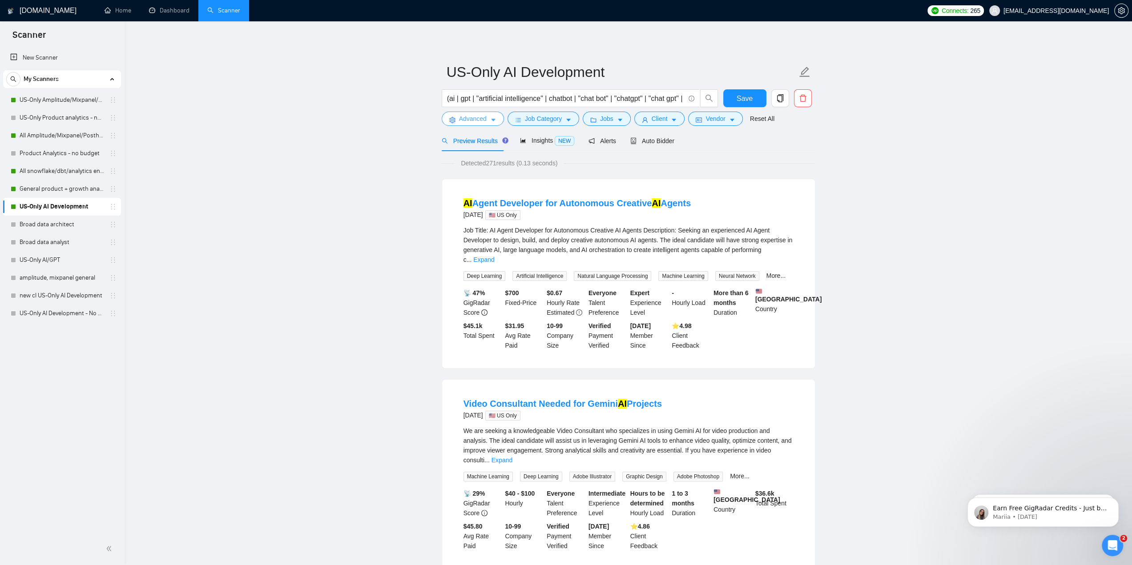
click at [487, 116] on button "Advanced" at bounding box center [473, 119] width 62 height 14
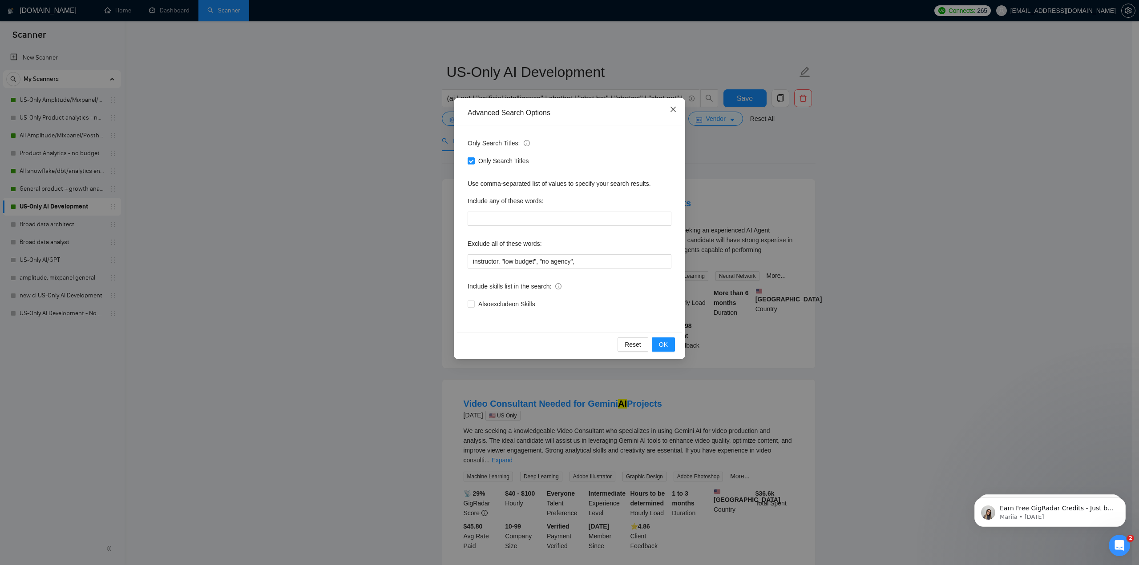
click at [668, 111] on span "Close" at bounding box center [673, 110] width 24 height 24
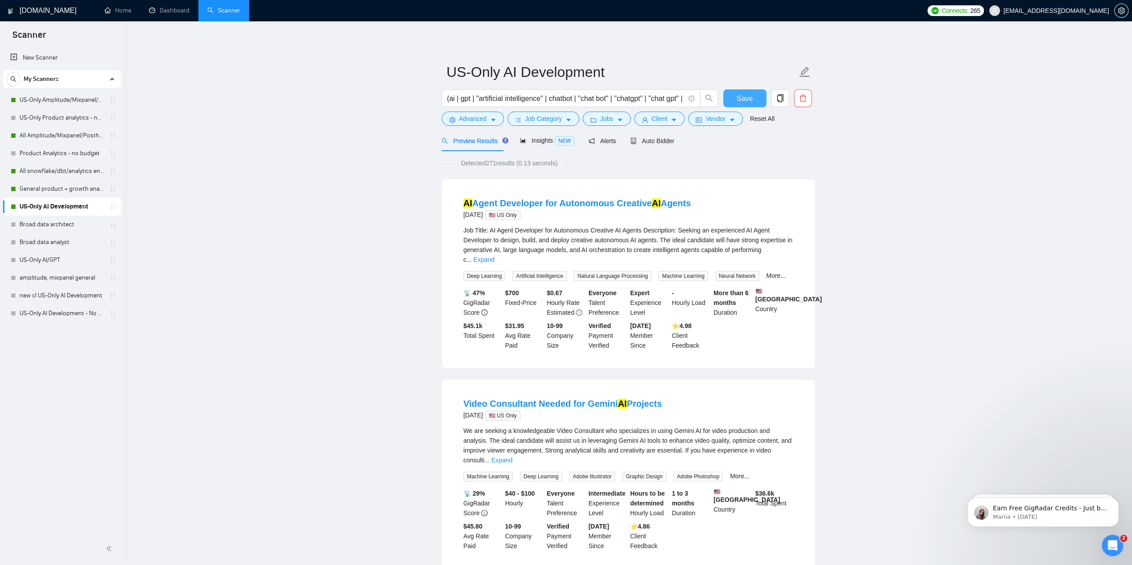
click at [739, 100] on span "Save" at bounding box center [745, 98] width 16 height 11
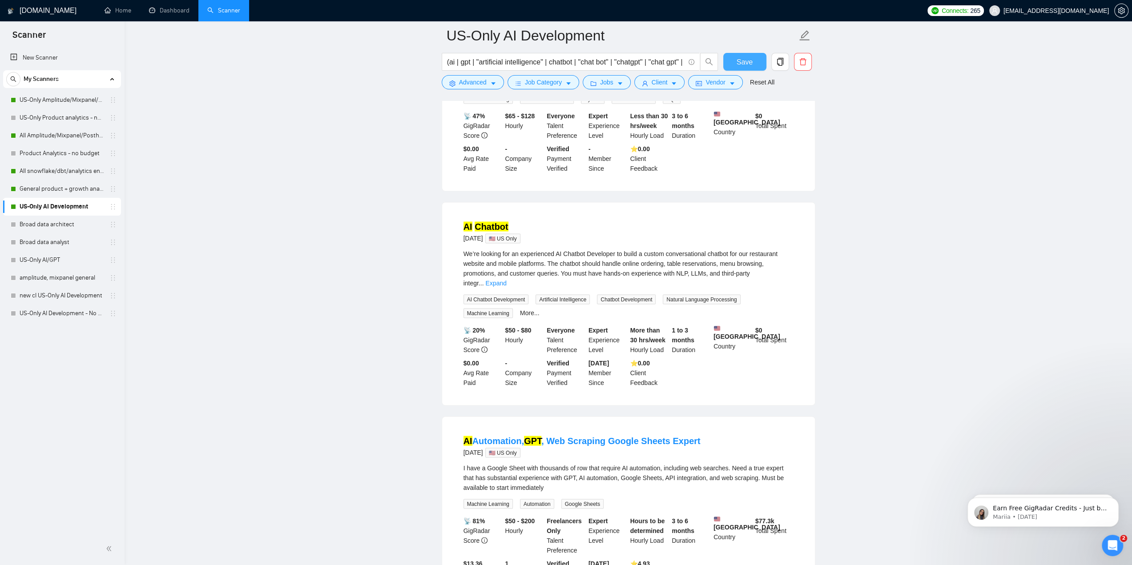
scroll to position [1689, 0]
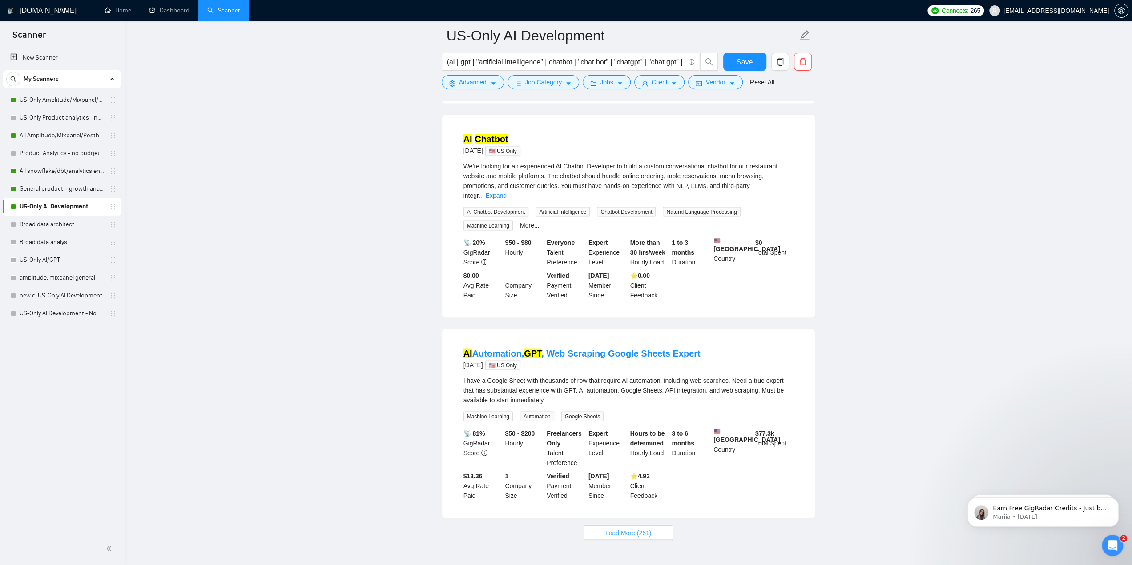
click at [615, 526] on button "Load More (261)" at bounding box center [629, 533] width 90 height 14
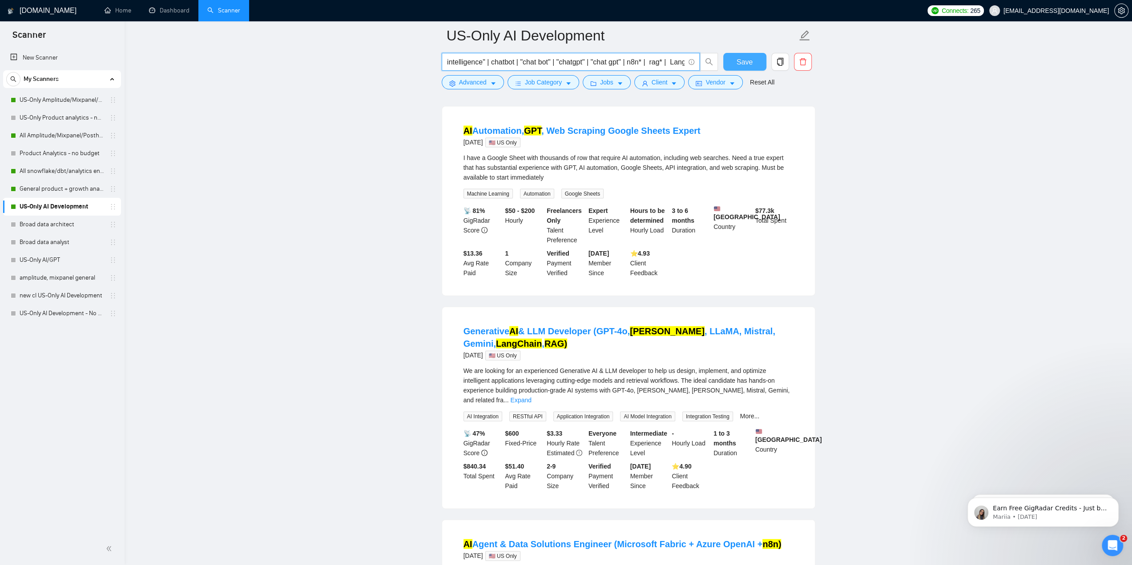
scroll to position [0, 161]
drag, startPoint x: 691, startPoint y: 59, endPoint x: 761, endPoint y: 62, distance: 69.5
click at [761, 62] on div "(ai | gpt | "artificial intelligence" | chatbot | "chat bot" | "chatgpt" | "cha…" at bounding box center [627, 64] width 374 height 22
click at [679, 62] on input "(ai | gpt | "artificial intelligence" | chatbot | "chat bot" | "chatgpt" | "cha…" at bounding box center [566, 62] width 238 height 11
drag, startPoint x: 681, startPoint y: 62, endPoint x: 660, endPoint y: 65, distance: 21.1
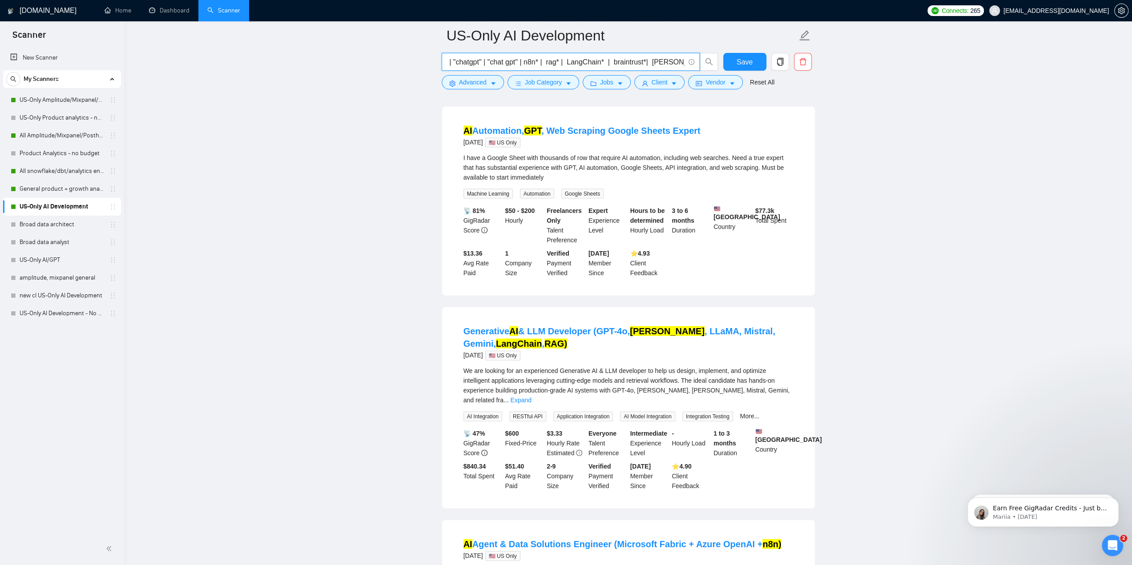
click at [657, 64] on input "(ai | gpt | "artificial intelligence" | chatbot | "chat bot" | "chatgpt" | "cha…" at bounding box center [566, 62] width 238 height 11
click at [677, 61] on input "(ai | gpt | "artificial intelligence" | chatbot | "chat bot" | "chatgpt" | "cha…" at bounding box center [566, 62] width 238 height 11
drag, startPoint x: 679, startPoint y: 61, endPoint x: 650, endPoint y: 62, distance: 29.9
click at [650, 62] on input "(ai | gpt | "artificial intelligence" | chatbot | "chat bot" | "chatgpt" | "cha…" at bounding box center [566, 62] width 238 height 11
click at [679, 60] on input "(ai | gpt | "artificial intelligence" | chatbot | "chat bot" | "chatgpt" | "cha…" at bounding box center [566, 62] width 238 height 11
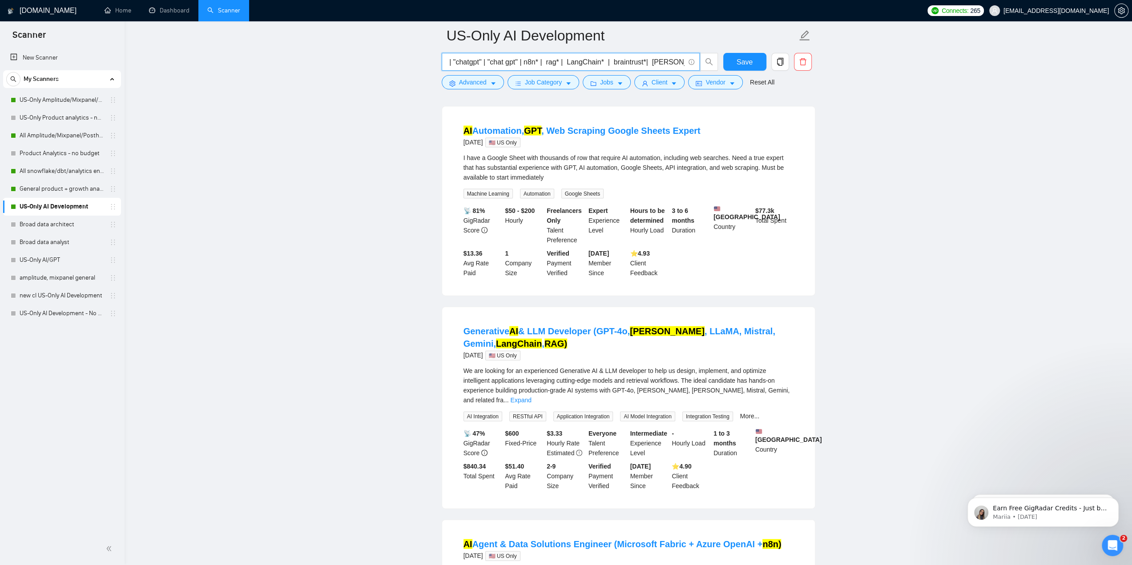
paste input "| Claude*"
click at [665, 62] on input "(ai | gpt | "artificial intelligence" | chatbot | "chat bot" | "chatgpt" | "cha…" at bounding box center [566, 62] width 238 height 11
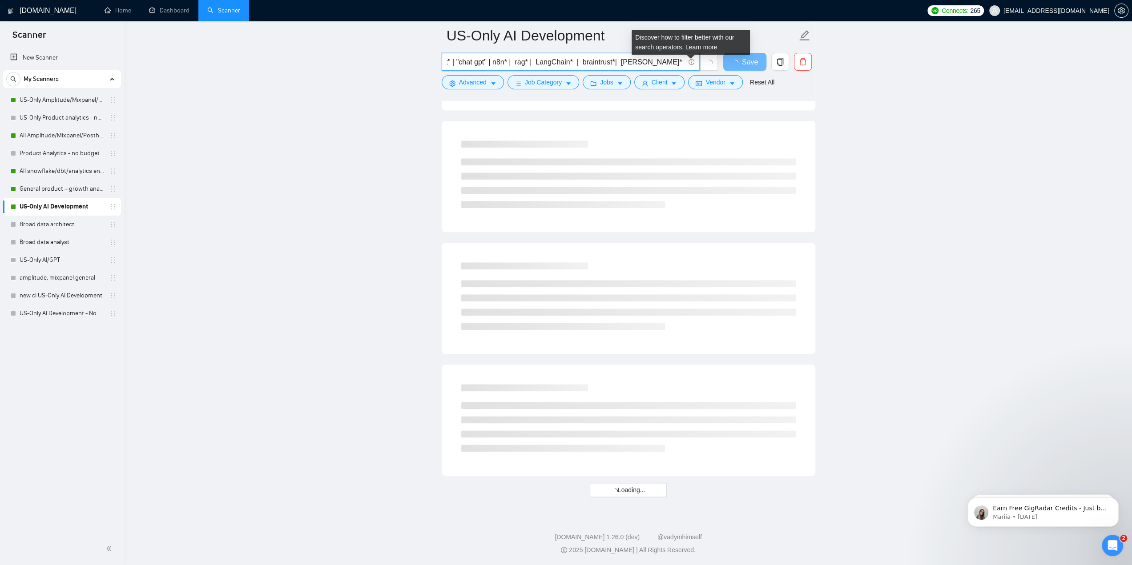
scroll to position [0, 194]
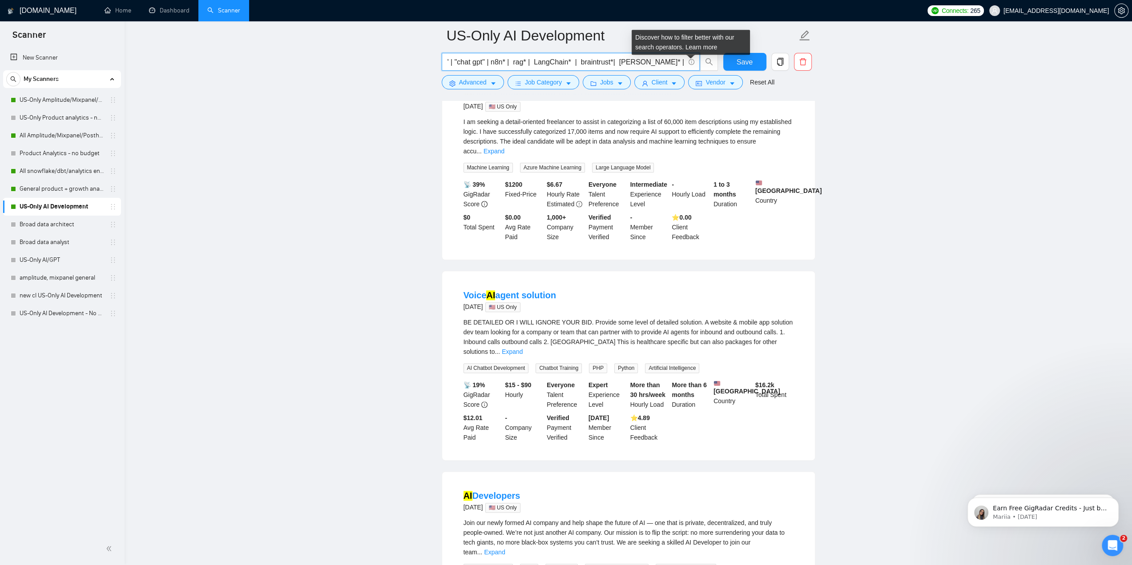
paste input "| Gemini*"
type input "(ai | gpt | "artificial intelligence" | chatbot | "chat bot" | "chatgpt" | "cha…"
click at [747, 55] on button "Save" at bounding box center [744, 62] width 43 height 18
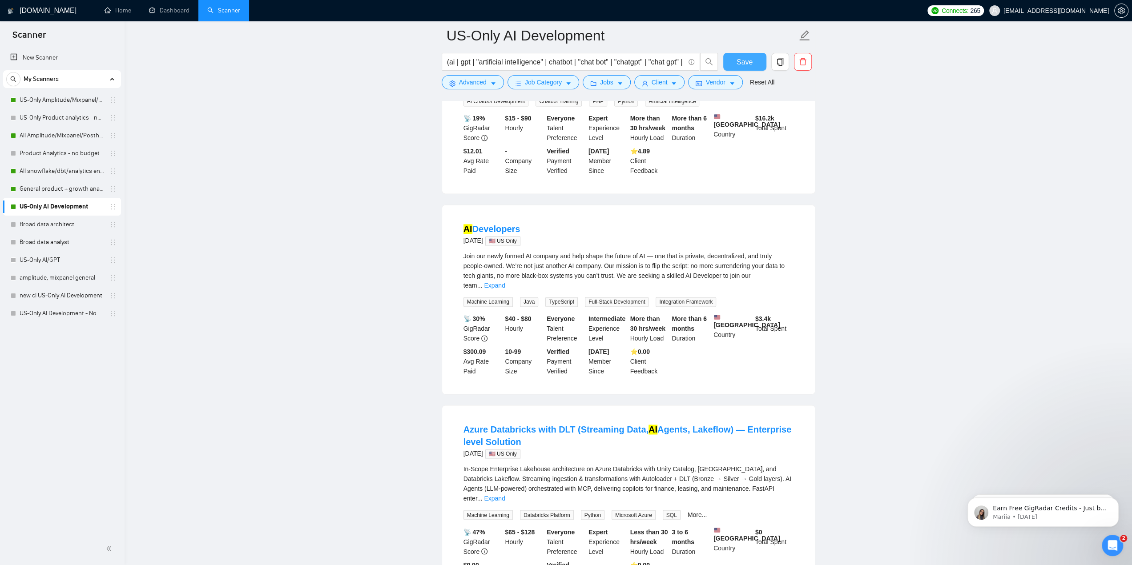
scroll to position [1230, 0]
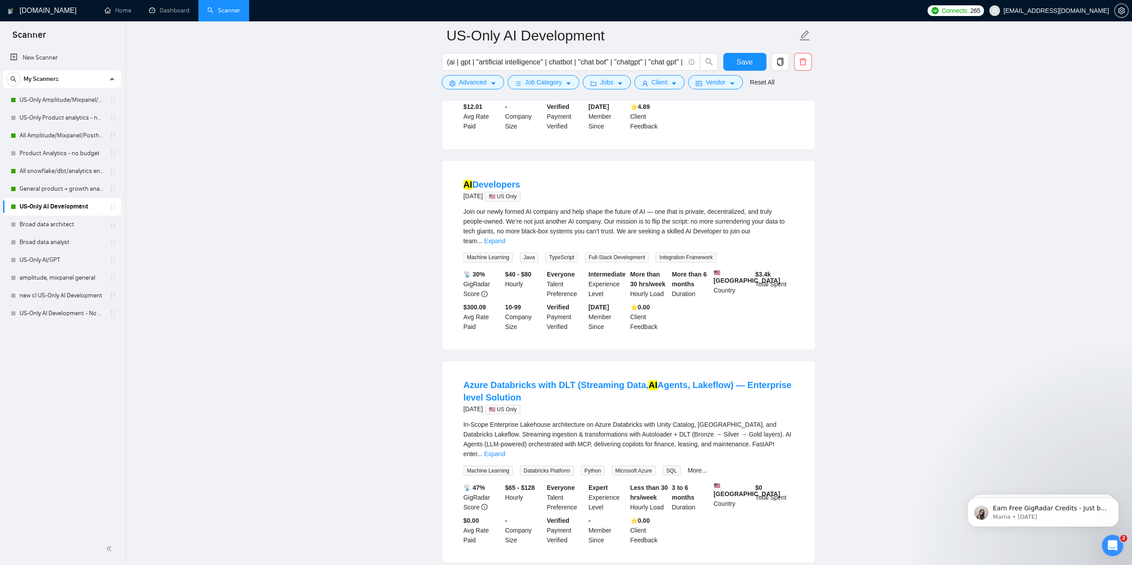
drag, startPoint x: 457, startPoint y: 348, endPoint x: 548, endPoint y: 362, distance: 91.8
click at [548, 372] on li "Azure Databricks with DLT (Streaming Data, AI Agents, Lakeflow) — Enterprise le…" at bounding box center [628, 462] width 351 height 180
drag, startPoint x: 460, startPoint y: 481, endPoint x: 500, endPoint y: 490, distance: 40.6
click at [500, 490] on li "Azure Databricks with DLT (Streaming Data, AI Agents, Lakeflow) — Enterprise le…" at bounding box center [628, 462] width 351 height 180
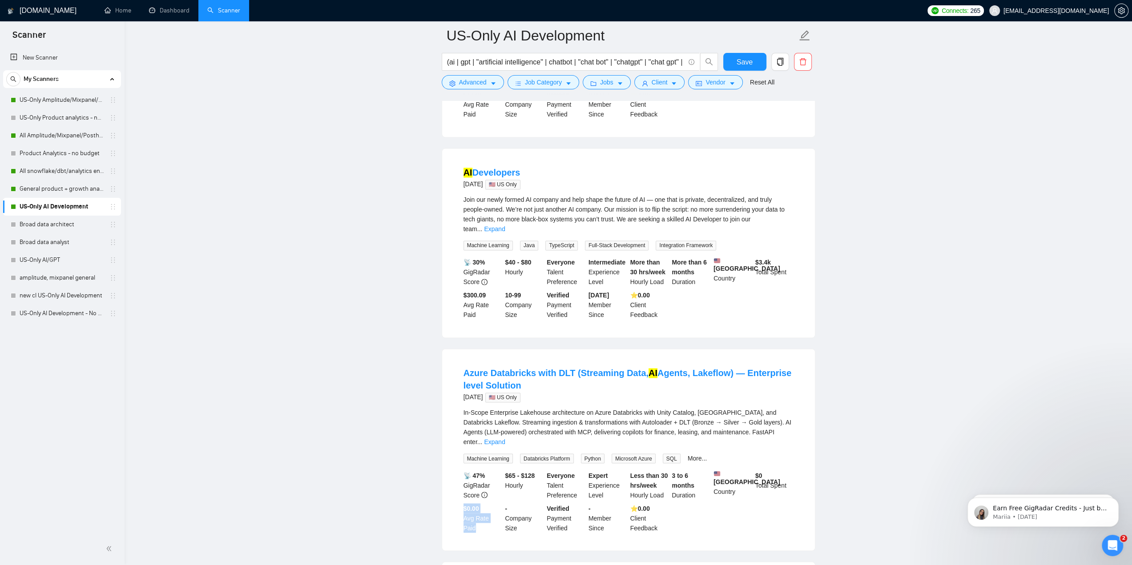
scroll to position [1274, 0]
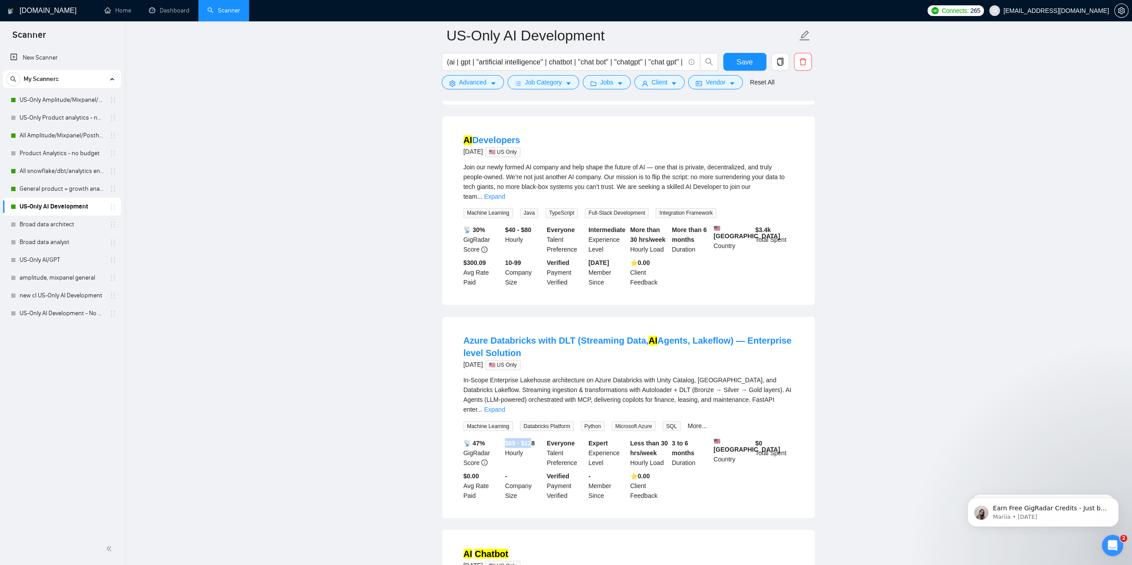
drag, startPoint x: 531, startPoint y: 402, endPoint x: 506, endPoint y: 399, distance: 25.1
click at [506, 440] on b "$65 - $128" at bounding box center [520, 443] width 30 height 7
drag, startPoint x: 639, startPoint y: 436, endPoint x: 630, endPoint y: 437, distance: 9.8
click at [630, 471] on div "⭐️ 0.00 Client Feedback" at bounding box center [650, 485] width 42 height 29
drag, startPoint x: 658, startPoint y: 458, endPoint x: 614, endPoint y: 436, distance: 49.3
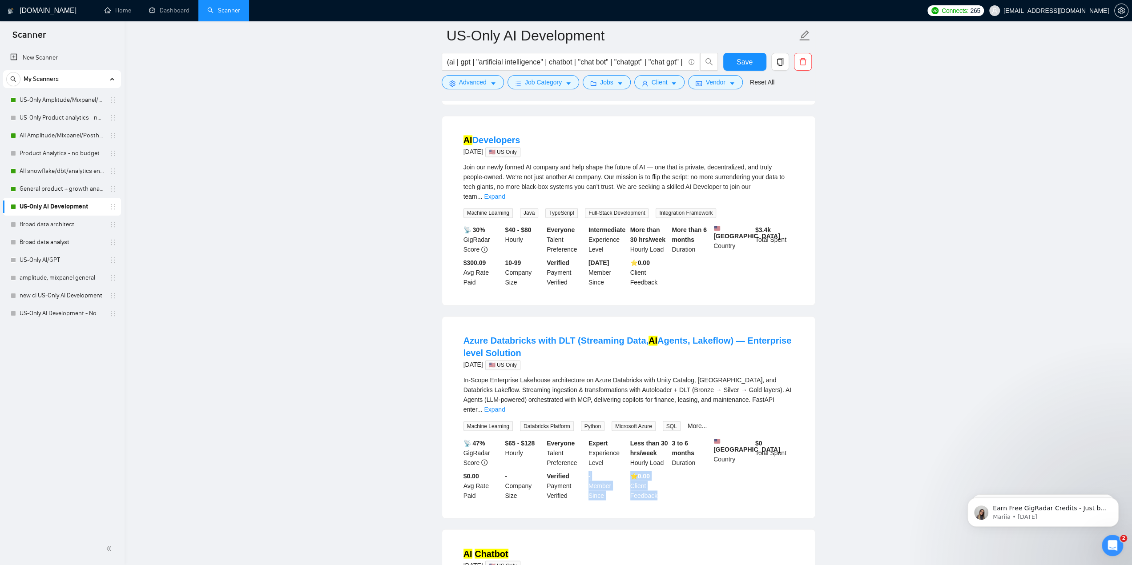
click at [614, 438] on div "📡 47% GigRadar Score $65 - $128 Hourly Everyone Talent Preference Expert Experi…" at bounding box center [629, 469] width 334 height 62
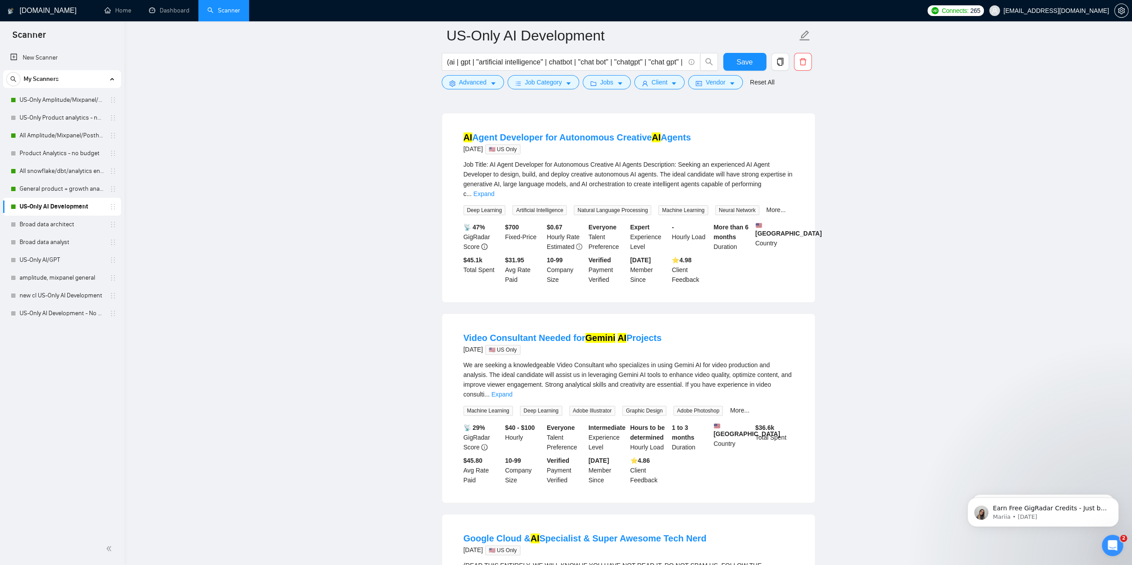
scroll to position [0, 0]
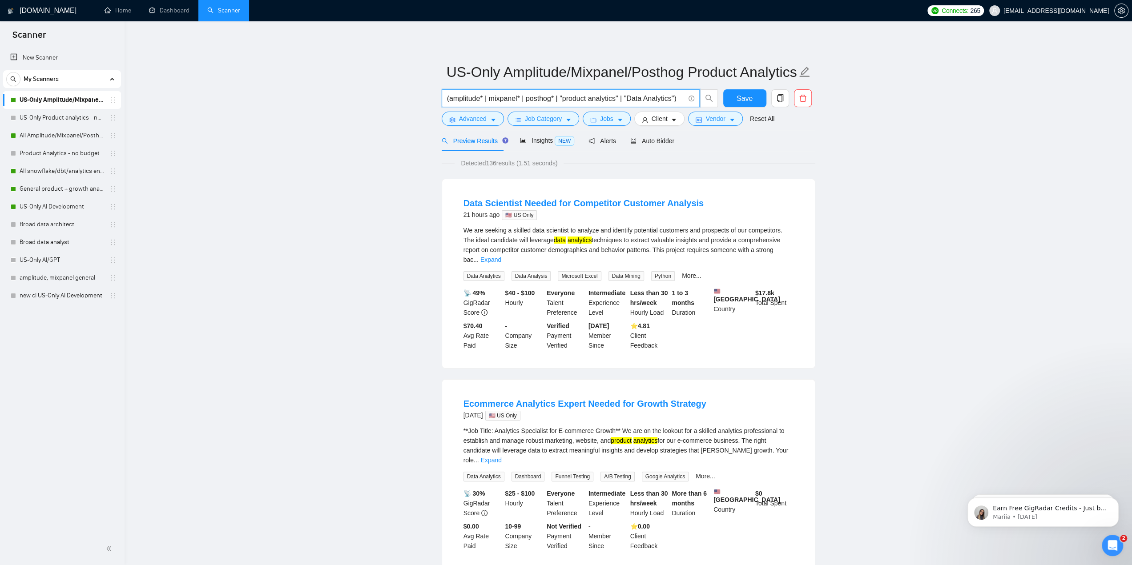
drag, startPoint x: 492, startPoint y: 101, endPoint x: 520, endPoint y: 101, distance: 28.0
click at [520, 101] on input "(amplitude* | mixpanel* | posthog* | "product analytics" | "Data Analytics")" at bounding box center [566, 98] width 238 height 11
drag, startPoint x: 524, startPoint y: 99, endPoint x: 490, endPoint y: 101, distance: 33.9
click at [490, 101] on input "(amplitude* | mixpanel* | posthog* | "product analytics" | "Data Analytics")" at bounding box center [566, 98] width 238 height 11
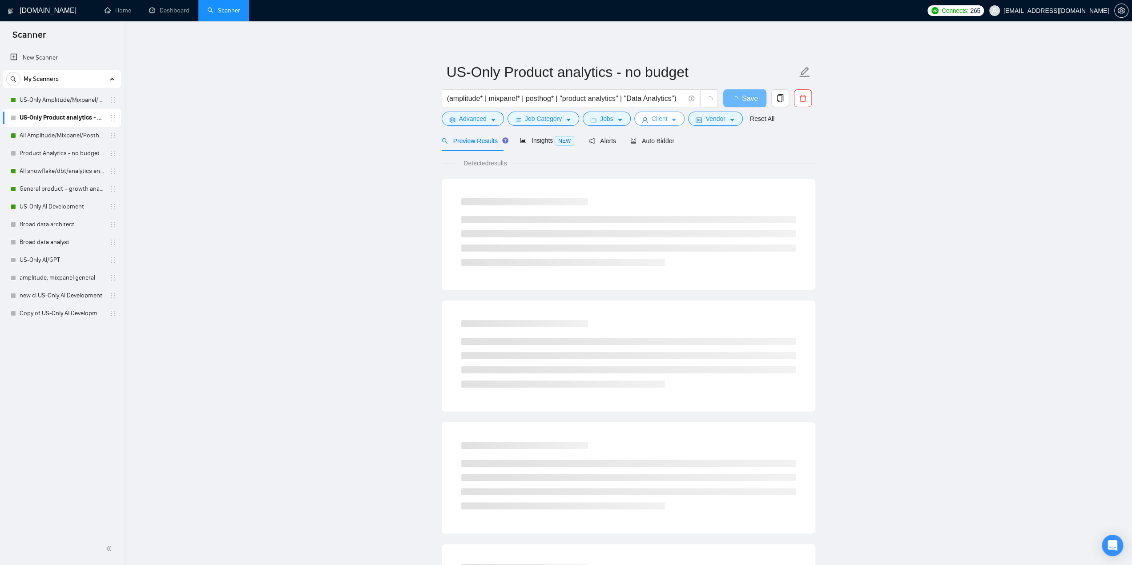
click at [657, 119] on span "Client" at bounding box center [660, 119] width 16 height 10
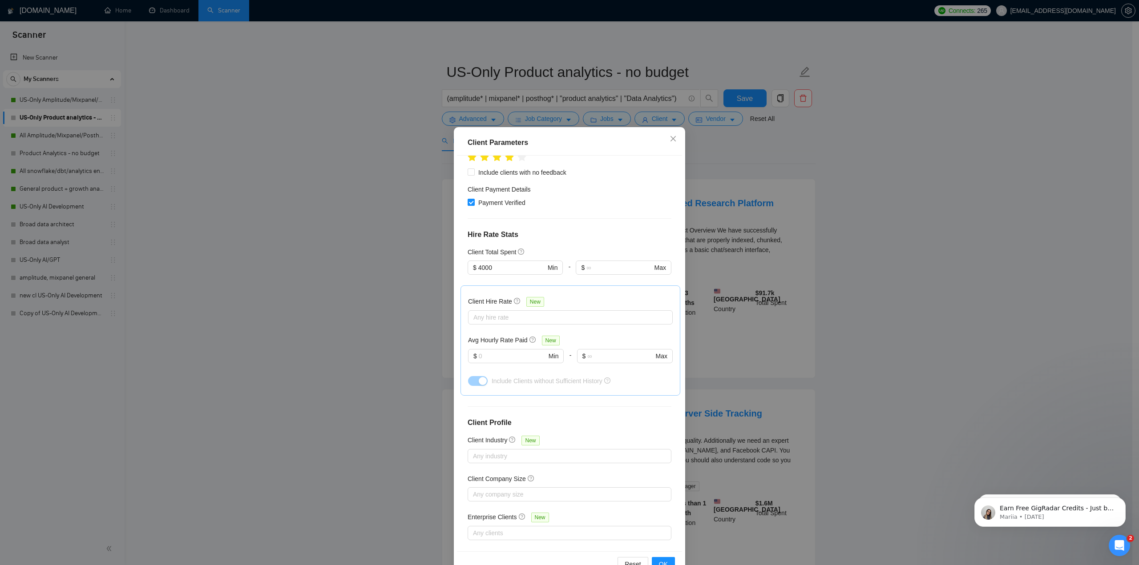
scroll to position [157, 0]
click at [506, 260] on input "4000" at bounding box center [511, 260] width 67 height 10
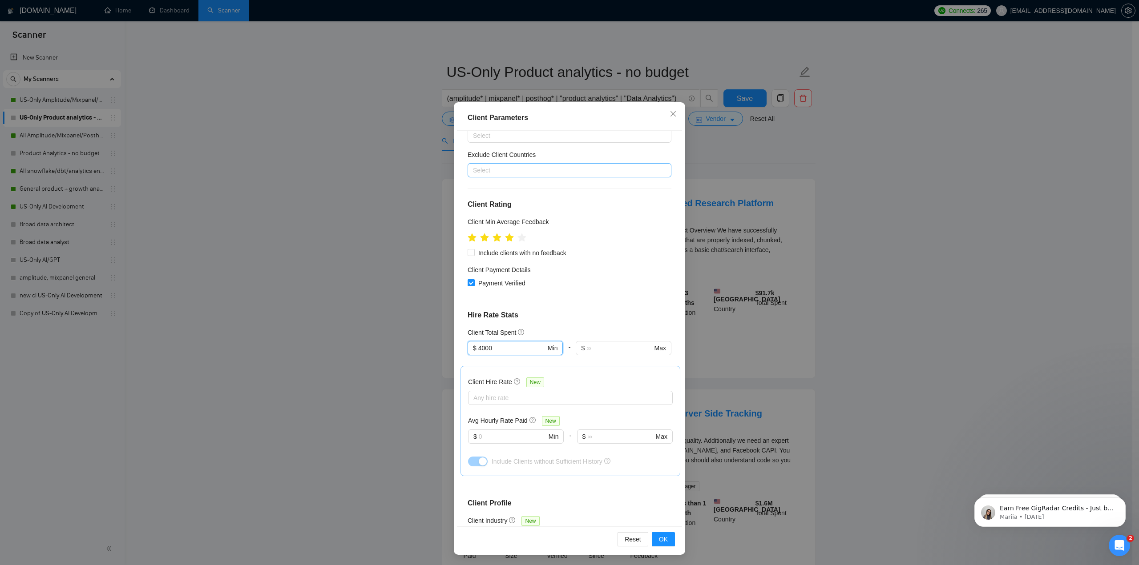
scroll to position [24, 0]
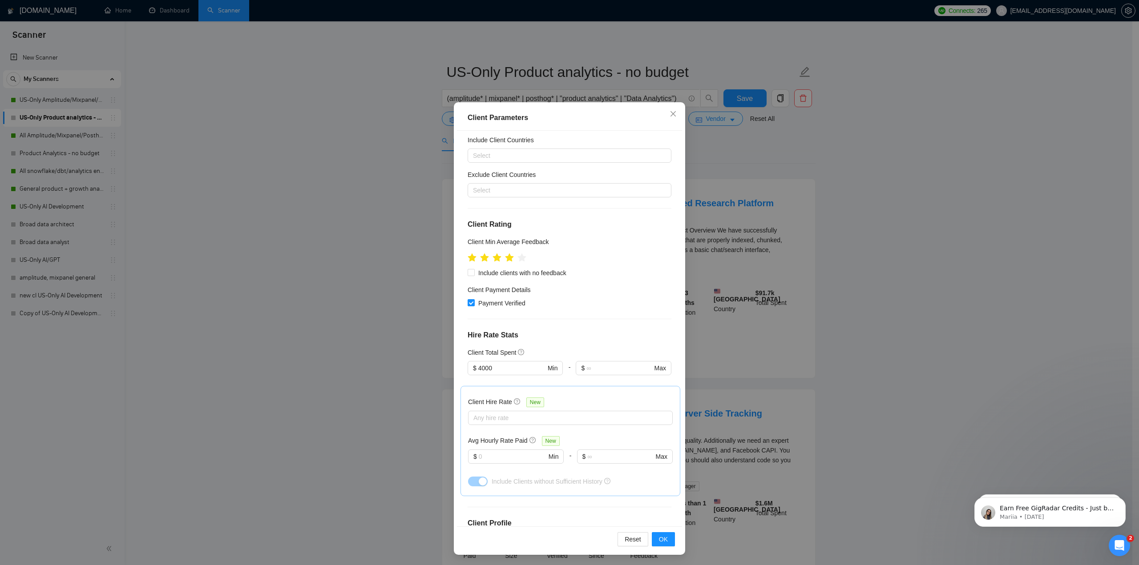
drag, startPoint x: 401, startPoint y: 141, endPoint x: 427, endPoint y: 144, distance: 26.3
click at [403, 142] on div "Client Parameters Client Location Include Client Countries Select Exclude Clien…" at bounding box center [569, 282] width 1139 height 565
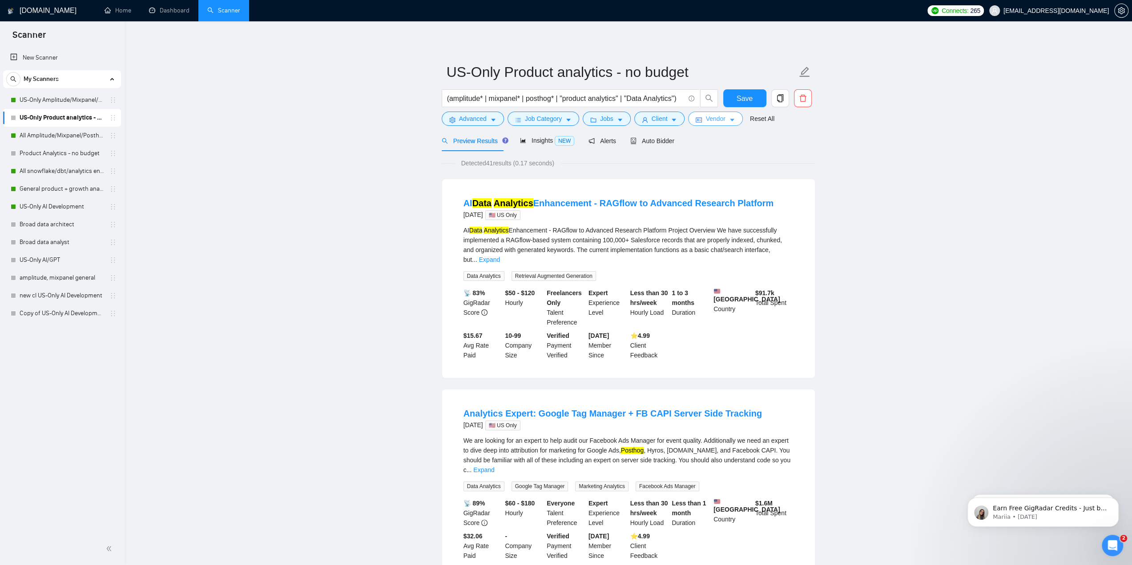
click at [698, 123] on icon "idcard" at bounding box center [699, 120] width 6 height 6
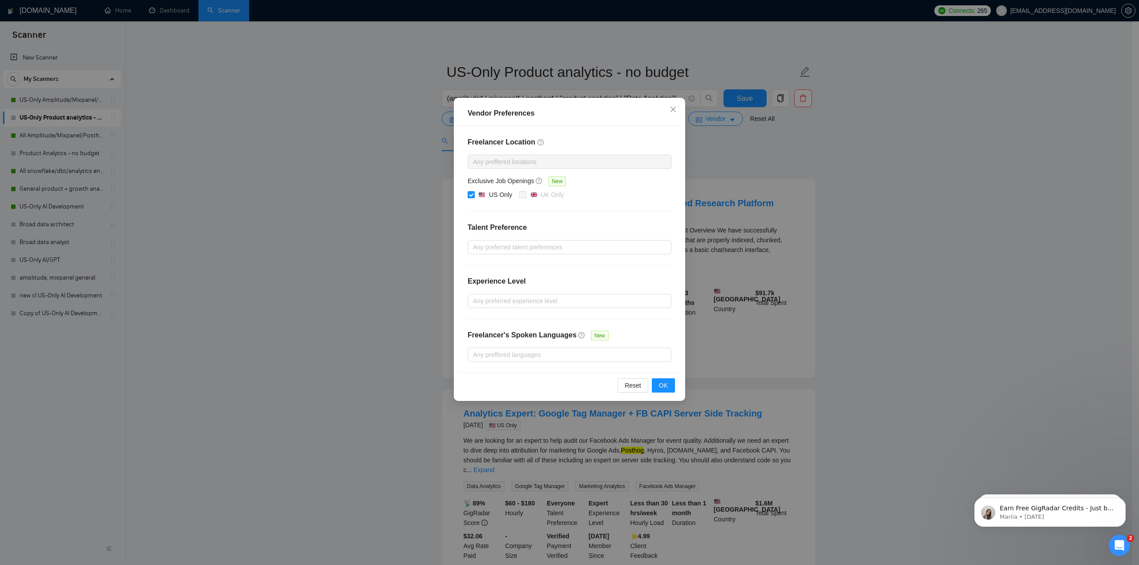
click at [729, 182] on div "Vendor Preferences Freelancer Location Any preffered locations Exclusive Job Op…" at bounding box center [569, 282] width 1139 height 565
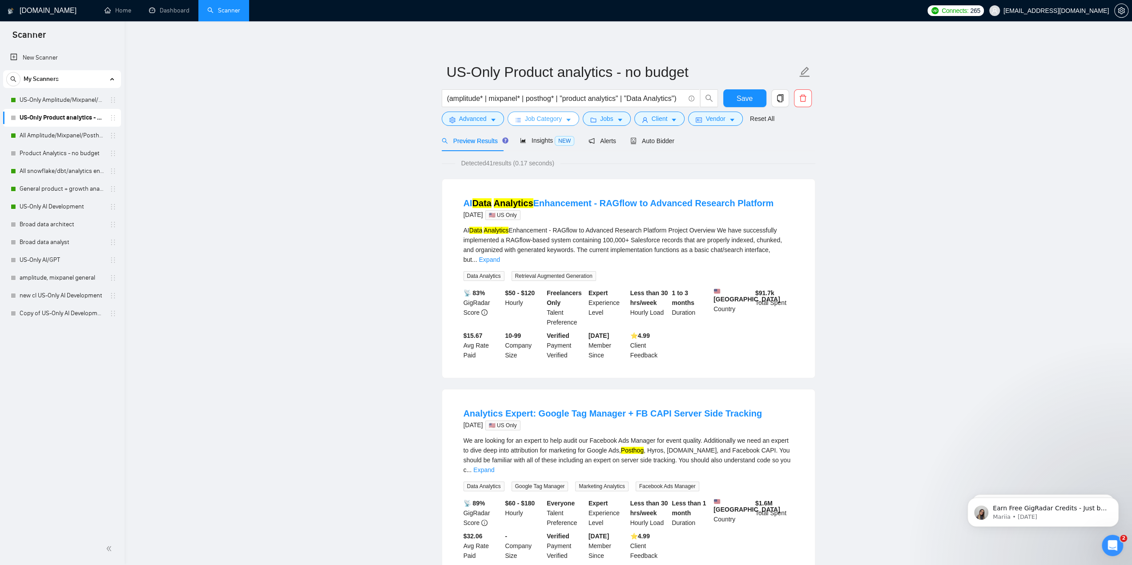
click at [543, 120] on span "Job Category" at bounding box center [543, 119] width 37 height 10
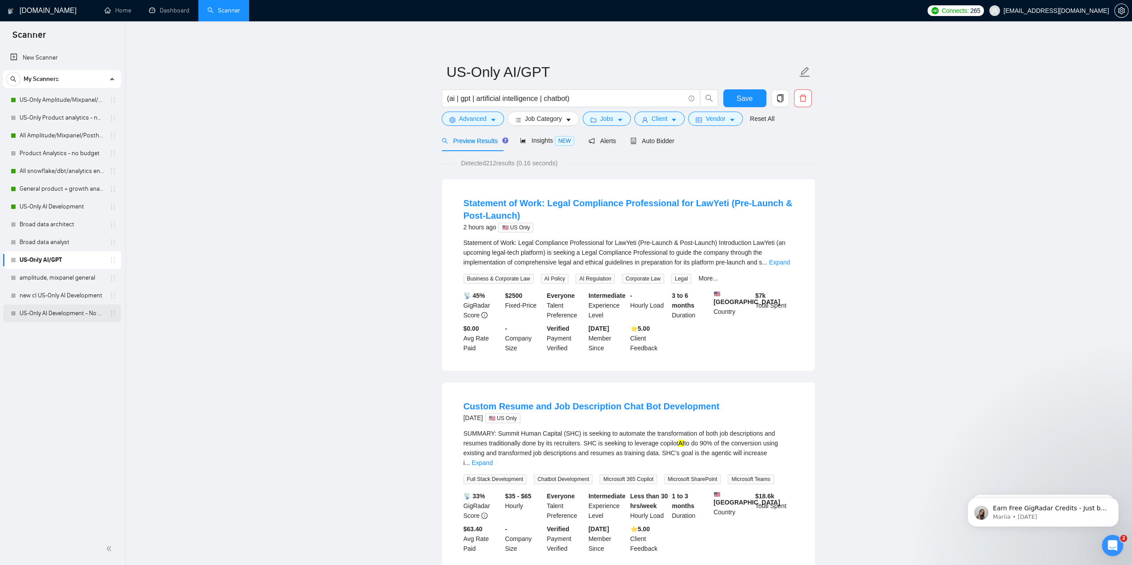
click at [63, 314] on link "US-Only AI Development - No budget" at bounding box center [62, 314] width 85 height 18
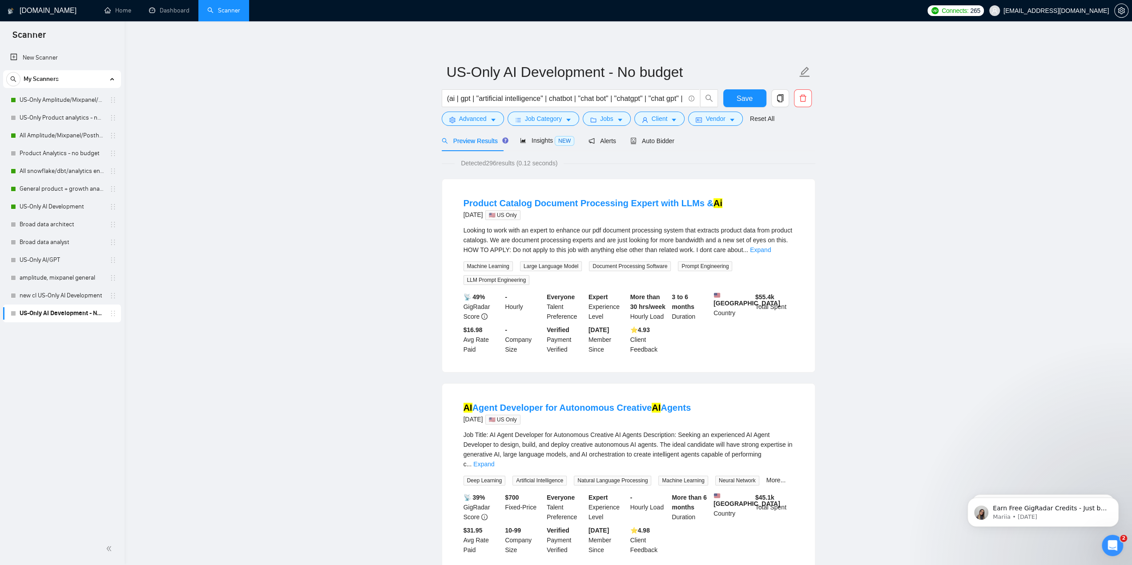
scroll to position [44, 0]
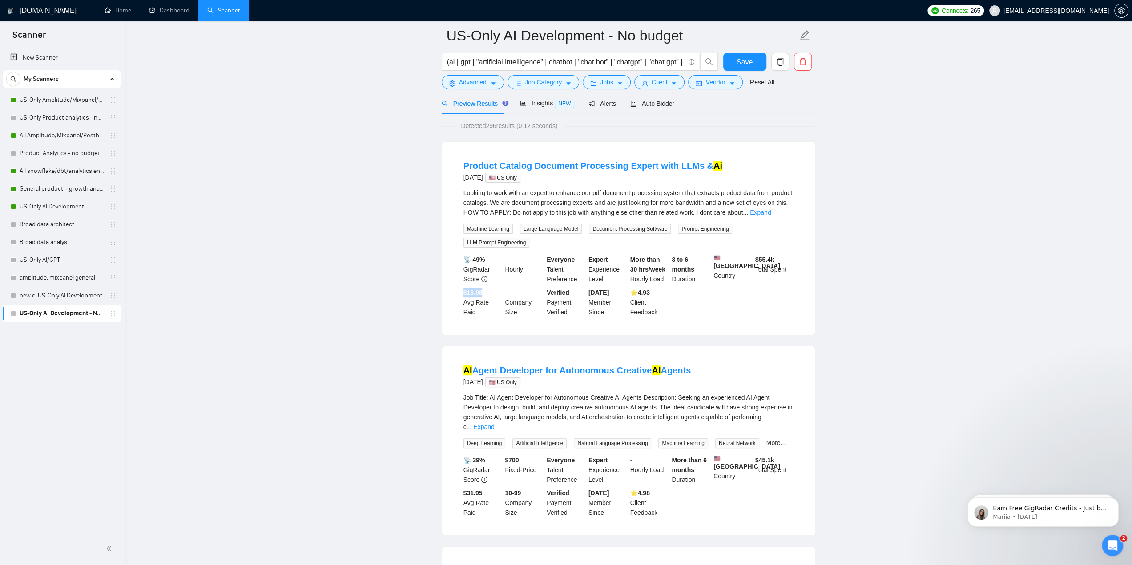
drag, startPoint x: 461, startPoint y: 301, endPoint x: 485, endPoint y: 299, distance: 24.1
click at [485, 299] on li "Product Catalog Document Processing Expert with LLMs & Ai [DATE] 🇺🇸 US Only Loo…" at bounding box center [628, 239] width 351 height 172
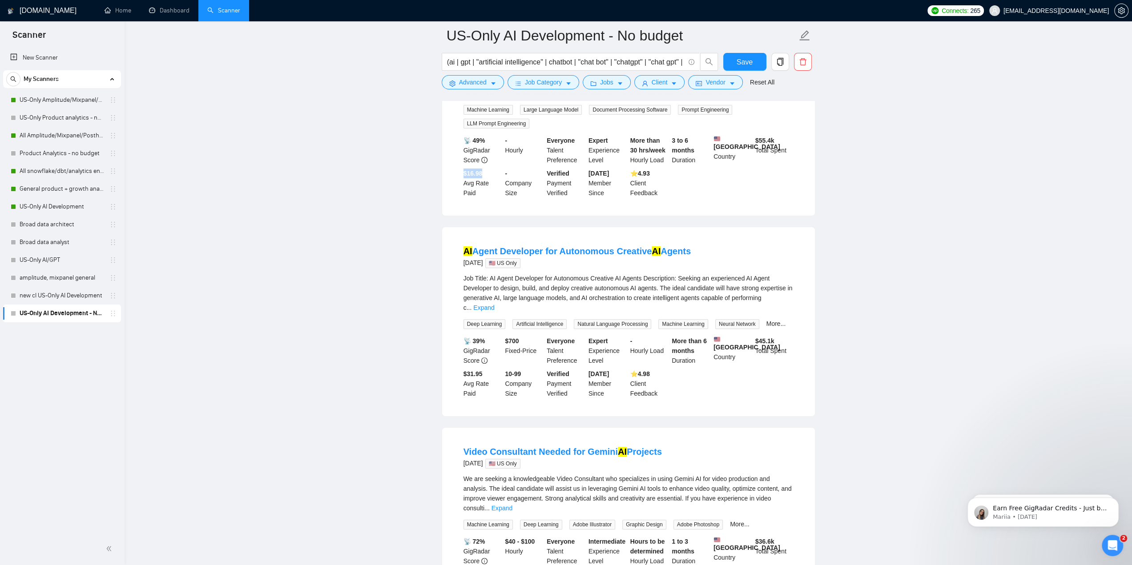
scroll to position [178, 0]
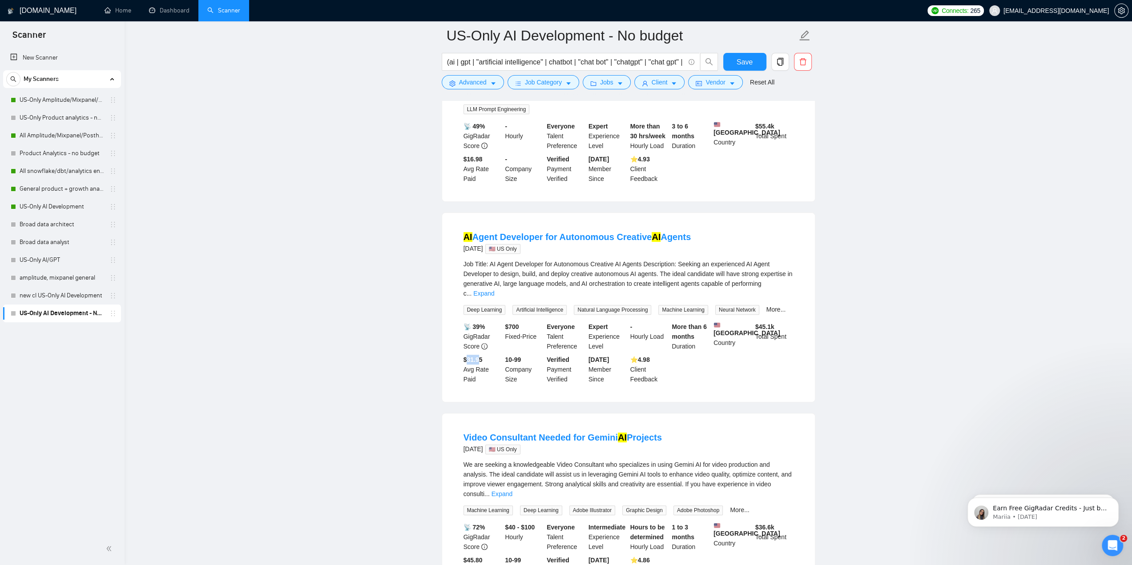
drag, startPoint x: 465, startPoint y: 360, endPoint x: 480, endPoint y: 362, distance: 14.3
click at [480, 362] on b "$31.95" at bounding box center [473, 359] width 19 height 7
click at [477, 362] on b "$31.95" at bounding box center [473, 359] width 19 height 7
click at [475, 363] on b "$31.95" at bounding box center [473, 359] width 19 height 7
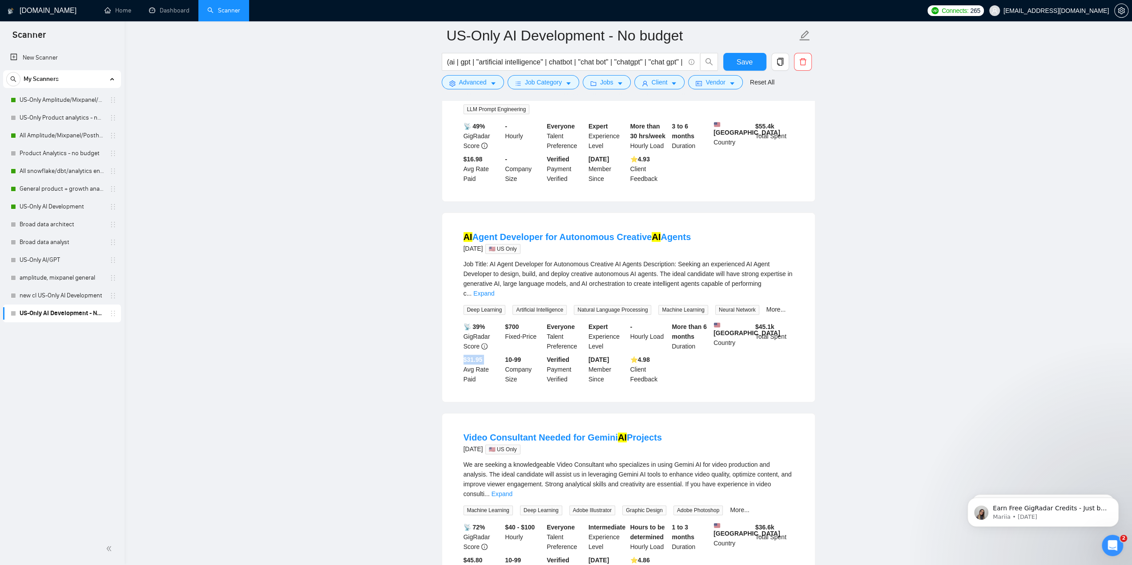
click at [475, 363] on b "$31.95" at bounding box center [473, 359] width 19 height 7
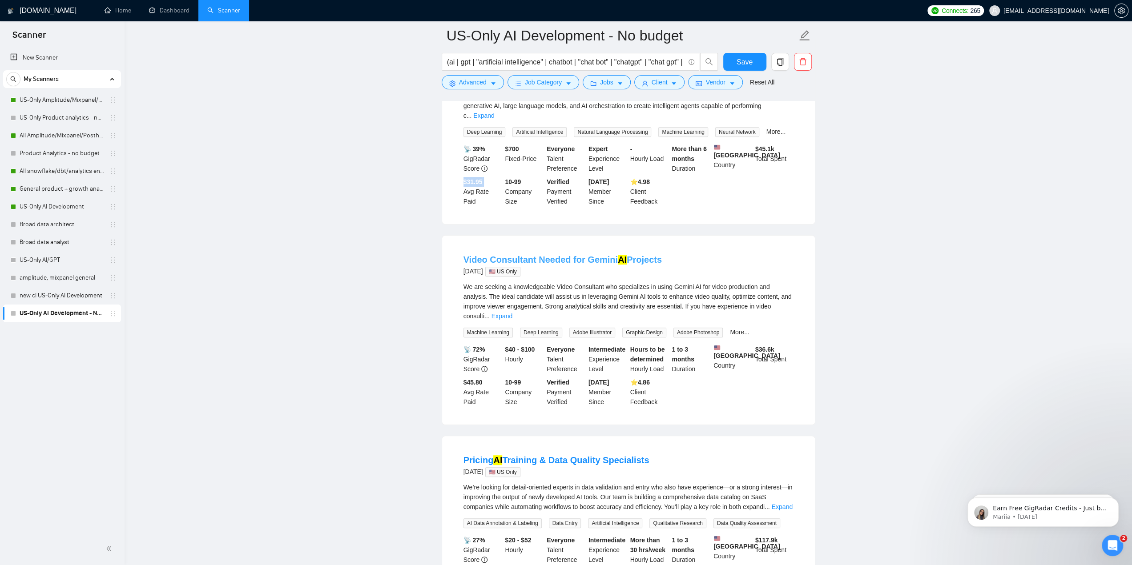
scroll to position [400, 0]
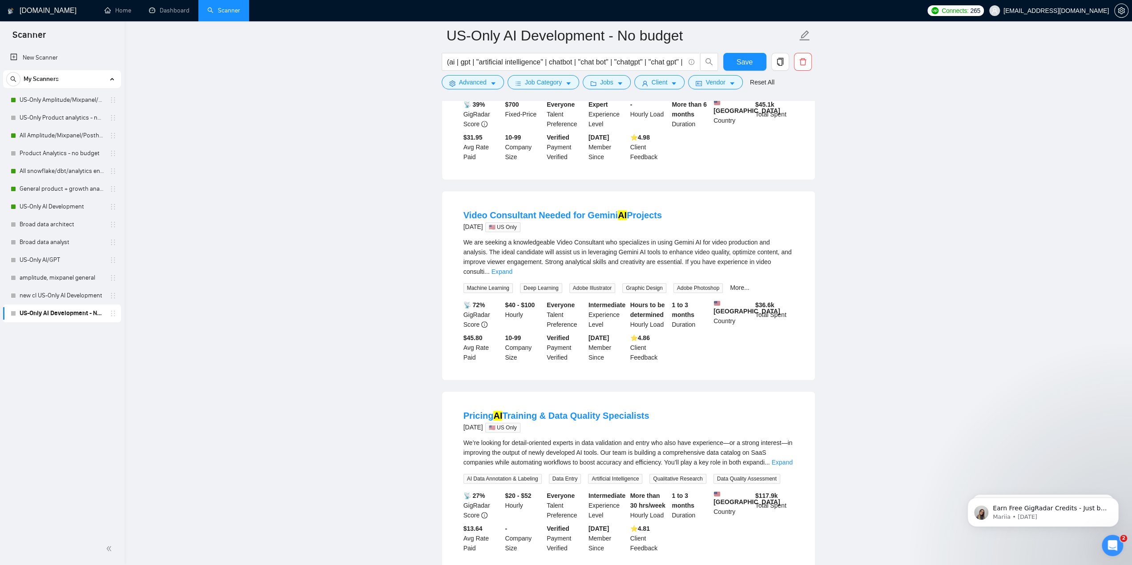
click at [474, 341] on div "$45.80 Avg Rate Paid" at bounding box center [483, 347] width 42 height 29
drag, startPoint x: 454, startPoint y: 216, endPoint x: 667, endPoint y: 219, distance: 213.1
click at [667, 219] on li "Video Consultant Needed for Gemini AI Projects [DATE] 🇺🇸 US Only We are seeking…" at bounding box center [628, 286] width 351 height 168
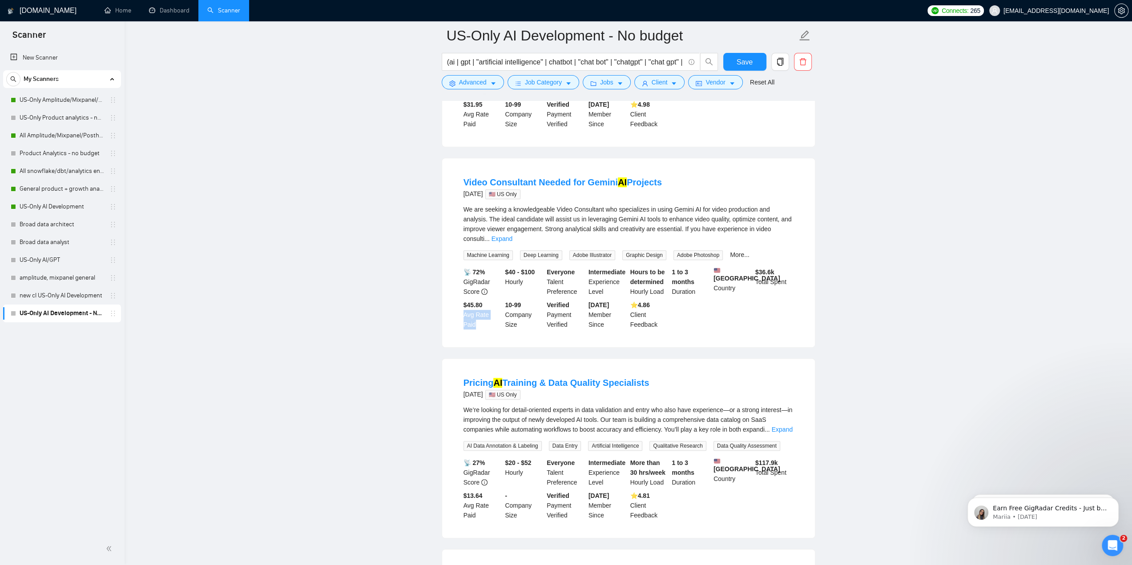
scroll to position [445, 0]
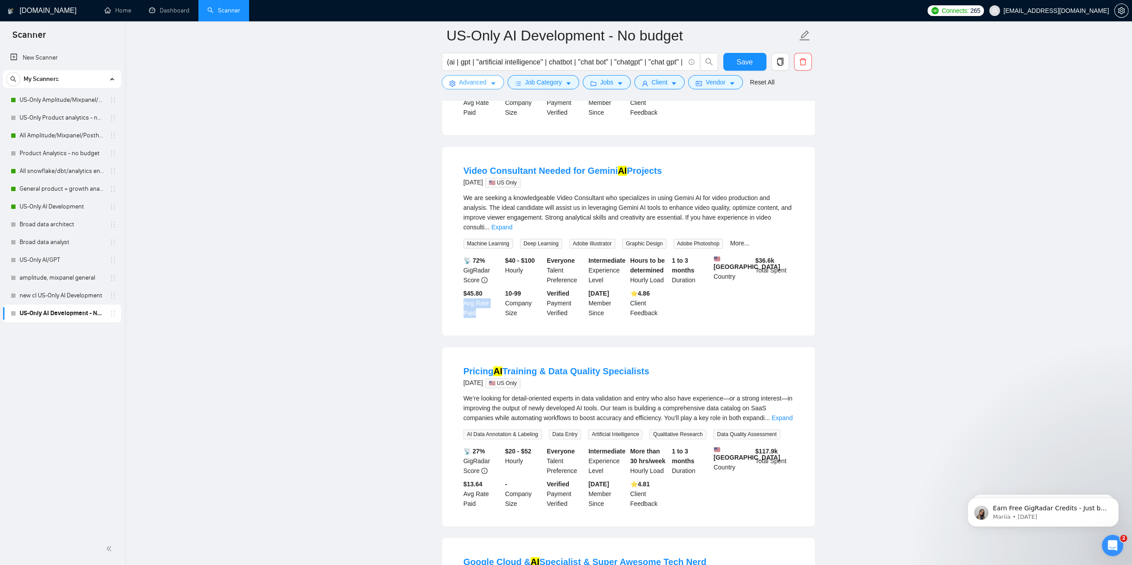
click at [493, 87] on icon "caret-down" at bounding box center [493, 84] width 6 height 6
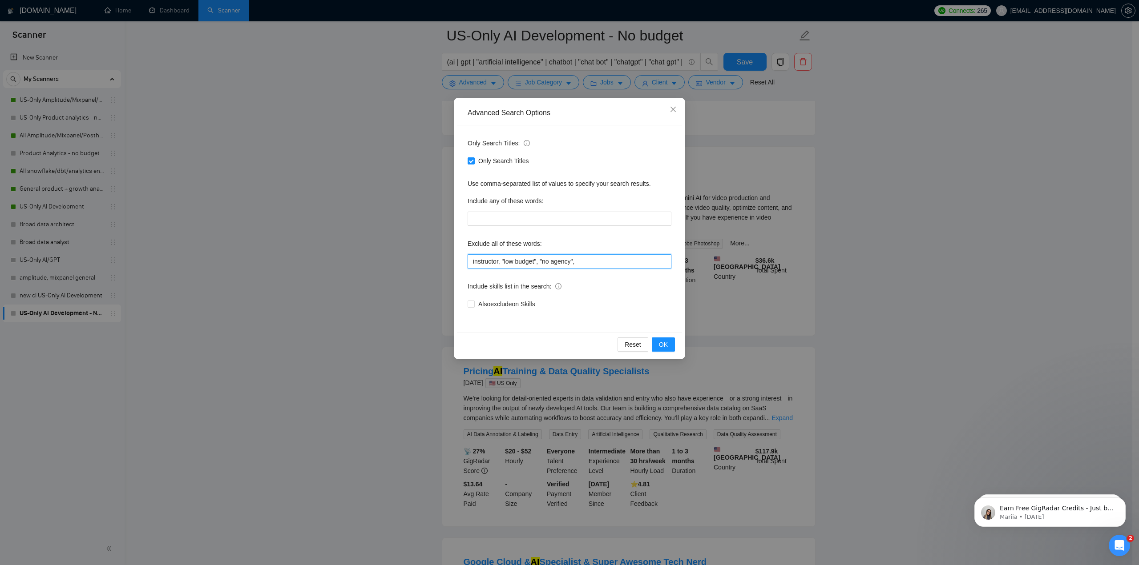
drag, startPoint x: 471, startPoint y: 263, endPoint x: 476, endPoint y: 263, distance: 5.8
click at [471, 263] on input "instructor, "low budget", "no agency"," at bounding box center [570, 261] width 204 height 14
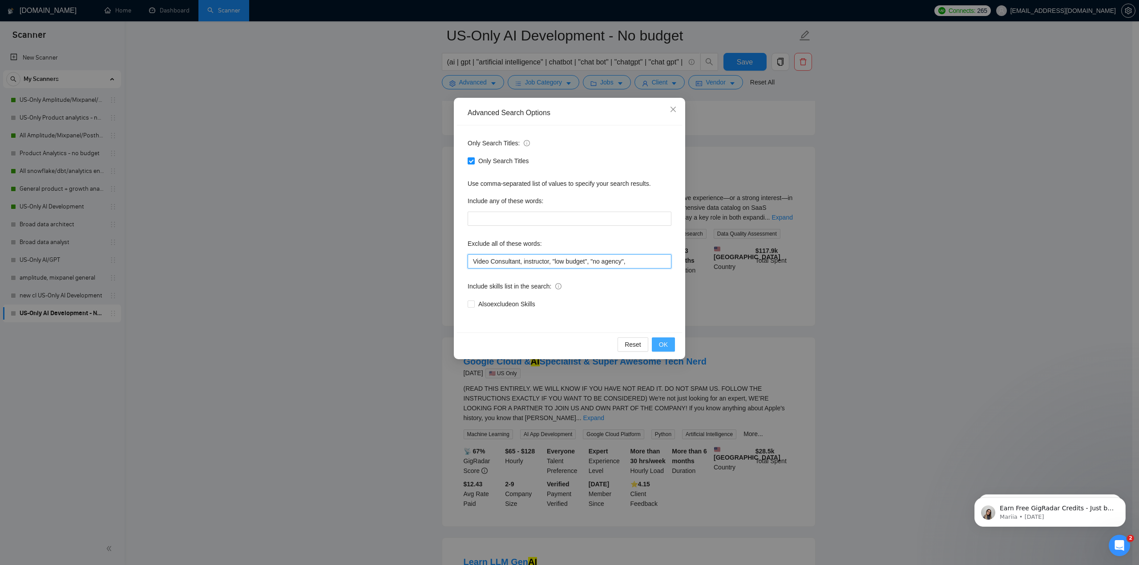
type input "Video Consultant, instructor, "low budget", "no agency","
click at [670, 347] on button "OK" at bounding box center [663, 345] width 23 height 14
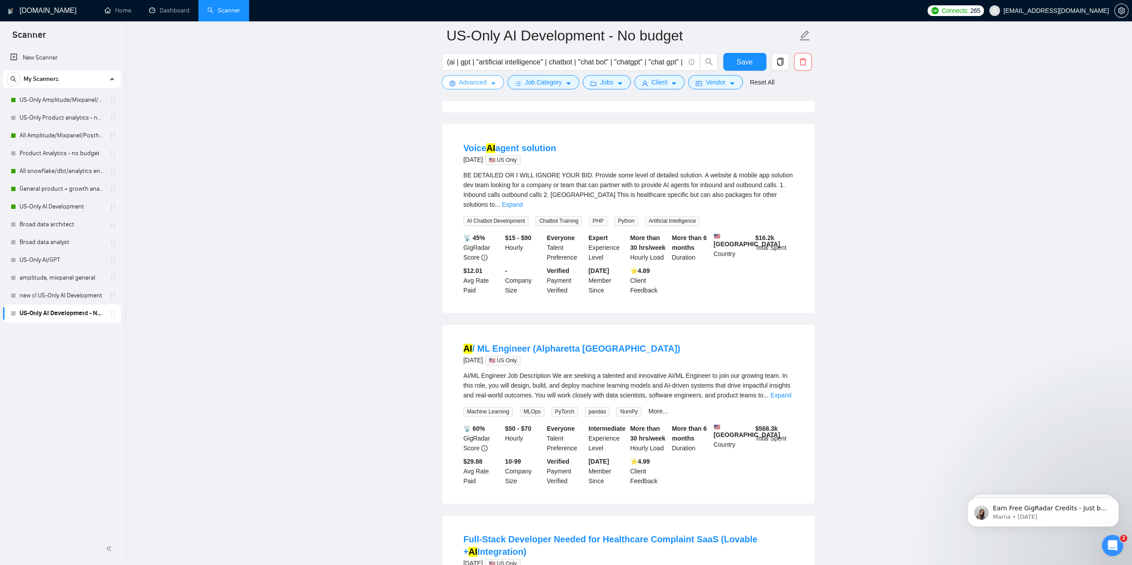
scroll to position [1068, 0]
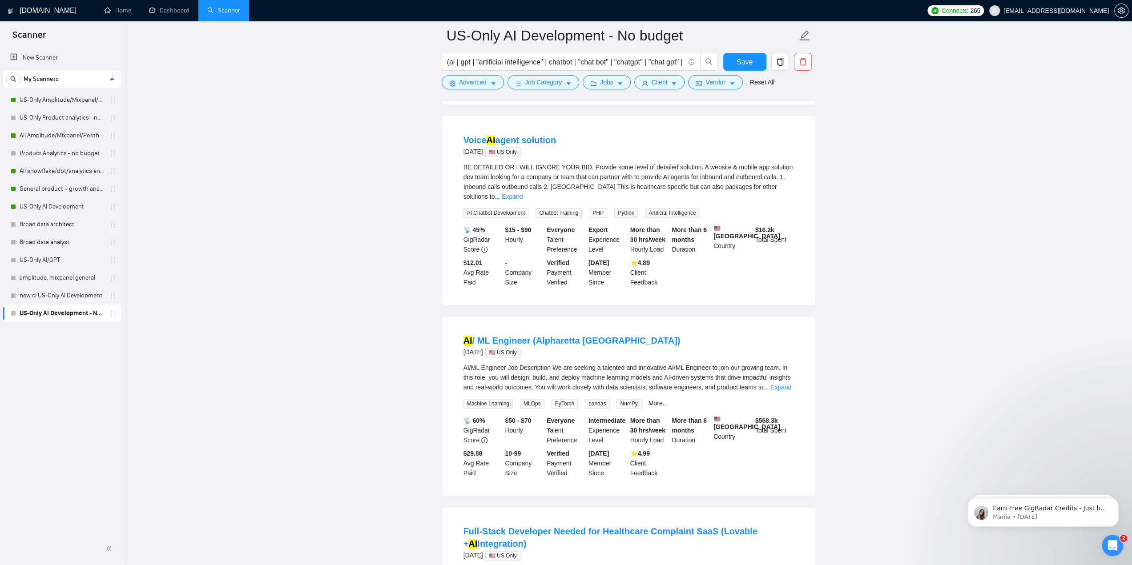
click at [458, 134] on li "Voice AI agent solution [DATE] 🇺🇸 US Only BE DETAILED OR I WILL IGNORE YOUR BID…" at bounding box center [628, 211] width 351 height 168
drag, startPoint x: 460, startPoint y: 252, endPoint x: 525, endPoint y: 258, distance: 65.2
click at [525, 258] on li "Voice AI agent solution [DATE] 🇺🇸 US Only BE DETAILED OR I WILL IGNORE YOUR BID…" at bounding box center [628, 211] width 351 height 168
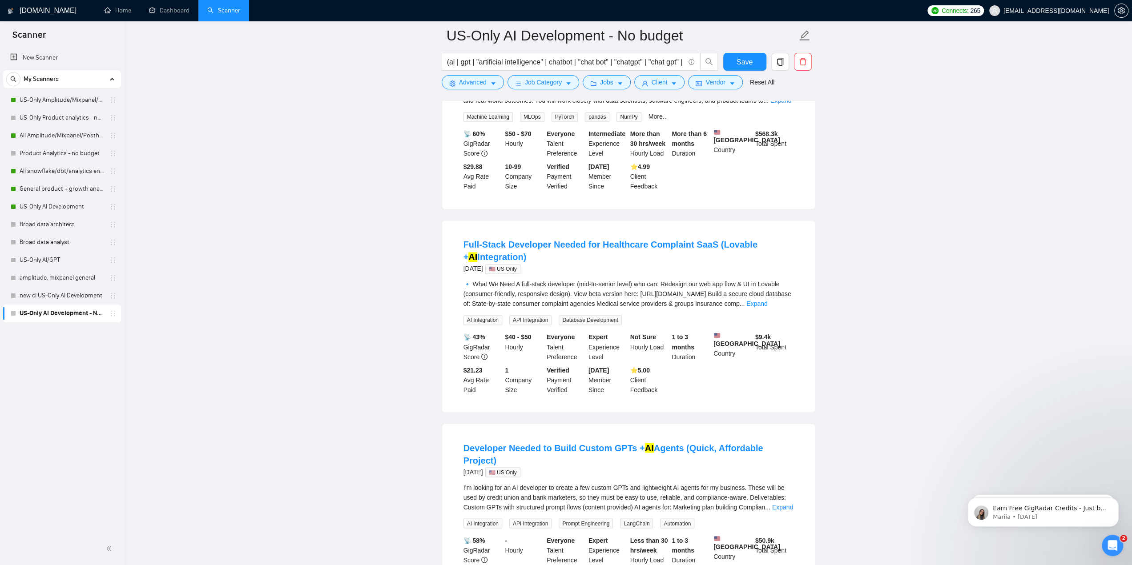
scroll to position [1379, 0]
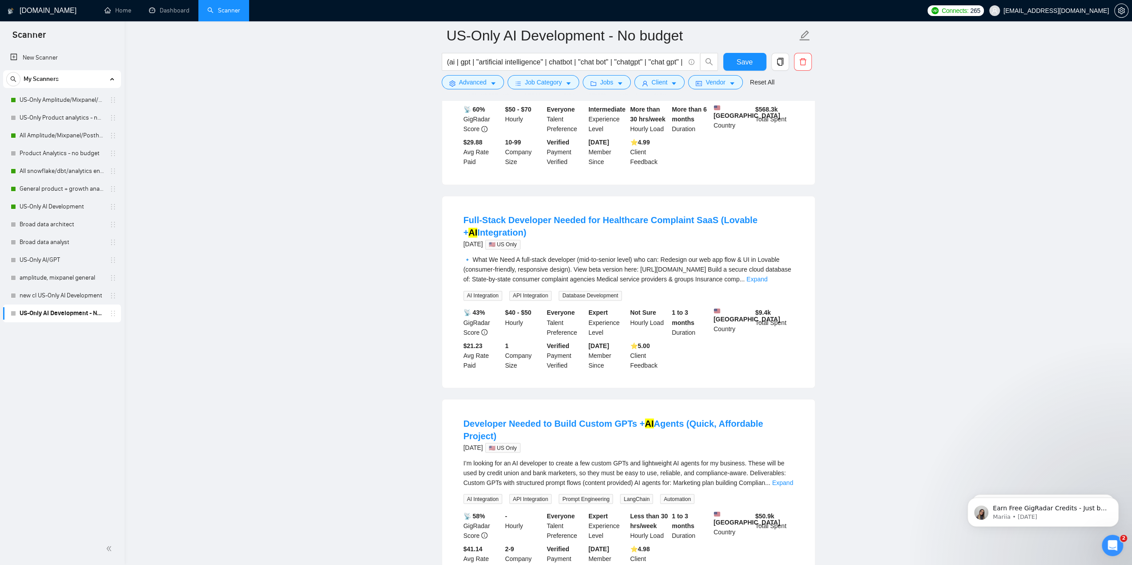
drag, startPoint x: 458, startPoint y: 213, endPoint x: 522, endPoint y: 224, distance: 65.1
click at [522, 224] on div "Full-Stack Developer Needed for Healthcare Complaint SaaS (Lovable + AI Integra…" at bounding box center [628, 292] width 373 height 192
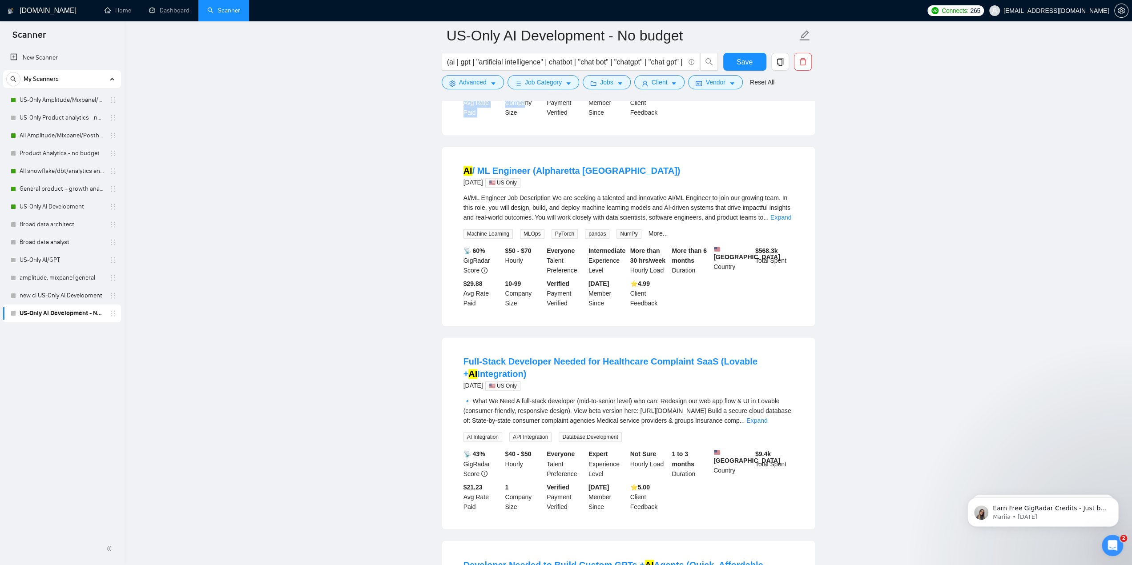
scroll to position [1157, 0]
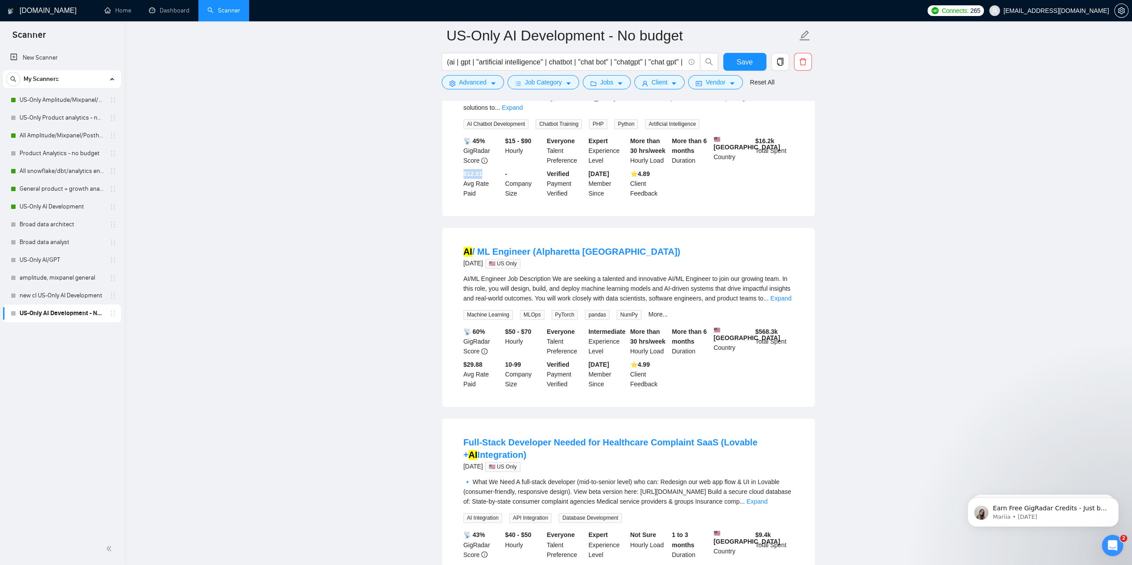
drag, startPoint x: 462, startPoint y: 164, endPoint x: 481, endPoint y: 164, distance: 19.6
click at [481, 169] on div "$12.01 Avg Rate Paid" at bounding box center [483, 183] width 42 height 29
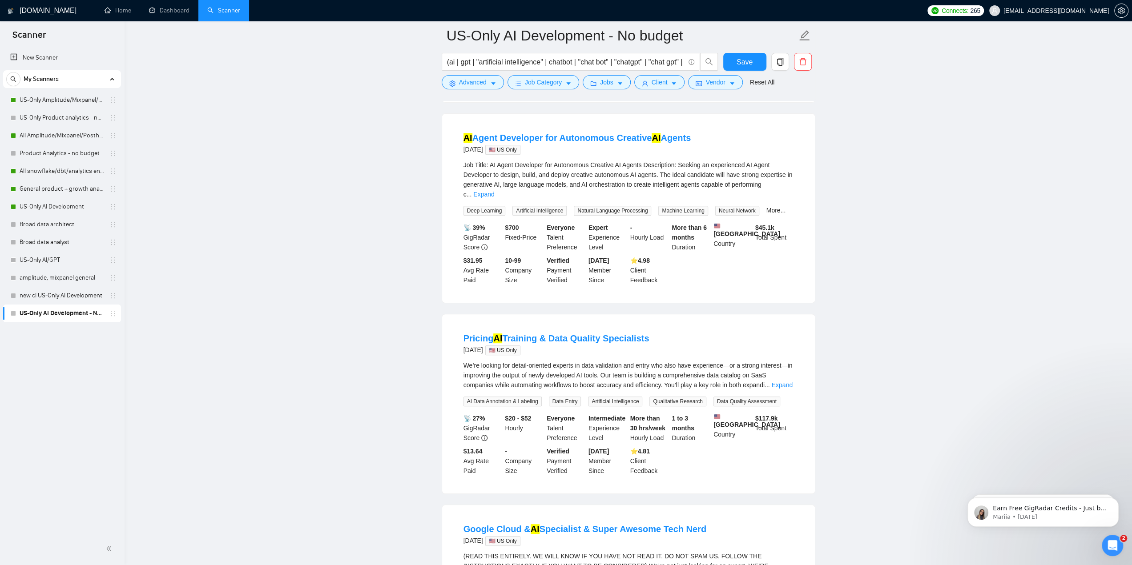
scroll to position [267, 0]
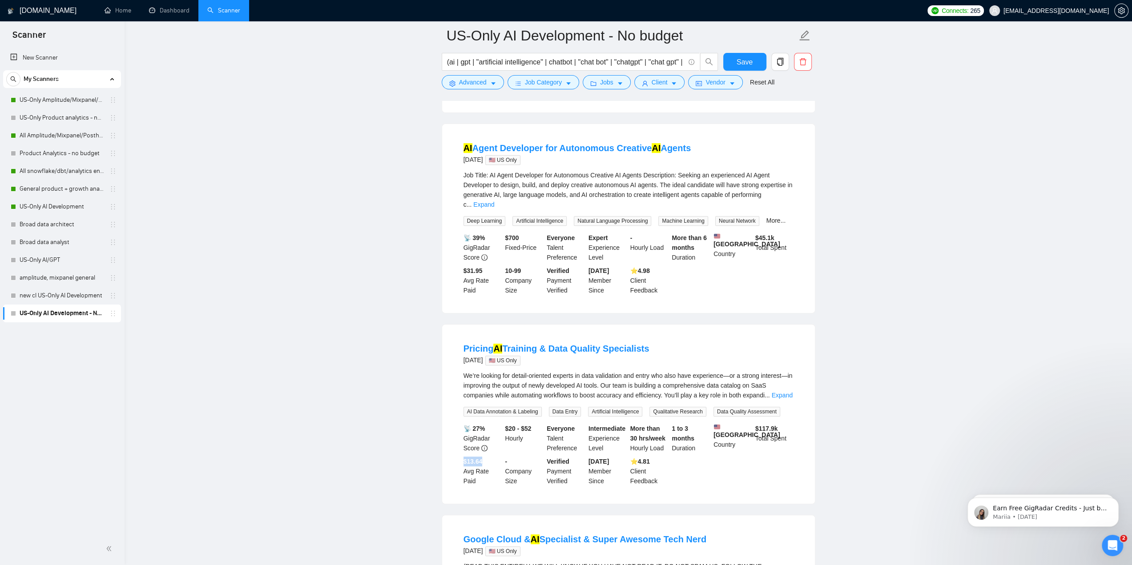
drag, startPoint x: 467, startPoint y: 462, endPoint x: 483, endPoint y: 461, distance: 16.0
click at [483, 461] on div "$13.64 Avg Rate Paid" at bounding box center [483, 471] width 42 height 29
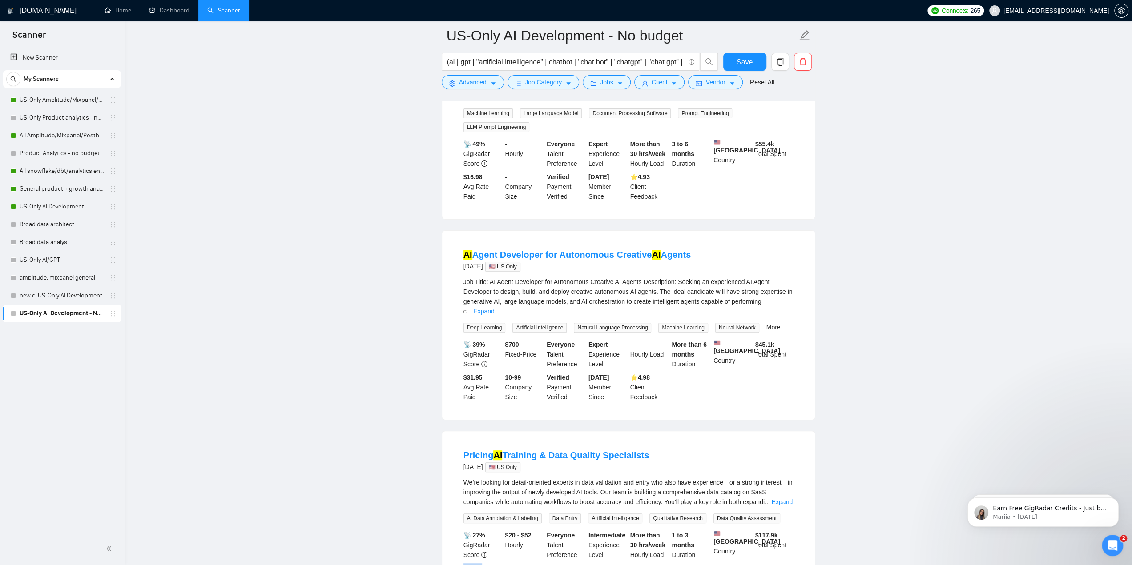
scroll to position [133, 0]
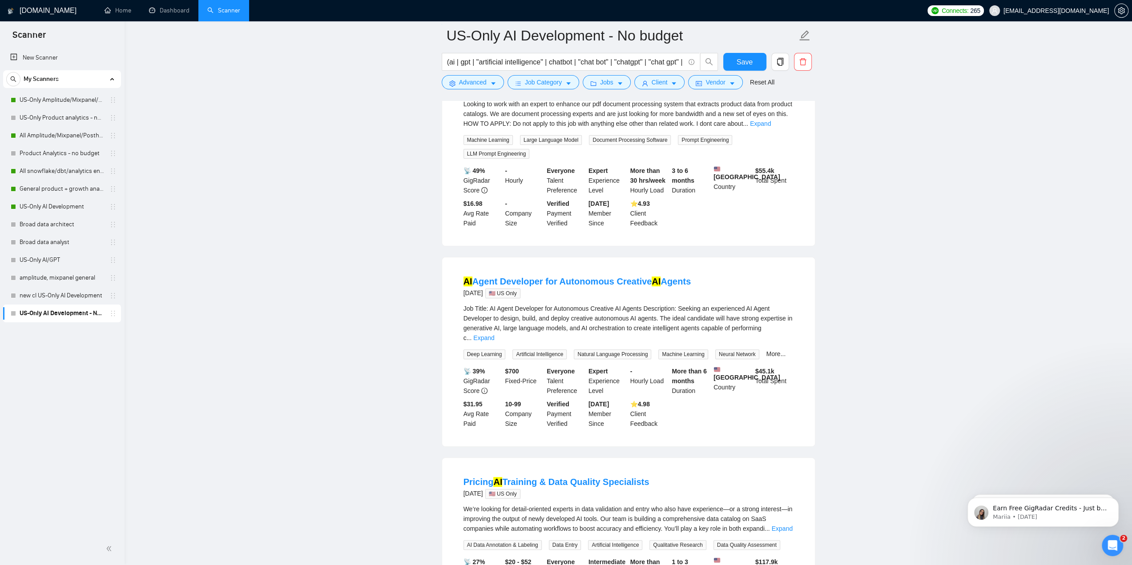
click at [476, 406] on b "$31.95" at bounding box center [473, 404] width 19 height 7
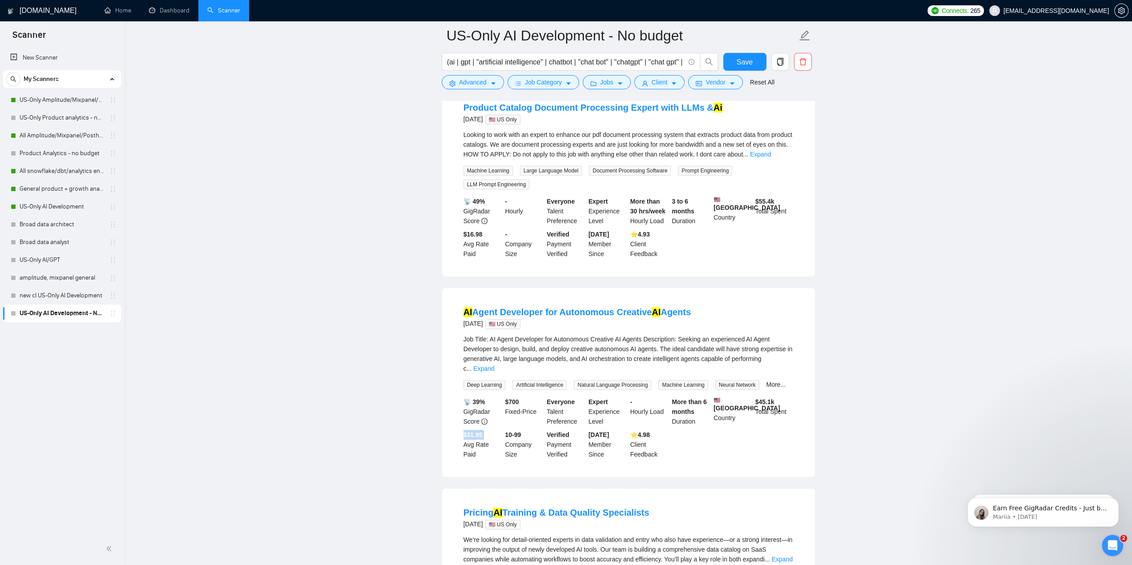
scroll to position [89, 0]
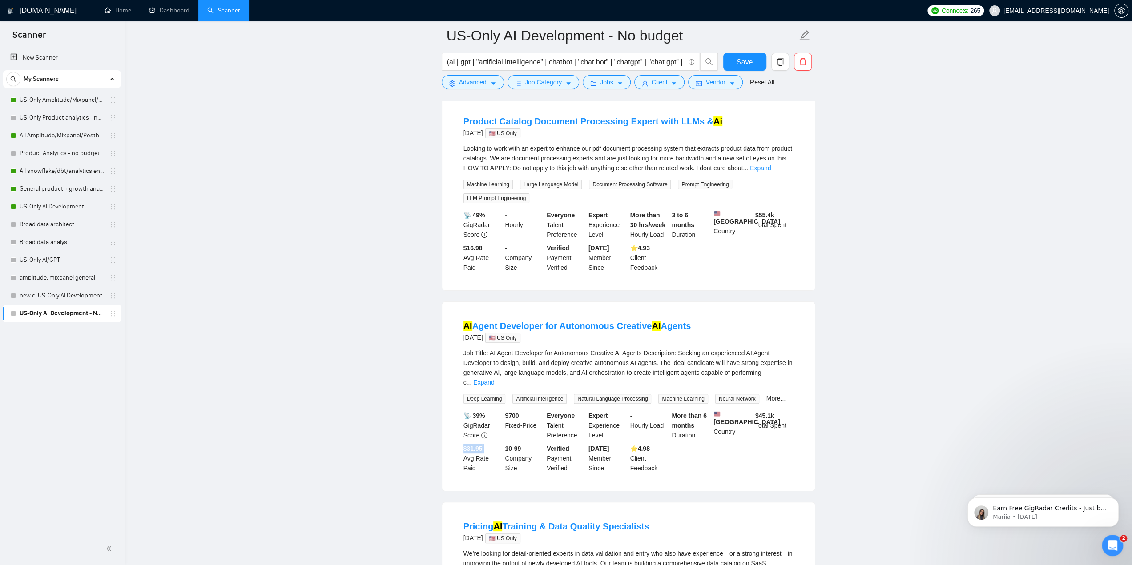
click at [477, 451] on b "$31.95" at bounding box center [473, 448] width 19 height 7
click at [478, 451] on b "$31.95" at bounding box center [473, 448] width 19 height 7
click at [477, 252] on b "$16.98" at bounding box center [473, 248] width 19 height 7
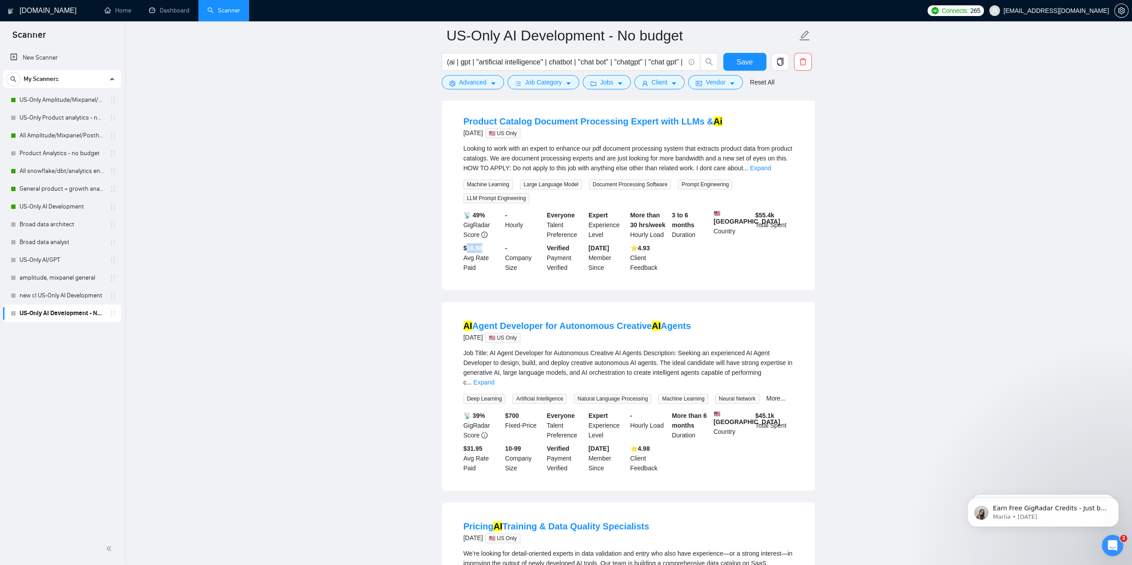
click at [477, 252] on b "$16.98" at bounding box center [473, 248] width 19 height 7
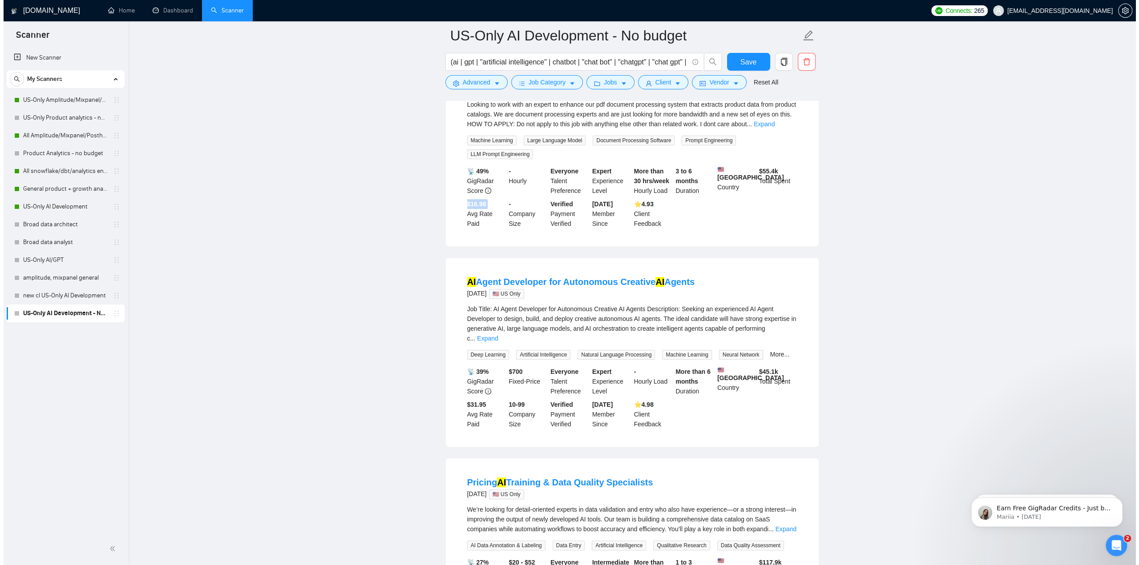
scroll to position [0, 0]
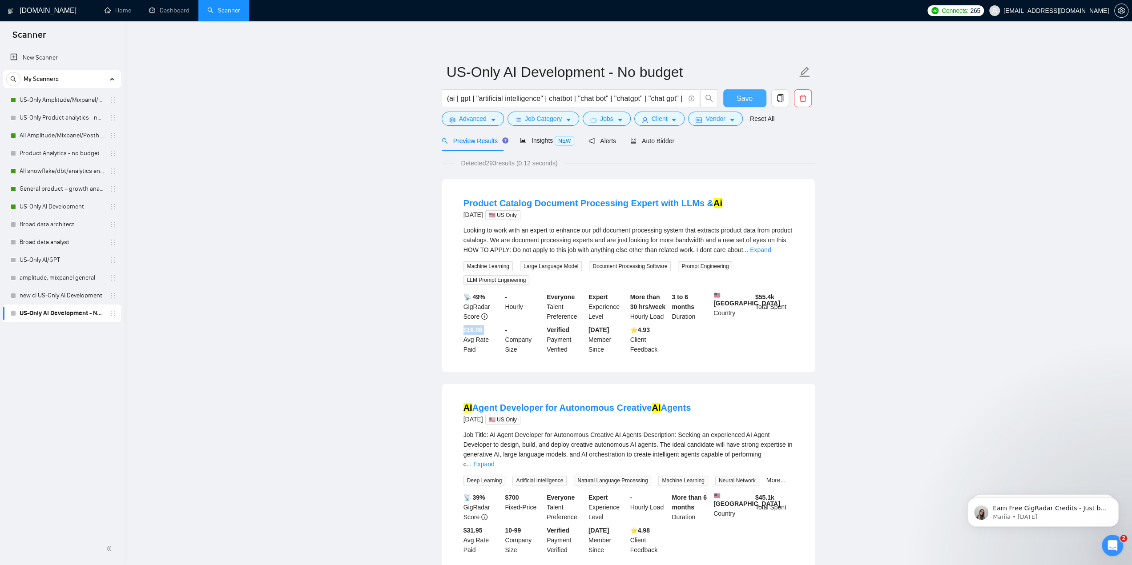
click at [737, 97] on button "Save" at bounding box center [744, 98] width 43 height 18
click at [35, 119] on link "US-Only Product analytics - no budget" at bounding box center [62, 118] width 85 height 18
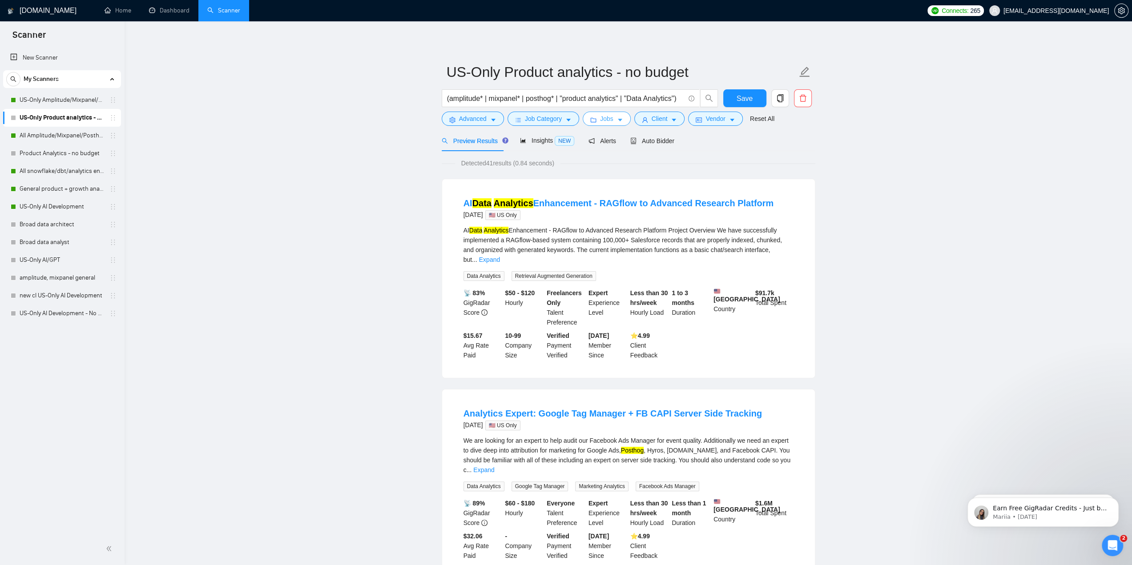
click at [606, 118] on span "Jobs" at bounding box center [606, 119] width 13 height 10
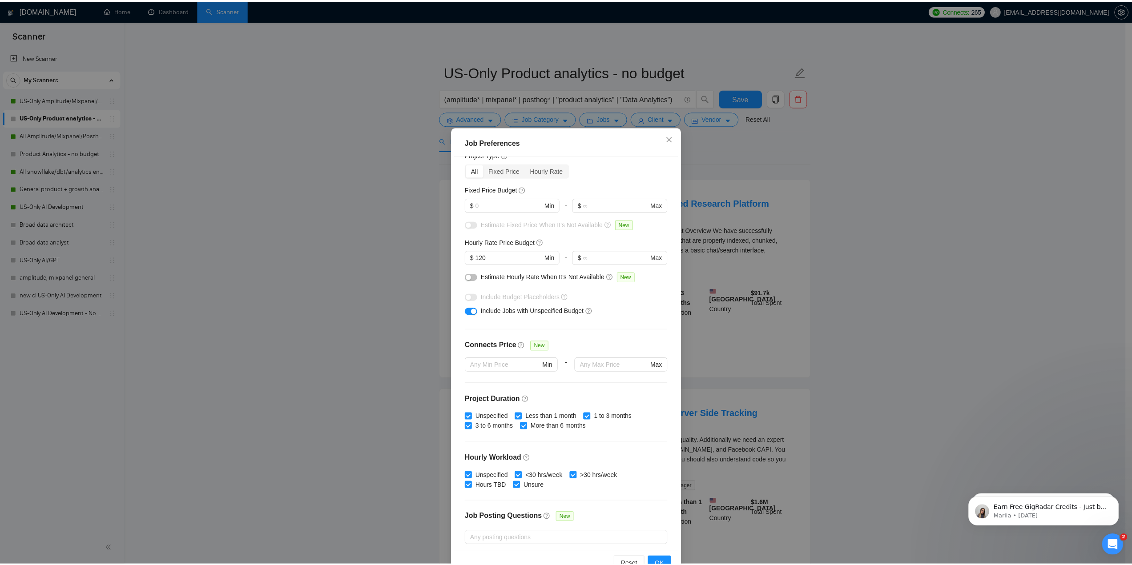
scroll to position [44, 0]
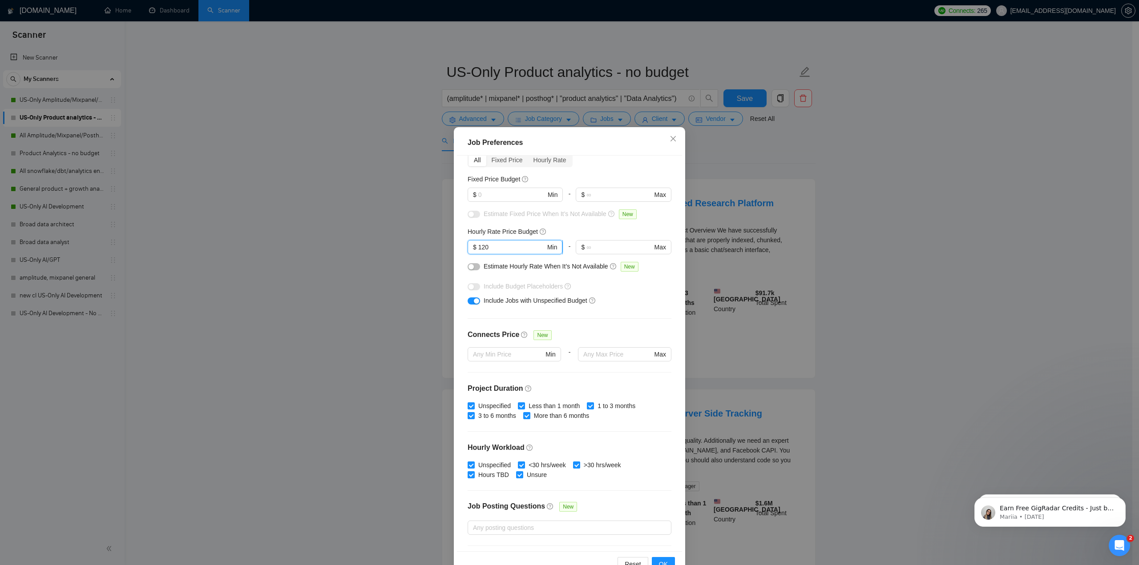
click at [505, 243] on input "120" at bounding box center [511, 247] width 67 height 10
click at [367, 186] on div "Job Preferences Budget Project Type All Fixed Price Hourly Rate Fixed Price Bud…" at bounding box center [569, 282] width 1139 height 565
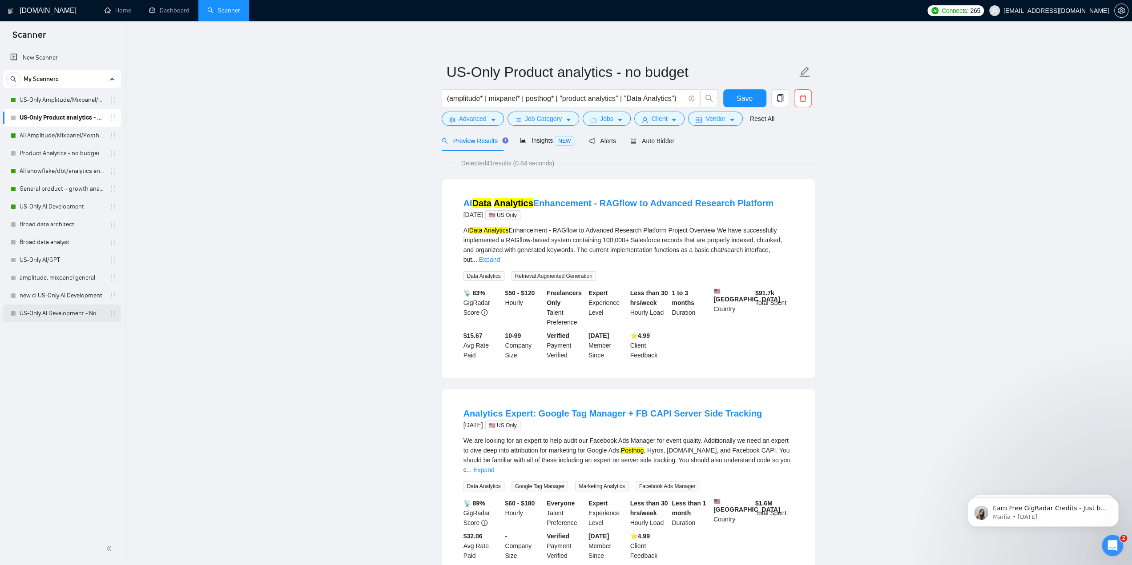
click at [38, 314] on link "US-Only AI Development - No budget" at bounding box center [62, 314] width 85 height 18
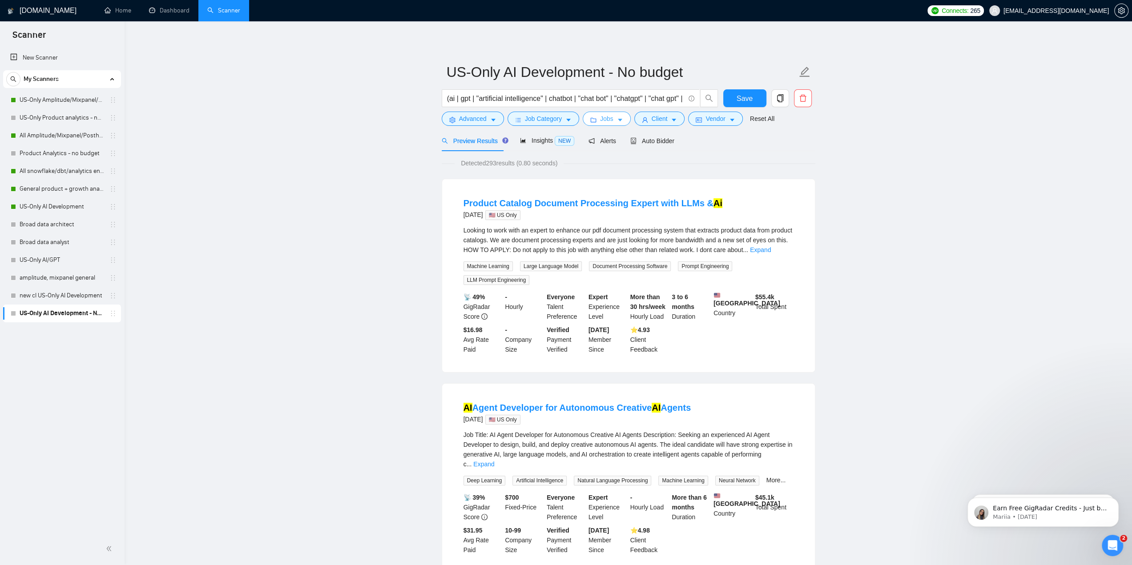
click at [617, 122] on icon "caret-down" at bounding box center [620, 120] width 6 height 6
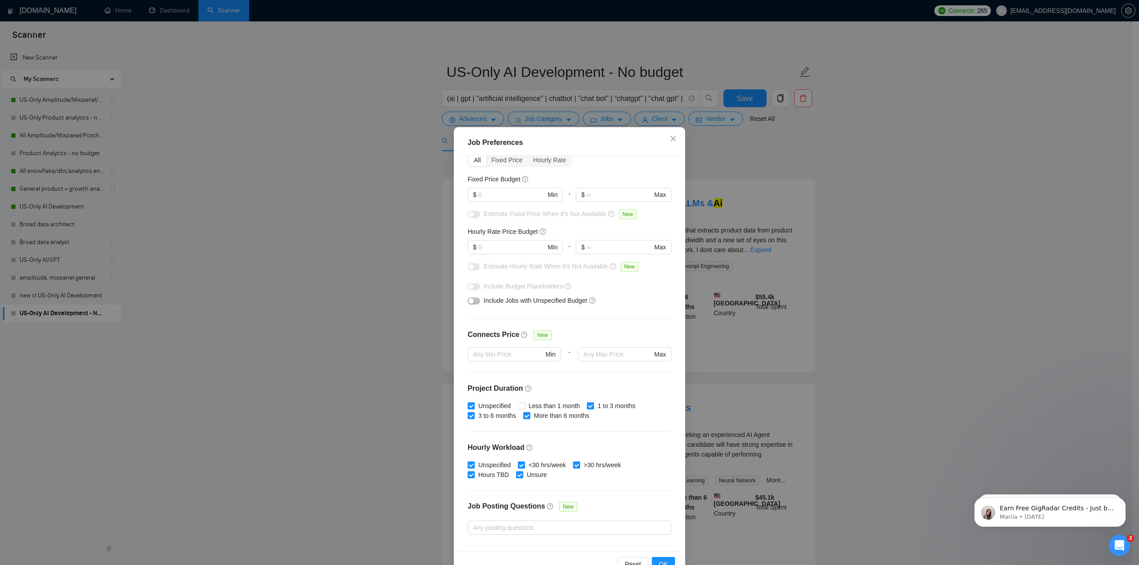
click at [473, 303] on button "button" at bounding box center [474, 301] width 12 height 7
click at [517, 196] on input "text" at bounding box center [511, 195] width 67 height 10
click at [514, 241] on span "$ Min" at bounding box center [515, 247] width 95 height 14
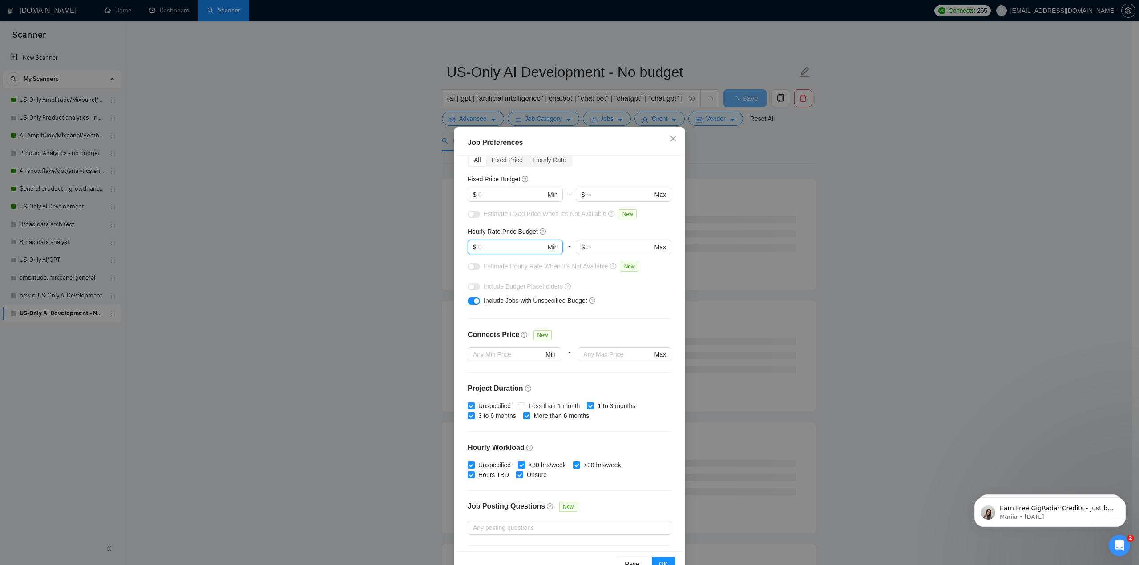
paste input "120"
type input "120"
click at [659, 561] on span "OK" at bounding box center [663, 565] width 9 height 10
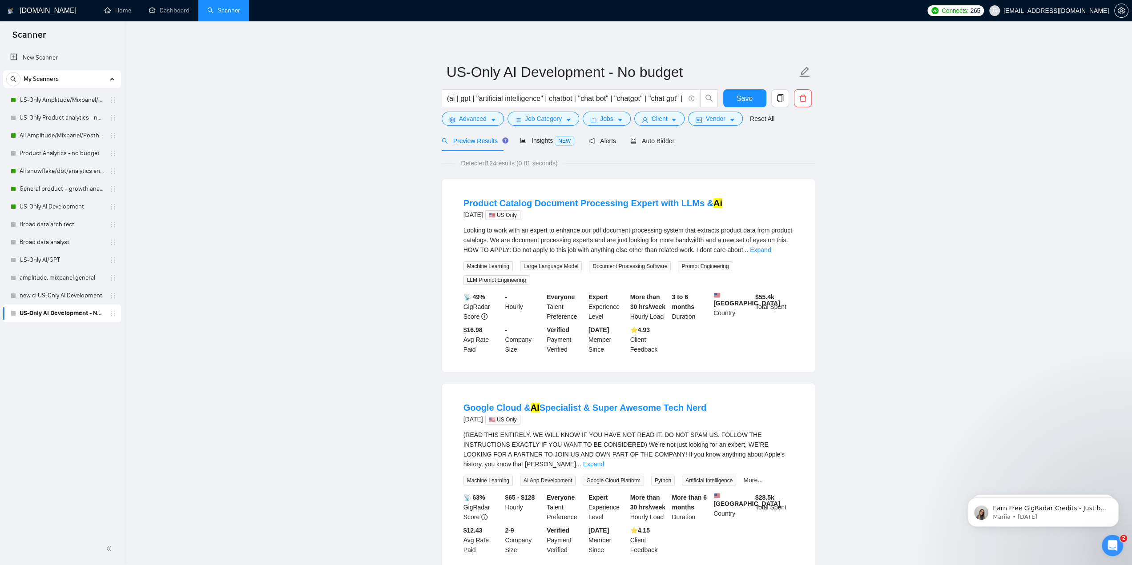
click at [491, 163] on span "Detected 124 results (0.81 seconds)" at bounding box center [509, 163] width 109 height 10
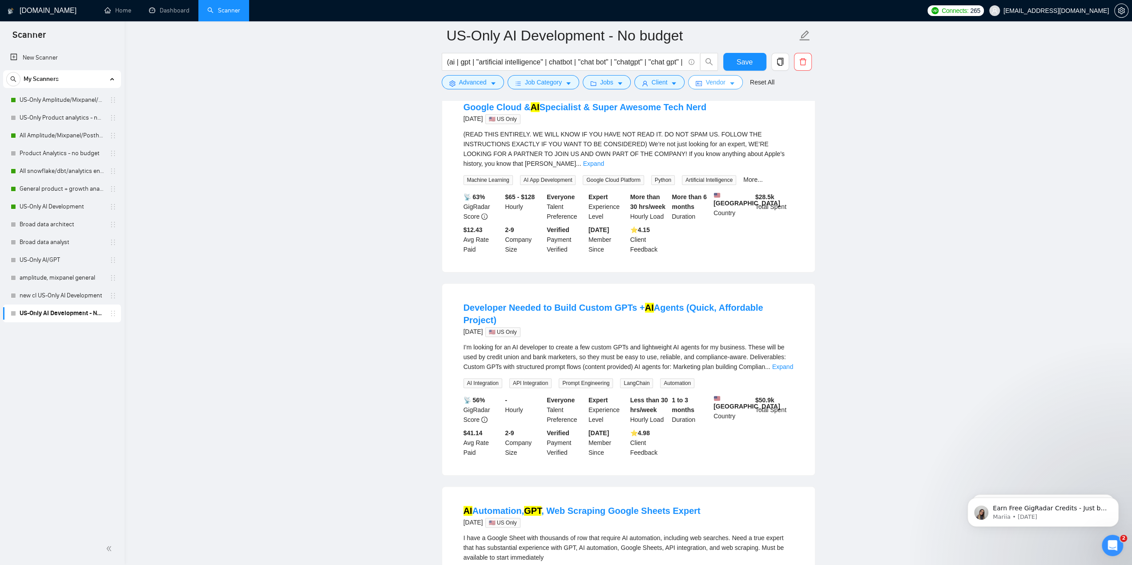
scroll to position [267, 0]
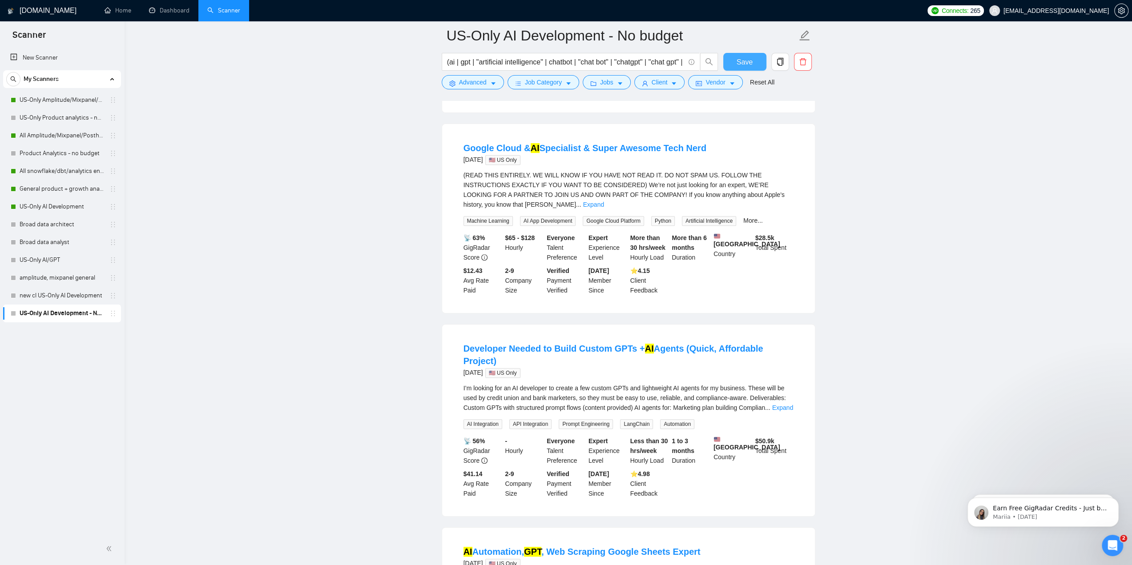
click at [747, 60] on span "Save" at bounding box center [745, 62] width 16 height 11
click at [469, 266] on div "📡 63% GigRadar Score $65 - $128 Hourly Everyone Talent Preference Expert Experi…" at bounding box center [629, 264] width 334 height 62
click at [470, 266] on div "📡 63% GigRadar Score $65 - $128 Hourly Everyone Talent Preference Expert Experi…" at bounding box center [629, 264] width 334 height 62
click at [473, 272] on b "$12.43" at bounding box center [473, 270] width 19 height 7
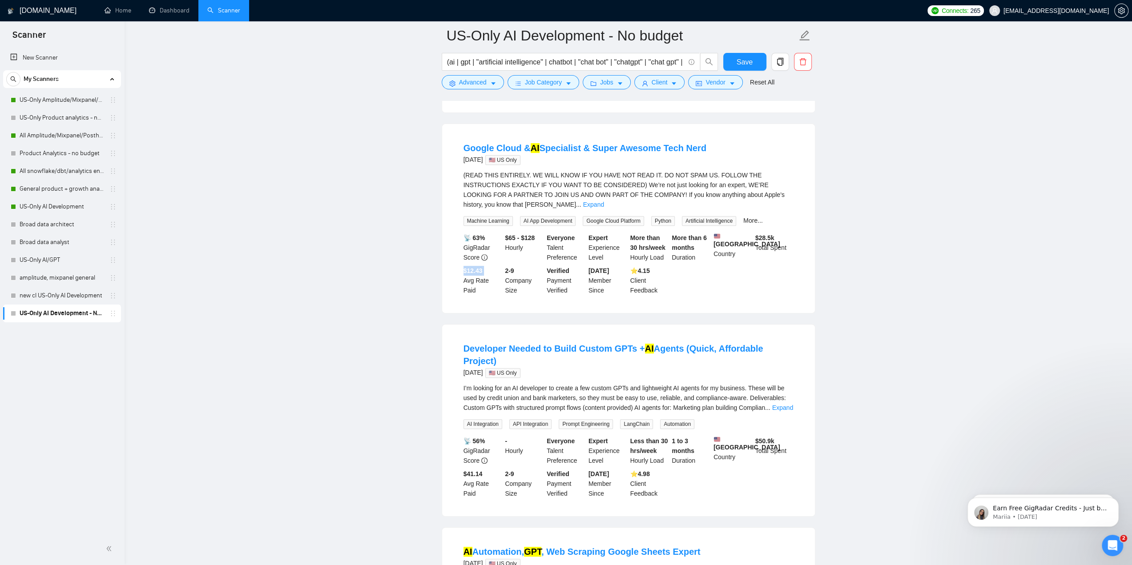
click at [473, 273] on b "$12.43" at bounding box center [473, 270] width 19 height 7
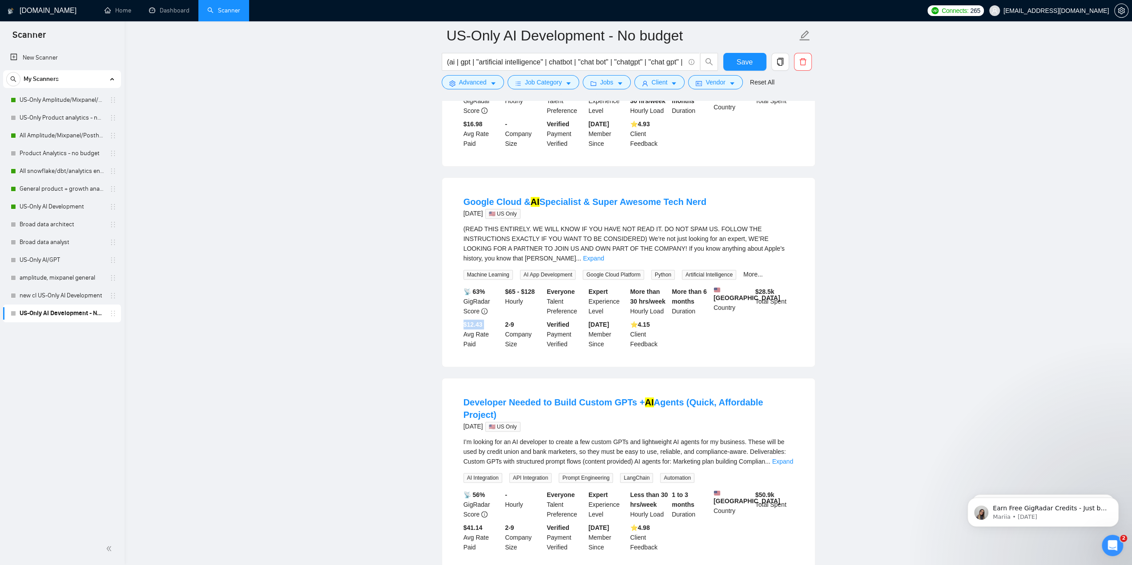
scroll to position [133, 0]
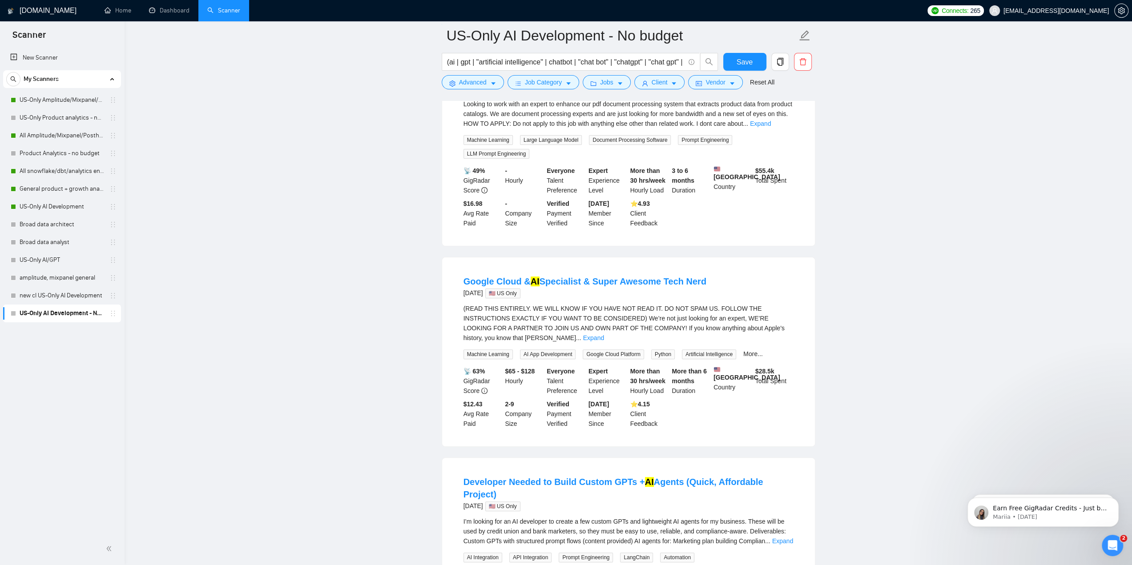
click at [525, 368] on b "$65 - $128" at bounding box center [520, 371] width 30 height 7
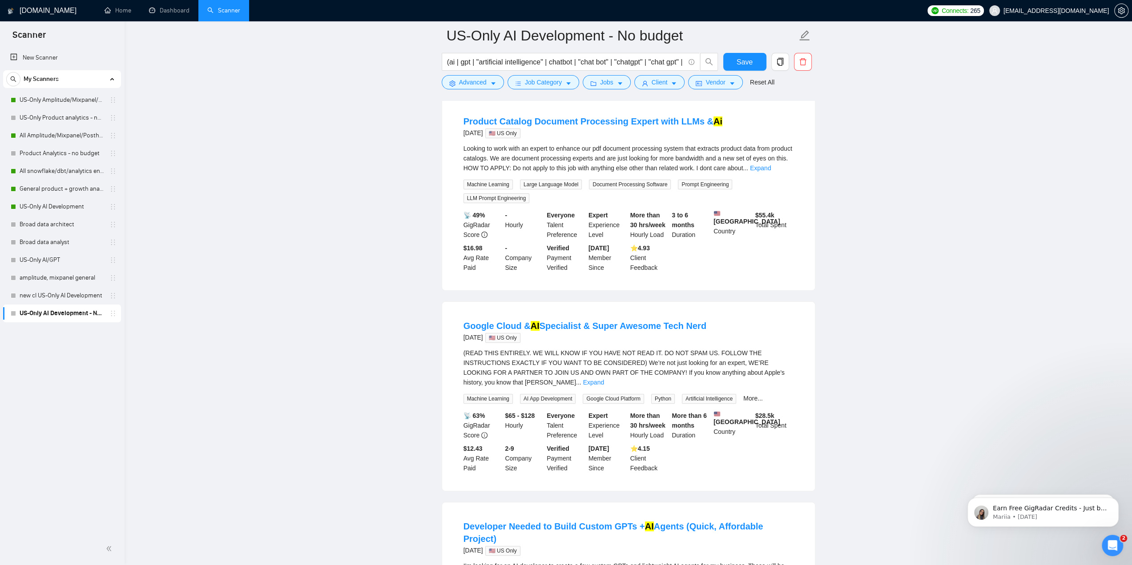
drag, startPoint x: 507, startPoint y: 212, endPoint x: 517, endPoint y: 215, distance: 10.6
click at [517, 215] on div "- Hourly" at bounding box center [524, 224] width 42 height 29
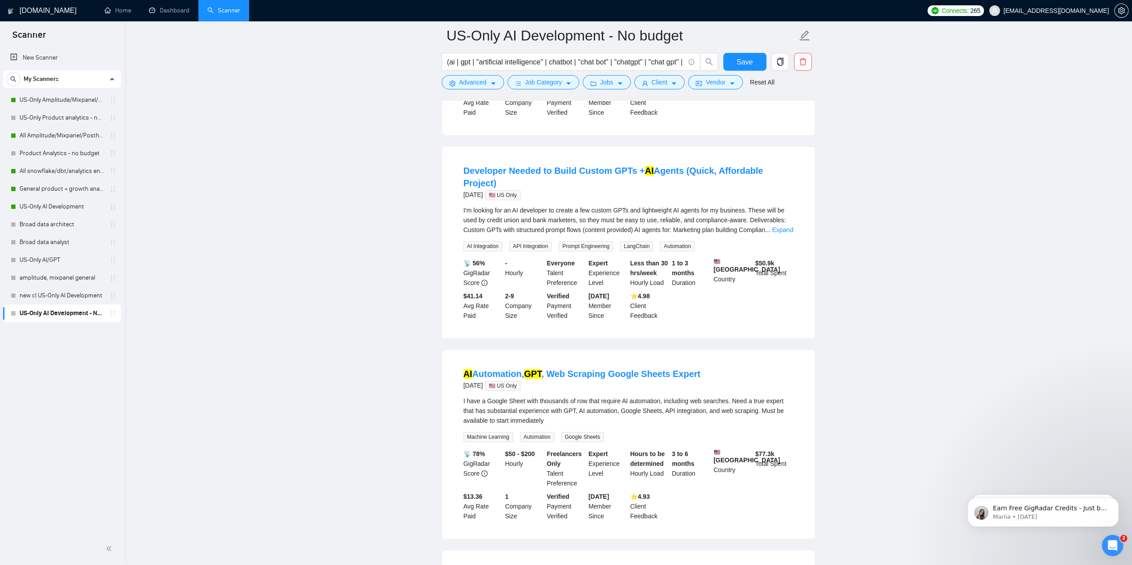
scroll to position [489, 0]
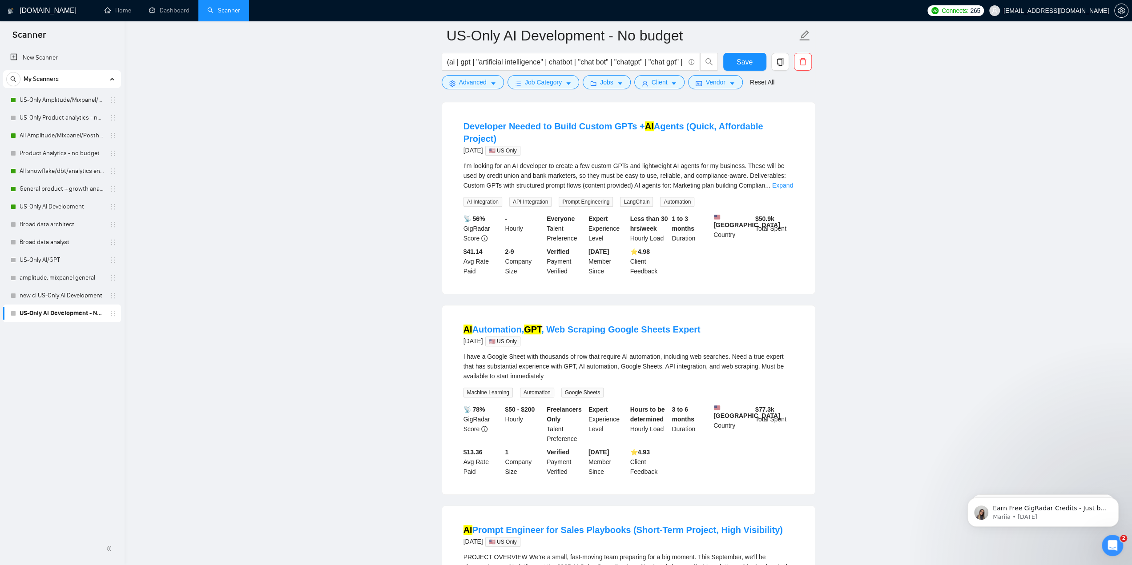
click at [529, 406] on b "$50 - $200" at bounding box center [520, 409] width 30 height 7
click at [520, 408] on b "$50 - $200" at bounding box center [520, 409] width 30 height 7
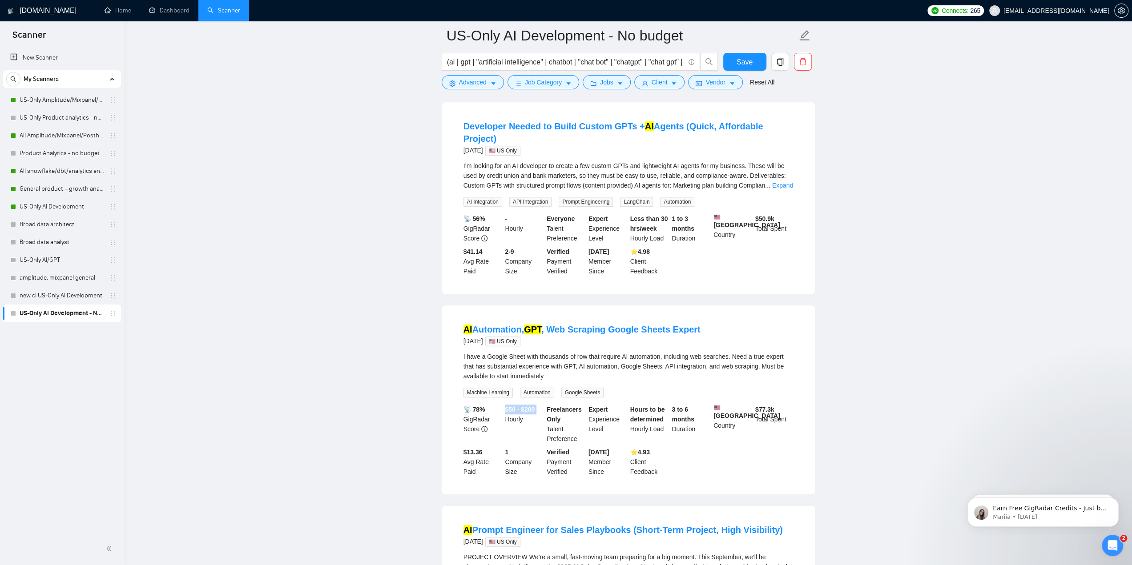
click at [520, 408] on b "$50 - $200" at bounding box center [520, 409] width 30 height 7
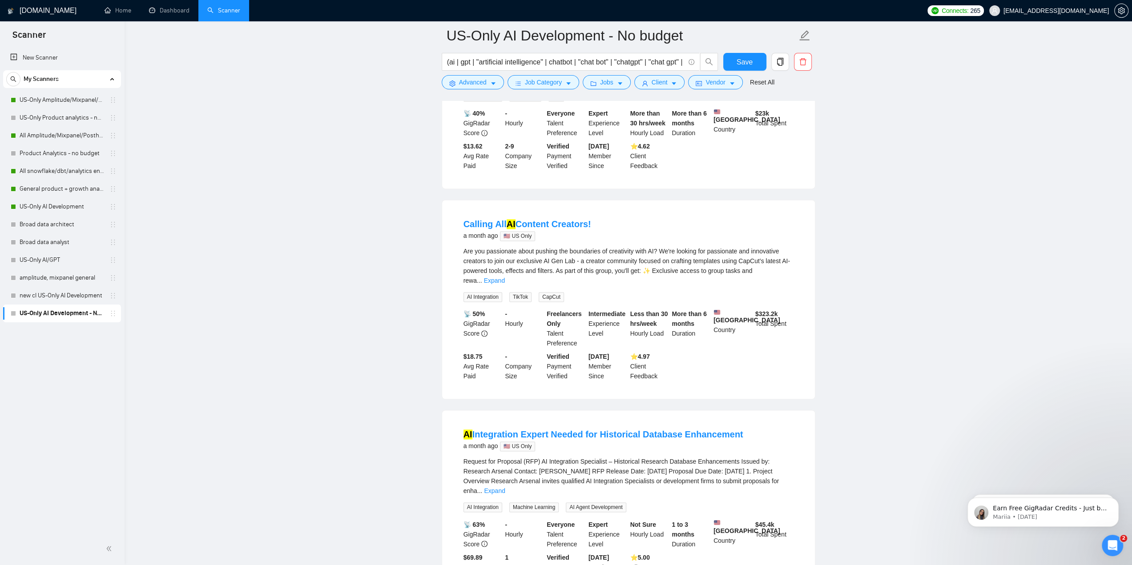
scroll to position [1201, 0]
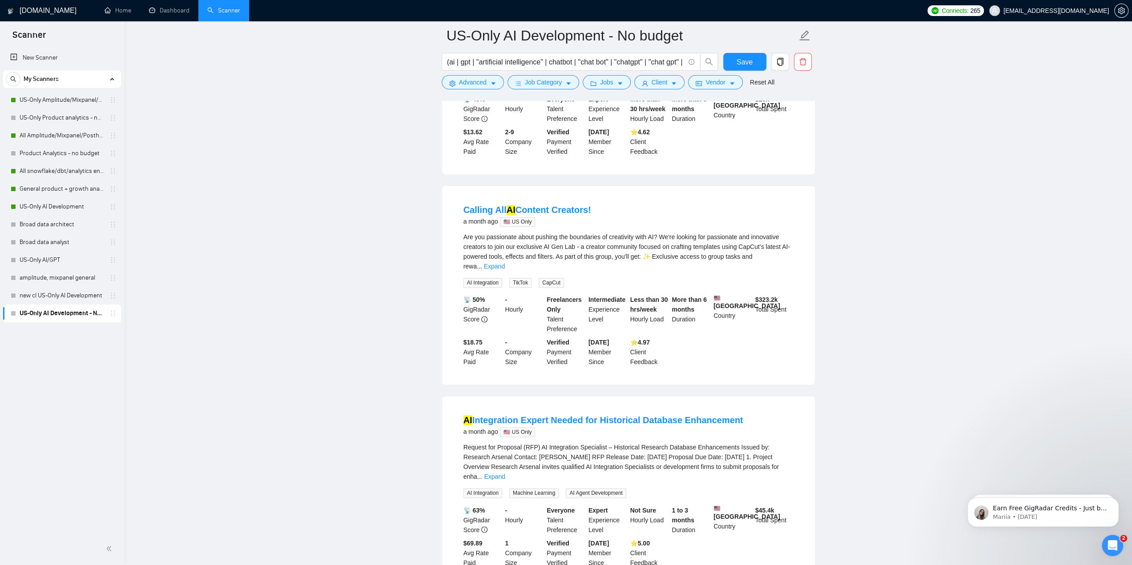
click at [476, 540] on b "$69.89" at bounding box center [473, 543] width 19 height 7
click at [762, 296] on b "$ 323.2k" at bounding box center [766, 299] width 23 height 7
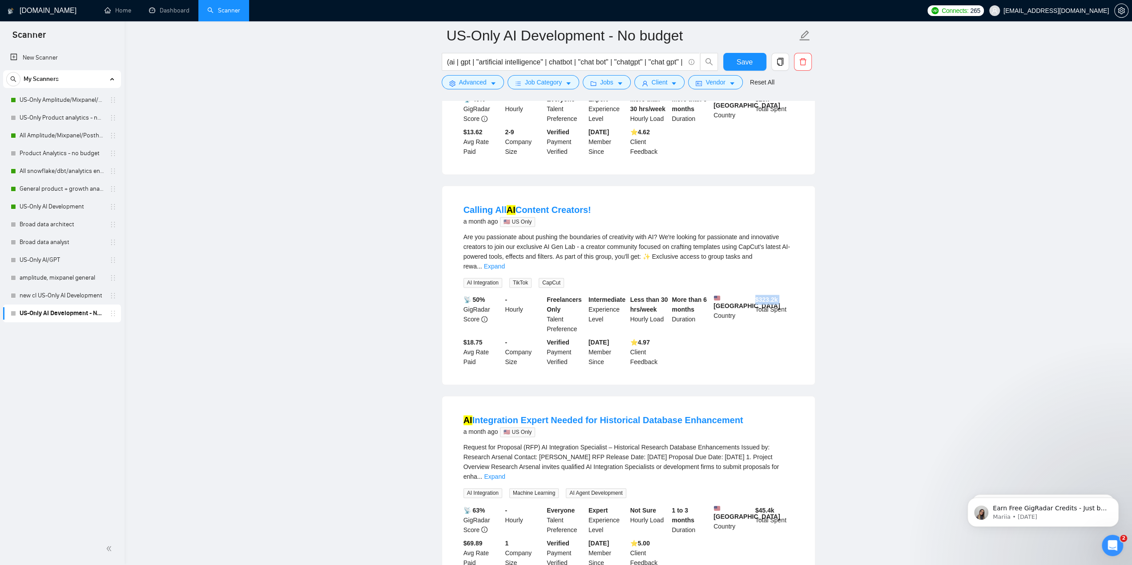
click at [762, 296] on b "$ 323.2k" at bounding box center [766, 299] width 23 height 7
click at [760, 295] on div "$ 323.2k Total Spent" at bounding box center [775, 314] width 42 height 39
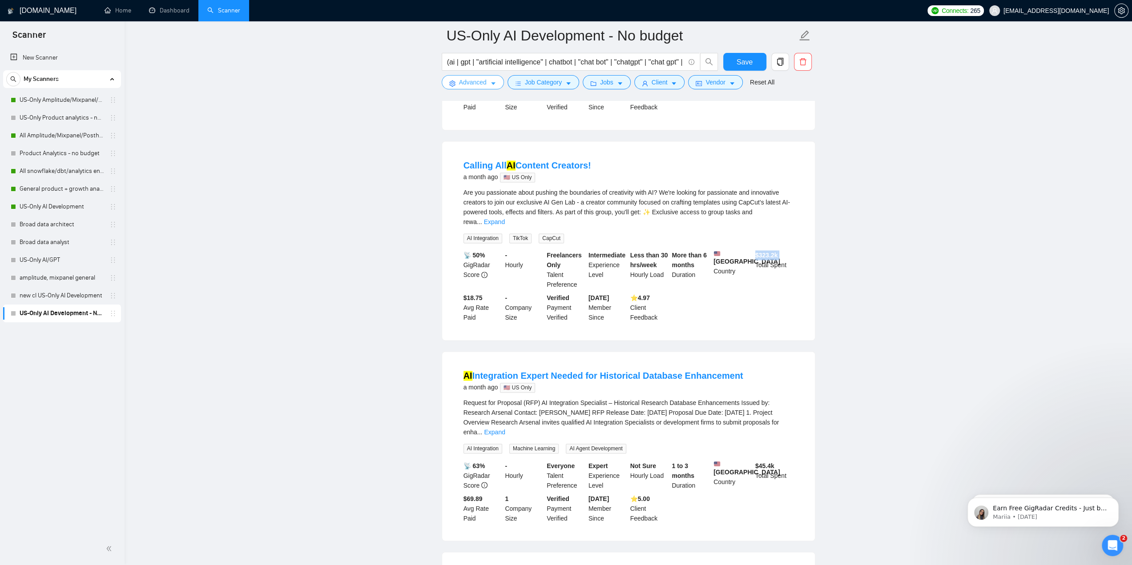
click at [490, 85] on icon "caret-down" at bounding box center [493, 84] width 6 height 6
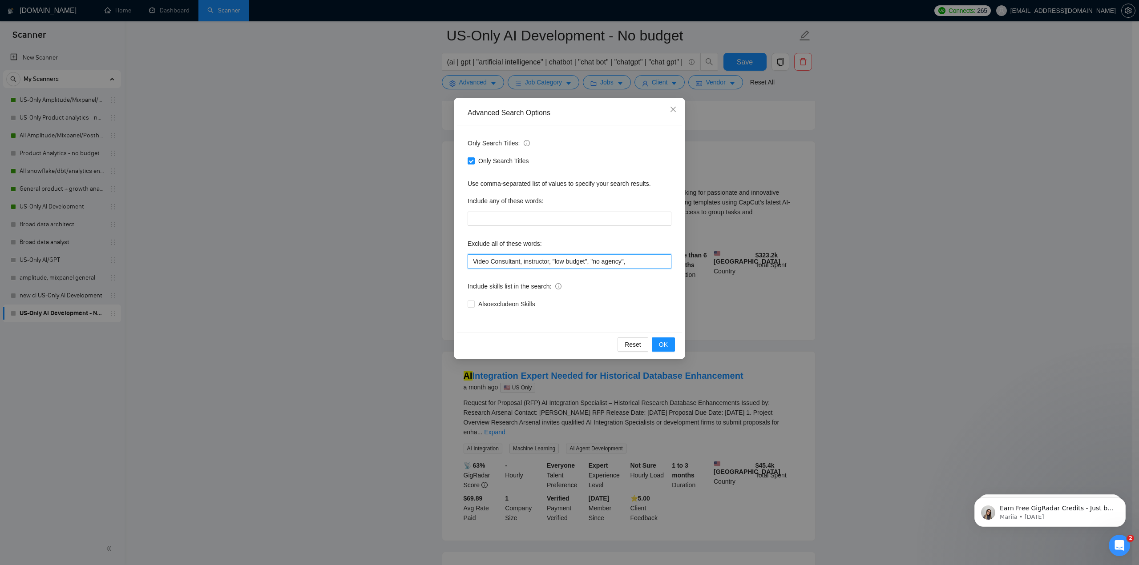
click at [474, 261] on input "Video Consultant, instructor, "low budget", "no agency"," at bounding box center [570, 261] width 204 height 14
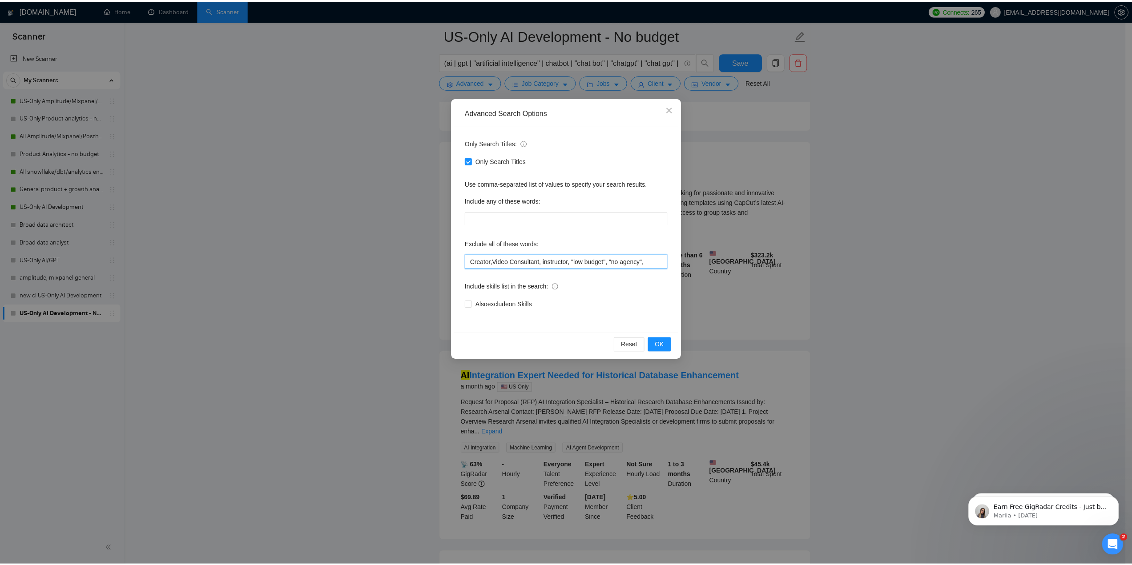
scroll to position [918, 0]
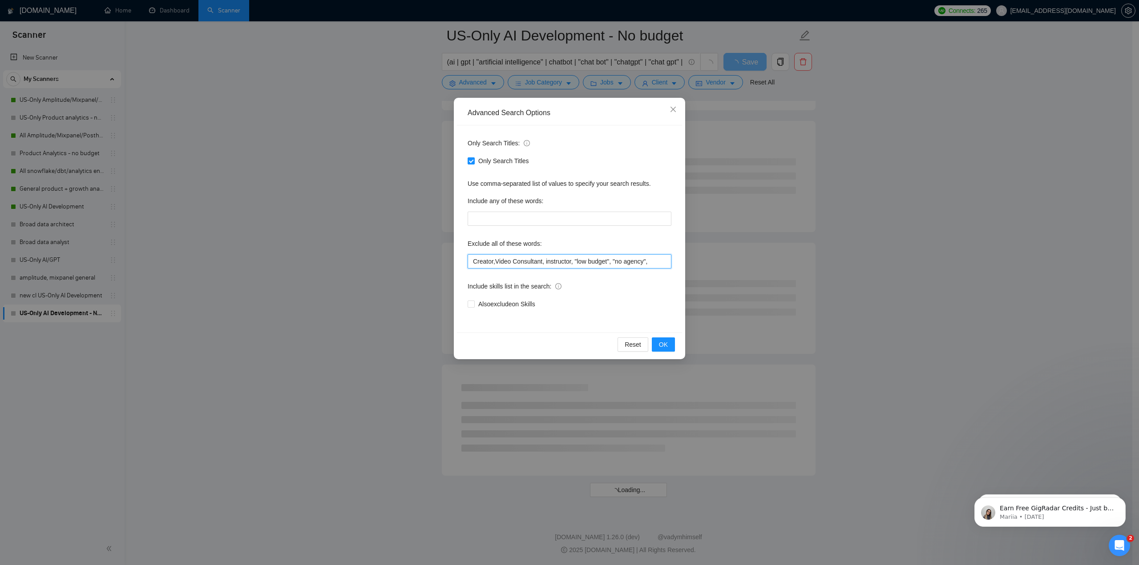
click at [496, 259] on input "Creator,Video Consultant, instructor, "low budget", "no agency"," at bounding box center [570, 261] width 204 height 14
type input "Creator, Video Consultant, instructor, "low budget", "no agency","
click at [665, 344] on span "OK" at bounding box center [663, 345] width 9 height 10
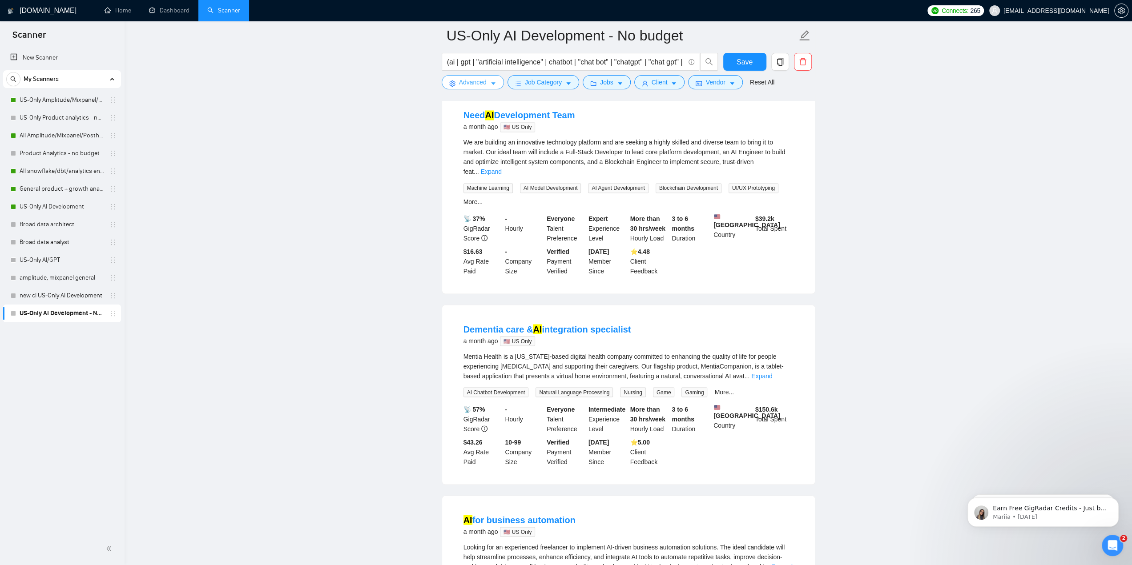
scroll to position [1541, 0]
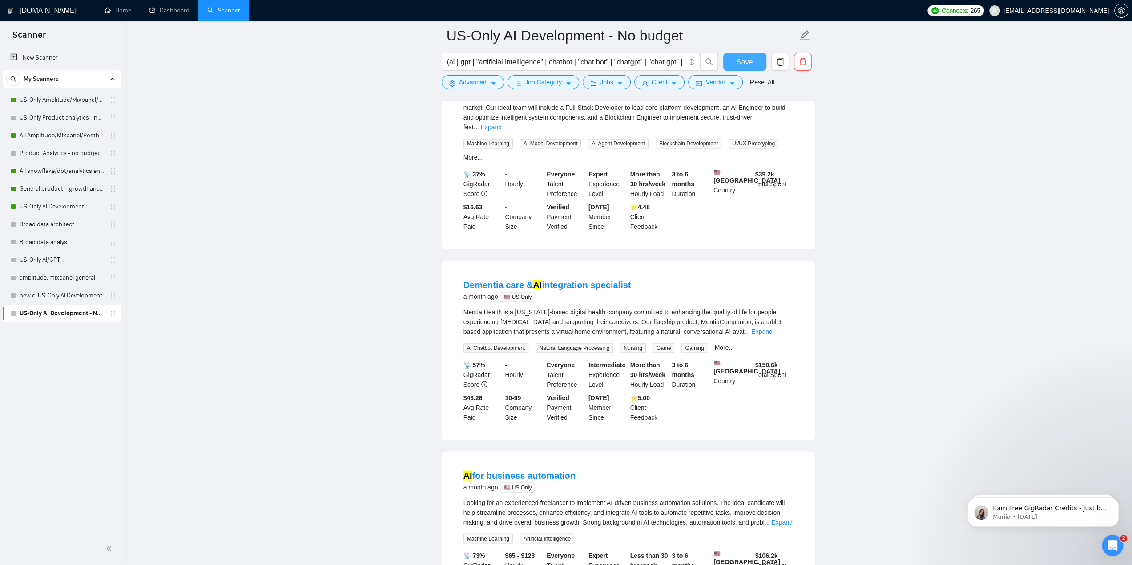
click at [750, 64] on span "Save" at bounding box center [745, 62] width 16 height 11
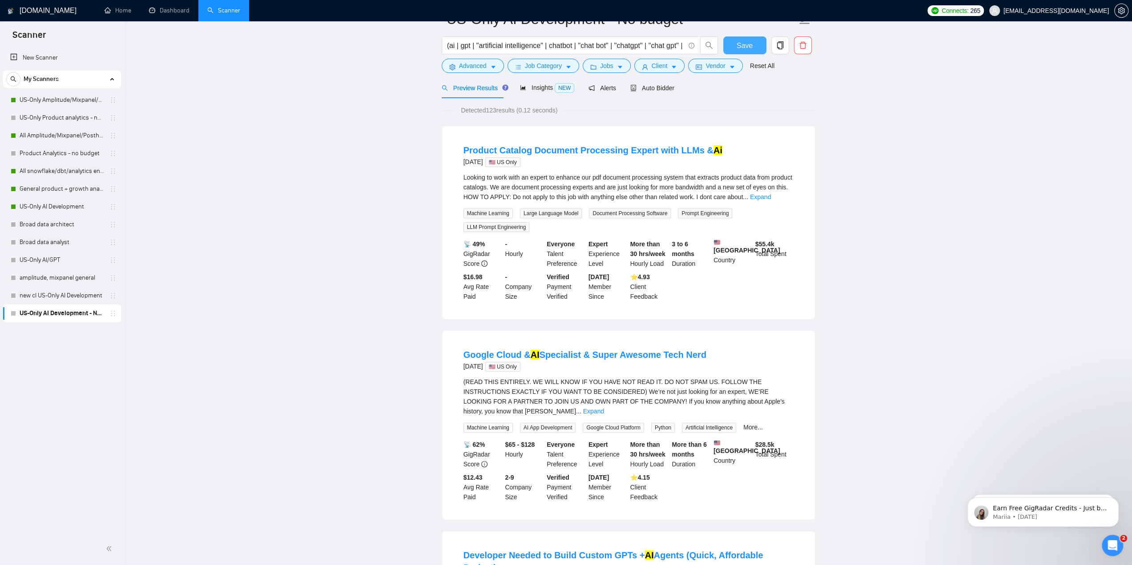
scroll to position [28, 0]
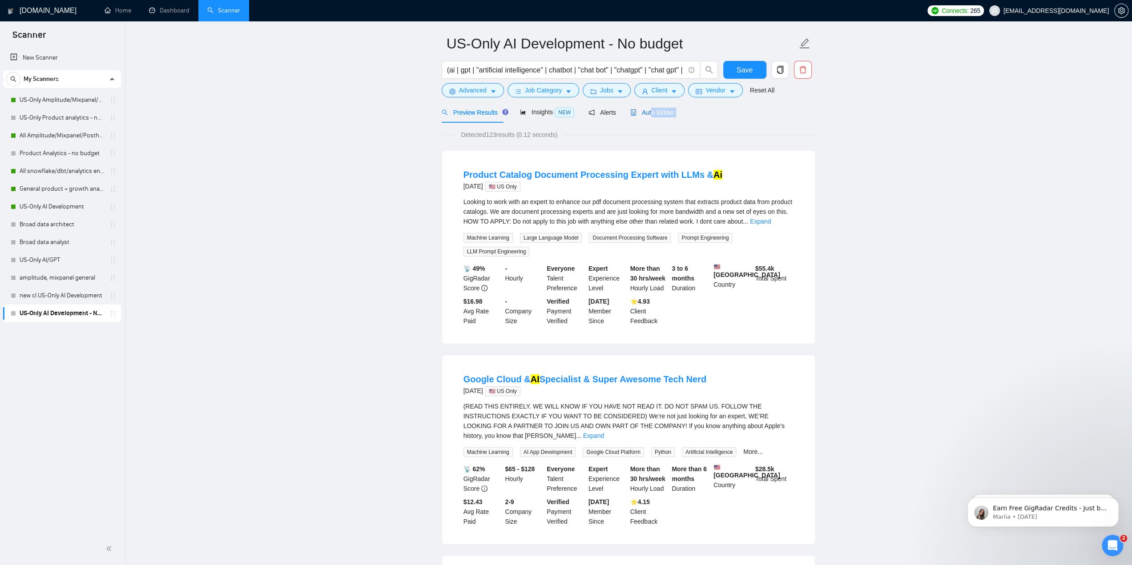
drag, startPoint x: 648, startPoint y: 111, endPoint x: 654, endPoint y: 131, distance: 20.7
click at [489, 91] on button "Advanced" at bounding box center [473, 90] width 62 height 14
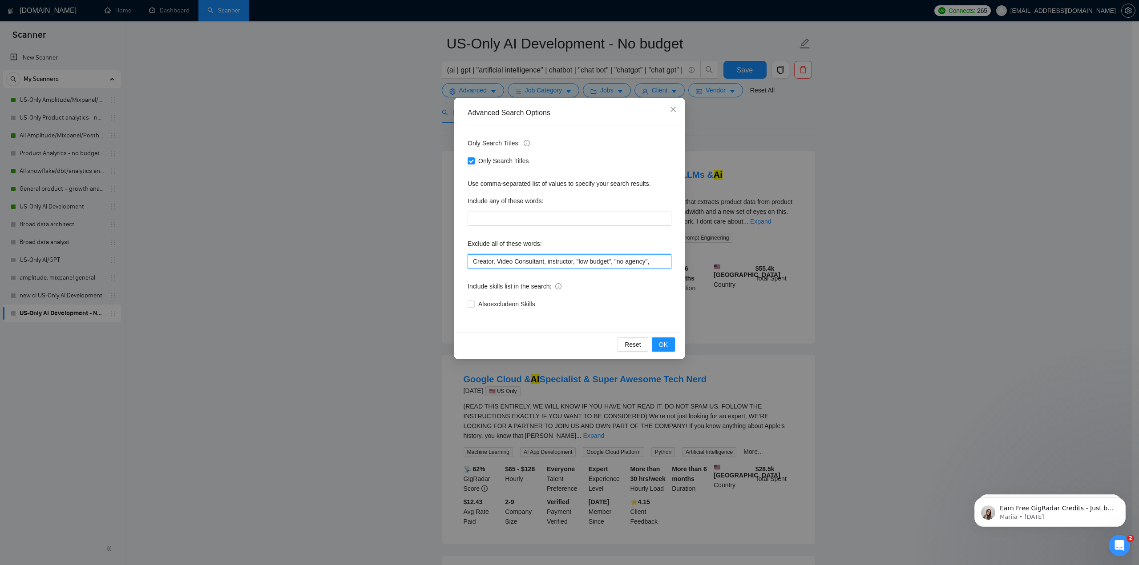
click at [522, 264] on input "Creator, Video Consultant, instructor, "low budget", "no agency"," at bounding box center [570, 261] width 204 height 14
click at [523, 264] on input "Creator, Video Consultant, instructor, "low budget", "no agency"," at bounding box center [570, 261] width 204 height 14
click at [369, 274] on div "Advanced Search Options Only Search Titles: Only Search Titles Use comma-separa…" at bounding box center [569, 282] width 1139 height 565
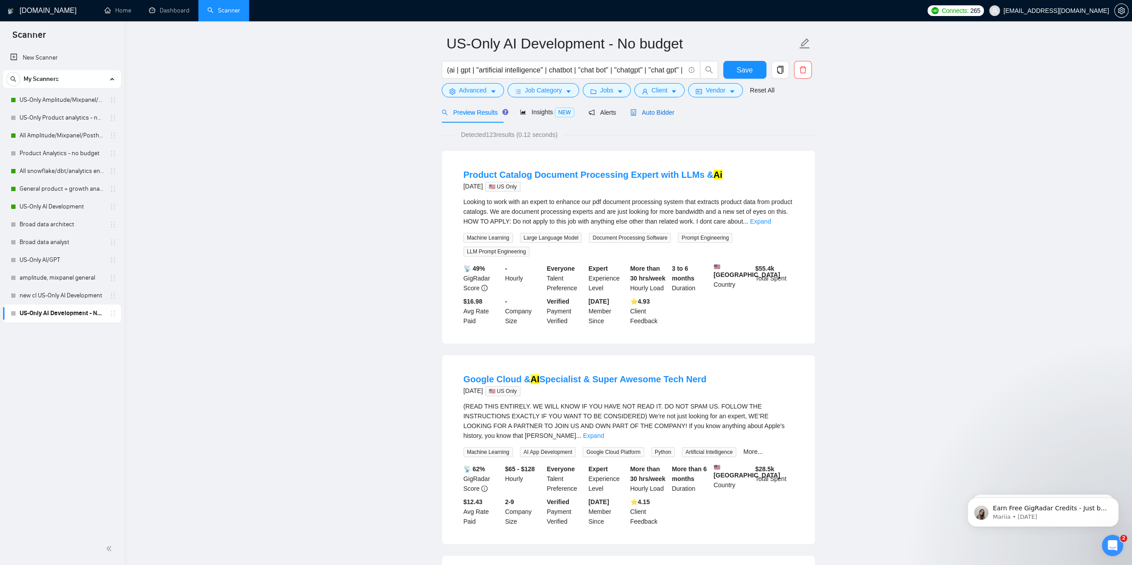
click at [659, 112] on span "Auto Bidder" at bounding box center [652, 112] width 44 height 7
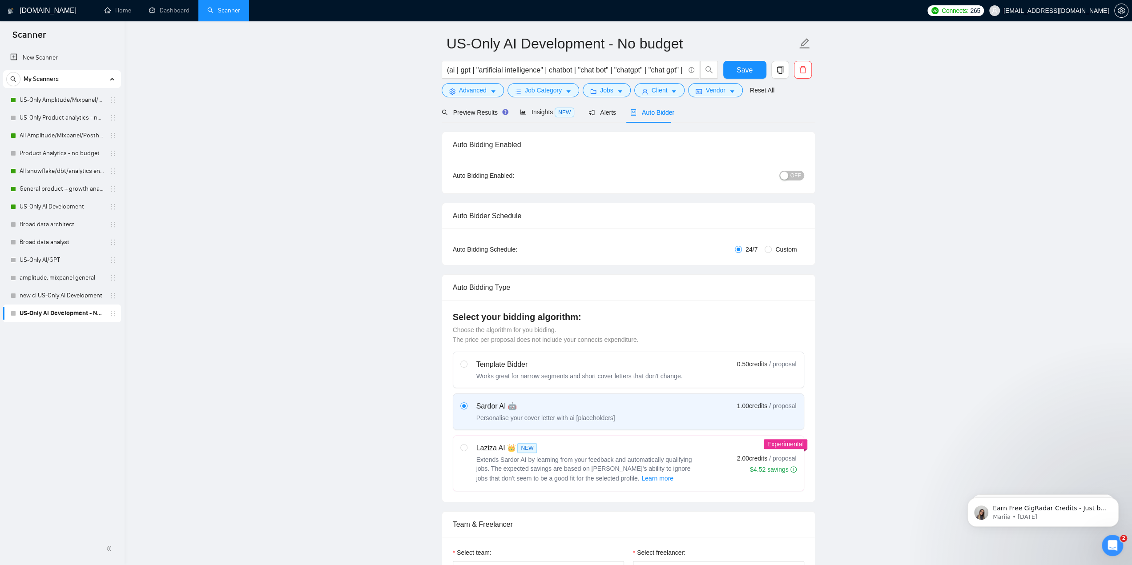
click at [793, 175] on span "OFF" at bounding box center [796, 176] width 11 height 10
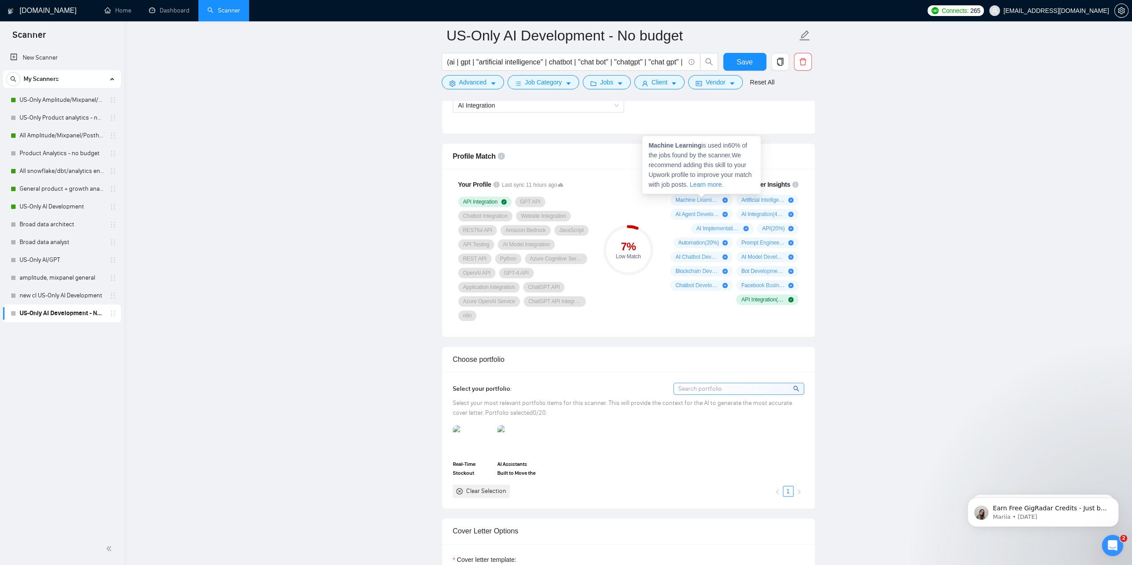
scroll to position [445, 0]
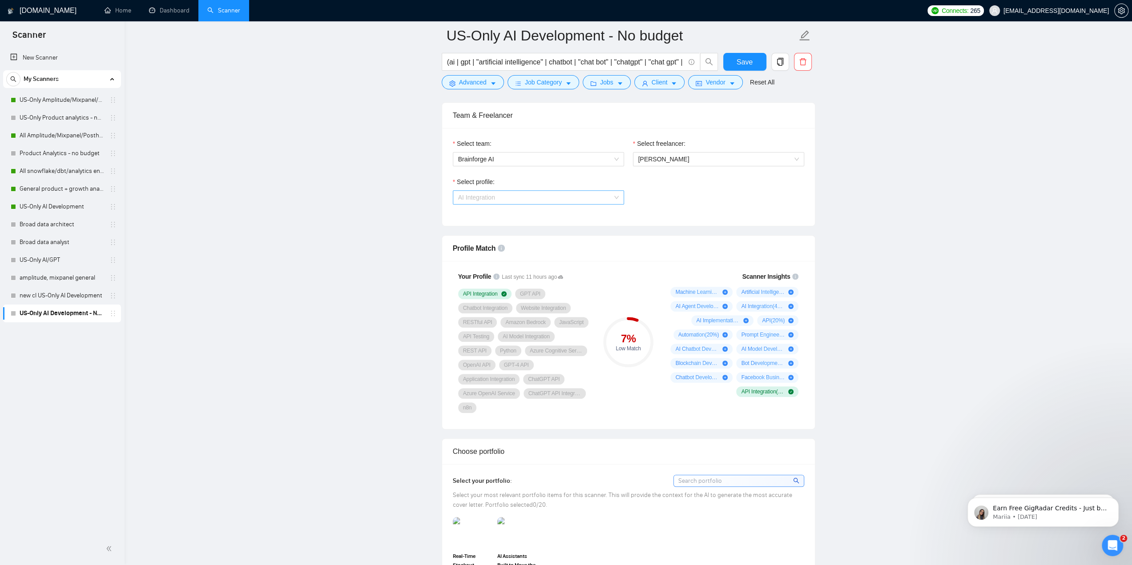
click at [577, 197] on span "AI Integration" at bounding box center [538, 197] width 161 height 13
click at [682, 194] on div "Select profile: 1737190722364944384 AI Integration" at bounding box center [628, 196] width 360 height 38
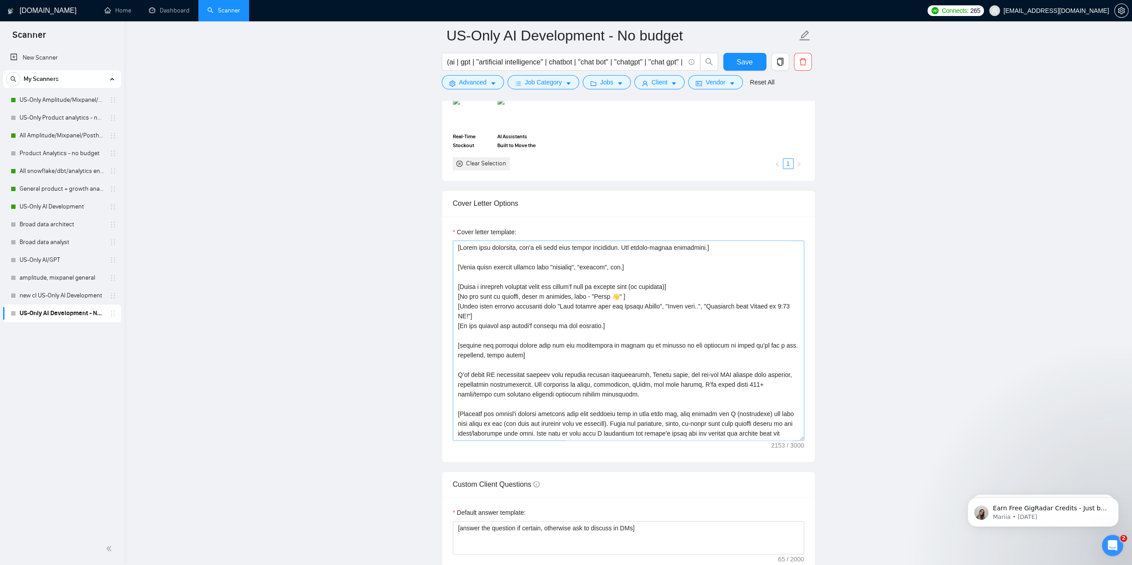
scroll to position [845, 0]
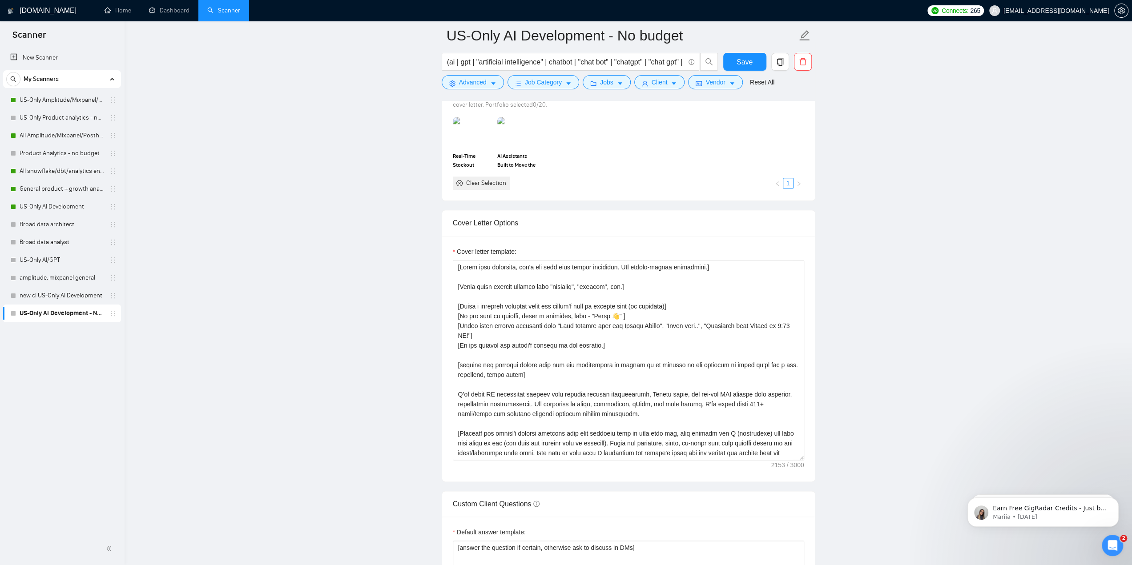
click at [905, 184] on main "US-Only AI Development - No budget (ai | gpt | "artificial intelligence" | chat…" at bounding box center [628, 394] width 979 height 2408
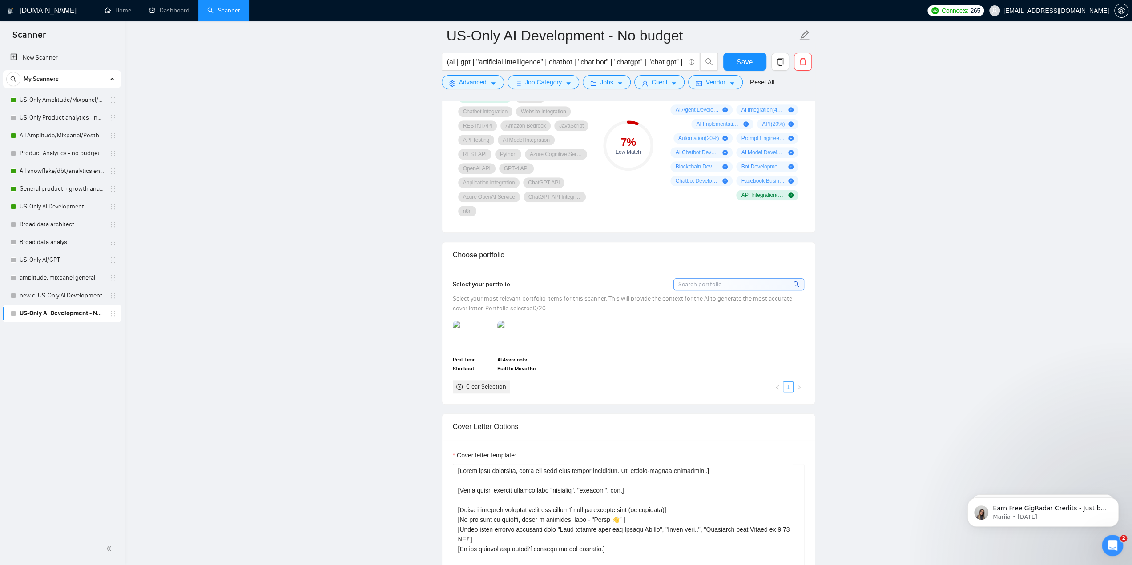
scroll to position [534, 0]
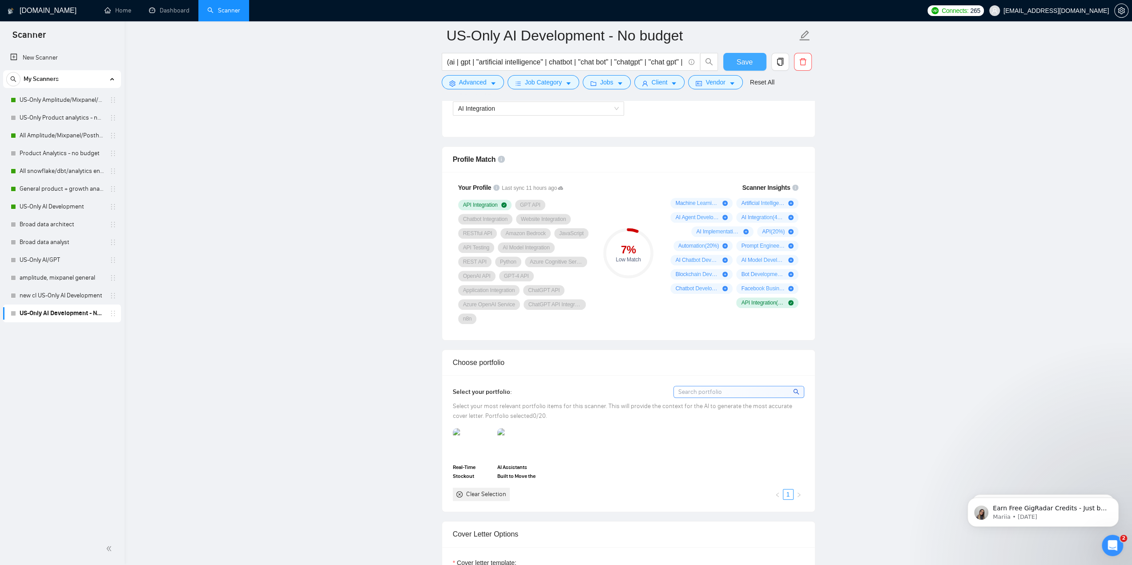
click at [753, 63] on button "Save" at bounding box center [744, 62] width 43 height 18
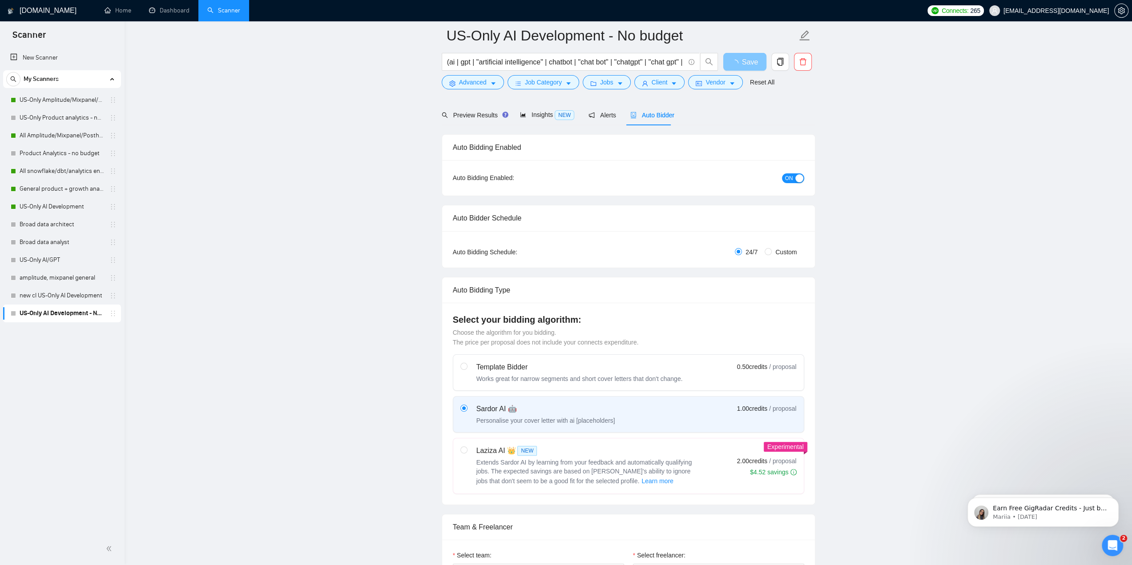
scroll to position [0, 0]
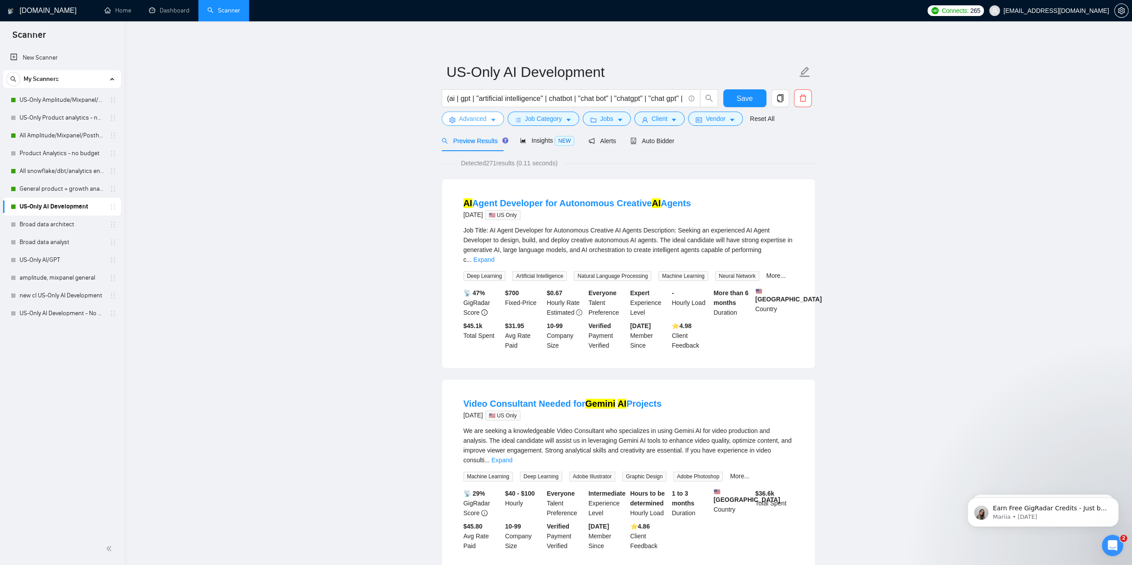
click at [485, 120] on span "Advanced" at bounding box center [473, 119] width 28 height 10
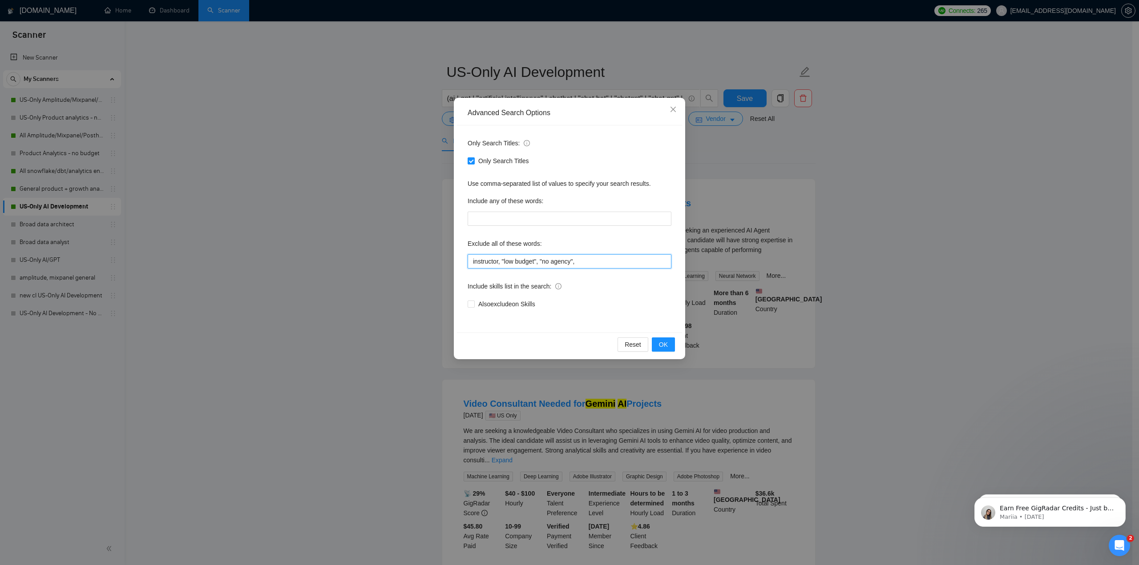
click at [569, 260] on input "instructor, "low budget", "no agency"," at bounding box center [570, 261] width 204 height 14
click at [570, 260] on input "instructor, "low budget", "no agency"," at bounding box center [570, 261] width 204 height 14
paste input "Creator, Video Consultant,"
type input "Creator, Video Consultant, instructor, "low budget", "no agency","
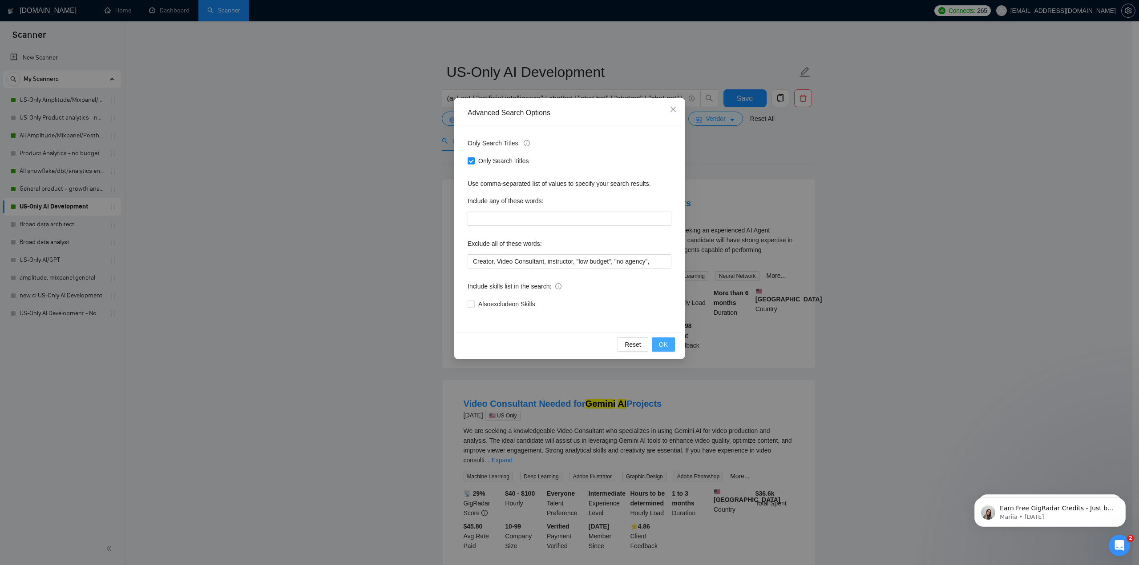
click at [665, 342] on span "OK" at bounding box center [663, 345] width 9 height 10
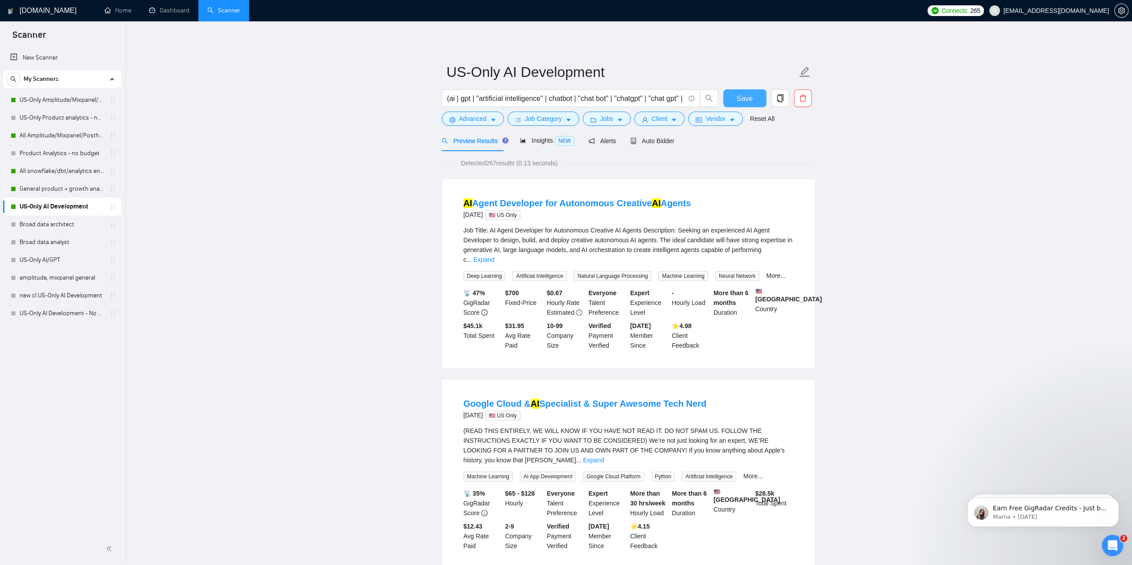
click at [744, 99] on span "Save" at bounding box center [745, 98] width 16 height 11
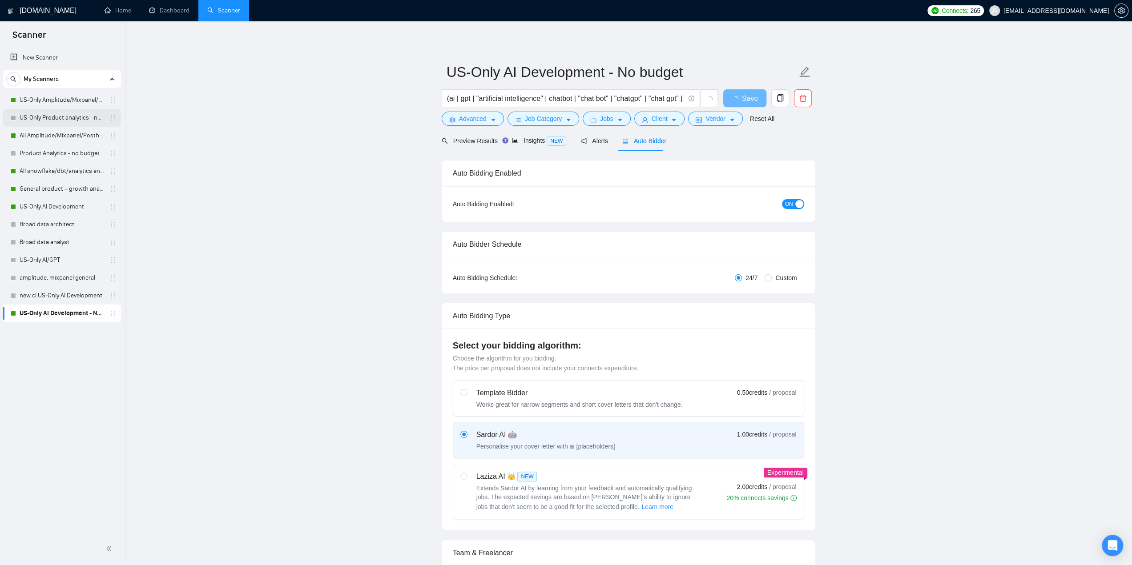
click at [61, 118] on link "US-Only Product analytics - no budget" at bounding box center [62, 118] width 85 height 18
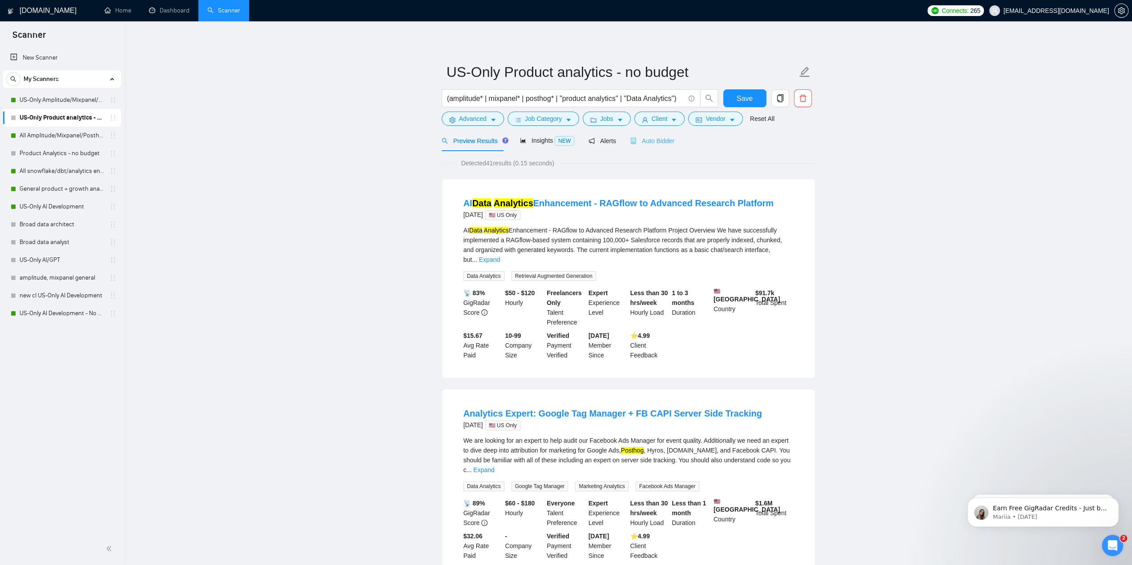
click at [657, 146] on div "Auto Bidder" at bounding box center [652, 140] width 44 height 21
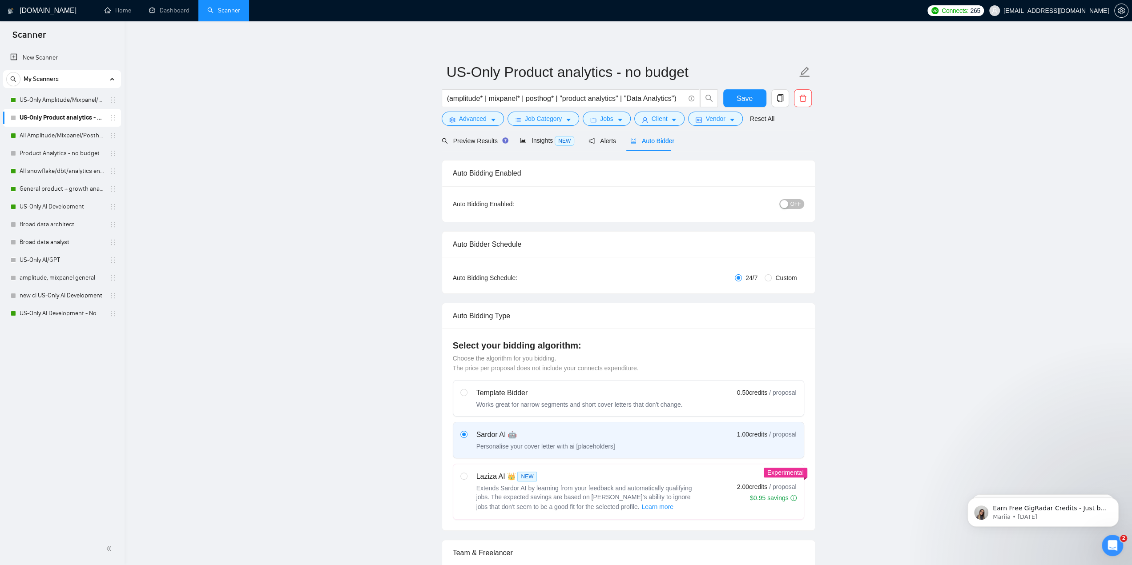
click at [795, 202] on span "OFF" at bounding box center [796, 204] width 11 height 10
click at [749, 97] on span "Save" at bounding box center [745, 98] width 16 height 11
click at [63, 159] on link "Product Analytics - no budget" at bounding box center [62, 154] width 85 height 18
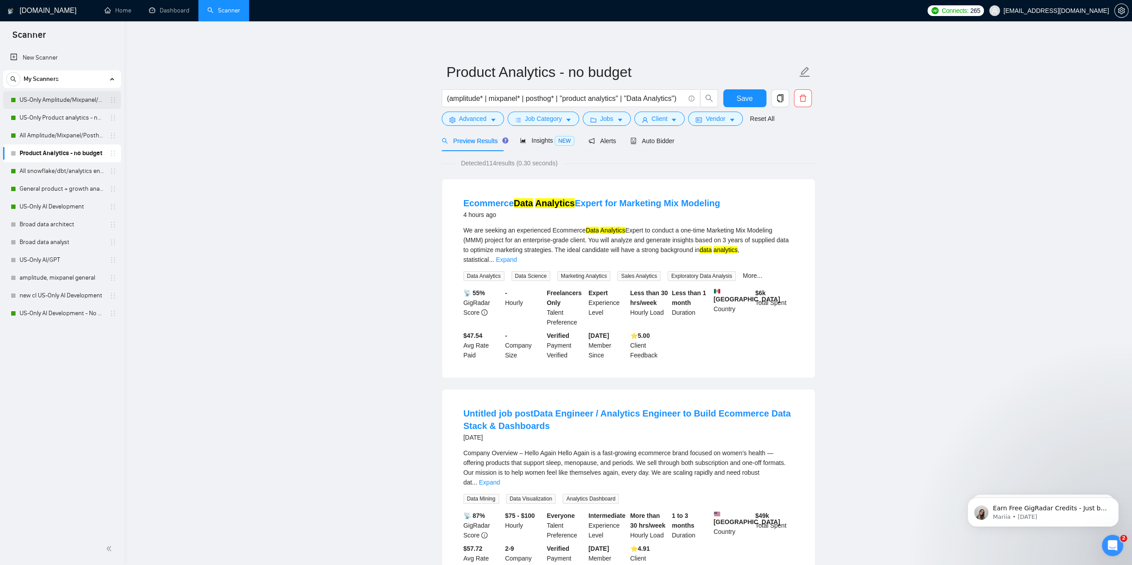
click at [56, 103] on link "US-Only Amplitude/Mixpanel/Posthog Product Analytics" at bounding box center [62, 100] width 85 height 18
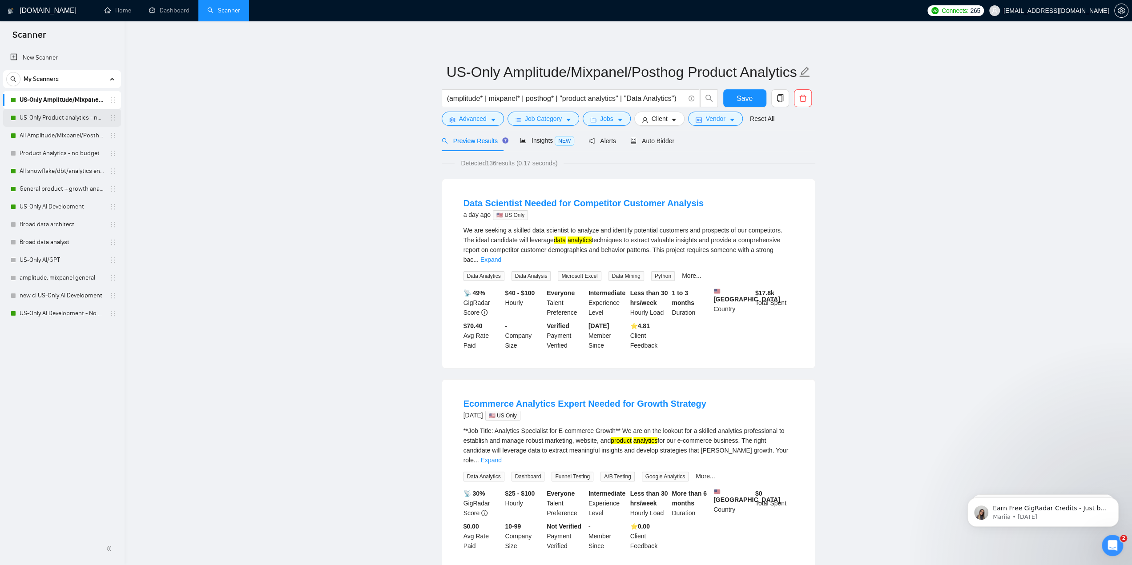
click at [69, 120] on link "US-Only Product analytics - no budget" at bounding box center [62, 118] width 85 height 18
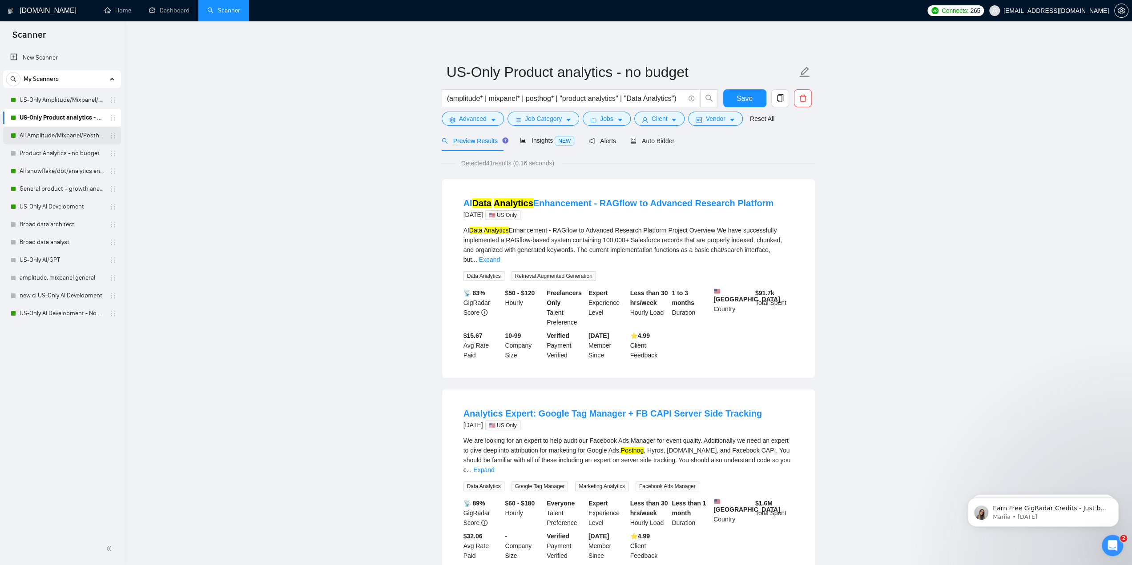
click at [62, 137] on link "All Amplitude/Mixpanel/Posthog Product Analytics" at bounding box center [62, 136] width 85 height 18
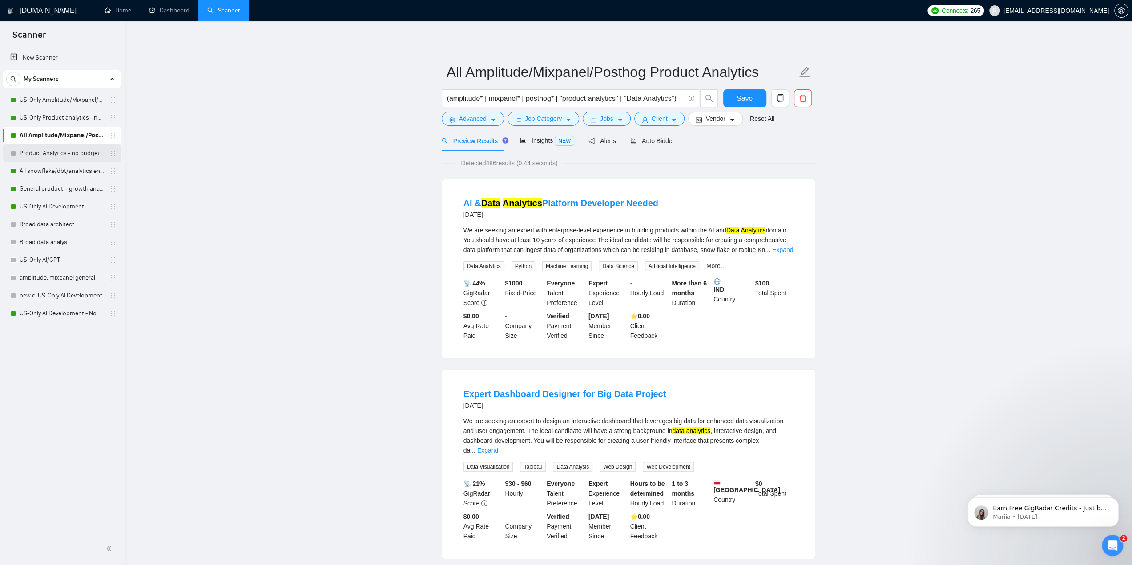
click at [78, 155] on link "Product Analytics - no budget" at bounding box center [62, 154] width 85 height 18
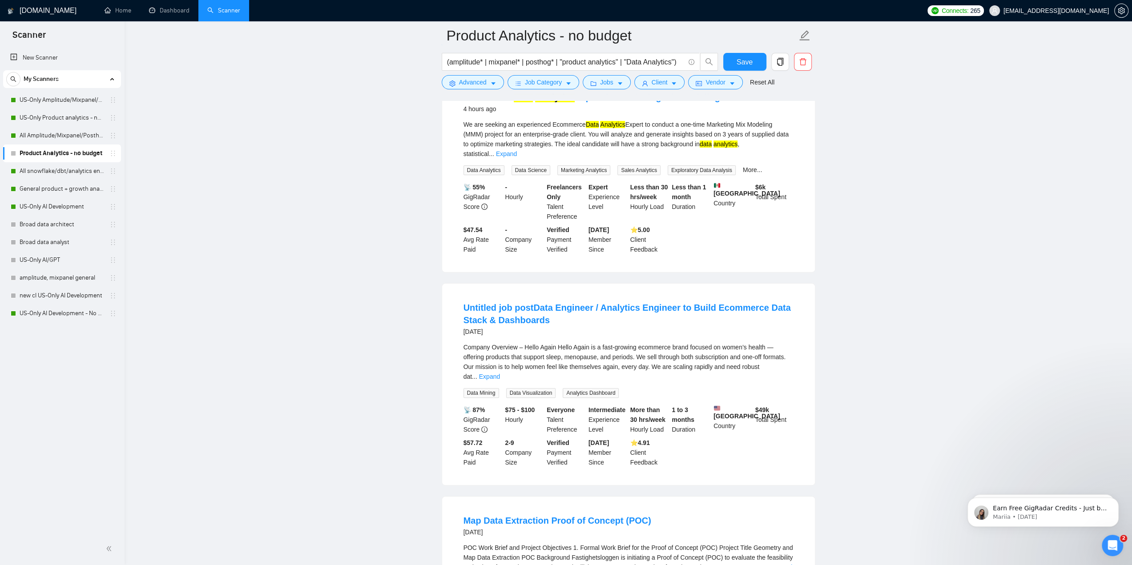
scroll to position [133, 0]
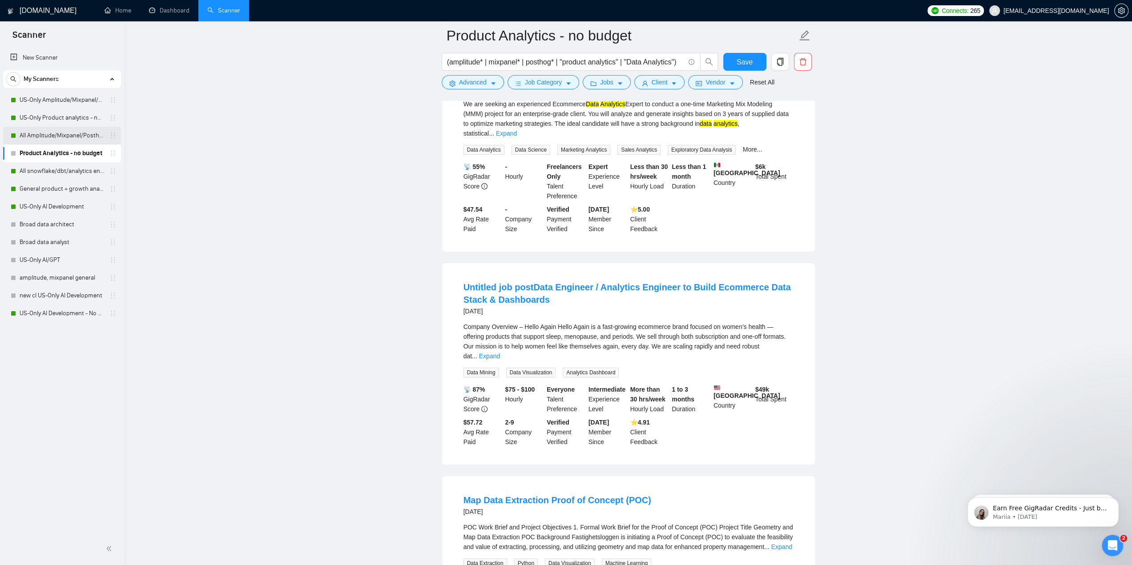
click at [77, 134] on link "All Amplitude/Mixpanel/Posthog Product Analytics" at bounding box center [62, 136] width 85 height 18
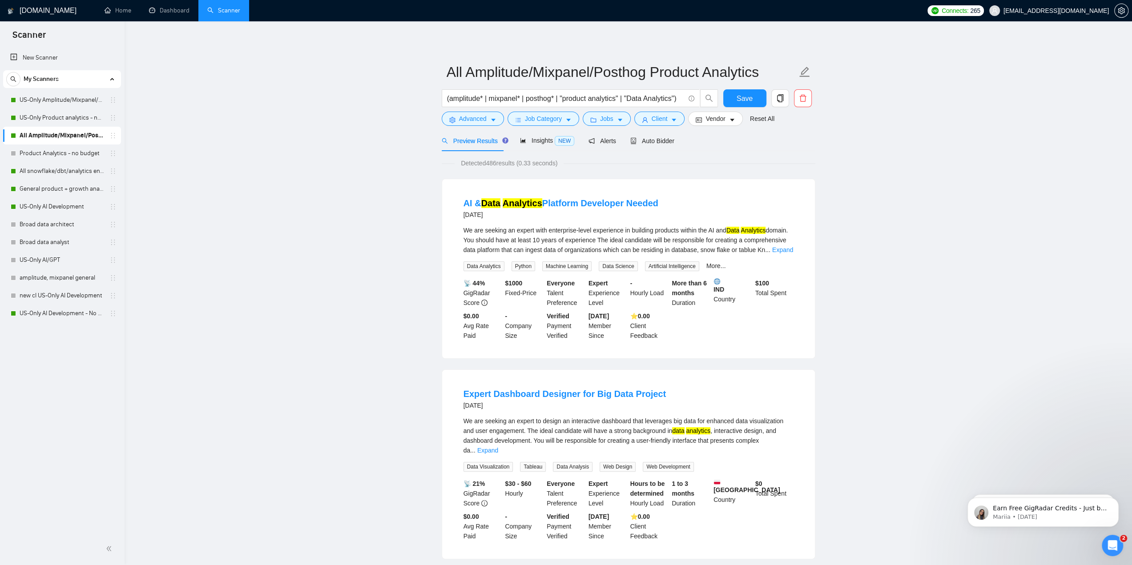
click at [58, 144] on link "All Amplitude/Mixpanel/Posthog Product Analytics" at bounding box center [62, 136] width 85 height 18
drag, startPoint x: 61, startPoint y: 157, endPoint x: 66, endPoint y: 160, distance: 5.8
click at [61, 157] on link "Product Analytics - no budget" at bounding box center [62, 154] width 85 height 18
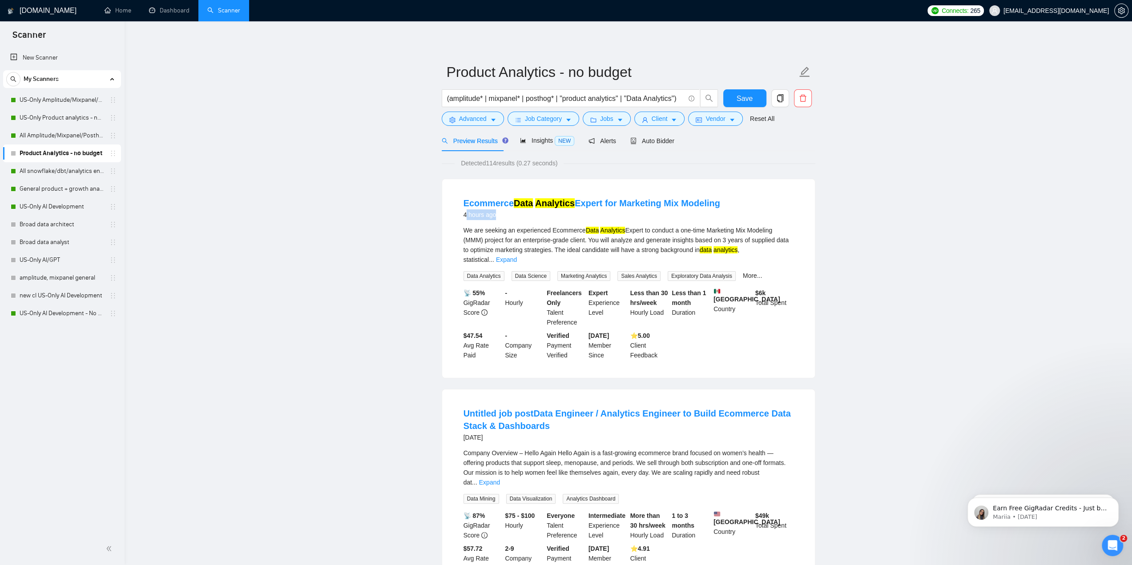
drag, startPoint x: 466, startPoint y: 220, endPoint x: 594, endPoint y: 226, distance: 127.4
click at [510, 222] on div "Ecommerce Data Analytics Expert for Marketing Mix Modeling 4 hours ago" at bounding box center [629, 210] width 330 height 26
drag, startPoint x: 571, startPoint y: 72, endPoint x: 660, endPoint y: 82, distance: 89.1
click at [660, 82] on input "Product Analytics - no budget" at bounding box center [622, 72] width 351 height 22
drag, startPoint x: 463, startPoint y: 326, endPoint x: 505, endPoint y: 325, distance: 41.8
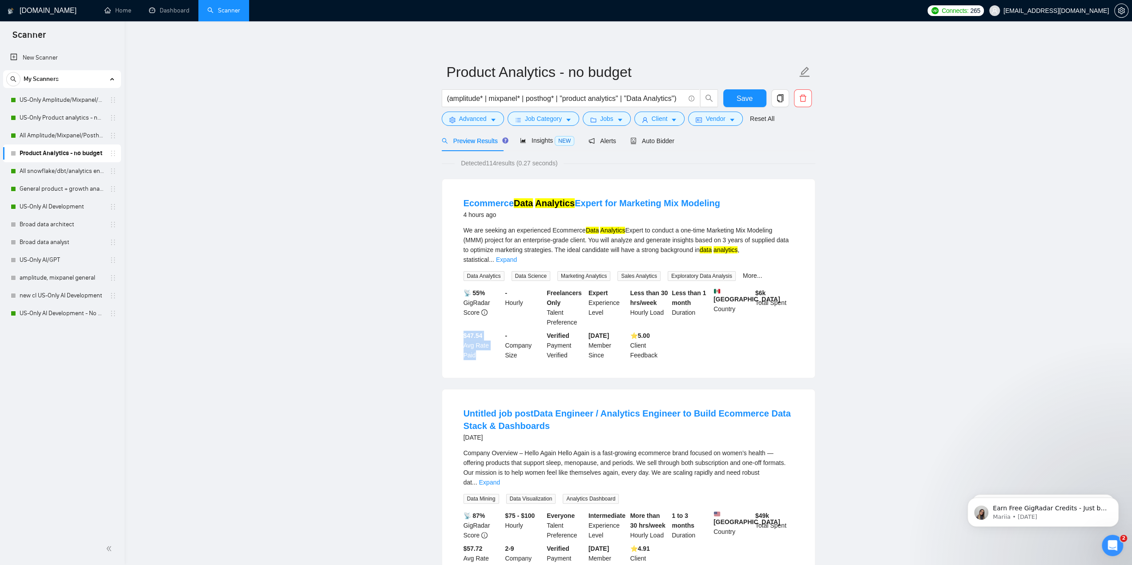
click at [505, 325] on div "📡 55% GigRadar Score - Hourly Freelancers Only Talent Preference Expert Experie…" at bounding box center [629, 324] width 334 height 72
drag, startPoint x: 723, startPoint y: 297, endPoint x: 736, endPoint y: 297, distance: 13.8
click at [736, 297] on div "Mexico Country" at bounding box center [733, 307] width 42 height 39
click at [744, 319] on div "📡 55% GigRadar Score - Hourly Freelancers Only Talent Preference Expert Experie…" at bounding box center [629, 324] width 334 height 72
click at [729, 300] on div "Mexico Country" at bounding box center [733, 307] width 42 height 39
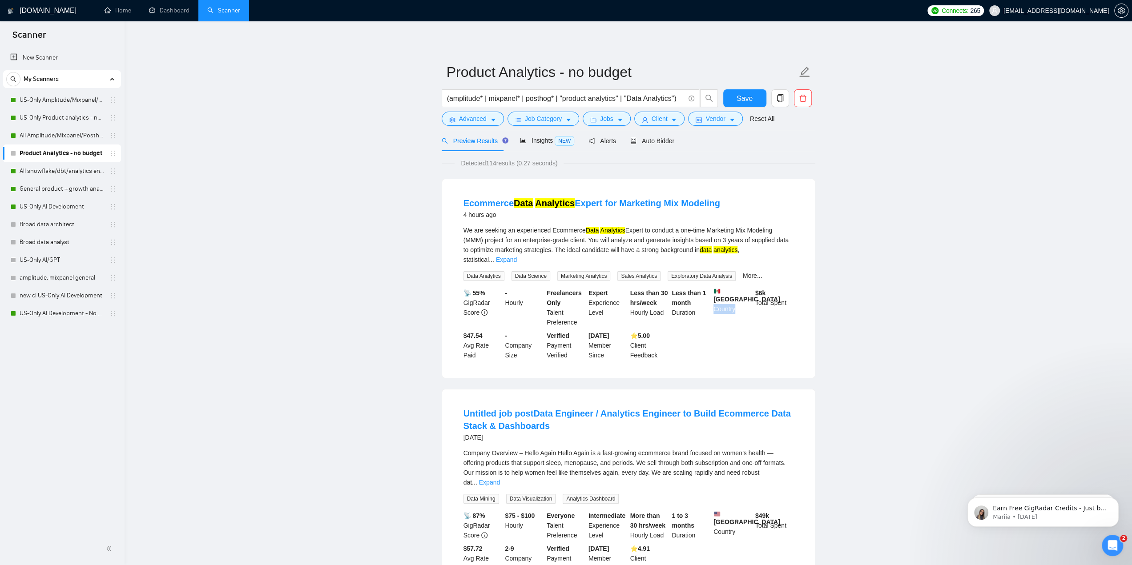
click at [729, 300] on div "Mexico Country" at bounding box center [733, 307] width 42 height 39
drag, startPoint x: 246, startPoint y: 182, endPoint x: 314, endPoint y: 148, distance: 75.8
click at [166, 8] on link "Dashboard" at bounding box center [169, 11] width 40 height 8
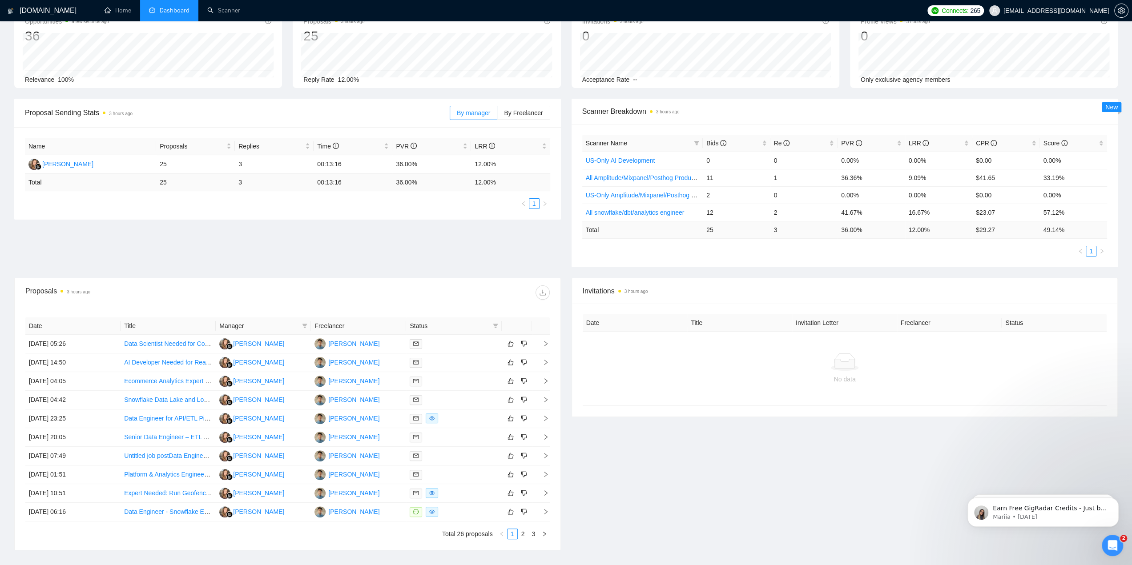
scroll to position [44, 0]
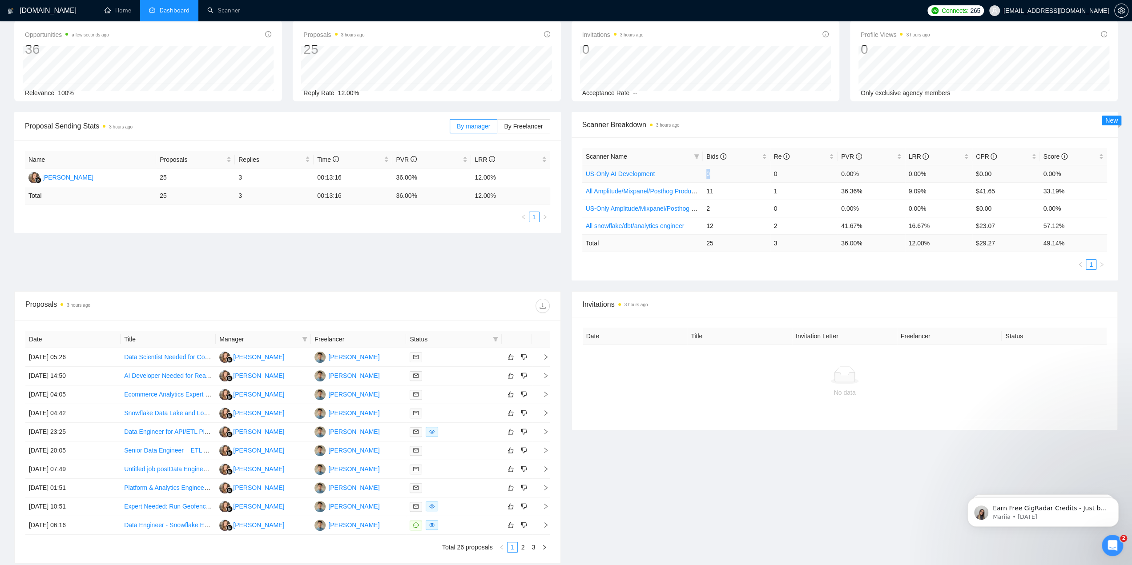
drag, startPoint x: 711, startPoint y: 172, endPoint x: 718, endPoint y: 172, distance: 6.7
click at [718, 172] on td "0" at bounding box center [737, 173] width 68 height 17
drag, startPoint x: 774, startPoint y: 173, endPoint x: 787, endPoint y: 173, distance: 13.3
click at [787, 173] on td "0" at bounding box center [805, 173] width 68 height 17
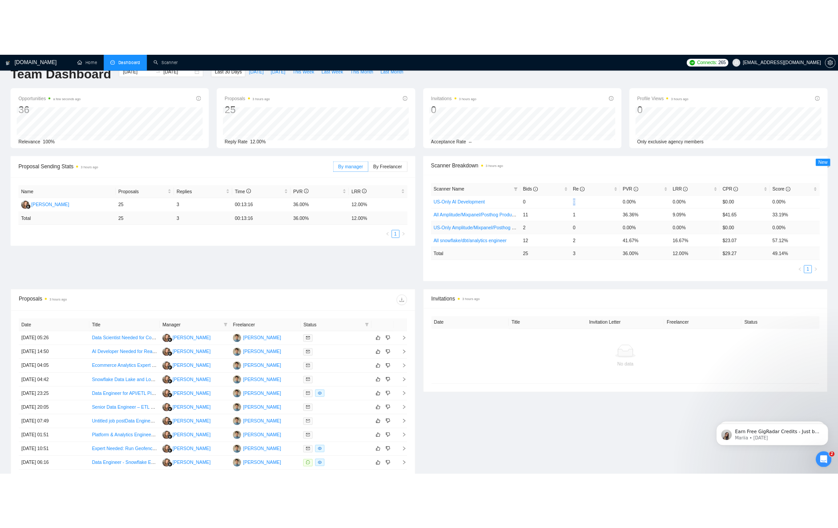
scroll to position [0, 0]
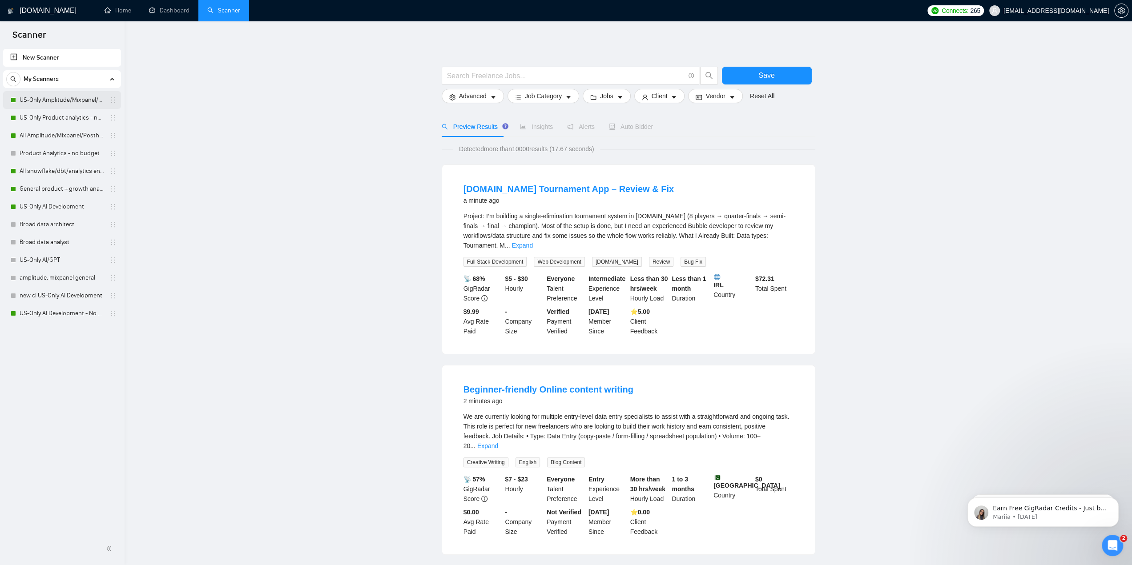
click at [65, 101] on link "US-Only Amplitude/Mixpanel/Posthog Product Analytics" at bounding box center [62, 100] width 85 height 18
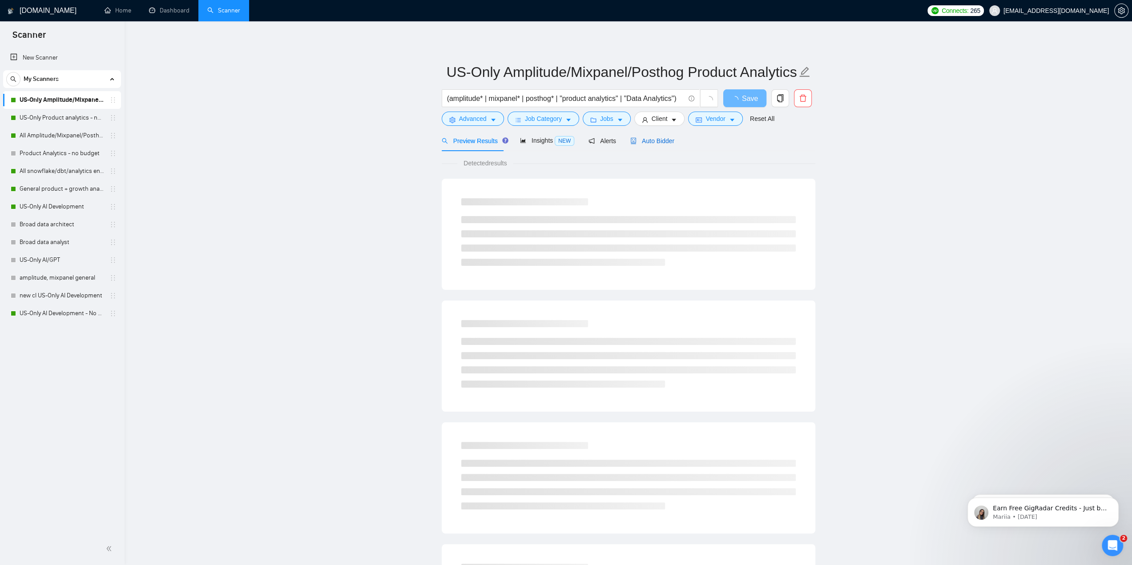
click at [665, 141] on span "Auto Bidder" at bounding box center [652, 140] width 44 height 7
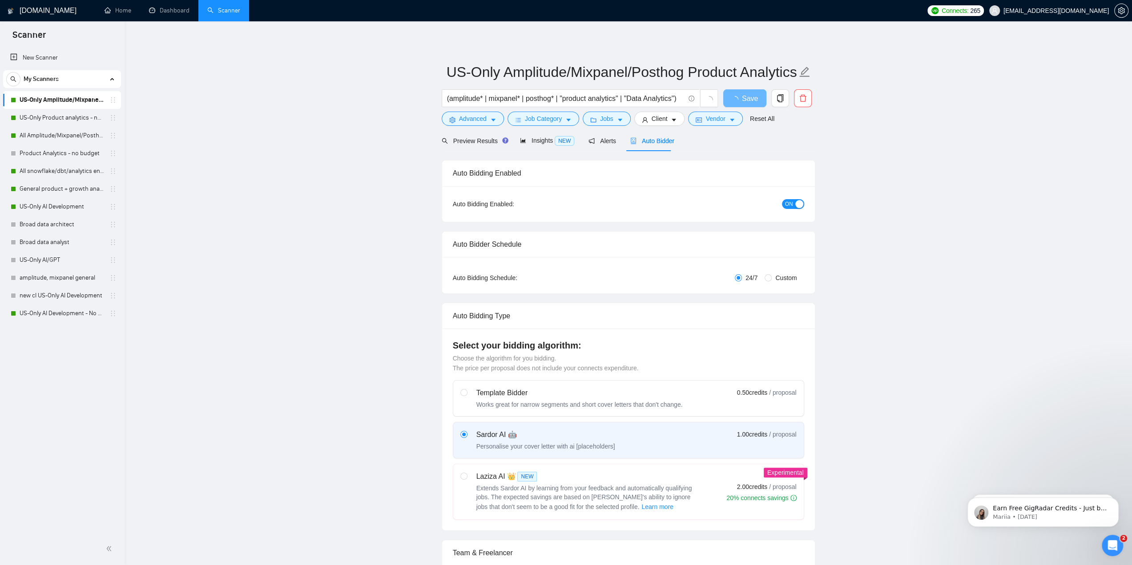
checkbox input "true"
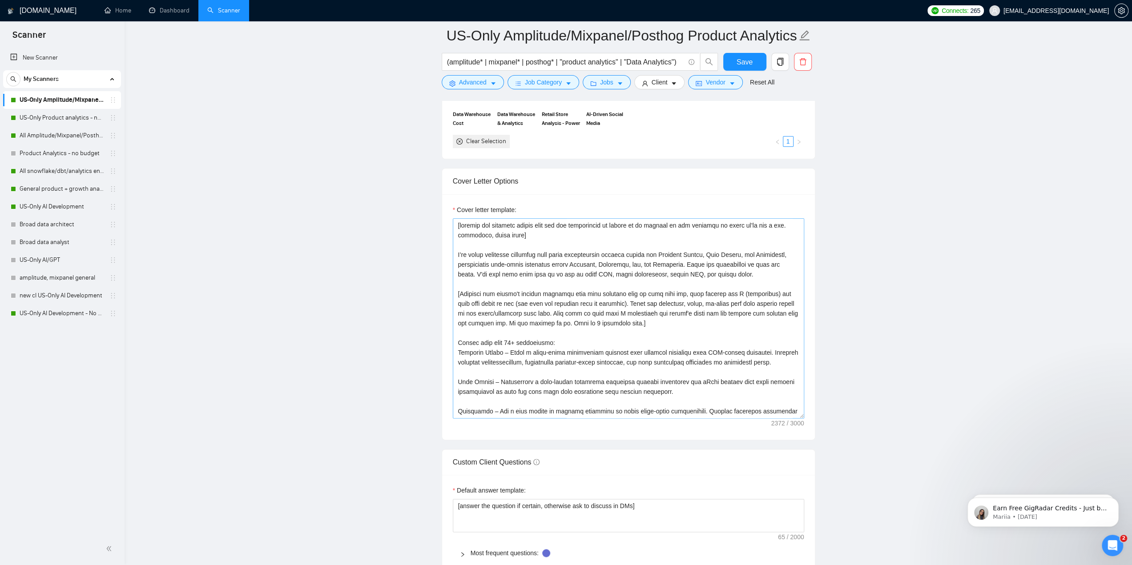
scroll to position [890, 0]
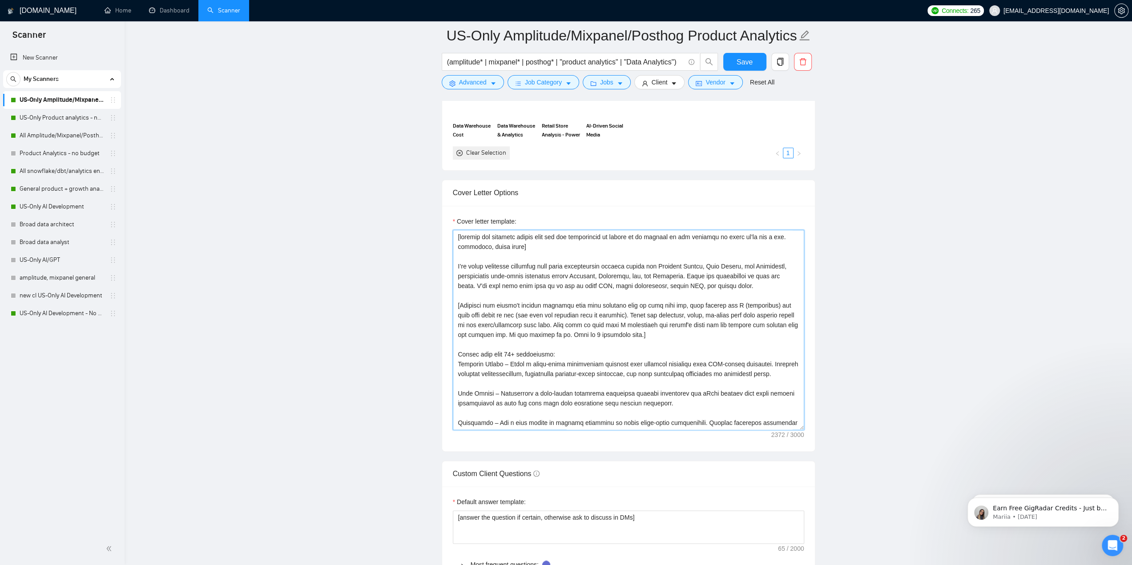
click at [644, 369] on textarea "Cover letter template:" at bounding box center [628, 330] width 351 height 200
paste textarea ". Clean and trustworthy is just the start. I'll help your team dial in on how t…"
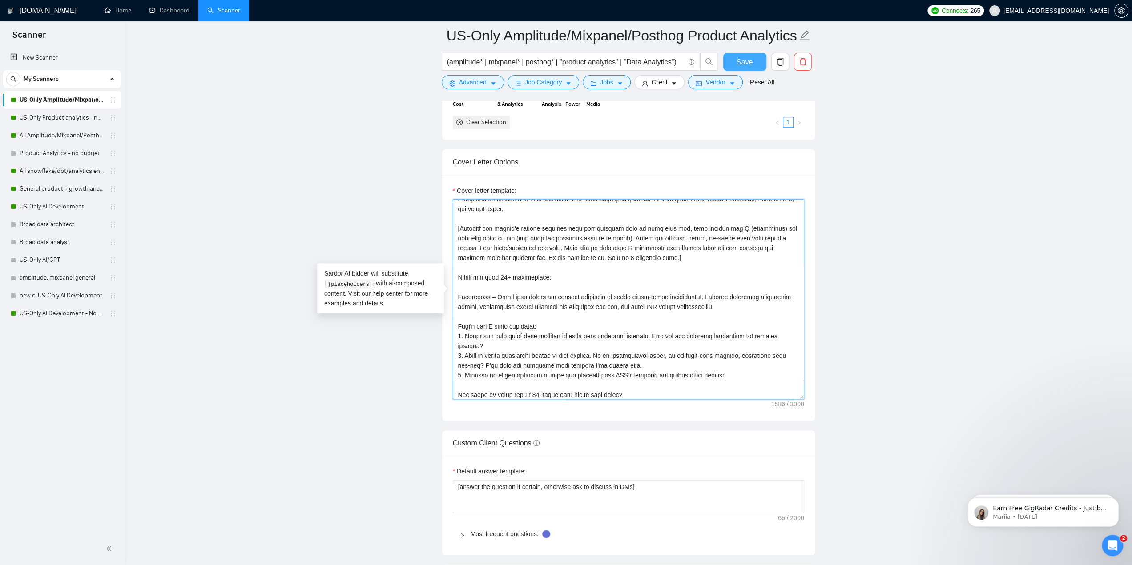
scroll to position [934, 0]
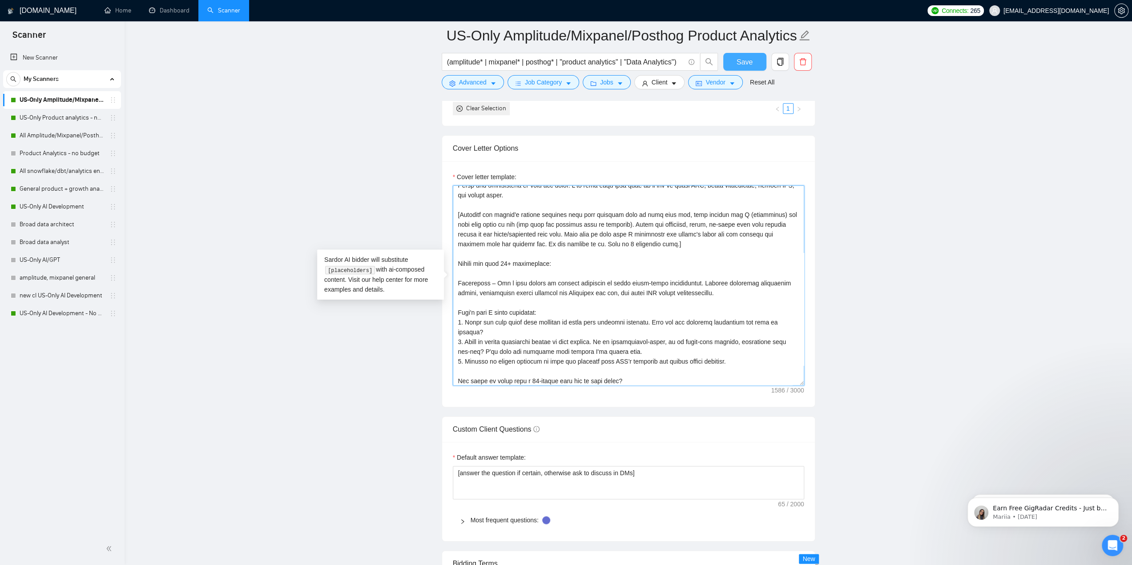
type textarea "[include any specific phrase that the job description is asking us to include i…"
click at [748, 59] on span "Save" at bounding box center [745, 62] width 16 height 11
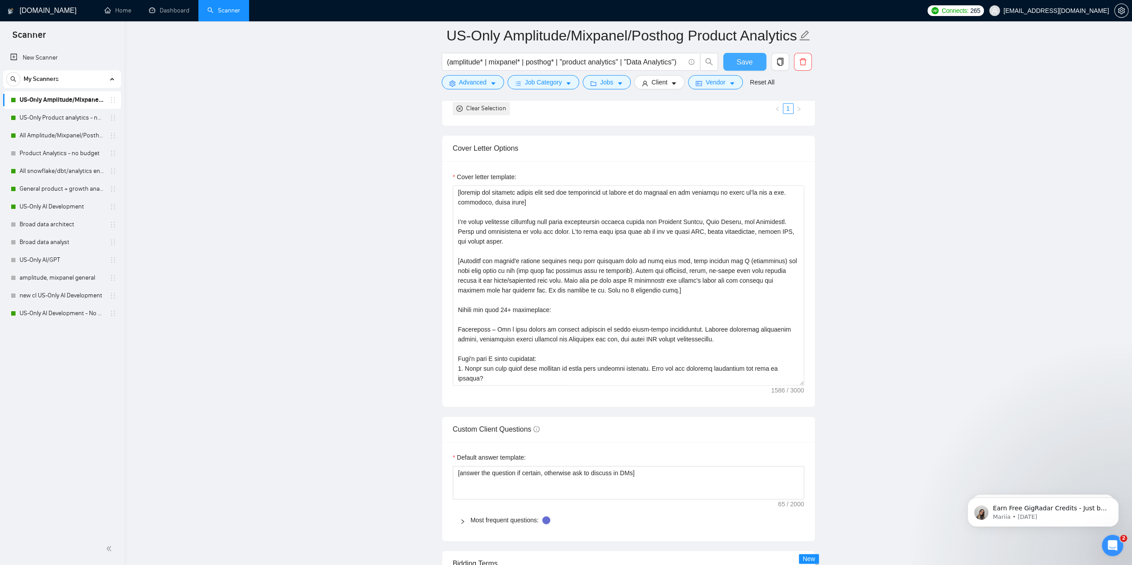
drag, startPoint x: 755, startPoint y: 59, endPoint x: 813, endPoint y: 4, distance: 80.3
click at [755, 59] on button "Save" at bounding box center [744, 62] width 43 height 18
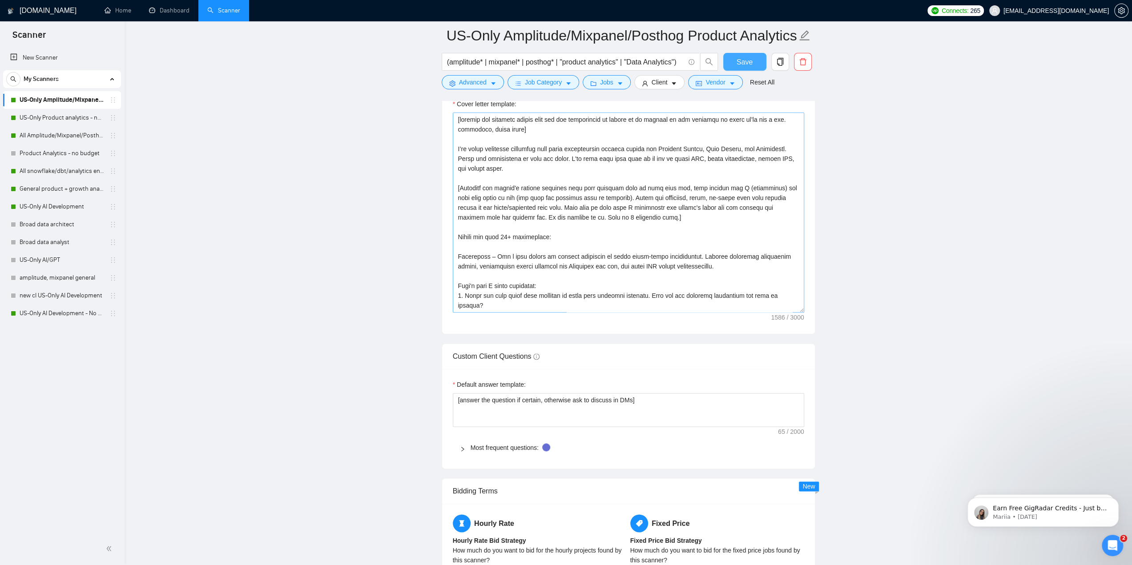
scroll to position [44, 0]
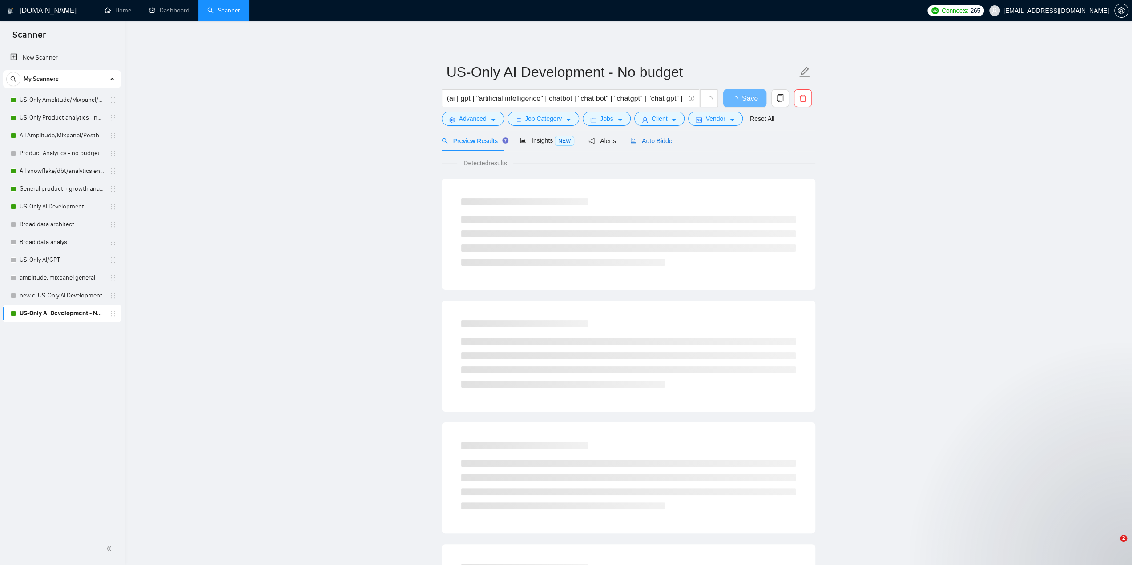
click at [646, 138] on span "Auto Bidder" at bounding box center [652, 140] width 44 height 7
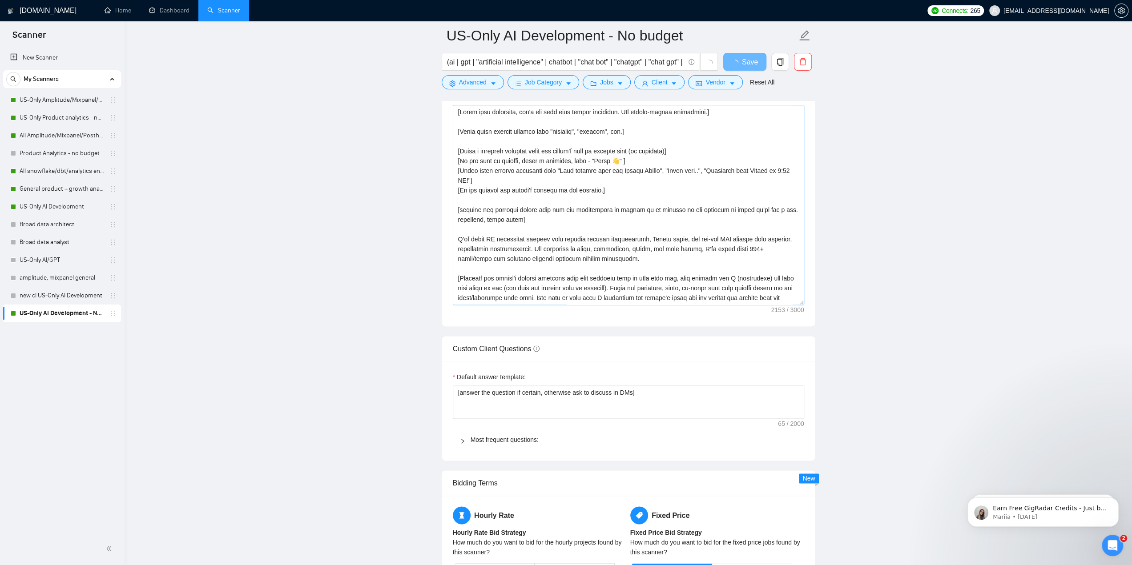
scroll to position [979, 0]
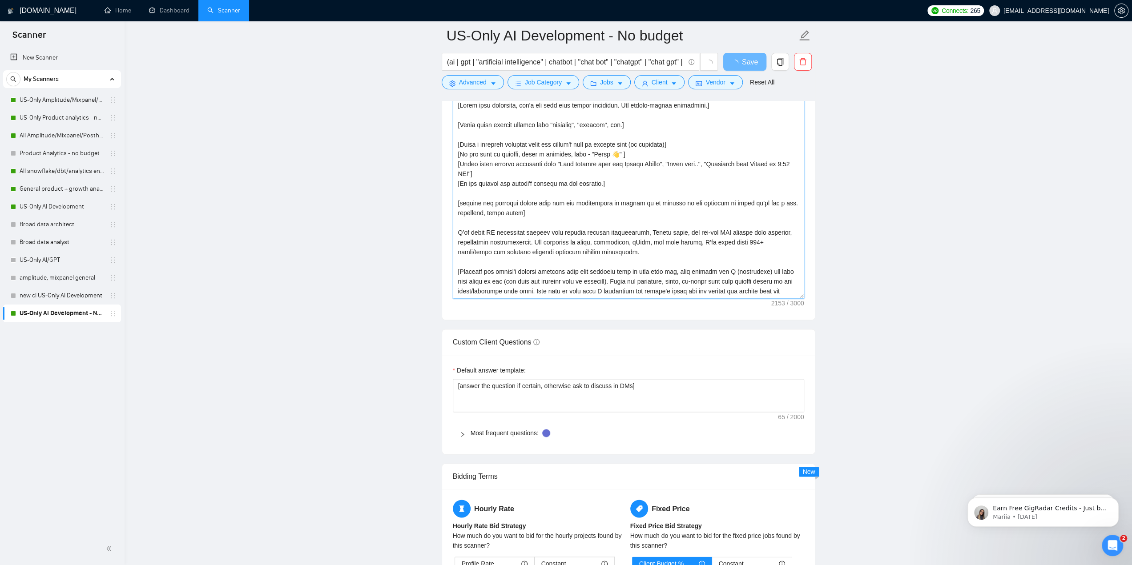
click at [648, 219] on textarea "Cover letter template:" at bounding box center [628, 198] width 351 height 200
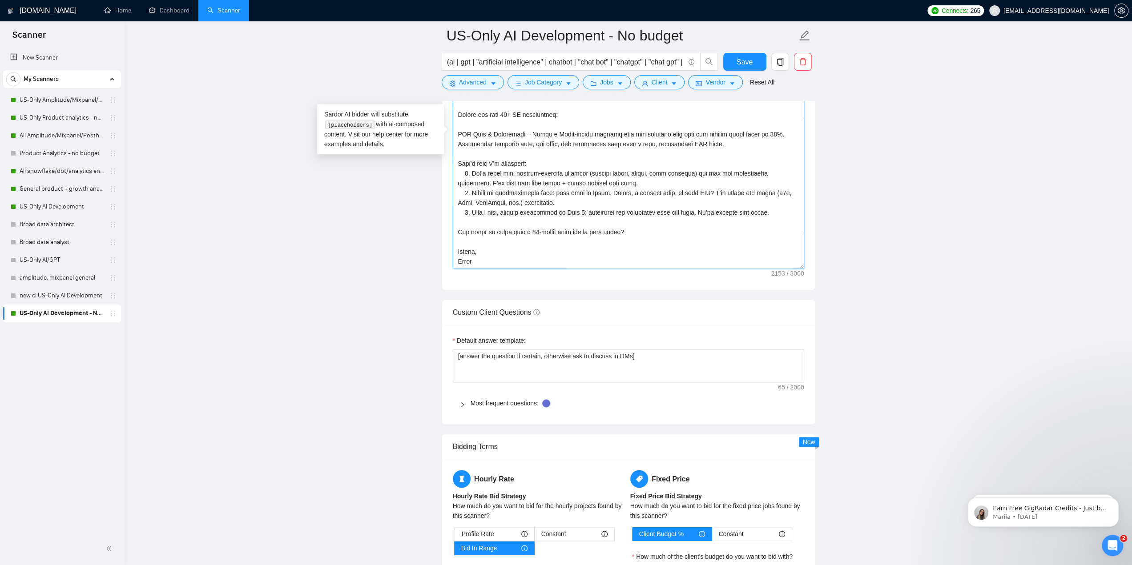
scroll to position [1112, 0]
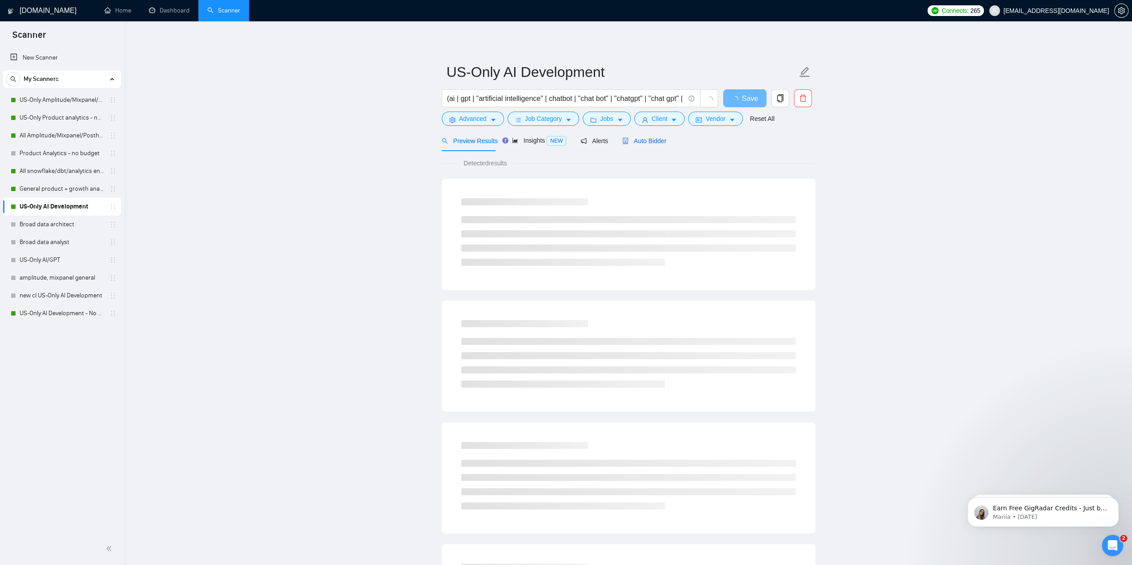
click at [648, 137] on span "Auto Bidder" at bounding box center [644, 140] width 44 height 7
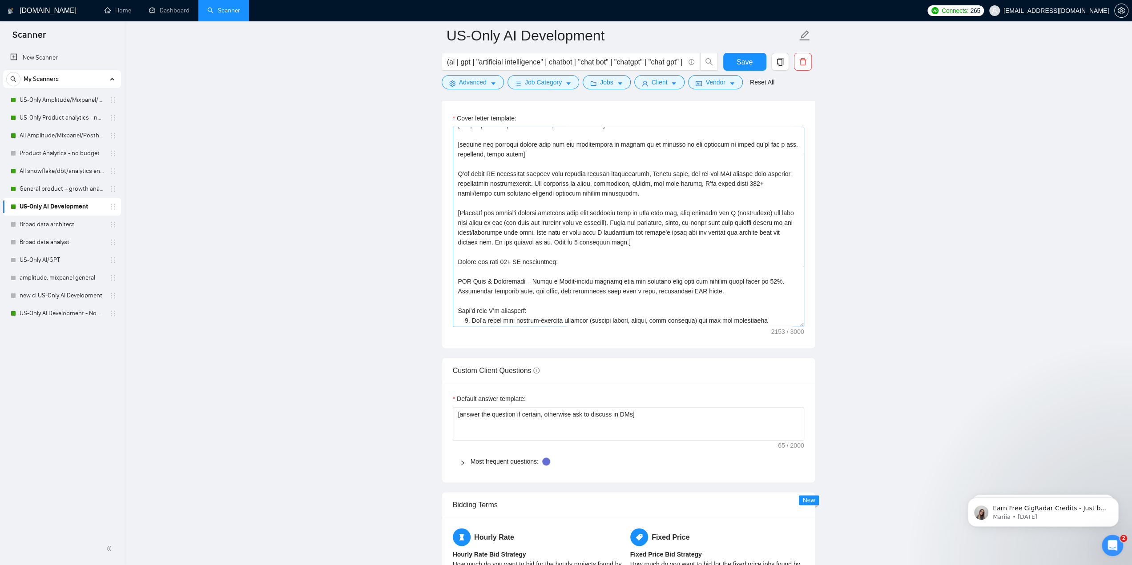
scroll to position [43, 0]
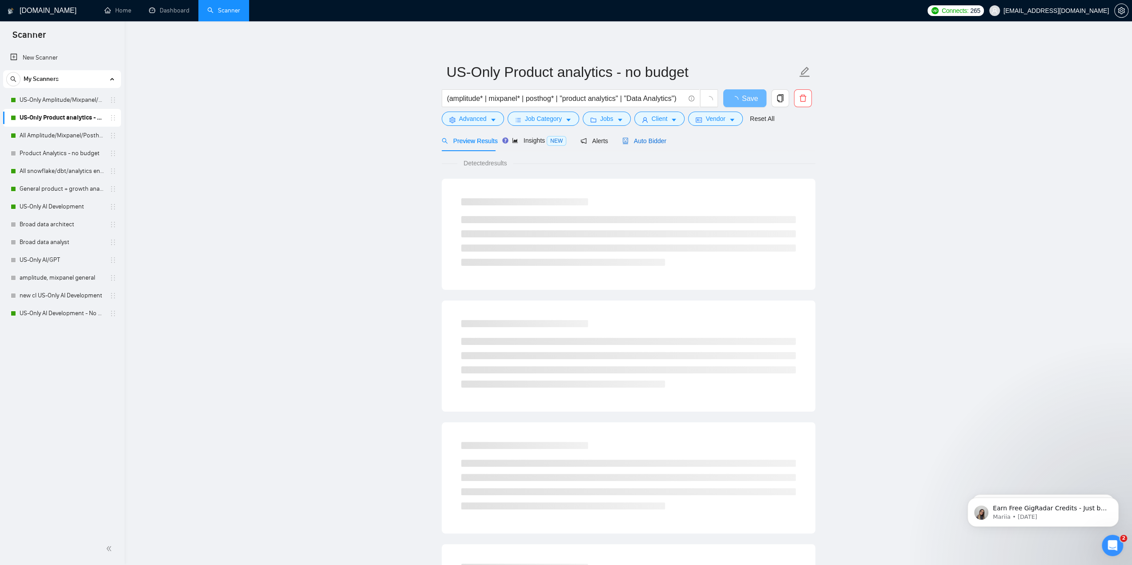
click at [642, 143] on span "Auto Bidder" at bounding box center [644, 140] width 44 height 7
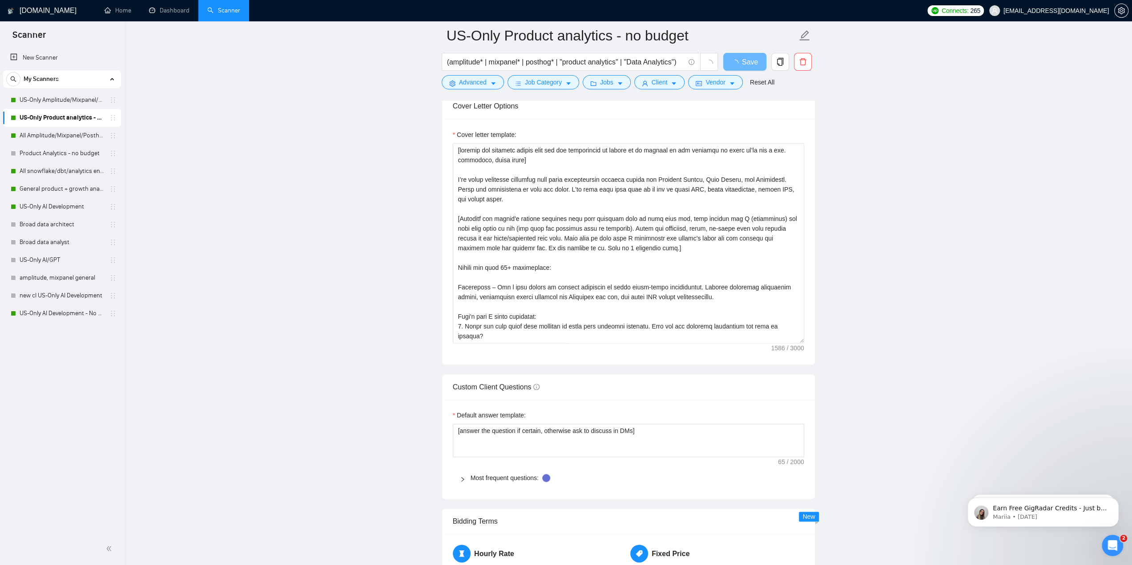
scroll to position [934, 0]
click at [657, 269] on textarea "Cover letter template:" at bounding box center [628, 243] width 351 height 200
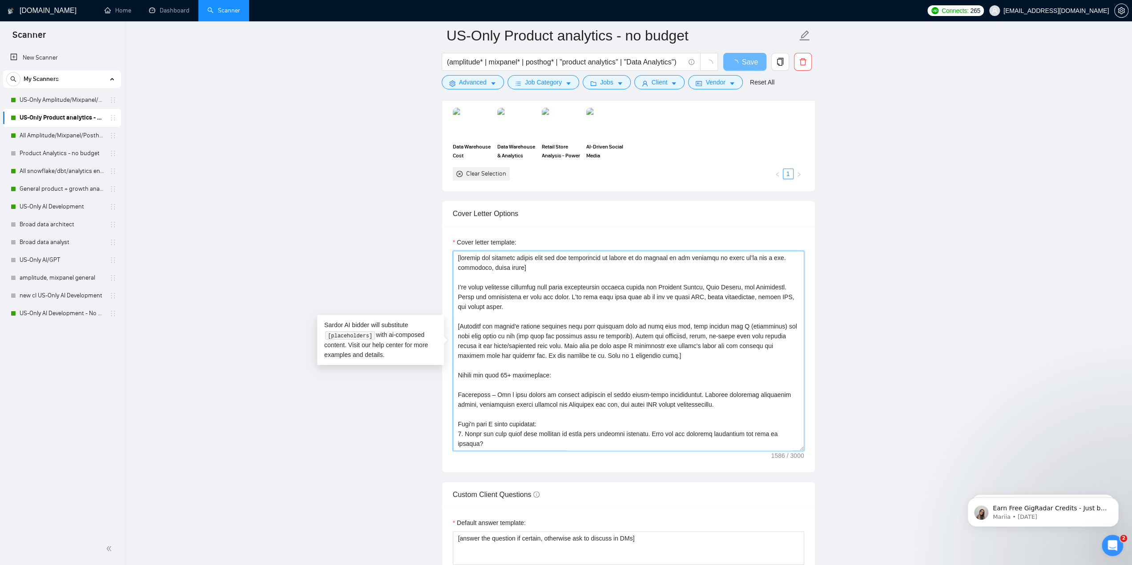
scroll to position [845, 0]
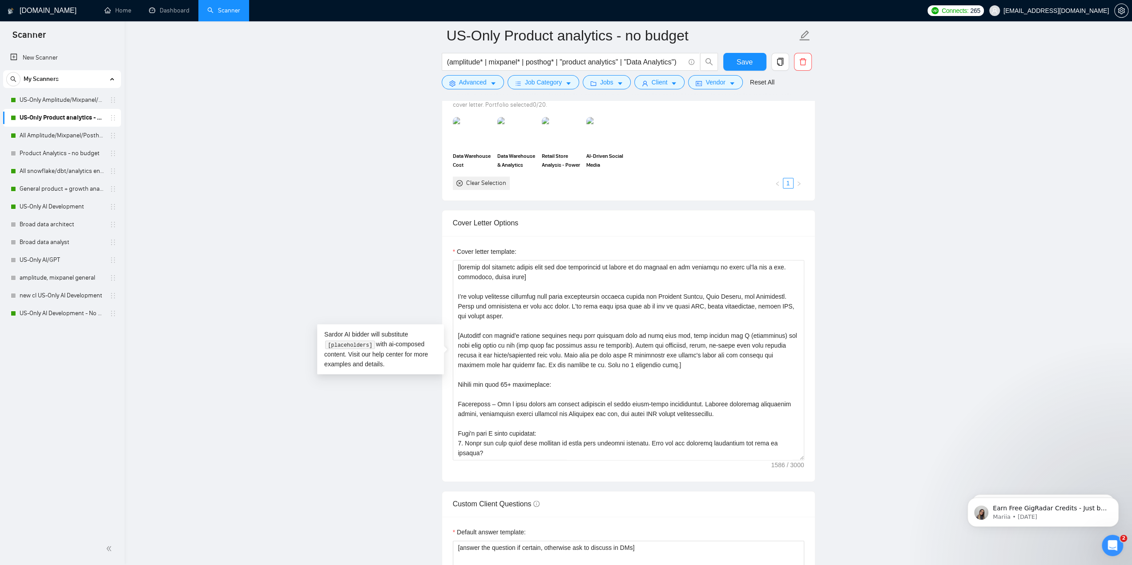
click at [903, 114] on main "US-Only Product analytics - no budget (amplitude* | mixpanel* | posthog* | "pro…" at bounding box center [628, 394] width 979 height 2408
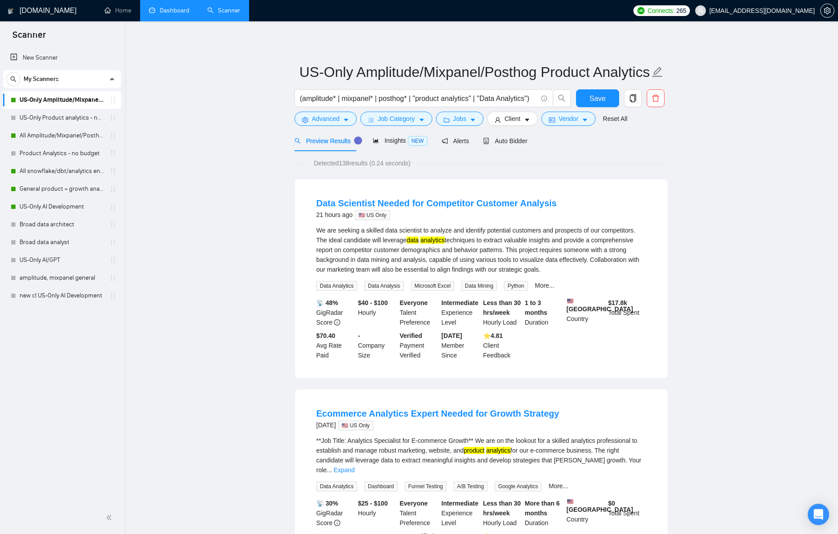
click at [169, 7] on link "Dashboard" at bounding box center [169, 11] width 40 height 8
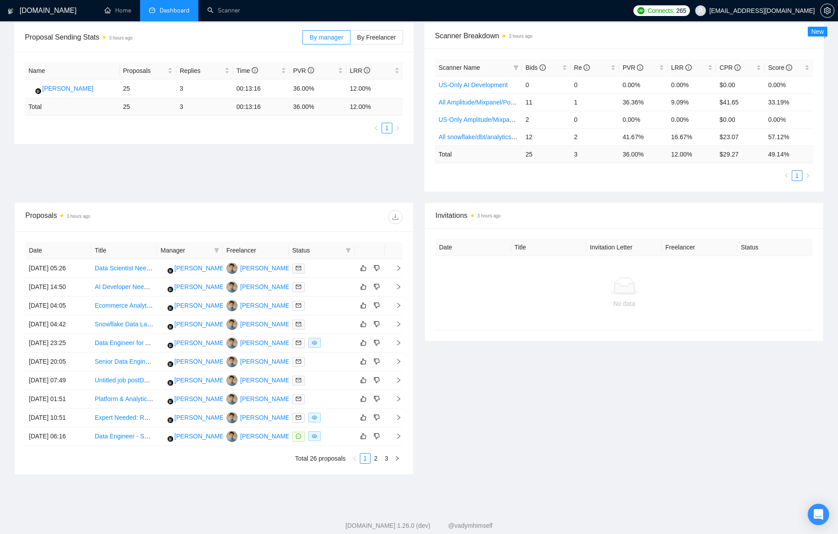
scroll to position [153, 0]
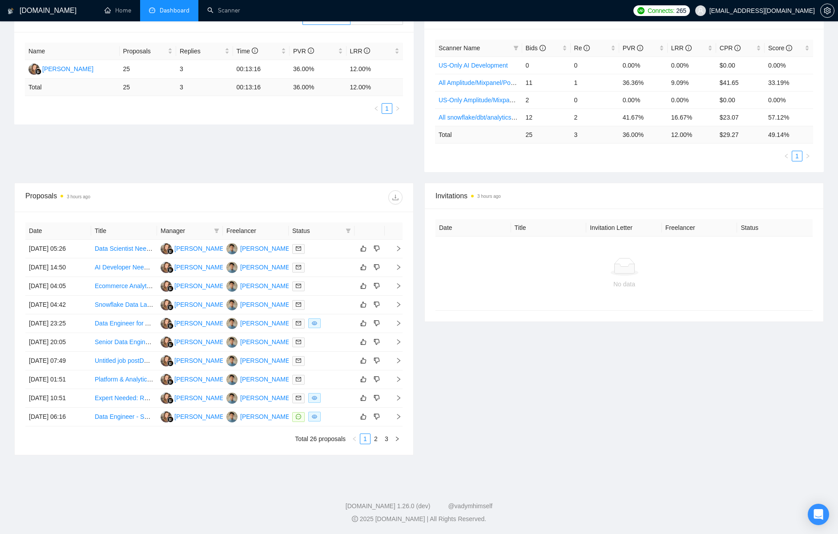
click at [364, 132] on div "Proposal Sending Stats 3 hours ago By manager By Freelancer Name Proposals Repl…" at bounding box center [419, 93] width 820 height 179
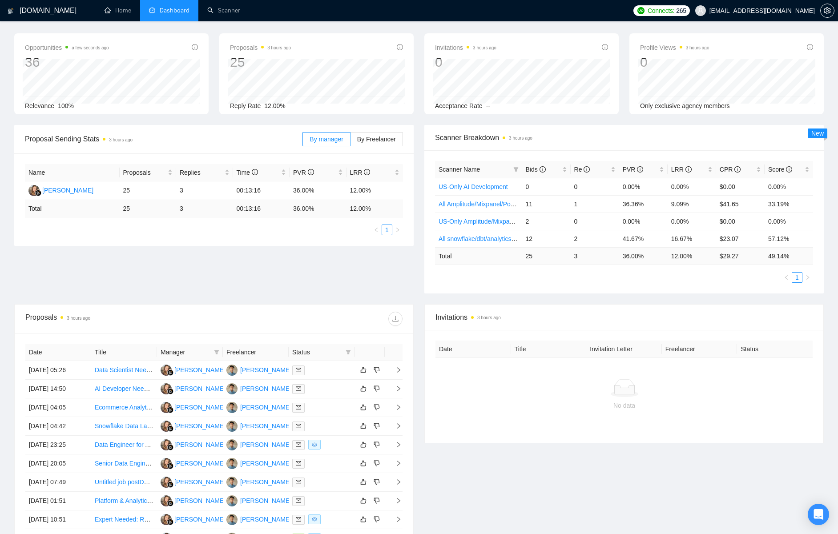
scroll to position [0, 0]
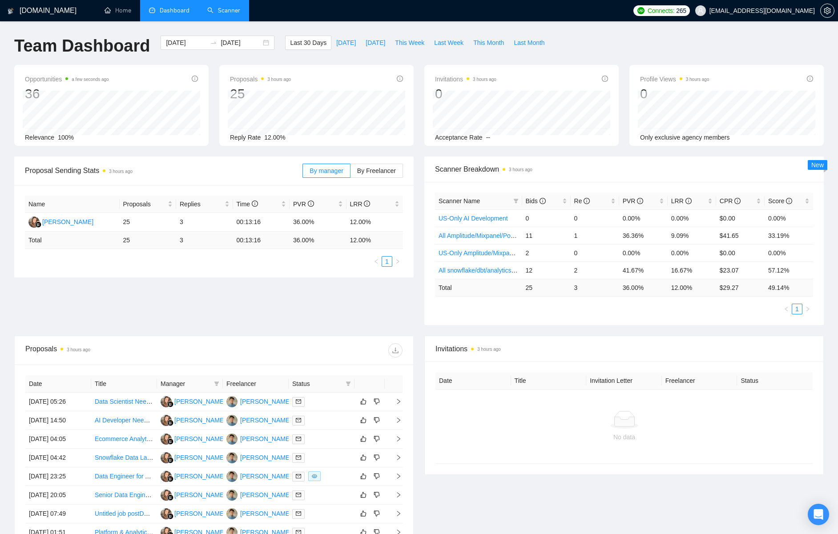
click at [222, 14] on link "Scanner" at bounding box center [223, 11] width 33 height 8
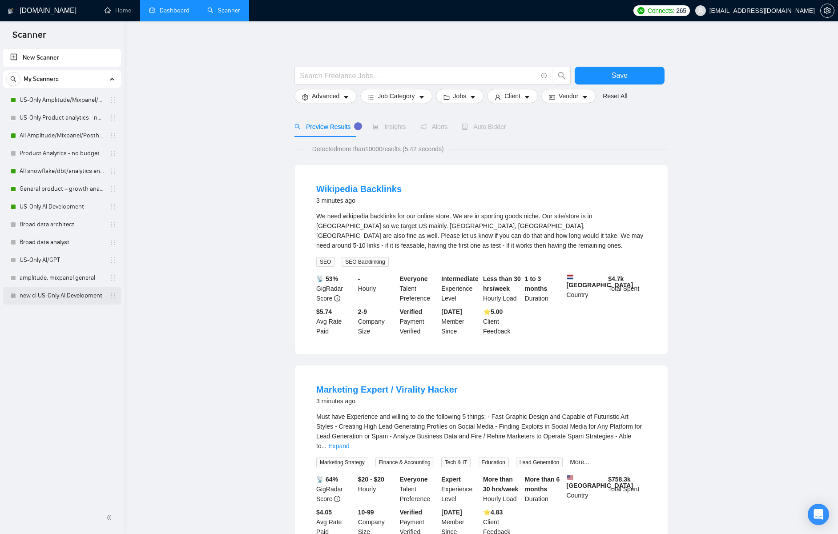
click at [86, 299] on link "new cl US-Only AI Development" at bounding box center [62, 296] width 85 height 18
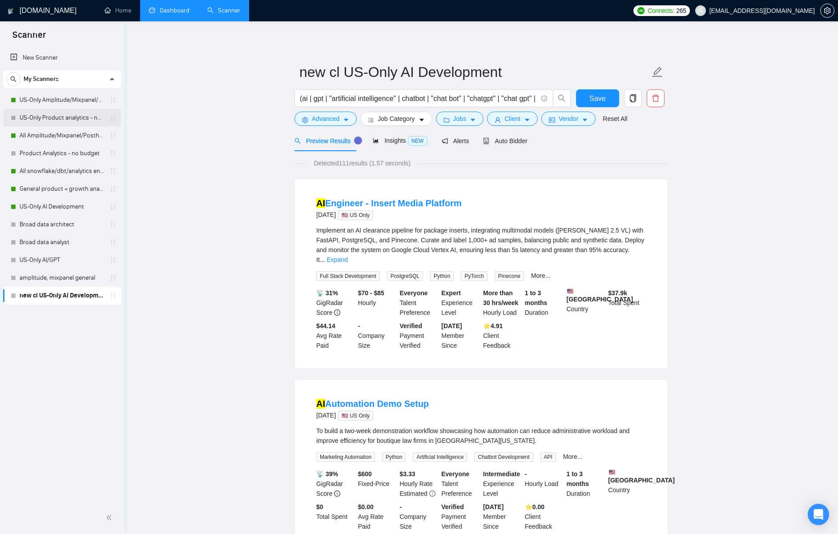
click at [72, 114] on link "US-Only Product analytics - no budget" at bounding box center [62, 118] width 85 height 18
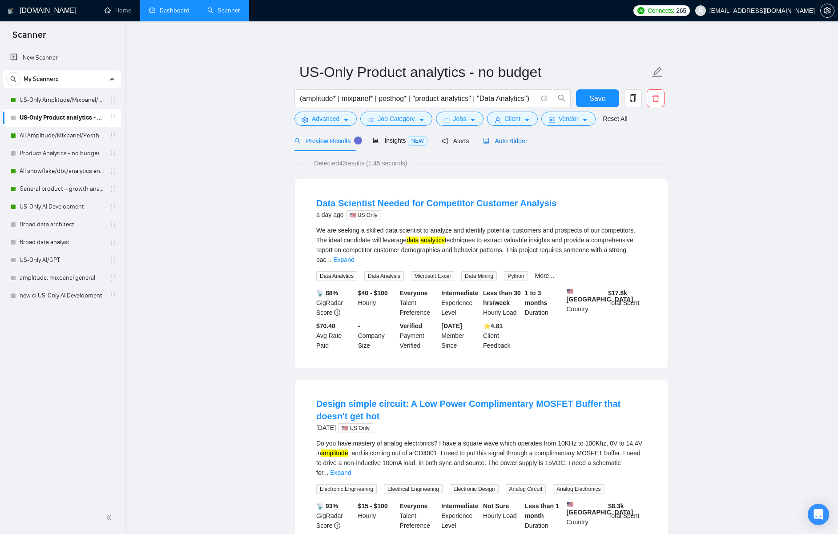
click at [499, 142] on span "Auto Bidder" at bounding box center [505, 140] width 44 height 7
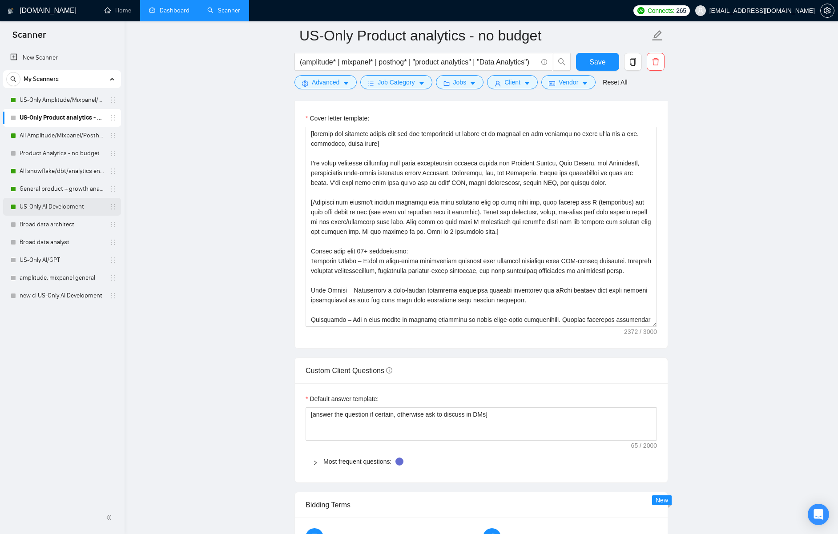
drag, startPoint x: 68, startPoint y: 207, endPoint x: 68, endPoint y: 202, distance: 5.8
click at [68, 207] on link "US-Only AI Development" at bounding box center [62, 207] width 85 height 18
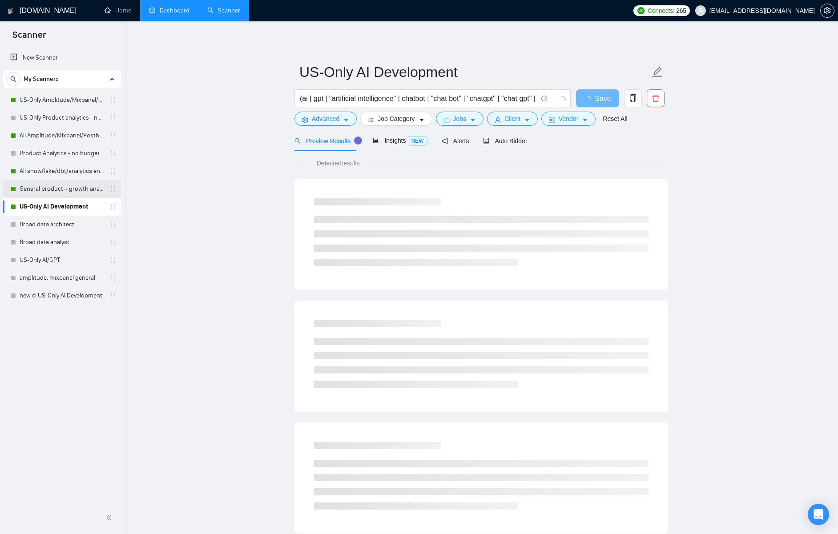
click at [68, 190] on link "General product + growth analytics" at bounding box center [62, 189] width 85 height 18
click at [63, 103] on link "US-Only Amplitude/Mixpanel/Posthog Product Analytics" at bounding box center [62, 100] width 85 height 18
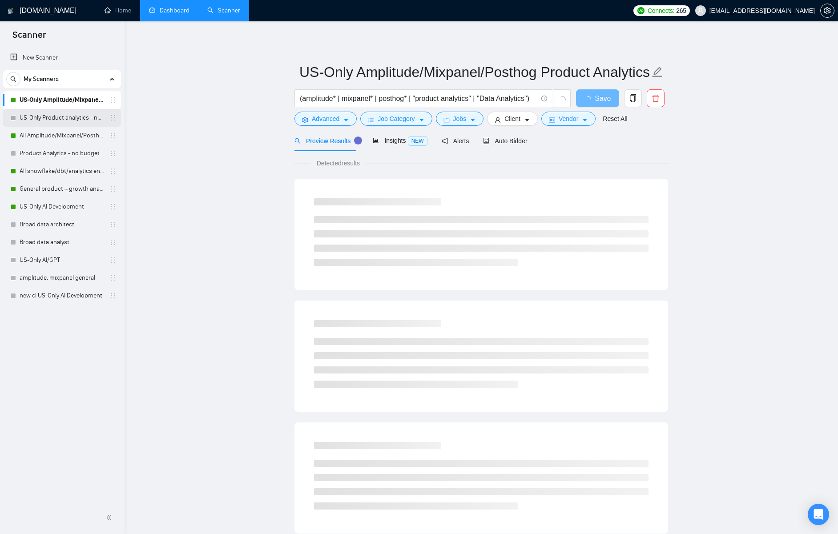
click at [66, 121] on link "US-Only Product analytics - no budget" at bounding box center [62, 118] width 85 height 18
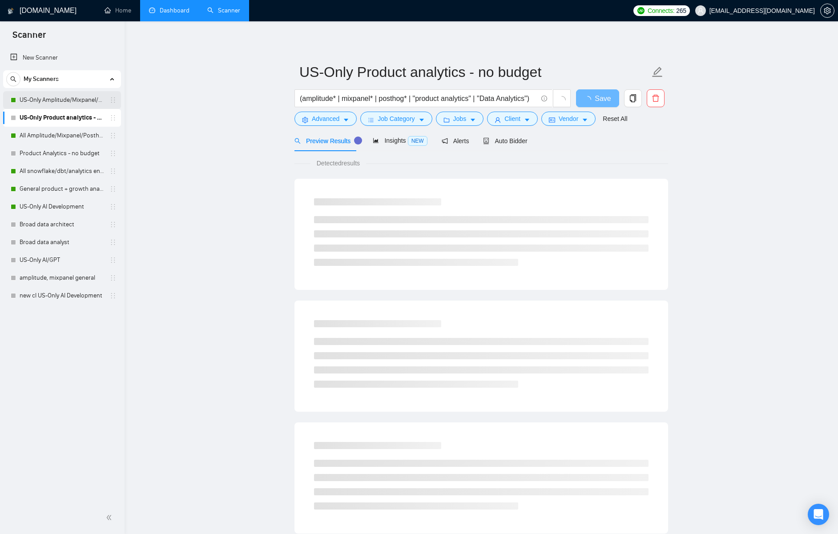
click at [65, 95] on link "US-Only Amplitude/Mixpanel/Posthog Product Analytics" at bounding box center [62, 100] width 85 height 18
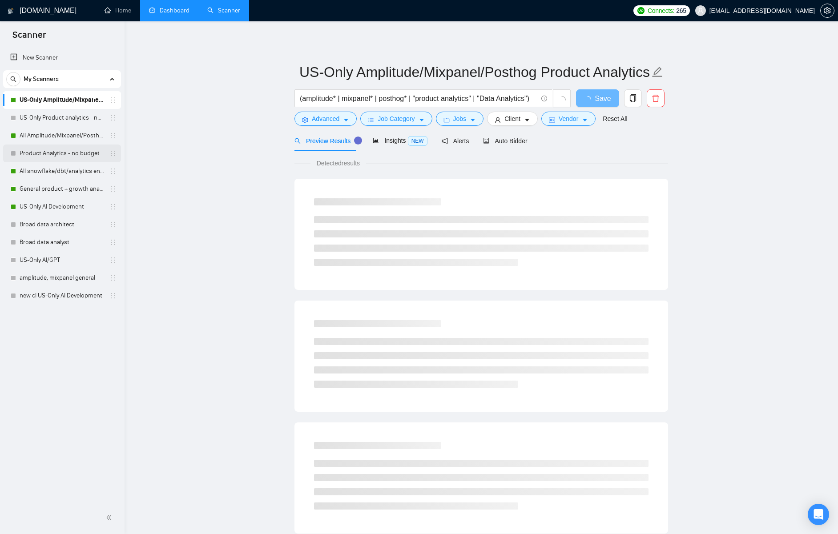
click at [65, 152] on link "Product Analytics - no budget" at bounding box center [62, 154] width 85 height 18
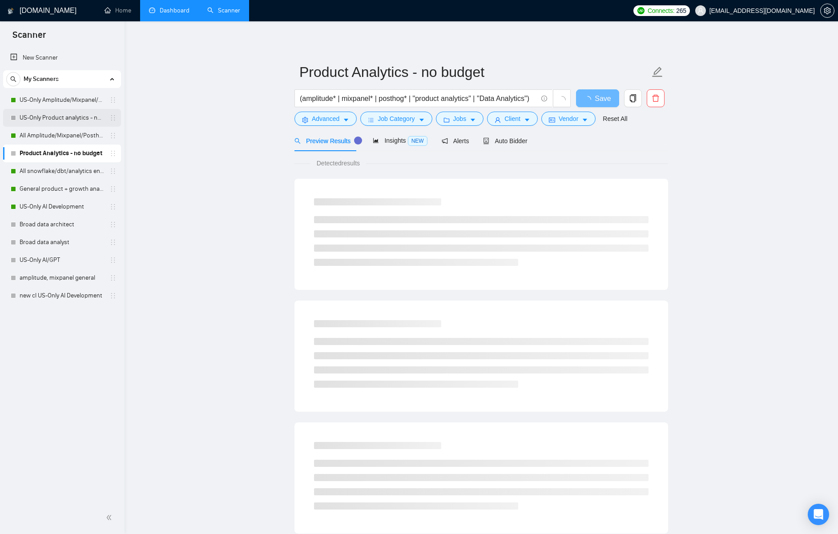
click at [70, 119] on link "US-Only Product analytics - no budget" at bounding box center [62, 118] width 85 height 18
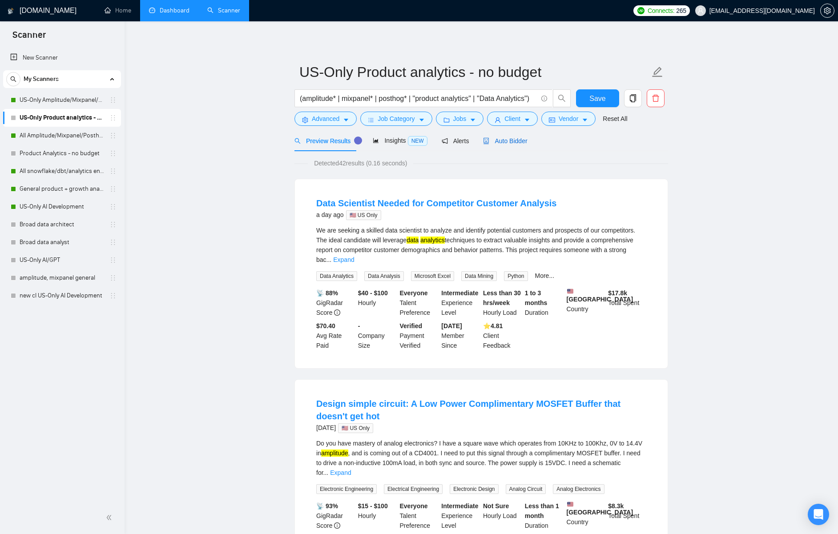
click at [510, 142] on span "Auto Bidder" at bounding box center [505, 140] width 44 height 7
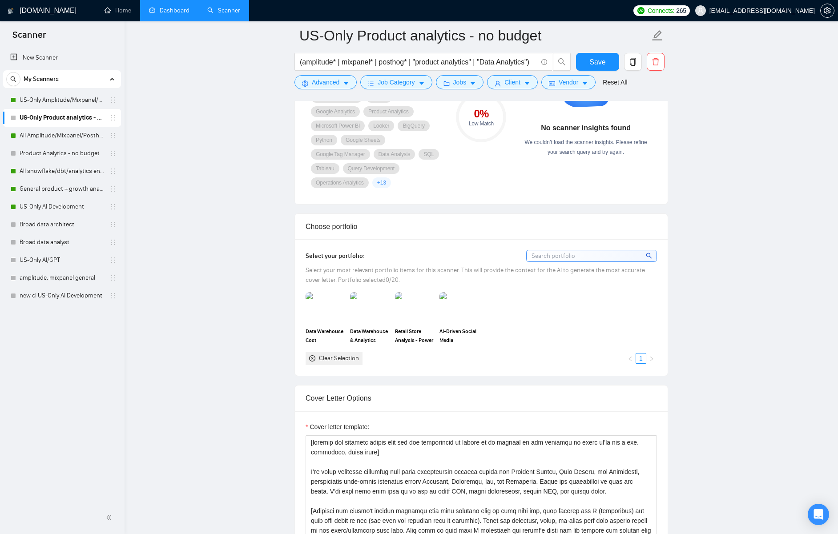
scroll to position [845, 0]
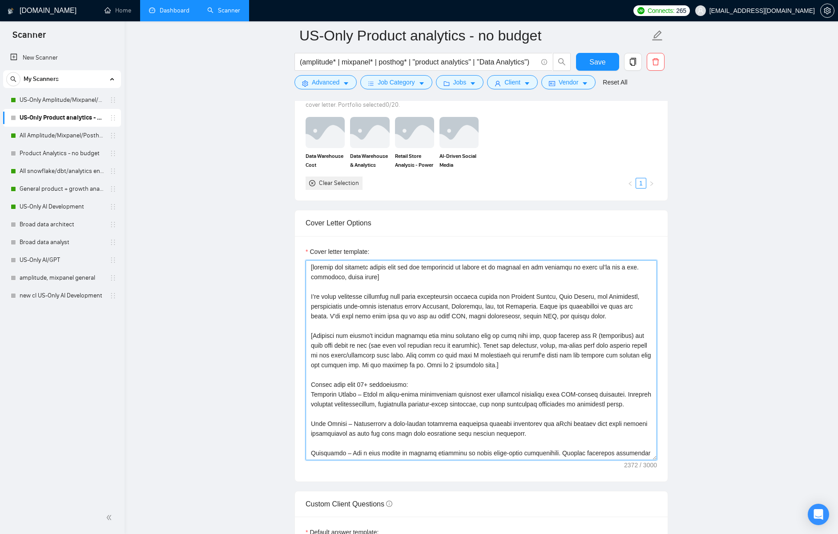
click at [457, 360] on textarea "Cover letter template:" at bounding box center [481, 360] width 351 height 200
paste textarea ". Clean and trustworthy is just the start. I'll help your team dial in on how t…"
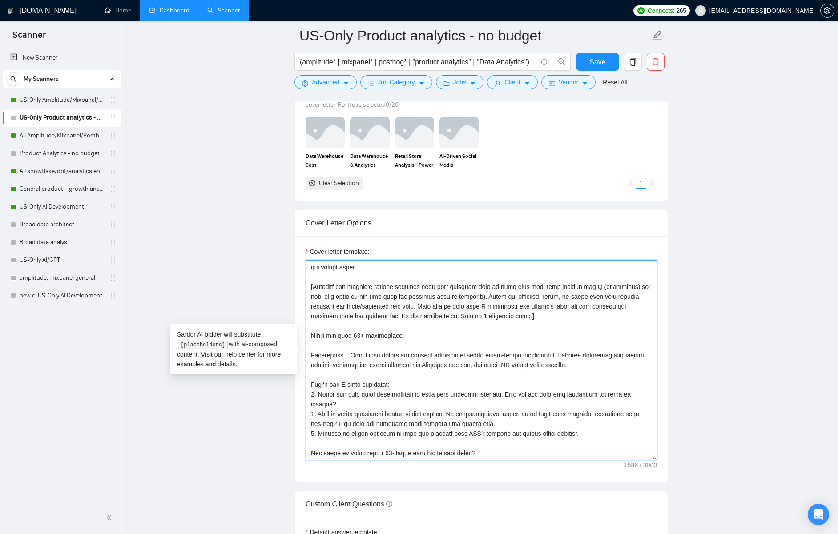
scroll to position [0, 0]
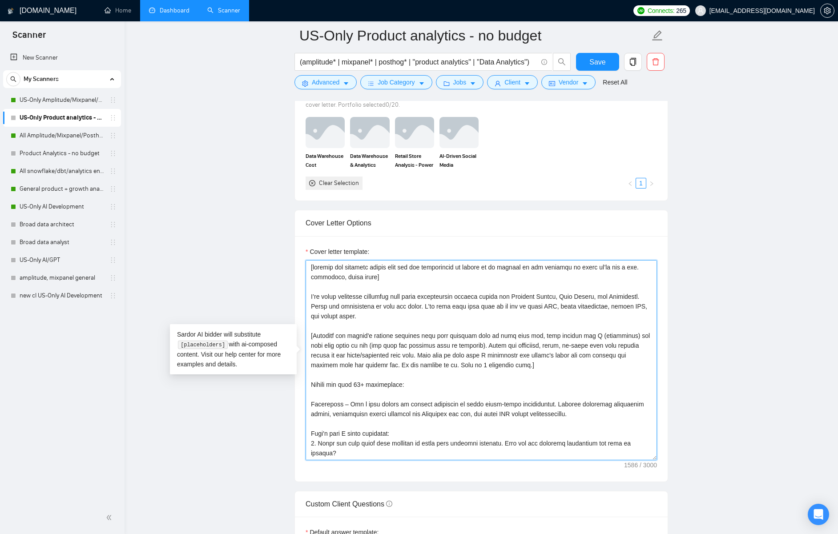
type textarea "[include any specific phrase that the job description is asking us to include i…"
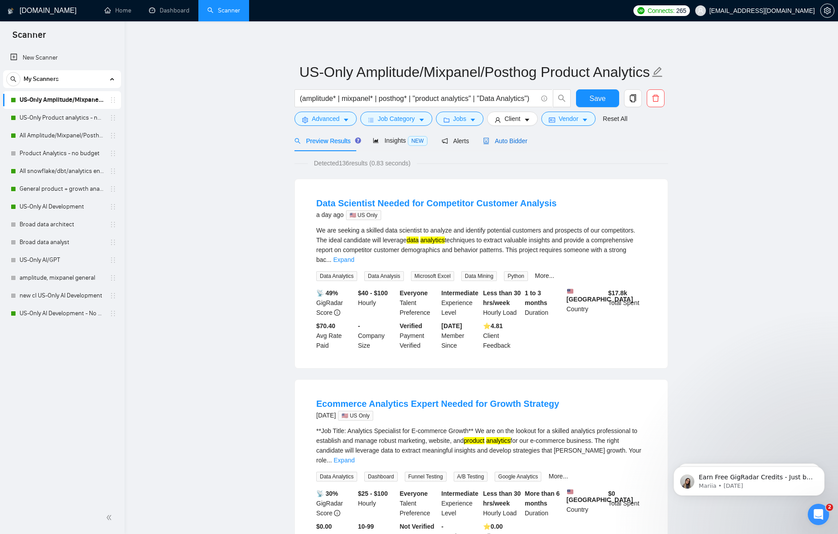
click at [494, 143] on span "Auto Bidder" at bounding box center [505, 140] width 44 height 7
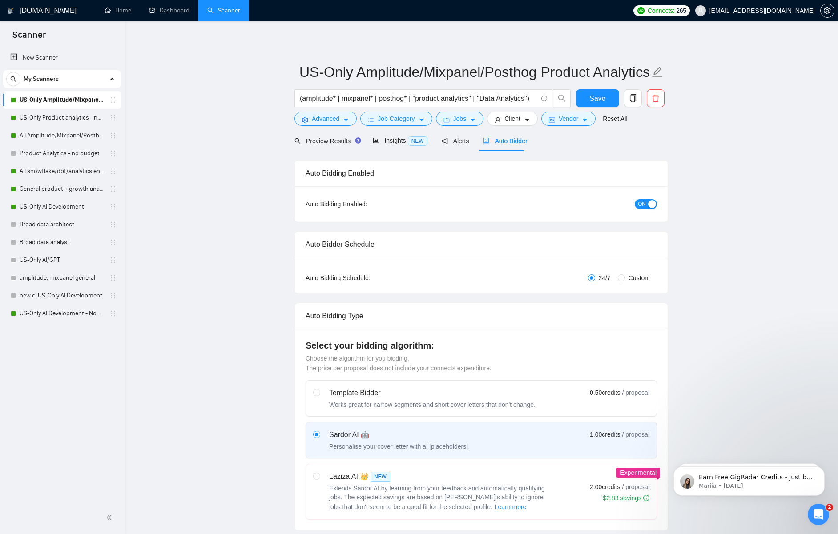
checkbox input "true"
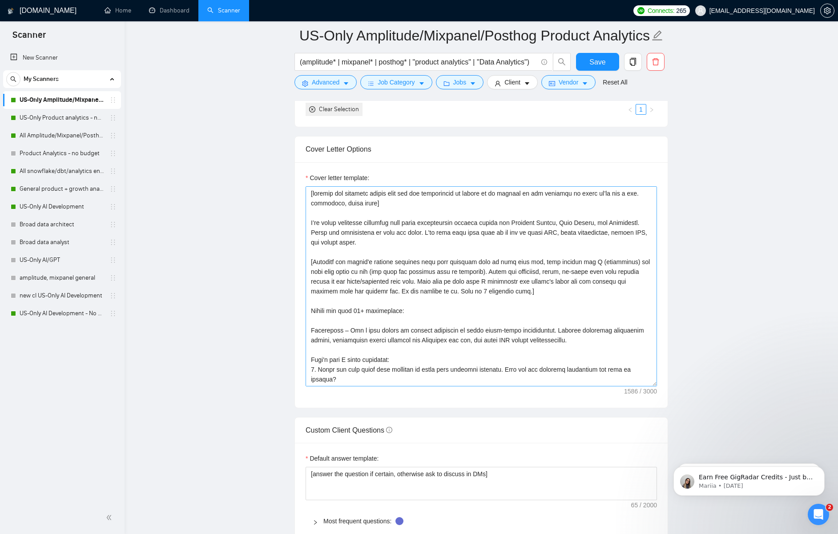
scroll to position [934, 0]
click at [482, 309] on textarea "Cover letter template:" at bounding box center [481, 286] width 351 height 200
click at [522, 306] on textarea "Cover letter template:" at bounding box center [481, 286] width 351 height 200
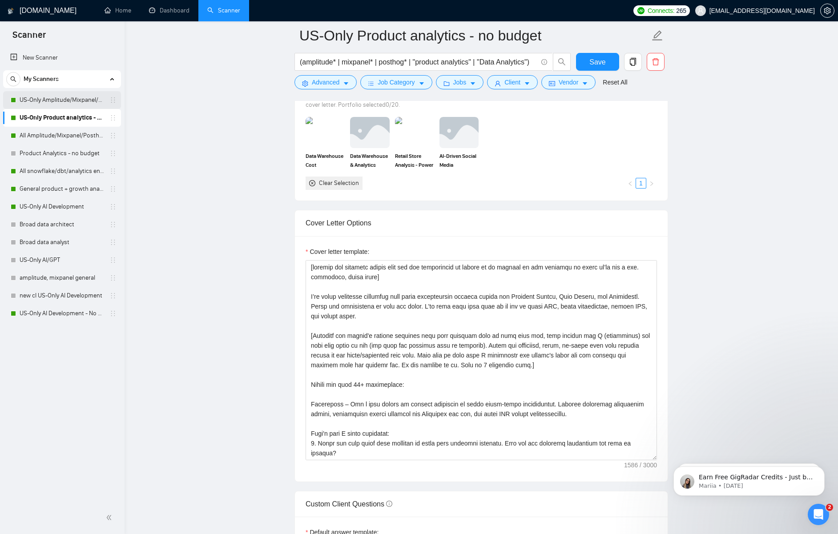
click at [67, 105] on link "US-Only Amplitude/Mixpanel/Posthog Product Analytics" at bounding box center [62, 100] width 85 height 18
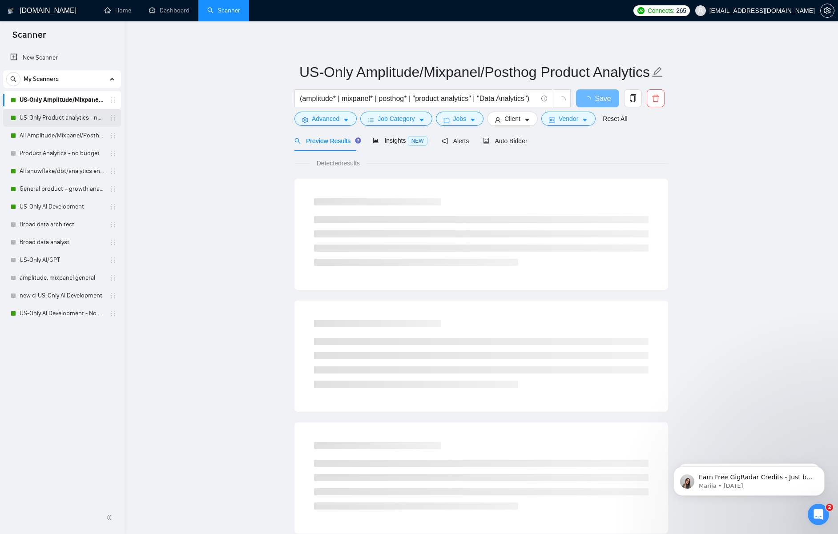
click at [69, 119] on link "US-Only Product analytics - no budget" at bounding box center [62, 118] width 85 height 18
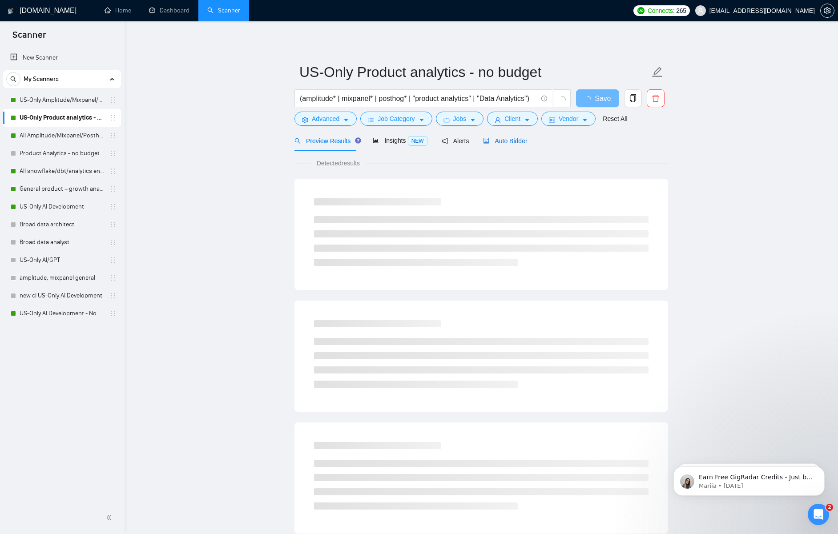
click at [513, 142] on span "Auto Bidder" at bounding box center [505, 140] width 44 height 7
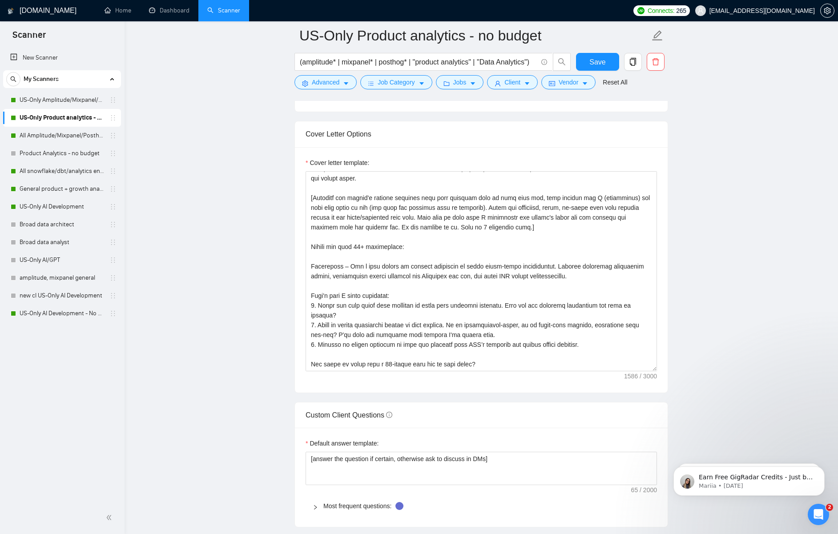
scroll to position [979, 0]
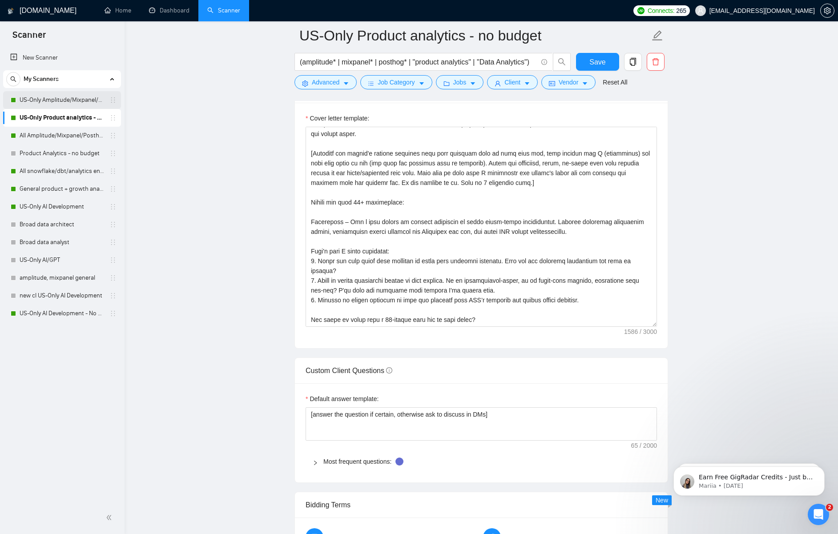
click at [61, 105] on link "US-Only Amplitude/Mixpanel/Posthog Product Analytics" at bounding box center [62, 100] width 85 height 18
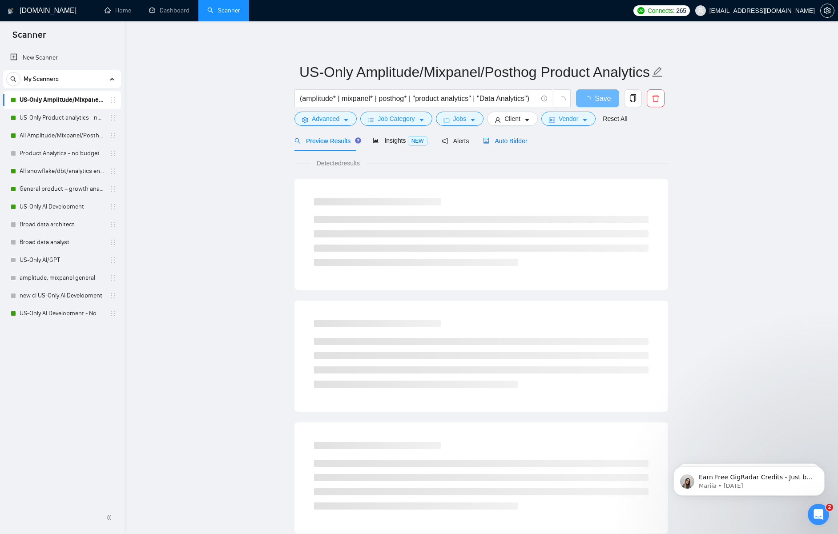
click at [514, 141] on span "Auto Bidder" at bounding box center [505, 140] width 44 height 7
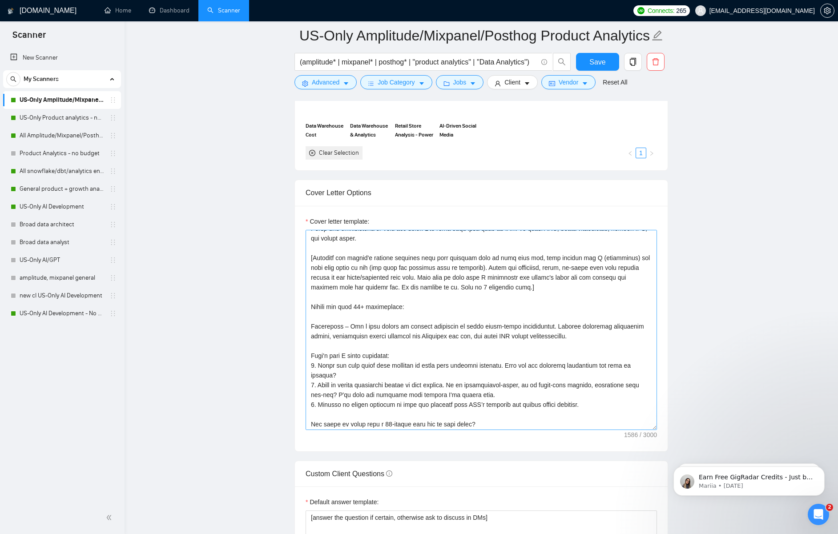
scroll to position [49, 0]
click at [72, 121] on link "US-Only Product analytics - no budget" at bounding box center [62, 118] width 85 height 18
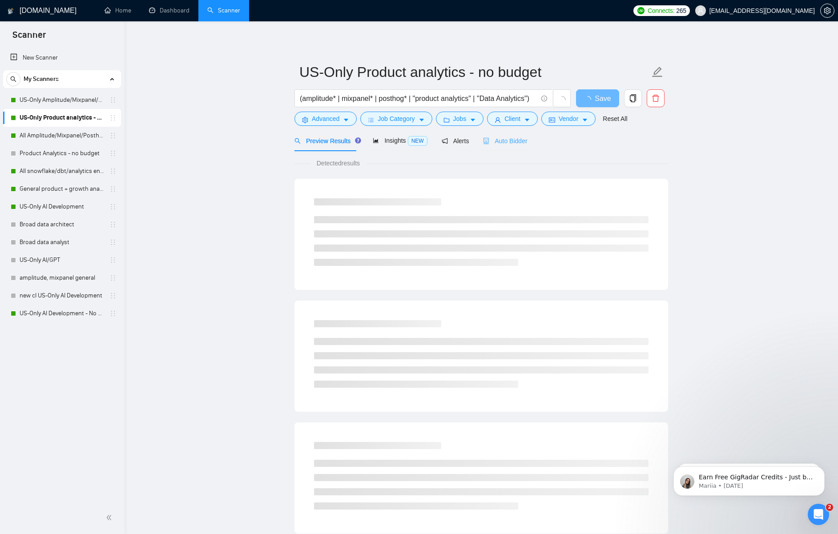
click at [516, 146] on div "Auto Bidder" at bounding box center [505, 140] width 44 height 21
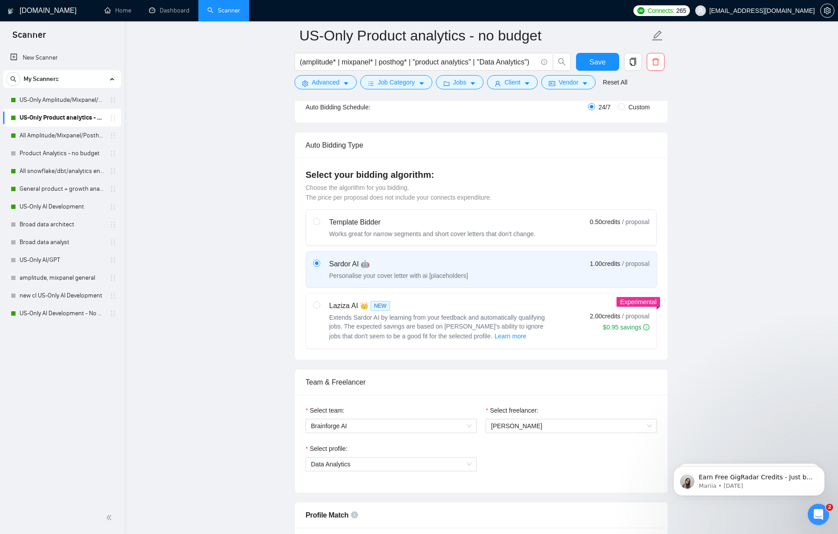
scroll to position [267, 0]
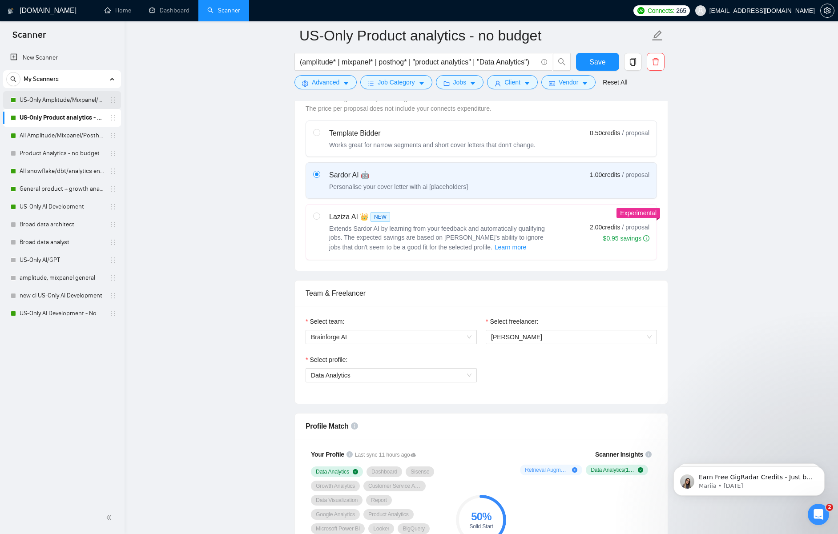
click at [44, 102] on link "US-Only Amplitude/Mixpanel/Posthog Product Analytics" at bounding box center [62, 100] width 85 height 18
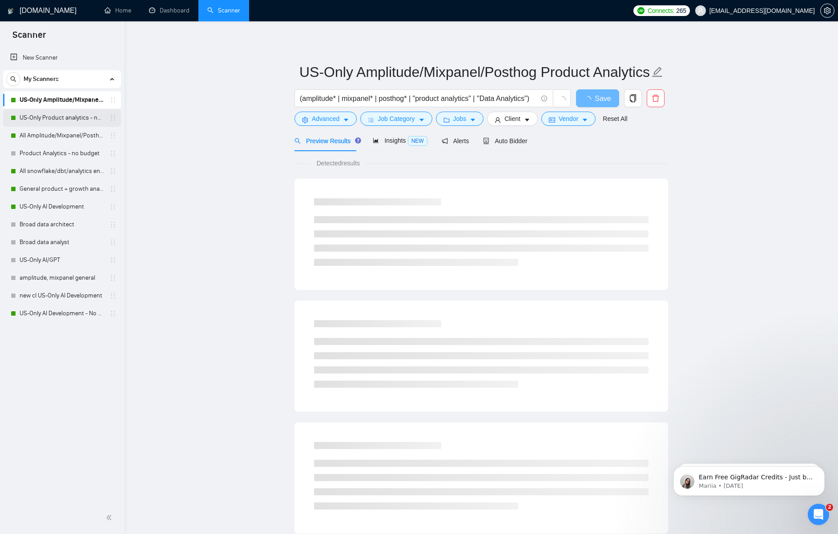
click at [42, 125] on link "US-Only Product analytics - no budget" at bounding box center [62, 118] width 85 height 18
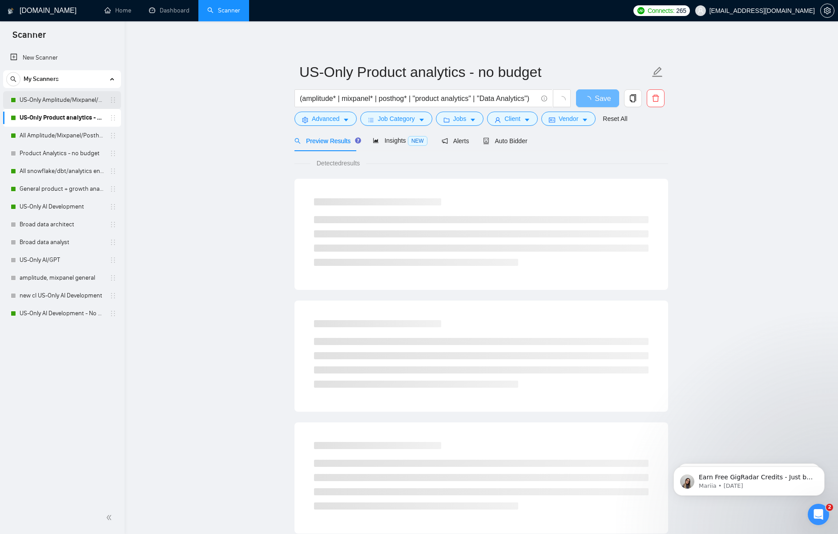
click at [52, 94] on link "US-Only Amplitude/Mixpanel/Posthog Product Analytics" at bounding box center [62, 100] width 85 height 18
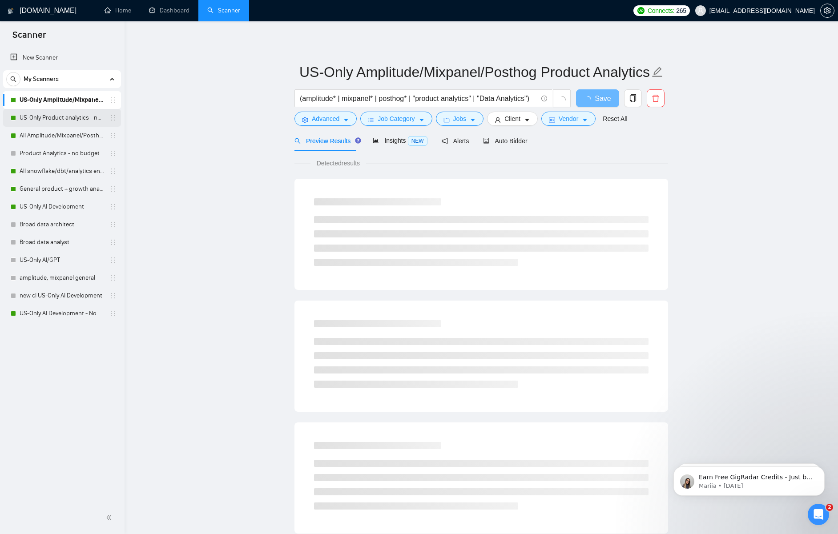
click at [54, 122] on link "US-Only Product analytics - no budget" at bounding box center [62, 118] width 85 height 18
